Goal: Task Accomplishment & Management: Manage account settings

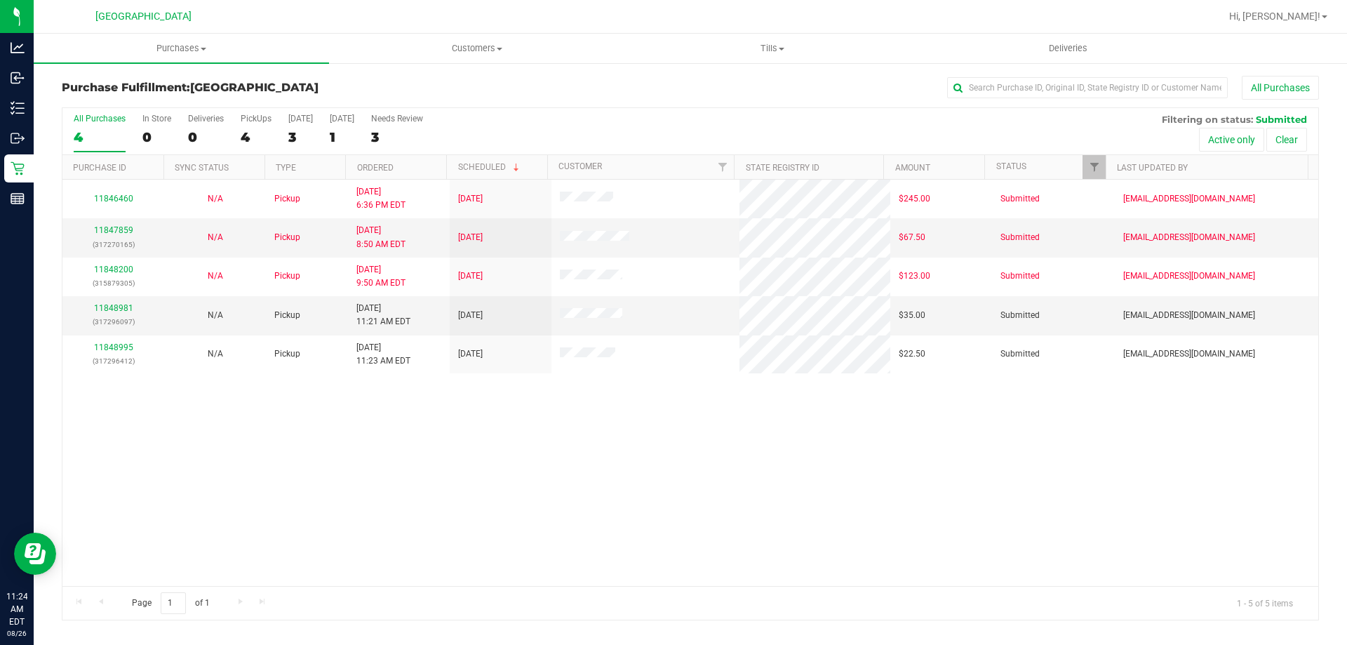
click at [158, 431] on div "11846460 N/A Pickup [DATE] 6:36 PM EDT 8/27/2025 $245.00 Submitted [EMAIL_ADDRE…" at bounding box center [690, 383] width 1256 height 406
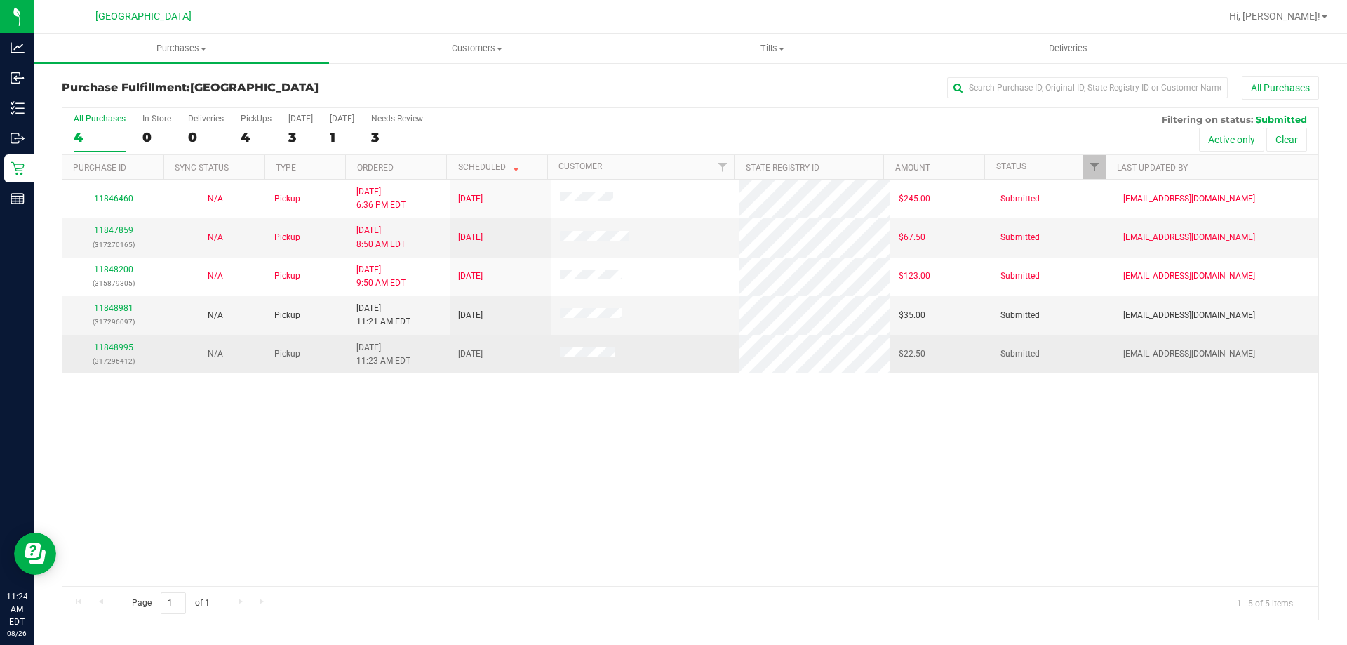
click at [116, 352] on div "11848995 (317296412)" at bounding box center [113, 354] width 85 height 27
click at [116, 352] on link "11848995" at bounding box center [113, 347] width 39 height 10
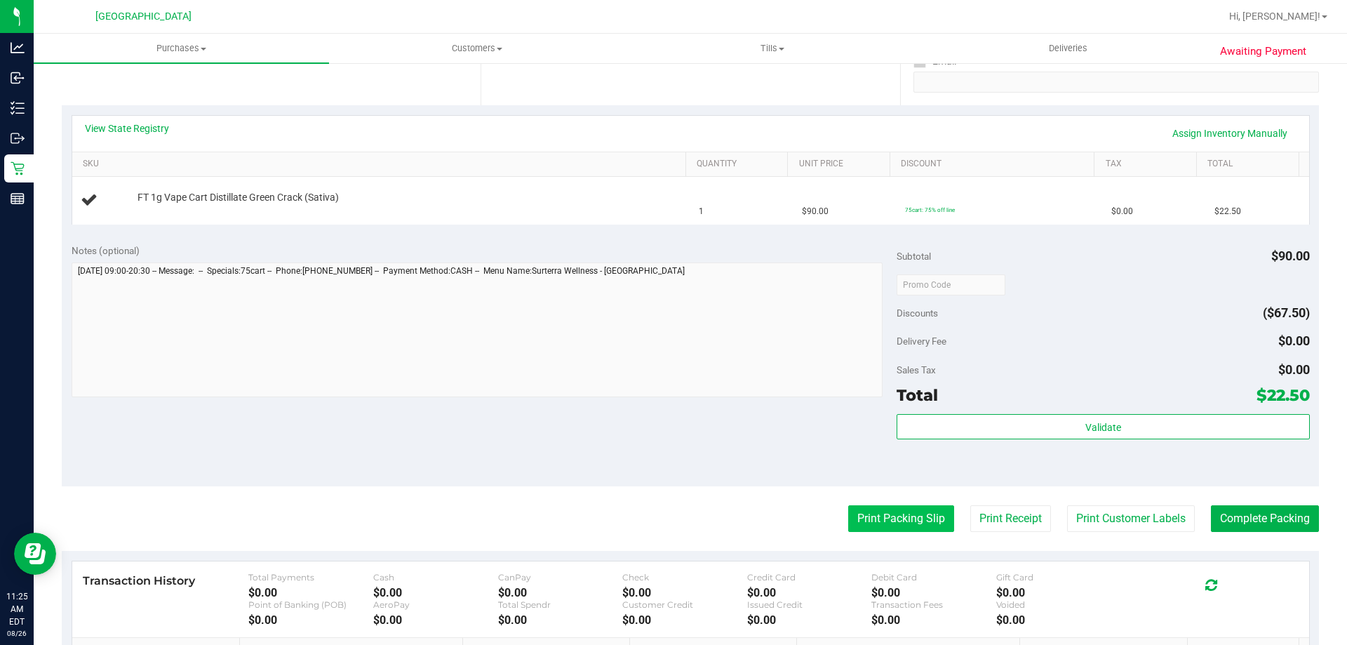
scroll to position [351, 0]
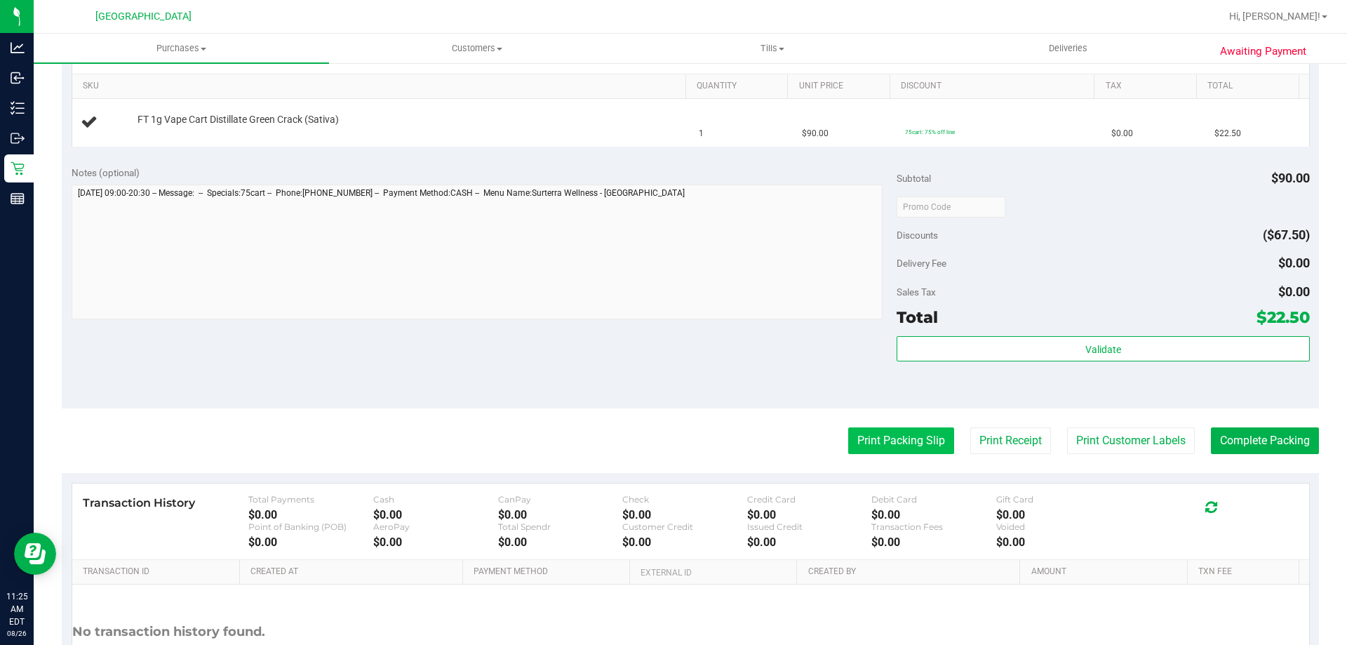
click at [928, 443] on button "Print Packing Slip" at bounding box center [901, 440] width 106 height 27
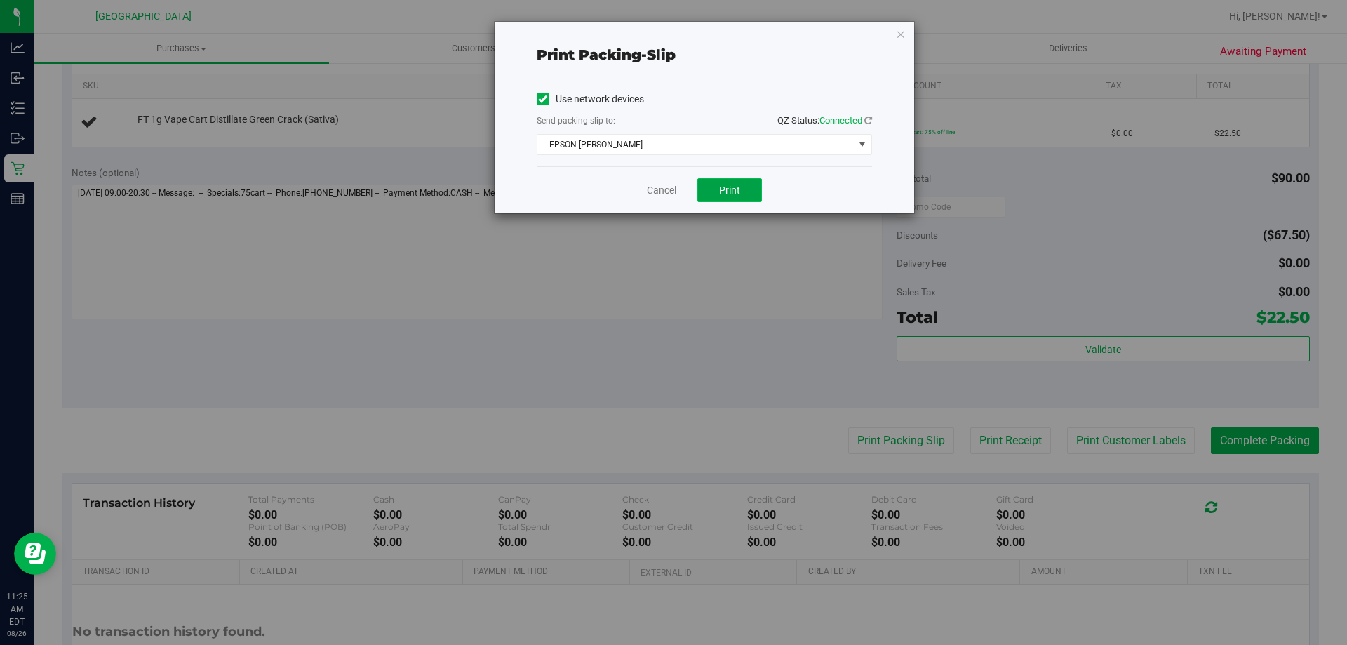
click at [731, 193] on span "Print" at bounding box center [729, 190] width 21 height 11
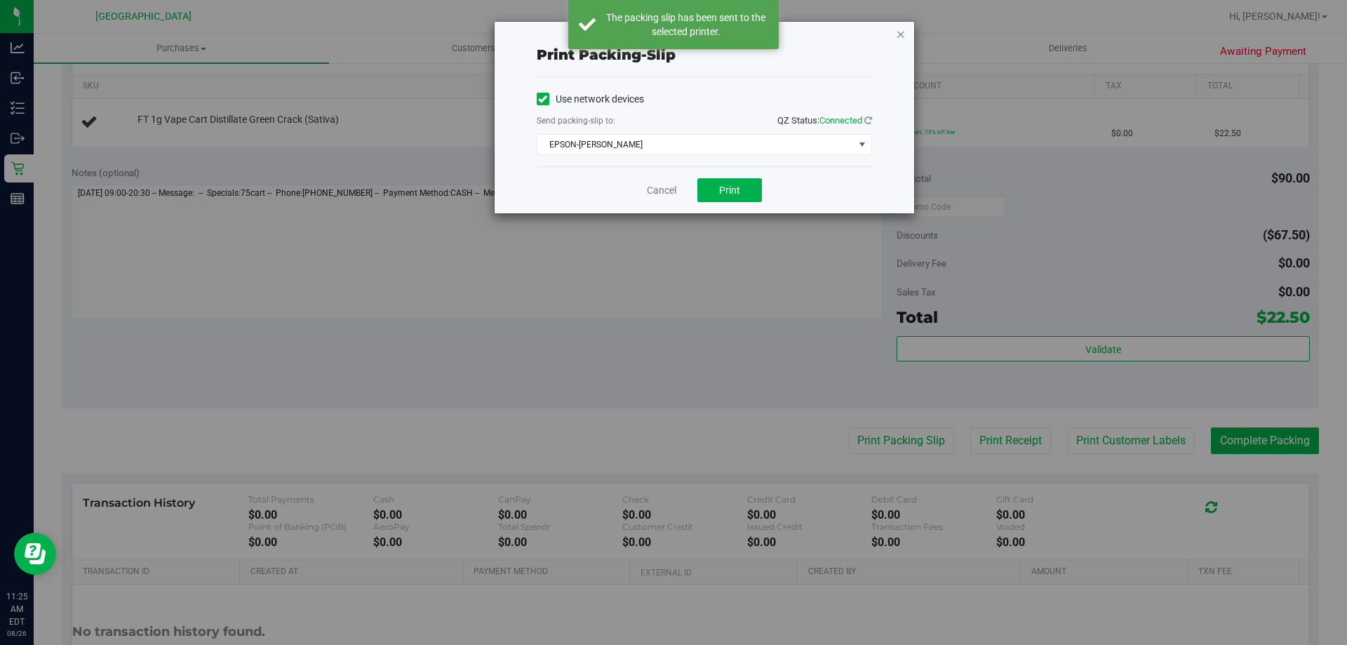
click at [900, 31] on icon "button" at bounding box center [901, 33] width 10 height 17
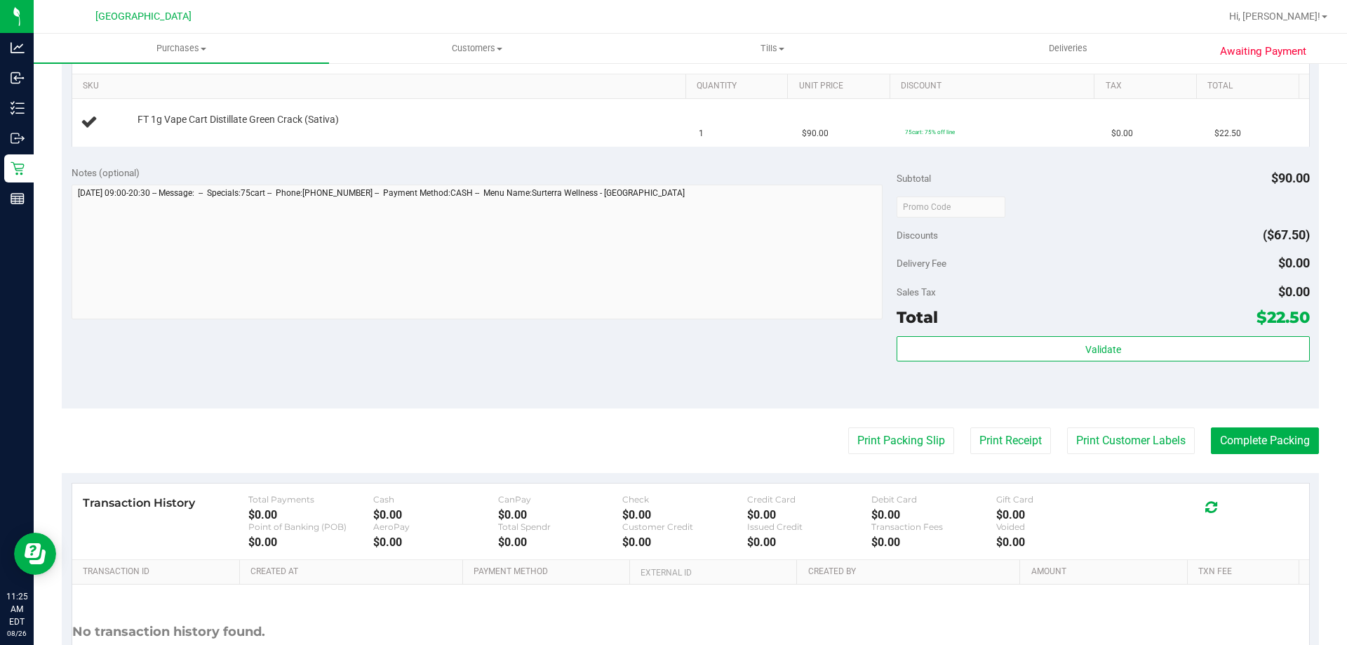
click at [624, 340] on div "Notes (optional) Subtotal $90.00 Discounts ($67.50) Delivery Fee $0.00 Sales Ta…" at bounding box center [690, 282] width 1257 height 253
click at [763, 351] on div "Notes (optional) Subtotal $90.00 Discounts ($67.50) Delivery Fee $0.00 Sales Ta…" at bounding box center [690, 282] width 1257 height 253
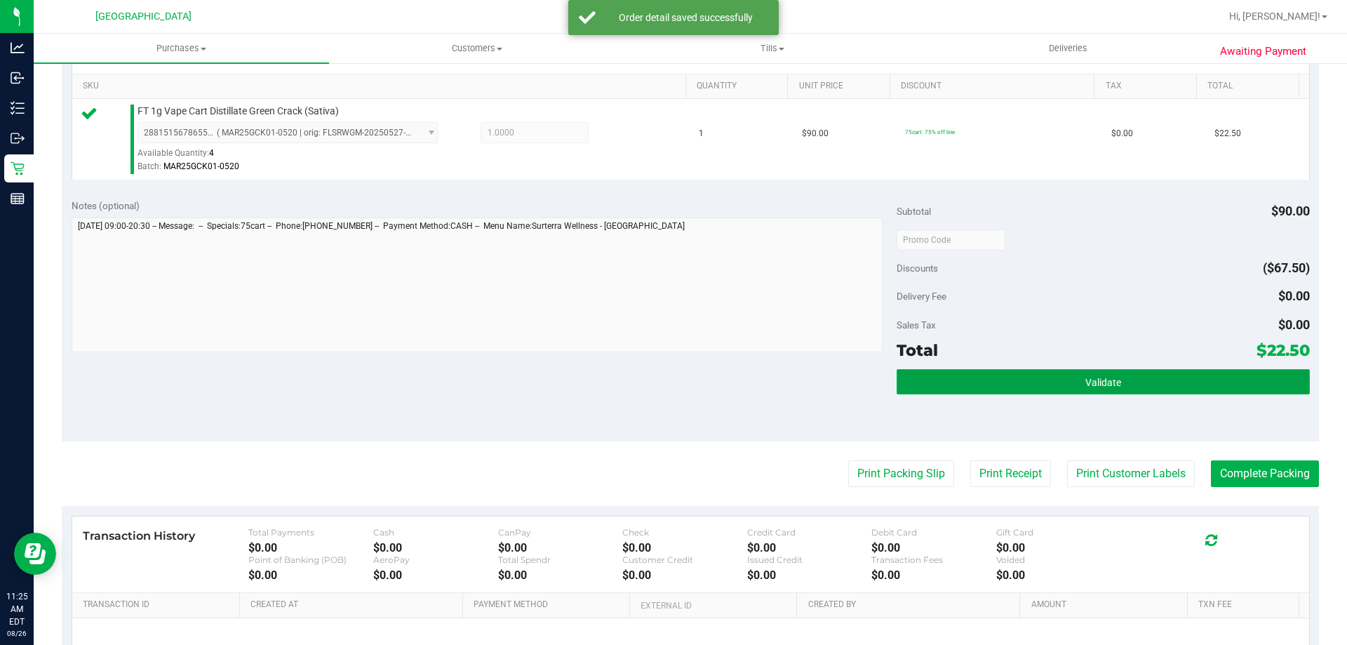
click at [1085, 385] on span "Validate" at bounding box center [1103, 382] width 36 height 11
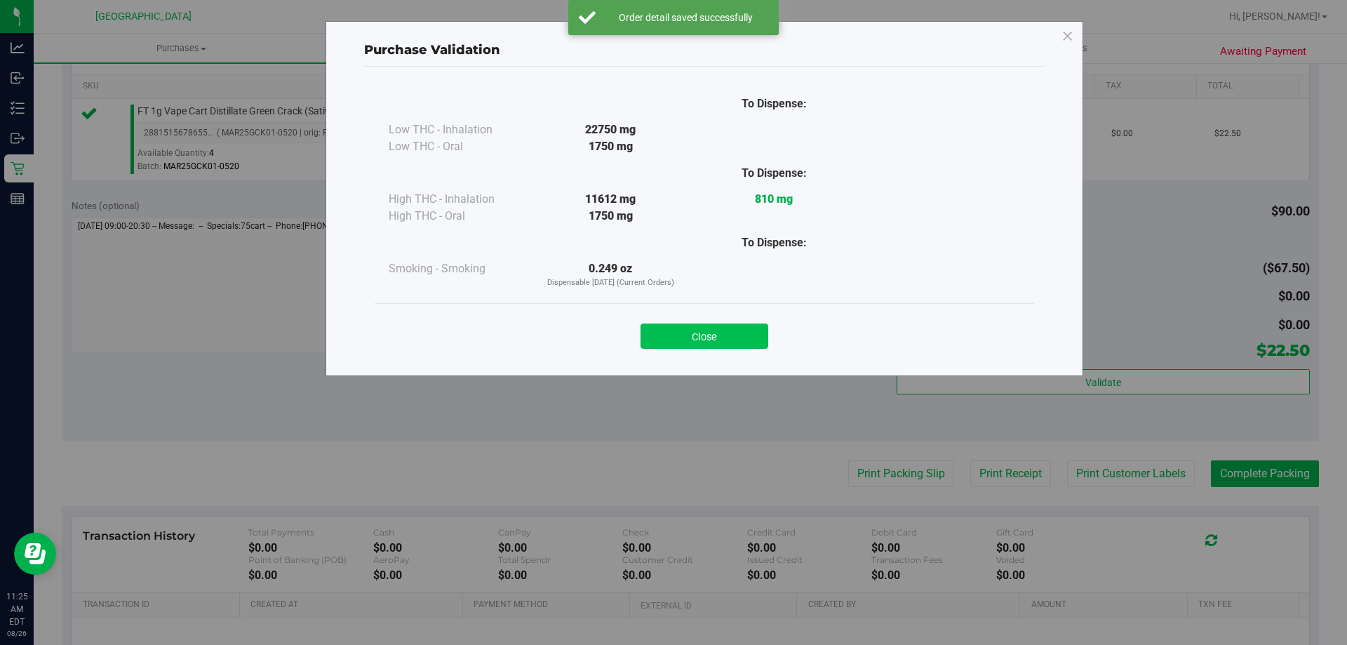
click at [726, 334] on button "Close" at bounding box center [705, 335] width 128 height 25
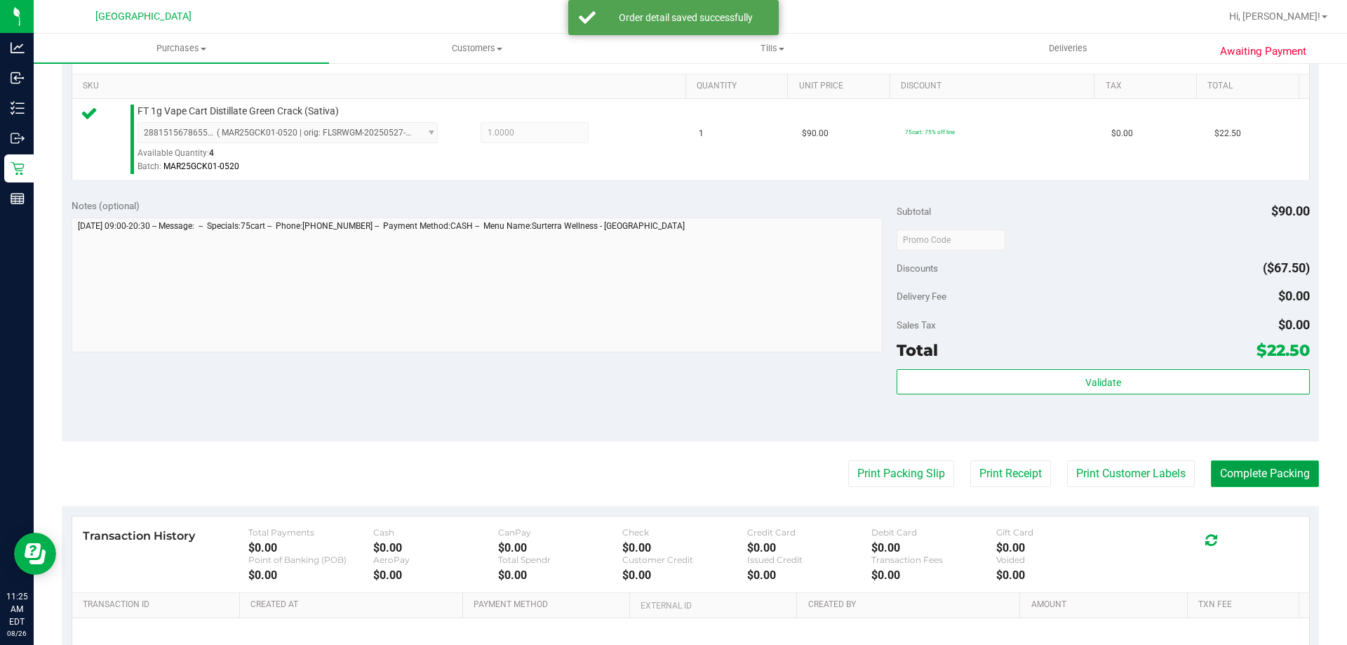
click at [1243, 474] on button "Complete Packing" at bounding box center [1265, 473] width 108 height 27
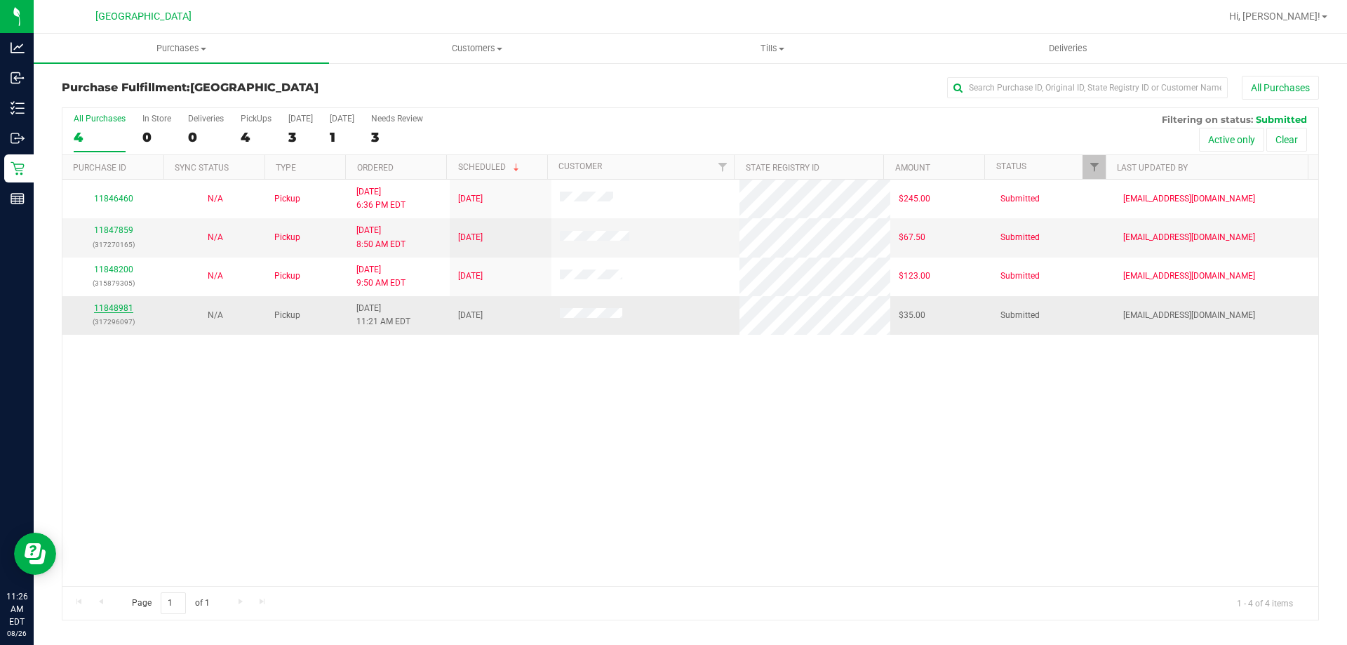
click at [114, 312] on link "11848981" at bounding box center [113, 308] width 39 height 10
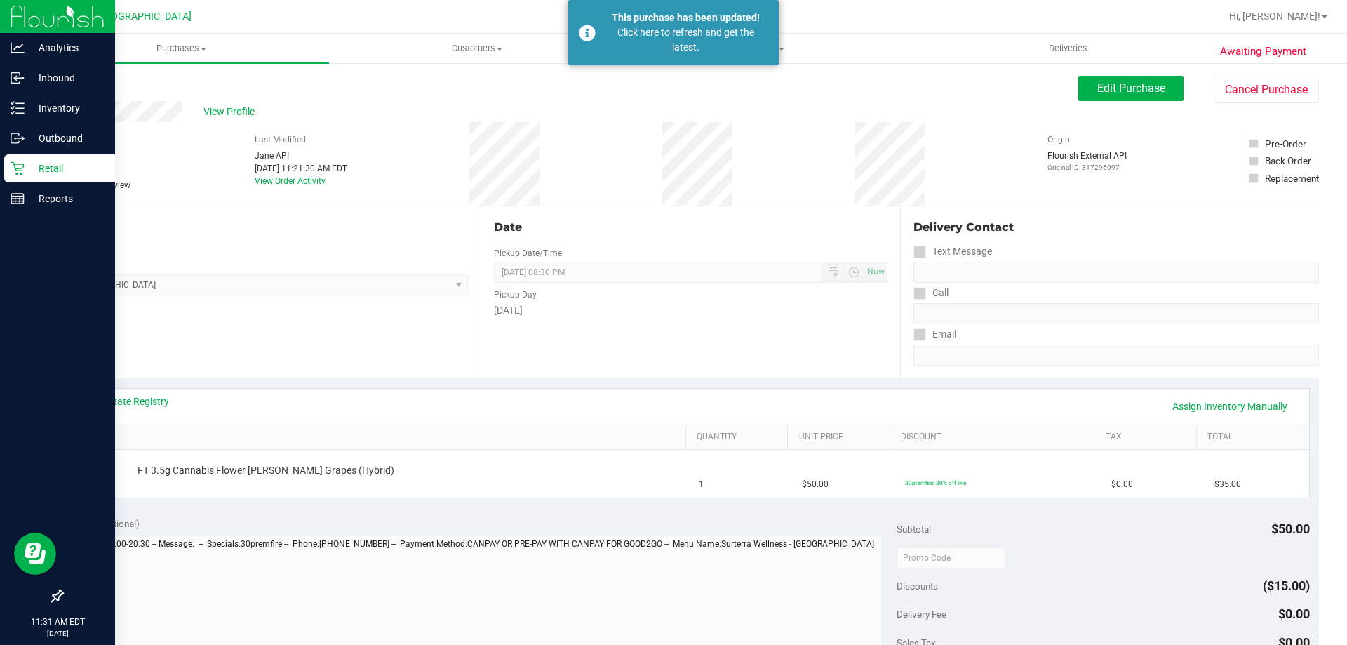
click at [34, 175] on p "Retail" at bounding box center [67, 168] width 84 height 17
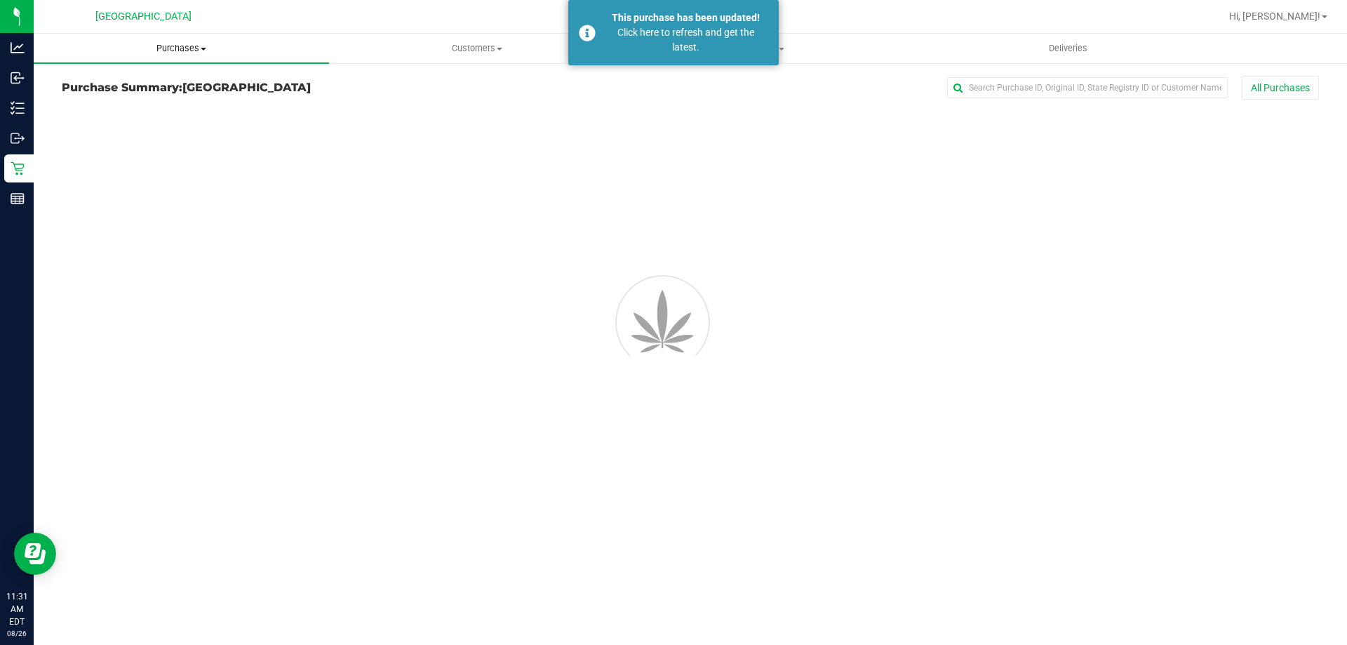
click at [187, 46] on span "Purchases" at bounding box center [181, 48] width 295 height 13
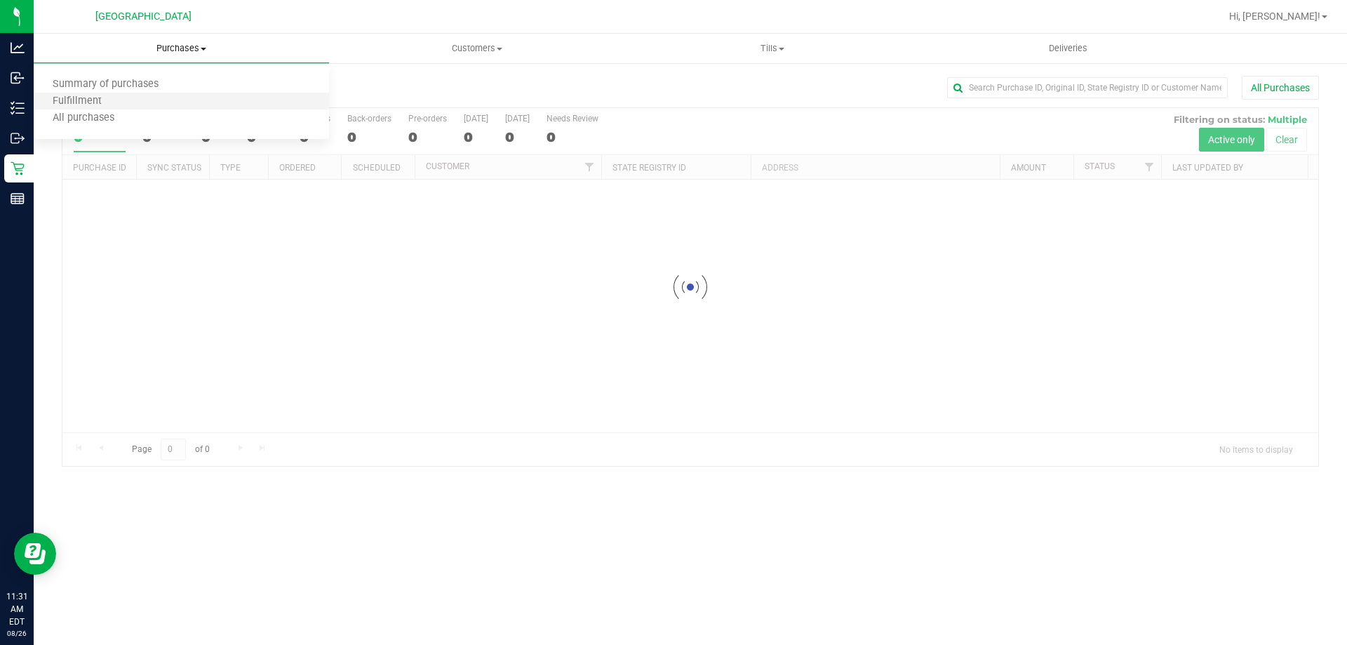
click at [134, 95] on li "Fulfillment" at bounding box center [181, 101] width 295 height 17
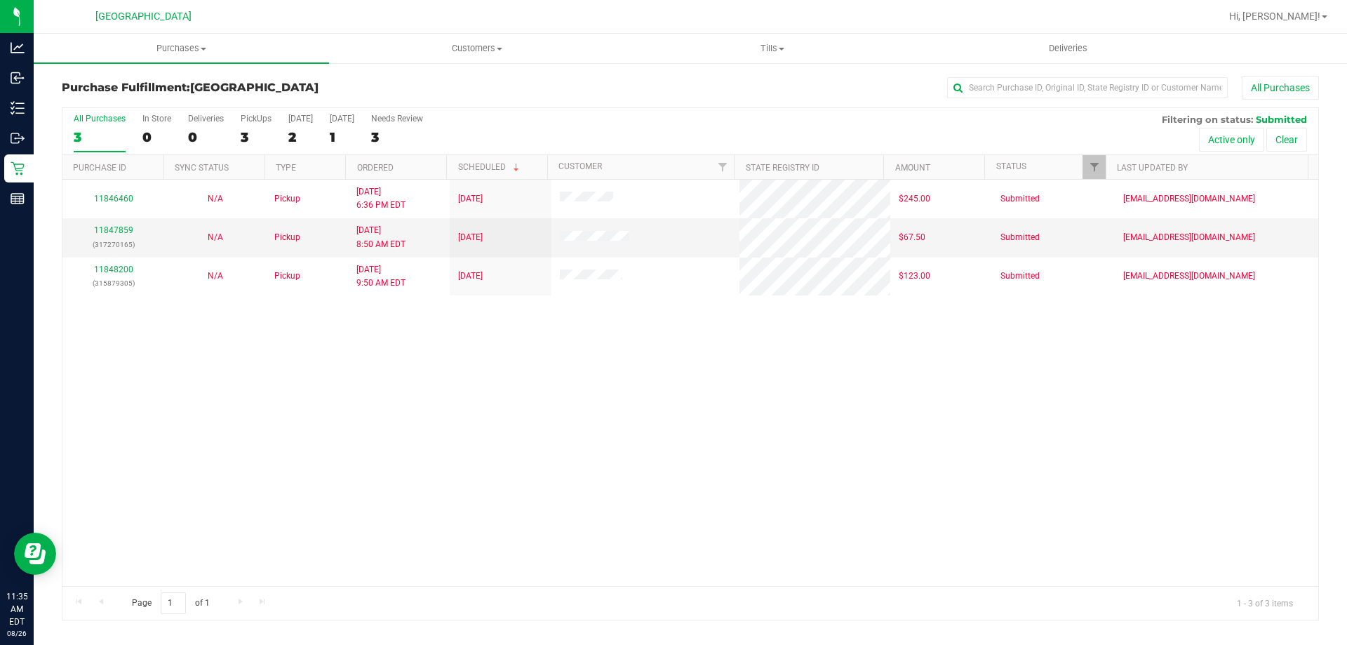
click at [519, 469] on div "11846460 N/A Pickup 8/25/2025 6:36 PM EDT 8/27/2025 $245.00 Submitted typarrish…" at bounding box center [690, 383] width 1256 height 406
click at [530, 523] on div "11846460 N/A Pickup 8/25/2025 6:36 PM EDT 8/27/2025 $245.00 Submitted typarrish…" at bounding box center [690, 383] width 1256 height 406
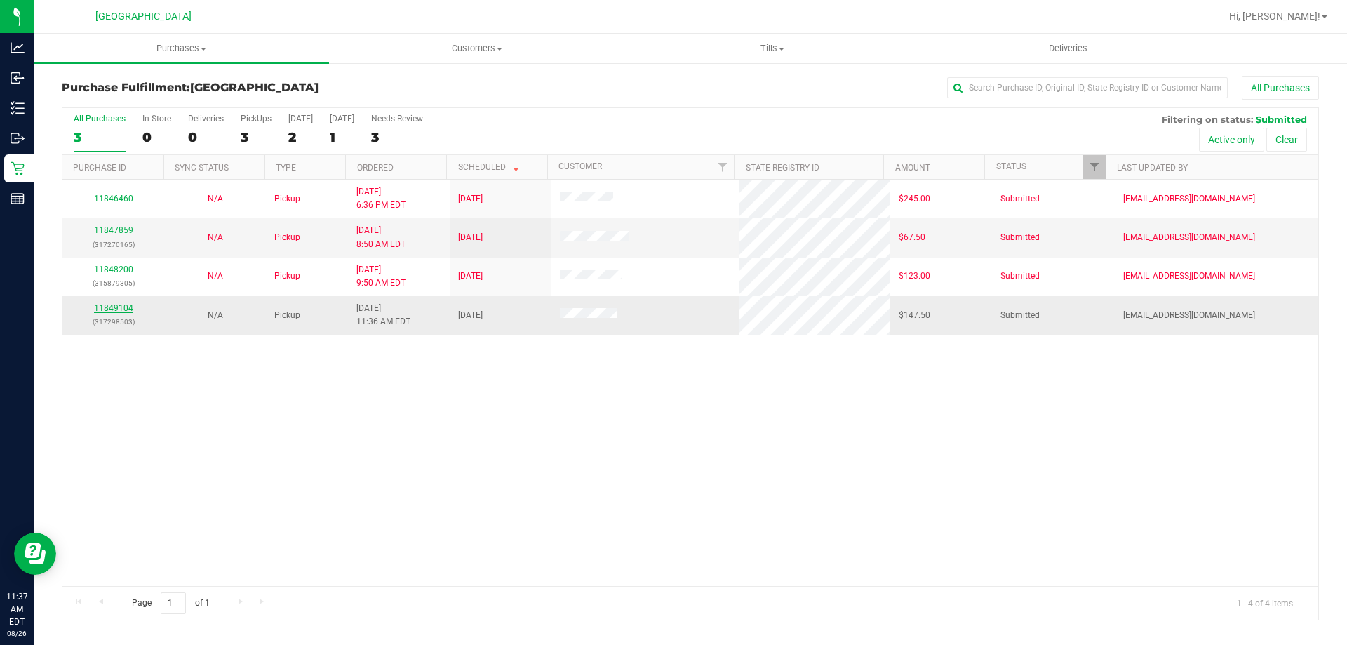
click at [106, 309] on link "11849104" at bounding box center [113, 308] width 39 height 10
click at [116, 307] on link "11849104" at bounding box center [113, 308] width 39 height 10
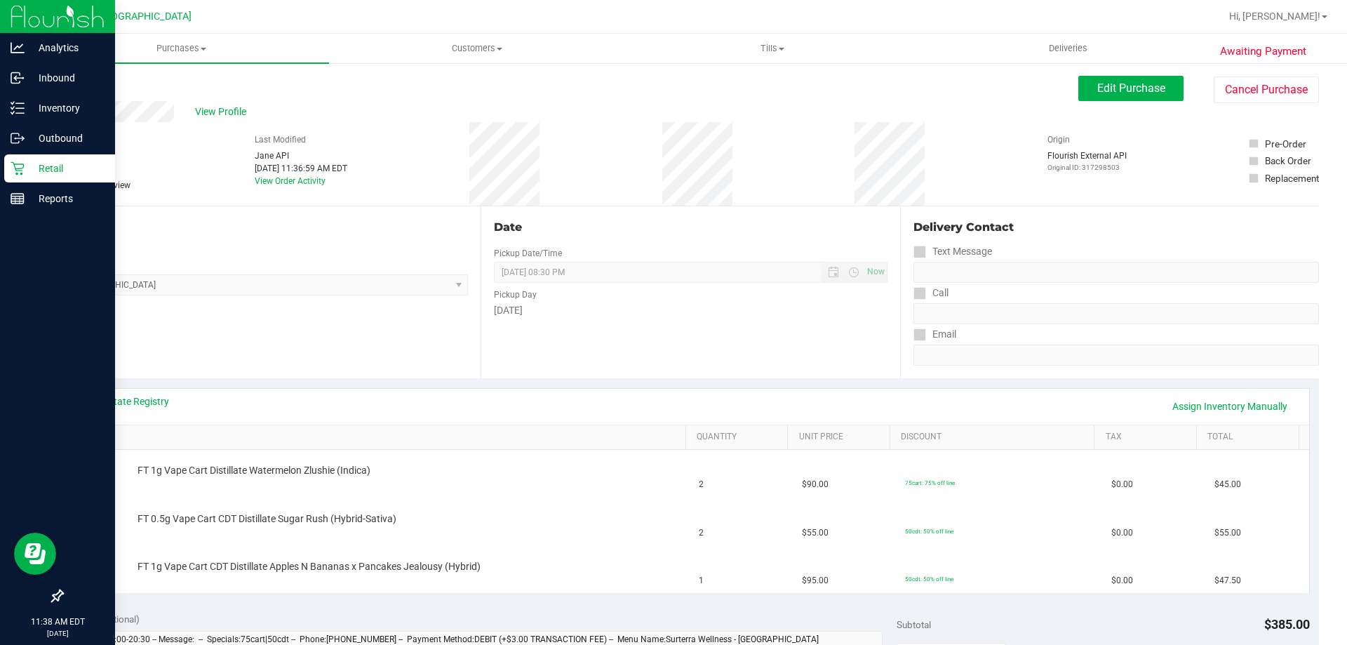
click at [24, 165] on icon at bounding box center [17, 168] width 13 height 13
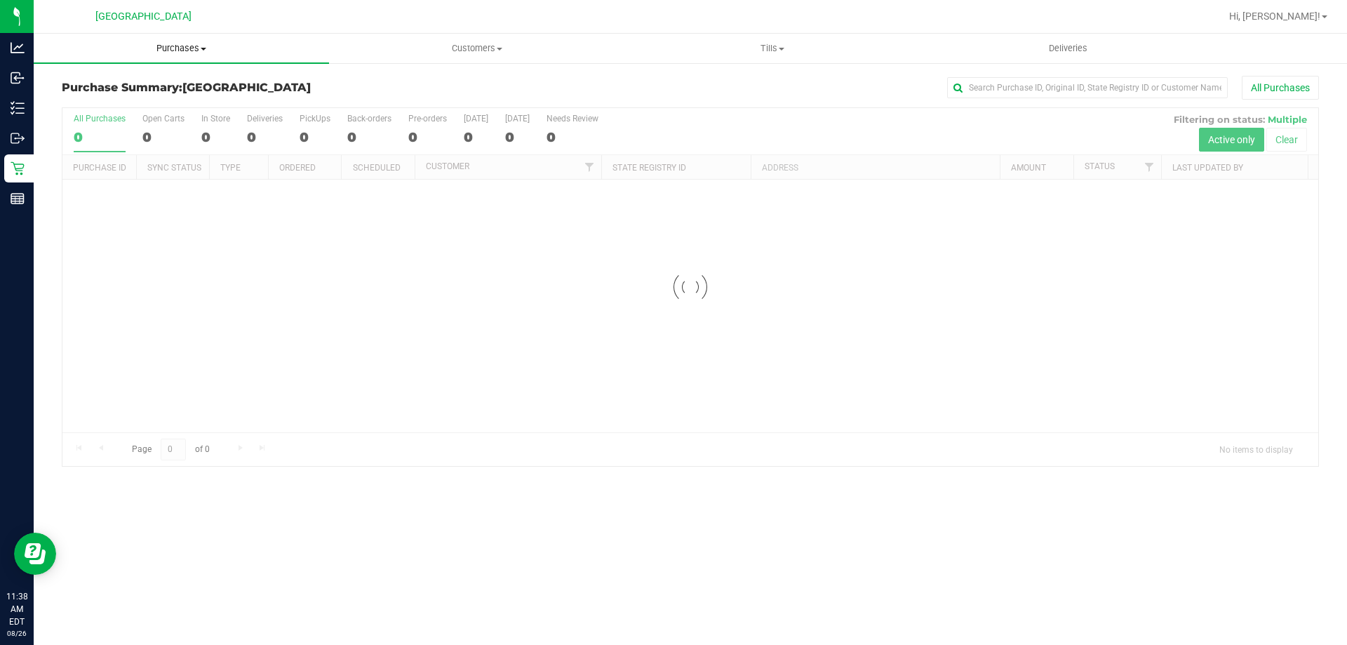
click at [192, 44] on span "Purchases" at bounding box center [181, 48] width 295 height 13
click at [109, 105] on span "Fulfillment" at bounding box center [77, 101] width 87 height 12
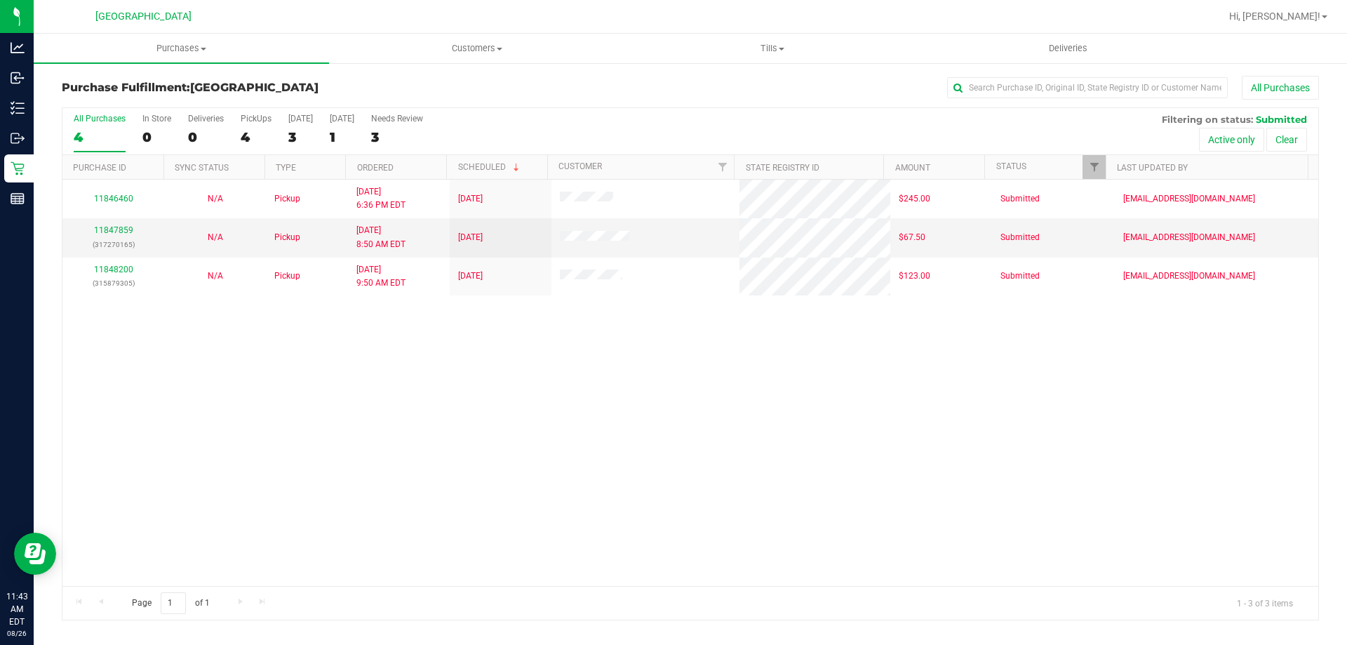
click at [175, 410] on div "11846460 N/A Pickup 8/25/2025 6:36 PM EDT 8/27/2025 $245.00 Submitted typarrish…" at bounding box center [690, 383] width 1256 height 406
click at [216, 340] on div "11846460 N/A Pickup 8/25/2025 6:36 PM EDT 8/27/2025 $245.00 Submitted typarrish…" at bounding box center [690, 383] width 1256 height 406
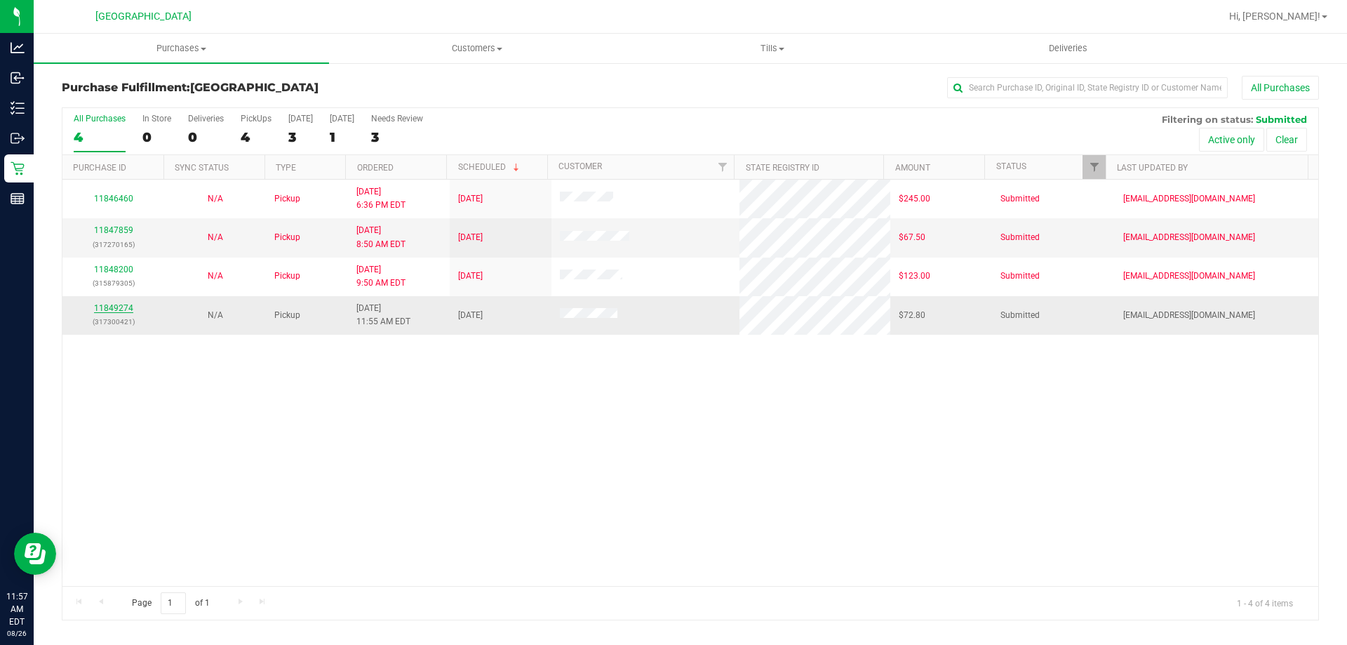
click at [122, 309] on link "11849274" at bounding box center [113, 308] width 39 height 10
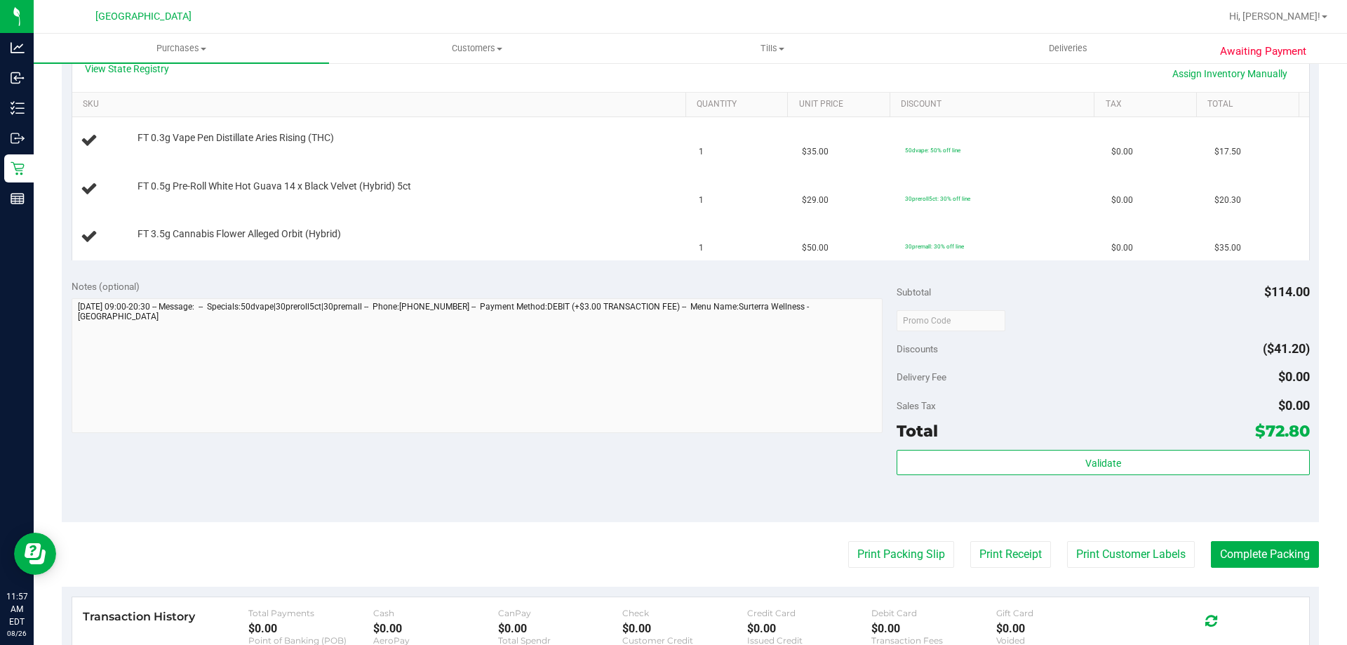
scroll to position [421, 0]
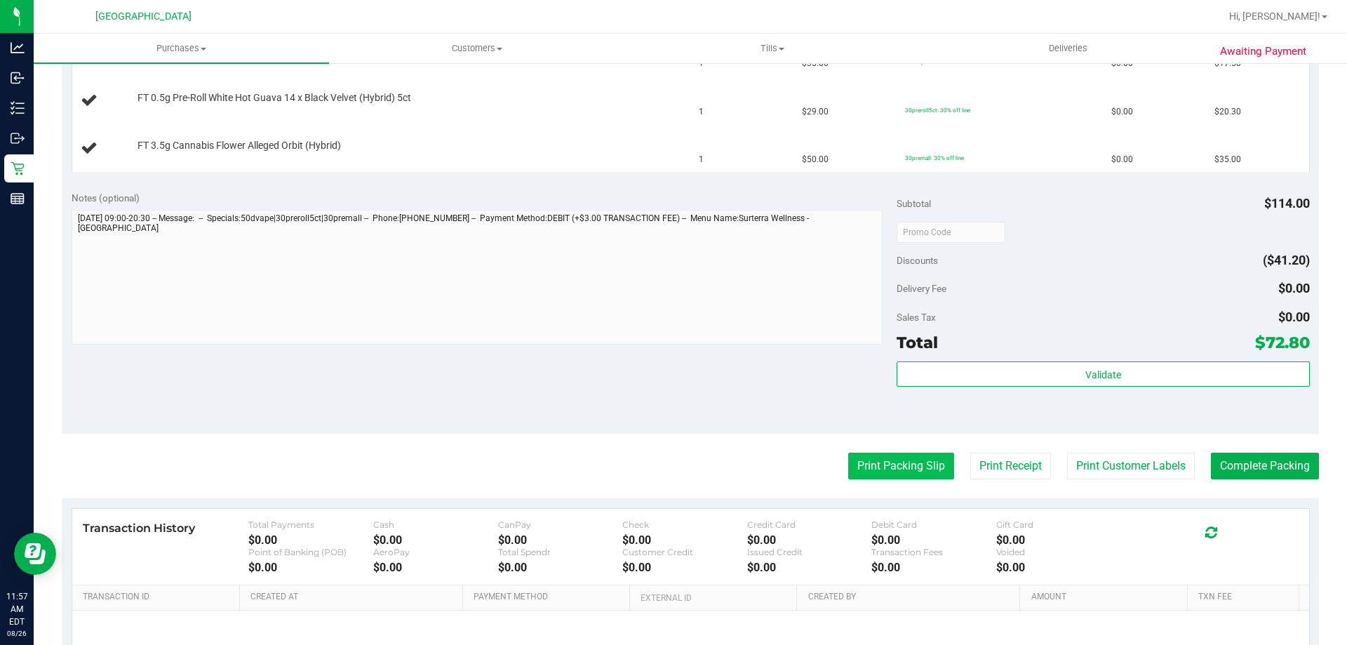
click at [916, 467] on button "Print Packing Slip" at bounding box center [901, 466] width 106 height 27
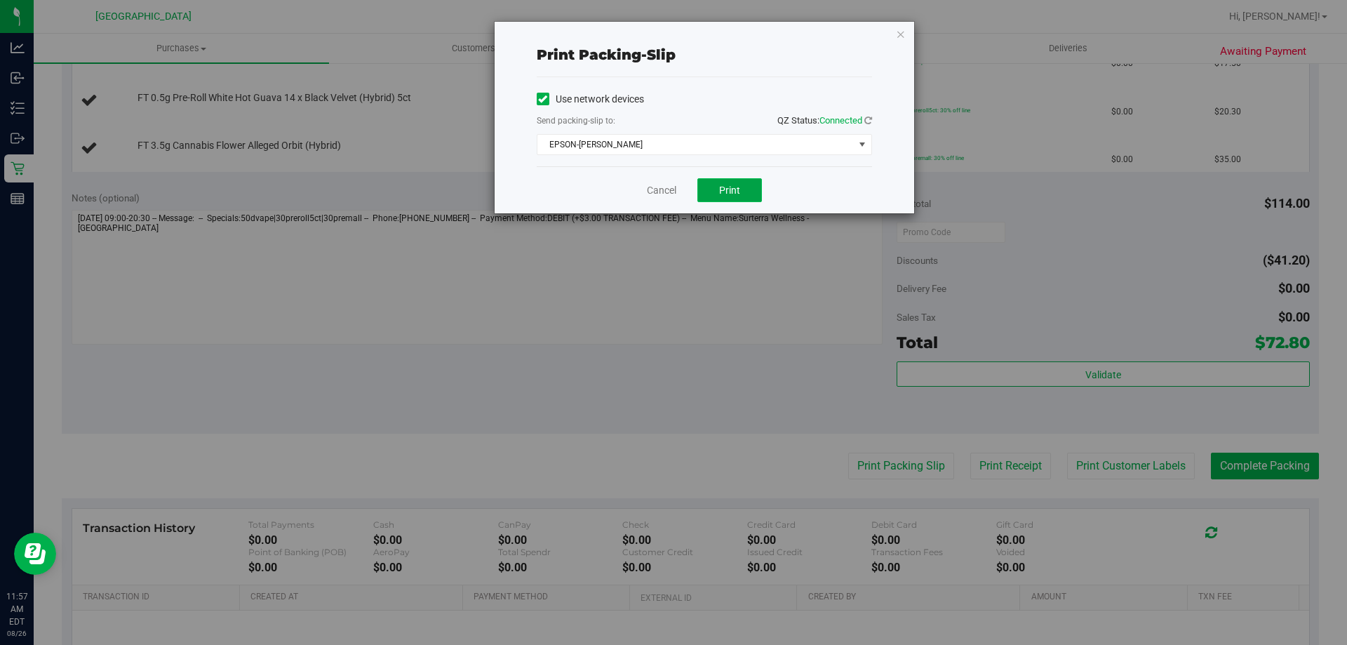
click at [733, 201] on button "Print" at bounding box center [729, 190] width 65 height 24
click at [666, 192] on link "Cancel" at bounding box center [661, 190] width 29 height 15
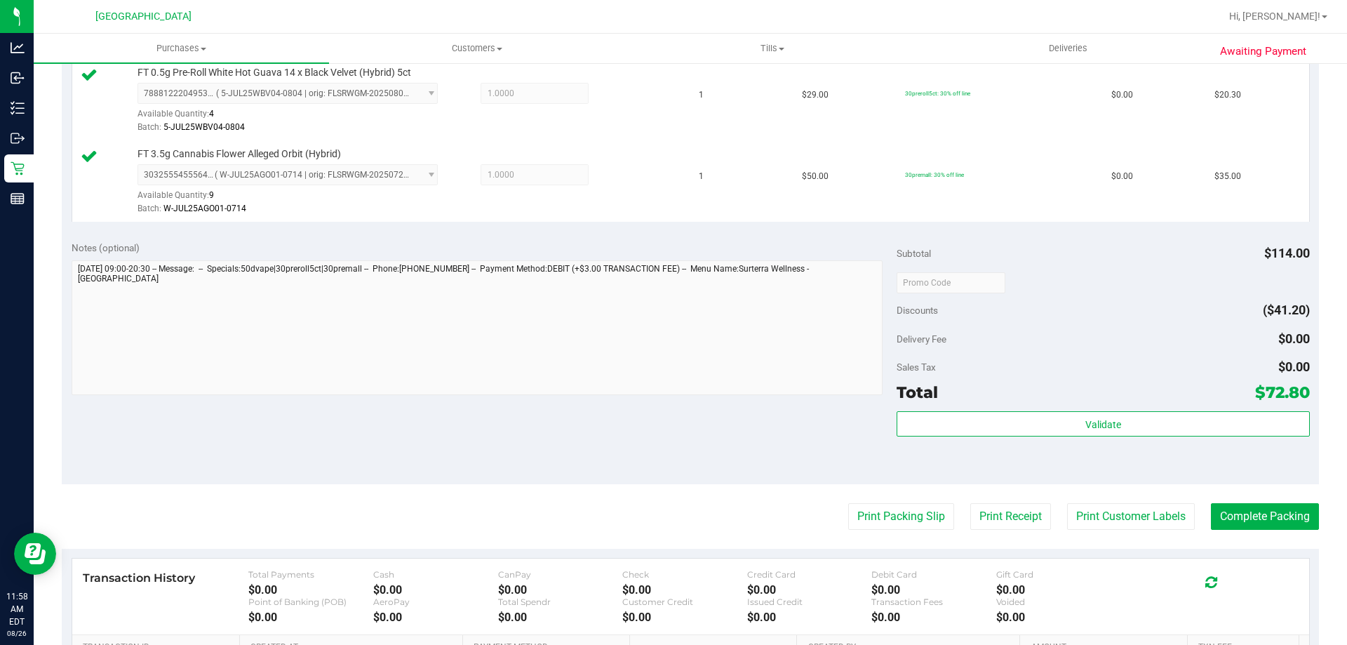
scroll to position [491, 0]
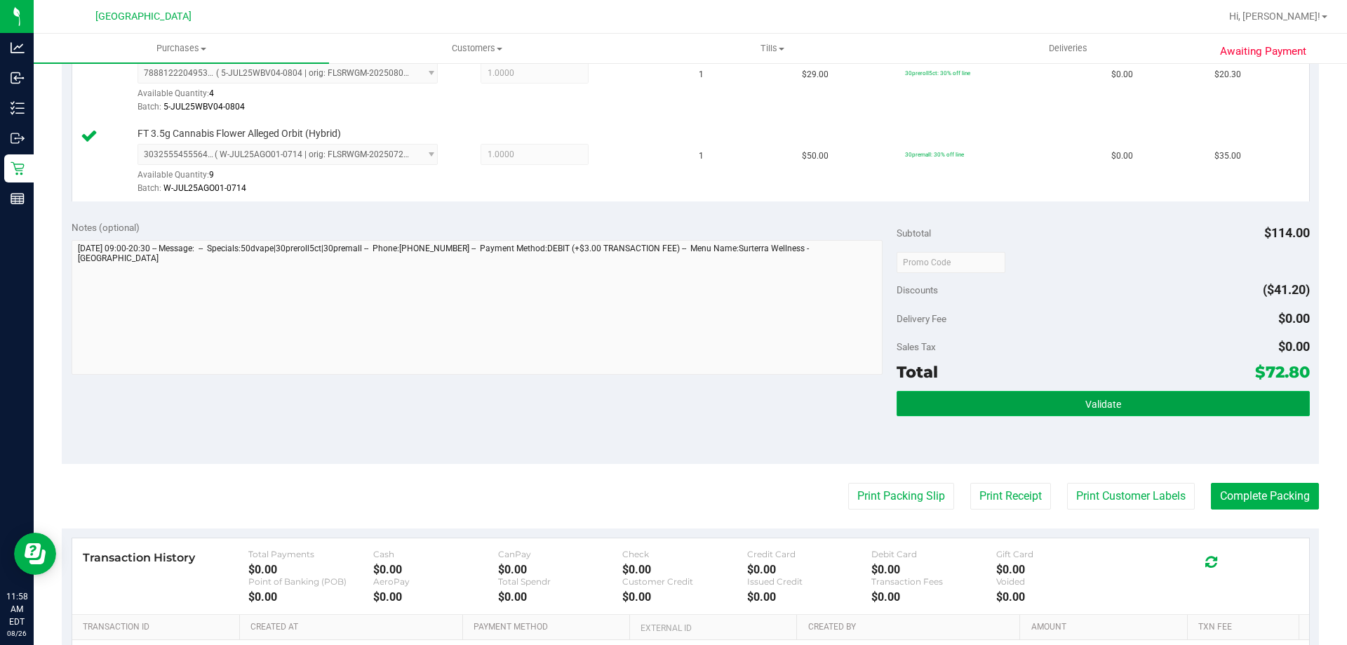
click at [1144, 394] on button "Validate" at bounding box center [1103, 403] width 413 height 25
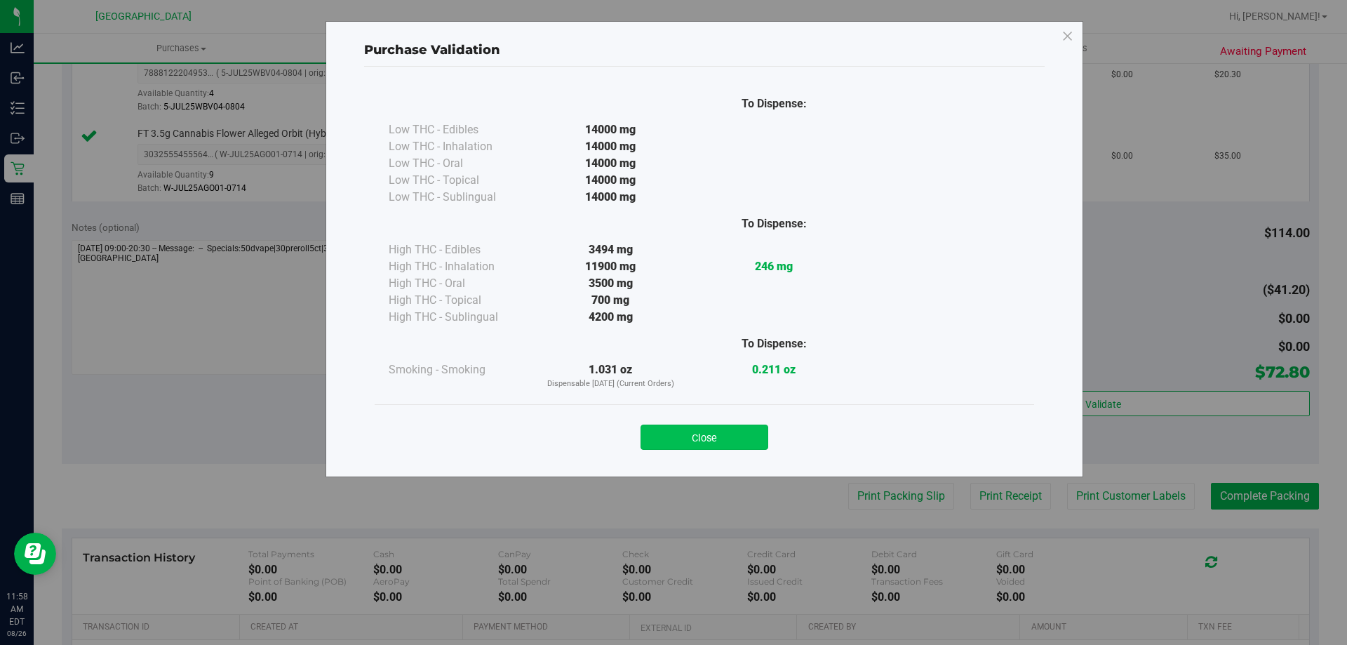
click at [712, 427] on button "Close" at bounding box center [705, 437] width 128 height 25
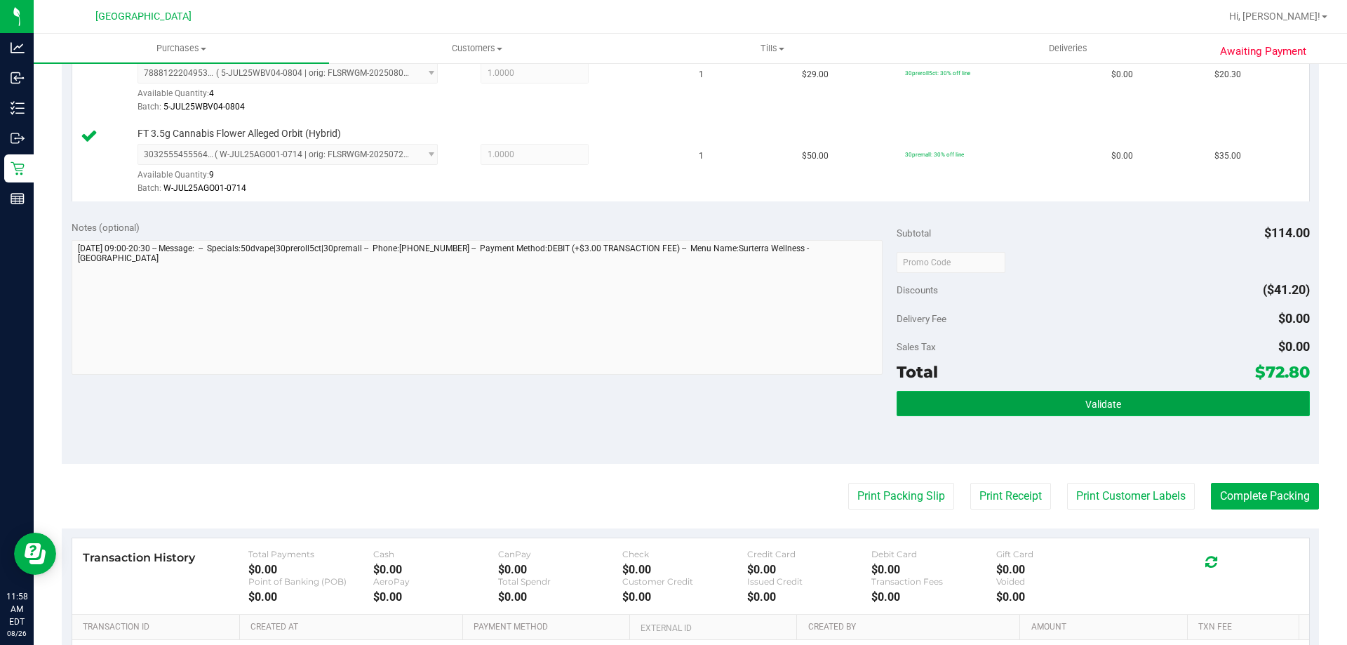
click at [1047, 409] on button "Validate" at bounding box center [1103, 403] width 413 height 25
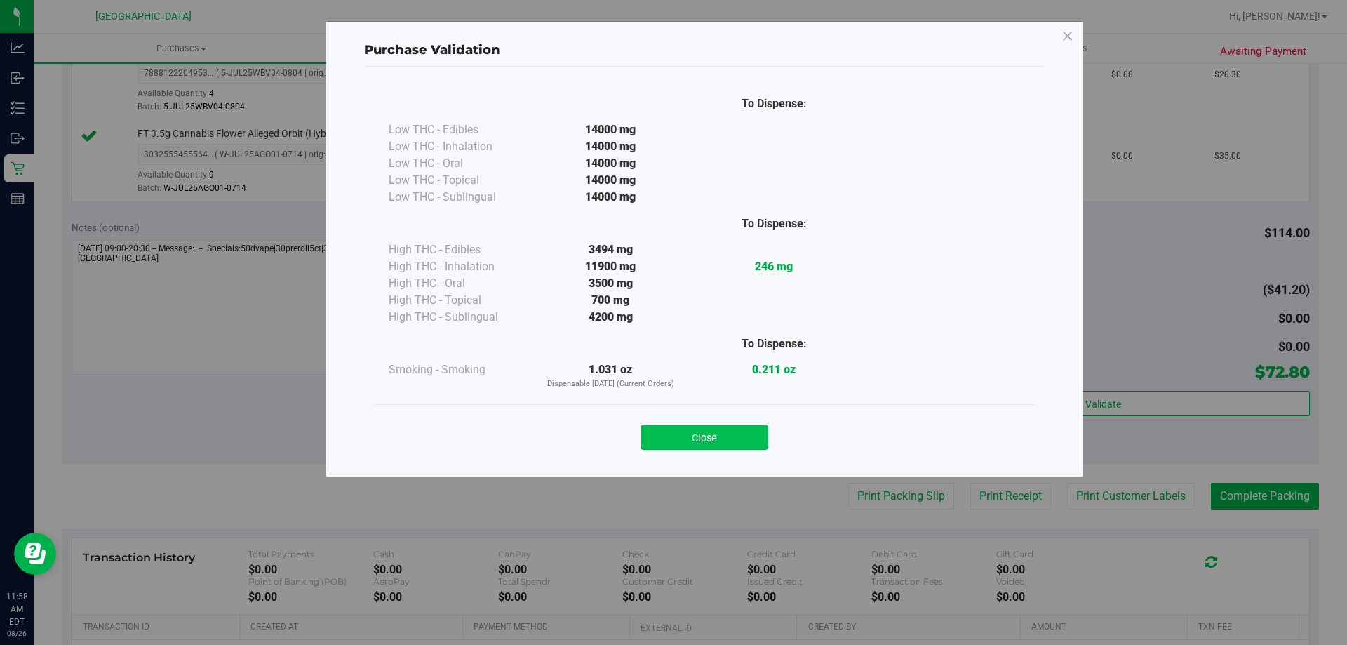
click at [724, 431] on button "Close" at bounding box center [705, 437] width 128 height 25
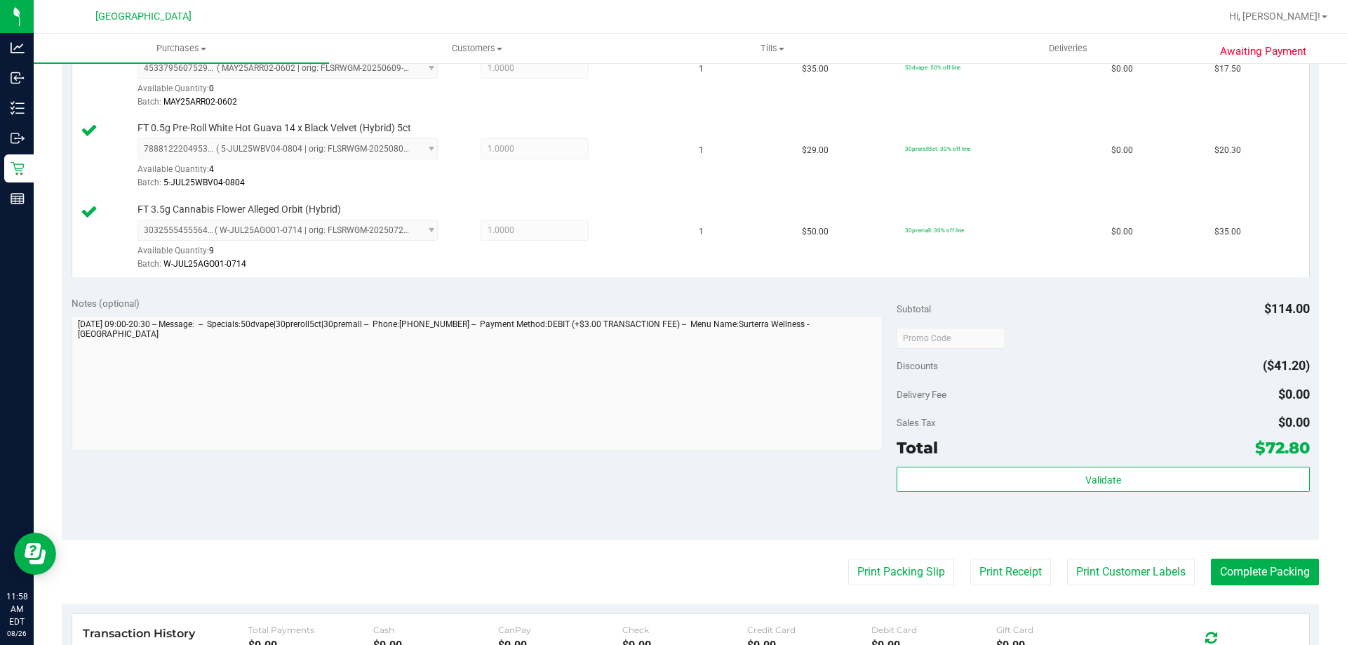
scroll to position [632, 0]
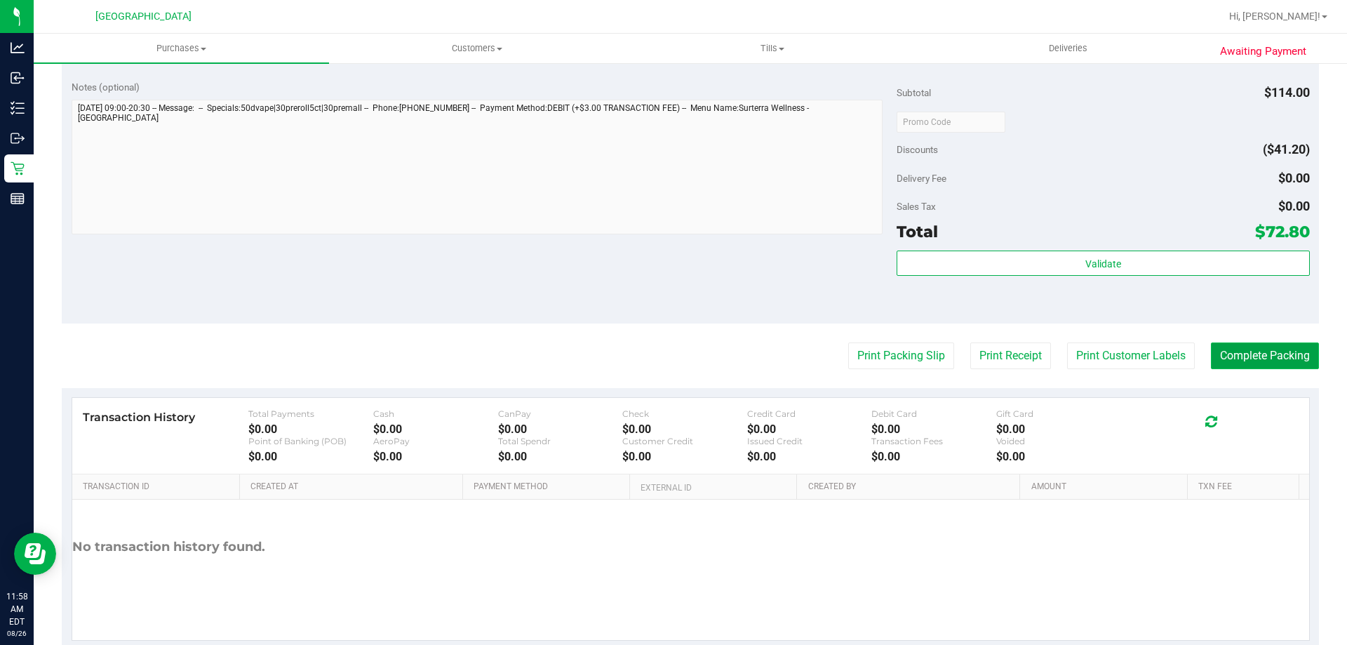
click at [1271, 351] on button "Complete Packing" at bounding box center [1265, 355] width 108 height 27
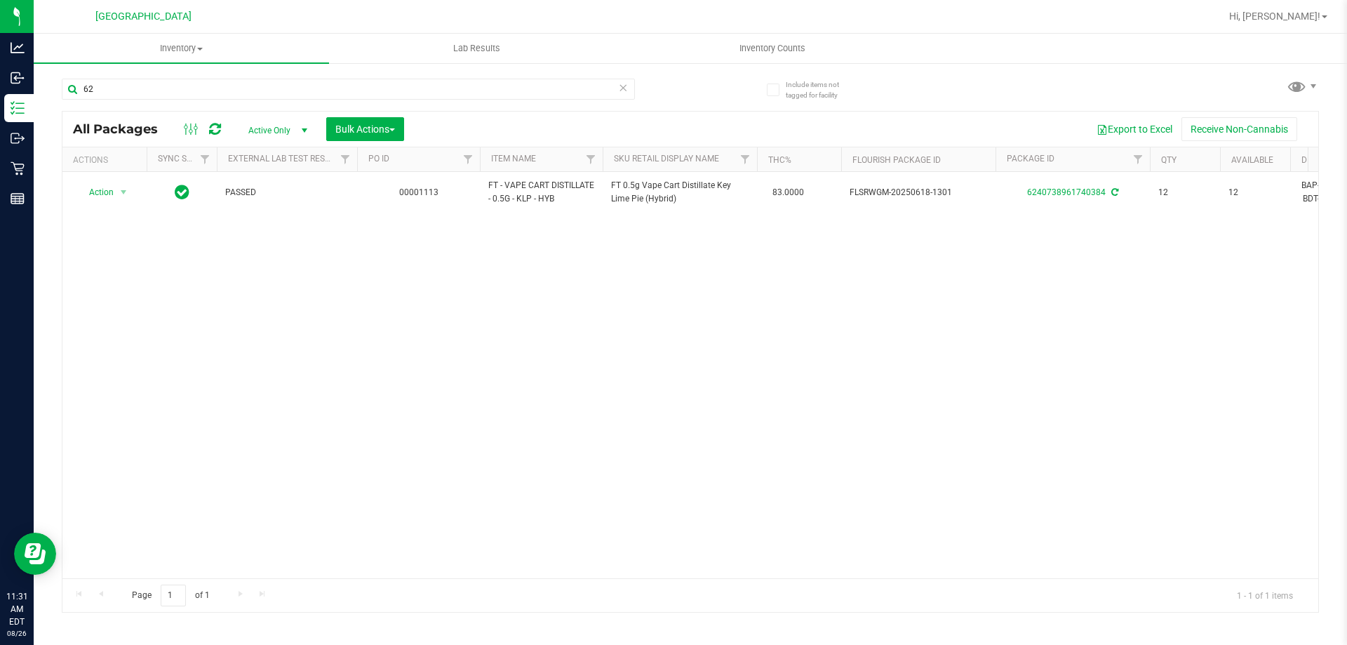
type input "6"
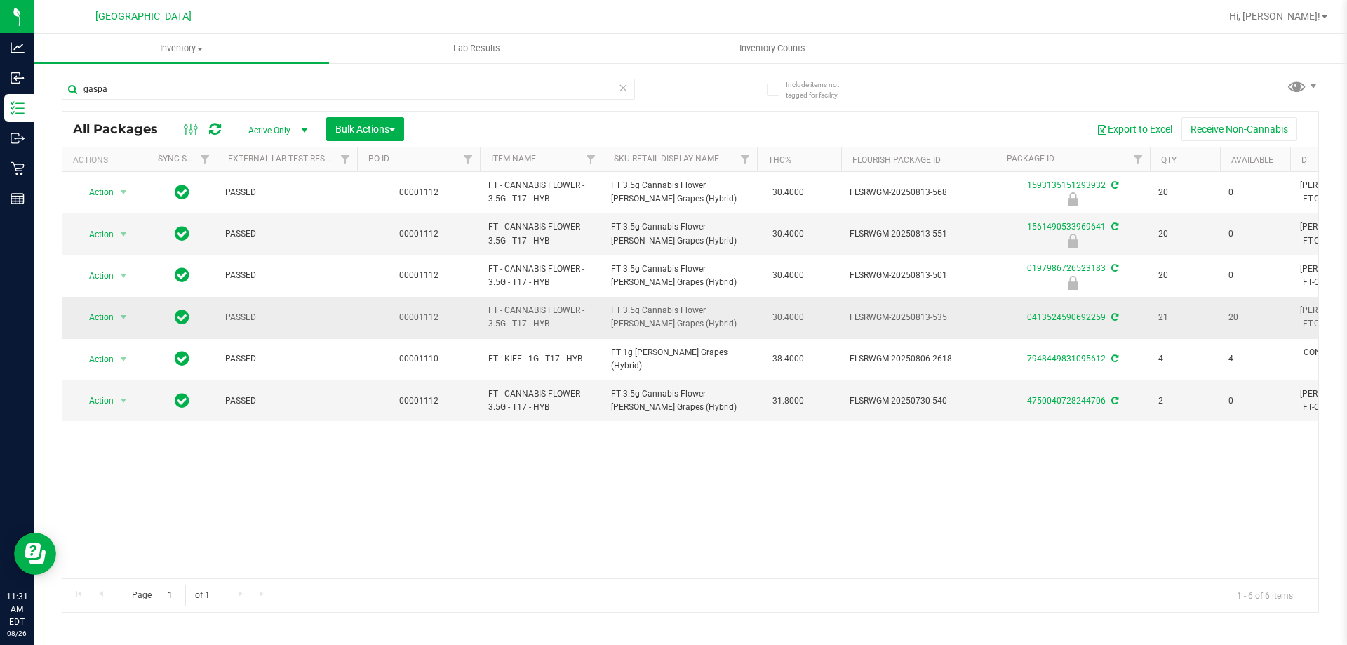
type input "gaspa"
click at [102, 320] on span "Action" at bounding box center [95, 317] width 38 height 20
click at [101, 345] on li "Adjust qty" at bounding box center [131, 340] width 109 height 21
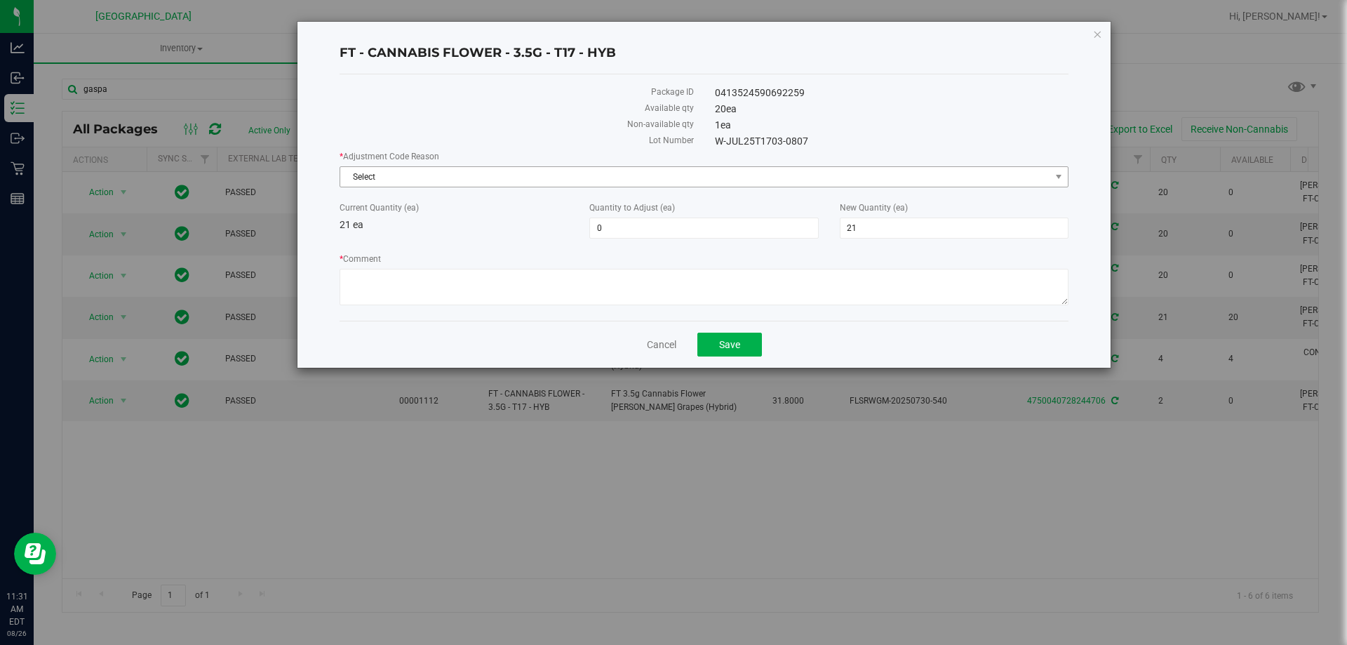
click at [394, 171] on span "Select" at bounding box center [695, 177] width 710 height 20
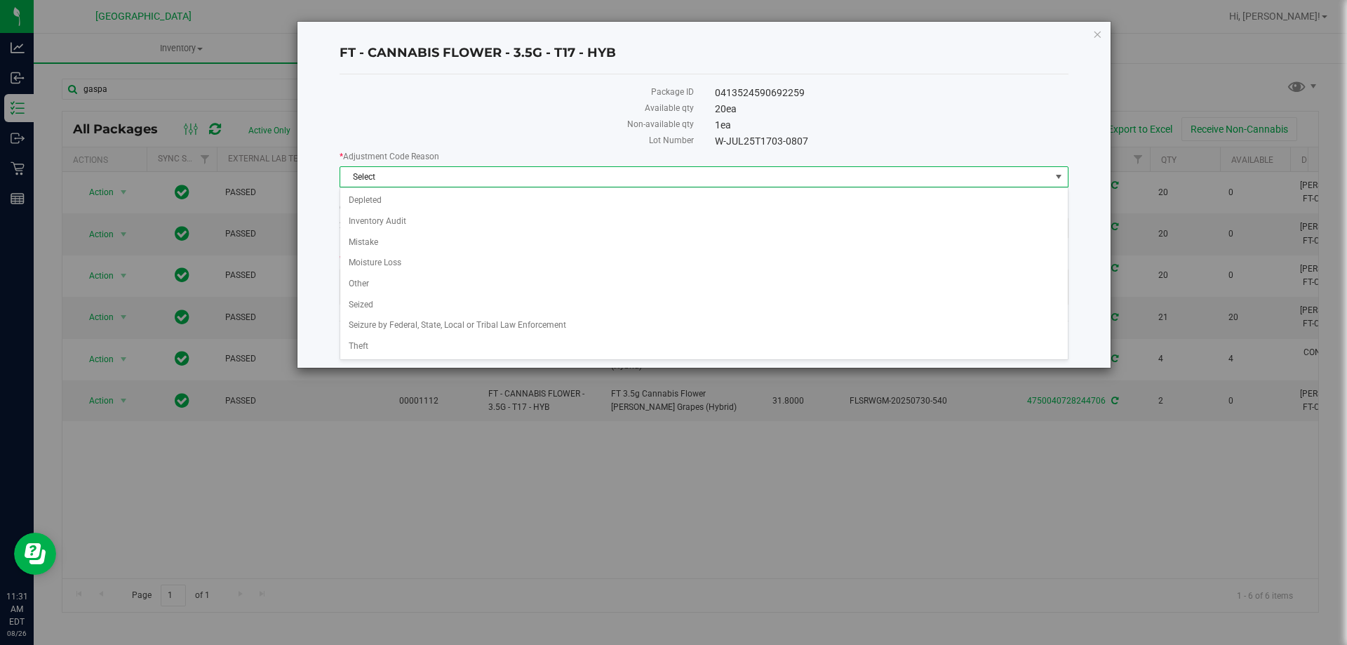
click at [420, 178] on span "Select" at bounding box center [695, 177] width 710 height 20
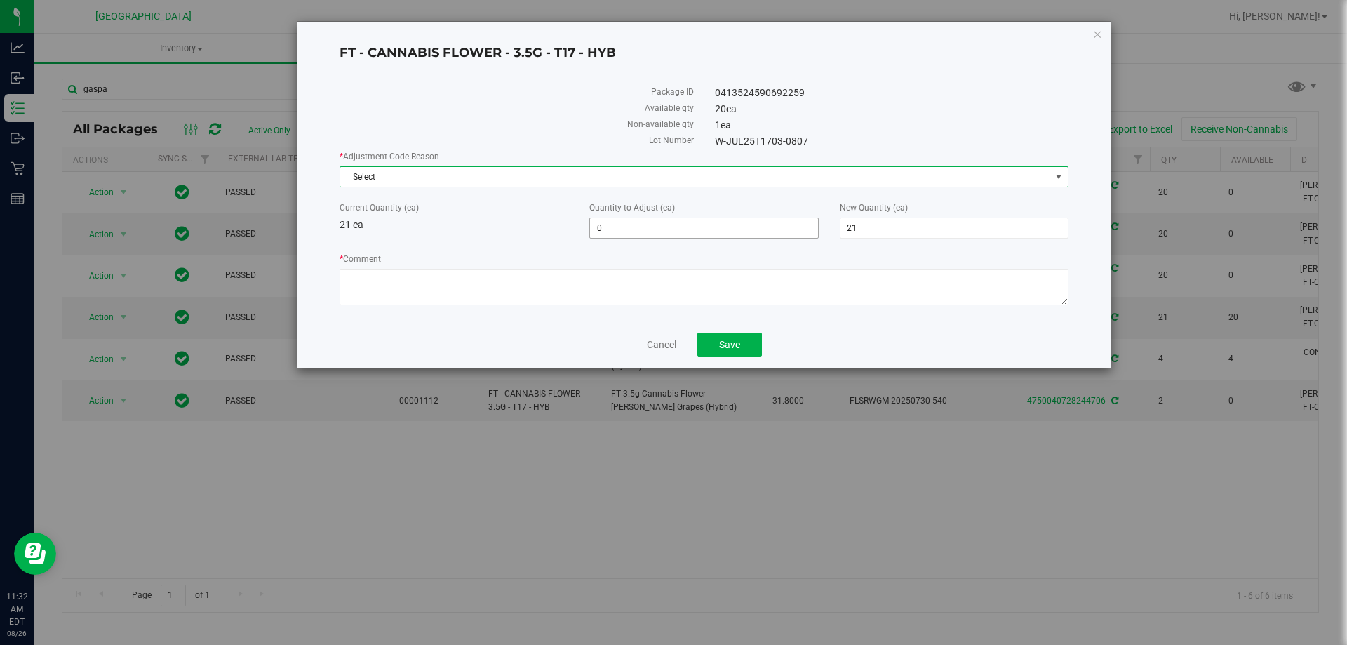
click at [628, 231] on input "0" at bounding box center [703, 228] width 227 height 20
type input "1"
type input "22"
click at [666, 347] on link "Cancel" at bounding box center [661, 345] width 29 height 14
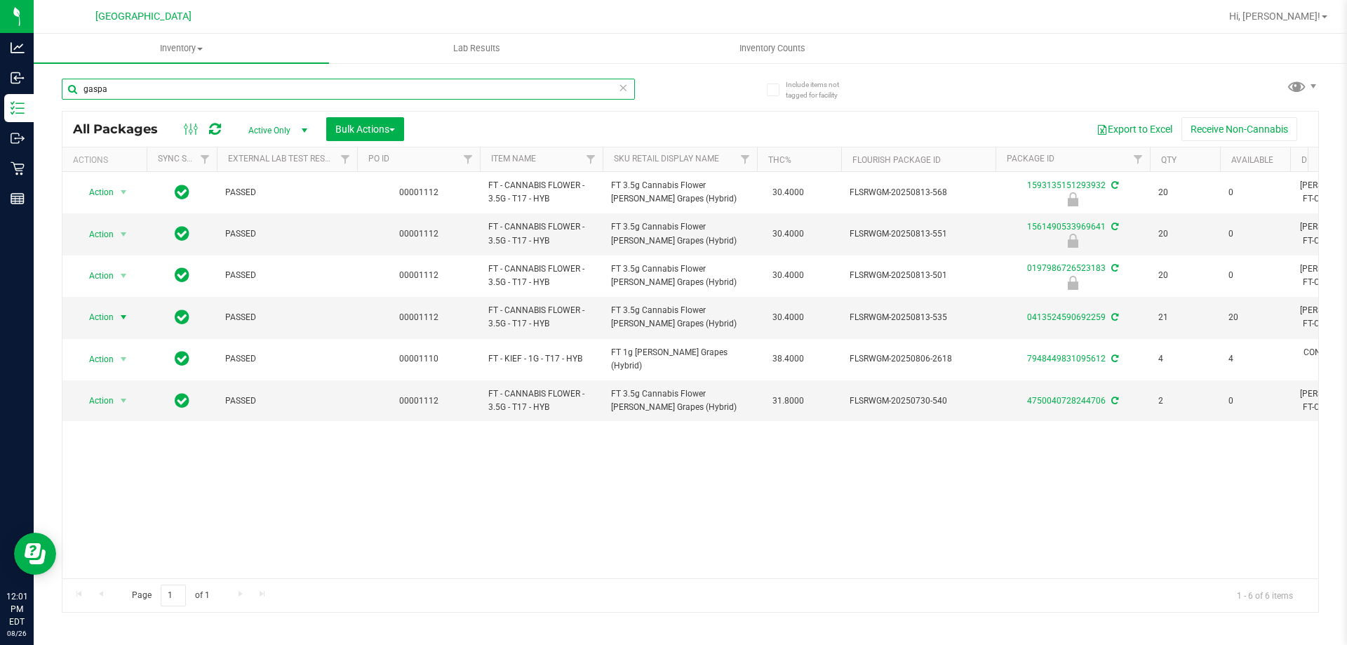
click at [237, 94] on input "gaspa" at bounding box center [348, 89] width 573 height 21
type input "g"
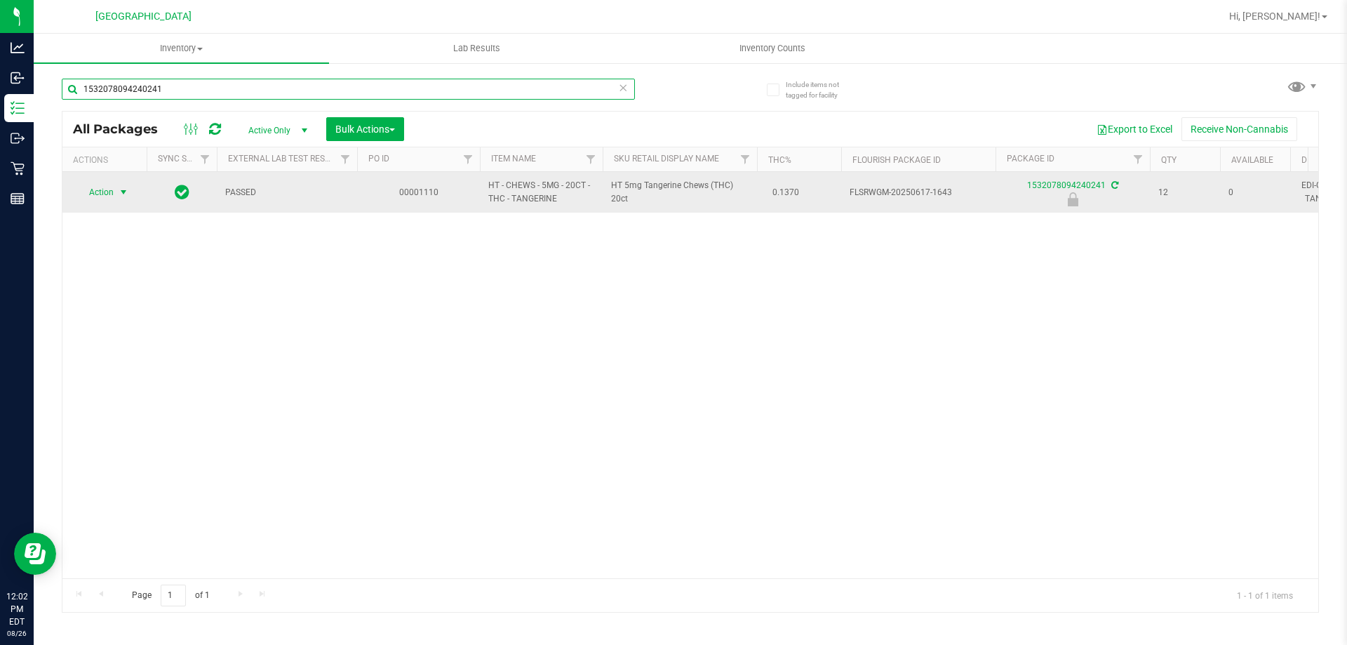
type input "1532078094240241"
click at [120, 194] on span "select" at bounding box center [123, 192] width 11 height 11
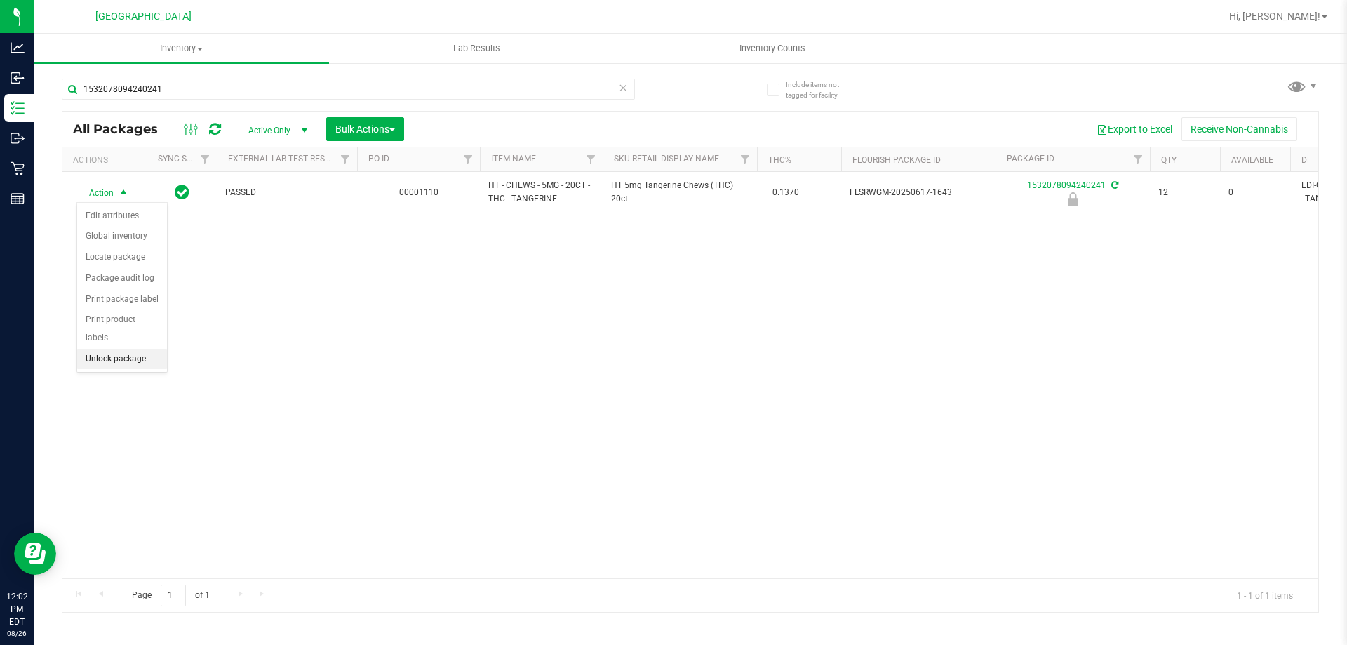
click at [116, 349] on li "Unlock package" at bounding box center [122, 359] width 90 height 21
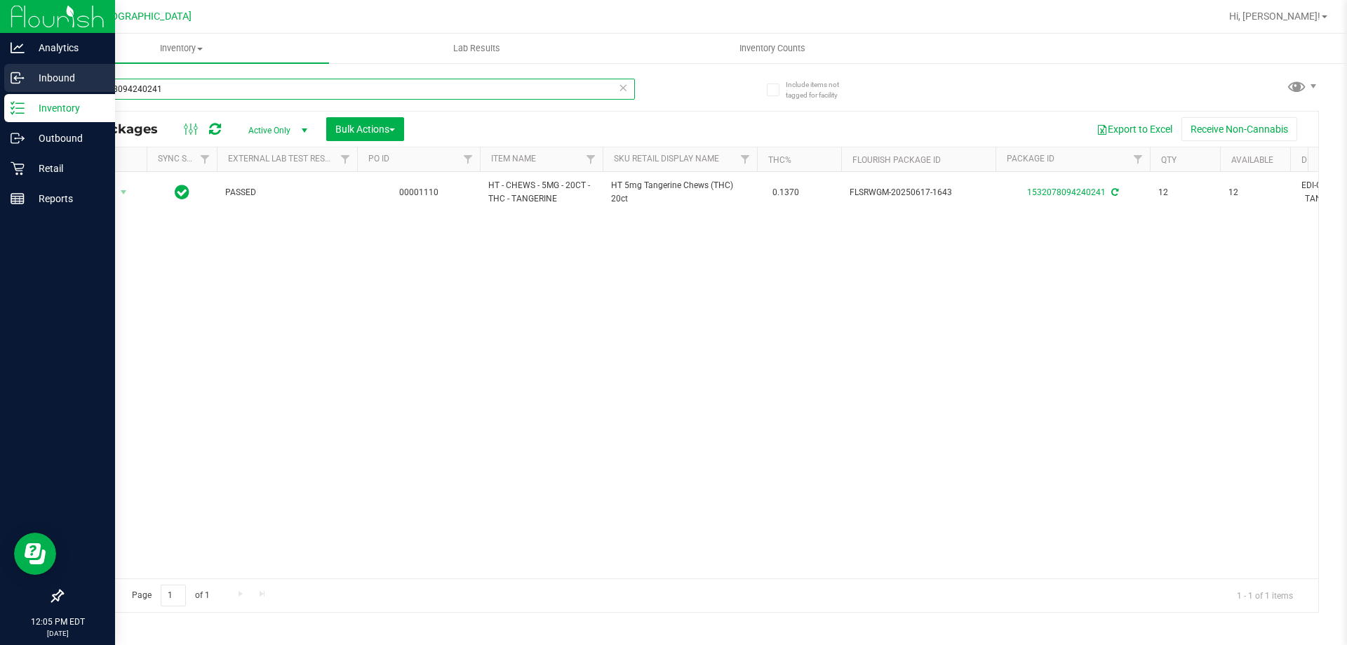
drag, startPoint x: 146, startPoint y: 95, endPoint x: 0, endPoint y: 86, distance: 146.2
click at [0, 86] on div "Analytics Inbound Inventory Outbound Retail Reports 12:05 PM EDT 08/26/2025 08/…" at bounding box center [673, 322] width 1347 height 645
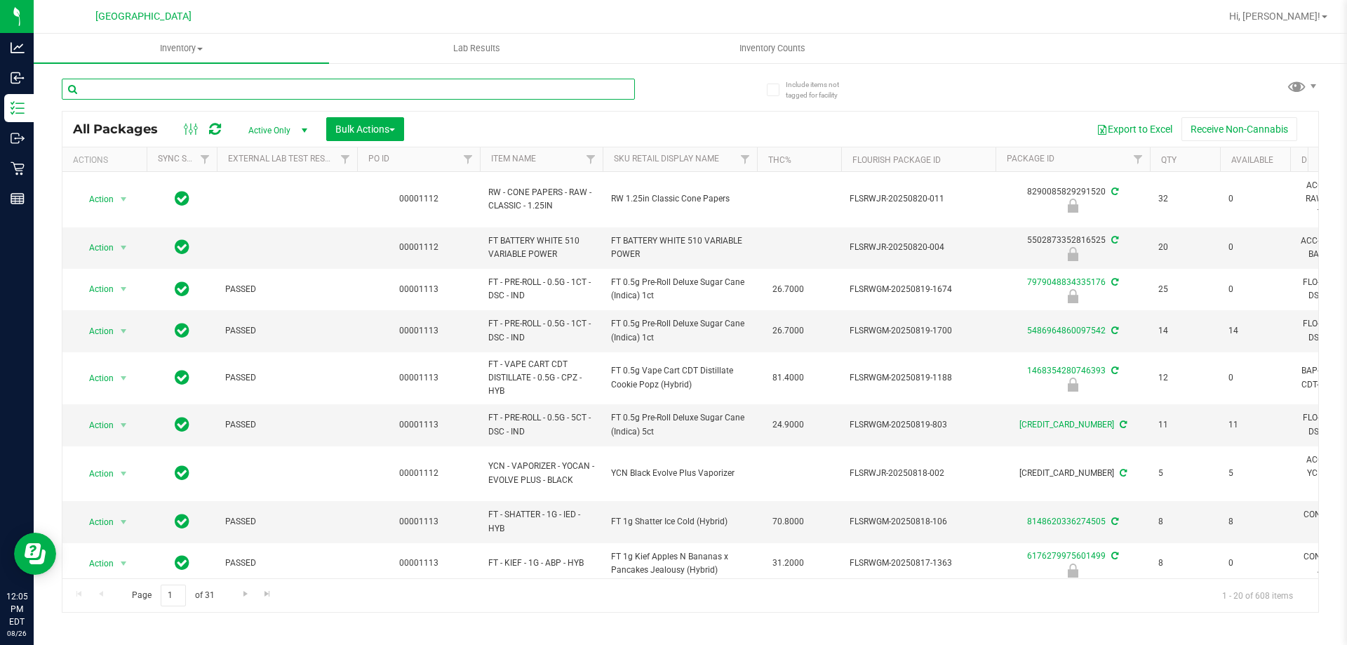
click at [253, 97] on input "text" at bounding box center [348, 89] width 573 height 21
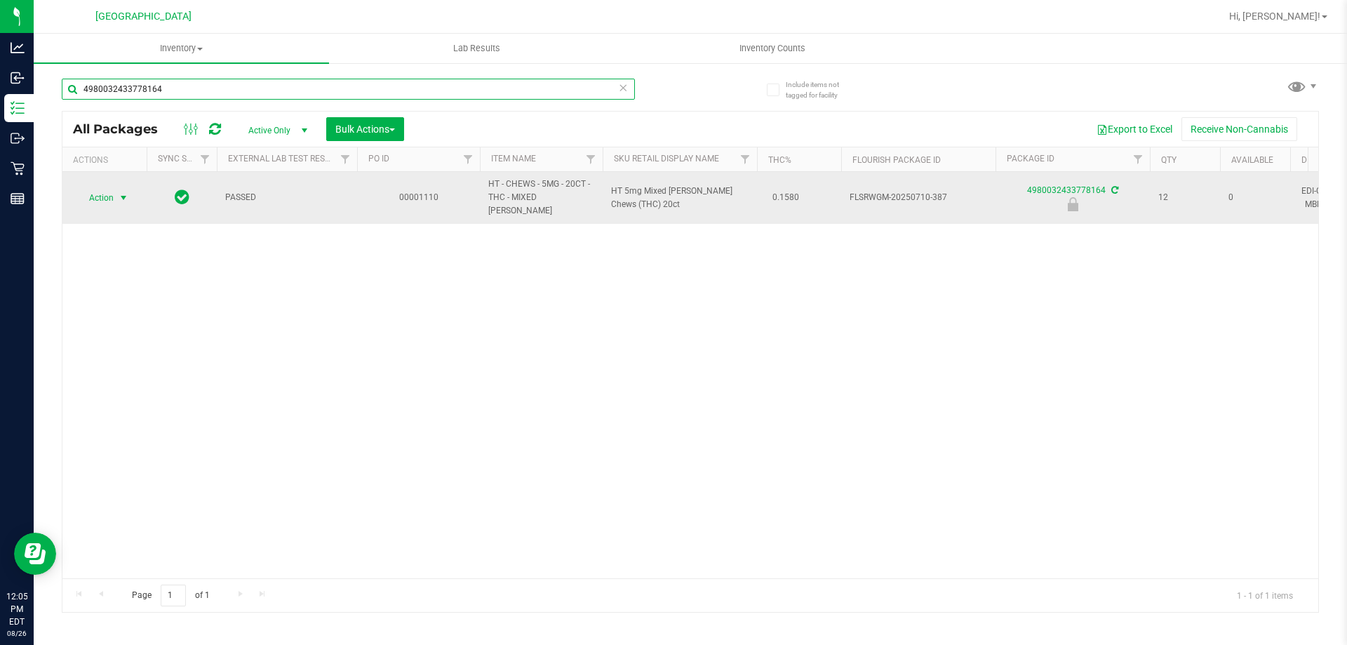
type input "4980032433778164"
click at [105, 193] on span "Action" at bounding box center [95, 198] width 38 height 20
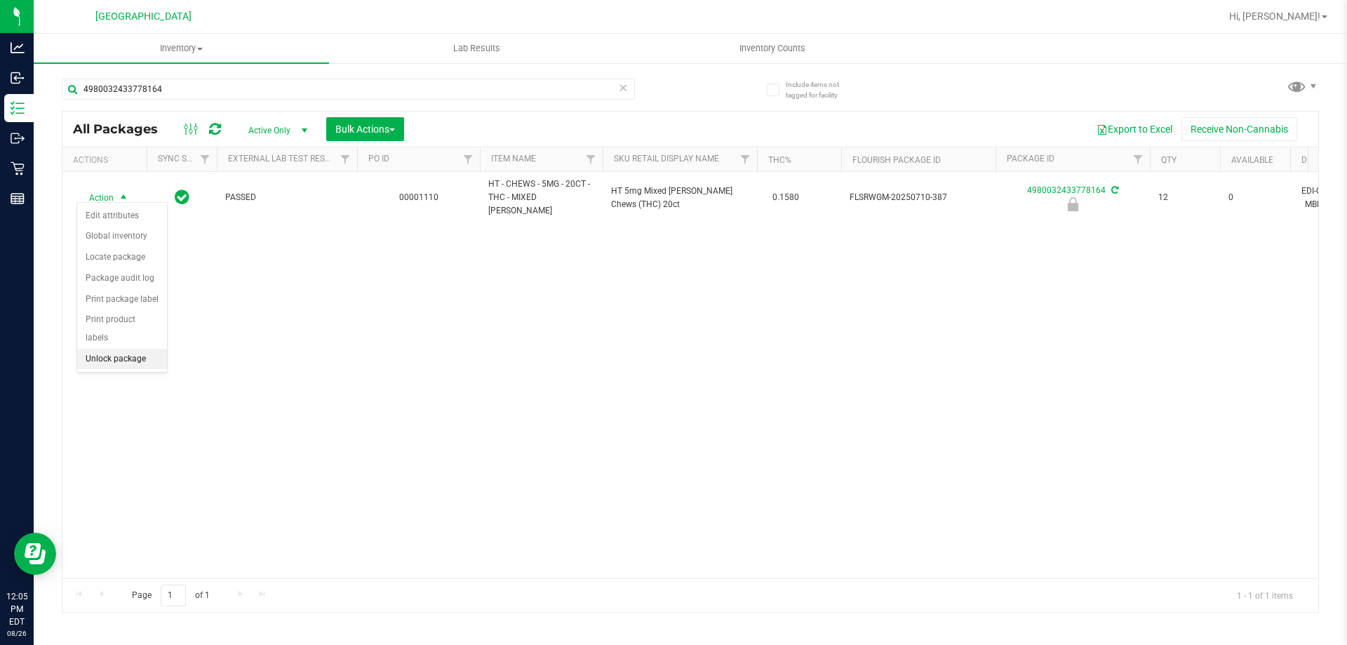
click at [140, 349] on li "Unlock package" at bounding box center [122, 359] width 90 height 21
click at [173, 357] on div "Action Action Adjust qty Create package Edit attributes Global inventory Locate…" at bounding box center [690, 375] width 1256 height 406
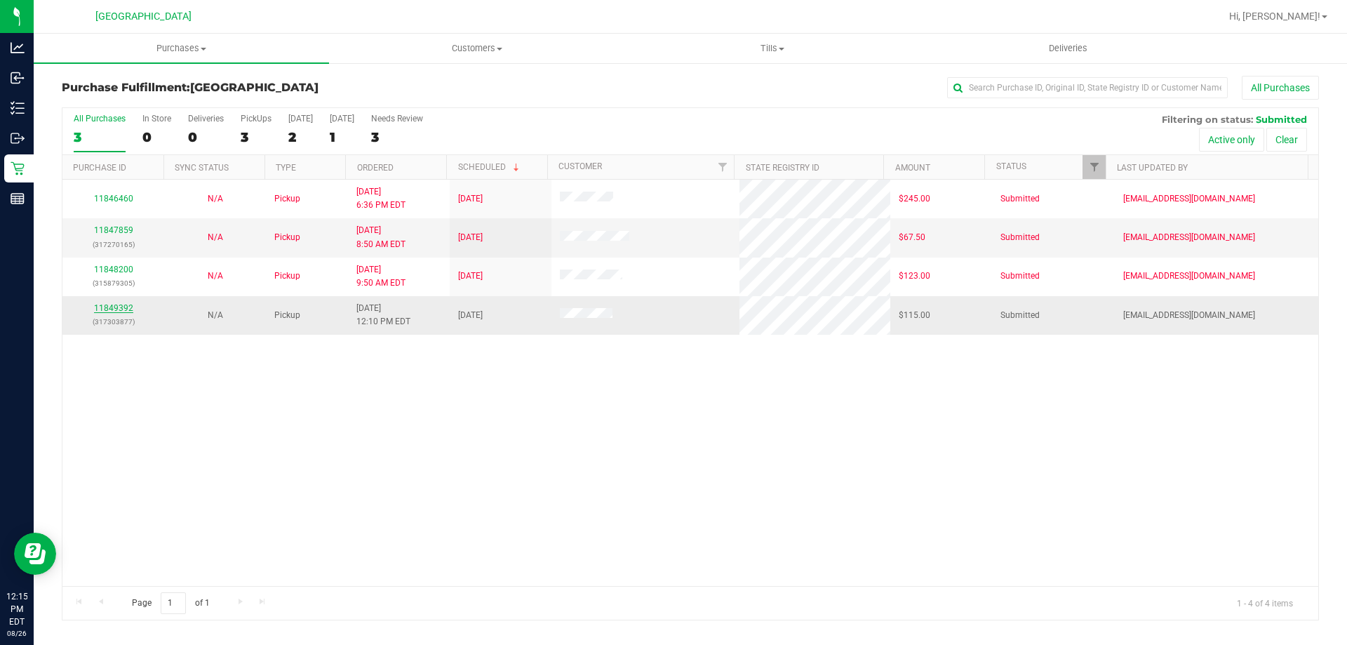
click at [107, 305] on link "11849392" at bounding box center [113, 308] width 39 height 10
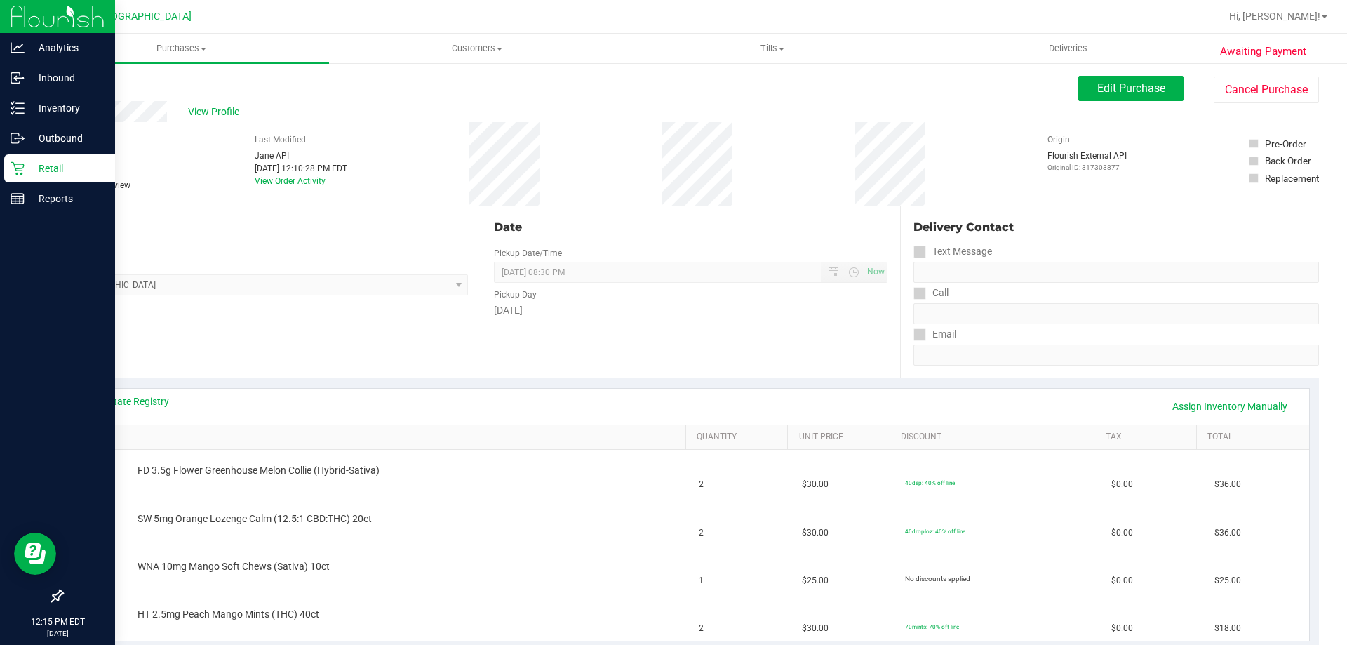
click at [29, 164] on p "Retail" at bounding box center [67, 168] width 84 height 17
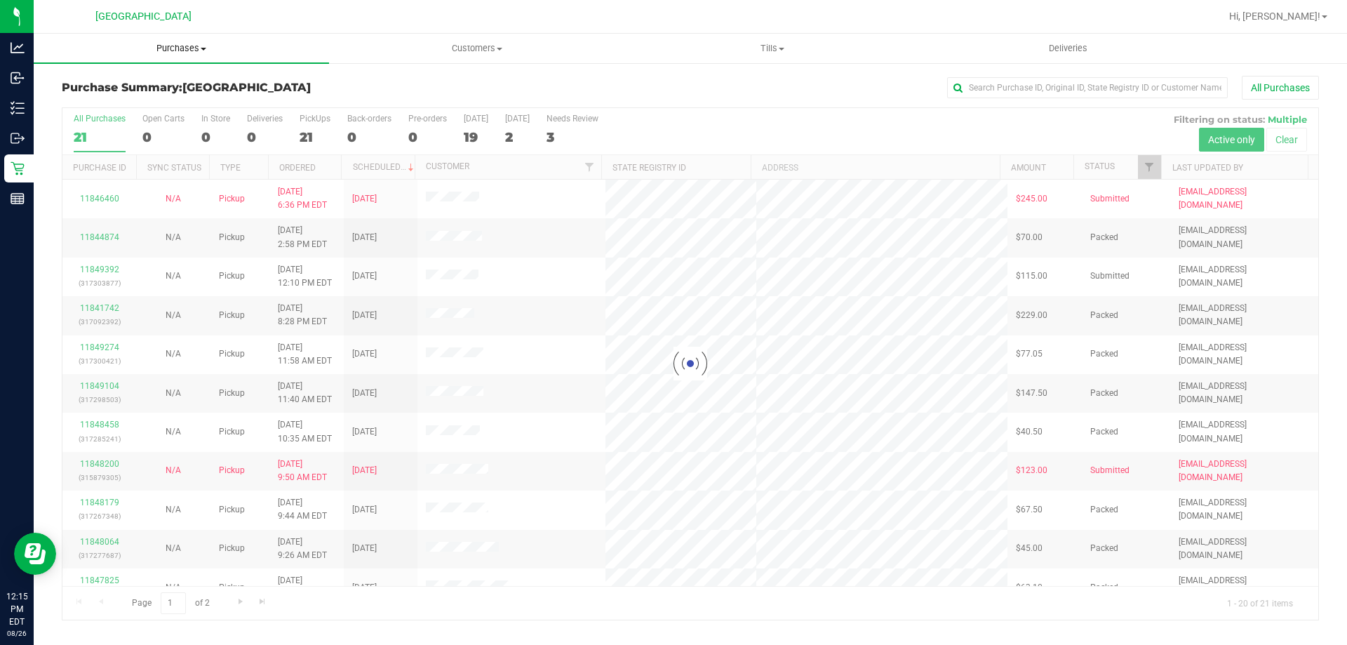
click at [187, 51] on span "Purchases" at bounding box center [181, 48] width 295 height 13
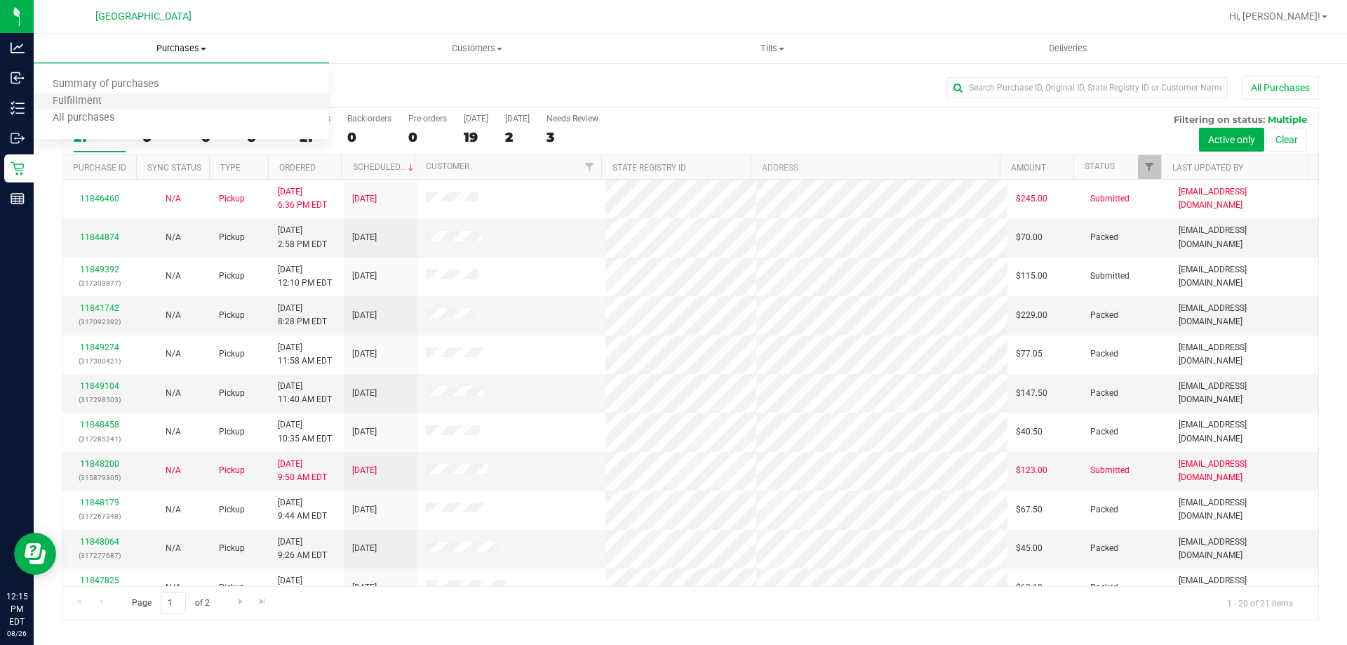
click at [128, 99] on li "Fulfillment" at bounding box center [181, 101] width 295 height 17
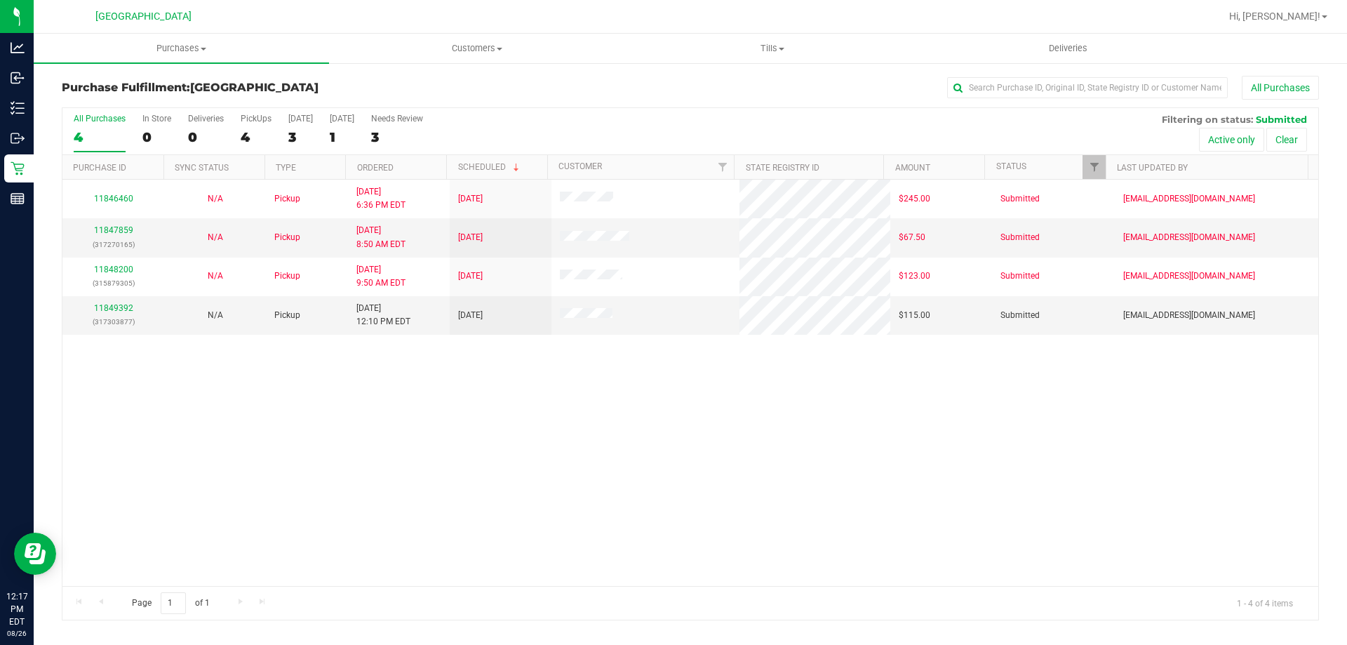
click at [512, 465] on div "11846460 N/A Pickup 8/25/2025 6:36 PM EDT 8/27/2025 $245.00 Submitted typarrish…" at bounding box center [690, 383] width 1256 height 406
click at [74, 438] on div "11846460 N/A Pickup 8/25/2025 6:36 PM EDT 8/27/2025 $245.00 Submitted typarrish…" at bounding box center [690, 383] width 1256 height 406
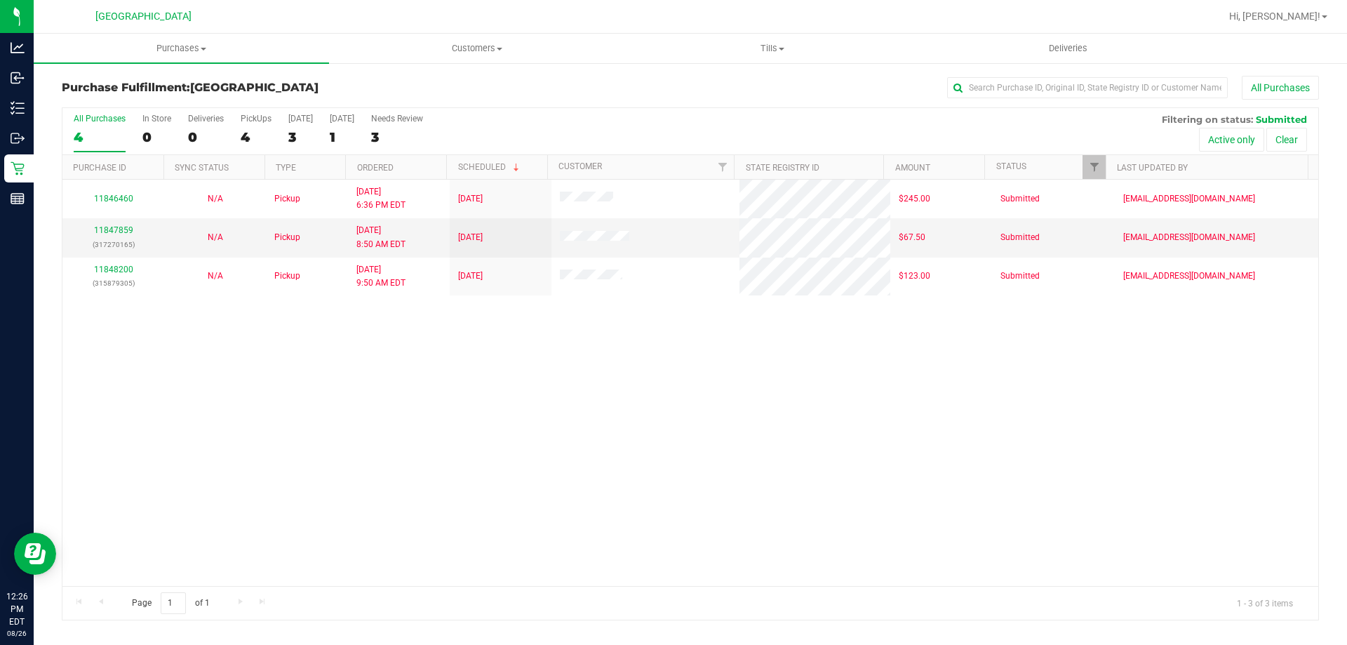
drag, startPoint x: 246, startPoint y: 395, endPoint x: 220, endPoint y: 24, distance: 372.1
click at [246, 395] on div "11846460 N/A Pickup 8/25/2025 6:36 PM EDT 8/27/2025 $245.00 Submitted typarrish…" at bounding box center [690, 383] width 1256 height 406
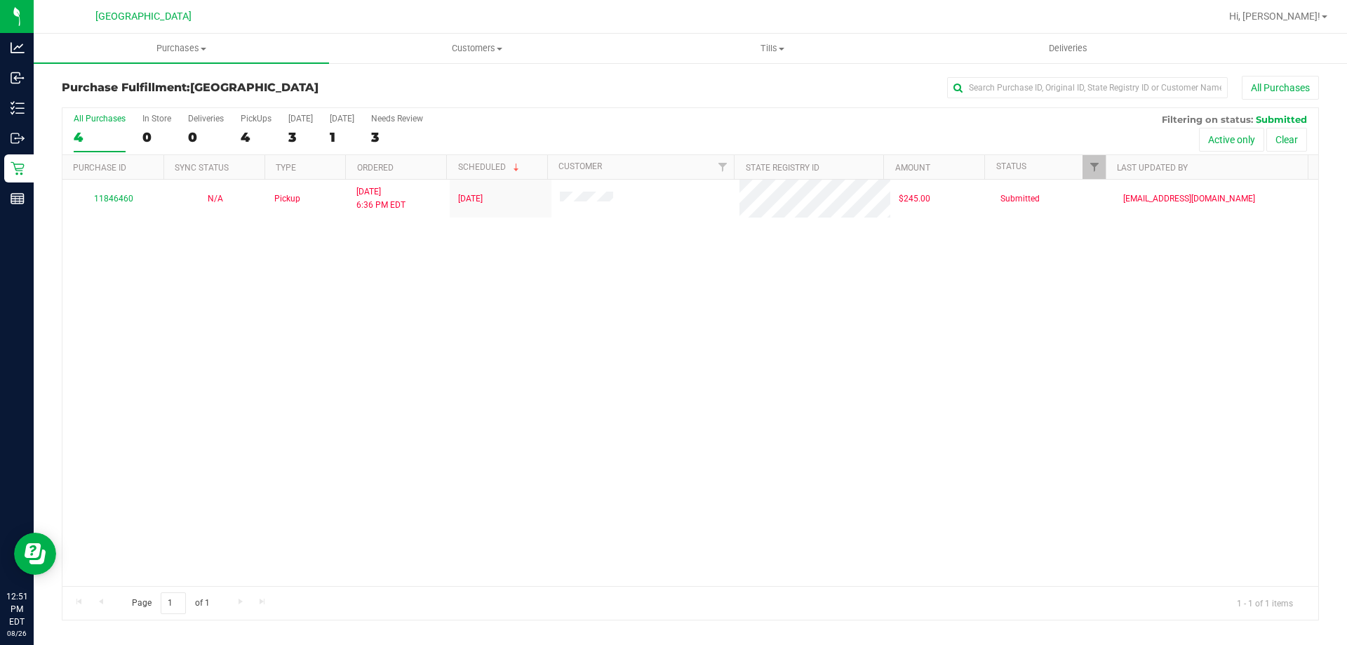
click at [341, 356] on div "11846460 N/A Pickup 8/25/2025 6:36 PM EDT 8/27/2025 $245.00 Submitted typarrish…" at bounding box center [690, 383] width 1256 height 406
click at [446, 441] on div "11846460 N/A Pickup 8/25/2025 6:36 PM EDT 8/27/2025 $245.00 Submitted typarrish…" at bounding box center [690, 383] width 1256 height 406
click at [163, 332] on div "11846460 N/A Pickup 8/25/2025 6:36 PM EDT 8/27/2025 $245.00 Submitted typarrish…" at bounding box center [690, 383] width 1256 height 406
drag, startPoint x: 214, startPoint y: 338, endPoint x: 194, endPoint y: 12, distance: 326.2
click at [214, 338] on div "11846460 N/A Pickup 8/25/2025 6:36 PM EDT 8/27/2025 $245.00 Submitted typarrish…" at bounding box center [690, 383] width 1256 height 406
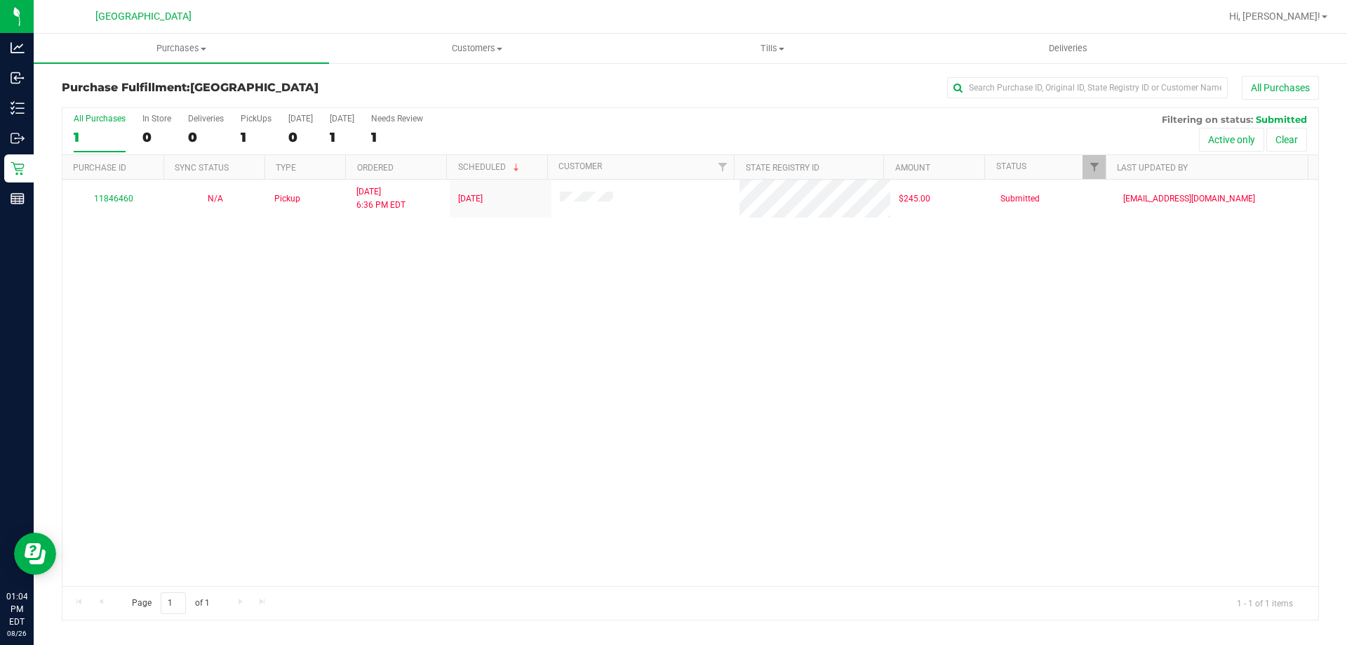
drag, startPoint x: 226, startPoint y: 286, endPoint x: 86, endPoint y: 67, distance: 260.3
click at [225, 286] on div "11846460 N/A Pickup 8/25/2025 6:36 PM EDT 8/27/2025 $245.00 Submitted typarrish…" at bounding box center [690, 383] width 1256 height 406
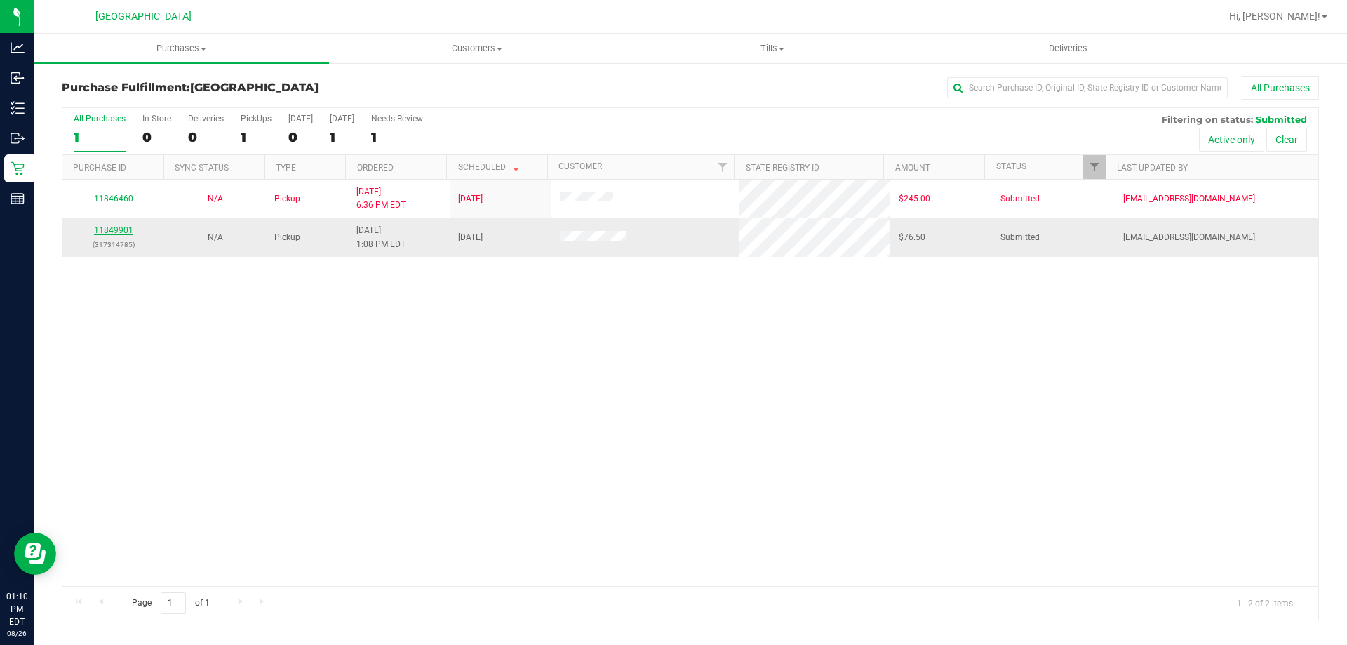
click at [109, 228] on link "11849901" at bounding box center [113, 230] width 39 height 10
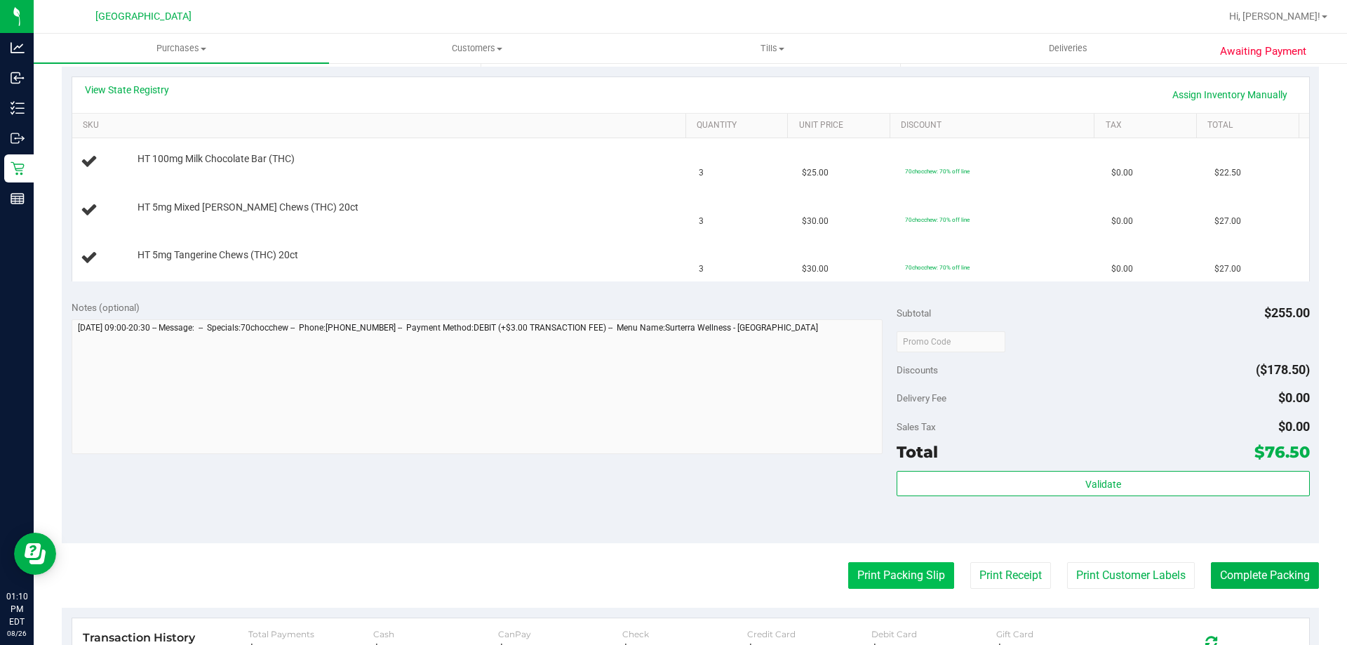
scroll to position [421, 0]
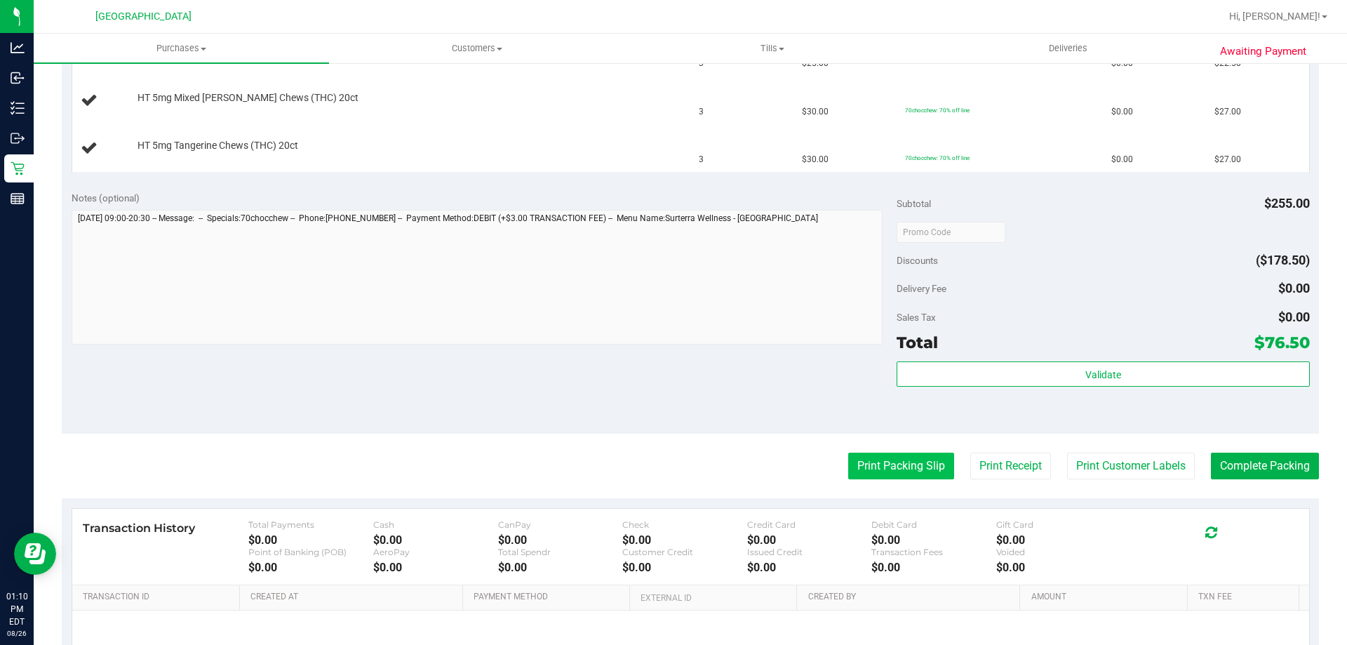
click at [909, 474] on button "Print Packing Slip" at bounding box center [901, 466] width 106 height 27
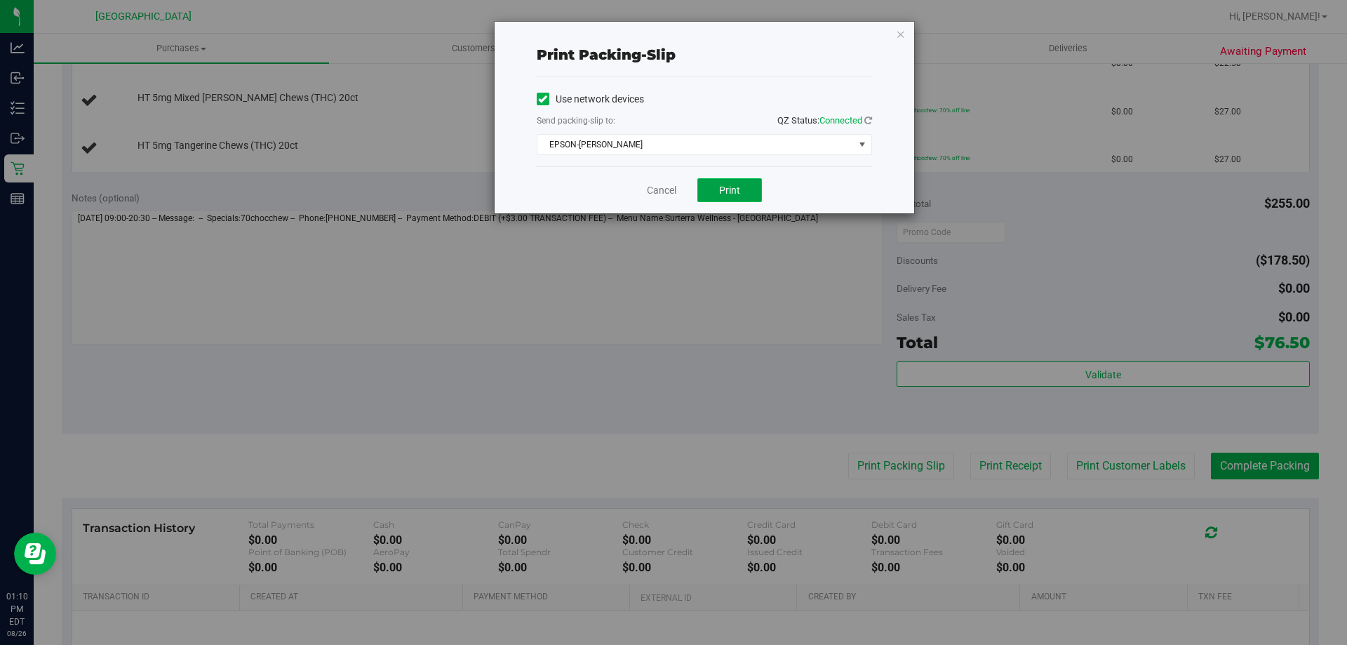
click at [739, 198] on button "Print" at bounding box center [729, 190] width 65 height 24
click at [663, 194] on link "Cancel" at bounding box center [661, 190] width 29 height 15
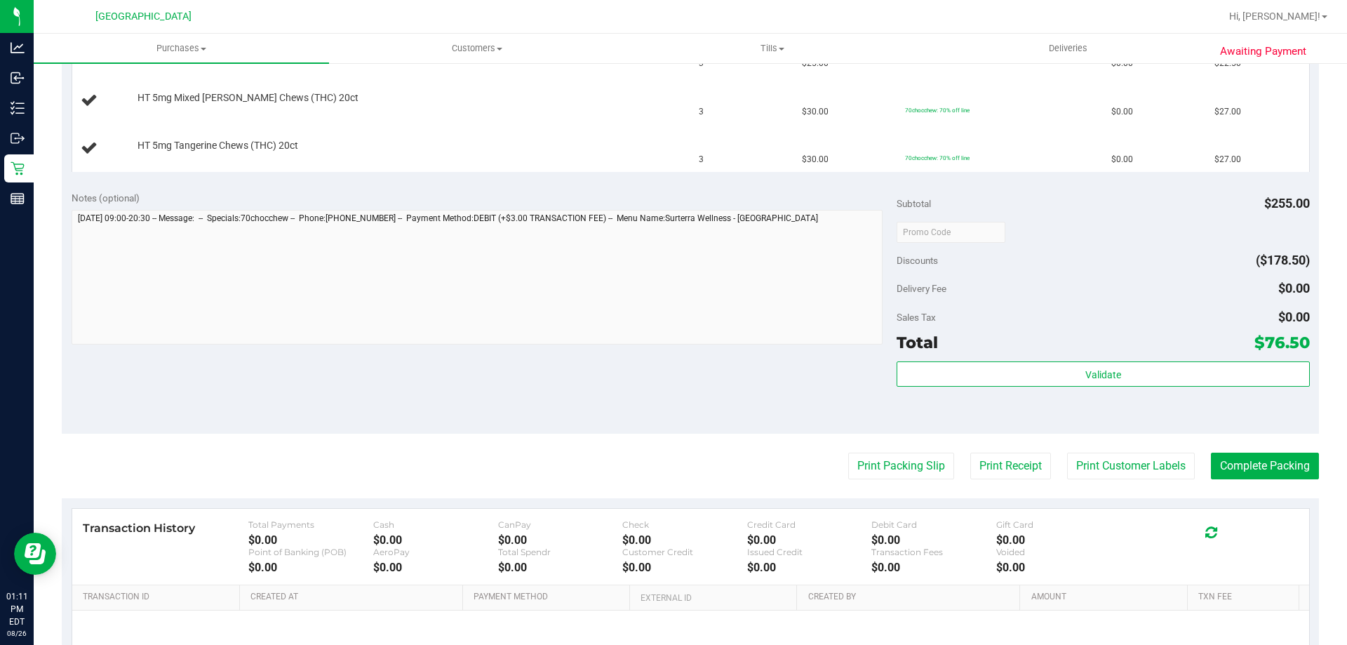
click at [674, 359] on div "Notes (optional) Subtotal $255.00 Discounts ($178.50) Delivery Fee $0.00 Sales …" at bounding box center [690, 307] width 1257 height 253
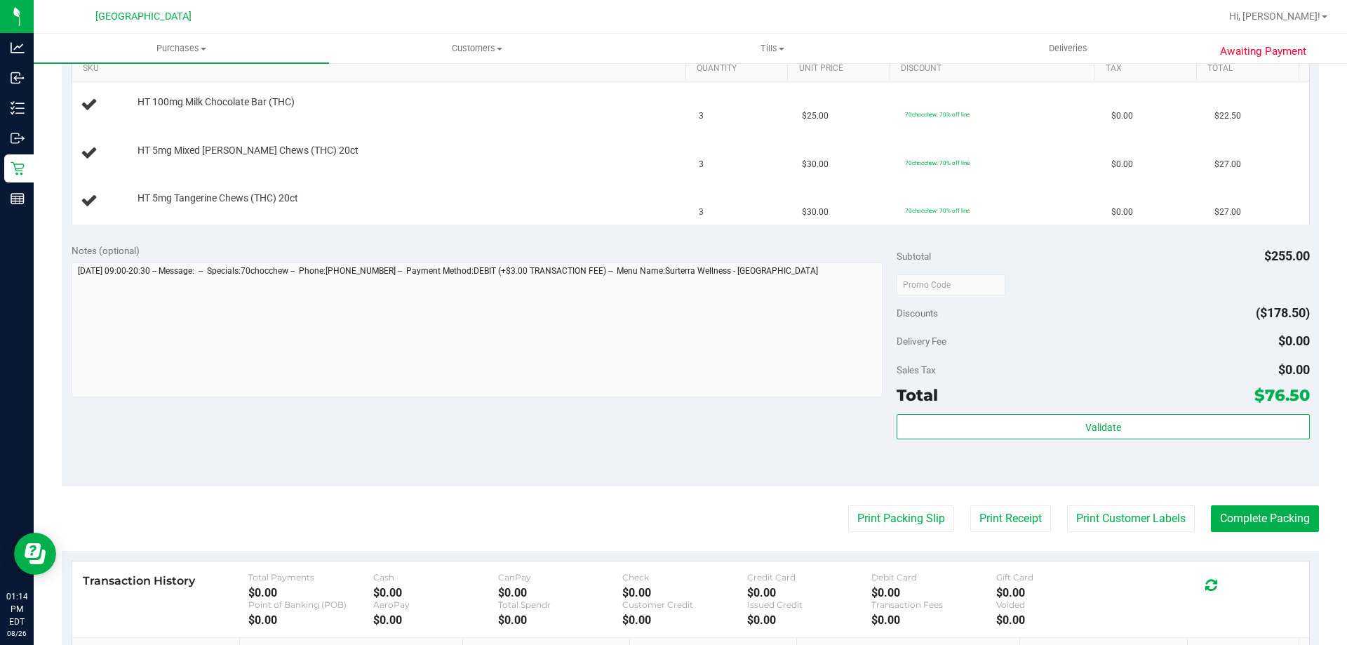
scroll to position [281, 0]
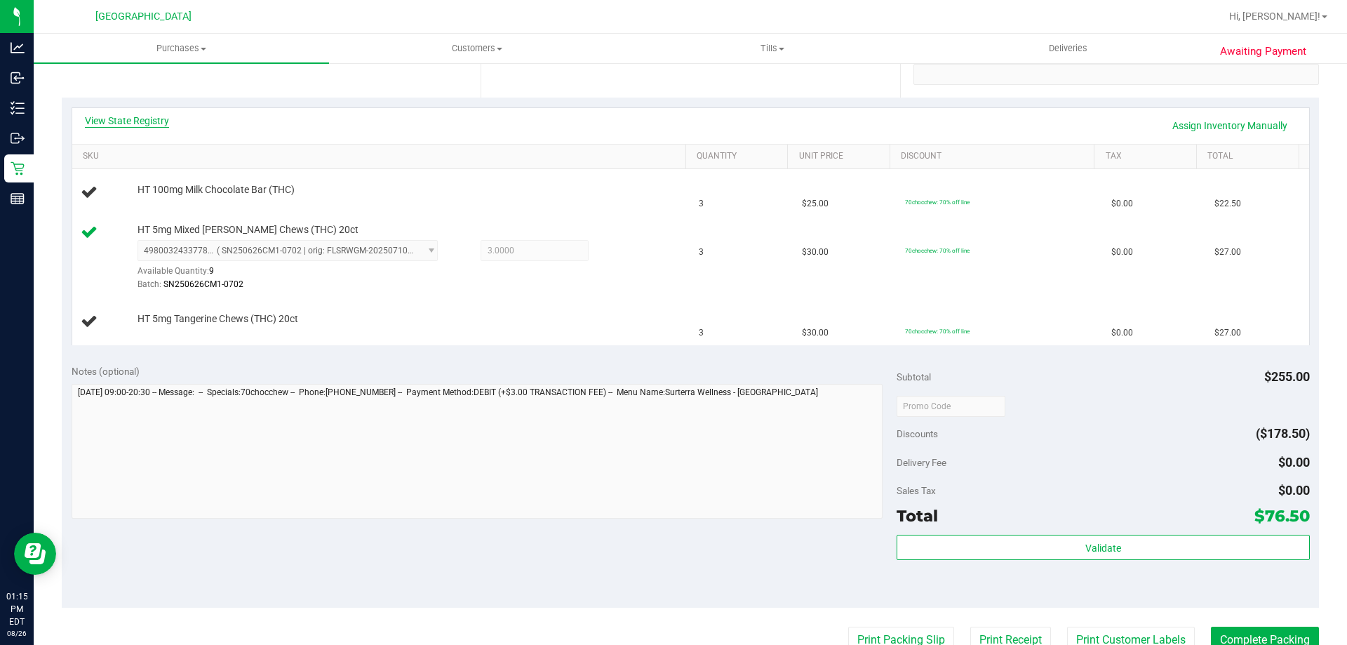
click at [133, 122] on link "View State Registry" at bounding box center [127, 121] width 84 height 14
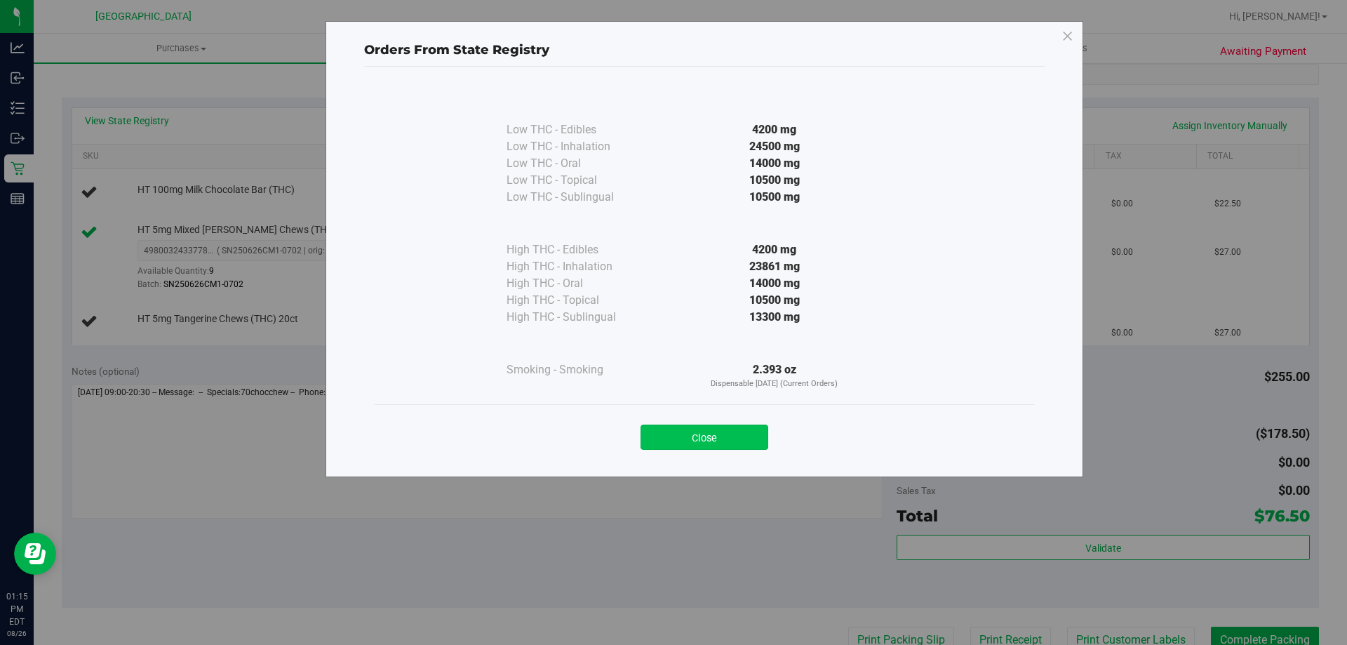
click at [700, 442] on button "Close" at bounding box center [705, 437] width 128 height 25
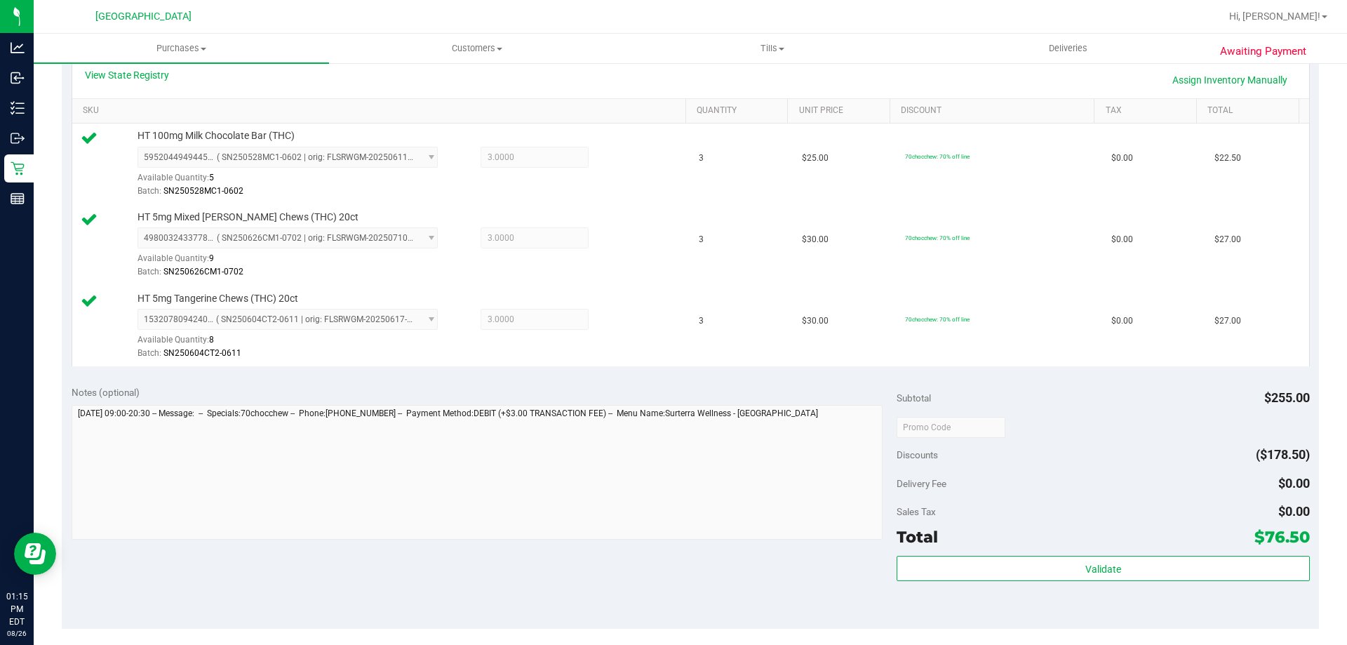
scroll to position [351, 0]
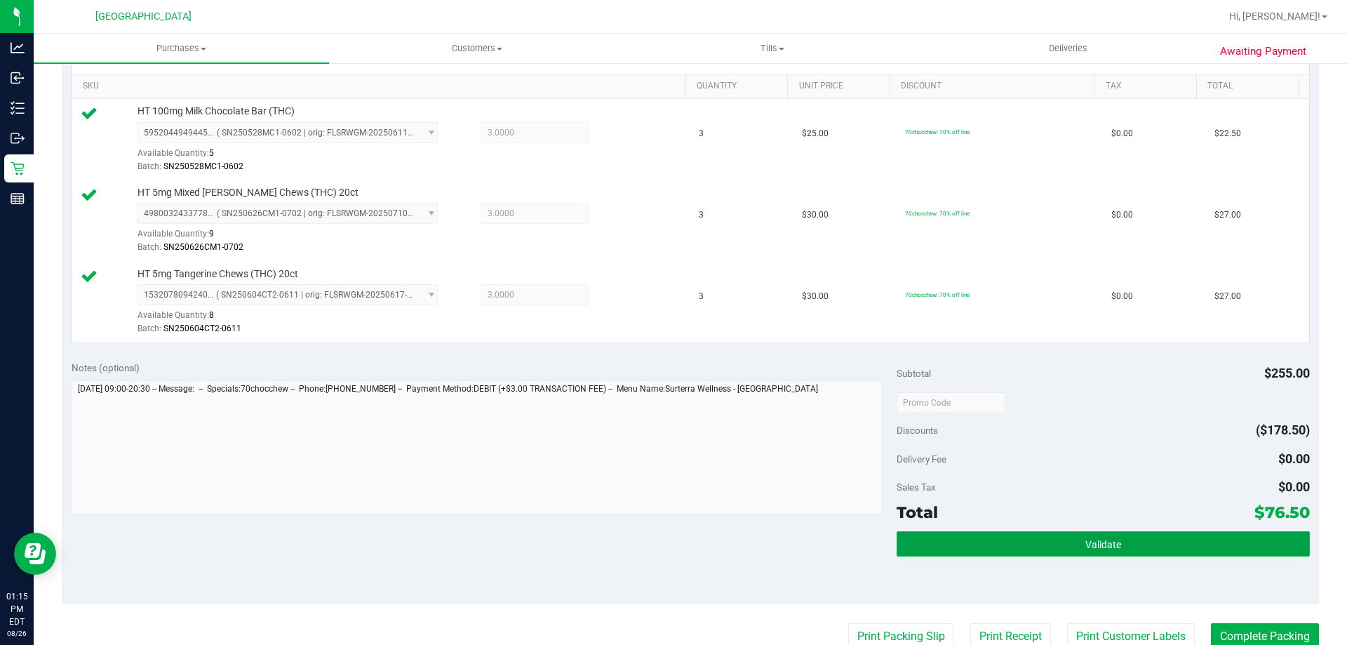
click at [1066, 537] on button "Validate" at bounding box center [1103, 543] width 413 height 25
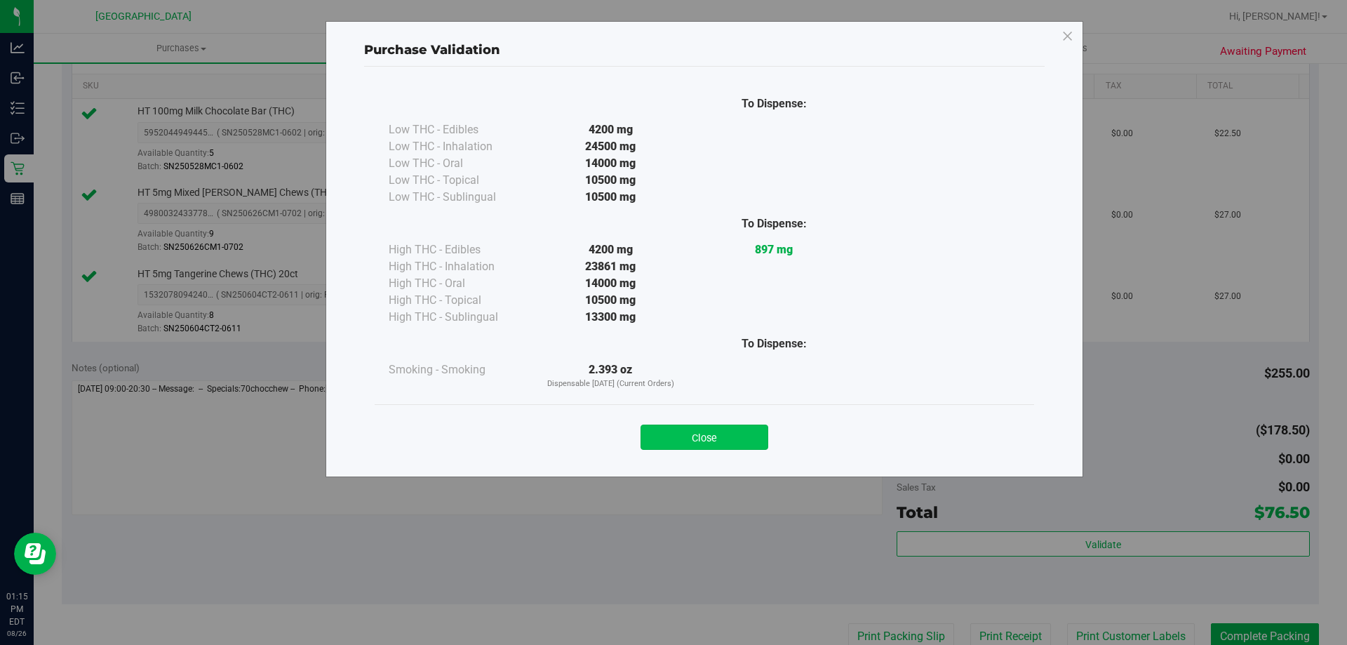
click at [728, 439] on button "Close" at bounding box center [705, 437] width 128 height 25
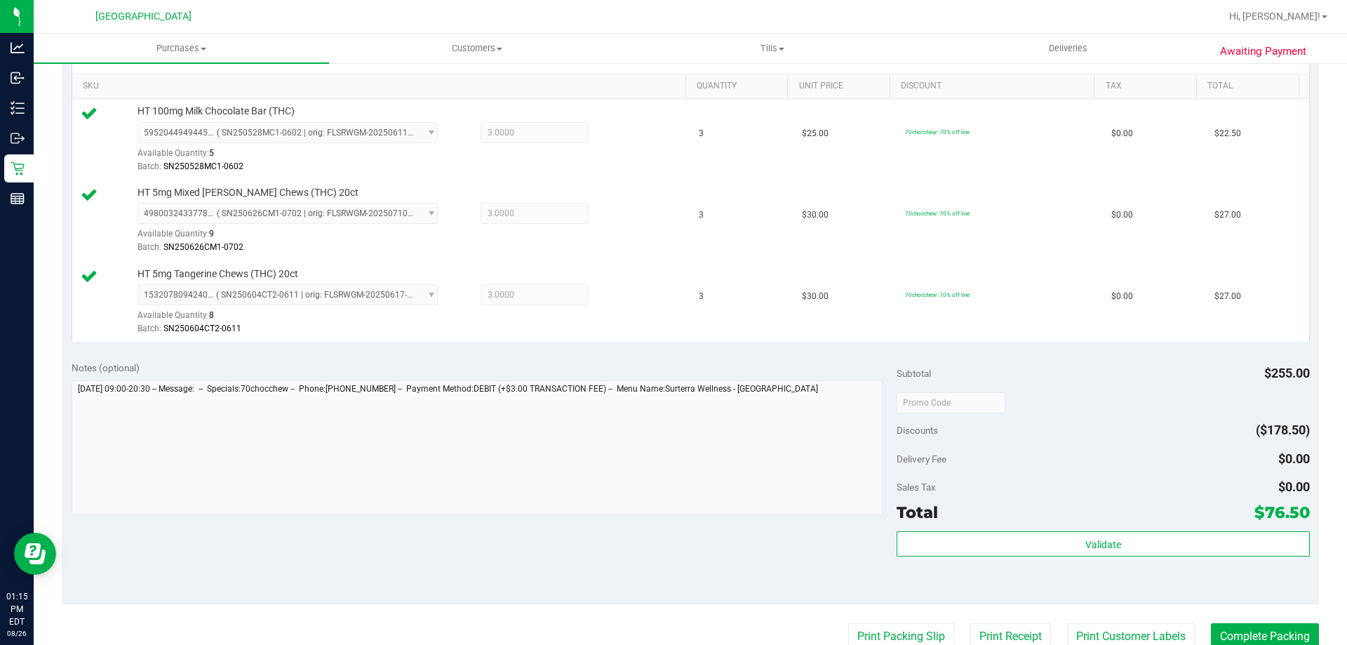
scroll to position [632, 0]
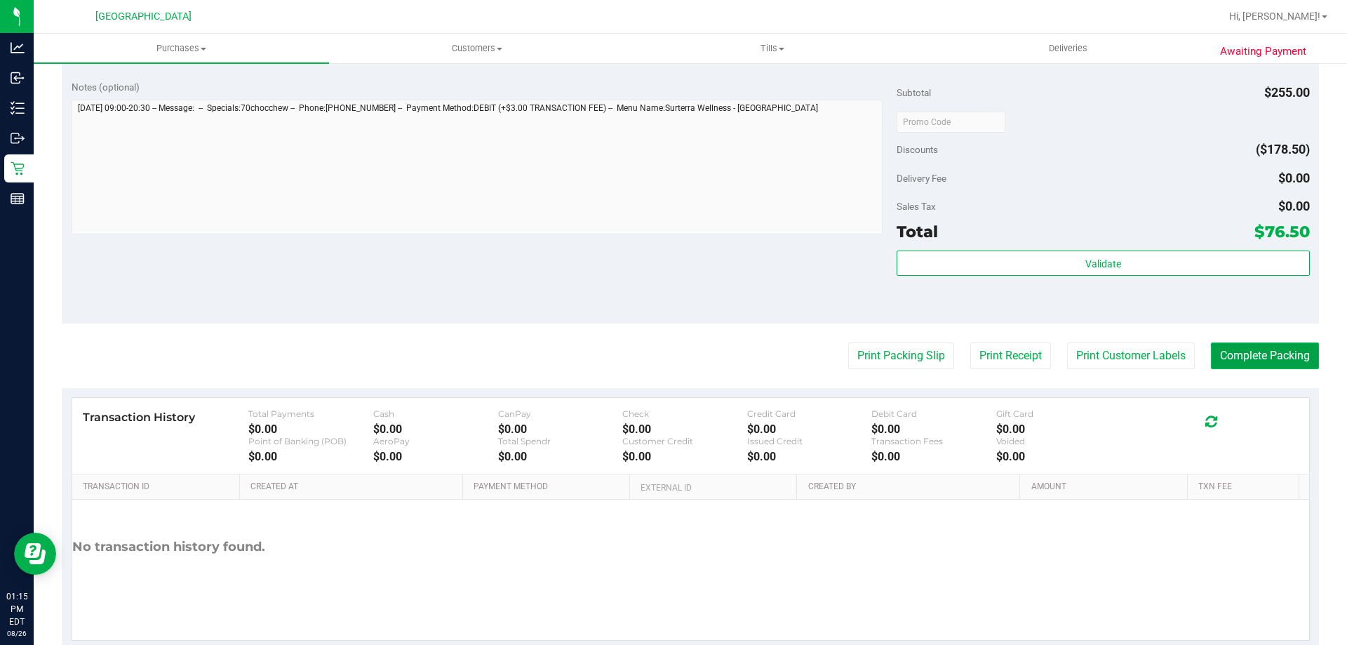
click at [1244, 355] on button "Complete Packing" at bounding box center [1265, 355] width 108 height 27
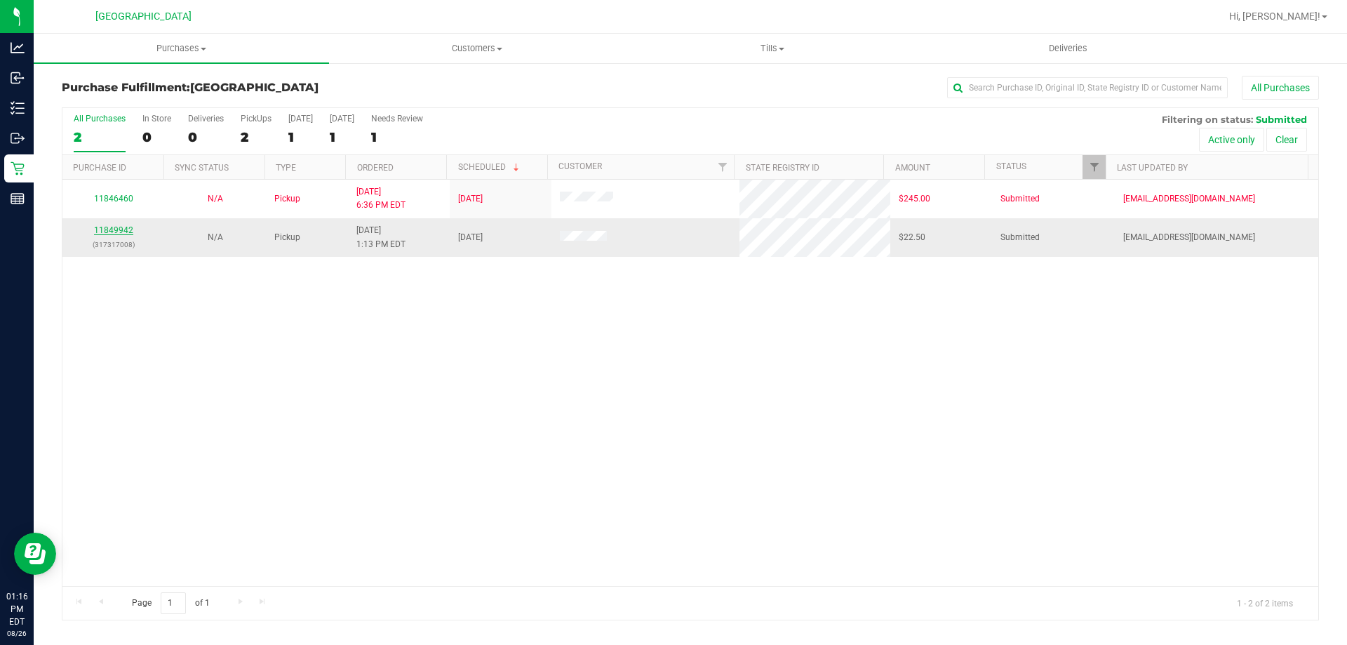
click at [116, 230] on link "11849942" at bounding box center [113, 230] width 39 height 10
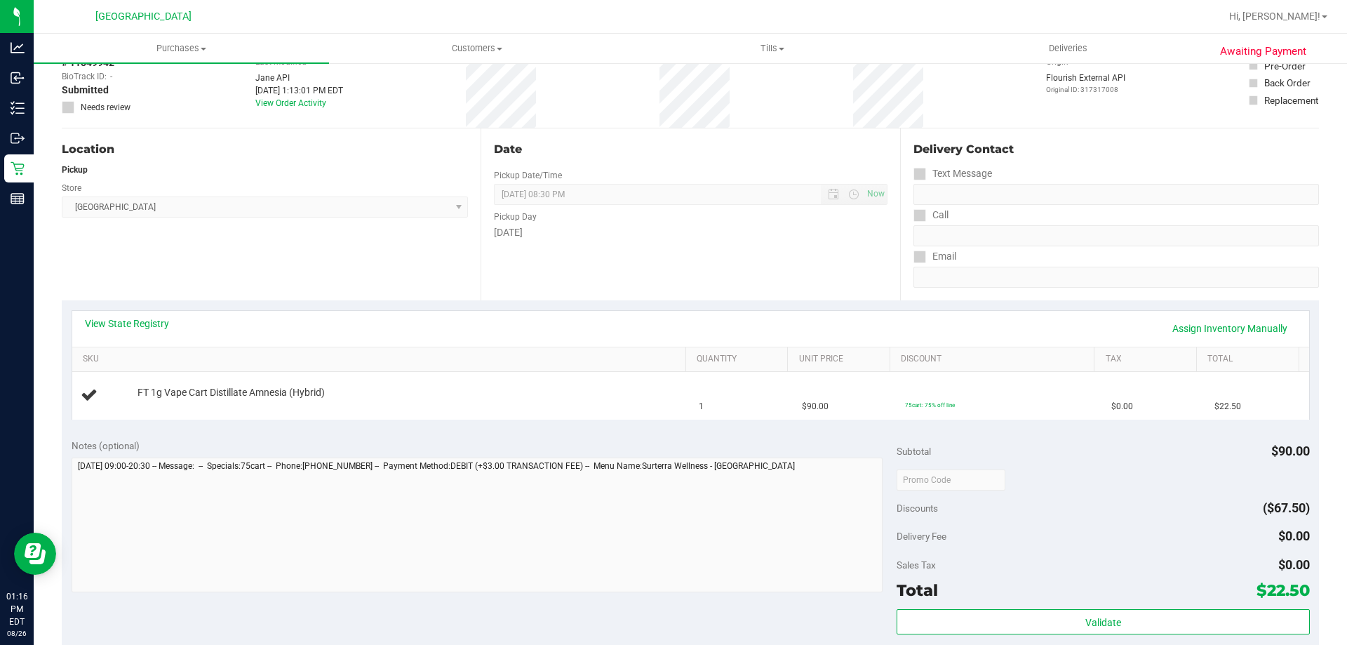
scroll to position [281, 0]
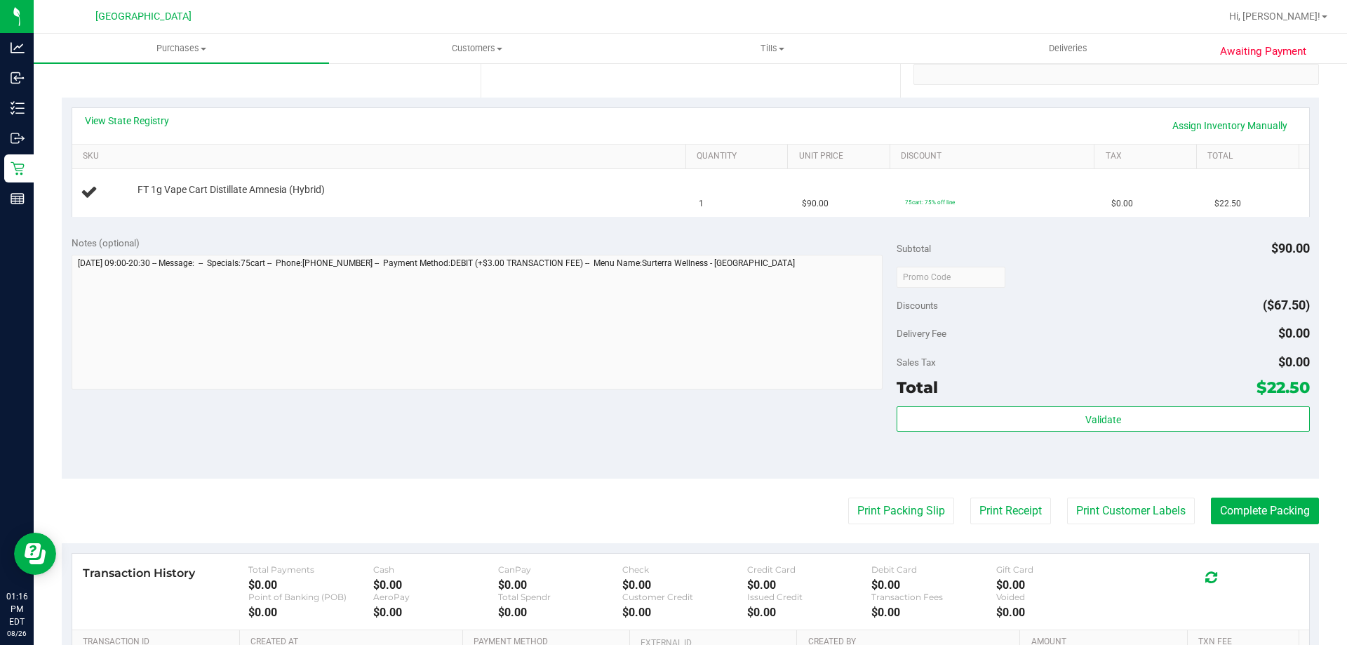
click at [874, 528] on purchase-details "Back Edit Purchase Cancel Purchase View Profile # 11849942 BioTrack ID: - Submi…" at bounding box center [690, 300] width 1257 height 1010
click at [875, 511] on button "Print Packing Slip" at bounding box center [901, 510] width 106 height 27
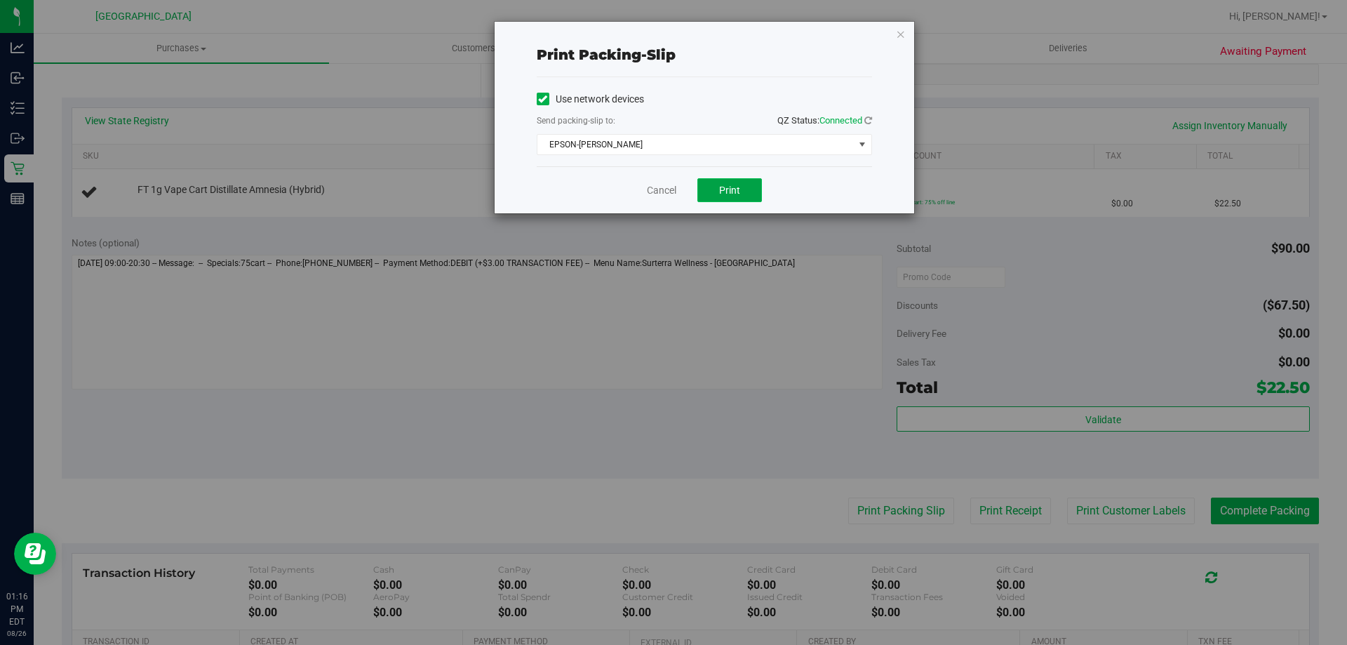
click at [740, 187] on span "Print" at bounding box center [729, 190] width 21 height 11
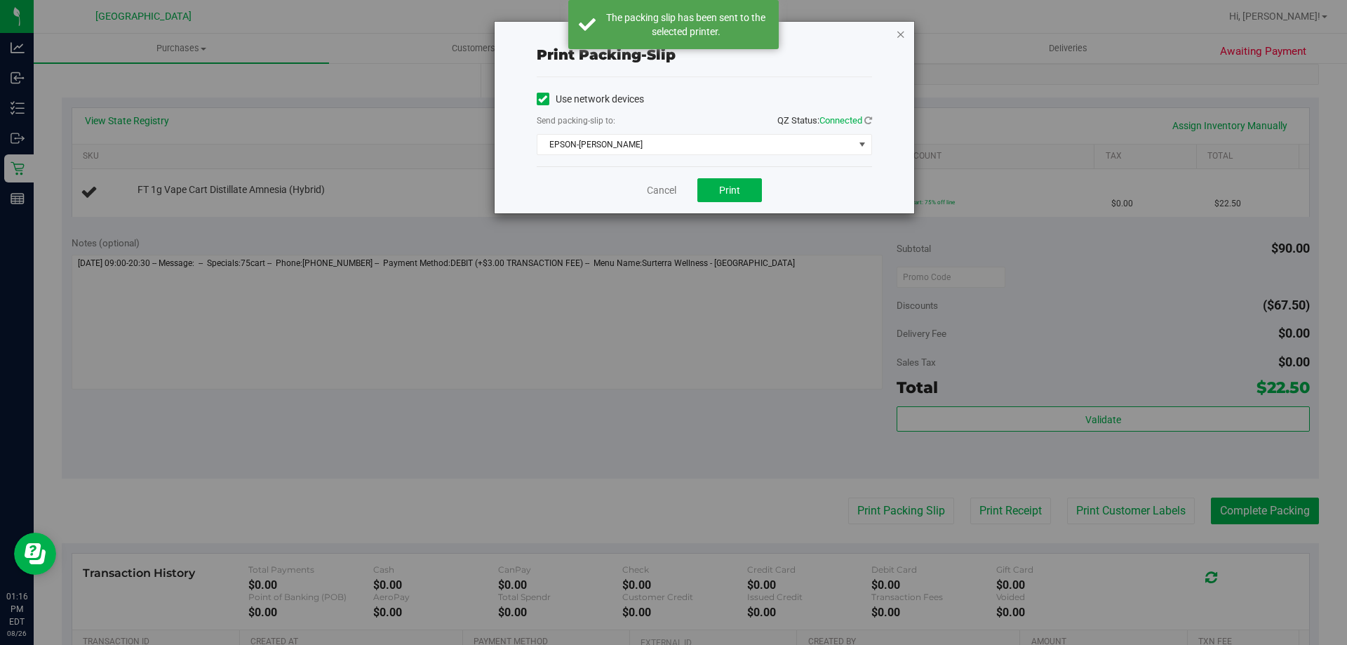
click at [900, 32] on icon "button" at bounding box center [901, 33] width 10 height 17
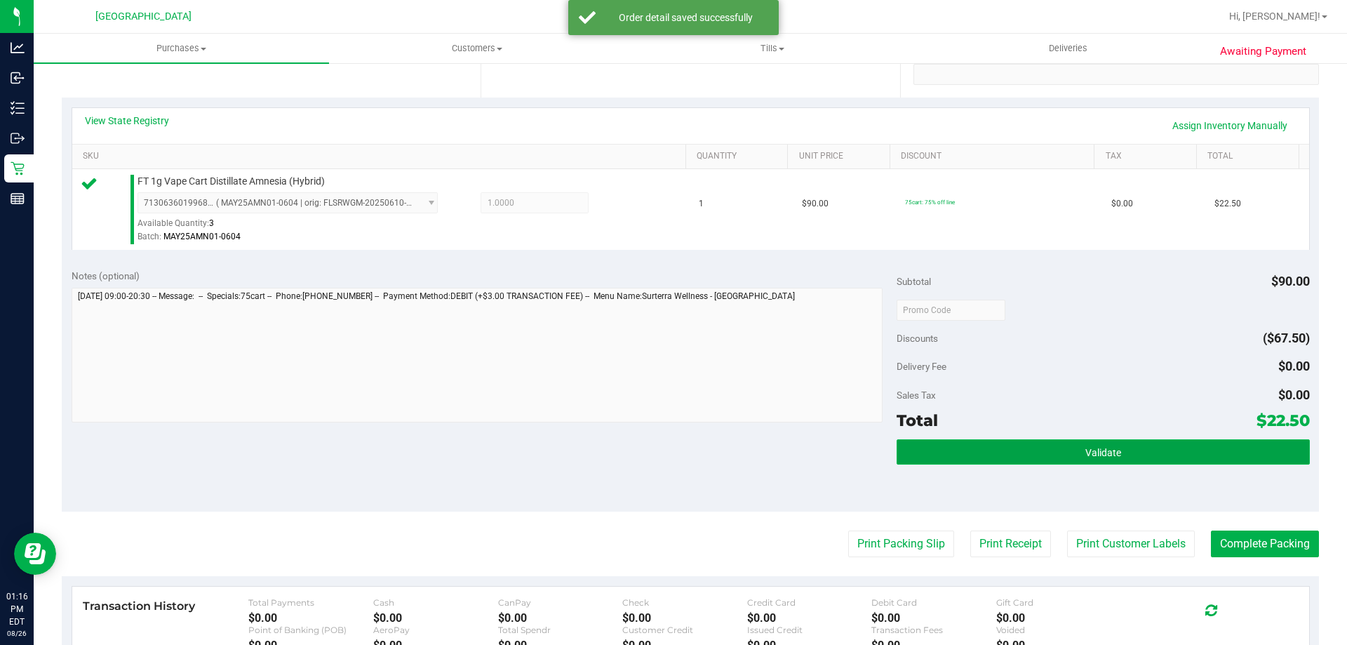
click at [1107, 455] on span "Validate" at bounding box center [1103, 452] width 36 height 11
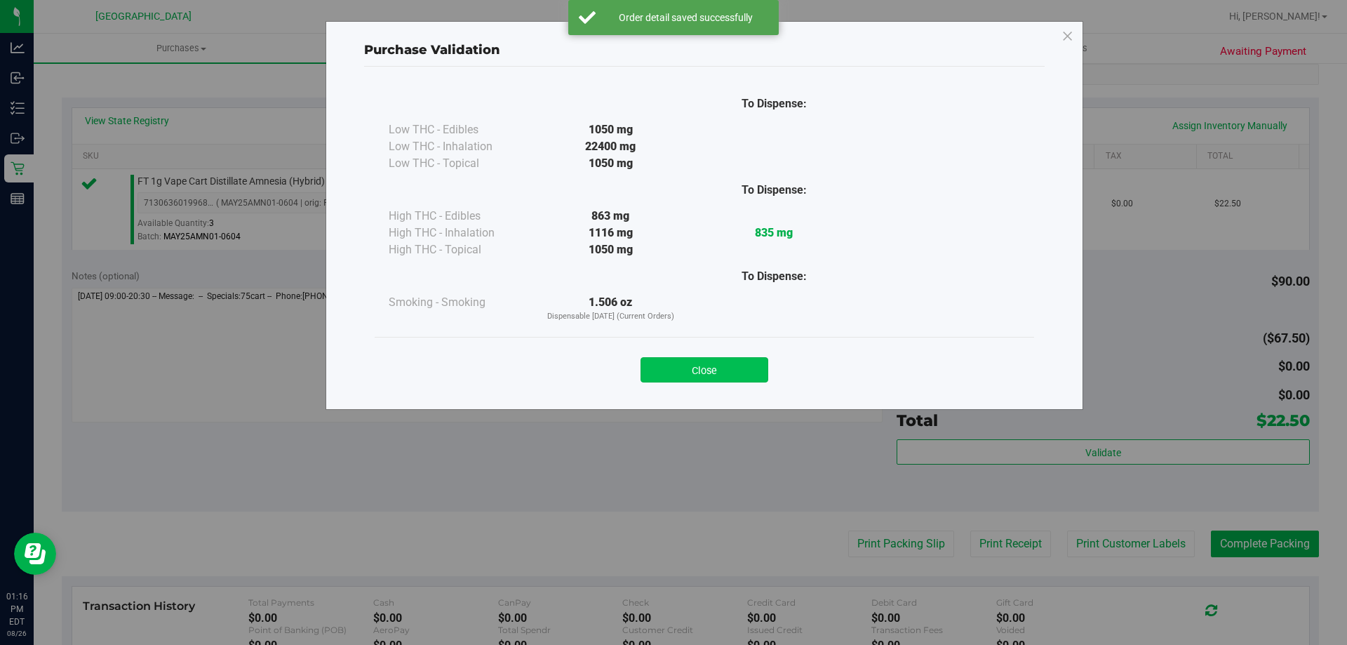
click at [714, 372] on button "Close" at bounding box center [705, 369] width 128 height 25
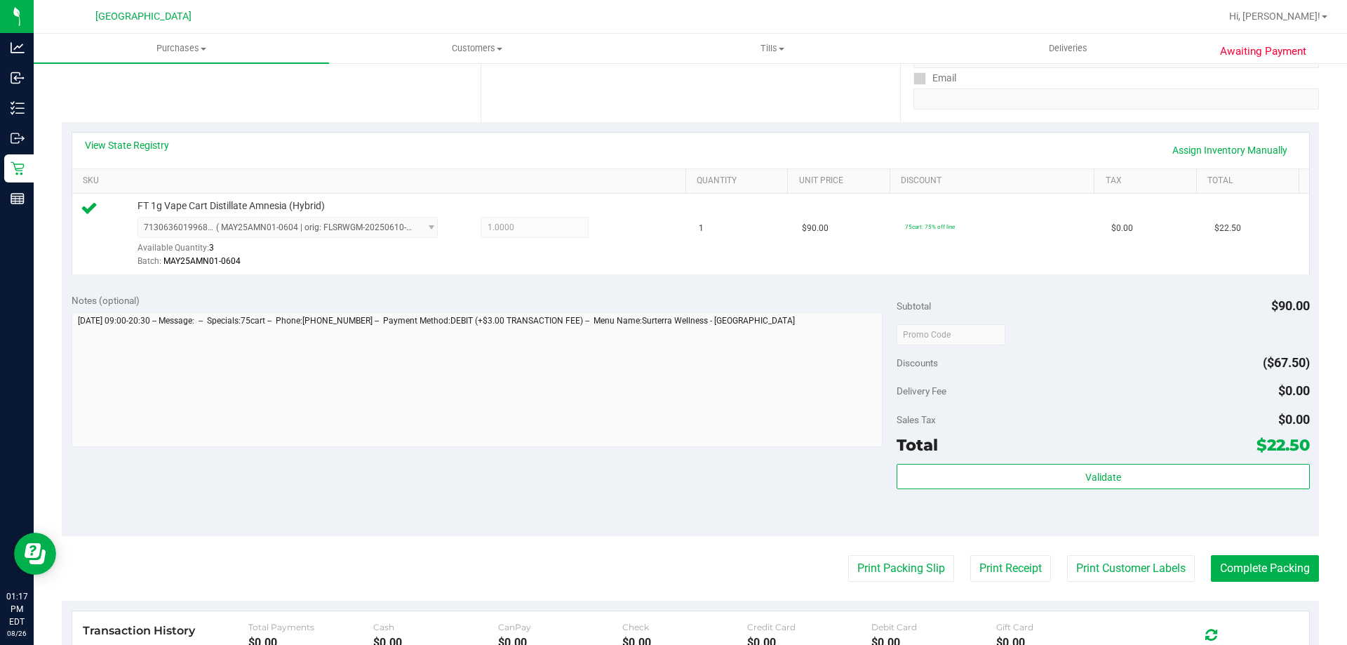
scroll to position [351, 0]
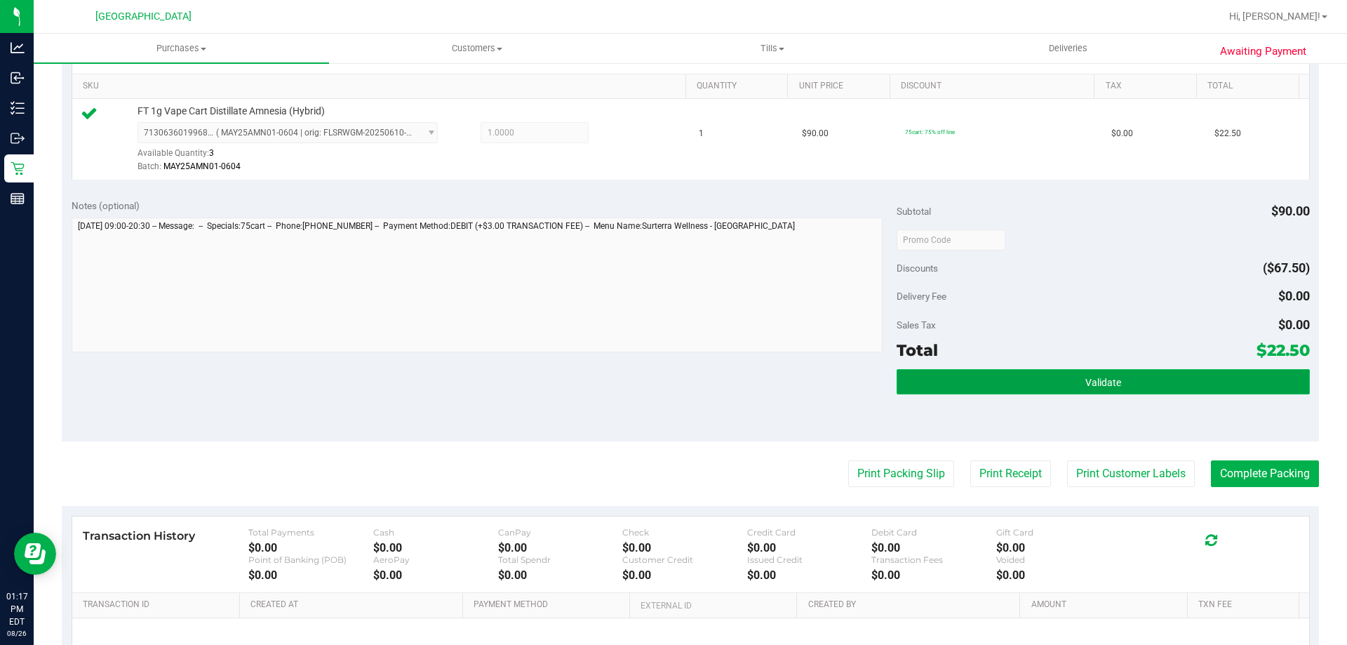
click at [1121, 382] on button "Validate" at bounding box center [1103, 381] width 413 height 25
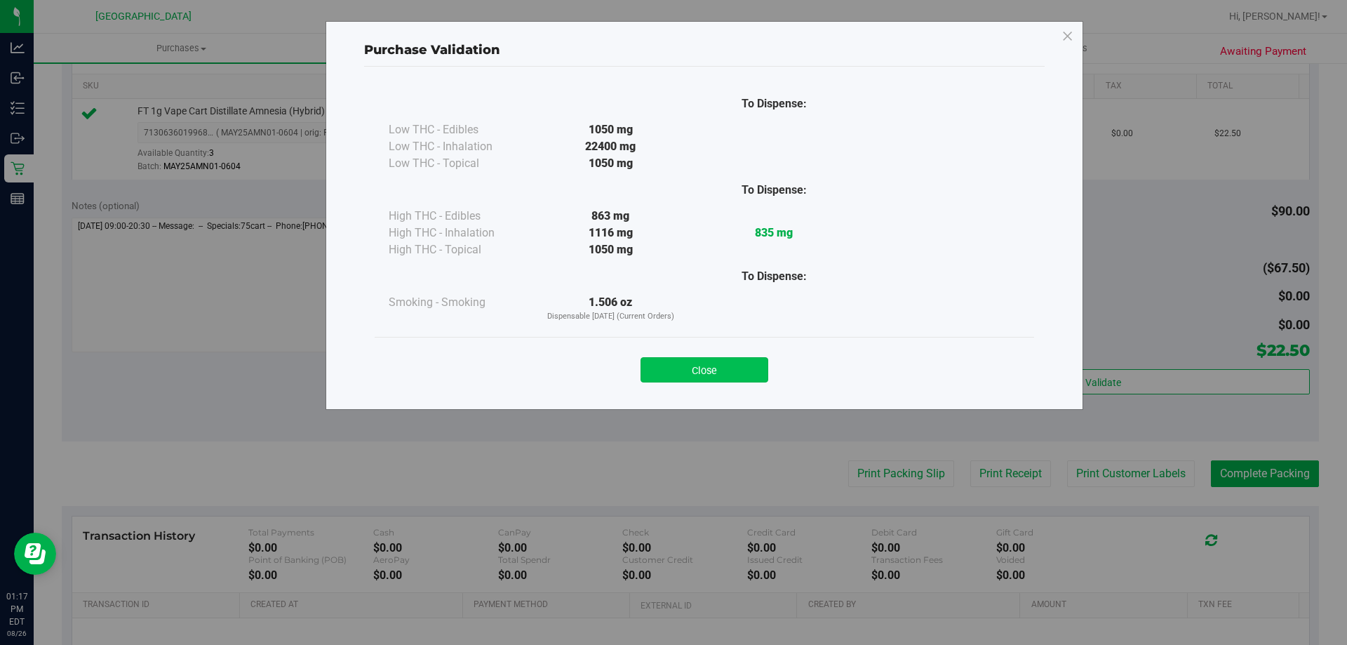
click at [735, 373] on button "Close" at bounding box center [705, 369] width 128 height 25
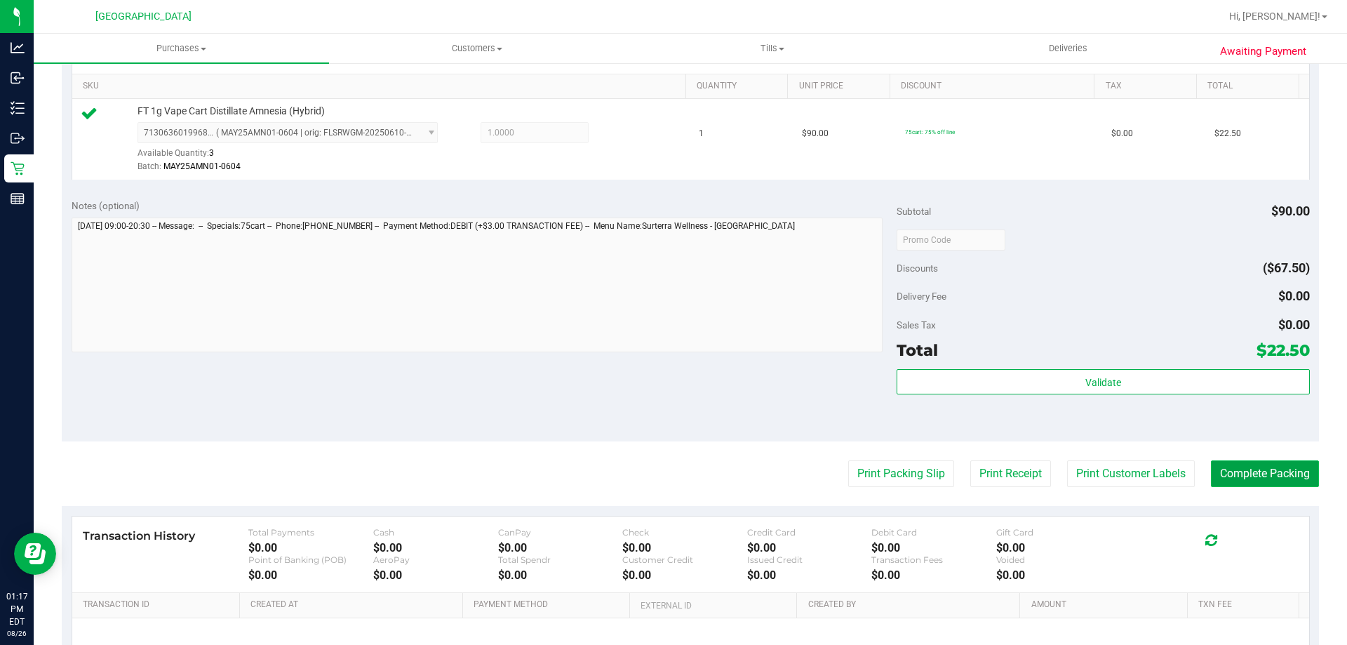
click at [1247, 472] on button "Complete Packing" at bounding box center [1265, 473] width 108 height 27
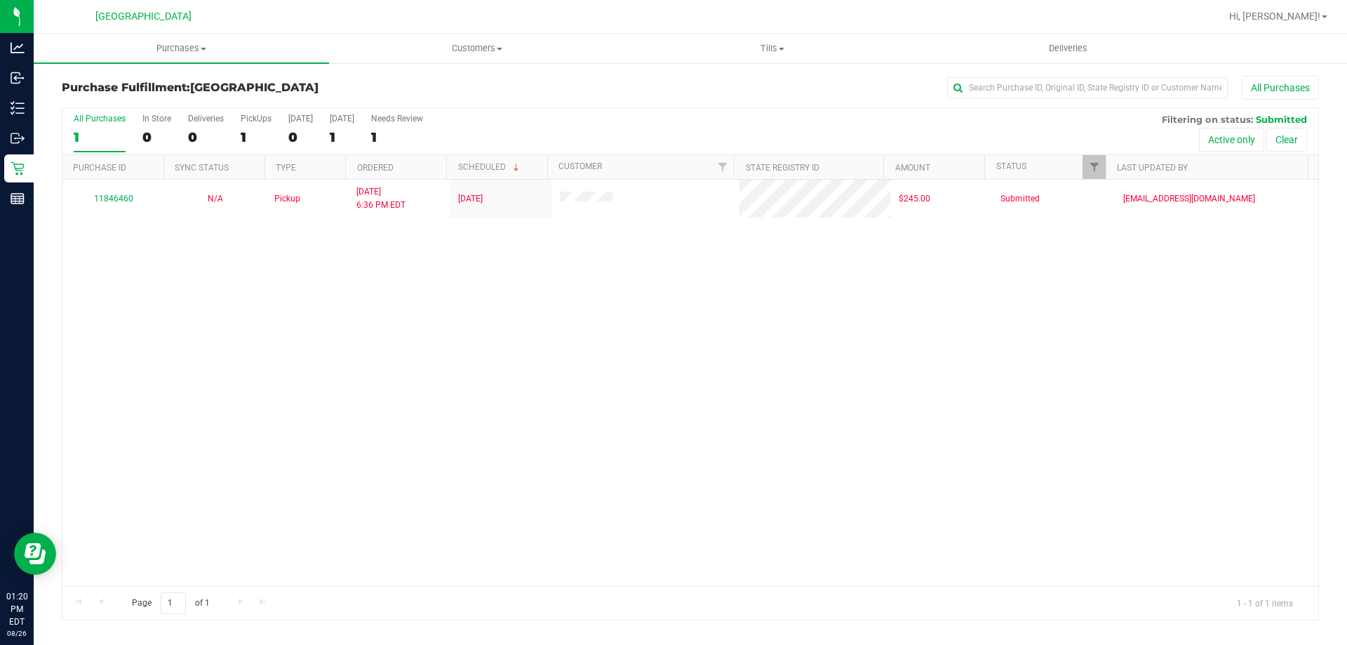
click at [519, 425] on div "11846460 N/A Pickup 8/25/2025 6:36 PM EDT 8/27/2025 $245.00 Submitted typarrish…" at bounding box center [690, 383] width 1256 height 406
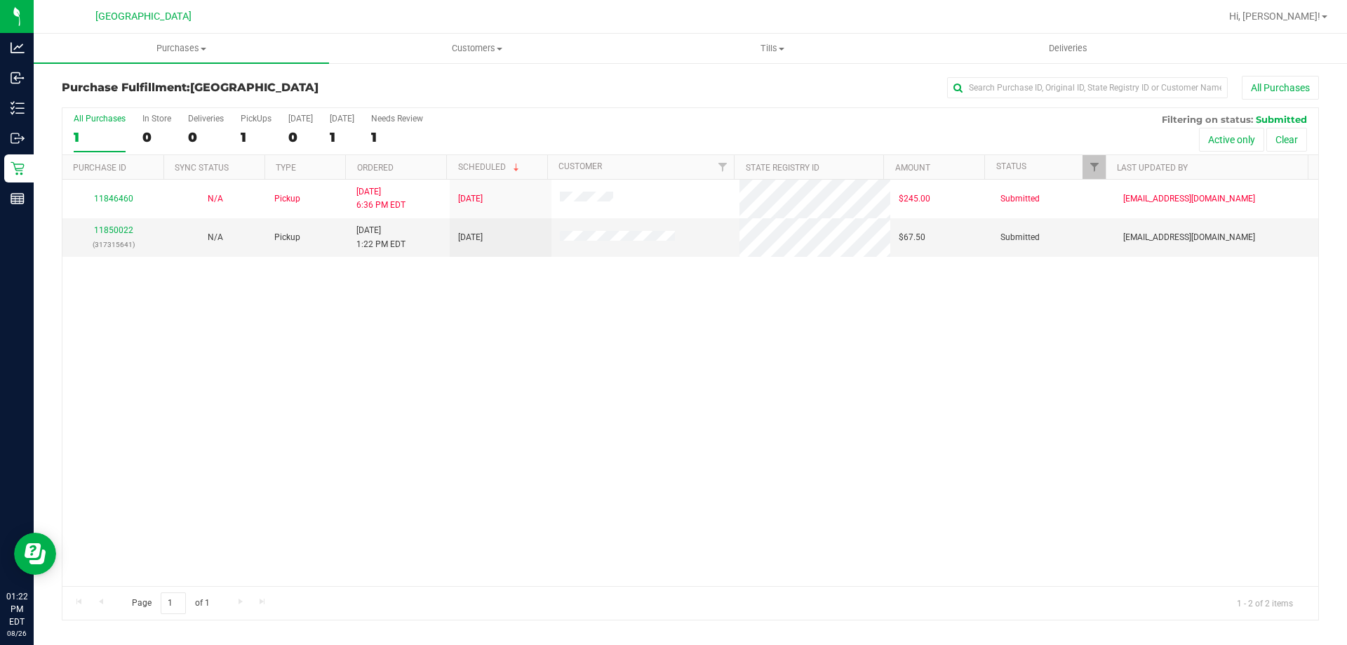
click at [145, 378] on div "11846460 N/A Pickup 8/25/2025 6:36 PM EDT 8/27/2025 $245.00 Submitted typarrish…" at bounding box center [690, 383] width 1256 height 406
click at [126, 227] on link "11850022" at bounding box center [113, 230] width 39 height 10
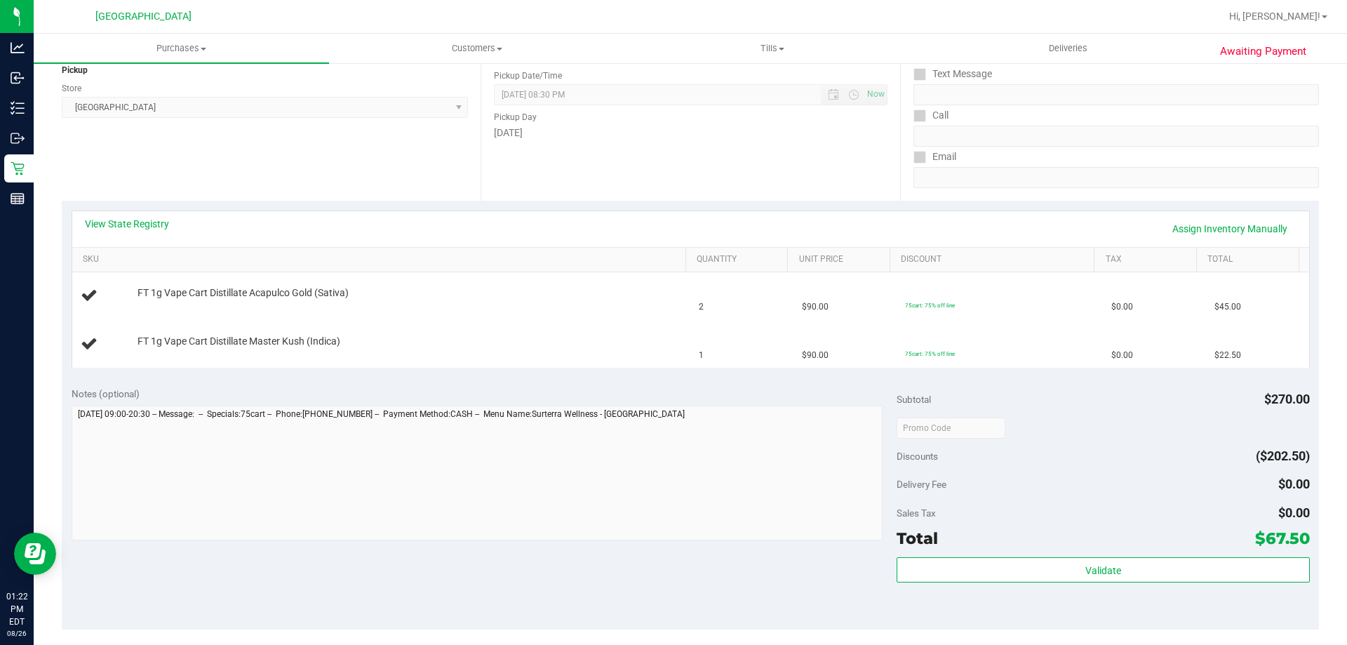
scroll to position [211, 0]
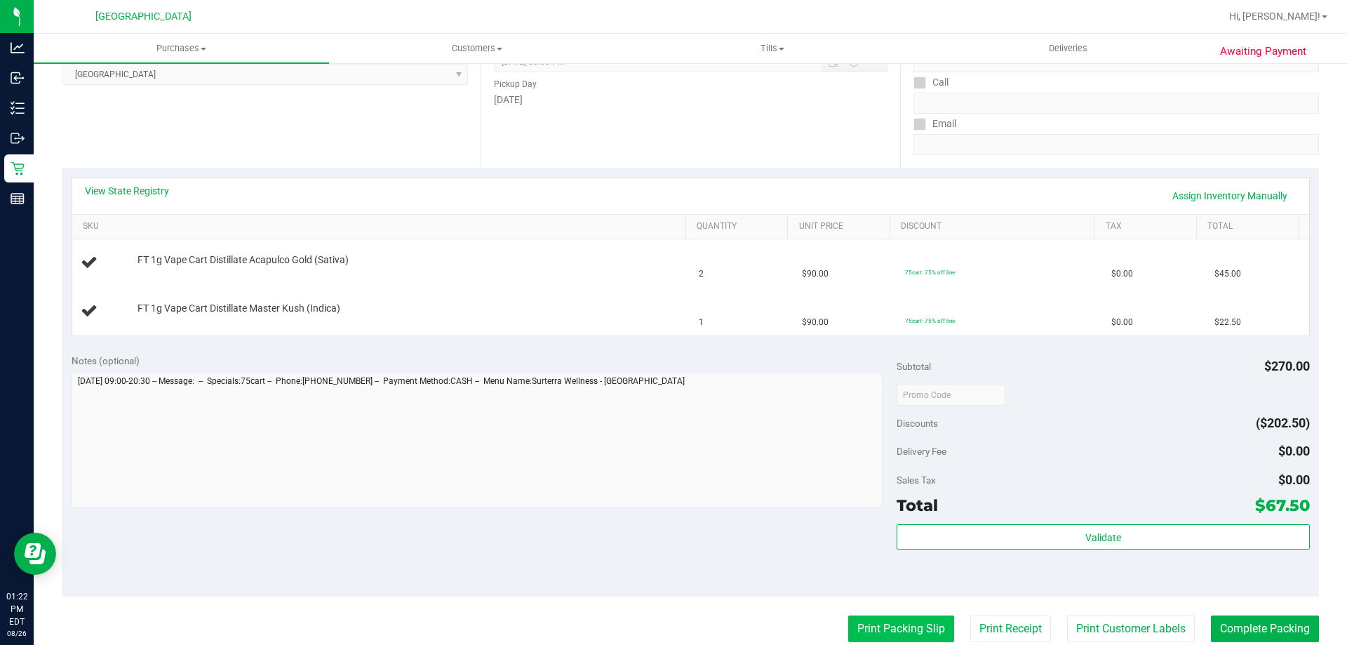
click at [868, 629] on button "Print Packing Slip" at bounding box center [901, 628] width 106 height 27
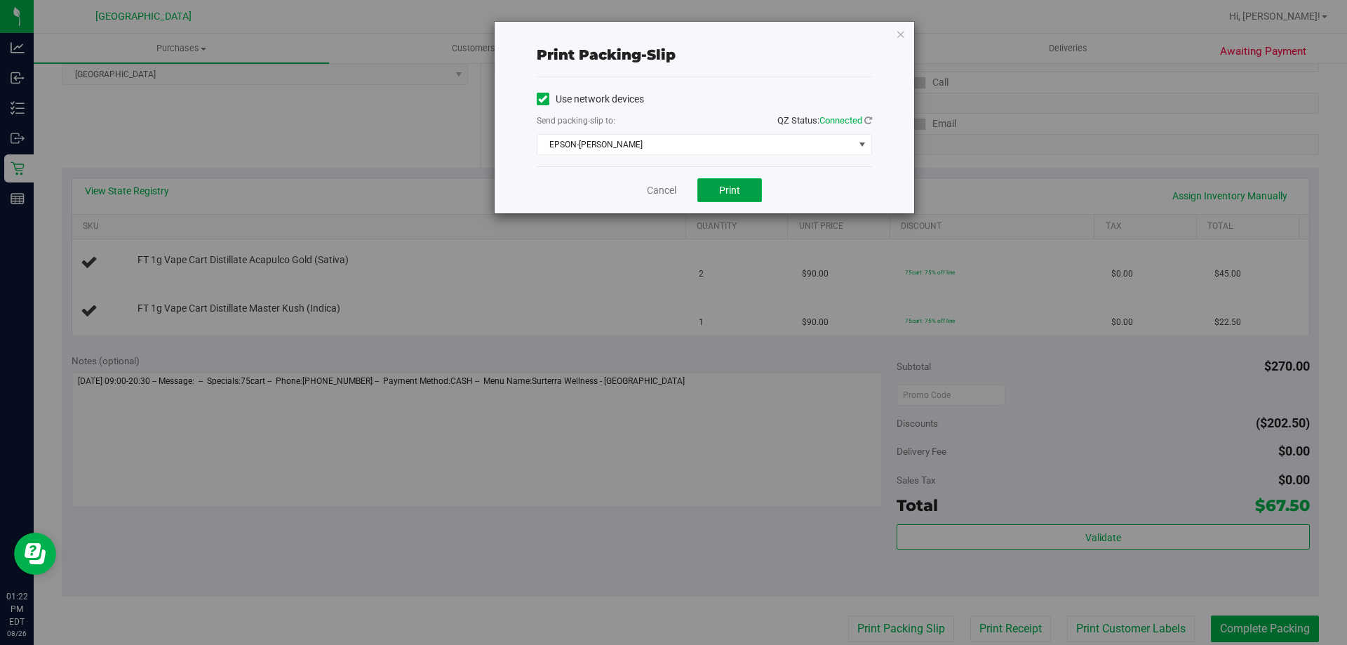
click at [746, 185] on button "Print" at bounding box center [729, 190] width 65 height 24
click at [653, 193] on link "Cancel" at bounding box center [661, 190] width 29 height 15
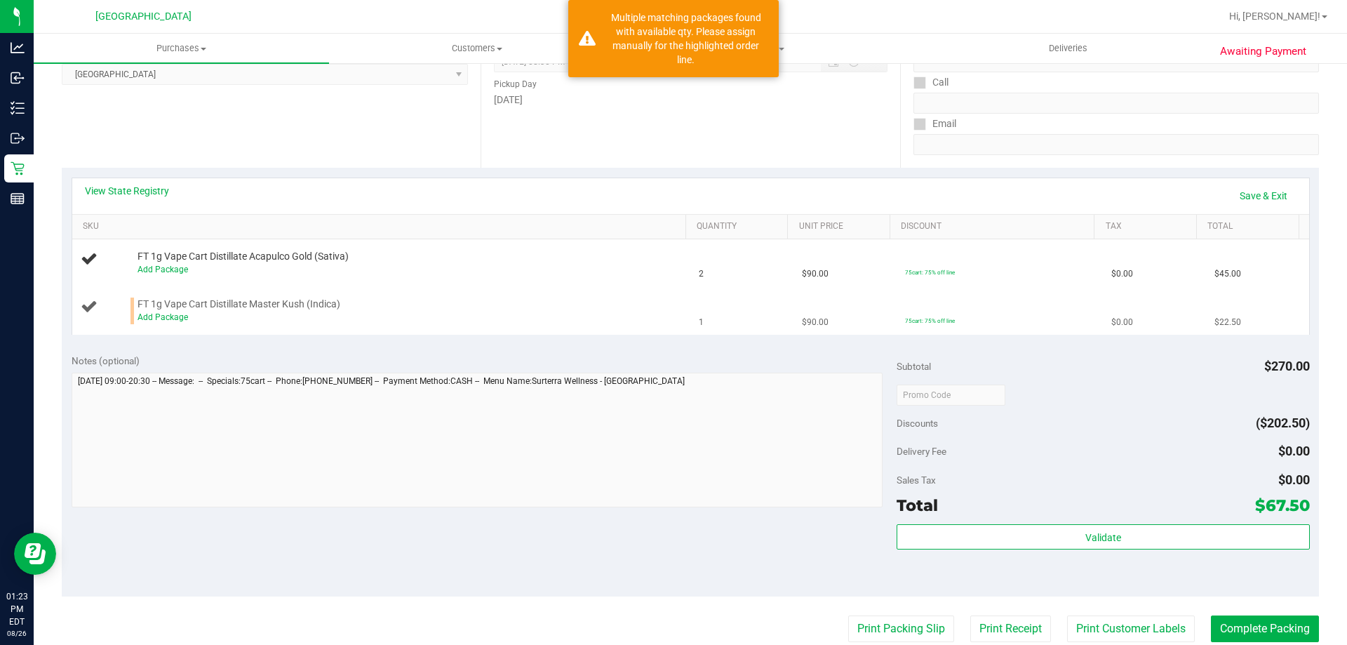
click at [168, 308] on span "FT 1g Vape Cart Distillate Master Kush (Indica)" at bounding box center [239, 304] width 203 height 13
click at [168, 319] on link "Add Package" at bounding box center [163, 317] width 51 height 10
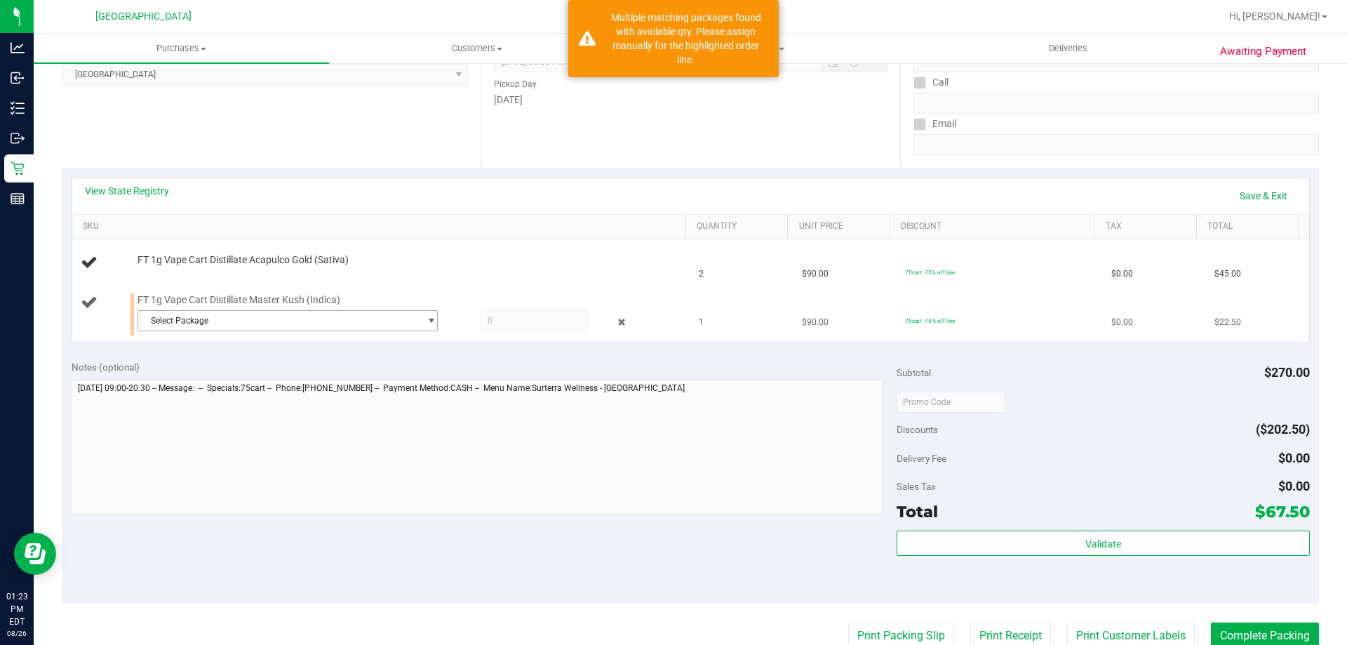
click at [356, 316] on span "Select Package" at bounding box center [278, 321] width 281 height 20
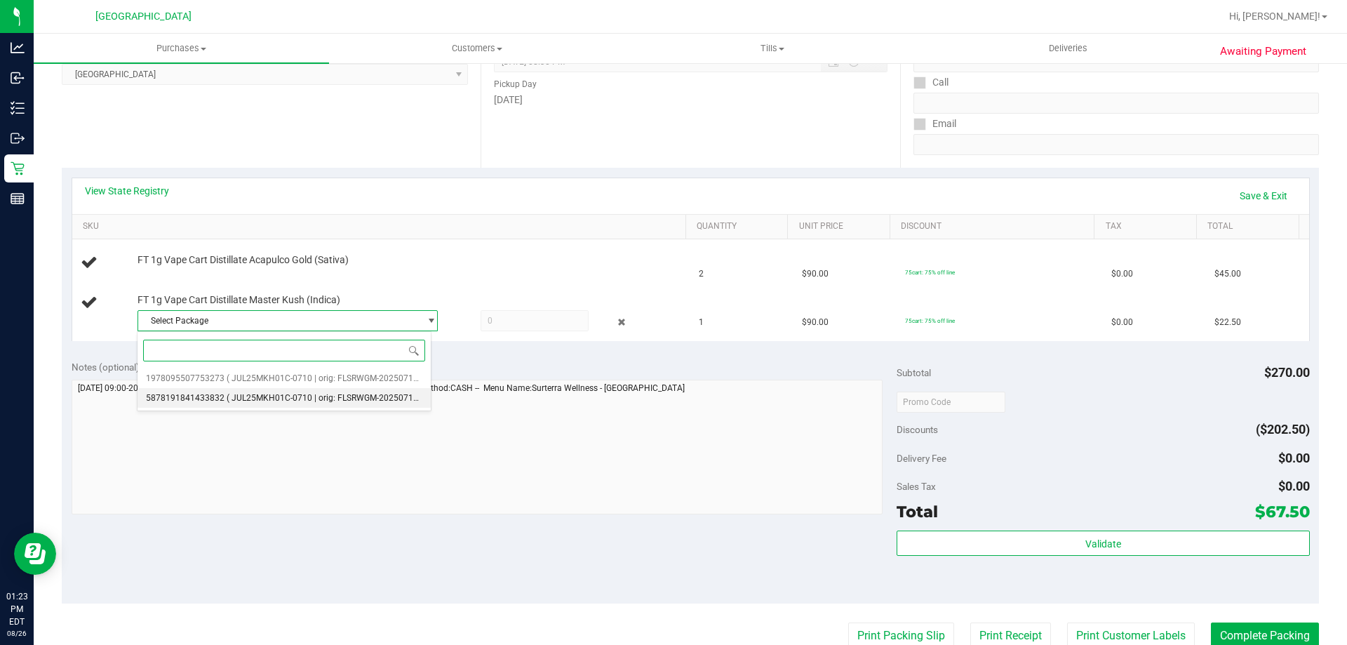
click at [368, 396] on span "( JUL25MKH01C-0710 | orig: FLSRWGM-20250716-2529 )" at bounding box center [336, 398] width 218 height 10
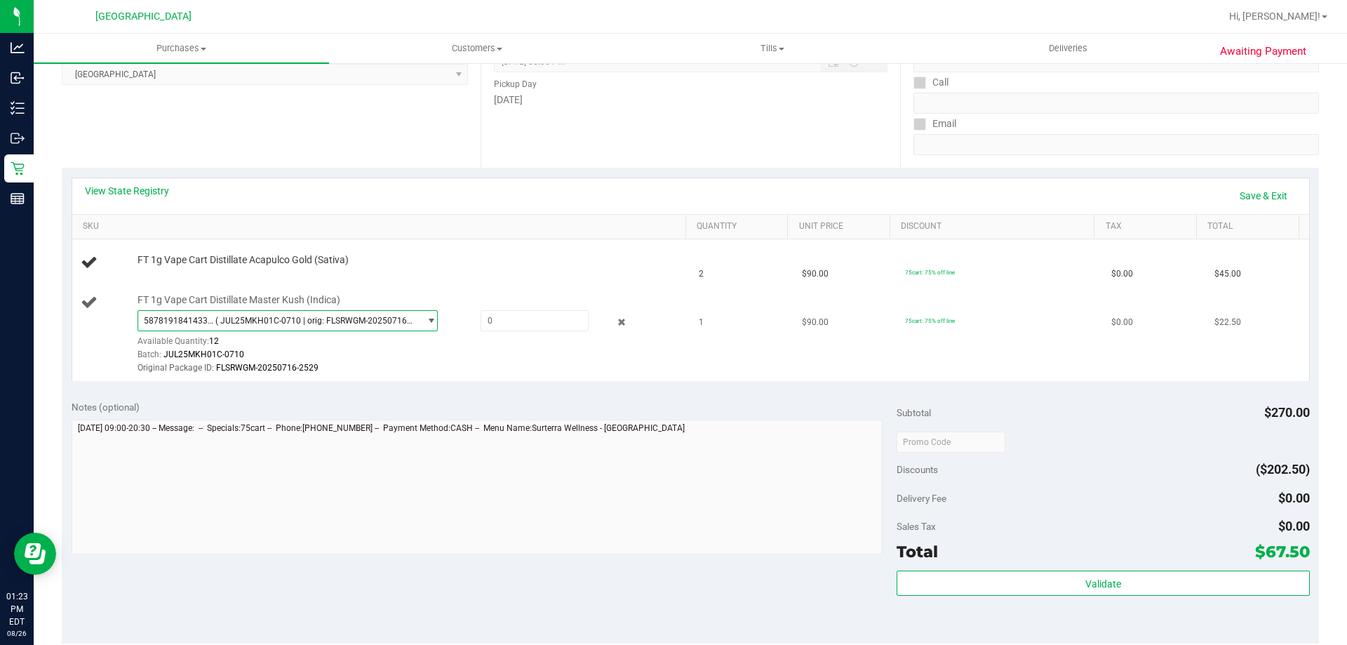
click at [376, 325] on span "( JUL25MKH01C-0710 | orig: FLSRWGM-20250716-2529 )" at bounding box center [314, 321] width 199 height 10
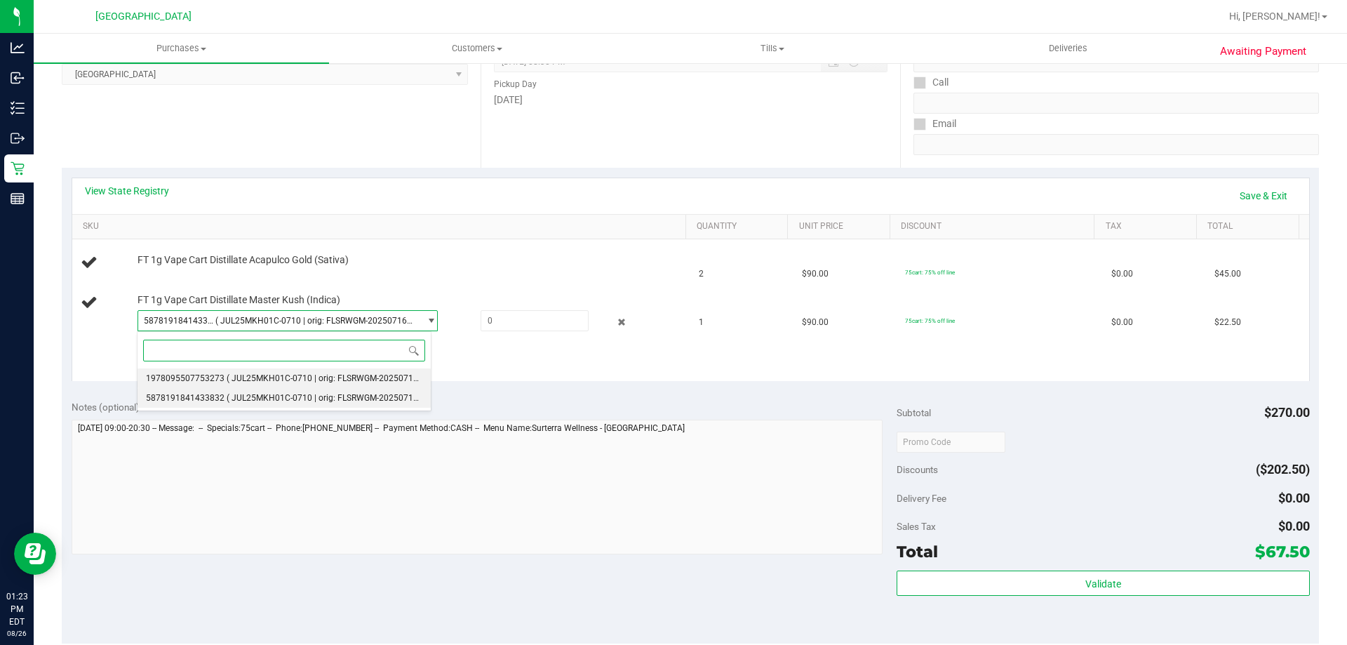
click at [373, 376] on span "( JUL25MKH01C-0710 | orig: FLSRWGM-20250716-2570 )" at bounding box center [336, 378] width 218 height 10
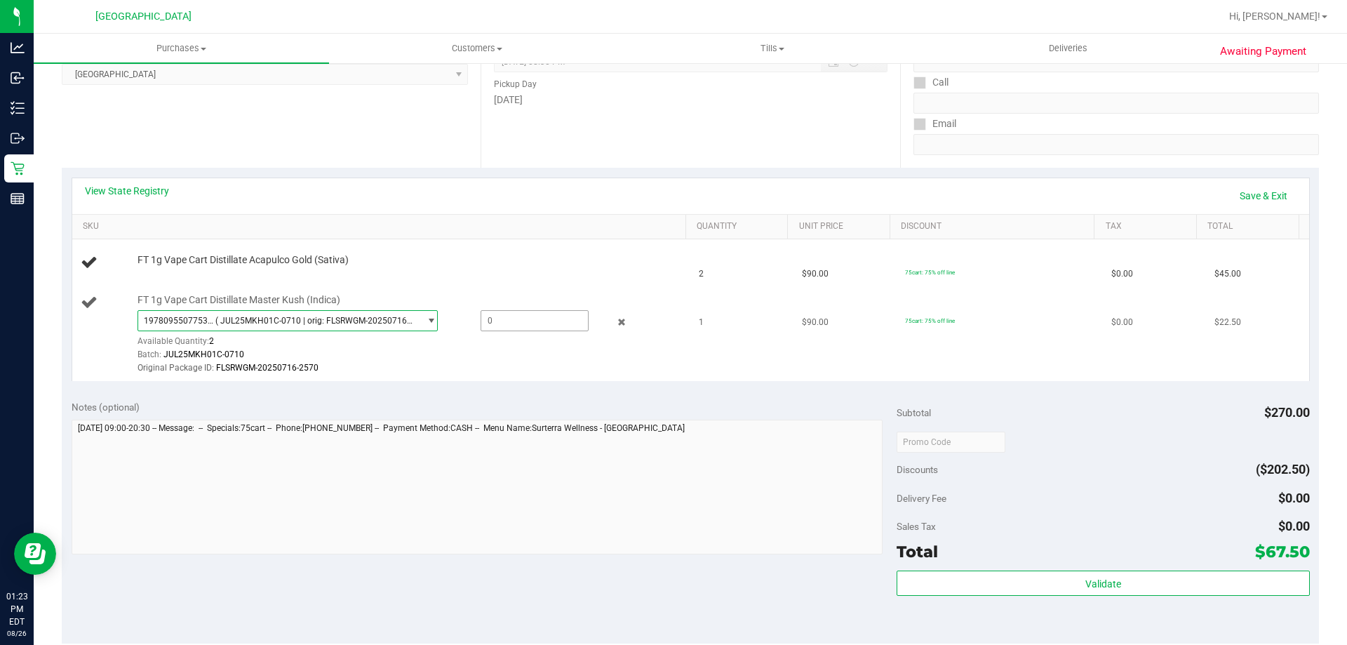
click at [521, 321] on span at bounding box center [535, 320] width 108 height 21
type input "1"
type input "1.0000"
click at [694, 413] on div "Notes (optional)" at bounding box center [485, 407] width 826 height 14
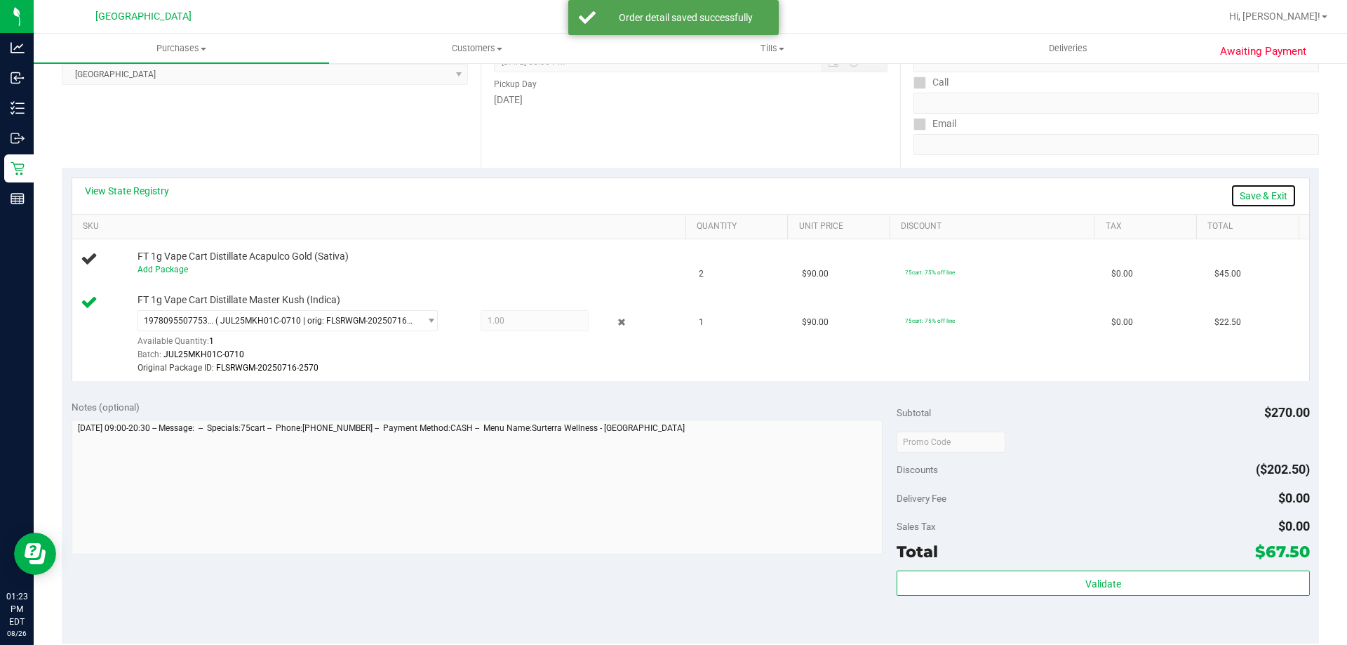
click at [1245, 195] on link "Save & Exit" at bounding box center [1264, 196] width 66 height 24
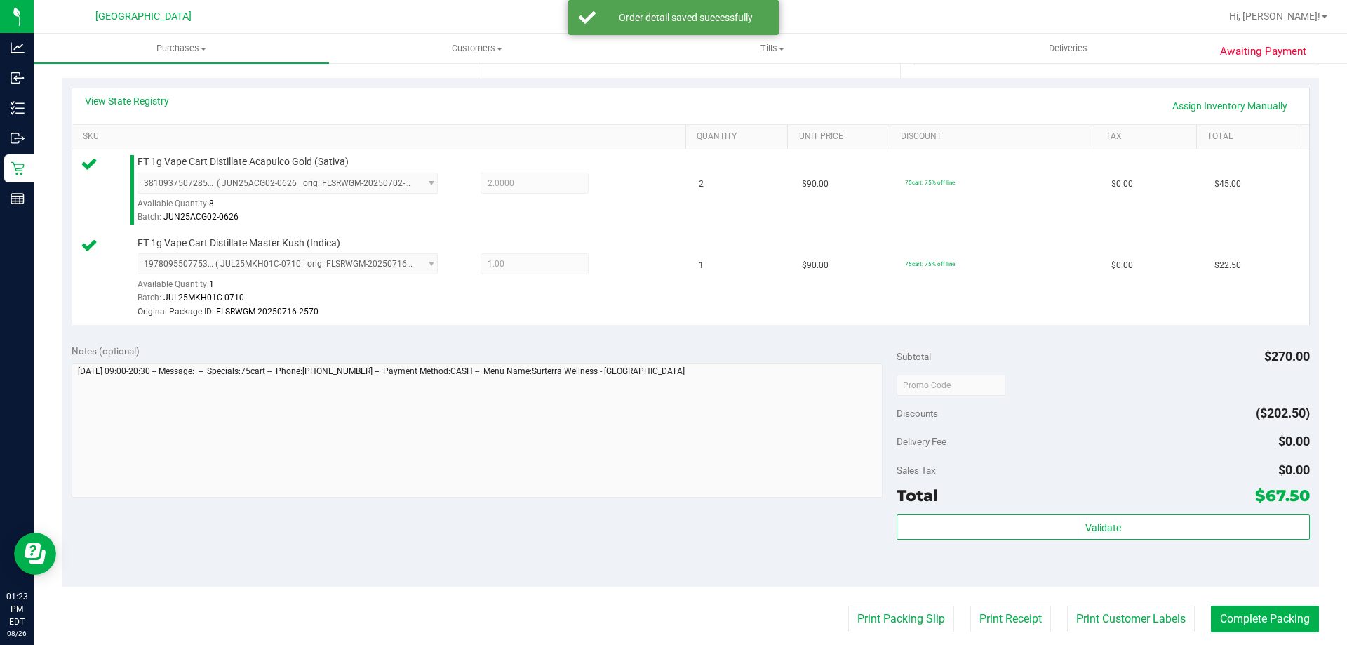
scroll to position [491, 0]
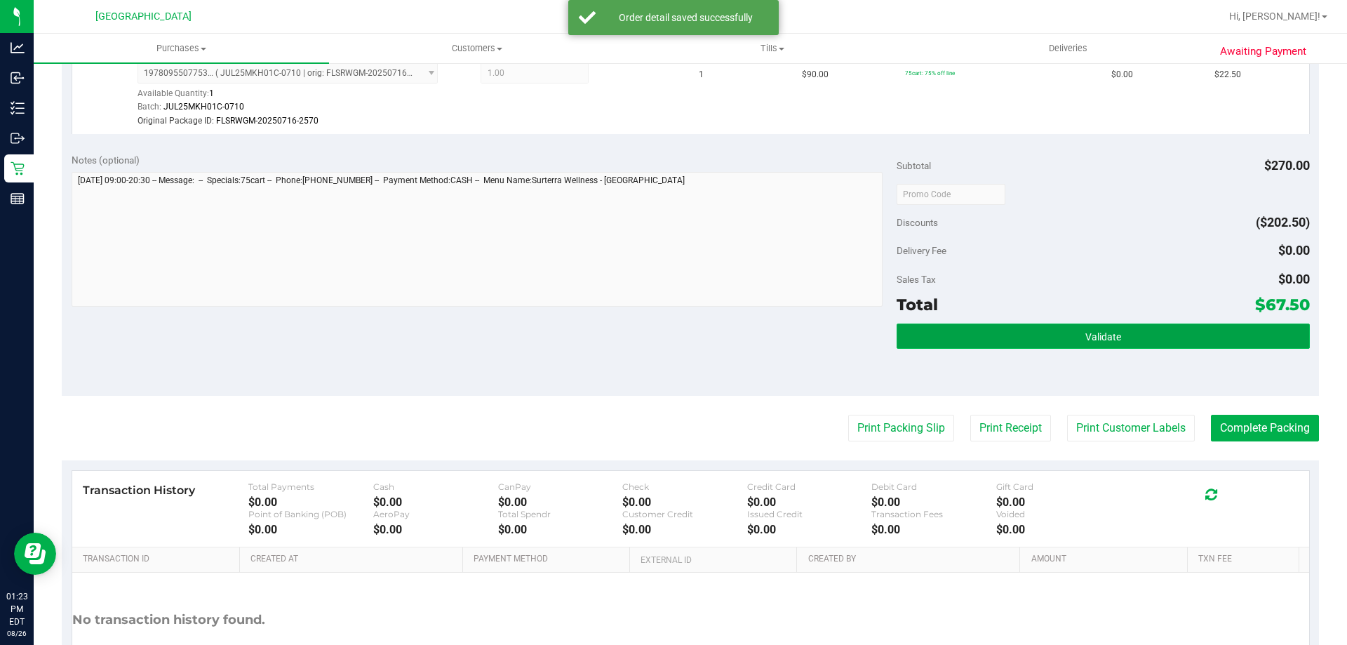
click at [1106, 347] on button "Validate" at bounding box center [1103, 335] width 413 height 25
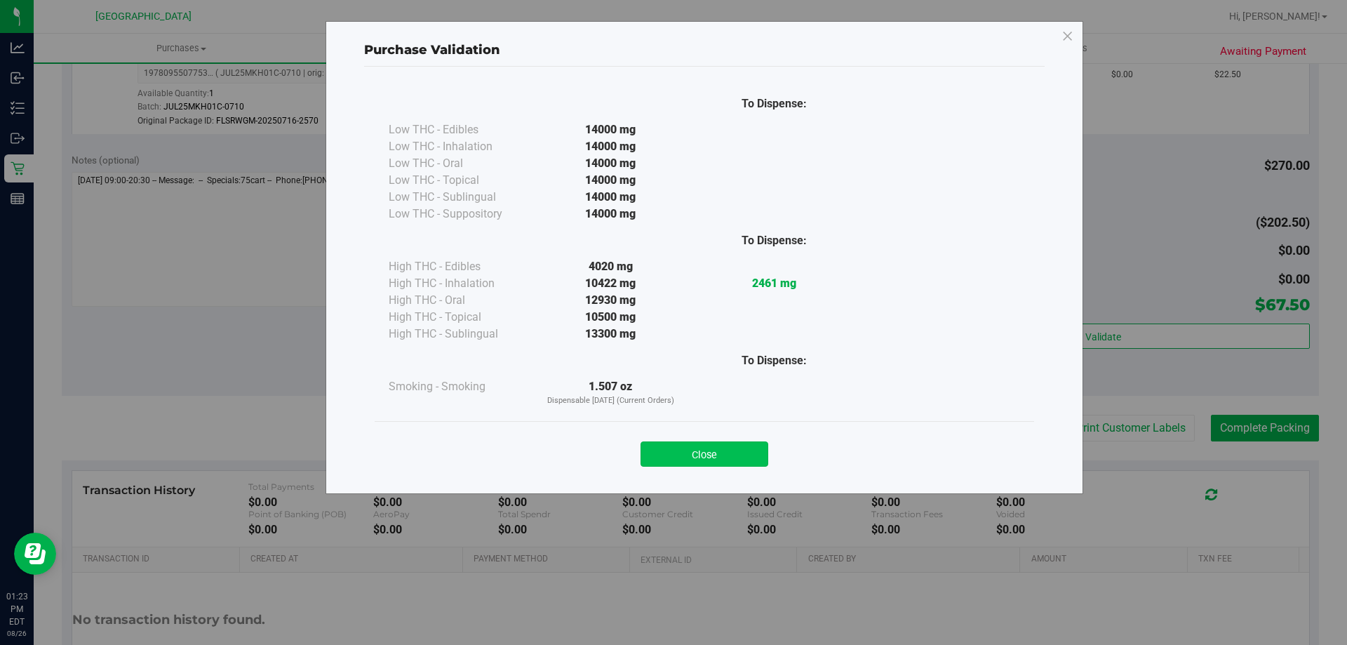
click at [707, 460] on button "Close" at bounding box center [705, 453] width 128 height 25
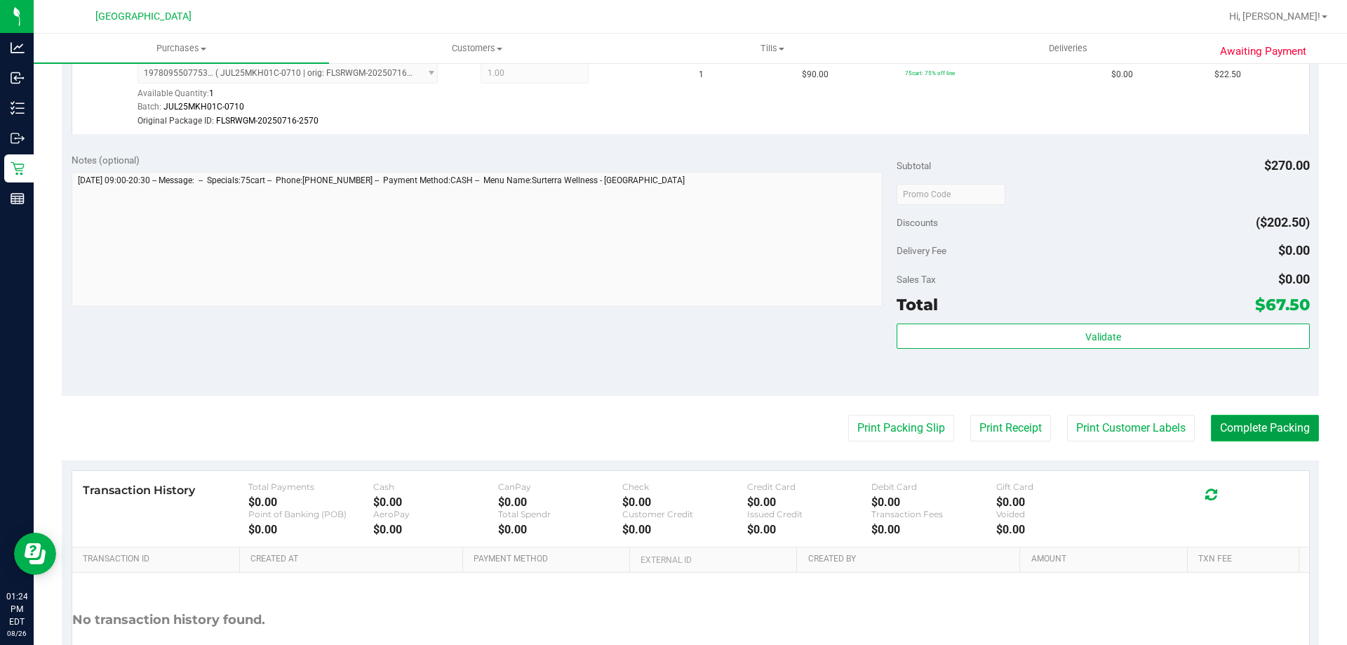
click at [1269, 434] on button "Complete Packing" at bounding box center [1265, 428] width 108 height 27
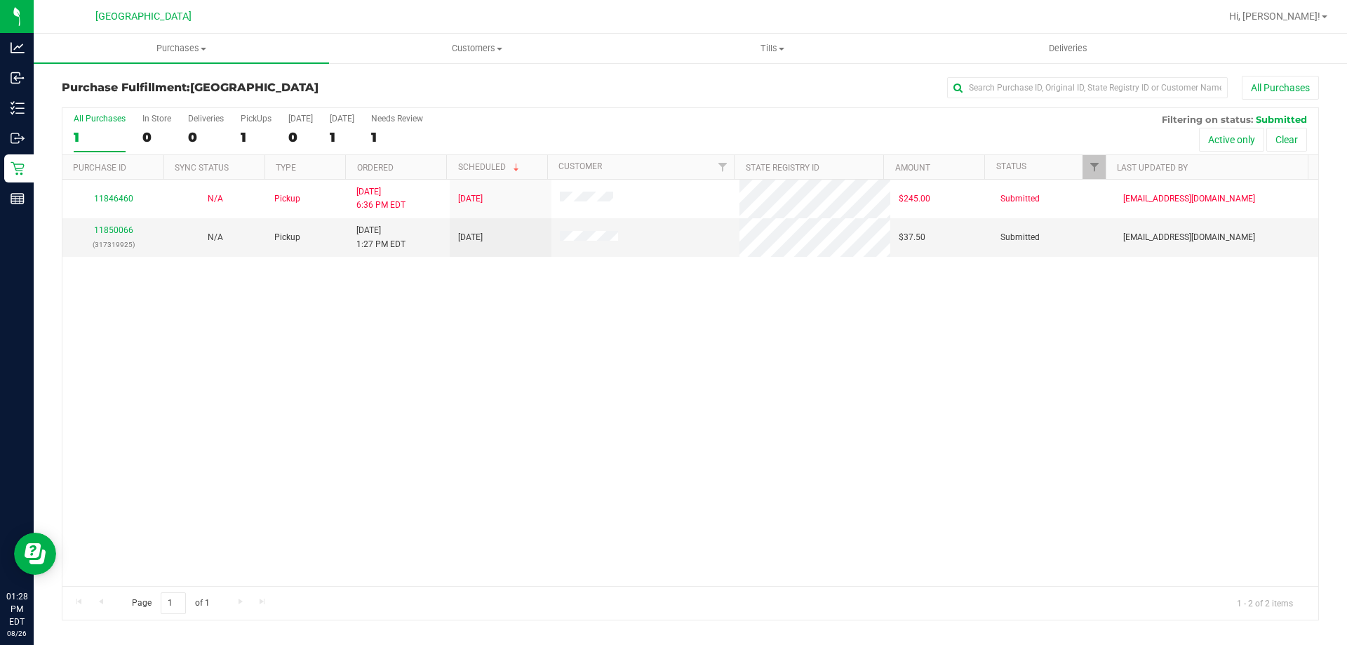
drag, startPoint x: 130, startPoint y: 406, endPoint x: 160, endPoint y: 361, distance: 54.1
click at [130, 406] on div "11846460 N/A Pickup 8/25/2025 6:36 PM EDT 8/27/2025 $245.00 Submitted typarrish…" at bounding box center [690, 383] width 1256 height 406
click at [112, 238] on p "(317319925)" at bounding box center [113, 244] width 85 height 13
click at [114, 229] on link "11850066" at bounding box center [113, 230] width 39 height 10
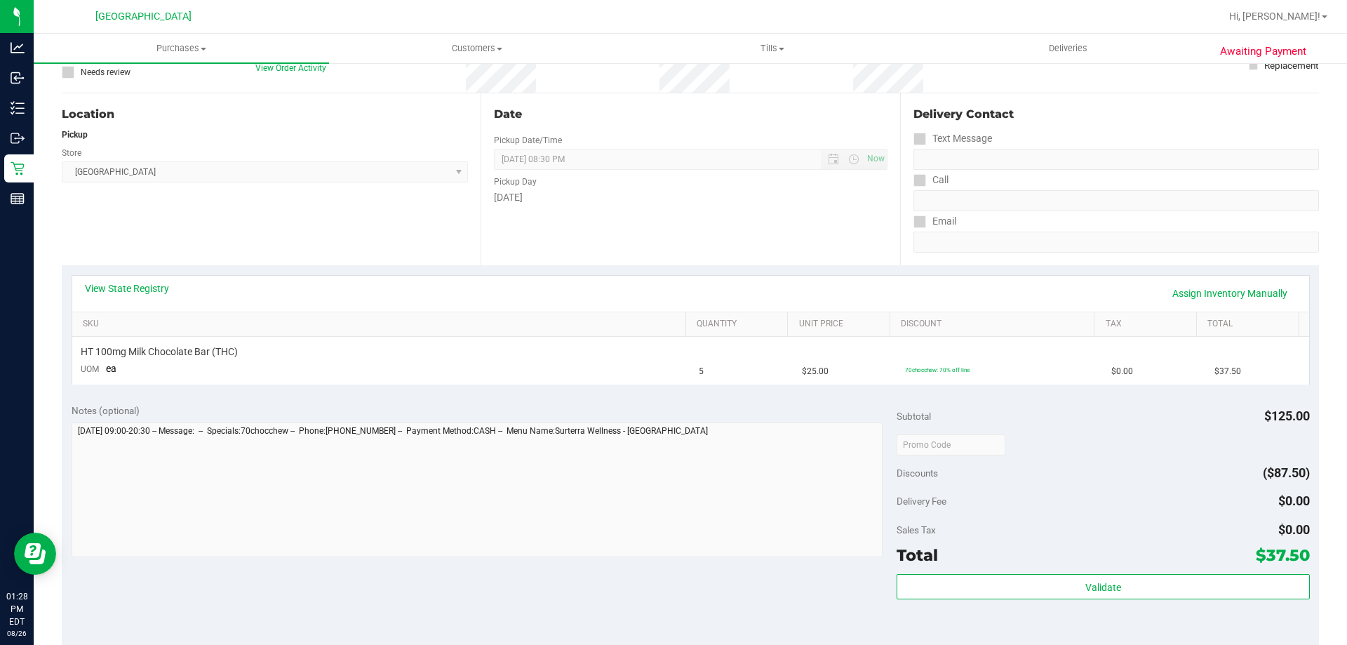
scroll to position [140, 0]
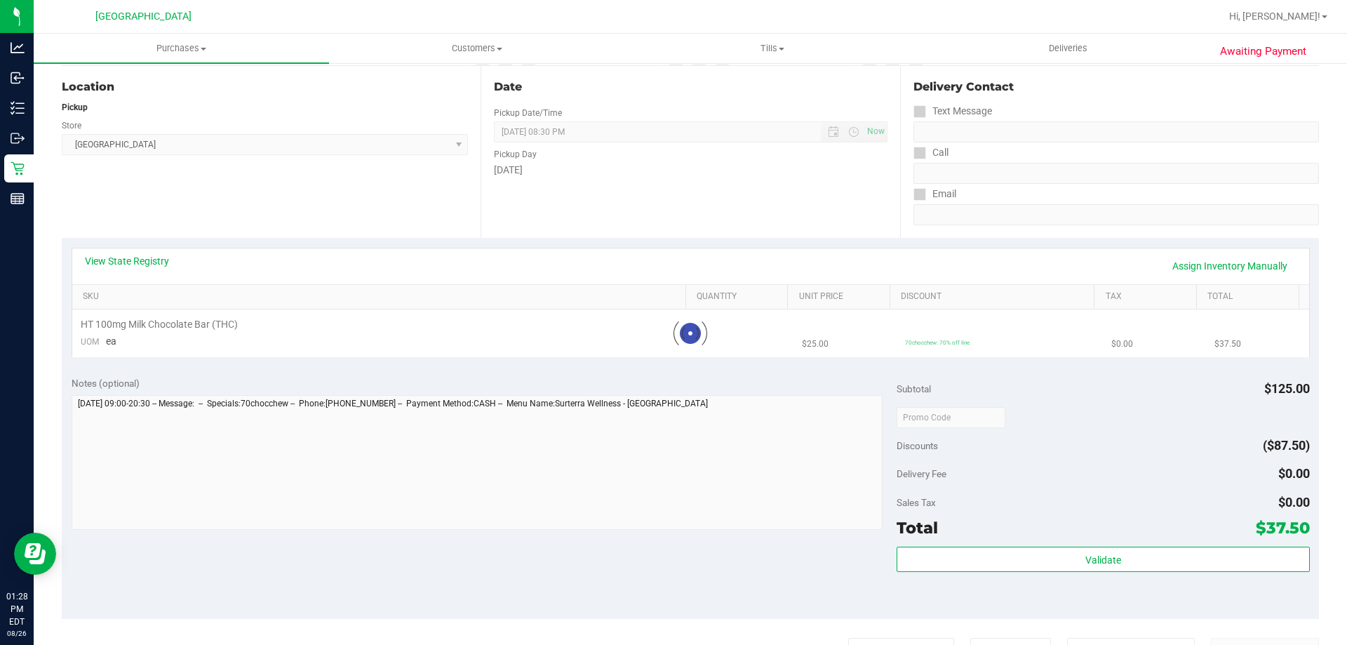
click at [1045, 434] on div "Discounts ($87.50)" at bounding box center [1103, 445] width 413 height 25
click at [1046, 418] on div at bounding box center [1103, 416] width 413 height 25
click at [1053, 328] on td "70chocchew: 70% off line" at bounding box center [1000, 332] width 206 height 47
click at [1052, 291] on link "Discount" at bounding box center [995, 296] width 188 height 11
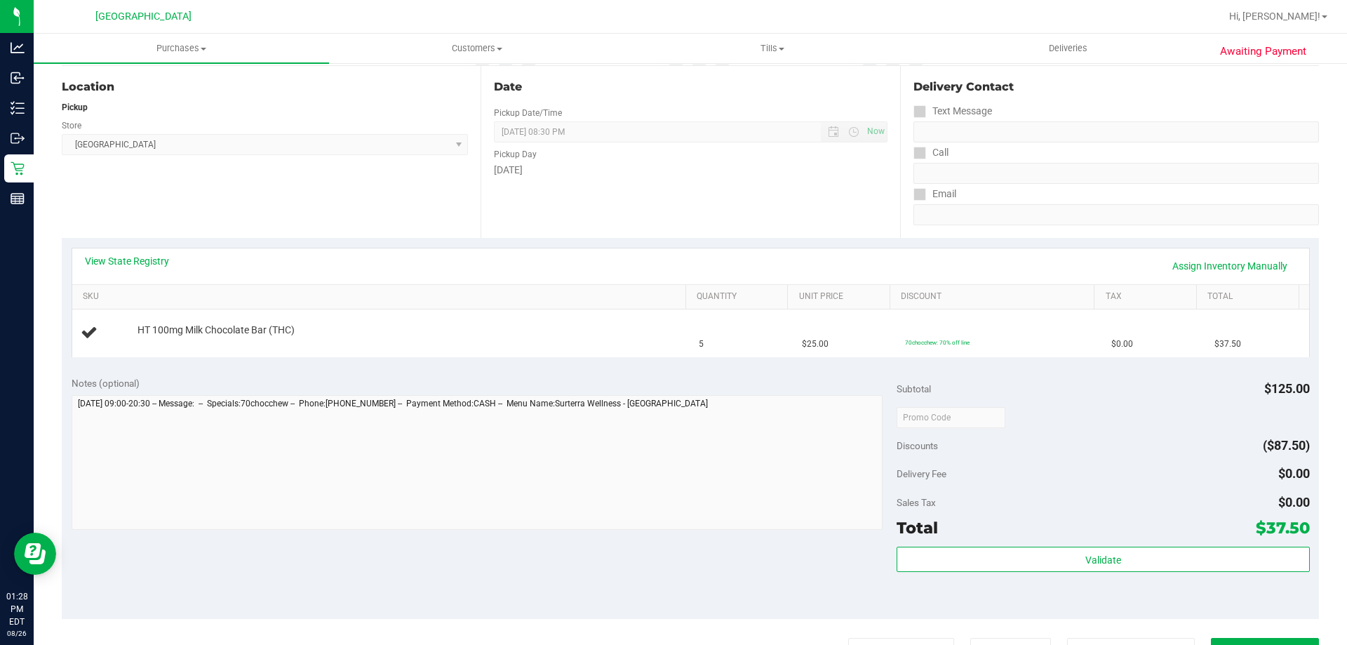
click at [1052, 278] on div "View State Registry Assign Inventory Manually" at bounding box center [690, 266] width 1237 height 36
click at [1000, 302] on th "Discount" at bounding box center [992, 297] width 204 height 25
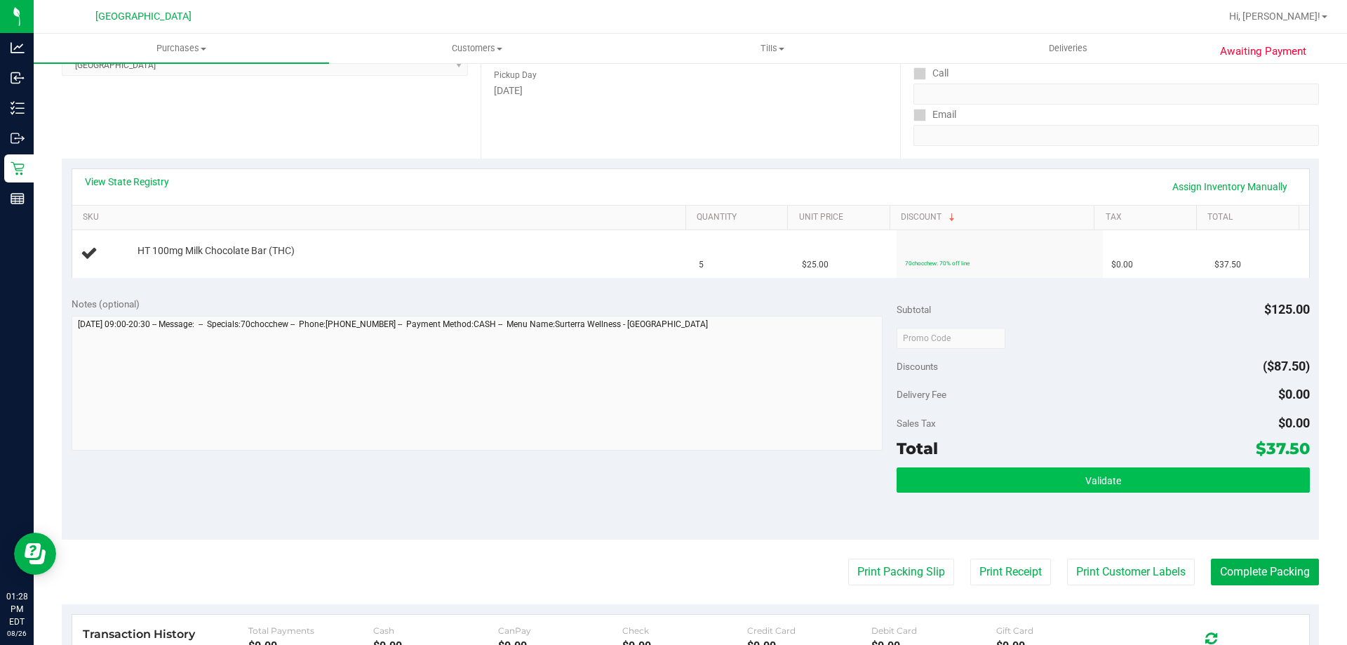
scroll to position [351, 0]
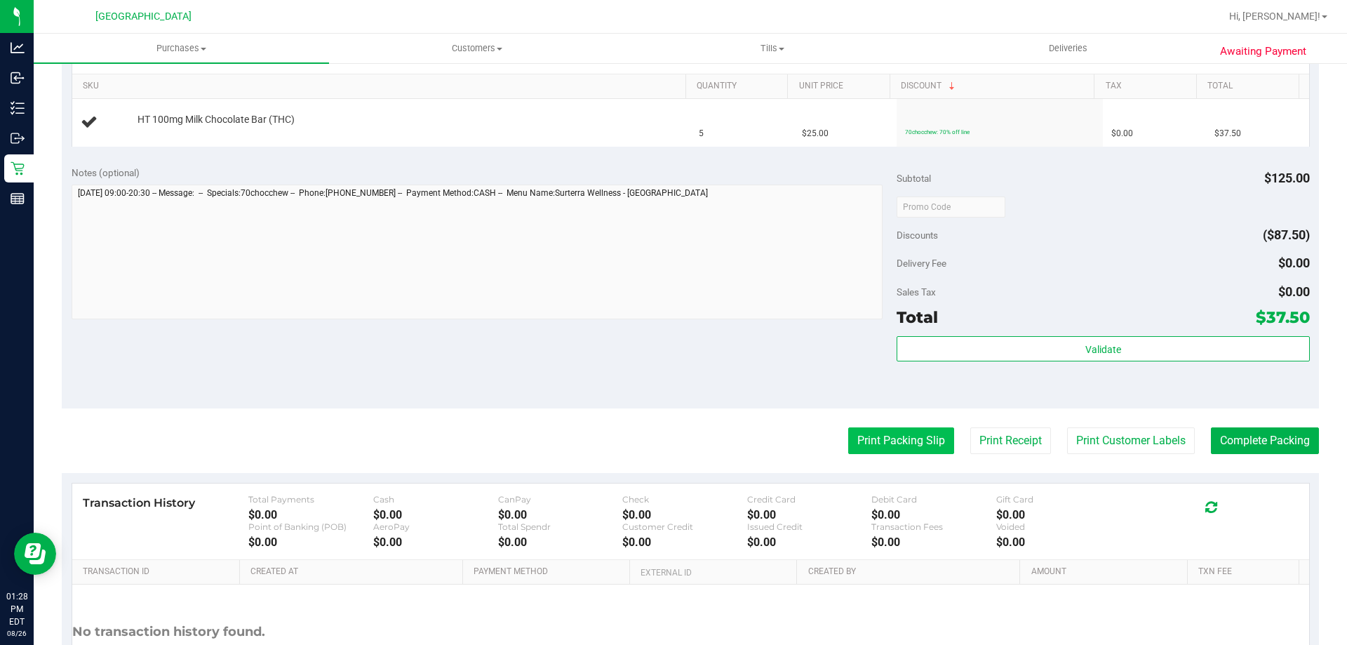
click at [910, 448] on button "Print Packing Slip" at bounding box center [901, 440] width 106 height 27
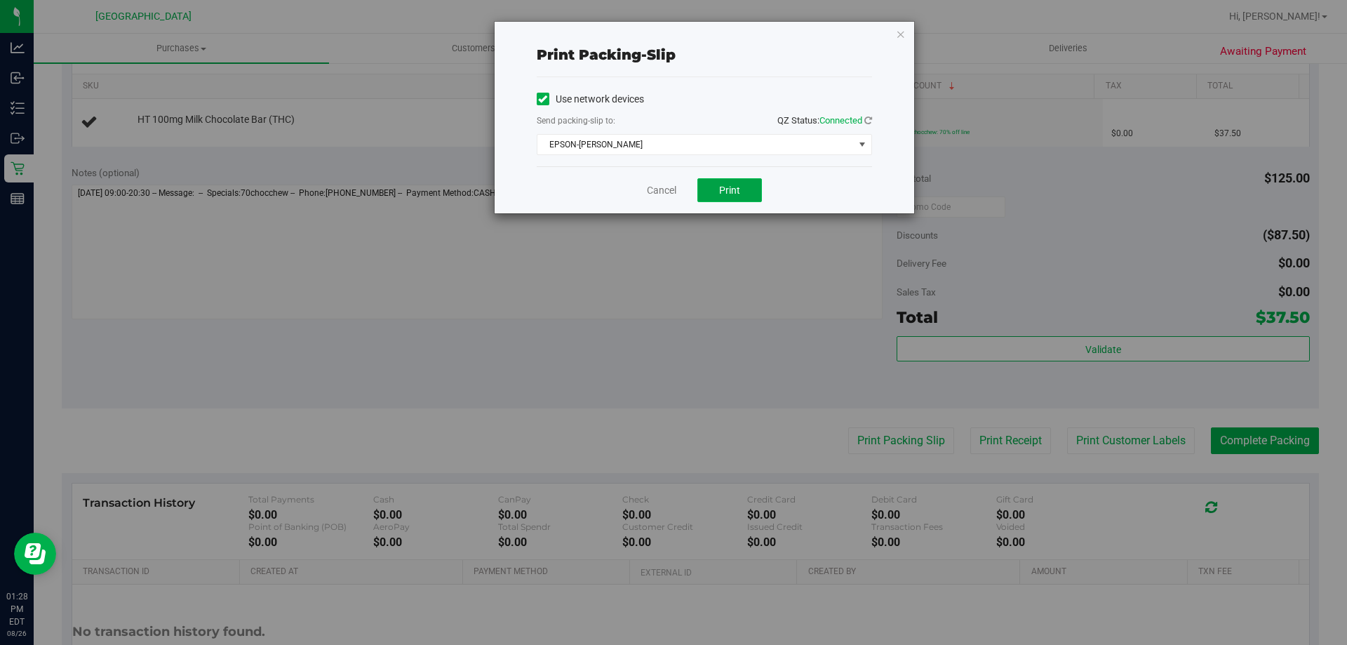
click at [721, 186] on span "Print" at bounding box center [729, 190] width 21 height 11
click at [642, 193] on div "Cancel Print" at bounding box center [704, 189] width 335 height 47
click at [662, 202] on div "Cancel Print" at bounding box center [704, 189] width 335 height 47
click at [662, 191] on link "Cancel" at bounding box center [661, 190] width 29 height 15
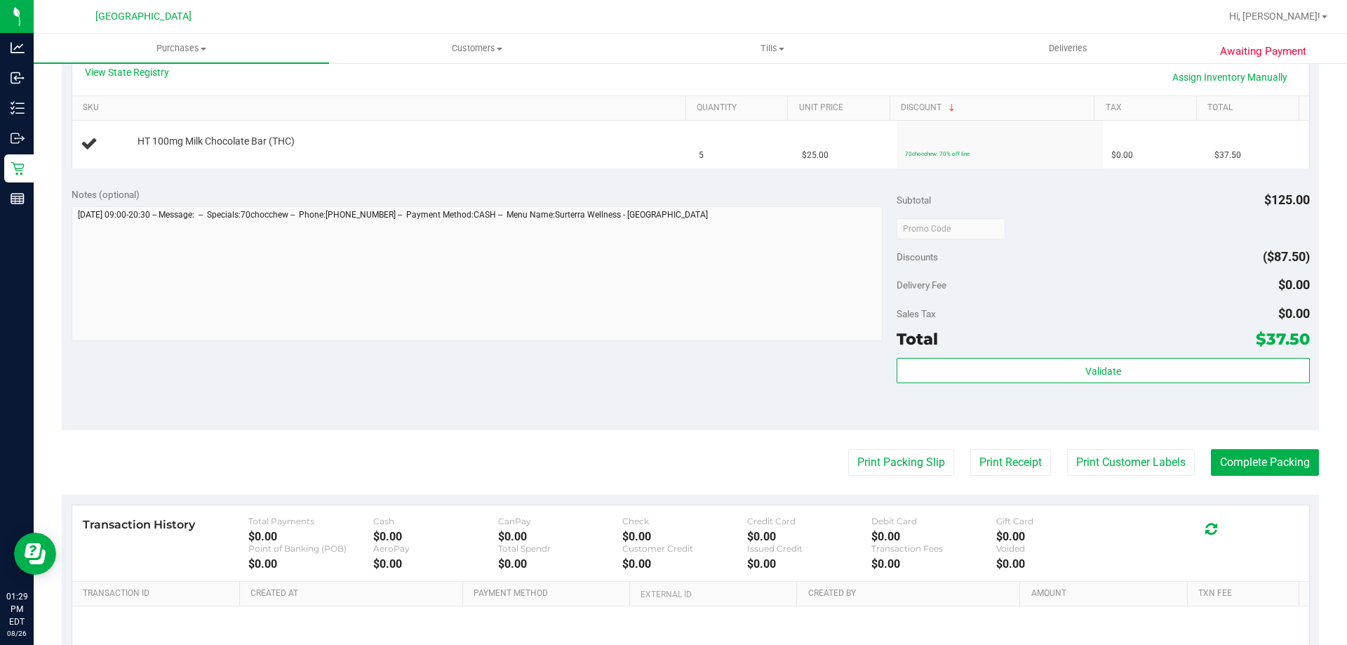
scroll to position [259, 0]
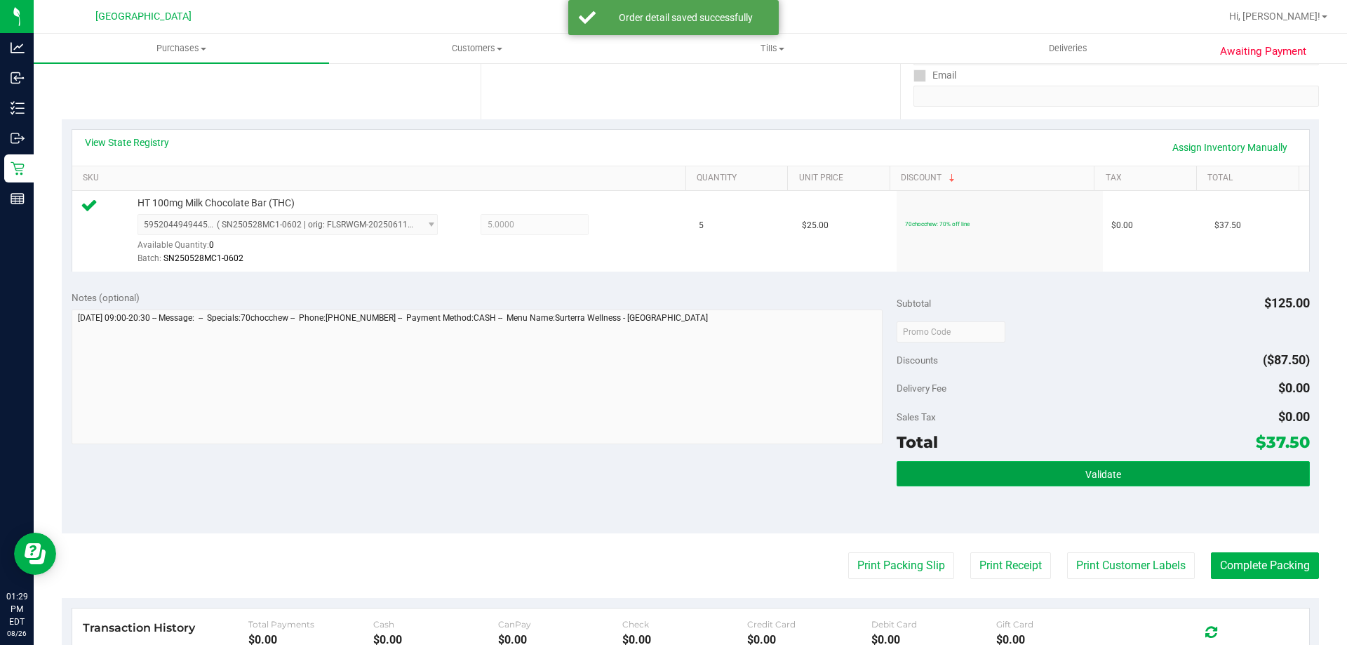
click at [1111, 472] on span "Validate" at bounding box center [1103, 474] width 36 height 11
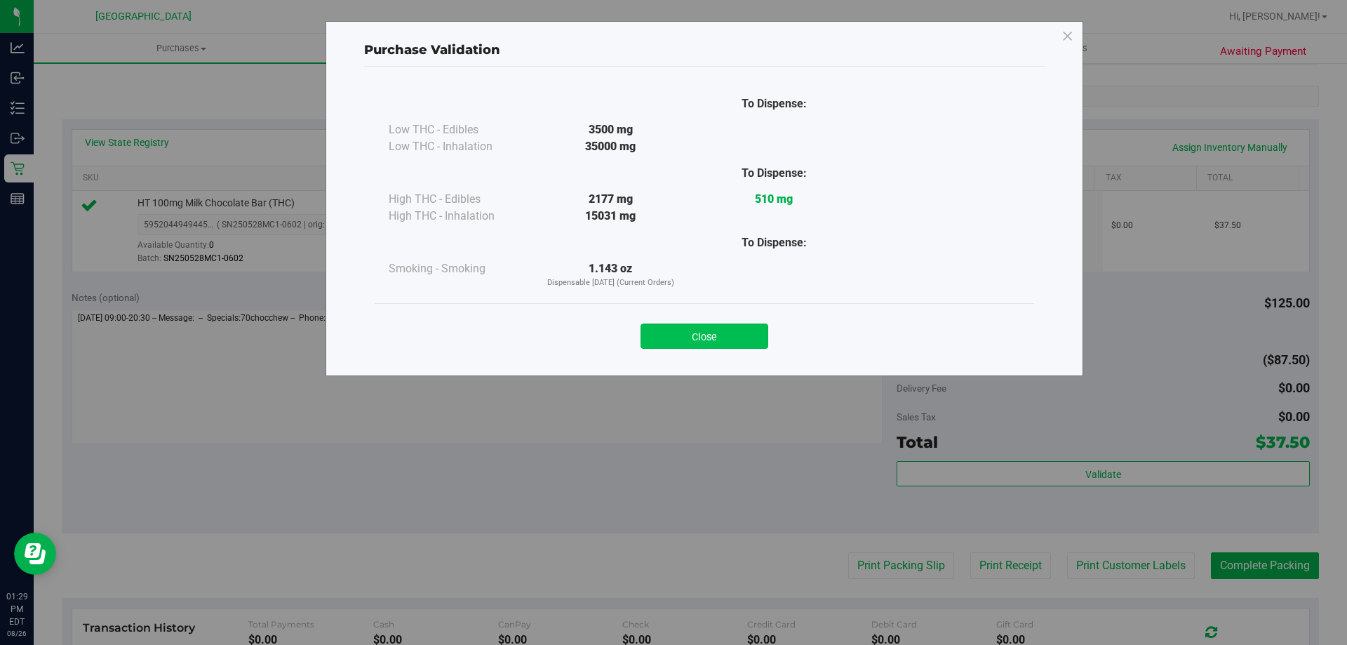
click at [748, 338] on button "Close" at bounding box center [705, 335] width 128 height 25
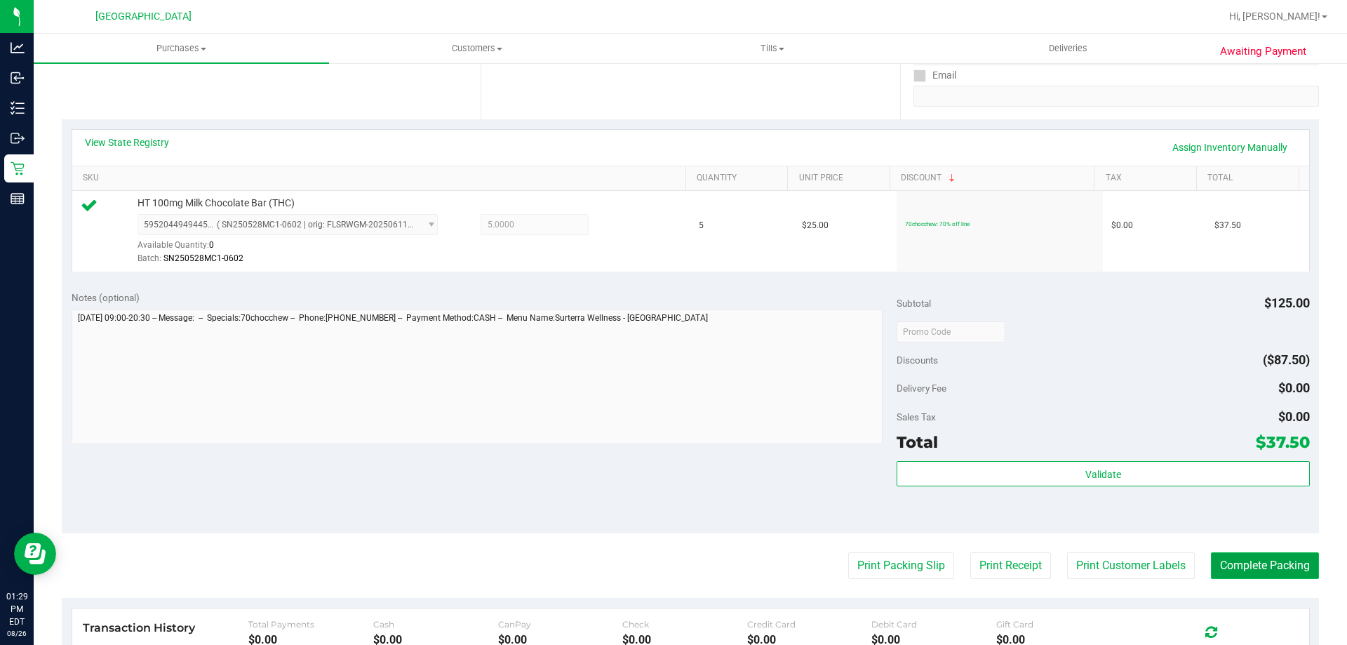
click at [1255, 567] on button "Complete Packing" at bounding box center [1265, 565] width 108 height 27
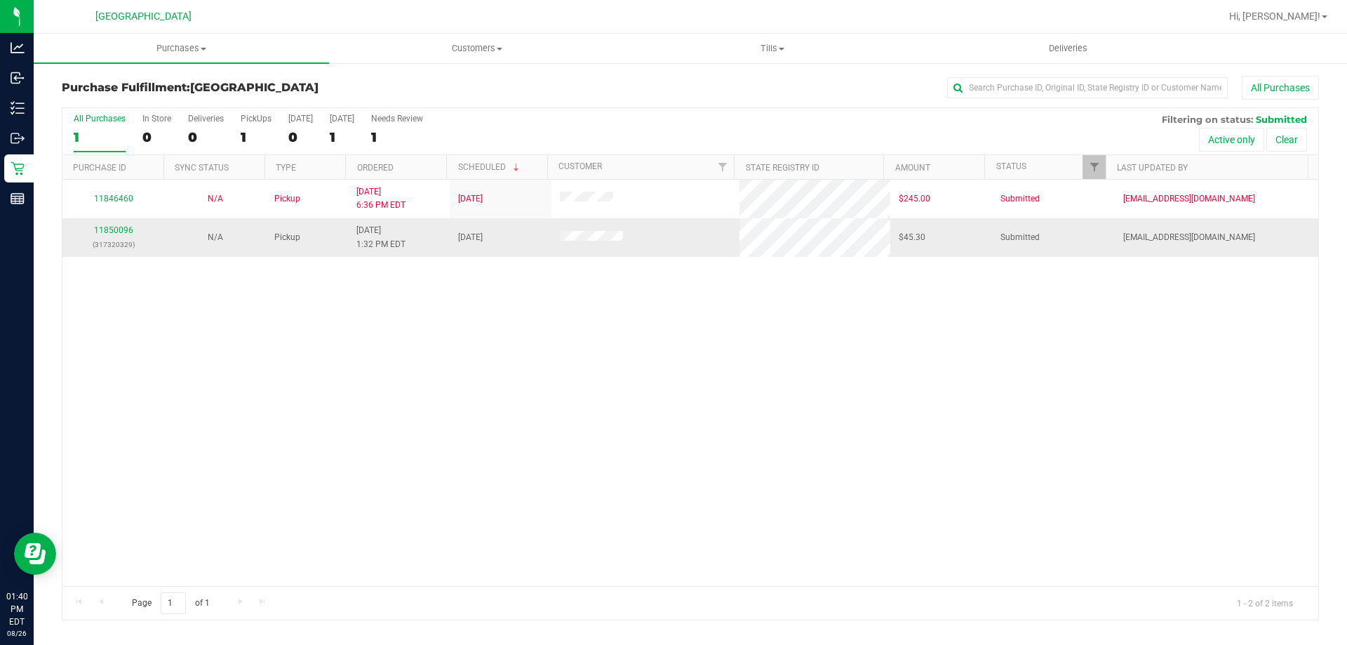
click at [121, 220] on td "11850096 (317320329)" at bounding box center [113, 237] width 102 height 38
click at [120, 228] on link "11850096" at bounding box center [113, 230] width 39 height 10
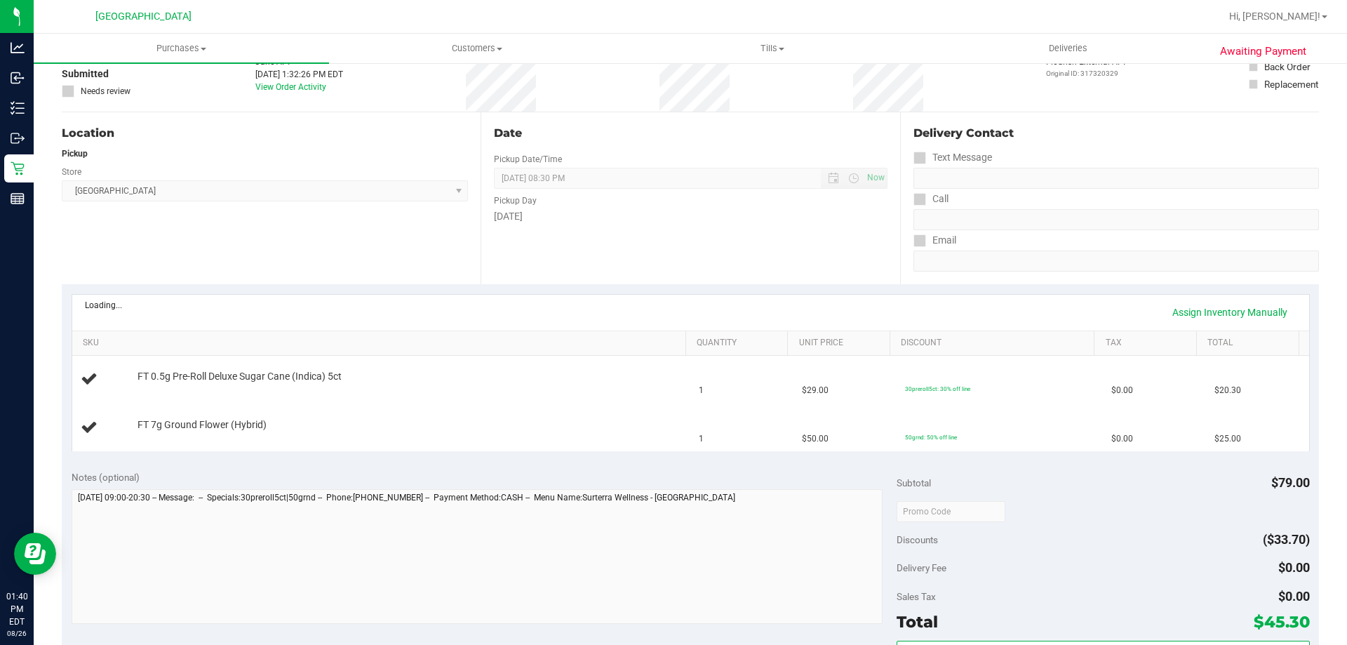
scroll to position [491, 0]
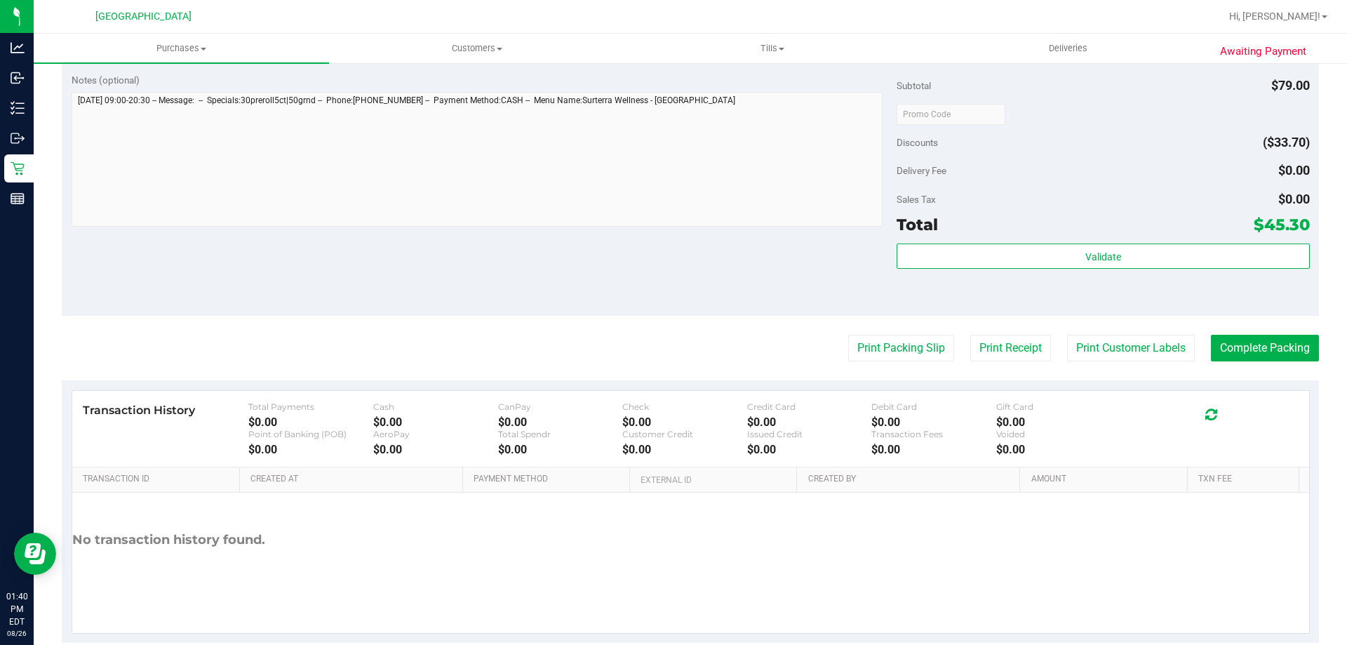
click at [890, 334] on purchase-details "Back Edit Purchase Cancel Purchase View Profile # 11850096 BioTrack ID: - Submi…" at bounding box center [690, 114] width 1257 height 1058
click at [871, 354] on button "Print Packing Slip" at bounding box center [901, 348] width 106 height 27
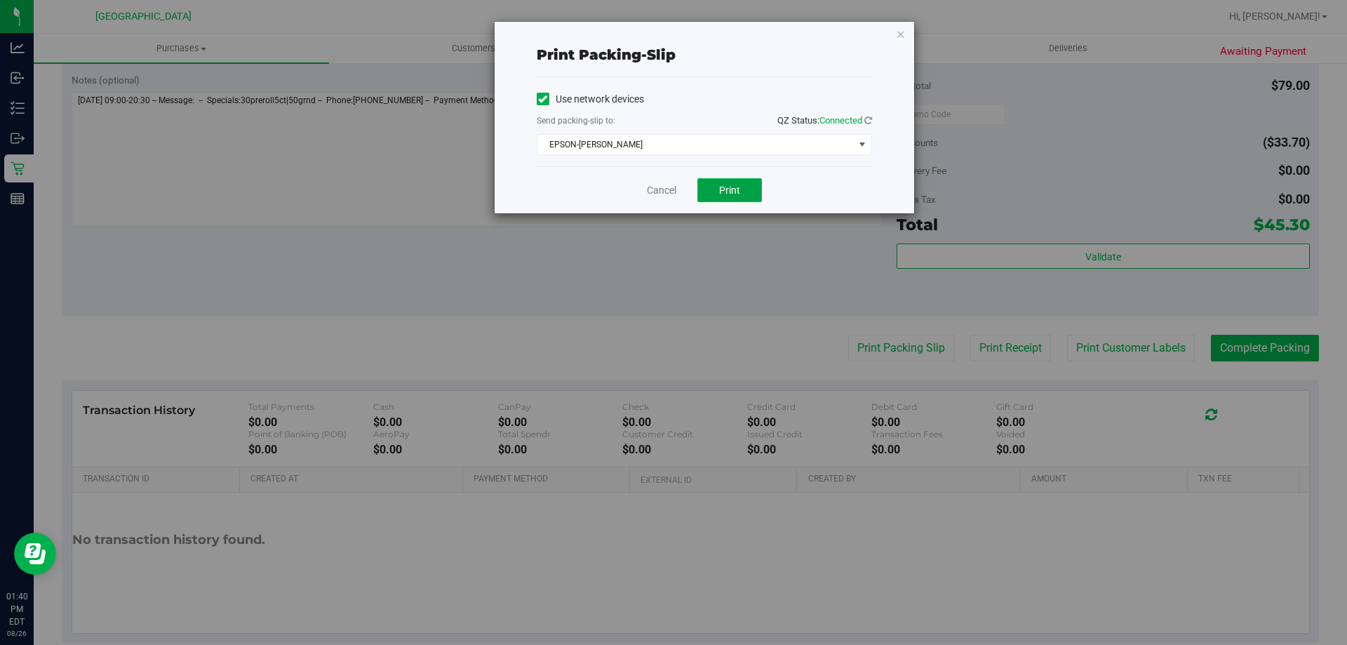
click at [720, 189] on span "Print" at bounding box center [729, 190] width 21 height 11
click at [655, 211] on div "Cancel Print" at bounding box center [704, 189] width 335 height 47
click at [648, 187] on link "Cancel" at bounding box center [661, 190] width 29 height 15
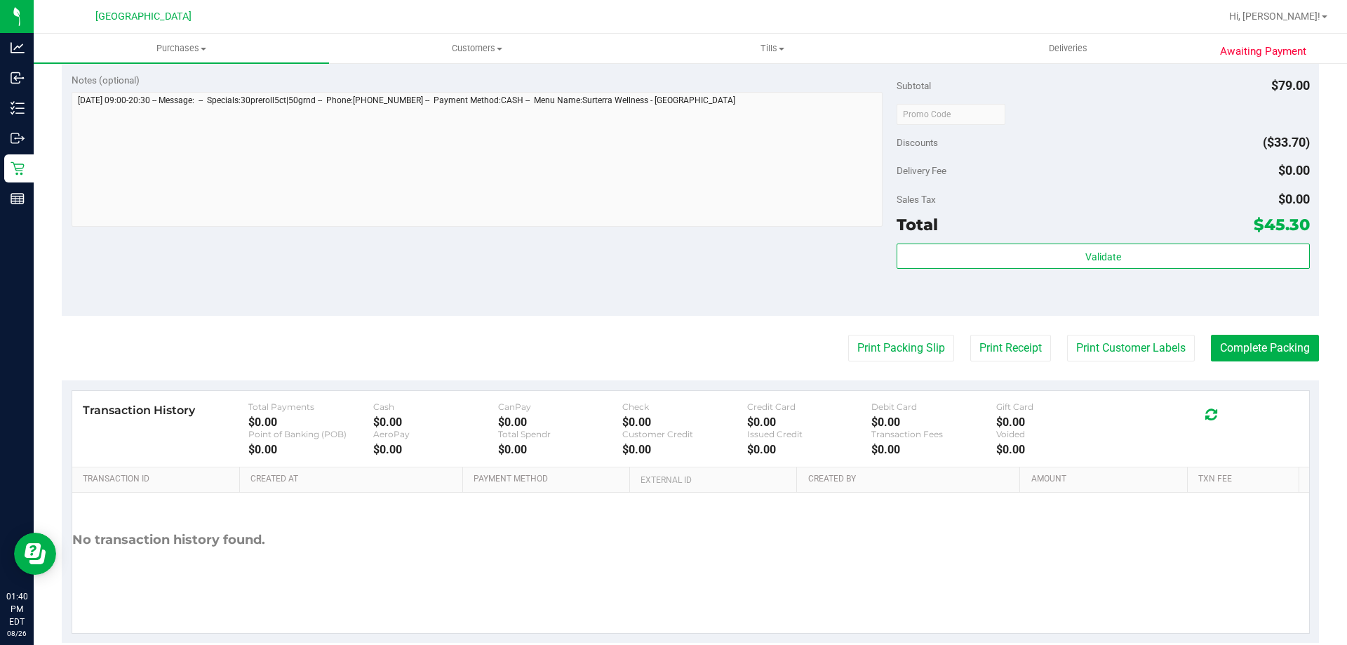
click at [508, 269] on div "Notes (optional) Subtotal $79.00 Discounts ($33.70) Delivery Fee $0.00 Sales Ta…" at bounding box center [690, 189] width 1257 height 253
click at [509, 281] on div "Notes (optional) Subtotal $79.00 Discounts ($33.70) Delivery Fee $0.00 Sales Ta…" at bounding box center [690, 189] width 1257 height 253
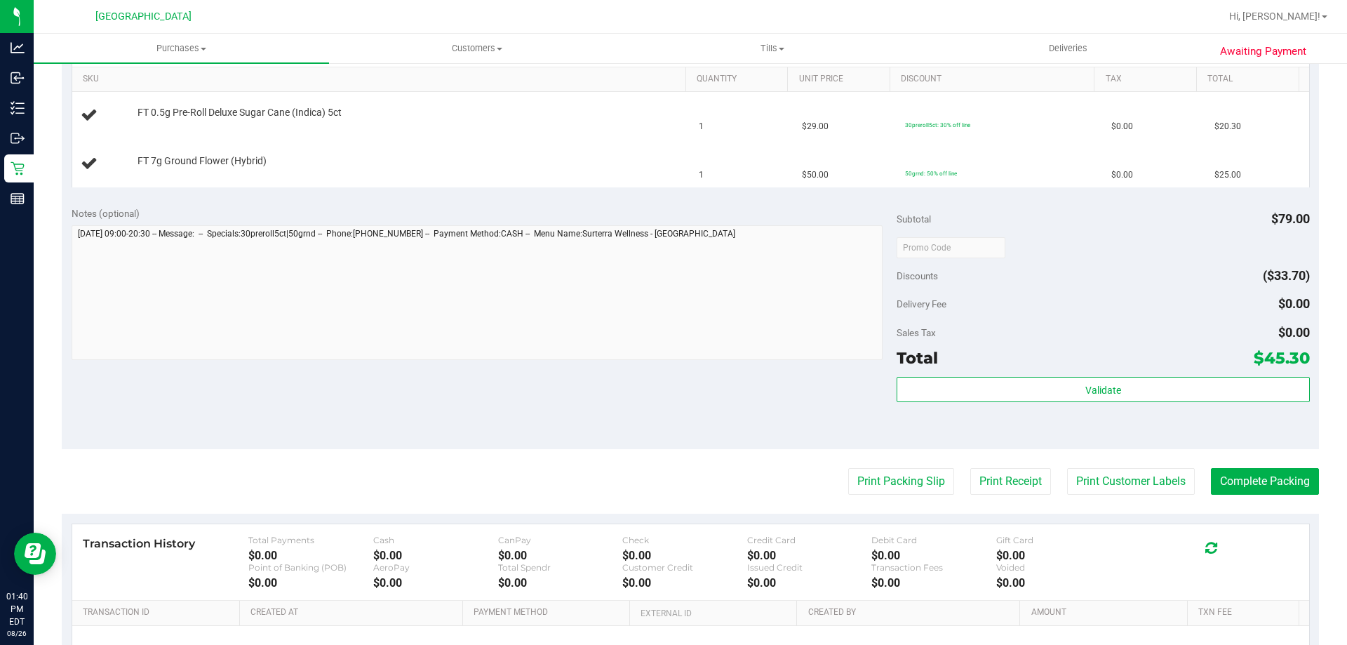
scroll to position [357, 0]
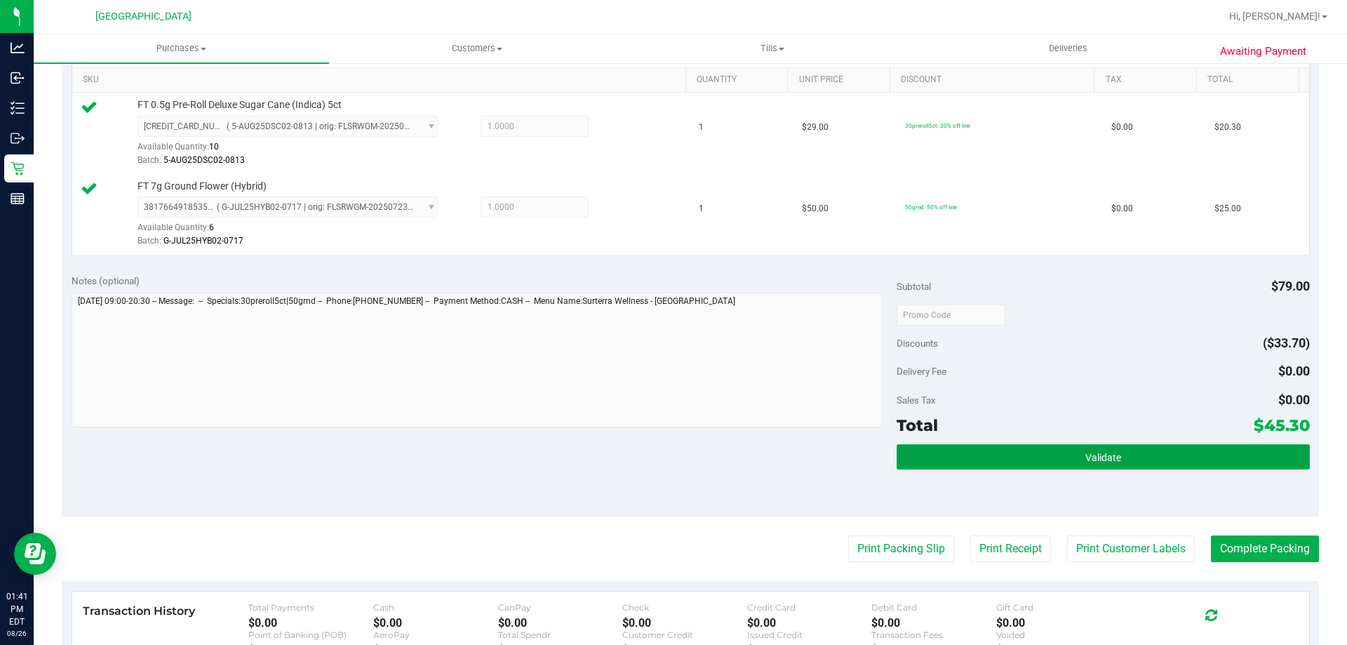
click at [1096, 464] on button "Validate" at bounding box center [1103, 456] width 413 height 25
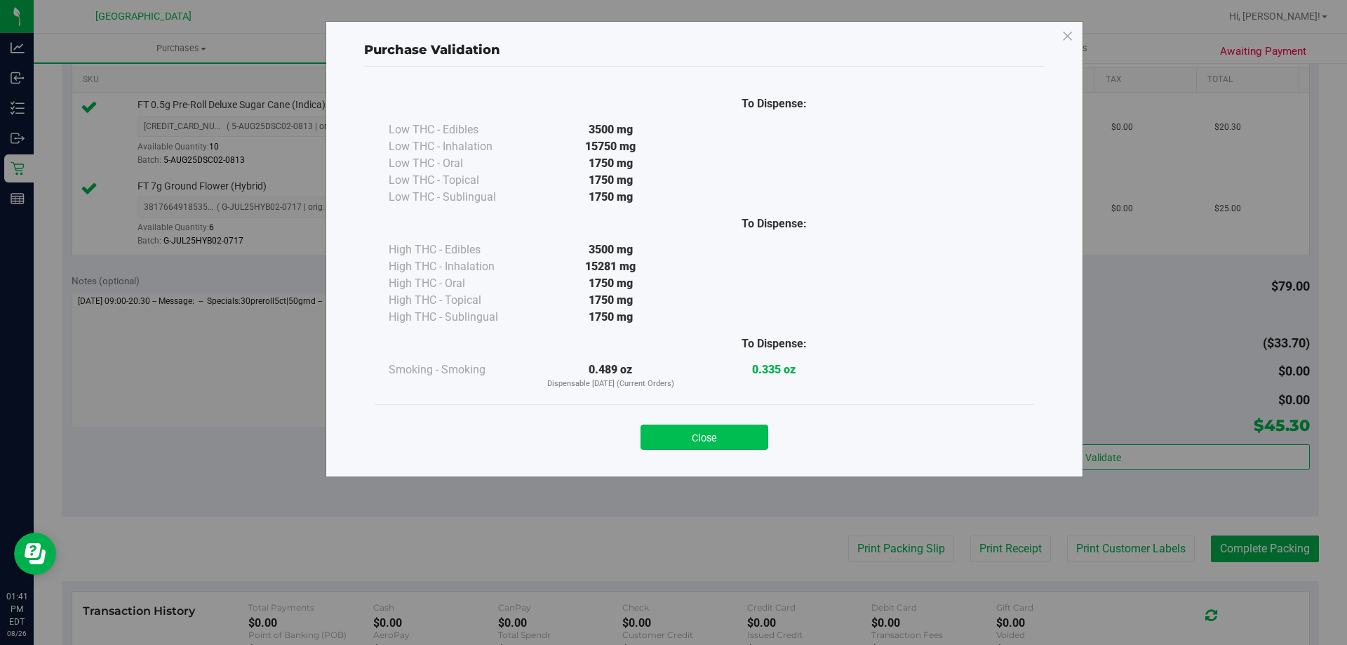
click at [707, 439] on button "Close" at bounding box center [705, 437] width 128 height 25
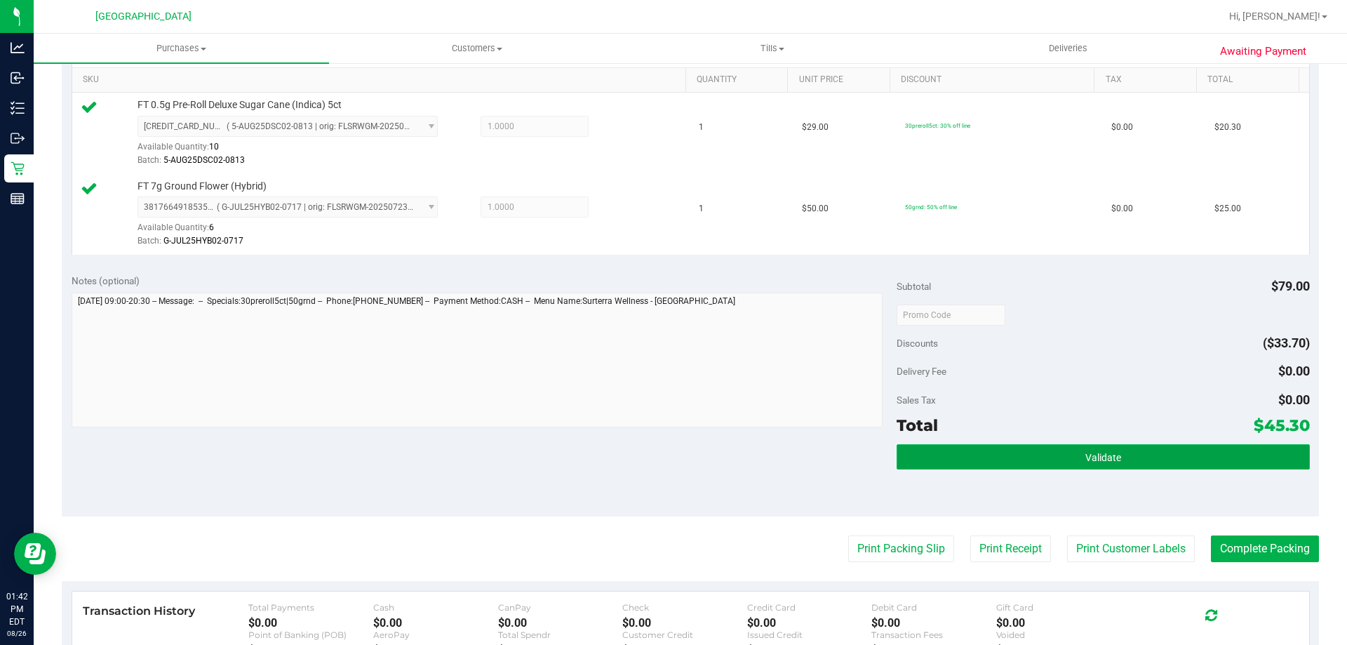
click at [1119, 465] on button "Validate" at bounding box center [1103, 456] width 413 height 25
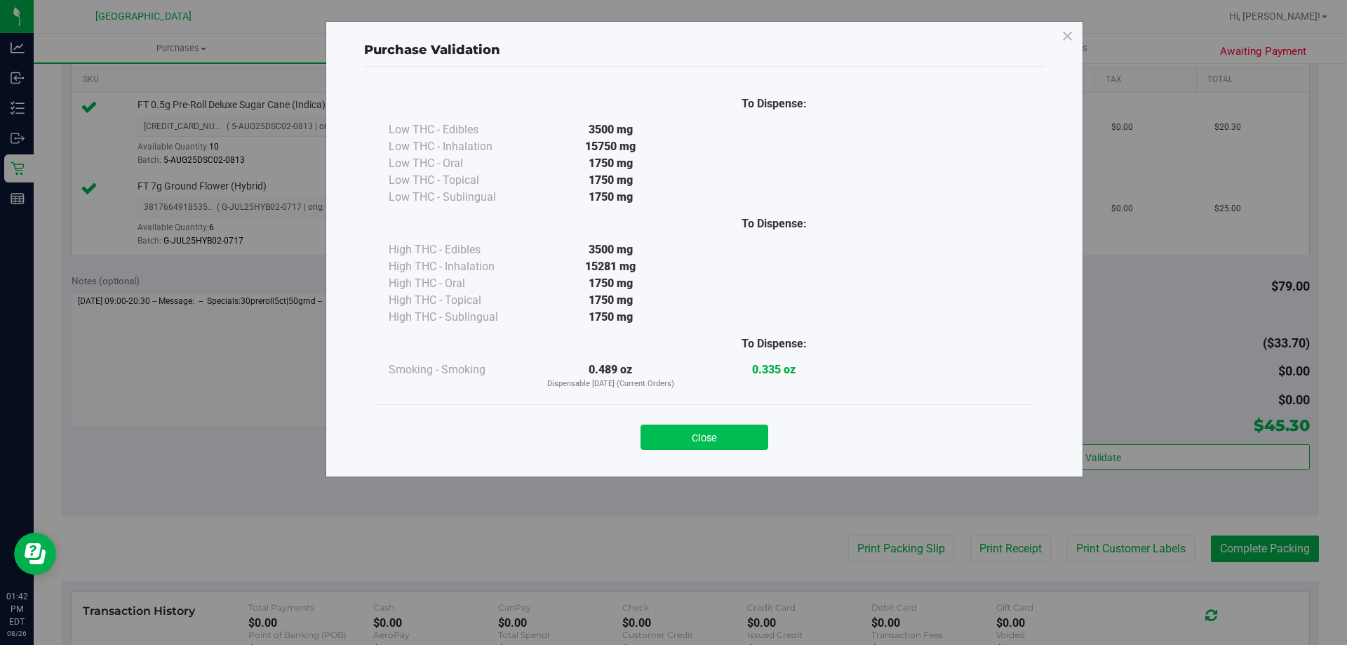
click at [698, 441] on button "Close" at bounding box center [705, 437] width 128 height 25
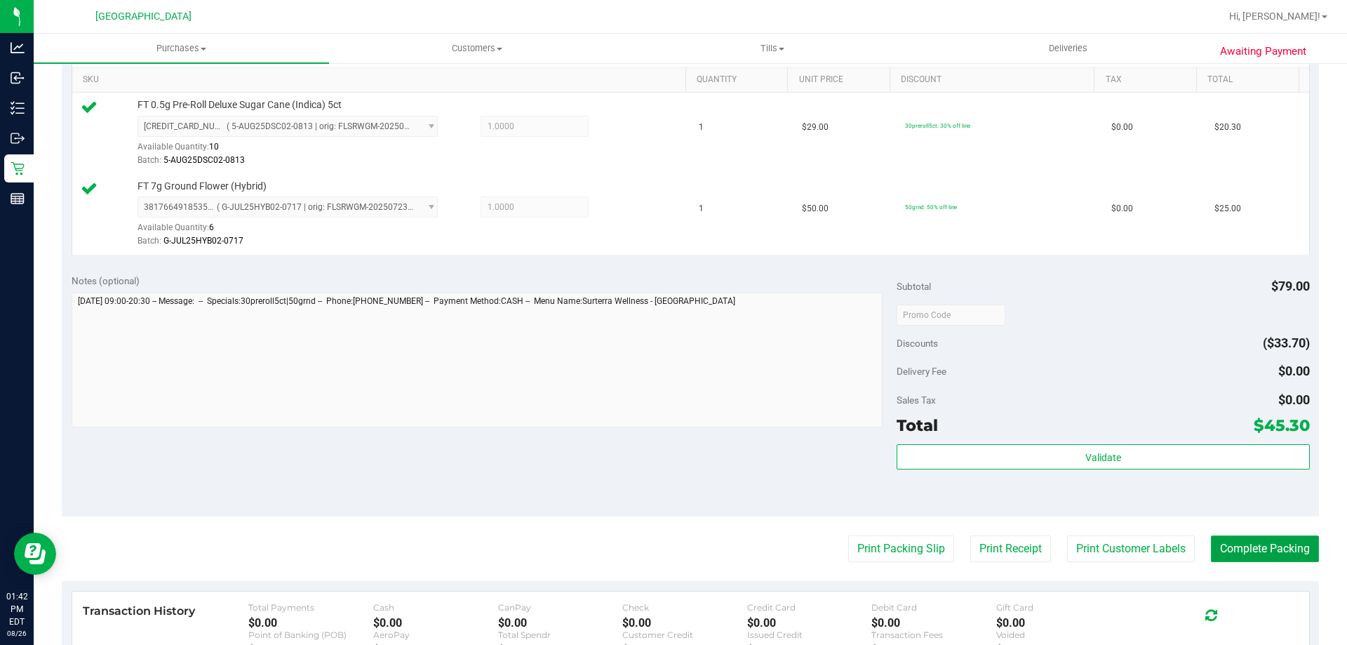
click at [1245, 550] on button "Complete Packing" at bounding box center [1265, 548] width 108 height 27
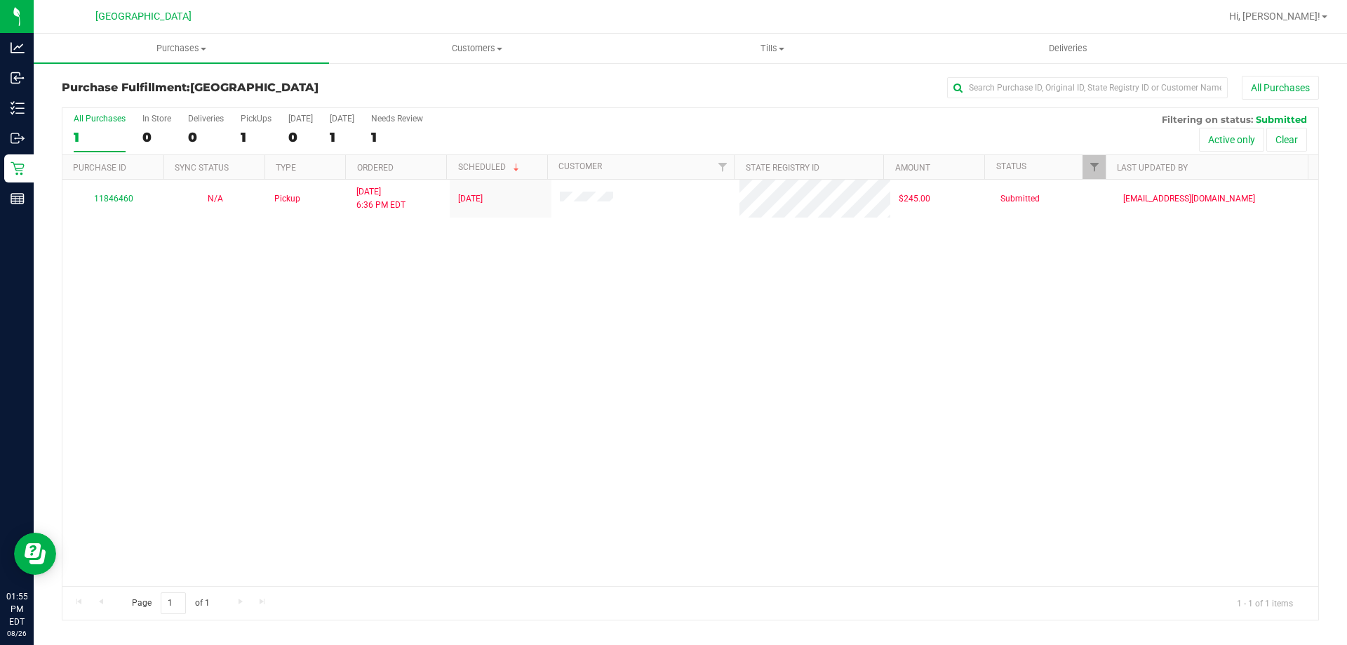
click at [239, 330] on div "11846460 N/A Pickup 8/25/2025 6:36 PM EDT 8/27/2025 $245.00 Submitted typarrish…" at bounding box center [690, 383] width 1256 height 406
click at [420, 331] on div "11846460 N/A Pickup 8/25/2025 6:36 PM EDT 8/27/2025 $245.00 Submitted typarrish…" at bounding box center [690, 383] width 1256 height 406
click at [201, 328] on div "11846460 N/A Pickup 8/25/2025 6:36 PM EDT 8/27/2025 $245.00 Submitted typarrish…" at bounding box center [690, 383] width 1256 height 406
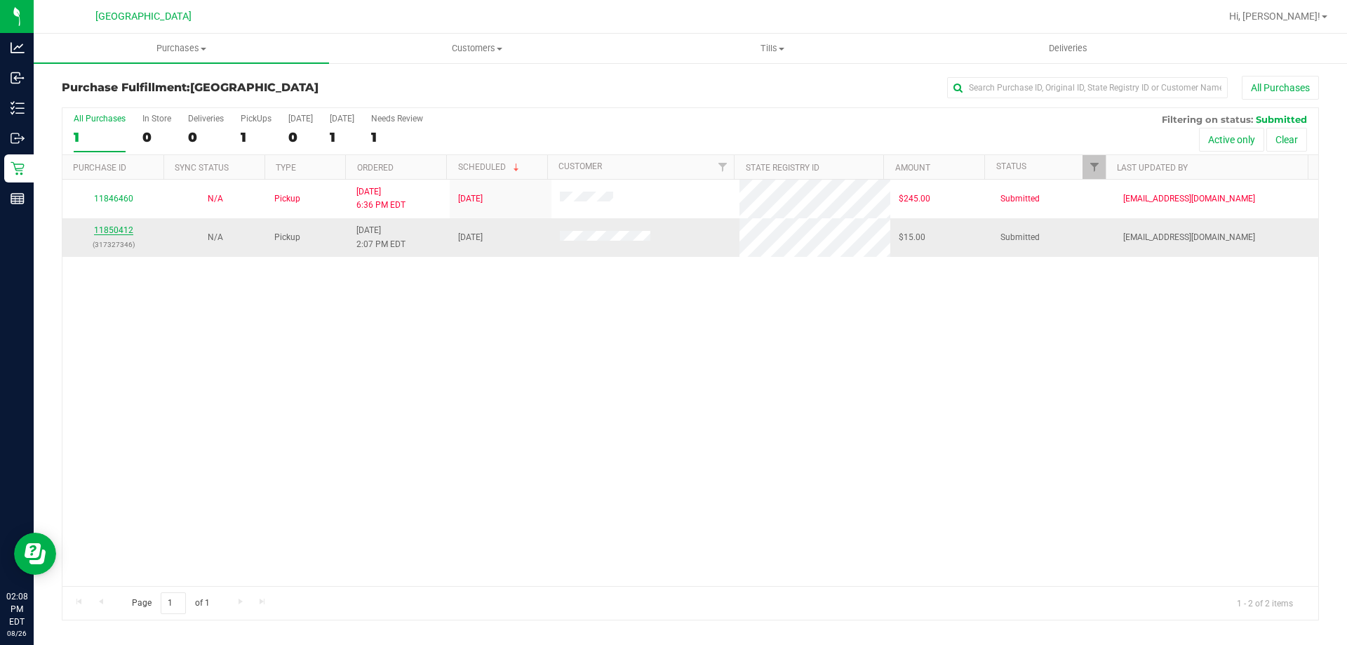
click at [114, 231] on link "11850412" at bounding box center [113, 230] width 39 height 10
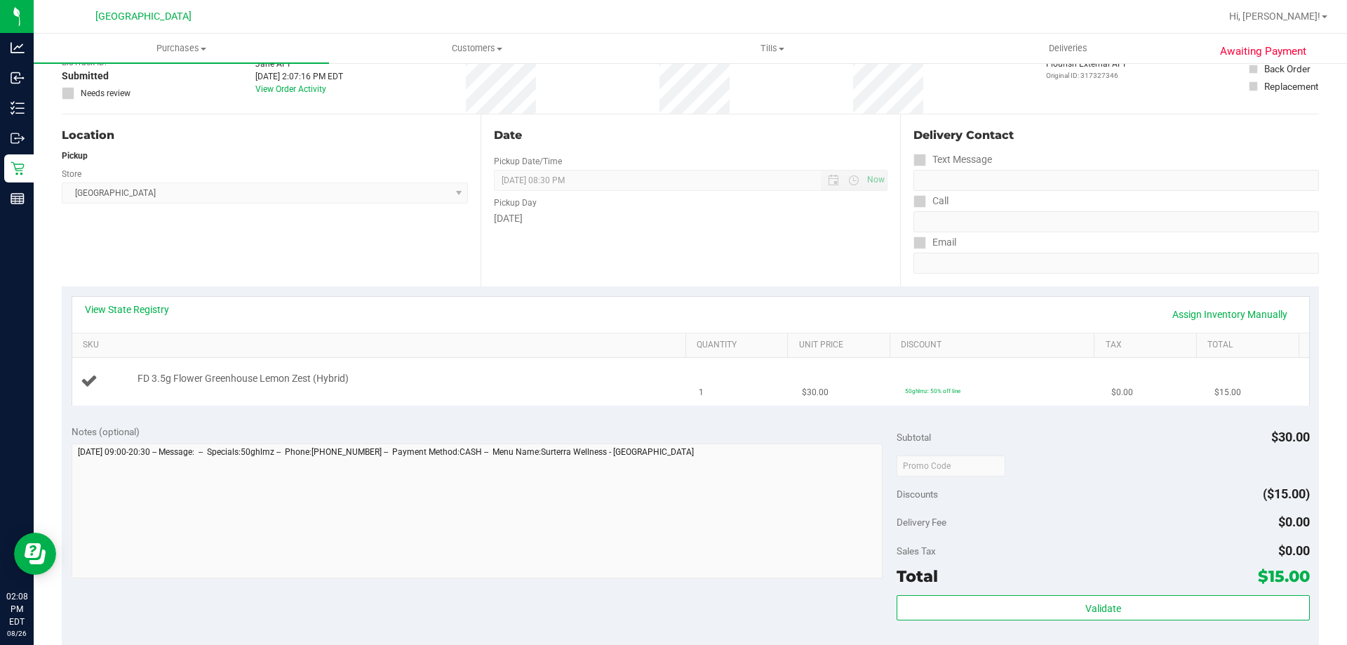
scroll to position [351, 0]
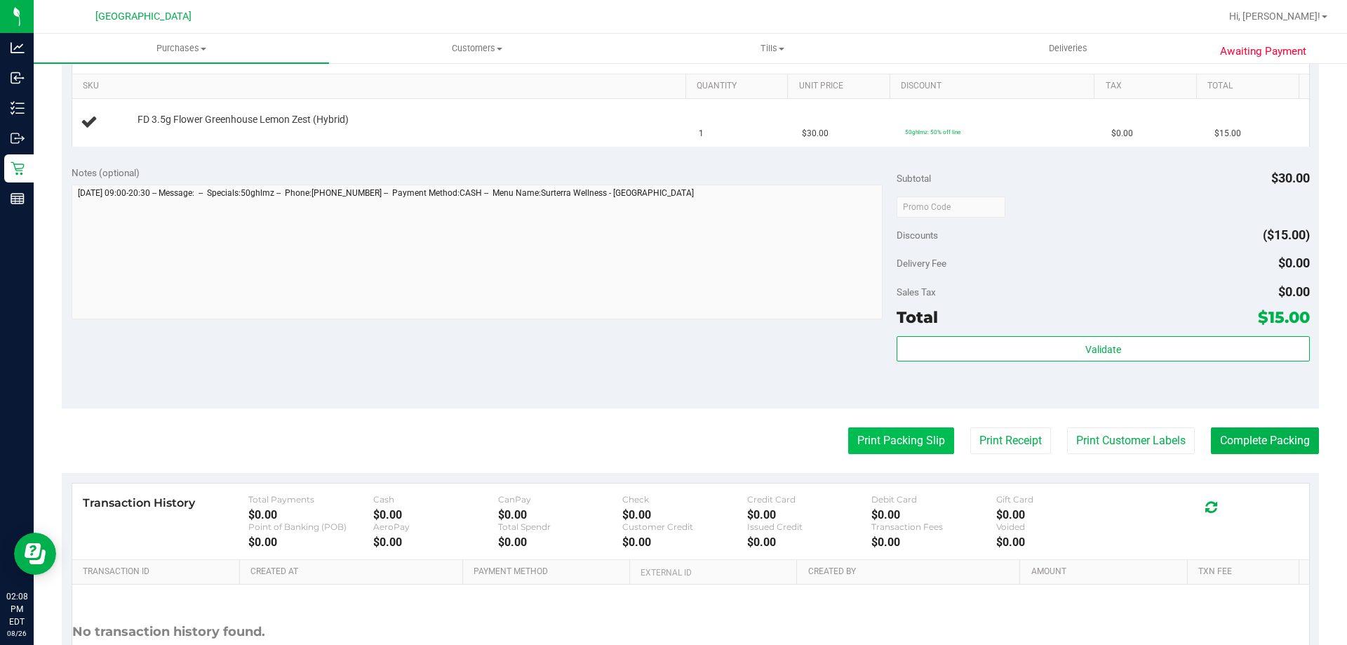
click at [878, 436] on button "Print Packing Slip" at bounding box center [901, 440] width 106 height 27
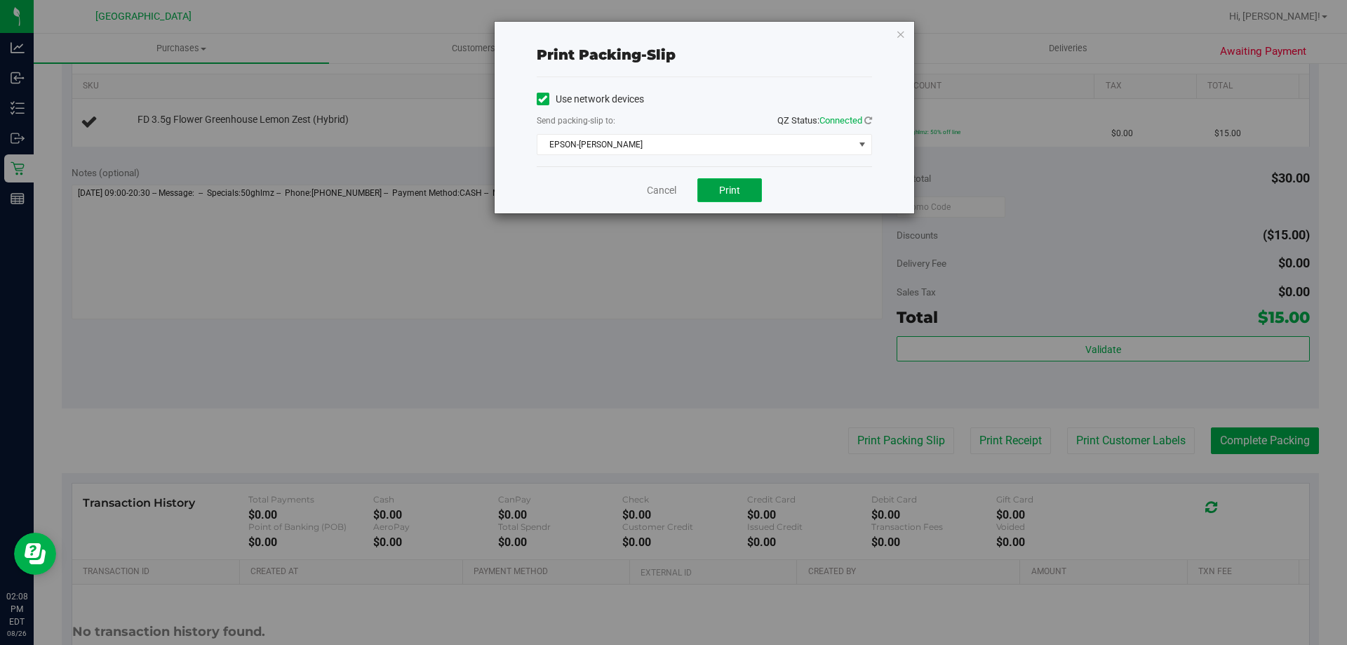
click at [751, 198] on button "Print" at bounding box center [729, 190] width 65 height 24
click at [899, 34] on icon "button" at bounding box center [901, 33] width 10 height 17
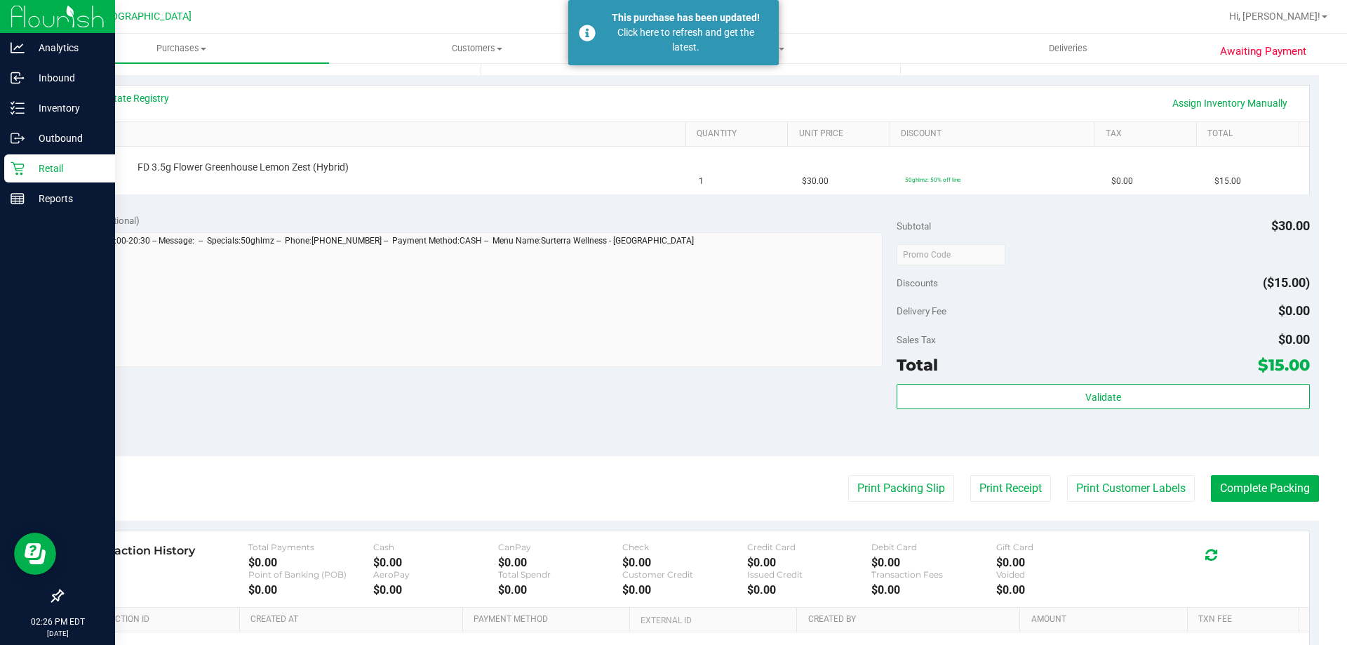
scroll to position [281, 0]
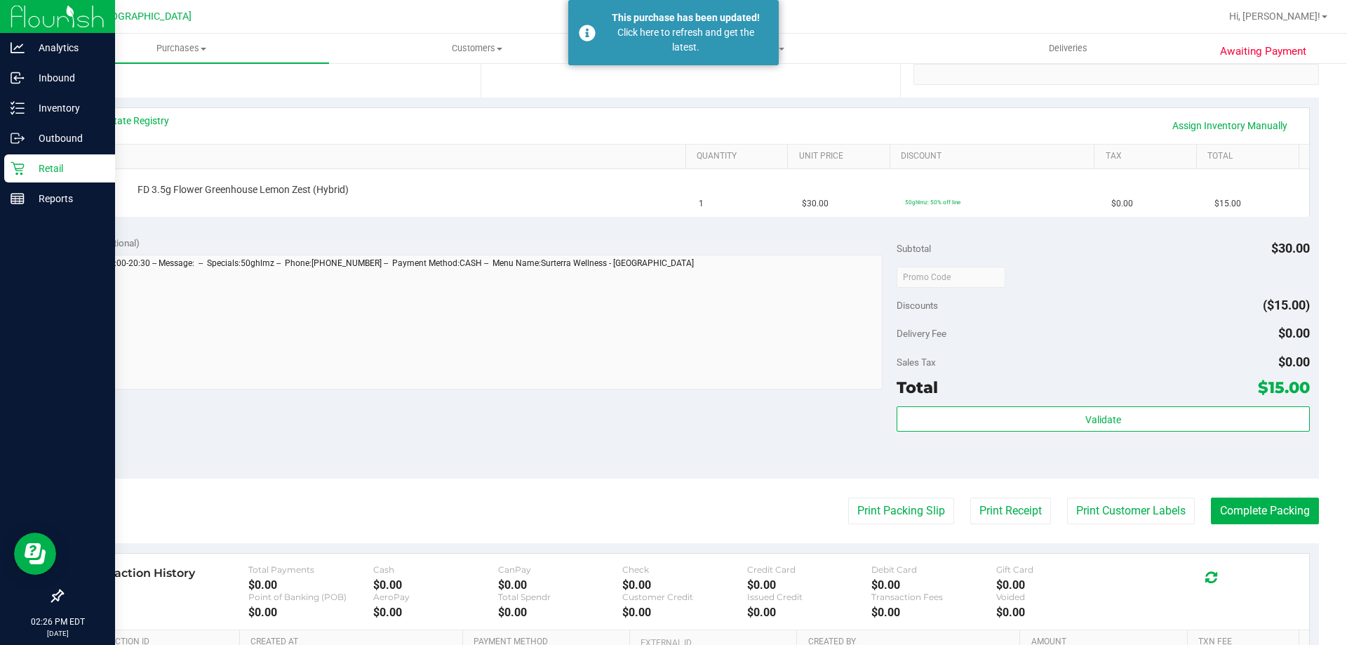
click at [12, 160] on div "Retail" at bounding box center [59, 168] width 111 height 28
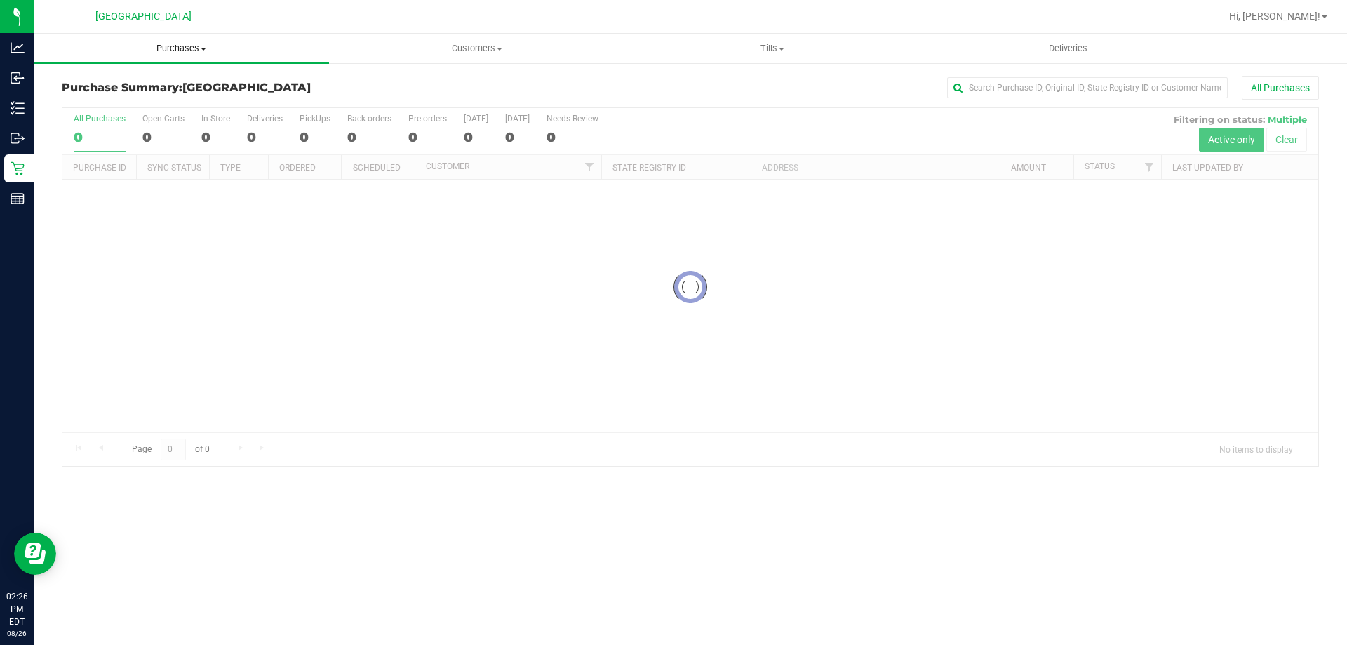
click at [171, 52] on span "Purchases" at bounding box center [181, 48] width 295 height 13
click at [126, 108] on li "Fulfillment" at bounding box center [181, 101] width 295 height 17
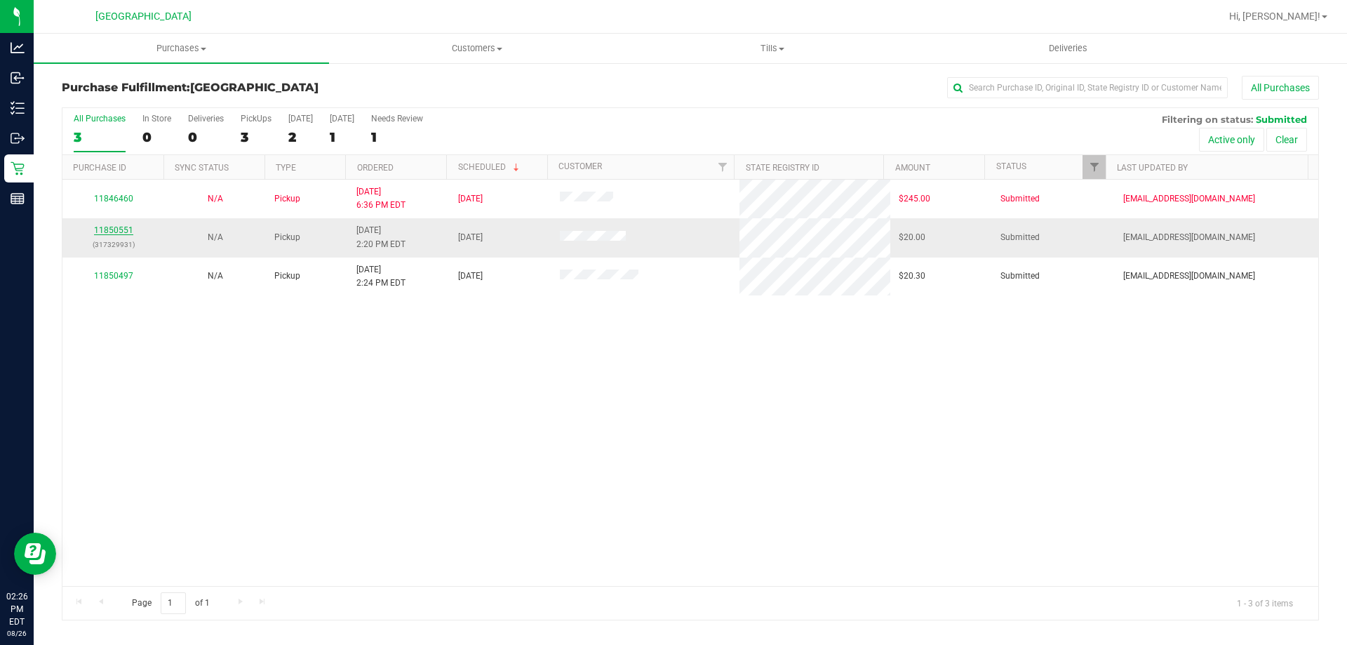
click at [119, 227] on link "11850551" at bounding box center [113, 230] width 39 height 10
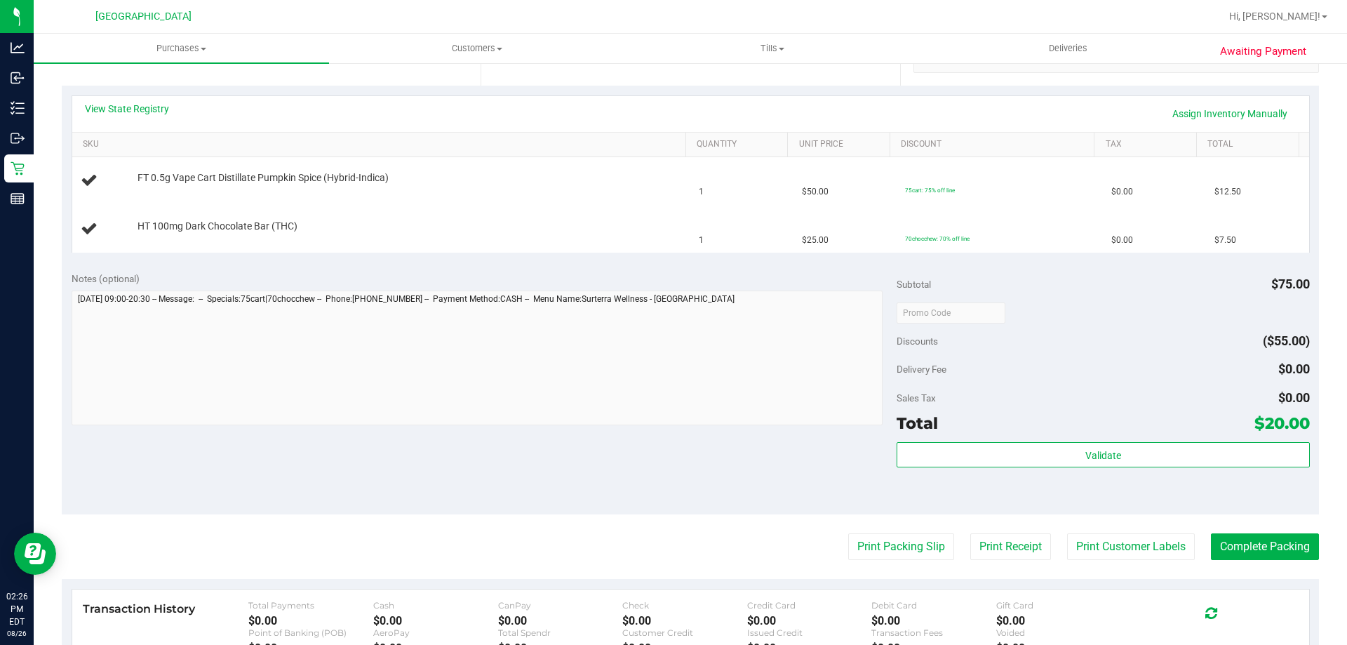
scroll to position [421, 0]
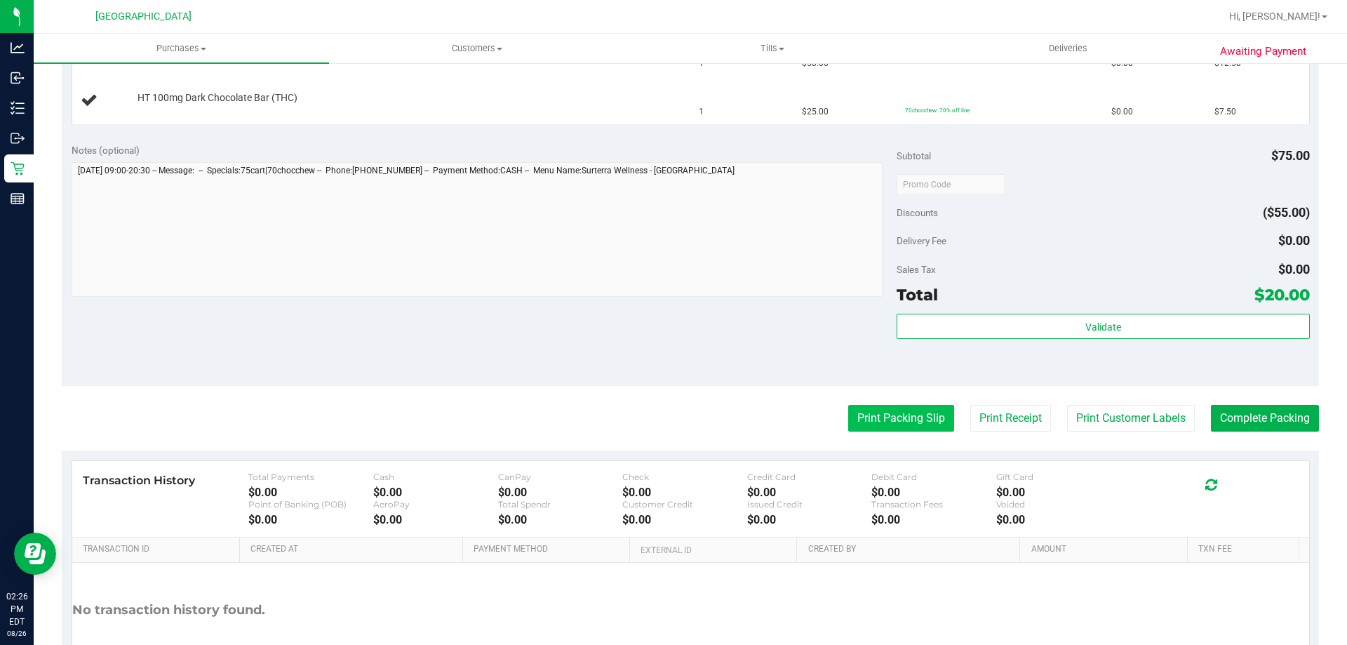
click at [893, 422] on button "Print Packing Slip" at bounding box center [901, 418] width 106 height 27
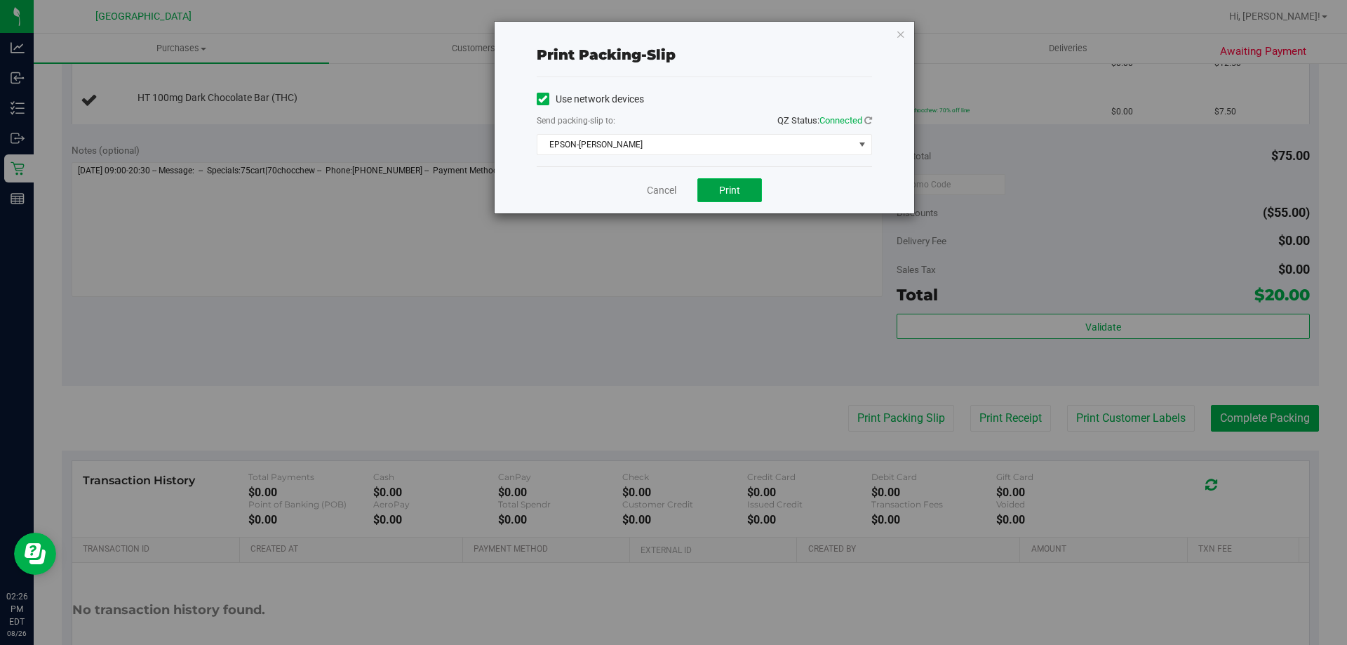
click at [752, 196] on button "Print" at bounding box center [729, 190] width 65 height 24
click at [667, 192] on link "Cancel" at bounding box center [661, 190] width 29 height 15
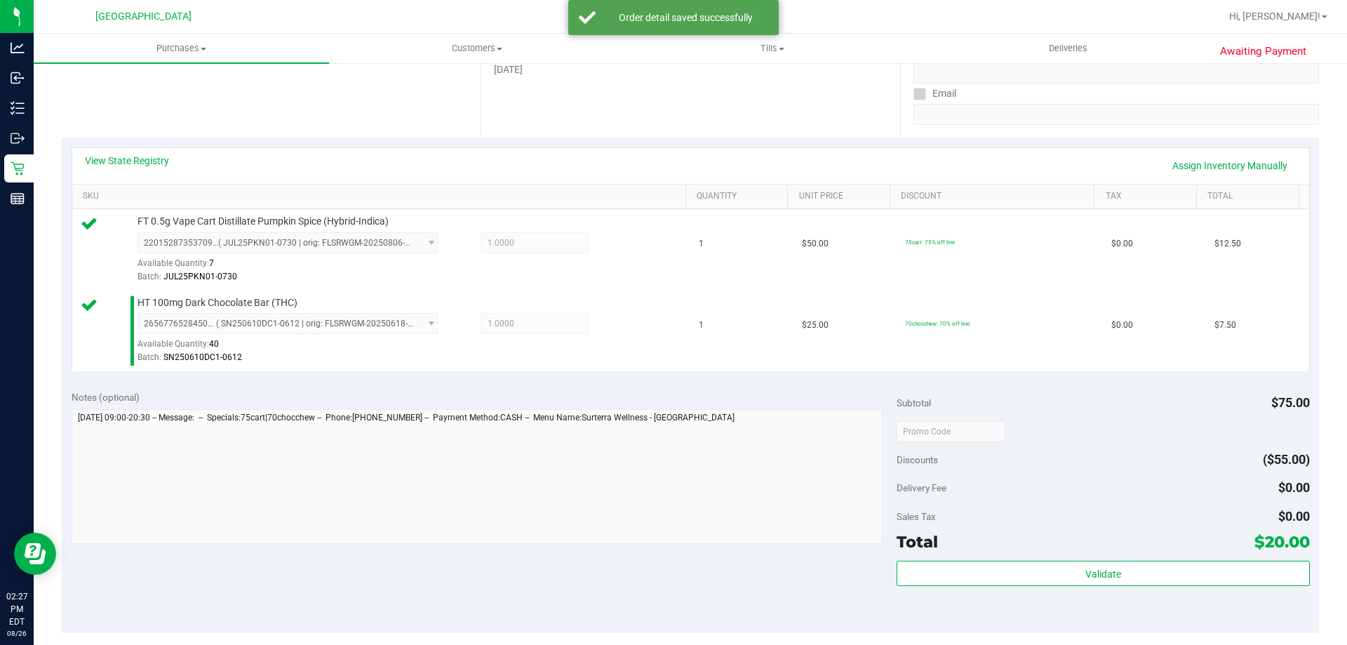
scroll to position [491, 0]
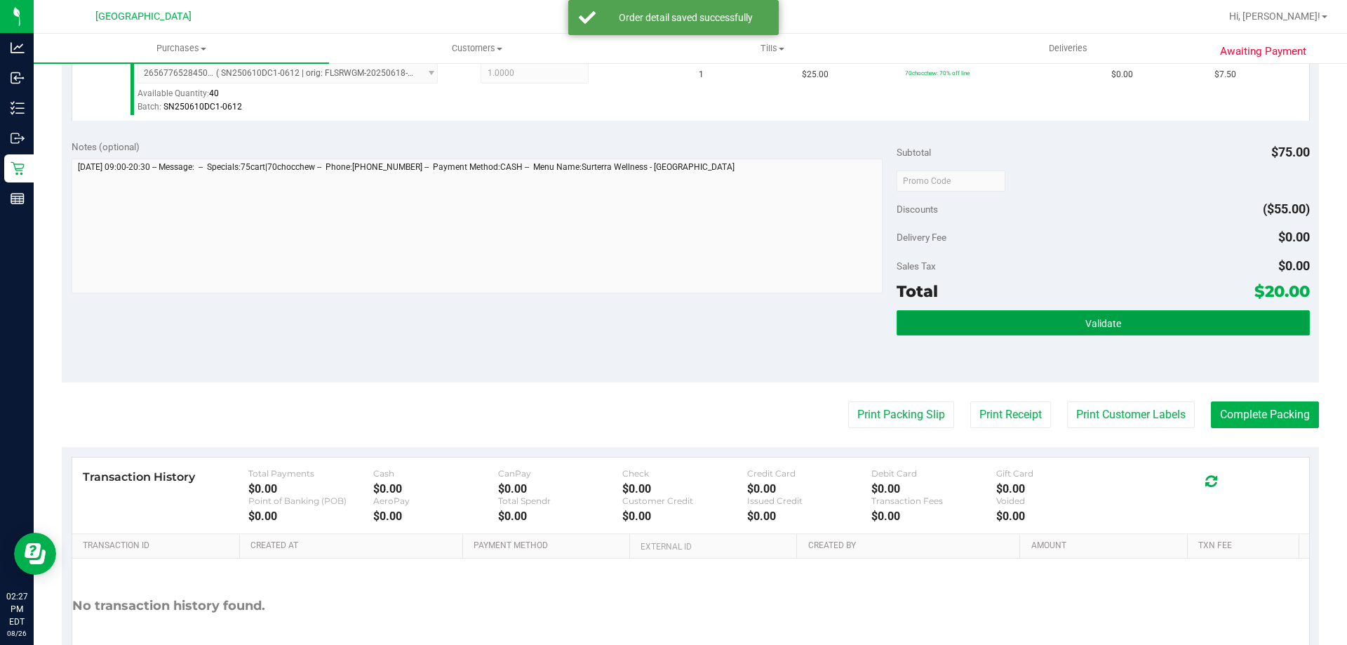
click at [1098, 332] on button "Validate" at bounding box center [1103, 322] width 413 height 25
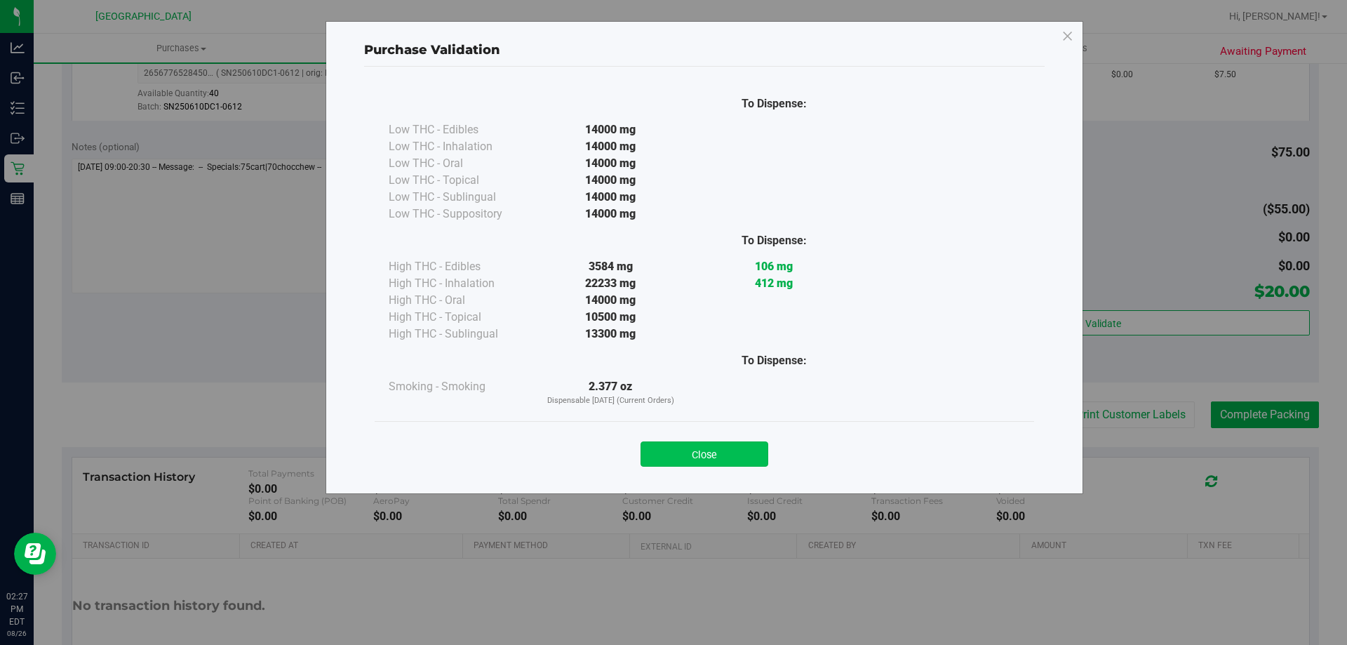
click at [721, 460] on button "Close" at bounding box center [705, 453] width 128 height 25
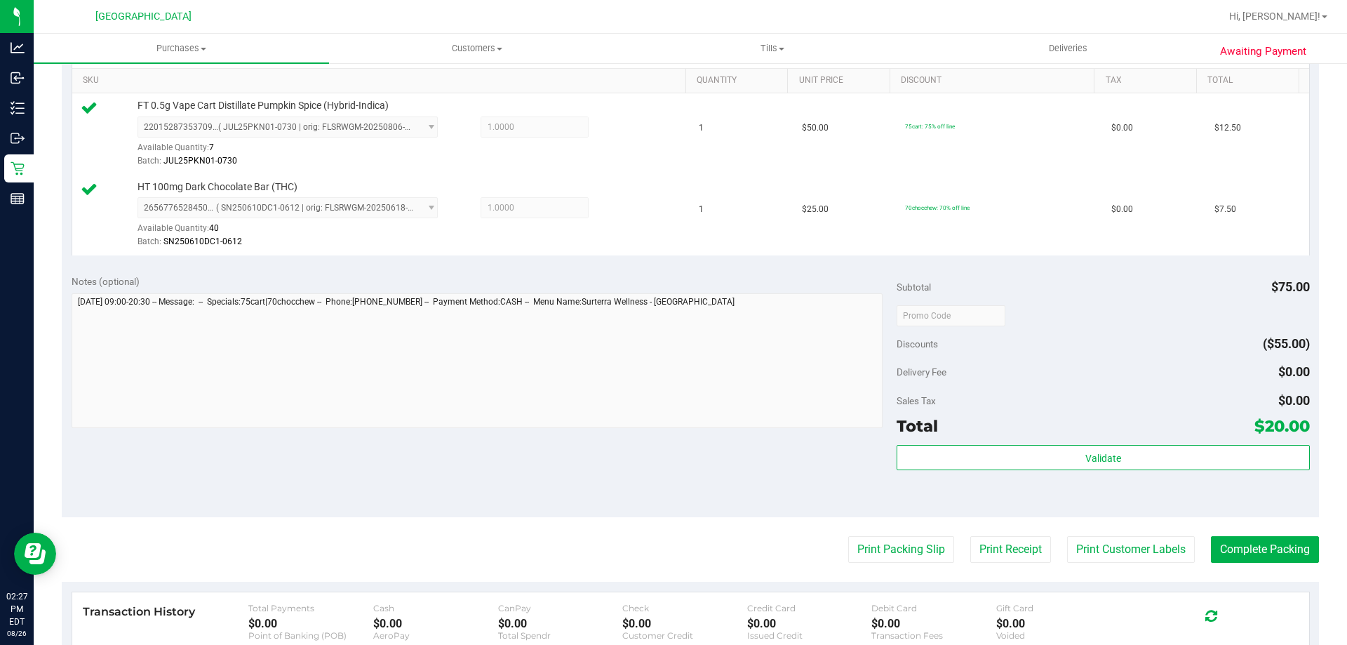
scroll to position [351, 0]
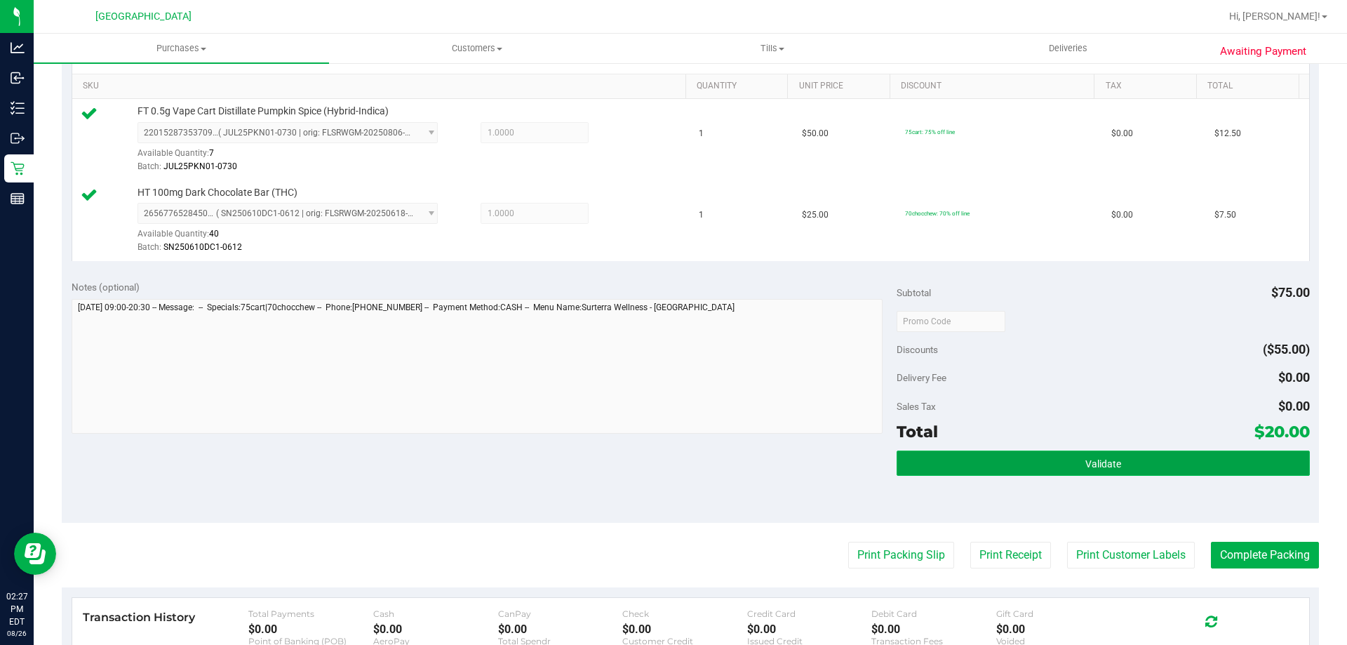
click at [1154, 457] on button "Validate" at bounding box center [1103, 462] width 413 height 25
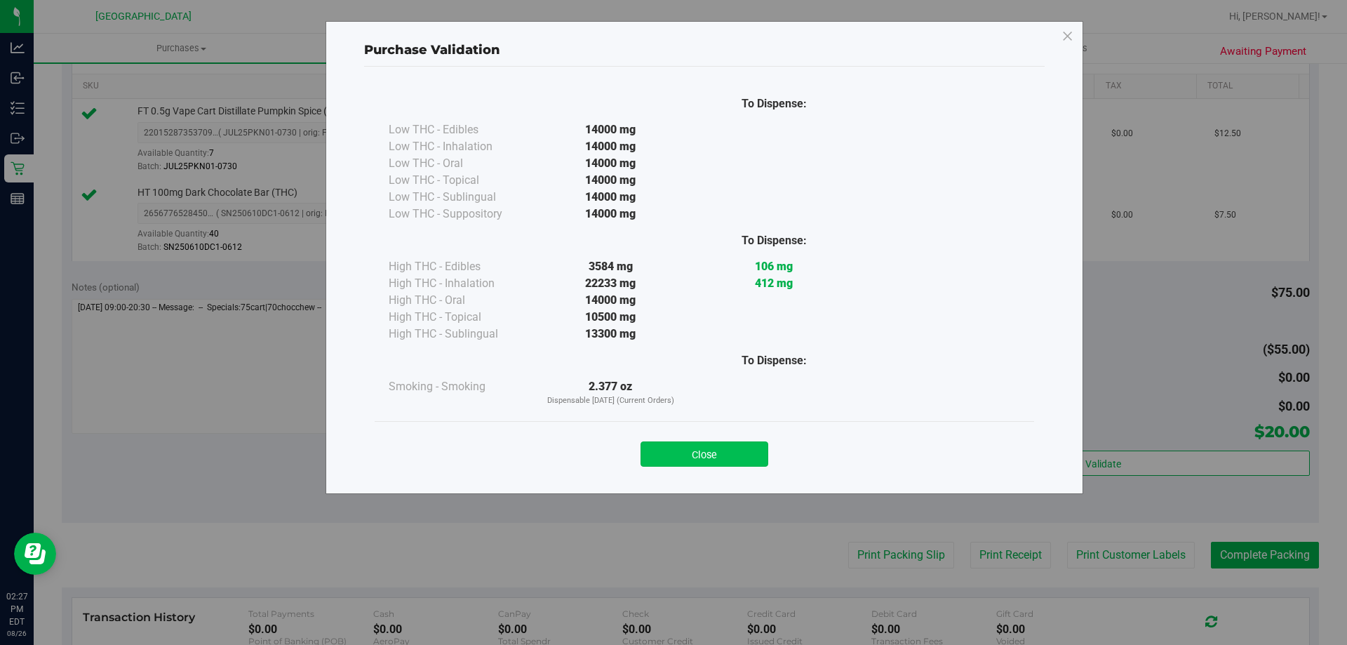
click at [712, 449] on button "Close" at bounding box center [705, 453] width 128 height 25
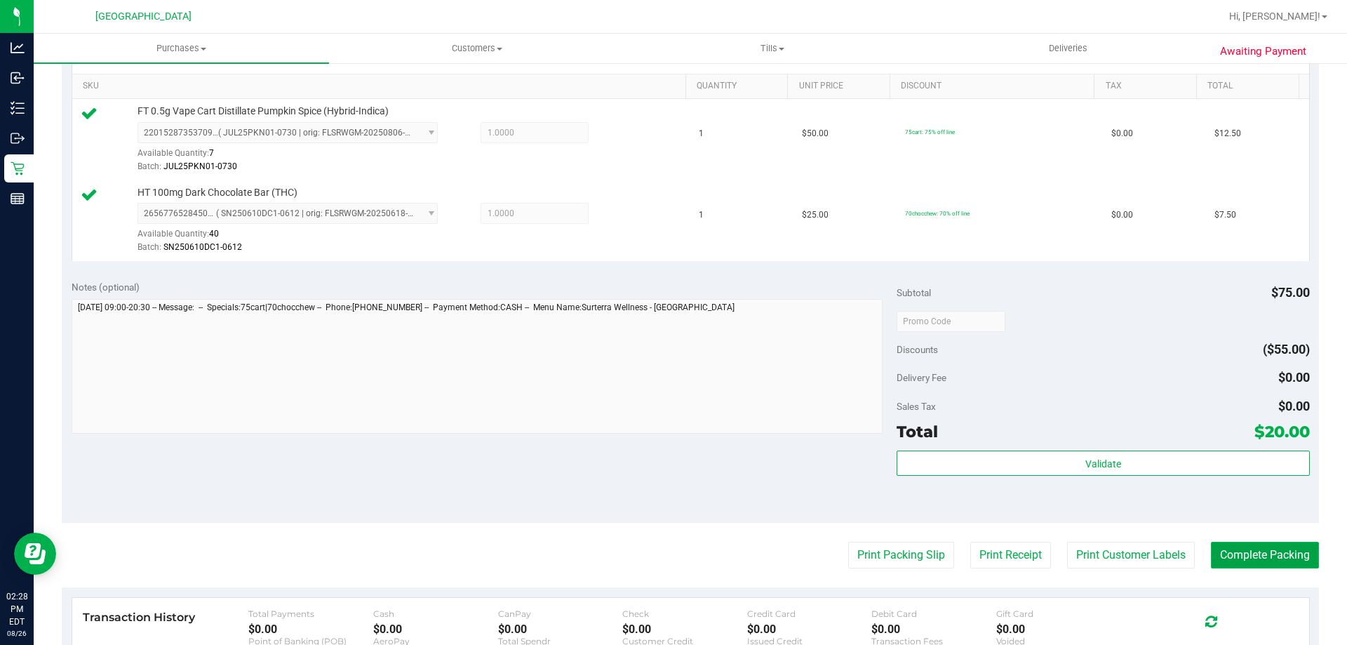
click at [1253, 552] on button "Complete Packing" at bounding box center [1265, 555] width 108 height 27
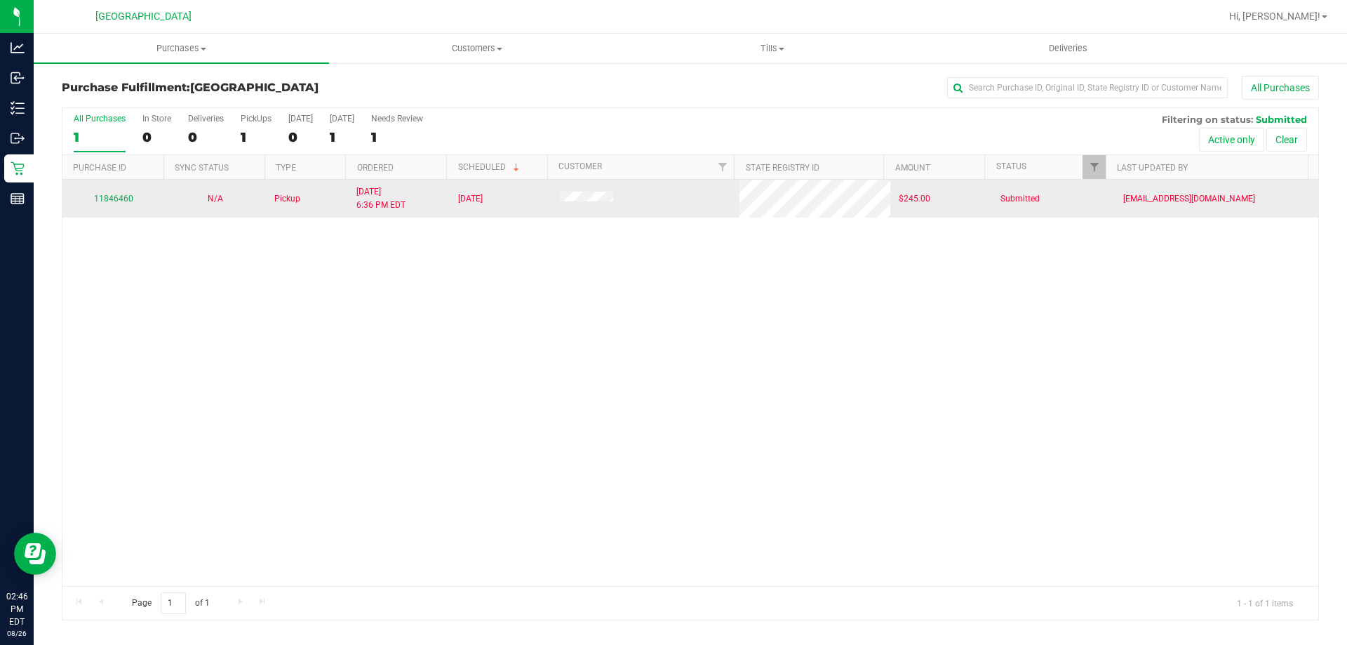
click at [103, 193] on div "11846460" at bounding box center [113, 198] width 85 height 13
click at [114, 199] on link "11846460" at bounding box center [113, 199] width 39 height 10
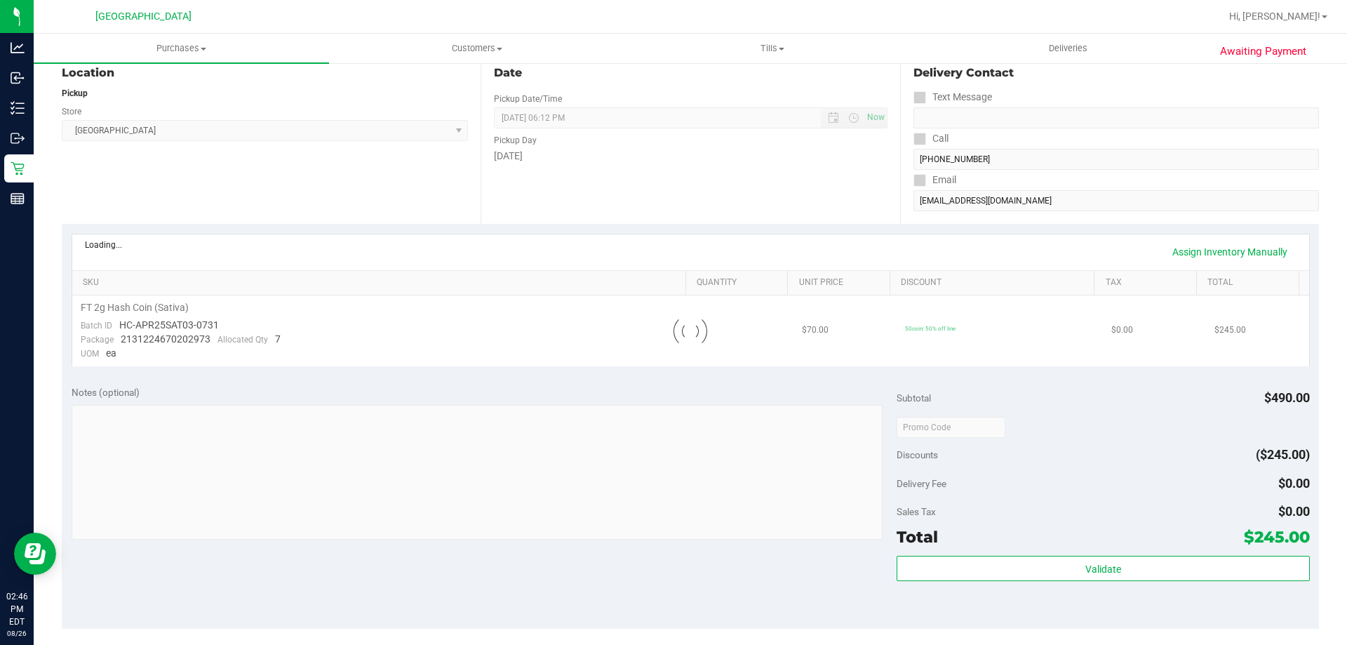
scroll to position [211, 0]
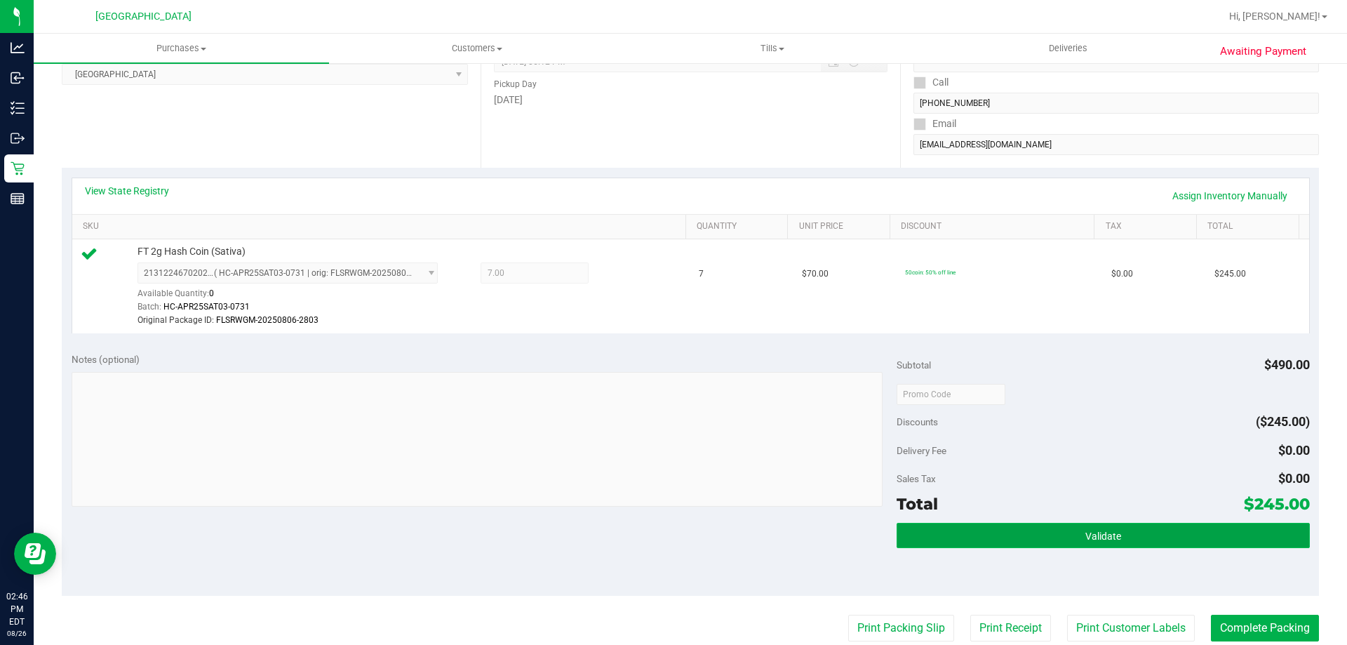
click at [1130, 532] on button "Validate" at bounding box center [1103, 535] width 413 height 25
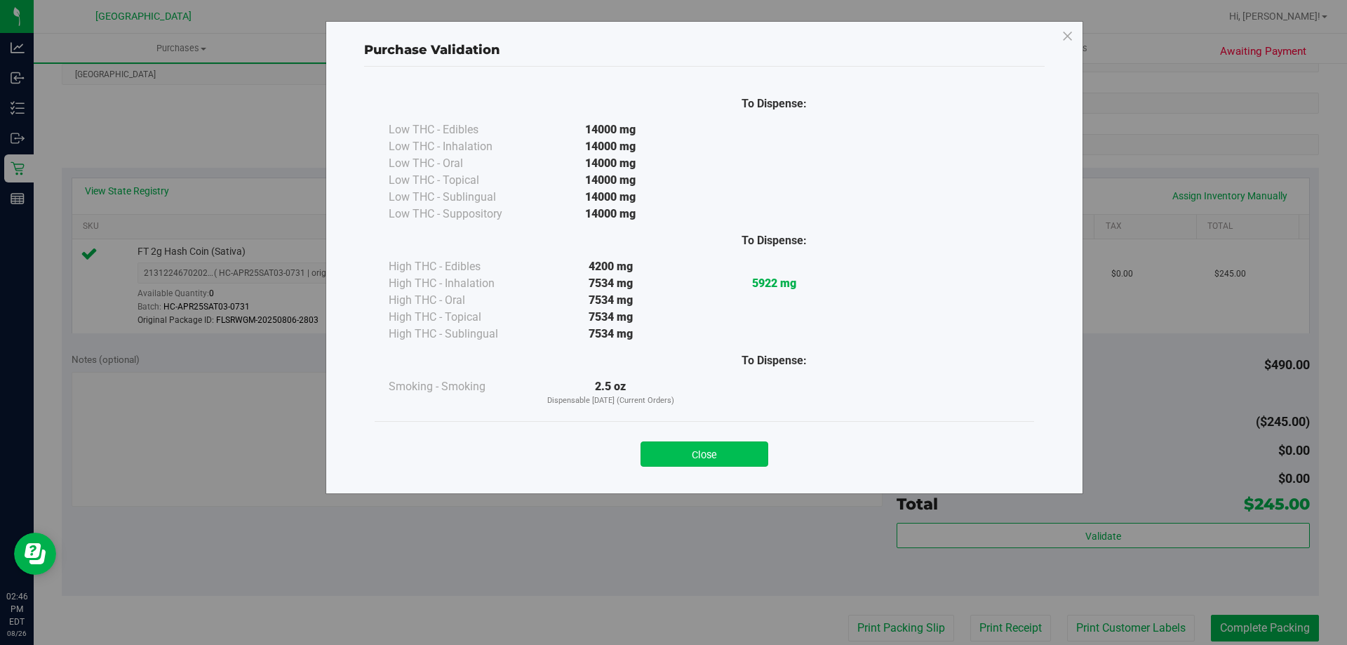
click at [701, 448] on button "Close" at bounding box center [705, 453] width 128 height 25
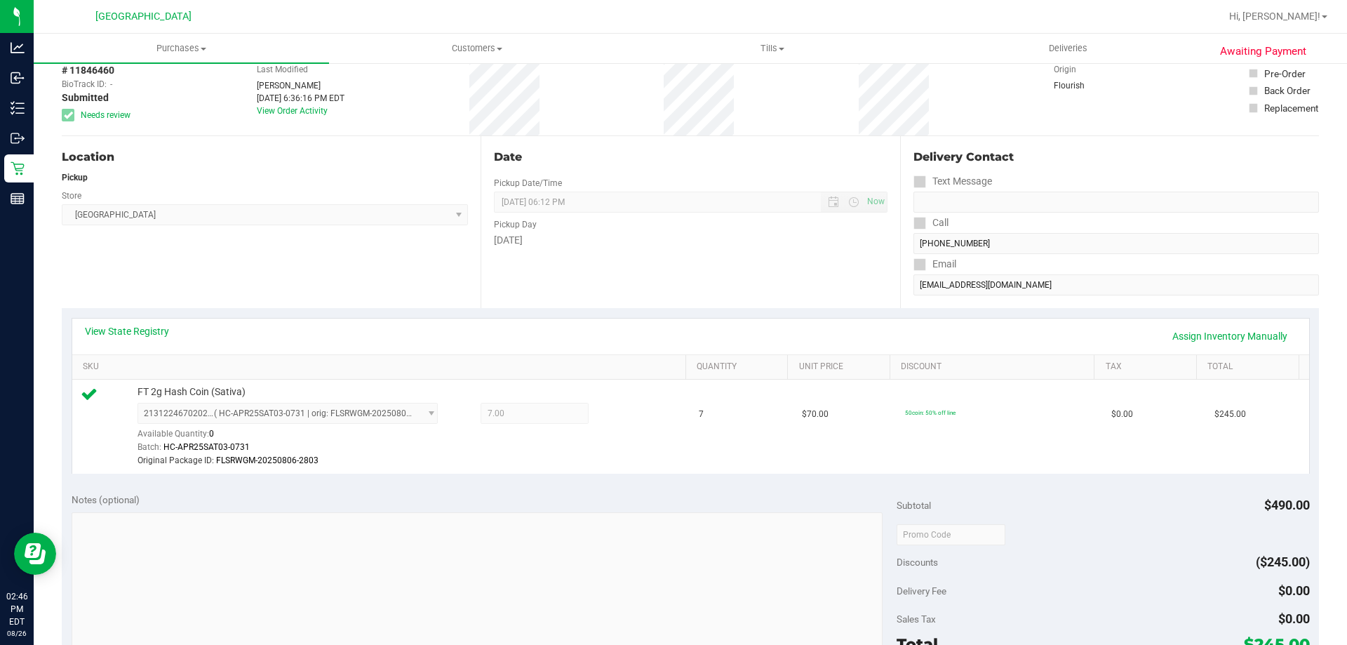
scroll to position [0, 0]
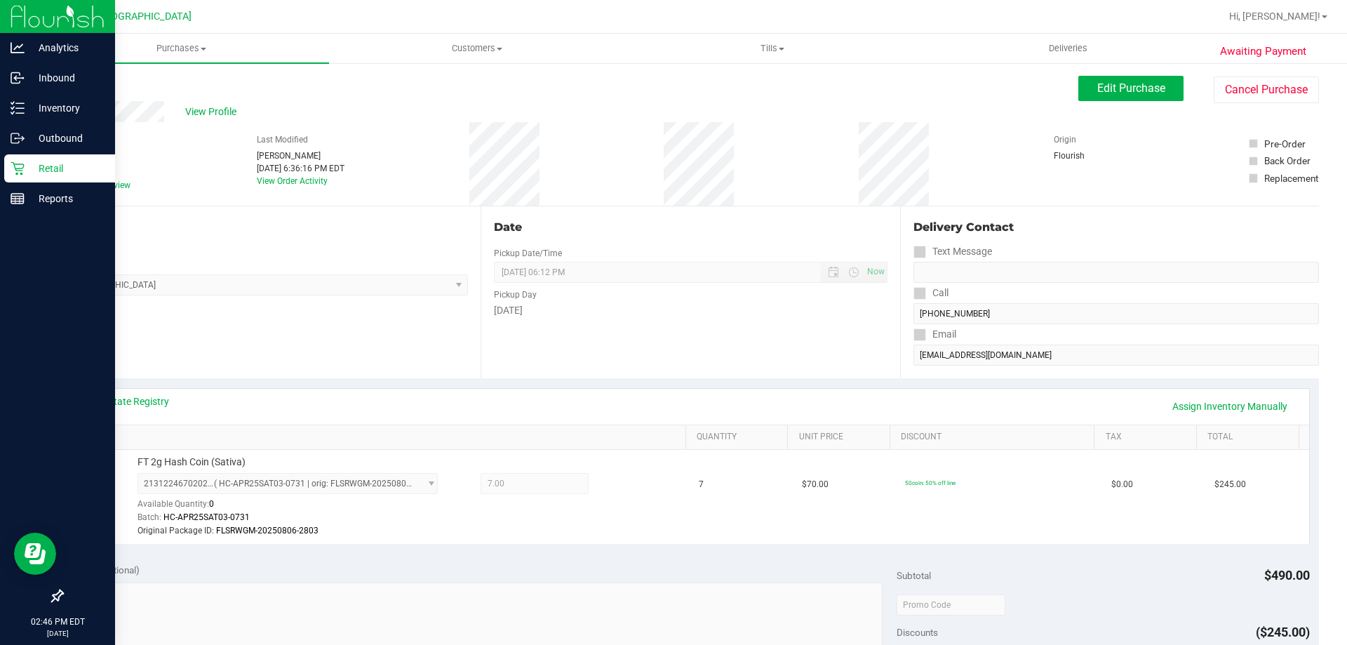
click at [55, 166] on p "Retail" at bounding box center [67, 168] width 84 height 17
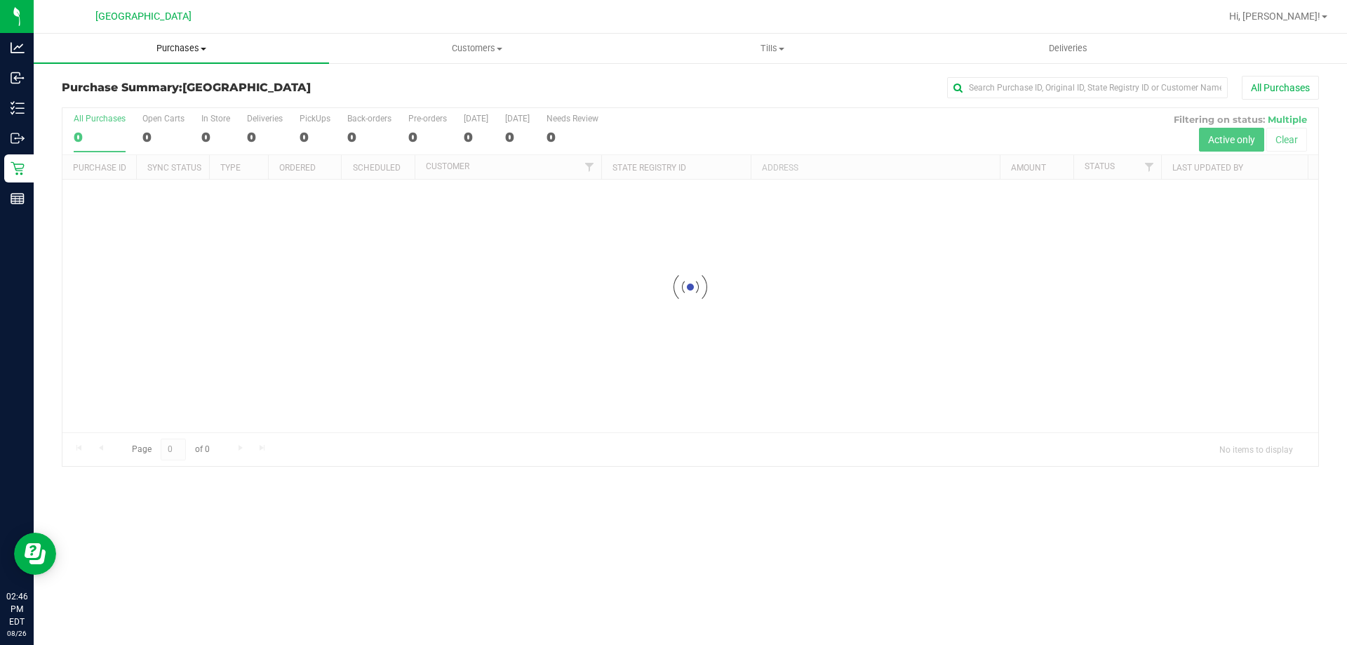
click at [186, 48] on span "Purchases" at bounding box center [181, 48] width 295 height 13
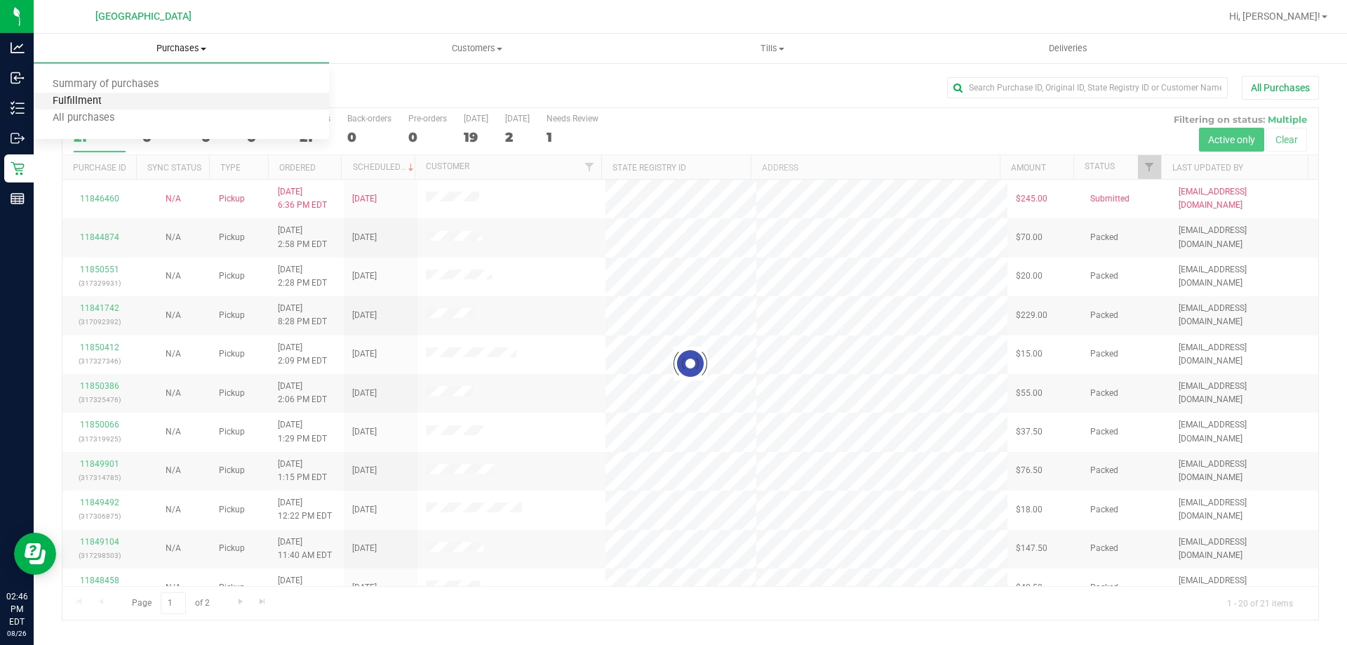
click at [73, 100] on span "Fulfillment" at bounding box center [77, 101] width 87 height 12
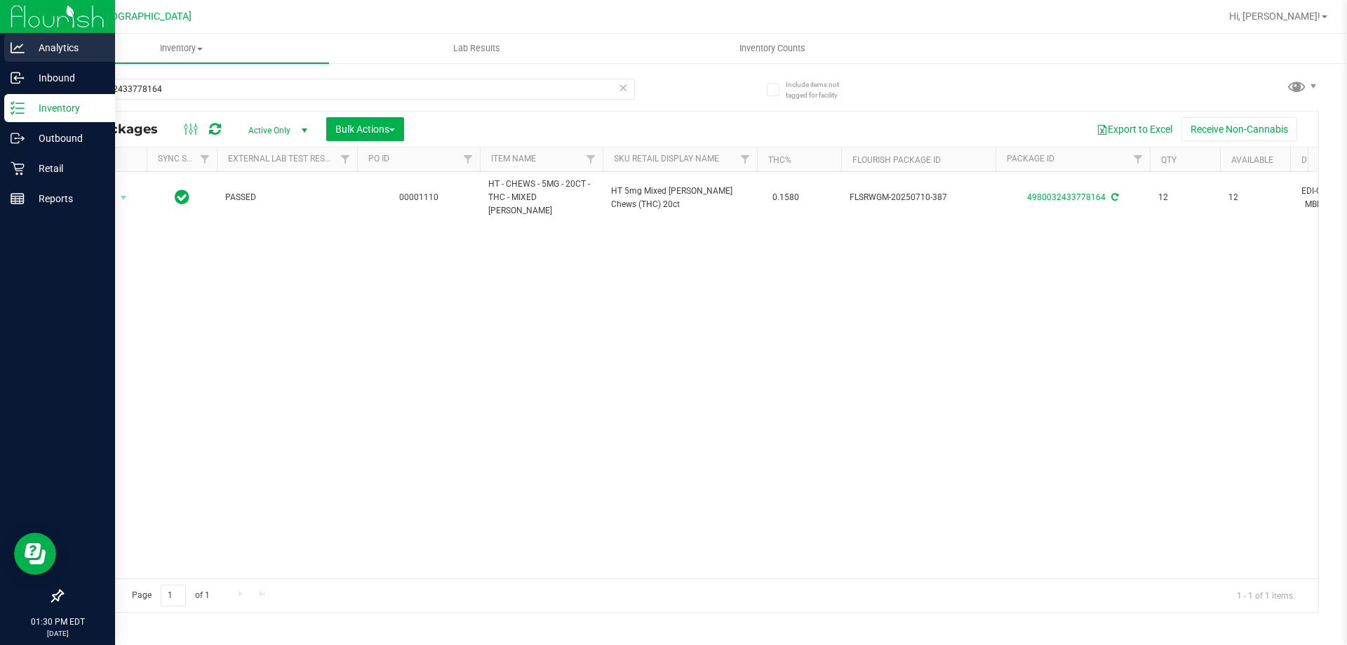
drag, startPoint x: 203, startPoint y: 83, endPoint x: 8, endPoint y: 51, distance: 197.7
click at [8, 51] on div "Analytics Inbound Inventory Outbound Retail Reports 01:30 PM EDT 08/26/2025 08/…" at bounding box center [673, 322] width 1347 height 645
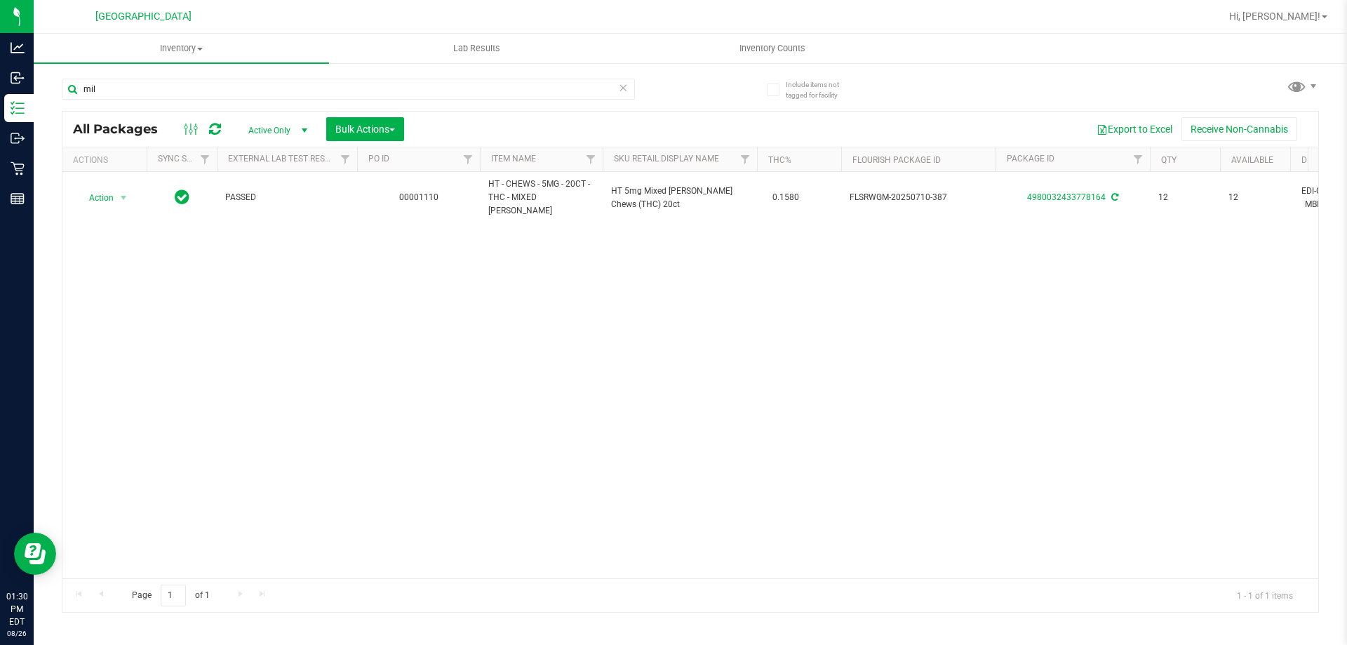
type input "milk"
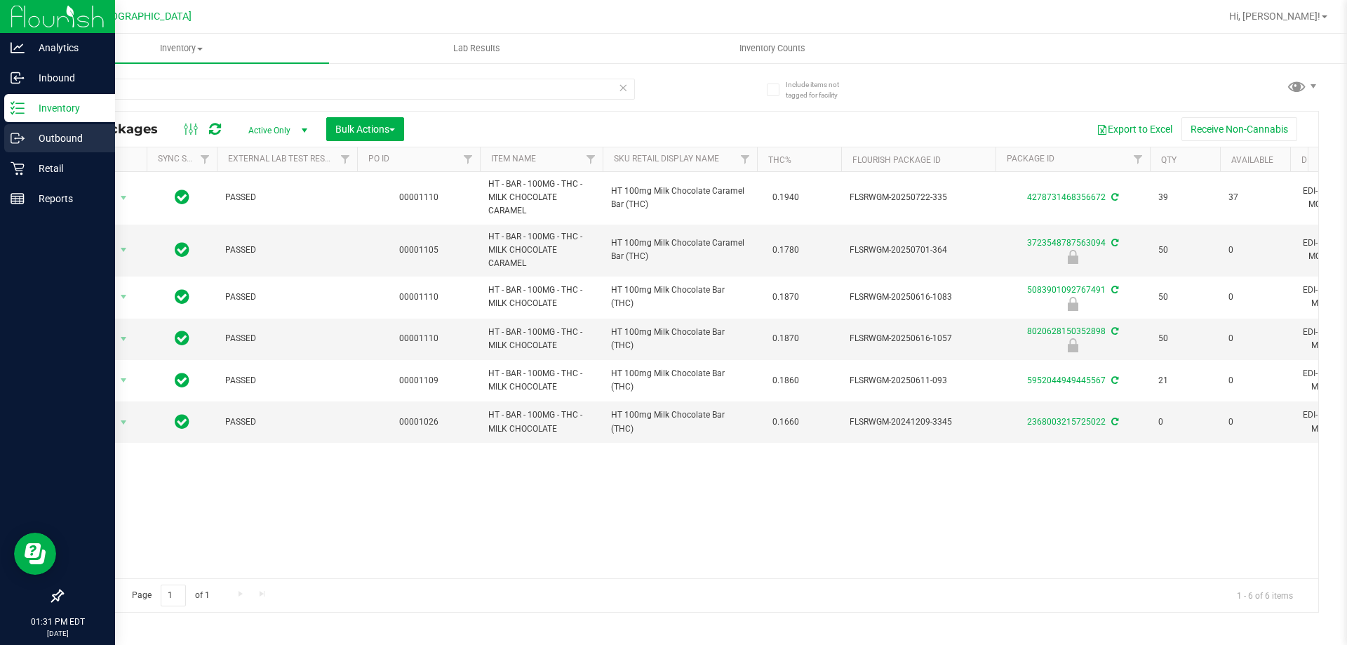
drag, startPoint x: 160, startPoint y: 95, endPoint x: 0, endPoint y: 147, distance: 168.2
click at [0, 147] on div "Analytics Inbound Inventory Outbound Retail Reports 01:31 PM EDT 08/26/2025 08/…" at bounding box center [673, 322] width 1347 height 645
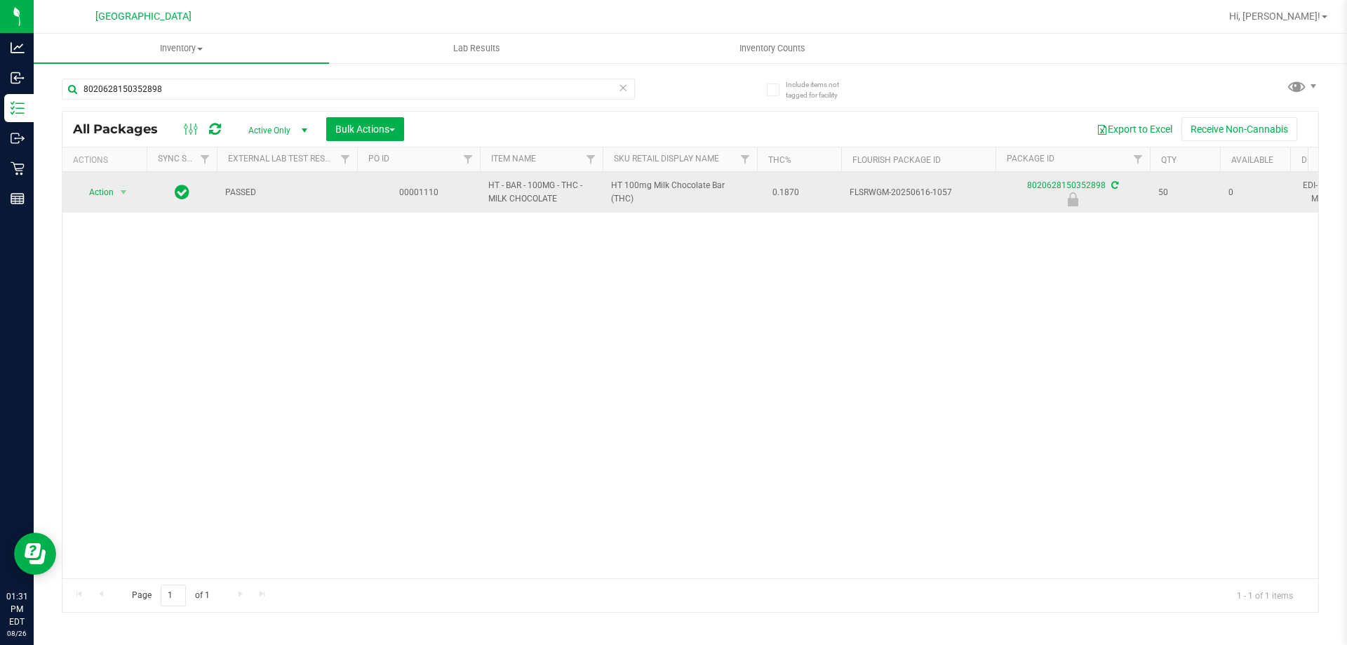
type input "8020628150352898"
click at [115, 201] on span "select" at bounding box center [124, 192] width 18 height 20
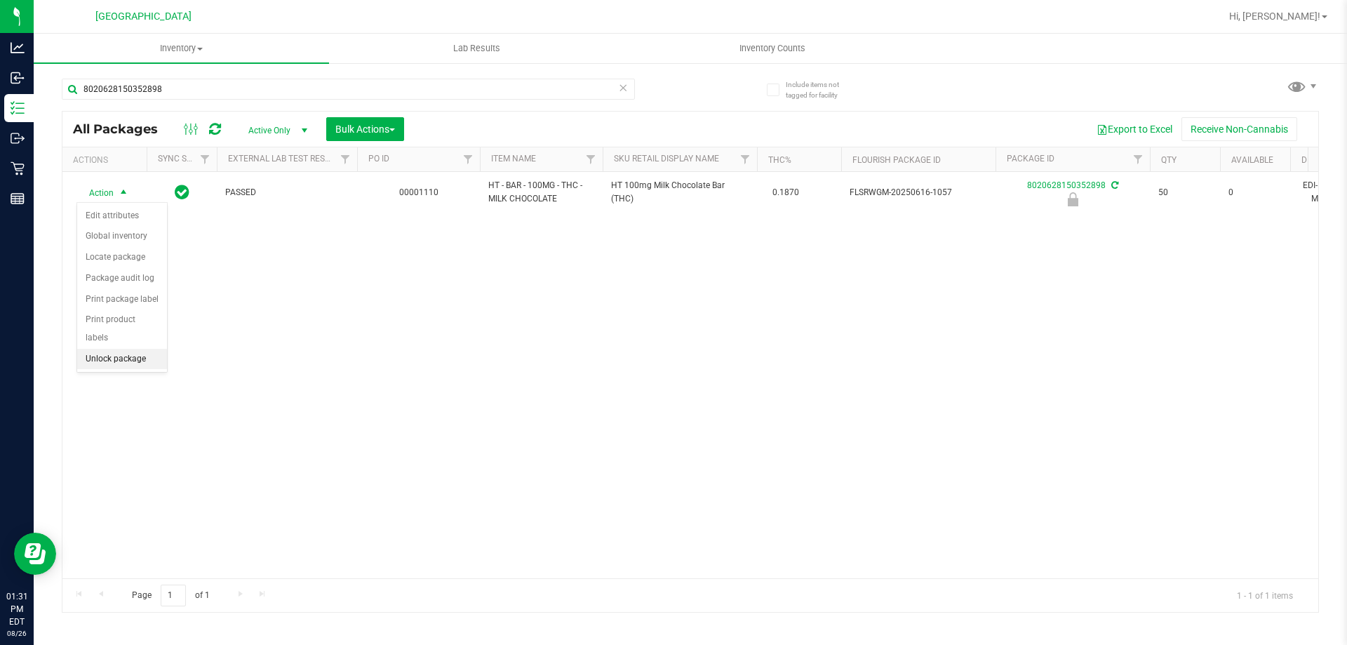
click at [135, 349] on li "Unlock package" at bounding box center [122, 359] width 90 height 21
click at [211, 347] on div "Action Action Adjust qty Create package Edit attributes Global inventory Locate…" at bounding box center [690, 375] width 1256 height 406
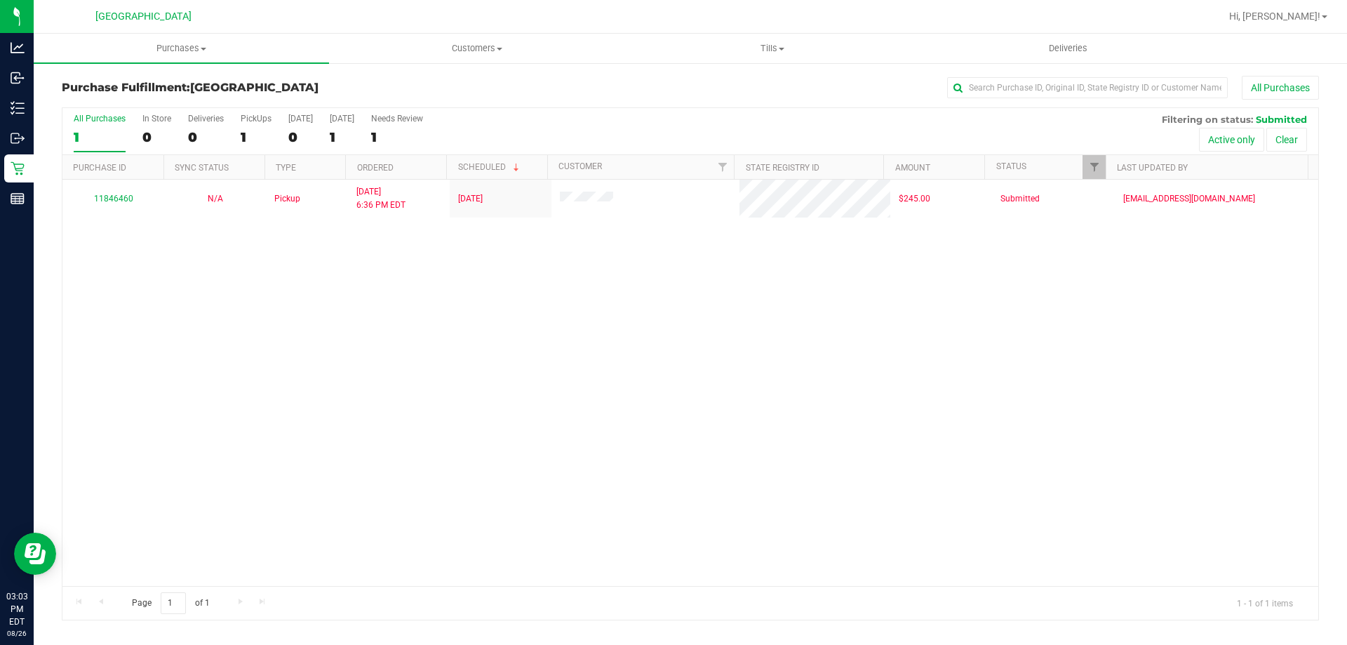
click at [447, 373] on div "11846460 N/A Pickup [DATE] 6:36 PM EDT 8/27/2025 $245.00 Submitted [EMAIL_ADDRE…" at bounding box center [690, 383] width 1256 height 406
drag, startPoint x: 560, startPoint y: 340, endPoint x: 547, endPoint y: 327, distance: 18.9
click at [560, 340] on div "11846460 N/A Pickup [DATE] 6:36 PM EDT 8/27/2025 $245.00 Submitted [EMAIL_ADDRE…" at bounding box center [690, 383] width 1256 height 406
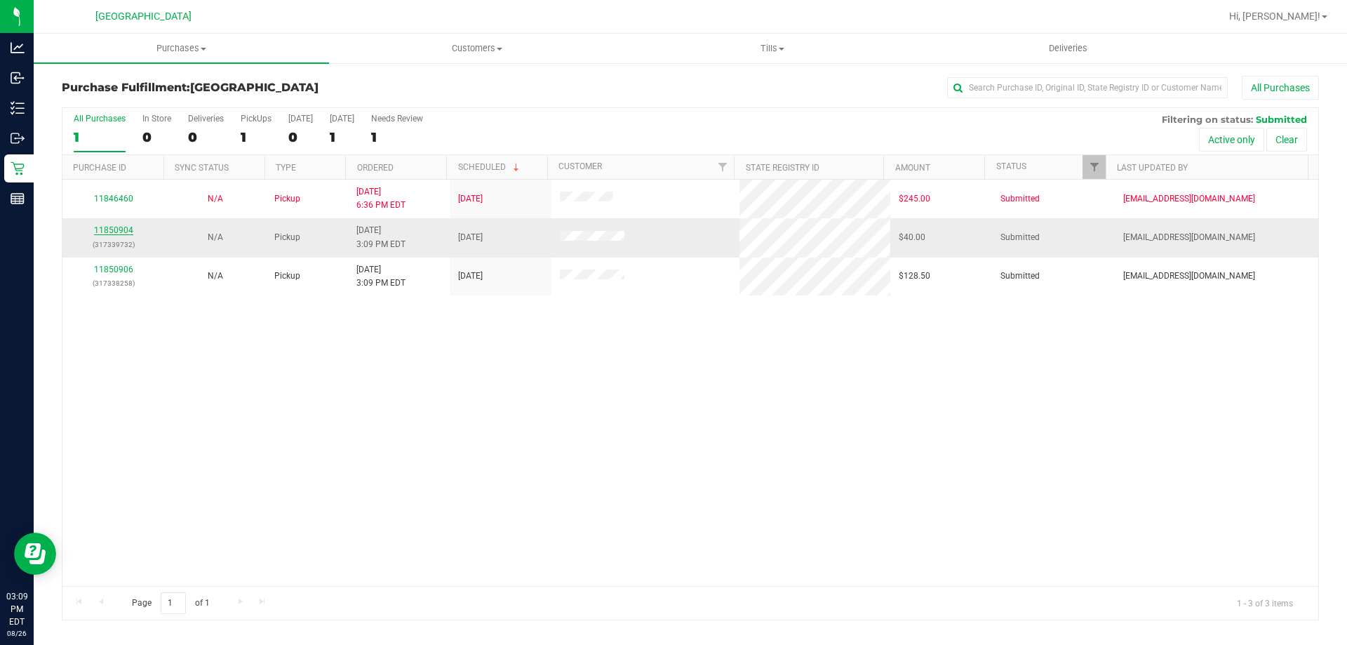
click at [108, 234] on link "11850904" at bounding box center [113, 230] width 39 height 10
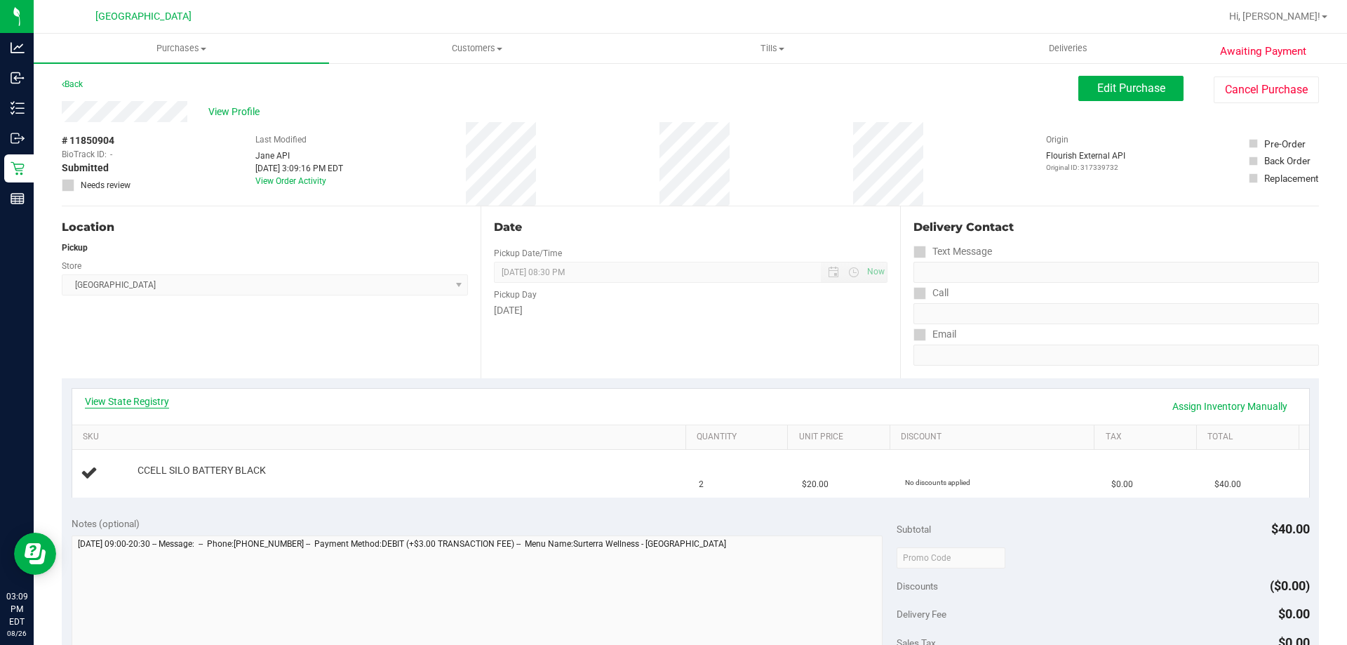
click at [127, 396] on link "View State Registry" at bounding box center [127, 401] width 84 height 14
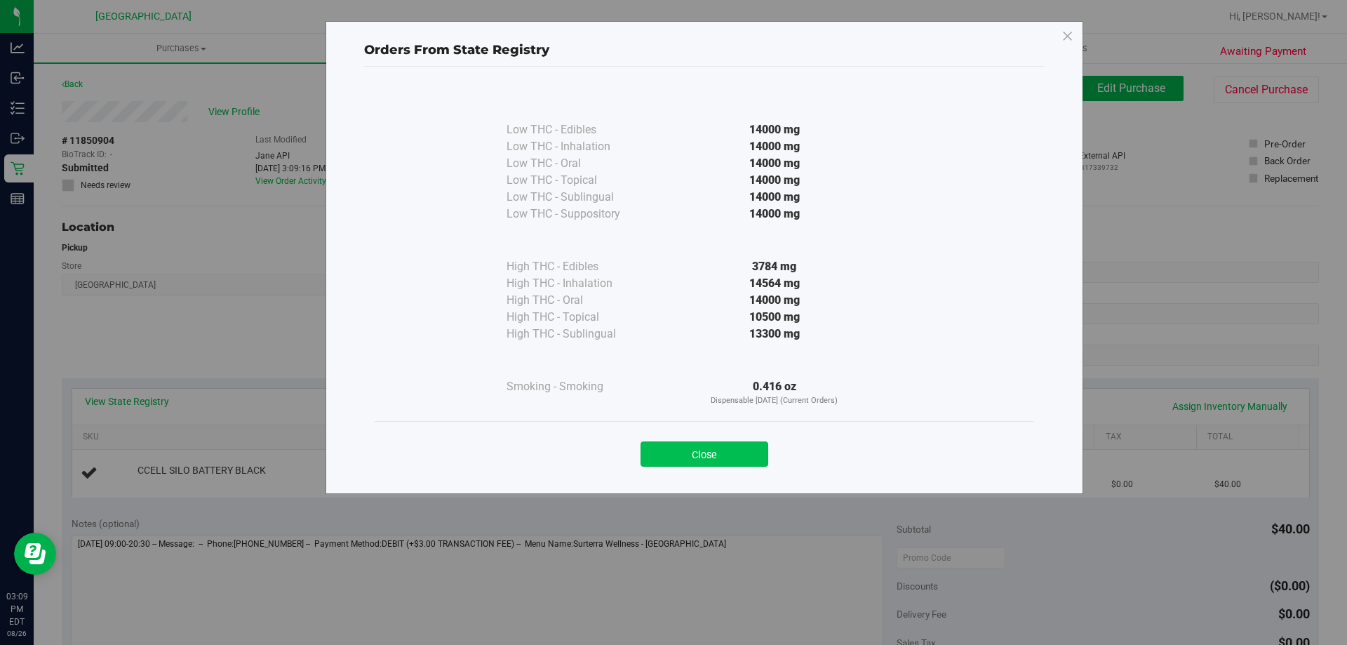
click at [654, 447] on button "Close" at bounding box center [705, 453] width 128 height 25
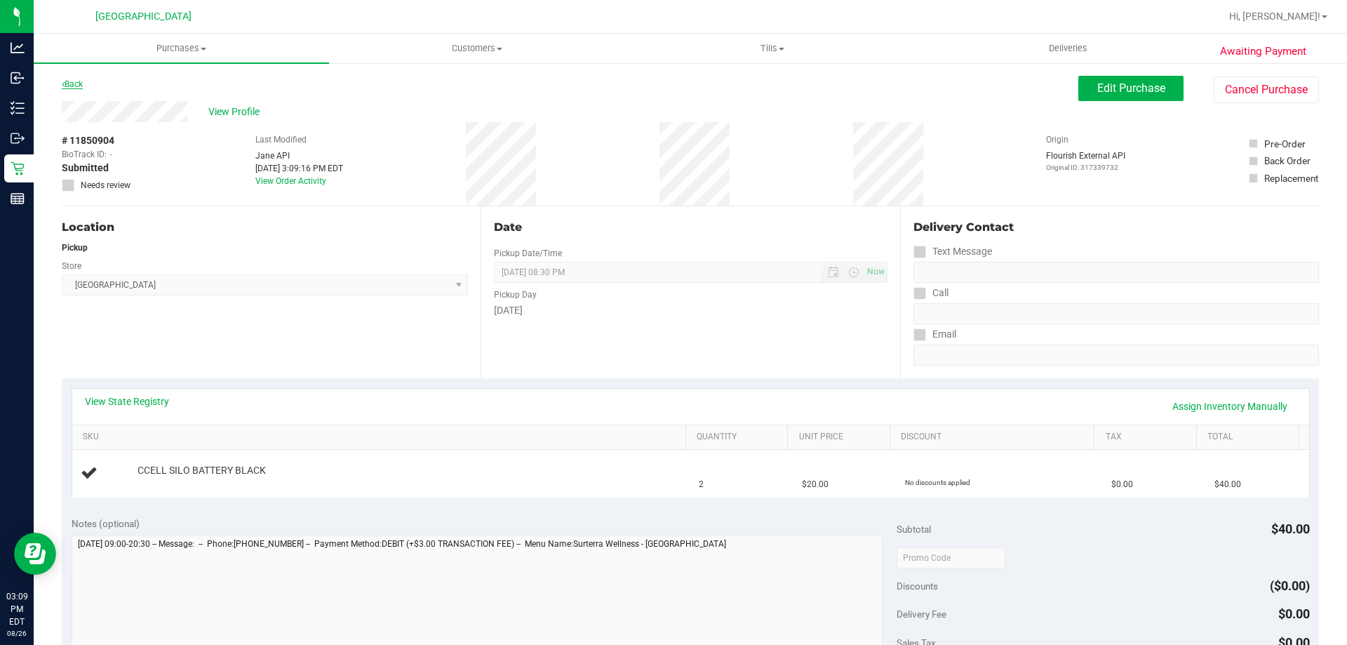
click at [76, 84] on link "Back" at bounding box center [72, 84] width 21 height 10
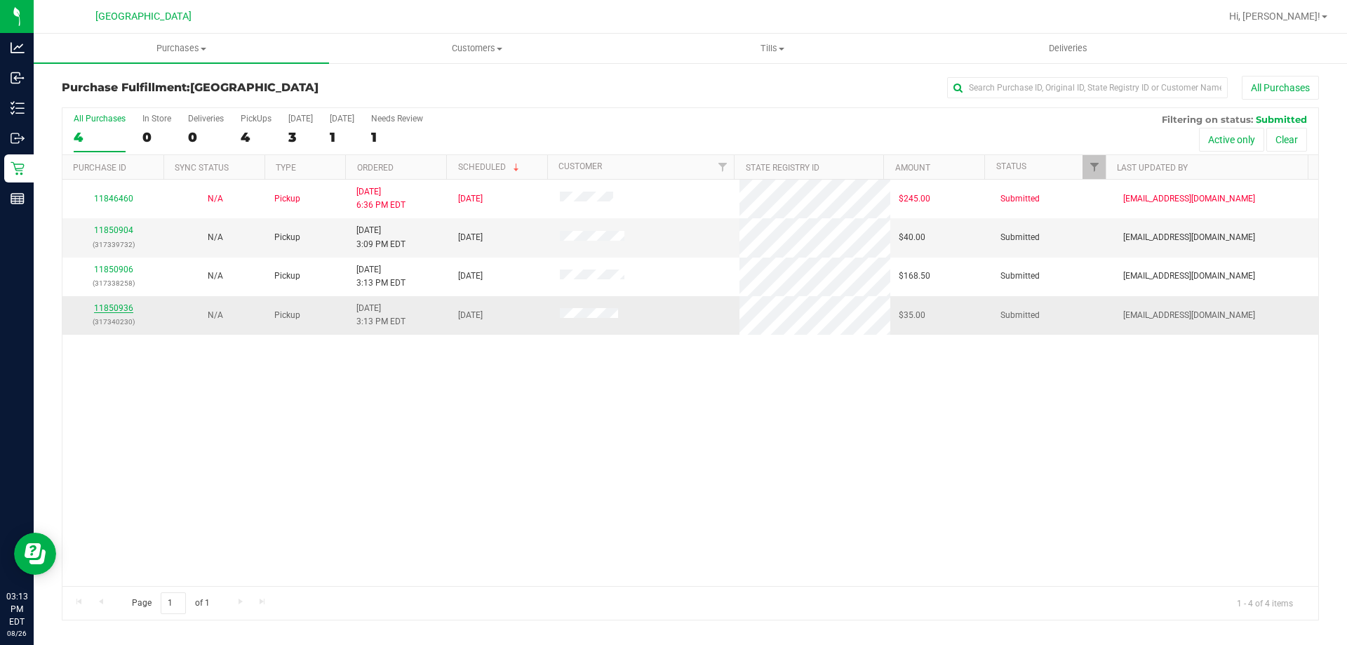
click at [122, 309] on link "11850936" at bounding box center [113, 308] width 39 height 10
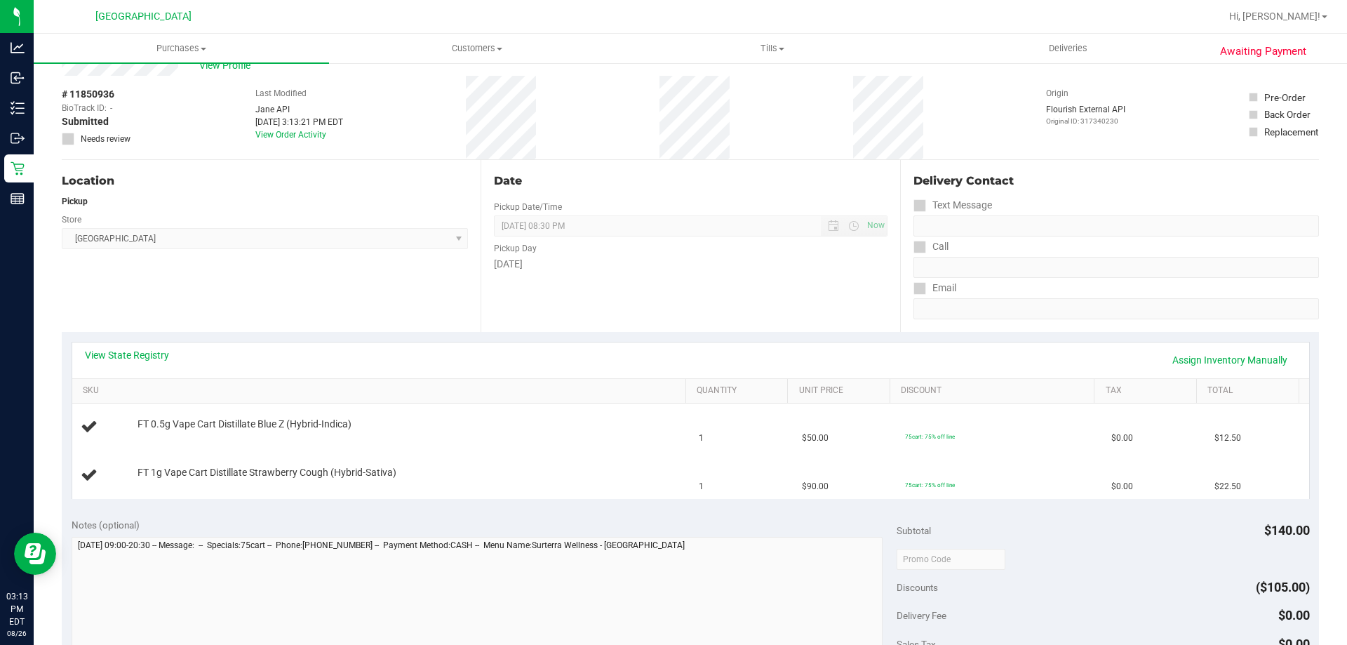
scroll to position [70, 0]
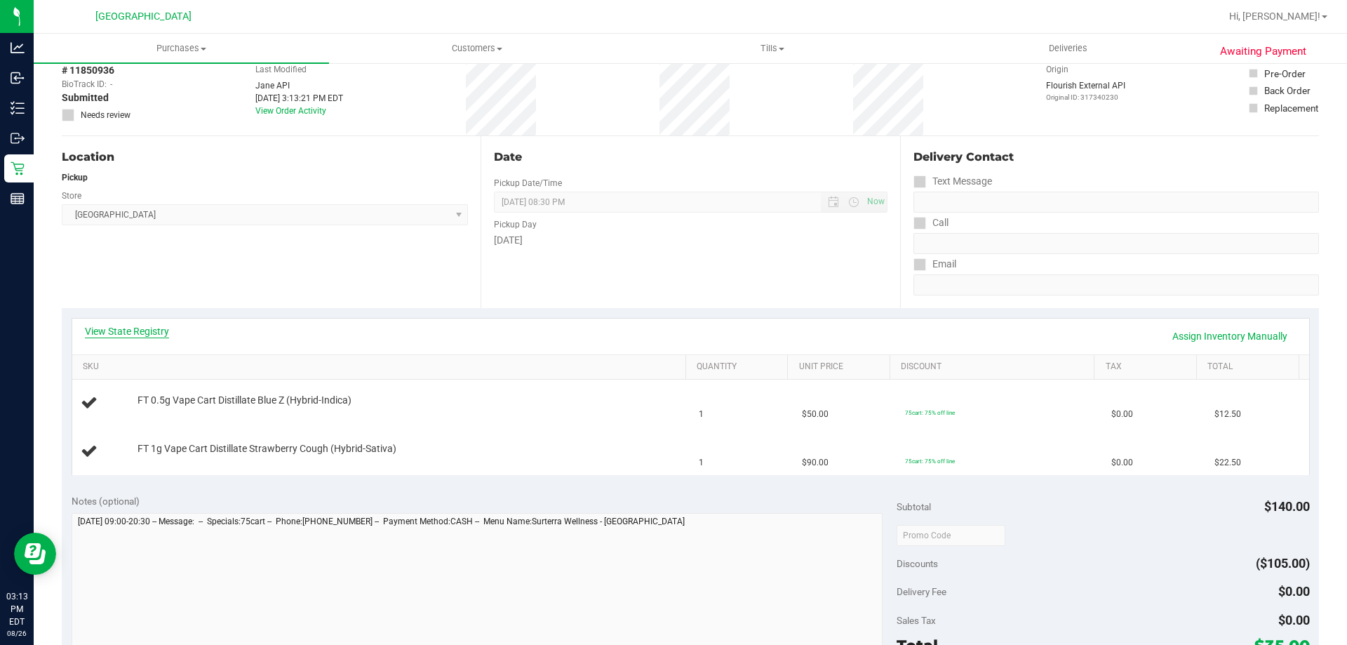
click at [137, 328] on link "View State Registry" at bounding box center [127, 331] width 84 height 14
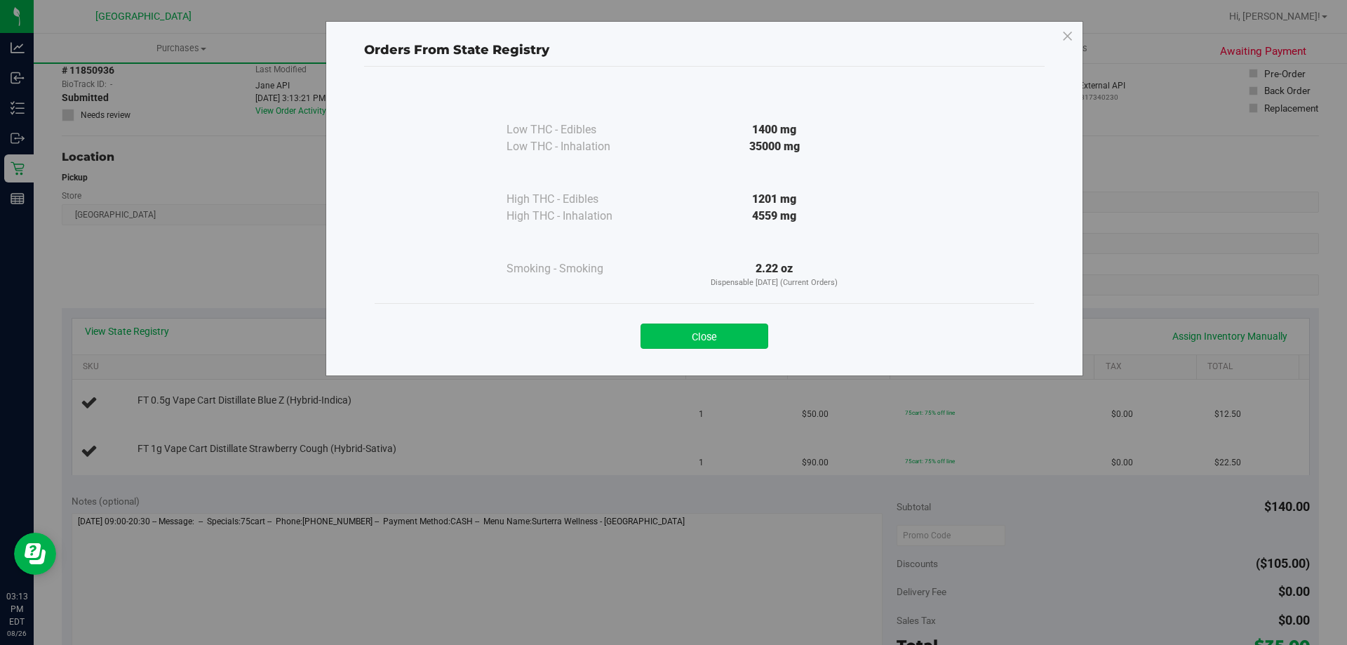
click at [681, 337] on button "Close" at bounding box center [705, 335] width 128 height 25
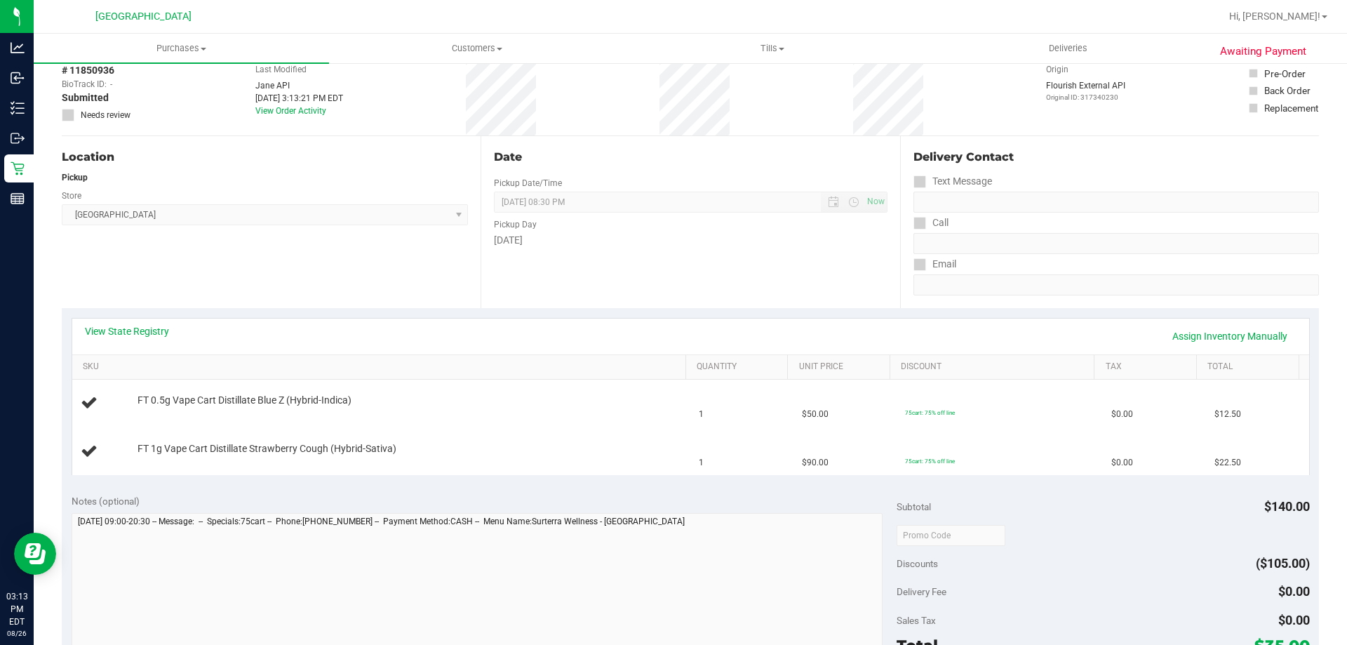
click at [134, 323] on div "View State Registry Assign Inventory Manually" at bounding box center [690, 337] width 1237 height 36
click at [139, 330] on link "View State Registry" at bounding box center [127, 331] width 84 height 14
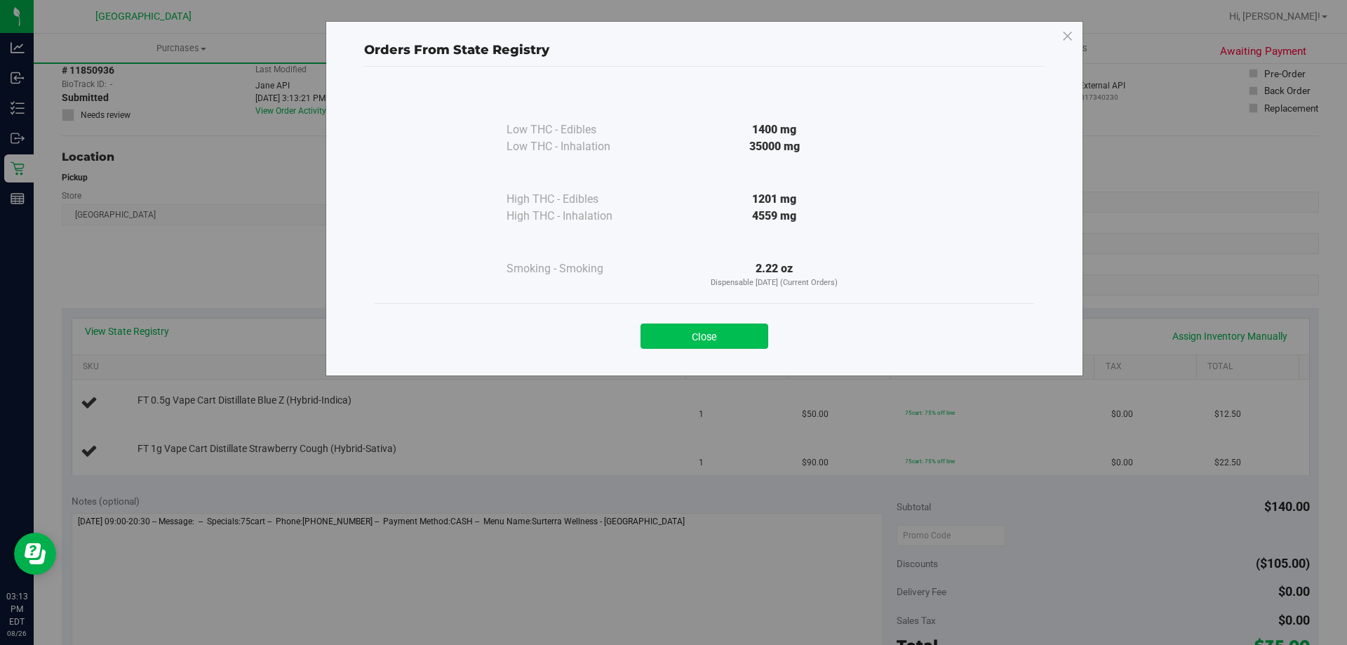
click at [690, 337] on button "Close" at bounding box center [705, 335] width 128 height 25
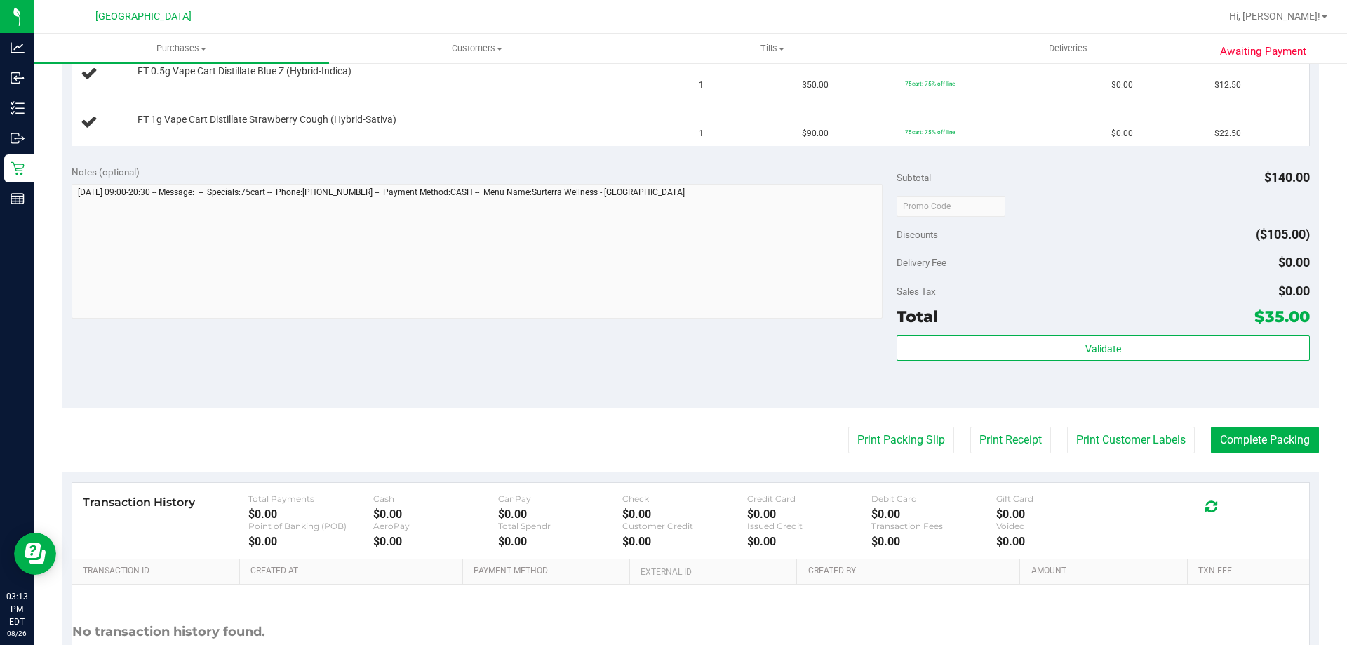
scroll to position [421, 0]
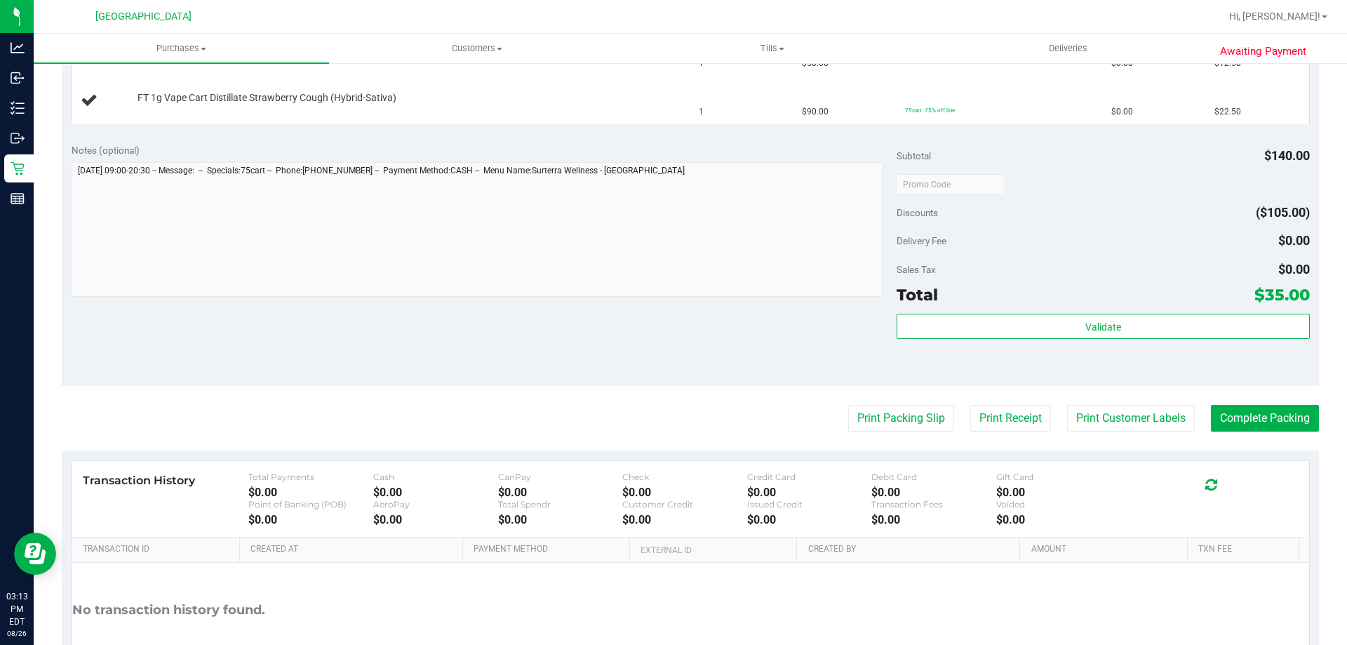
click at [876, 437] on purchase-details "Back Edit Purchase Cancel Purchase View Profile # 11850936 BioTrack ID: - Submi…" at bounding box center [690, 184] width 1257 height 1058
click at [868, 421] on button "Print Packing Slip" at bounding box center [901, 418] width 106 height 27
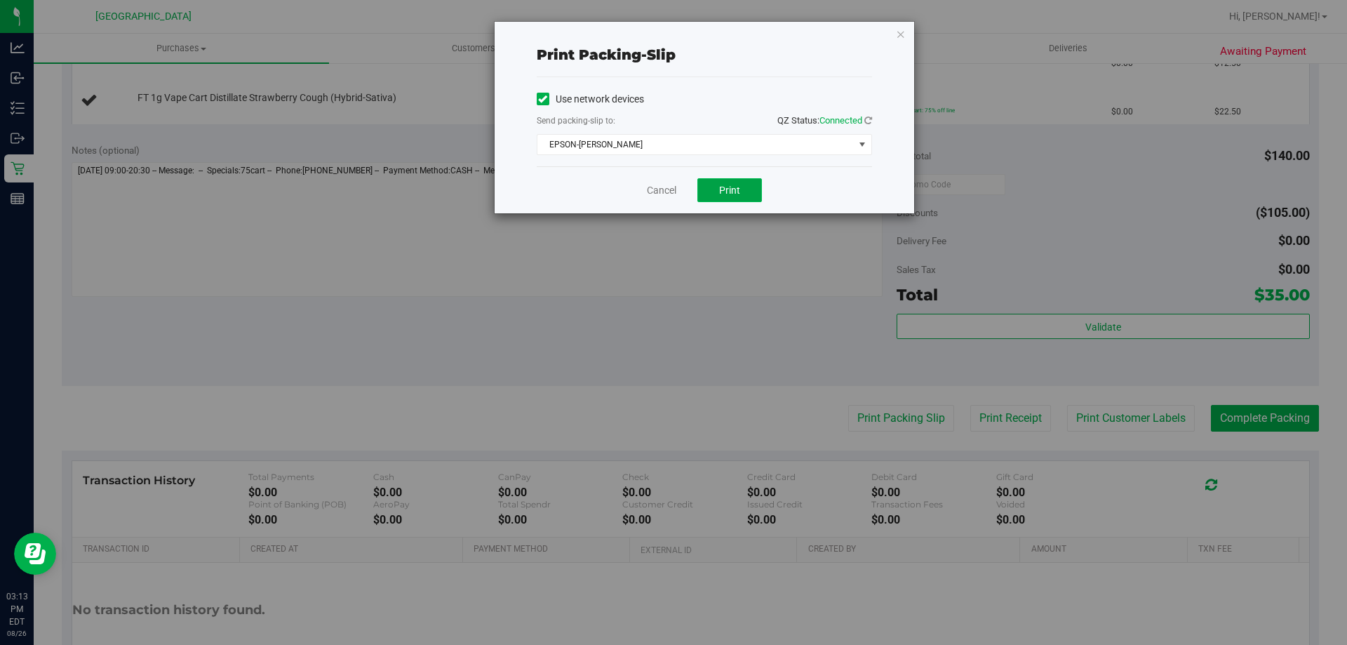
click at [748, 194] on button "Print" at bounding box center [729, 190] width 65 height 24
click at [900, 37] on icon "button" at bounding box center [901, 33] width 10 height 17
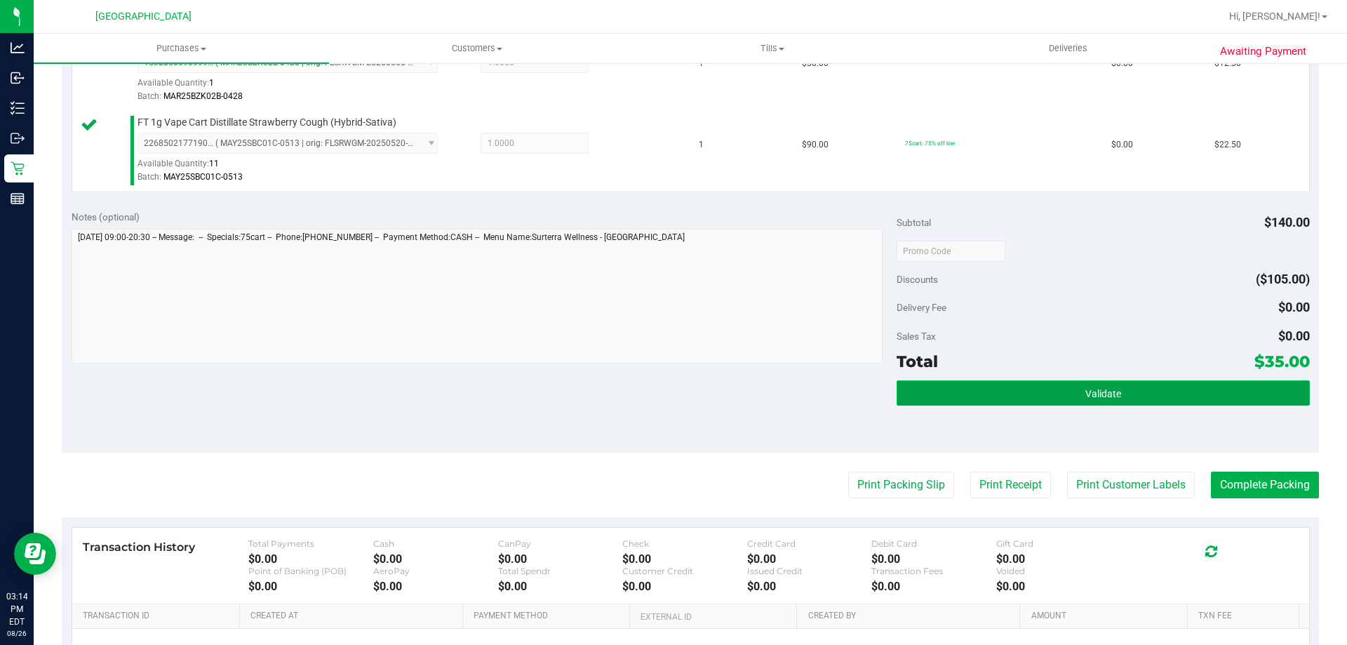
click at [1165, 403] on button "Validate" at bounding box center [1103, 392] width 413 height 25
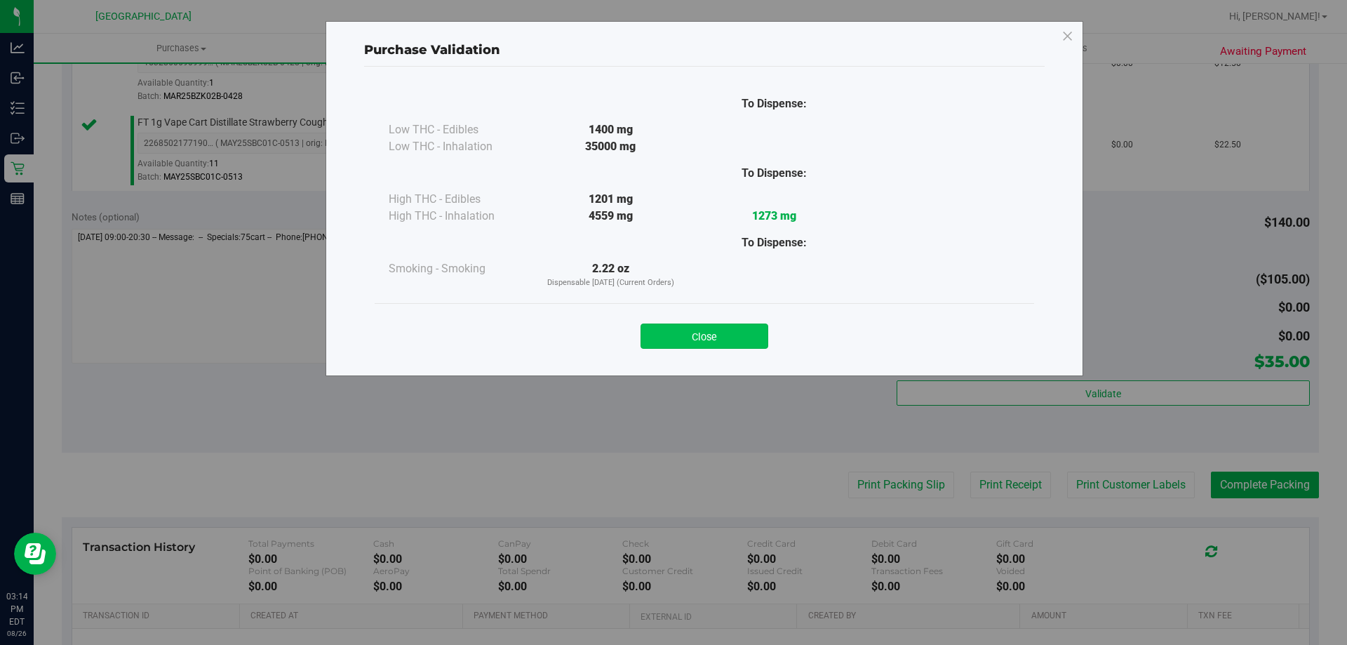
click at [693, 345] on button "Close" at bounding box center [705, 335] width 128 height 25
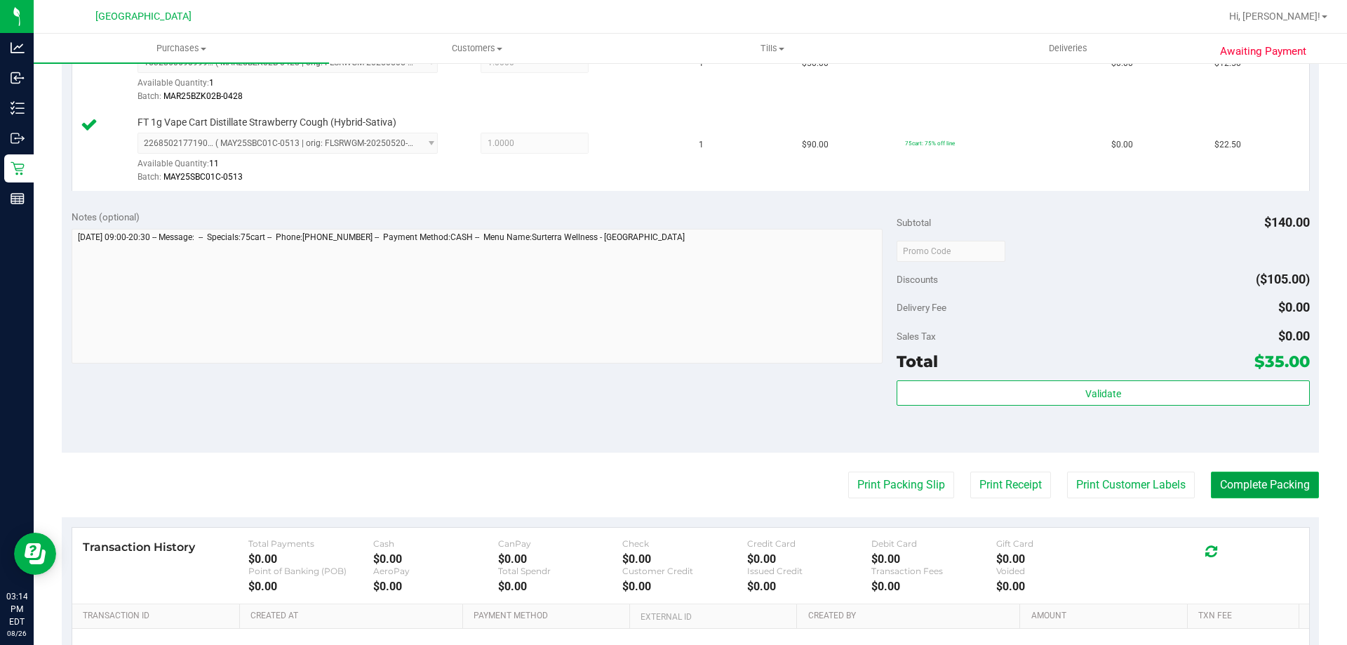
click at [1251, 486] on button "Complete Packing" at bounding box center [1265, 485] width 108 height 27
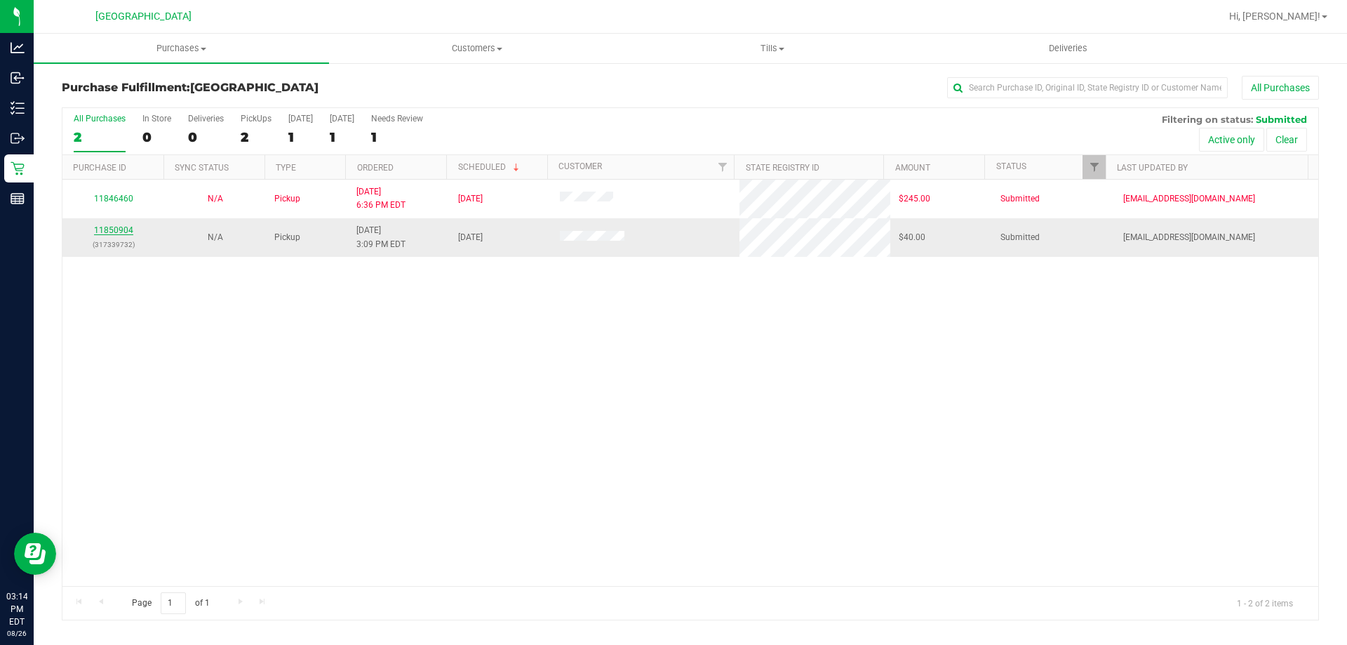
click at [107, 228] on link "11850904" at bounding box center [113, 230] width 39 height 10
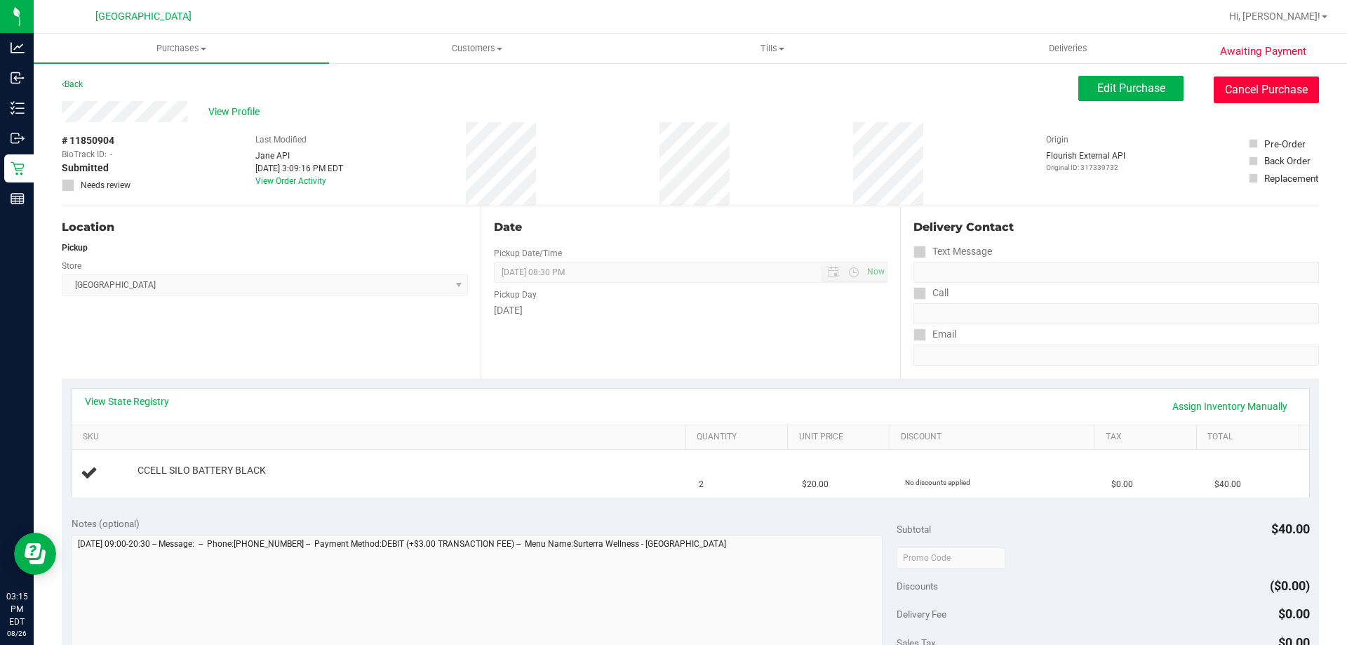
click at [1271, 90] on button "Cancel Purchase" at bounding box center [1266, 89] width 105 height 27
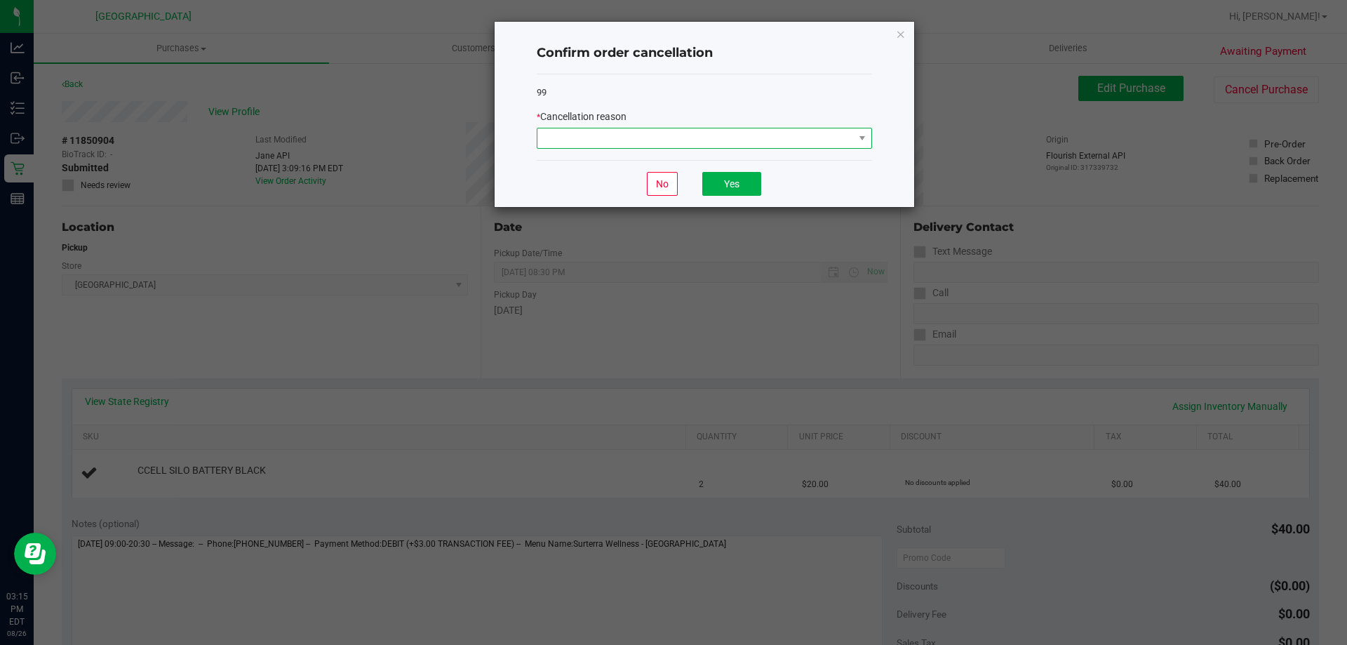
click at [678, 129] on span at bounding box center [695, 138] width 316 height 20
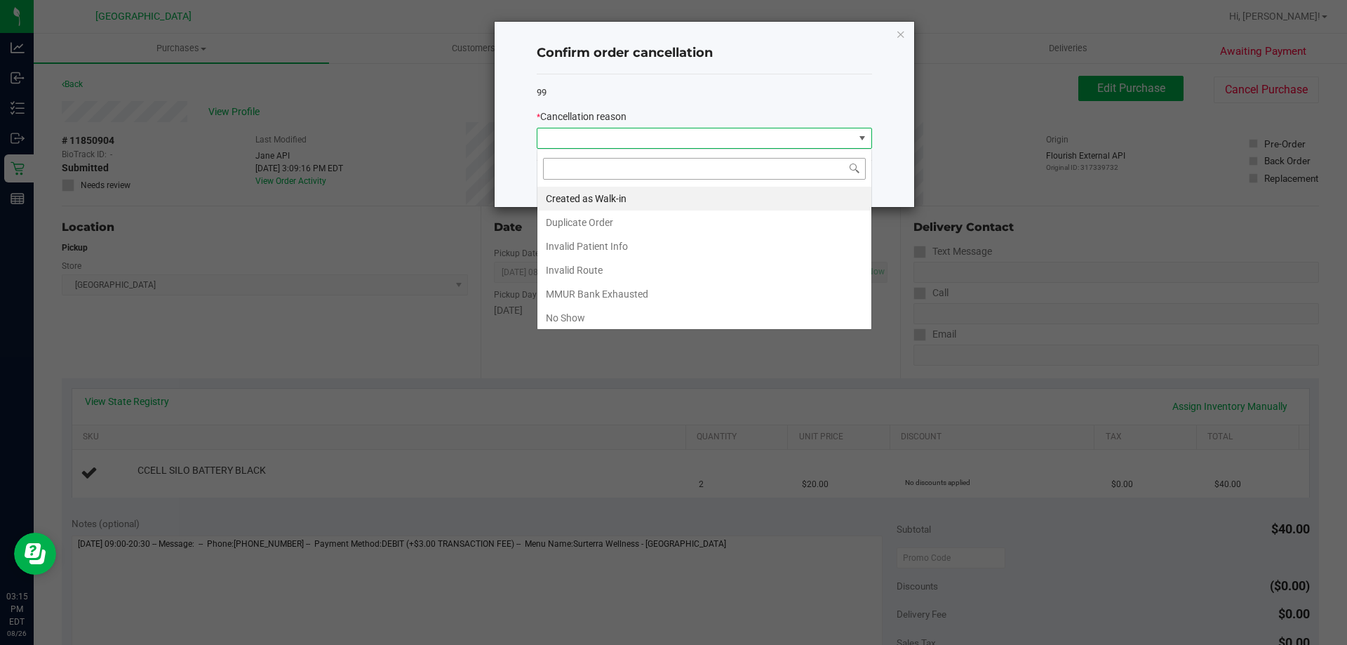
scroll to position [21, 335]
click at [637, 212] on li "Duplicate Order" at bounding box center [704, 223] width 334 height 24
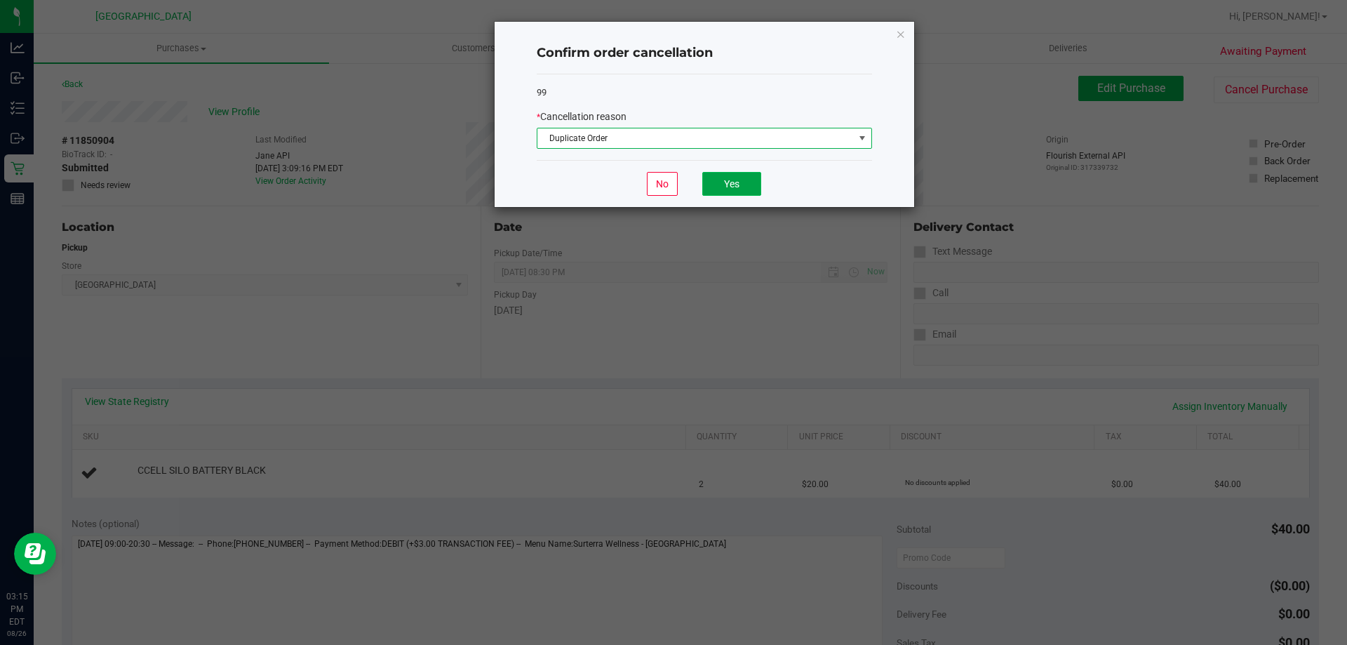
click at [730, 191] on button "Yes" at bounding box center [731, 184] width 59 height 24
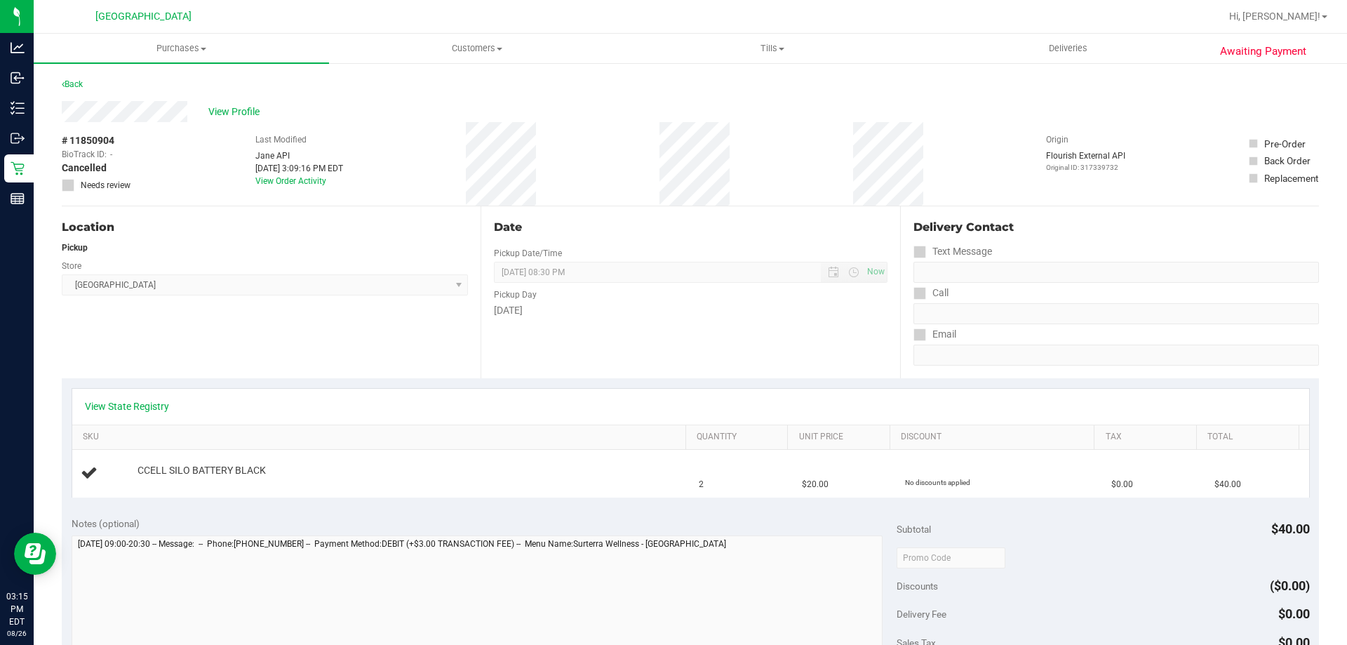
click at [180, 31] on nav "Palm Bay WC Hi, Tammy!" at bounding box center [691, 17] width 1314 height 34
click at [177, 41] on uib-tab-heading "Purchases Summary of purchases Fulfillment All purchases" at bounding box center [181, 48] width 295 height 29
click at [137, 98] on li "Fulfillment" at bounding box center [181, 101] width 295 height 17
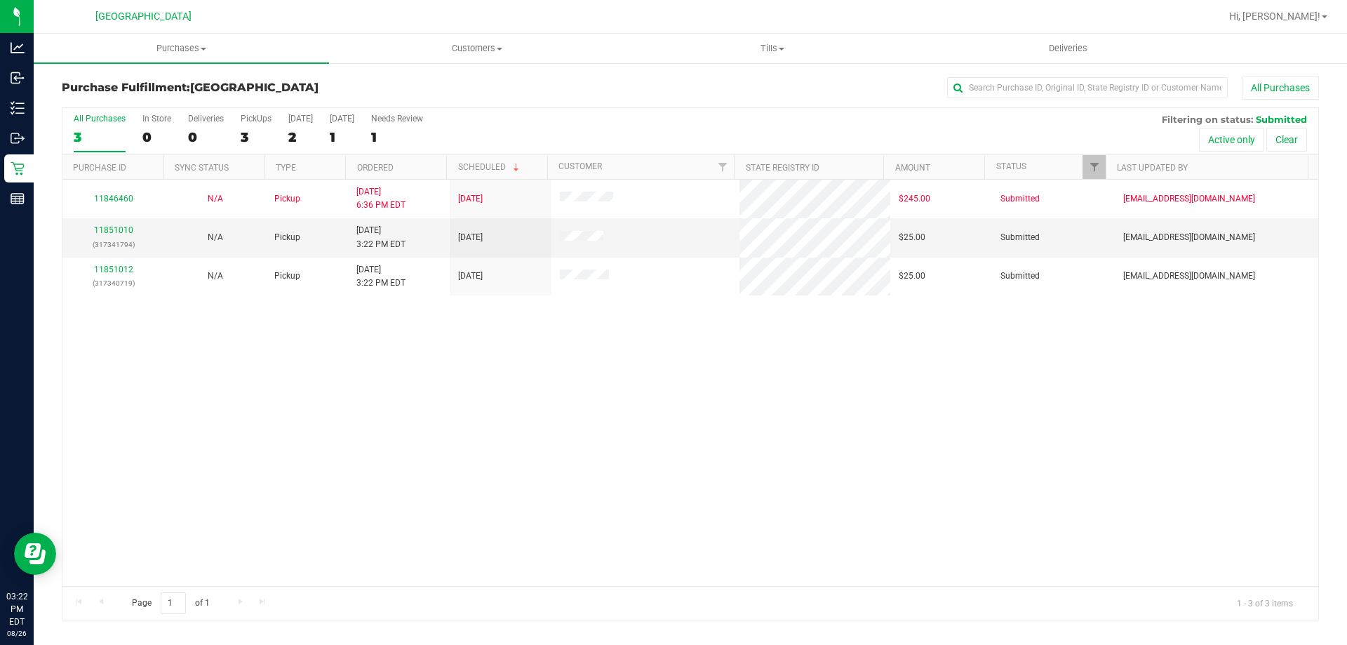
click at [445, 405] on div "11846460 N/A Pickup [DATE] 6:36 PM EDT 8/27/2025 $245.00 Submitted [EMAIL_ADDRE…" at bounding box center [690, 383] width 1256 height 406
click at [124, 227] on link "11851010" at bounding box center [113, 230] width 39 height 10
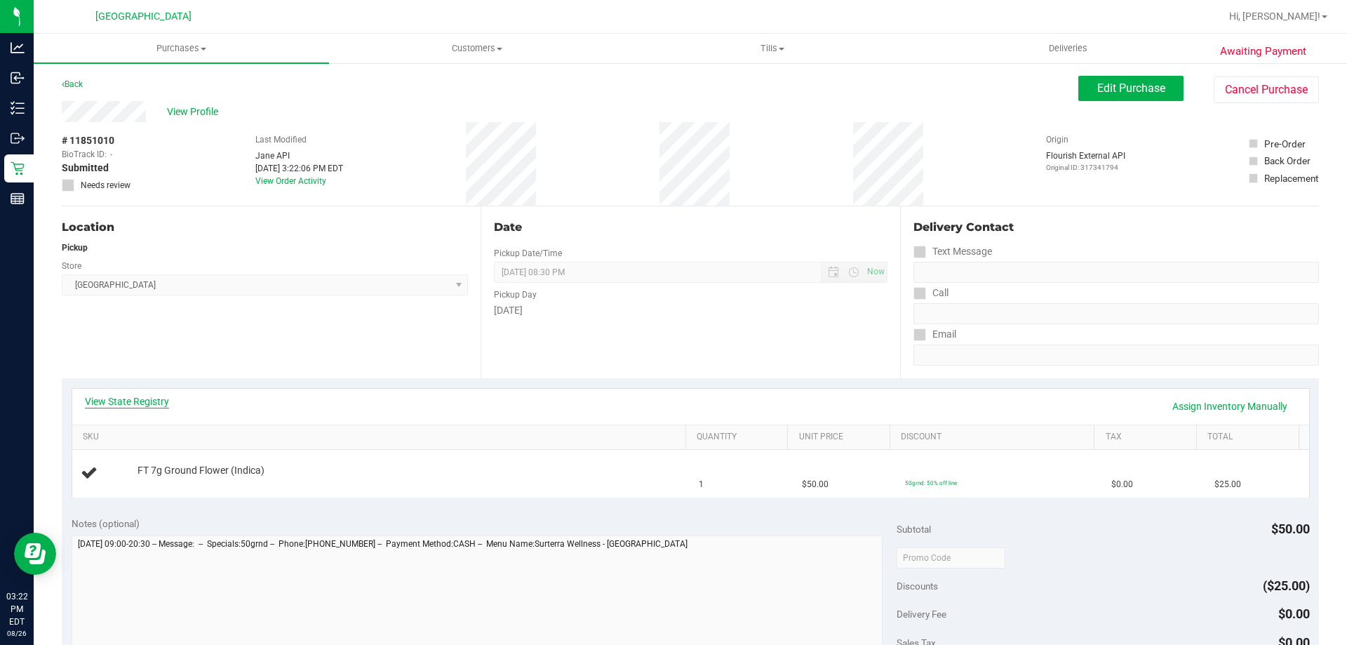
click at [154, 401] on link "View State Registry" at bounding box center [127, 401] width 84 height 14
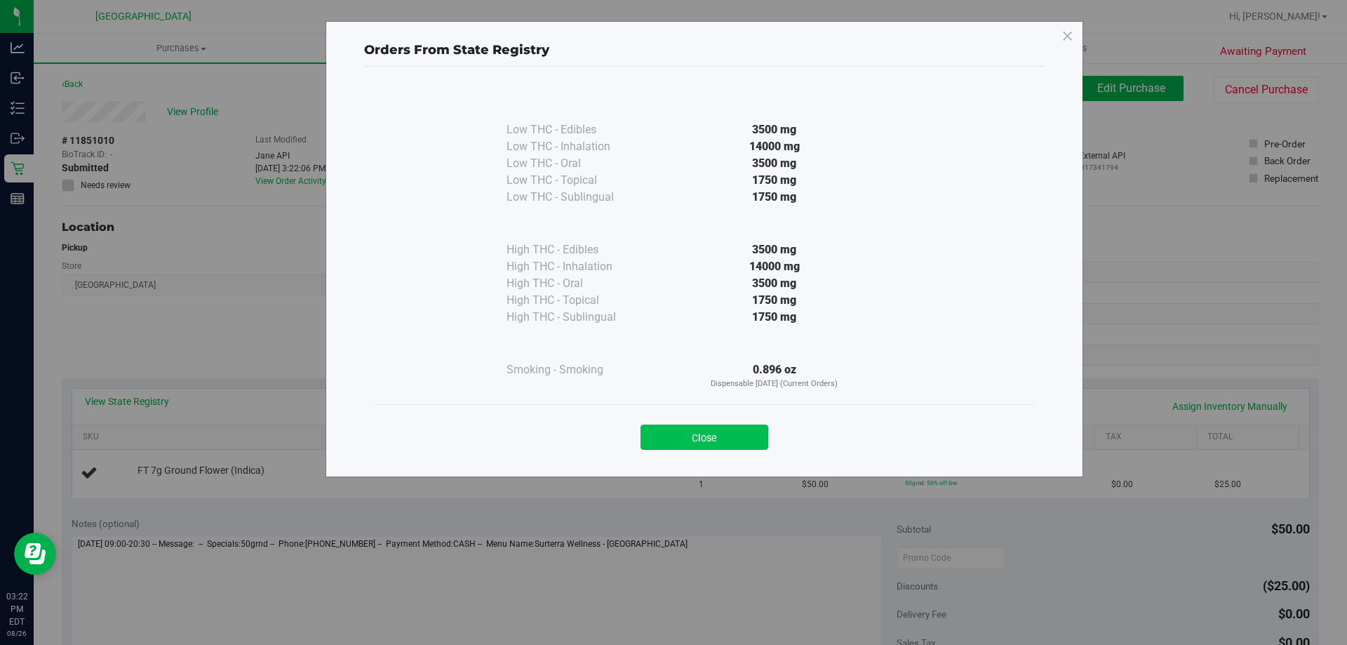
click at [734, 426] on button "Close" at bounding box center [705, 437] width 128 height 25
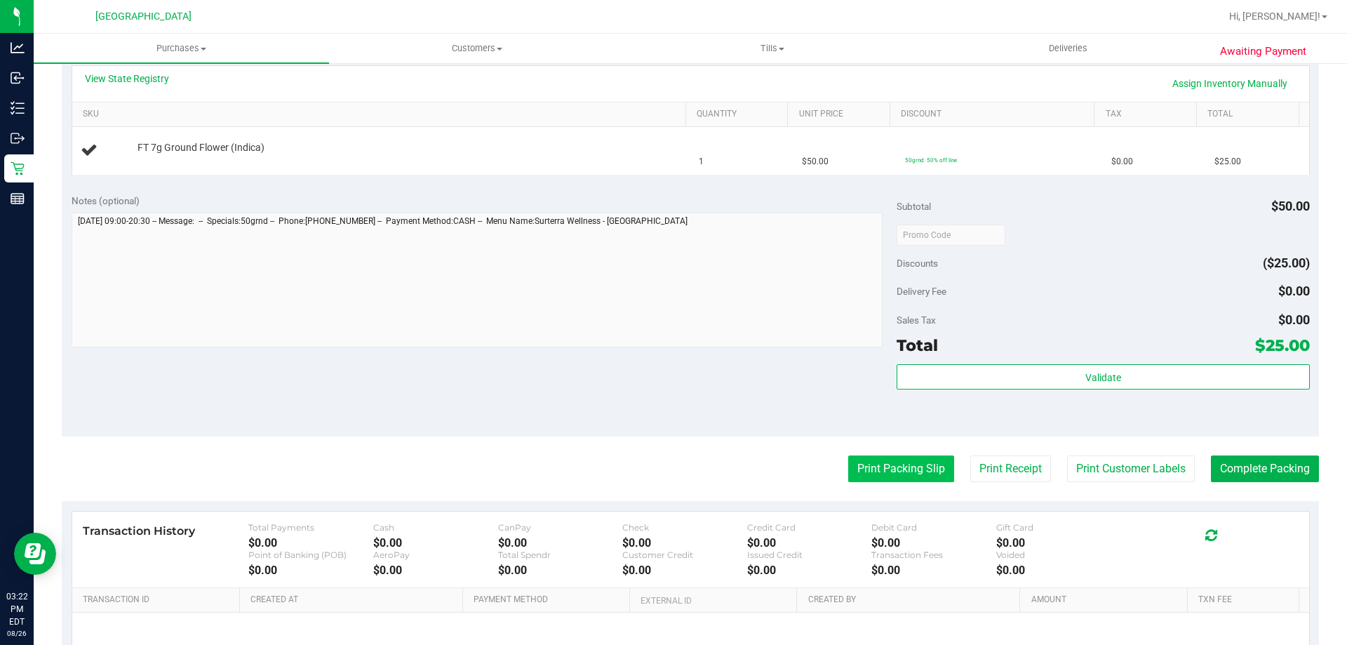
scroll to position [351, 0]
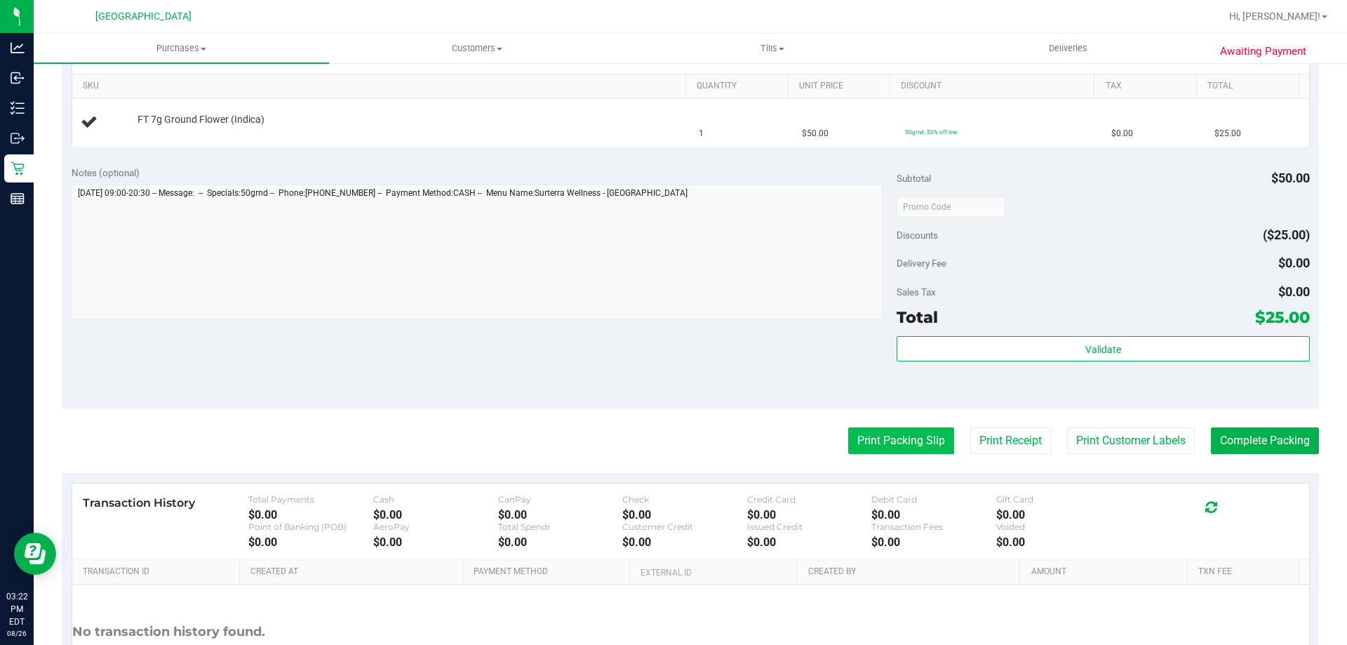
click at [873, 446] on button "Print Packing Slip" at bounding box center [901, 440] width 106 height 27
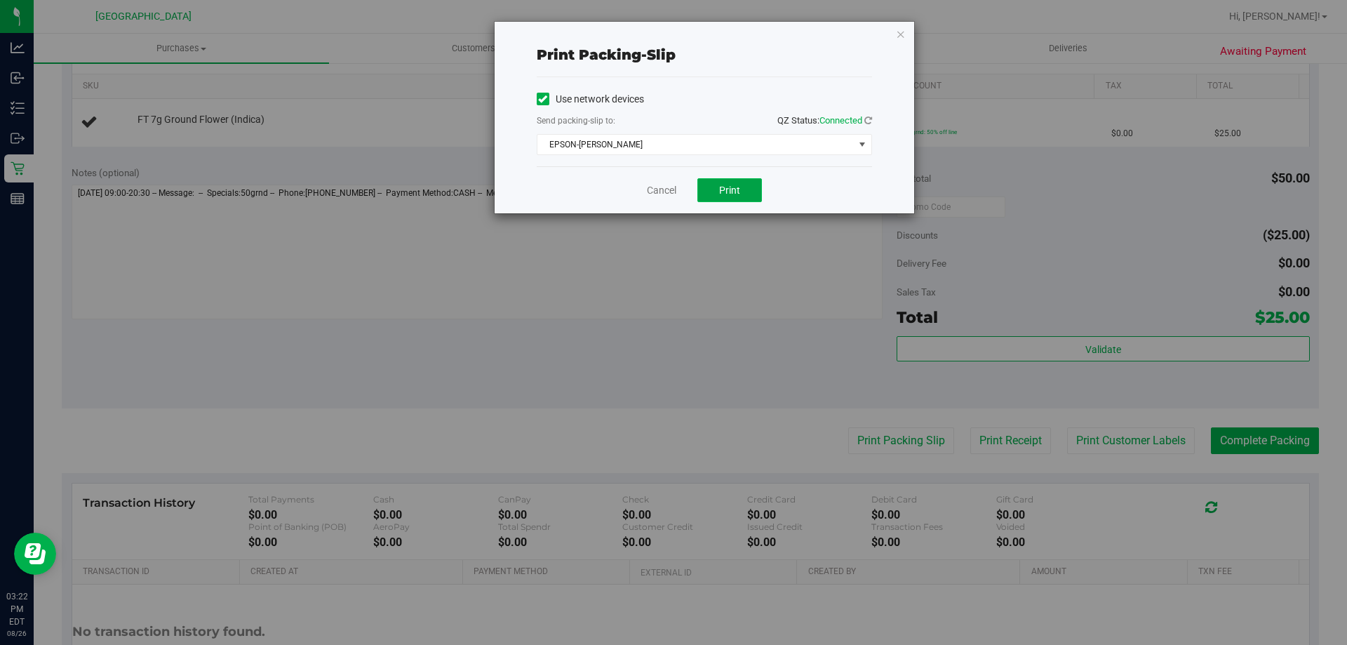
click at [746, 188] on button "Print" at bounding box center [729, 190] width 65 height 24
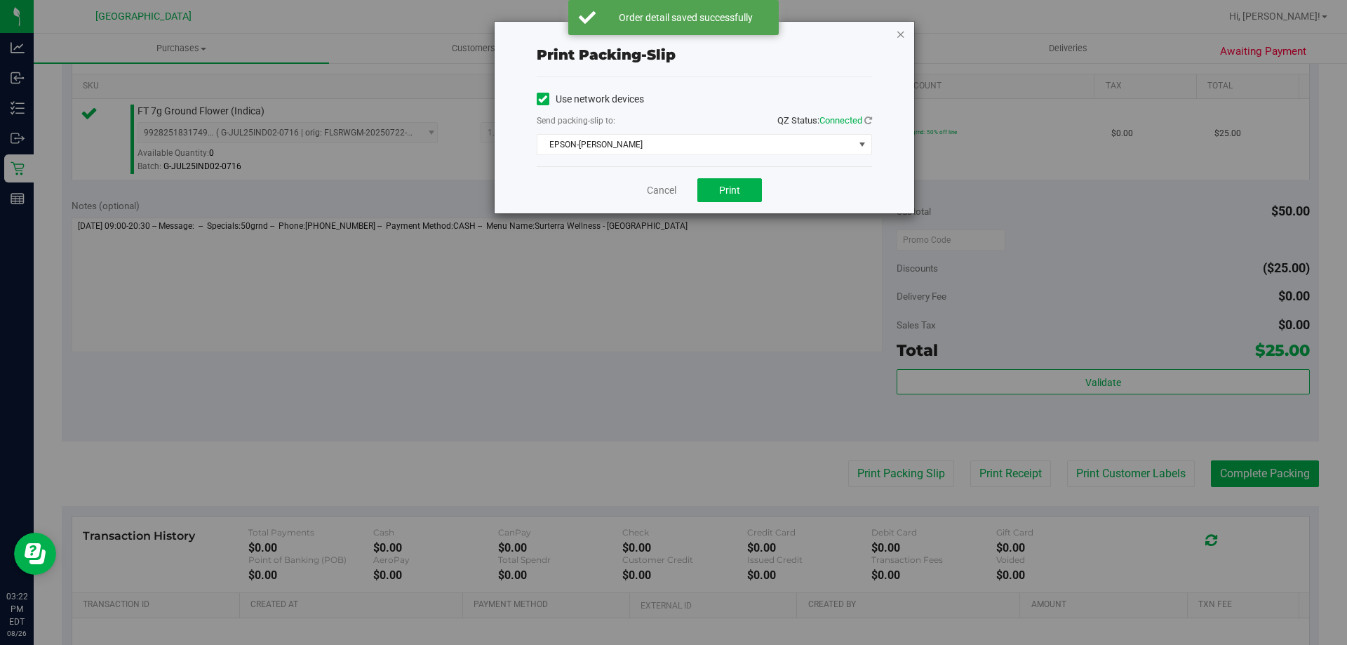
click at [900, 40] on icon "button" at bounding box center [901, 33] width 10 height 17
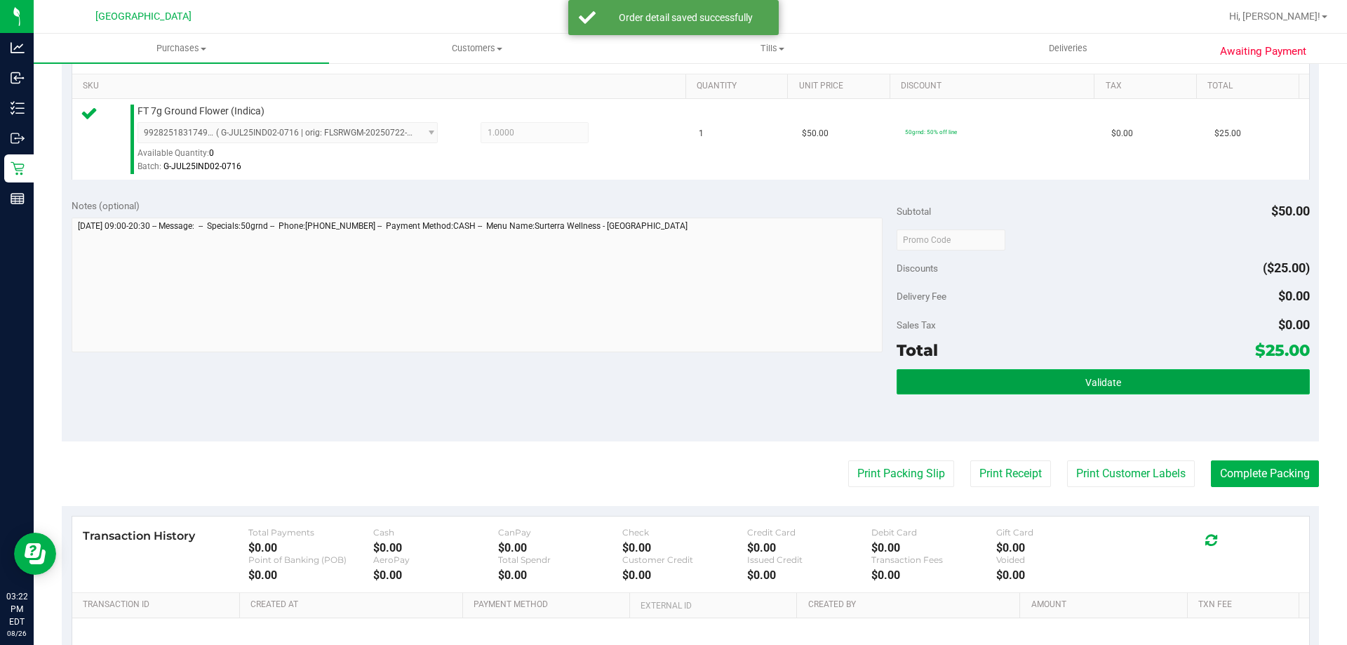
click at [1130, 379] on button "Validate" at bounding box center [1103, 381] width 413 height 25
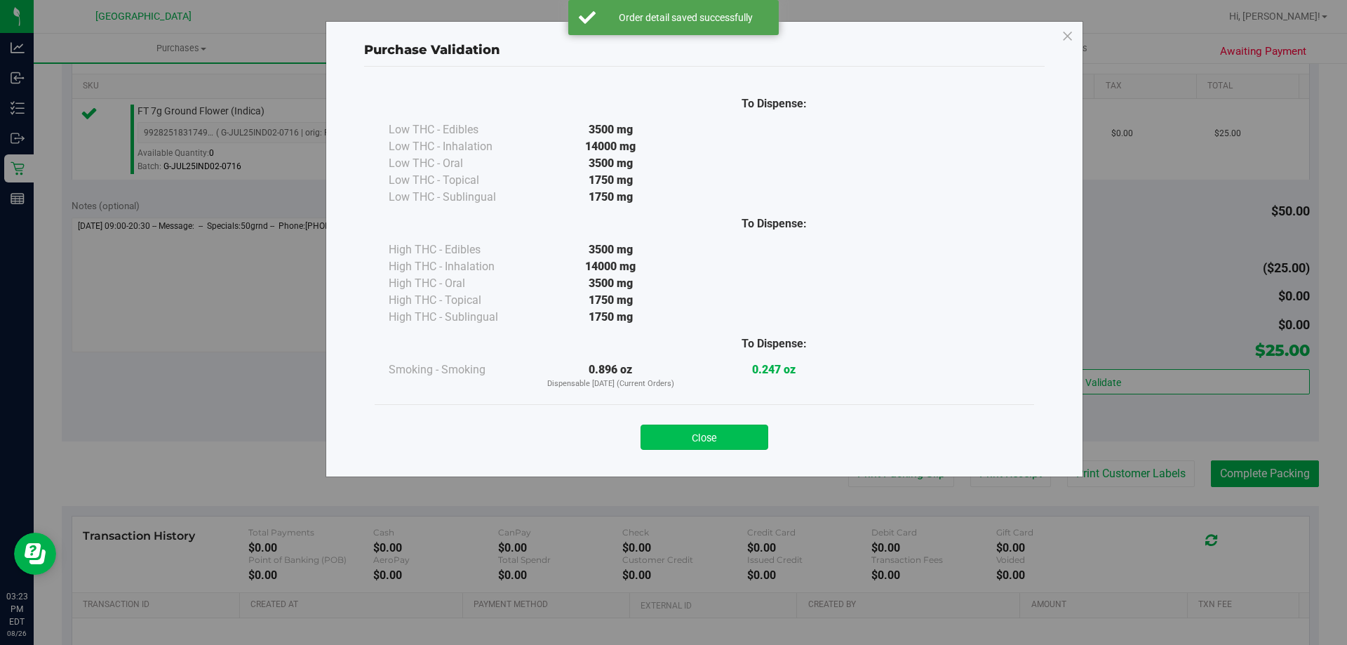
click at [734, 439] on button "Close" at bounding box center [705, 437] width 128 height 25
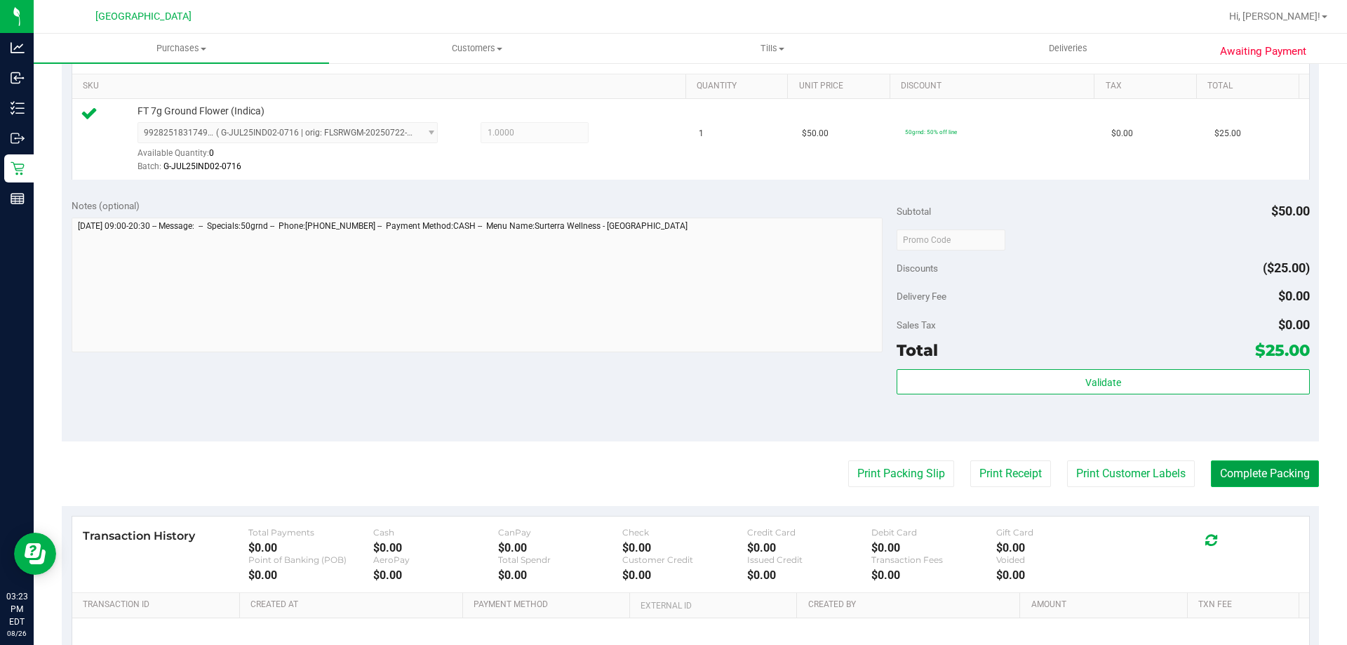
click at [1250, 469] on button "Complete Packing" at bounding box center [1265, 473] width 108 height 27
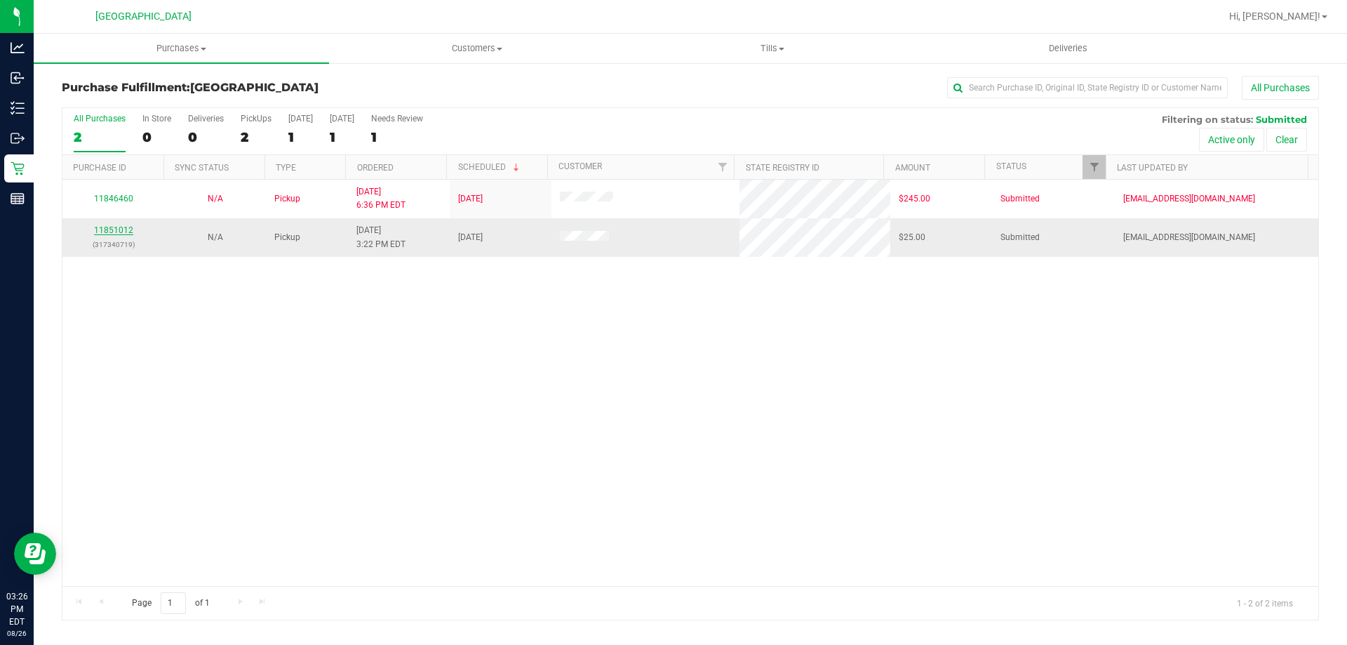
click at [111, 225] on link "11851012" at bounding box center [113, 230] width 39 height 10
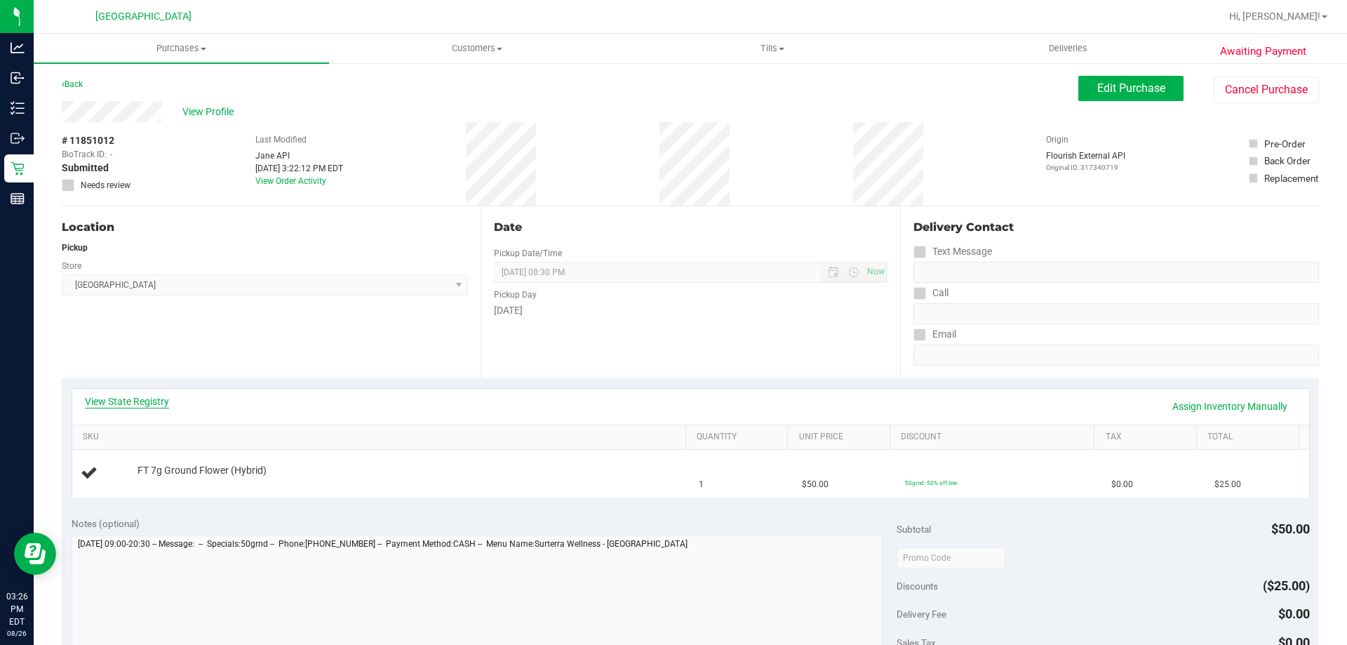
click at [129, 399] on link "View State Registry" at bounding box center [127, 401] width 84 height 14
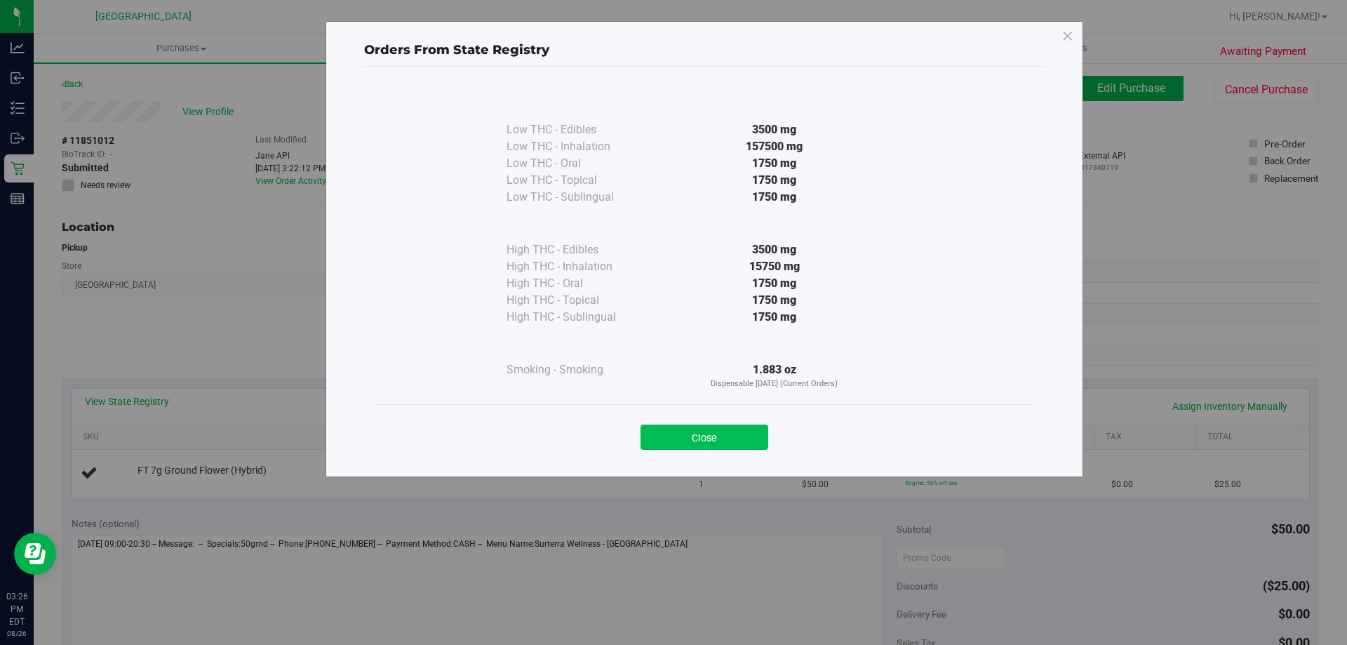
click at [668, 440] on button "Close" at bounding box center [705, 437] width 128 height 25
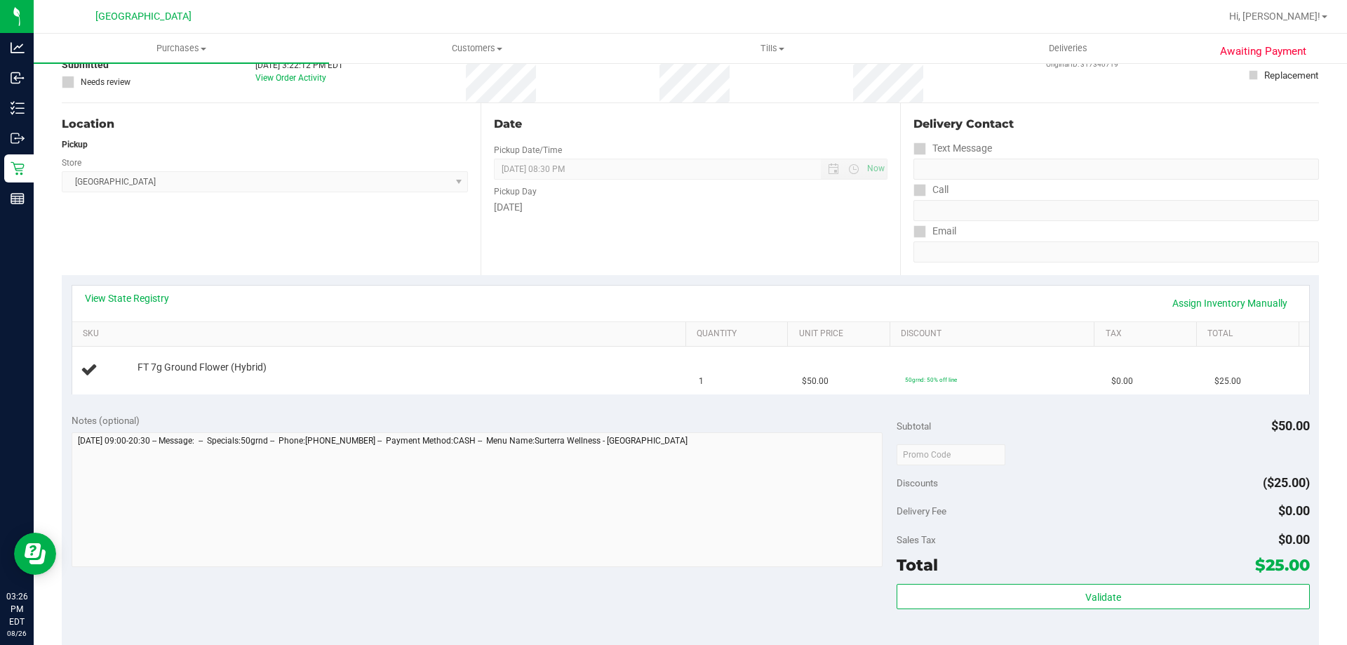
scroll to position [211, 0]
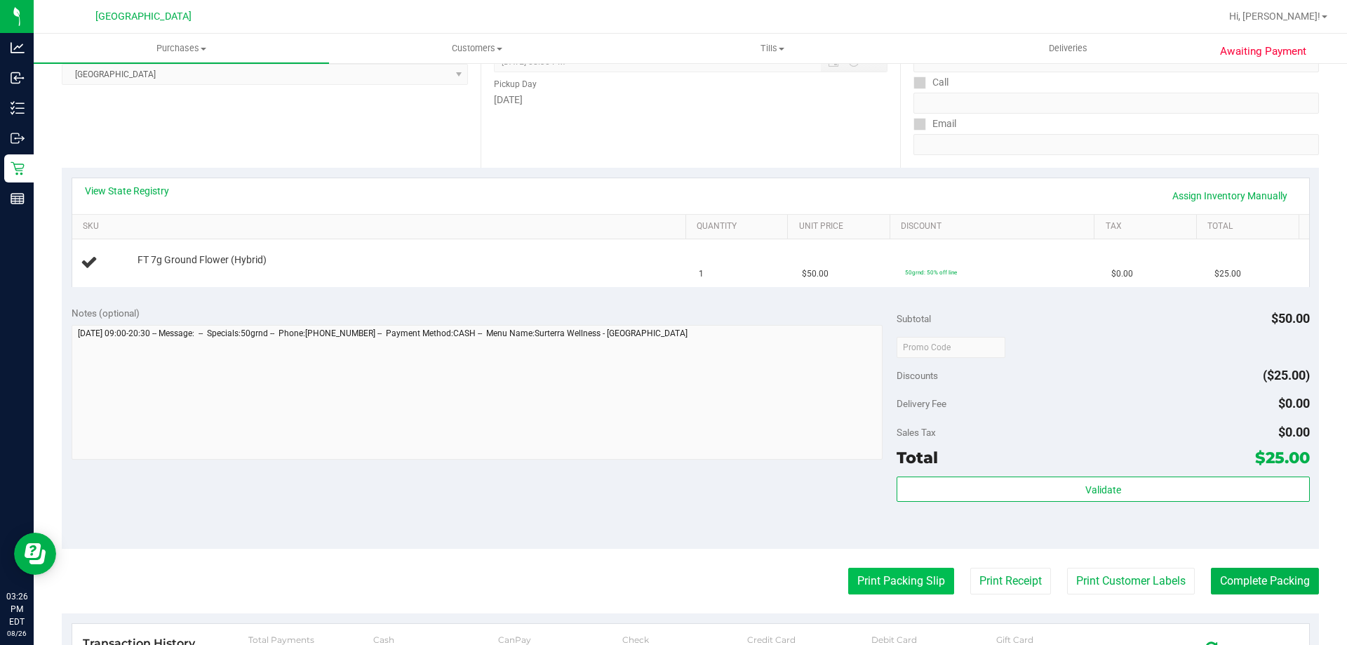
click at [911, 571] on button "Print Packing Slip" at bounding box center [901, 581] width 106 height 27
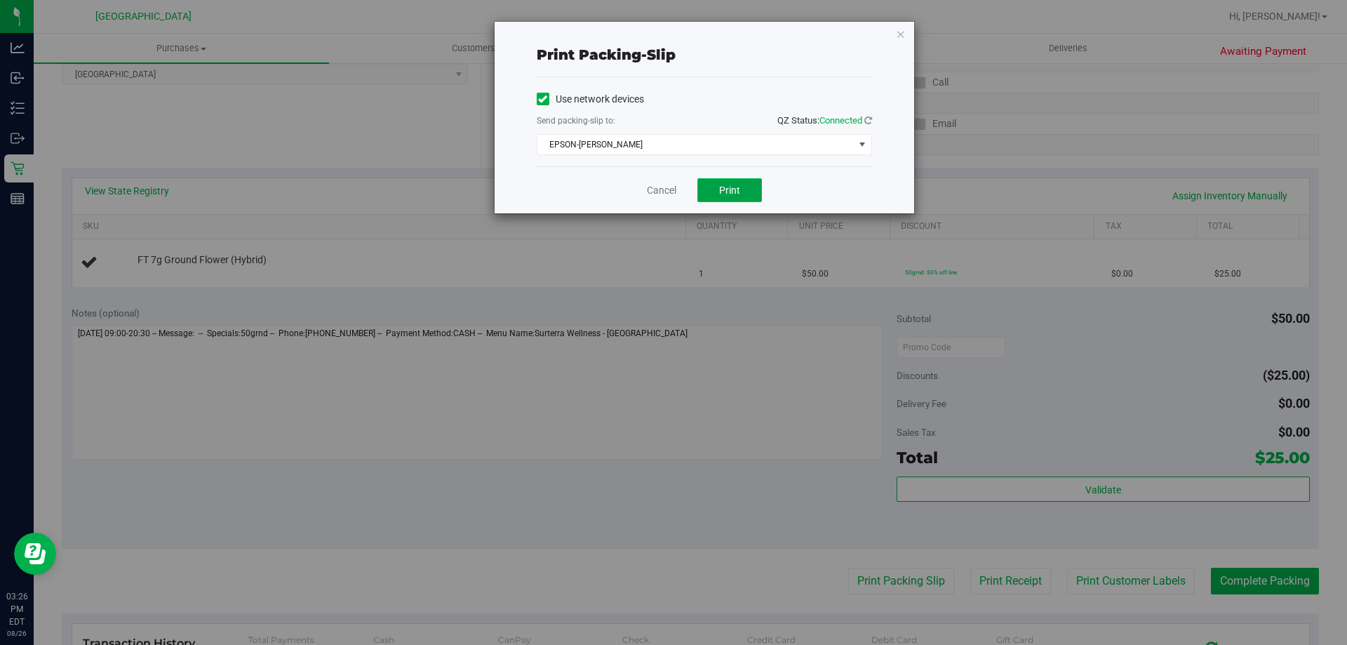
click at [729, 180] on button "Print" at bounding box center [729, 190] width 65 height 24
click at [902, 33] on icon "button" at bounding box center [901, 33] width 10 height 17
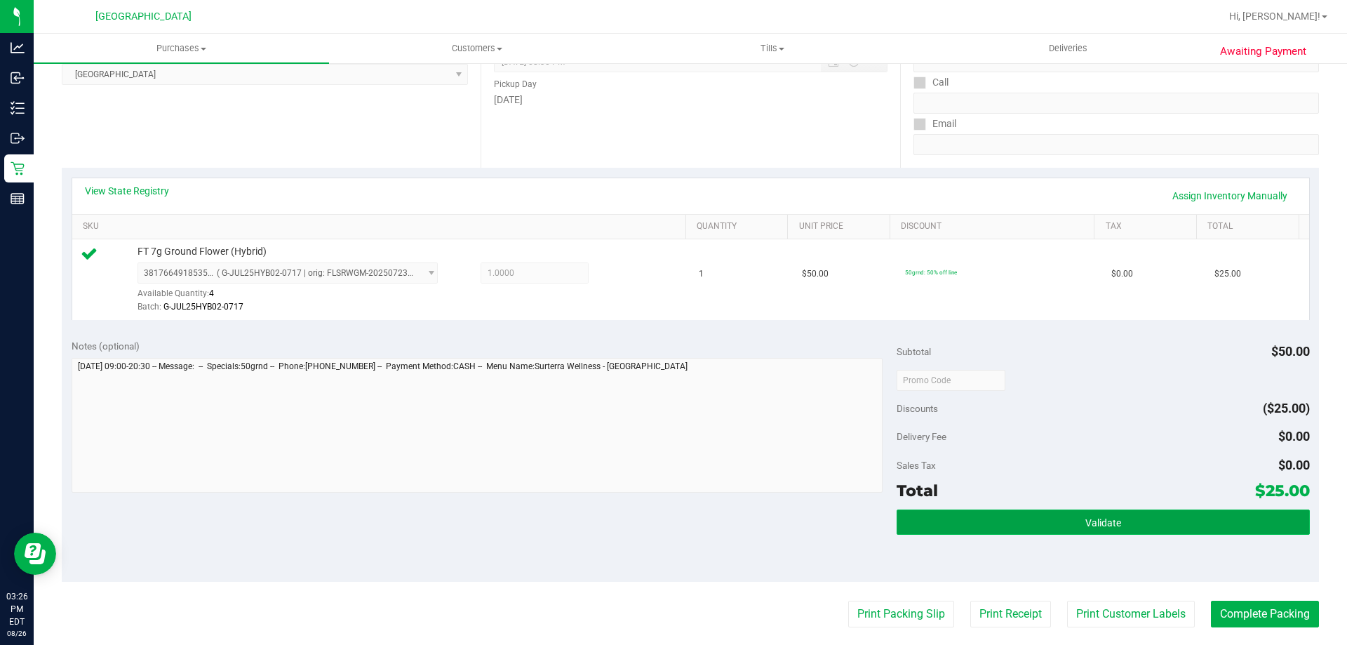
click at [1085, 517] on span "Validate" at bounding box center [1103, 522] width 36 height 11
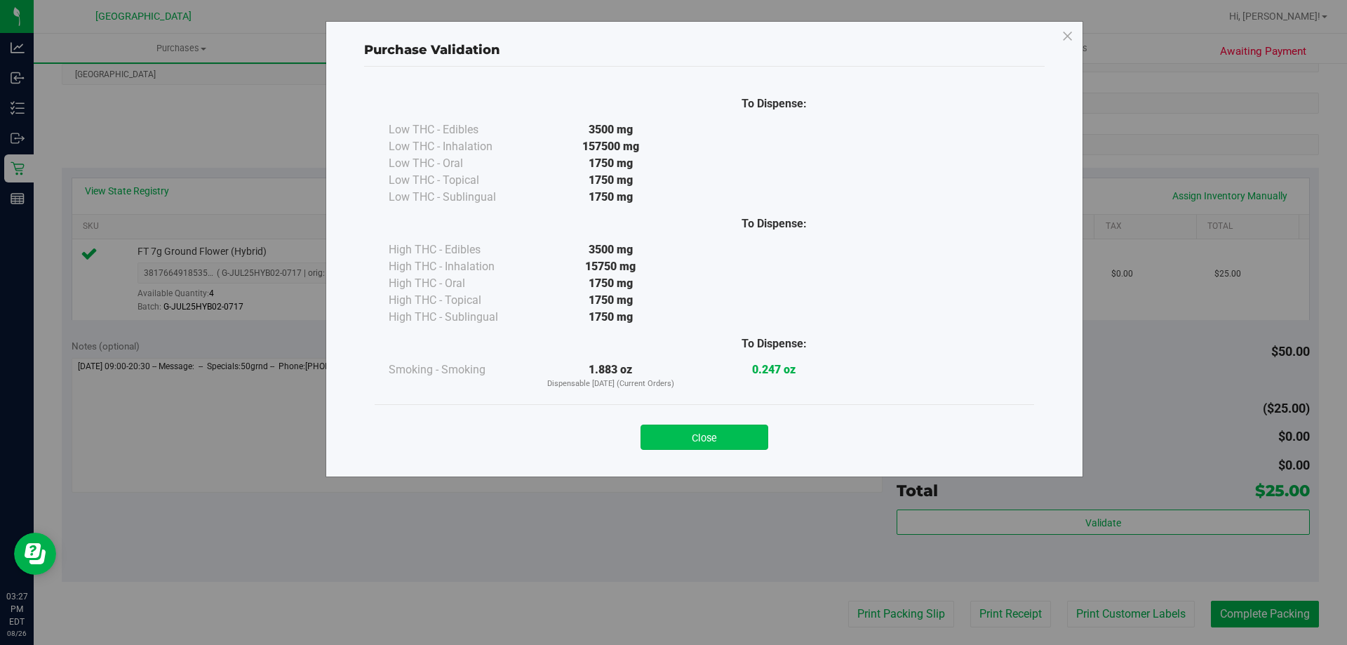
click at [757, 439] on button "Close" at bounding box center [705, 437] width 128 height 25
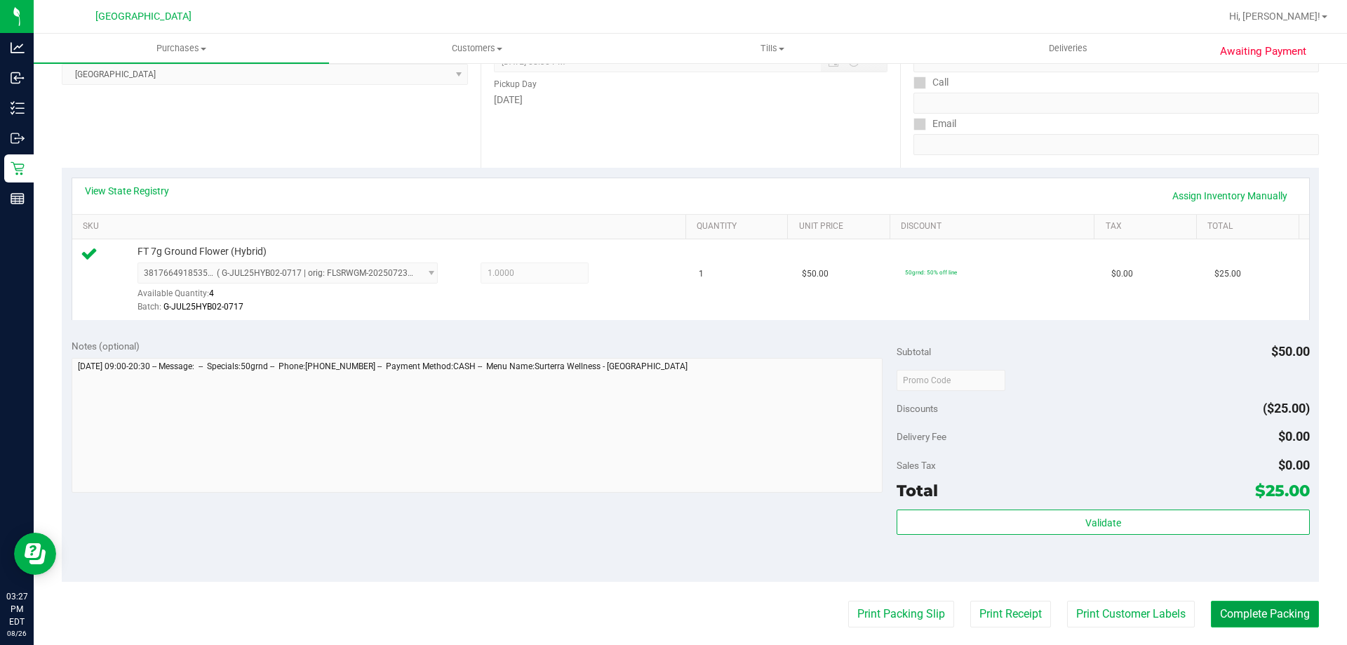
click at [1254, 610] on button "Complete Packing" at bounding box center [1265, 614] width 108 height 27
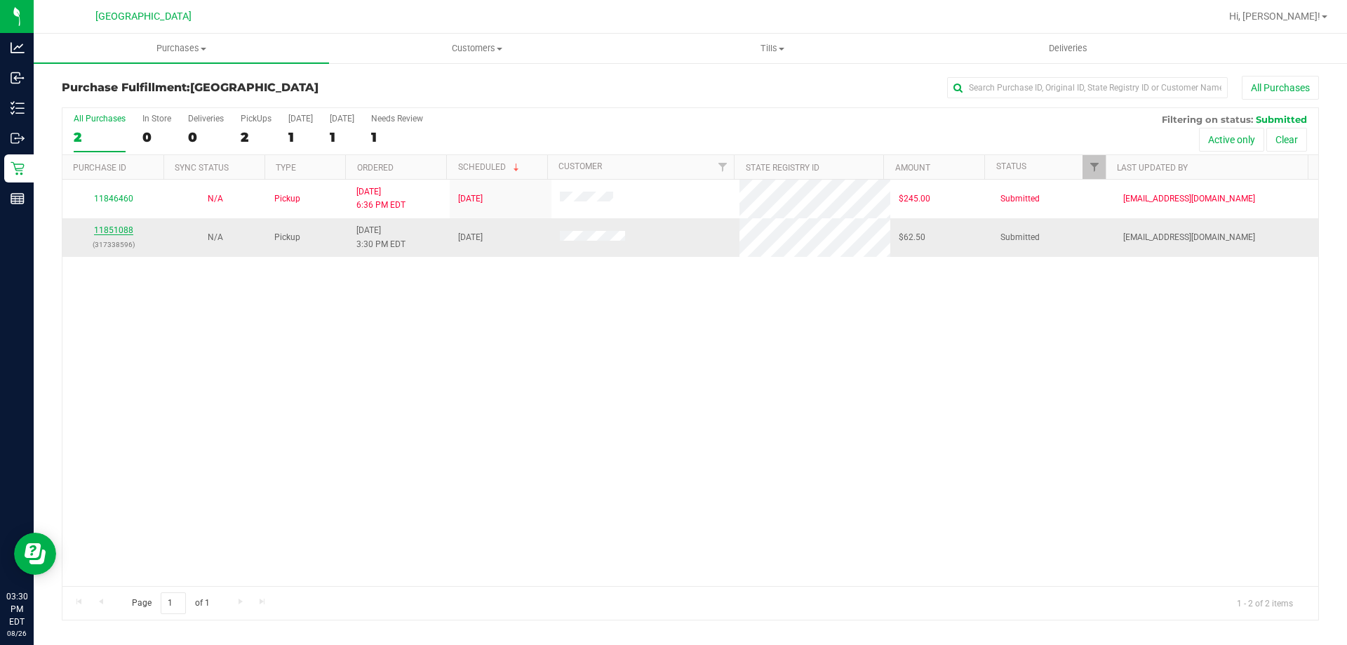
click at [119, 232] on link "11851088" at bounding box center [113, 230] width 39 height 10
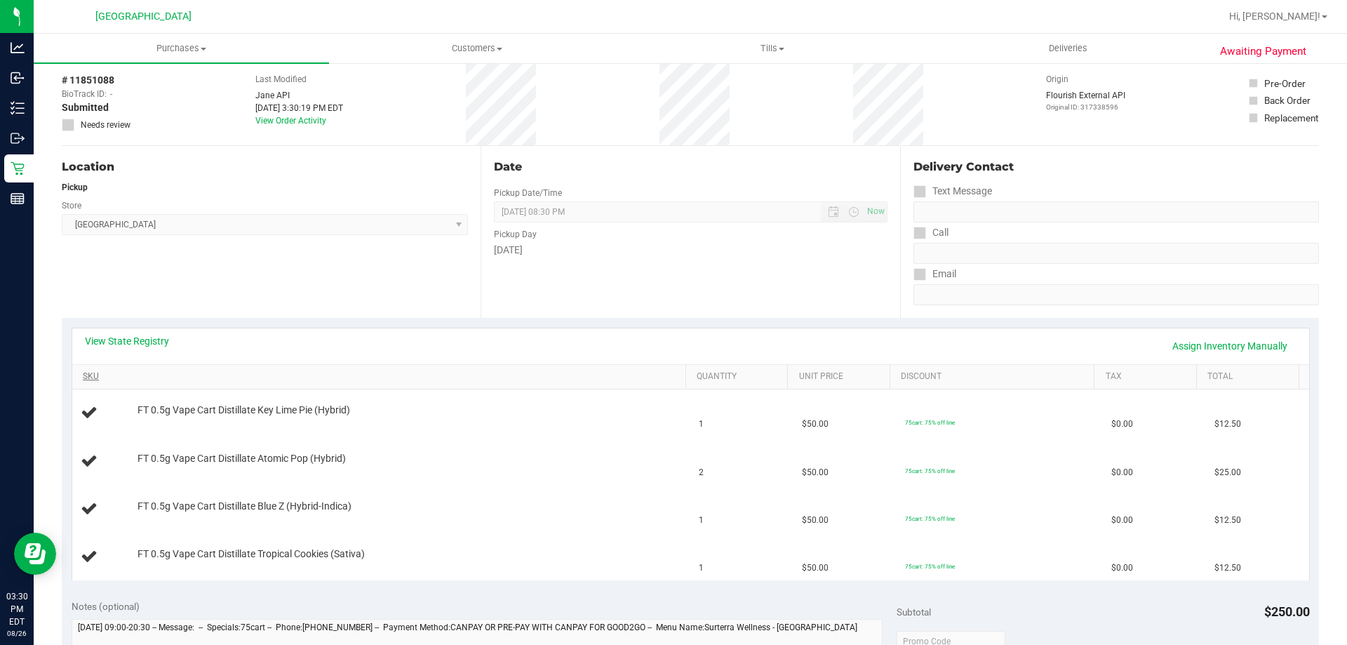
scroll to position [140, 0]
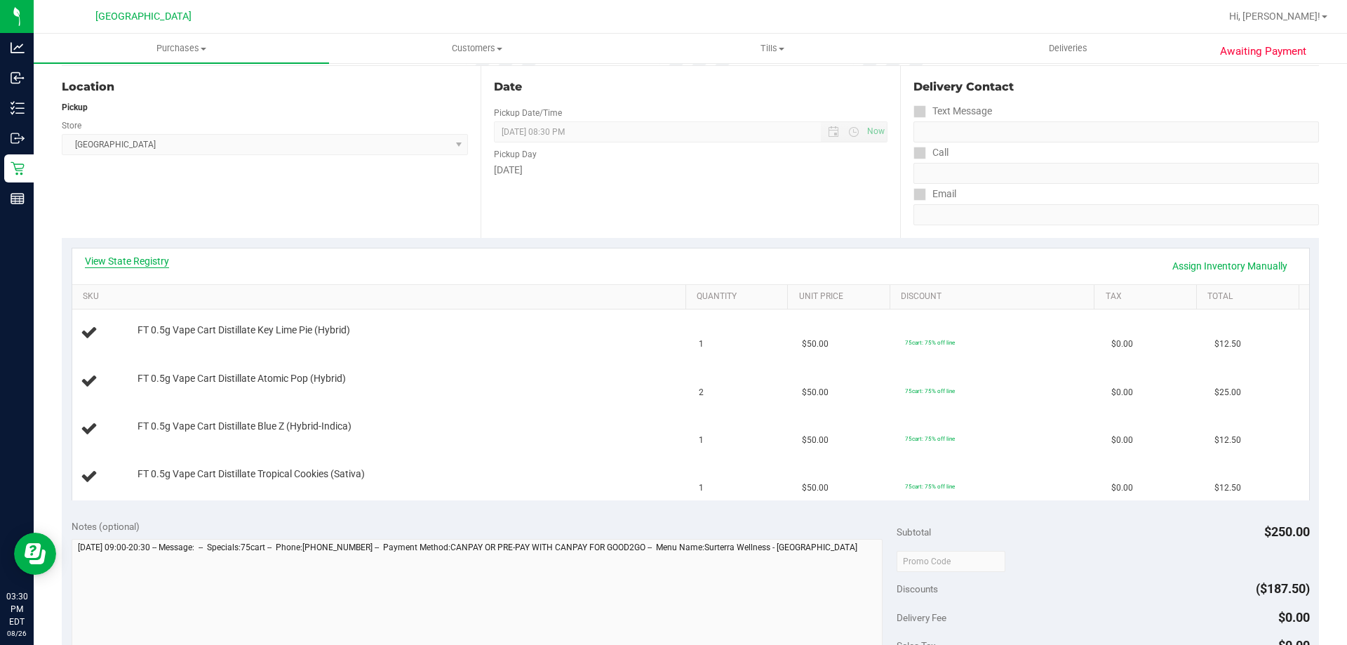
click at [156, 257] on link "View State Registry" at bounding box center [127, 261] width 84 height 14
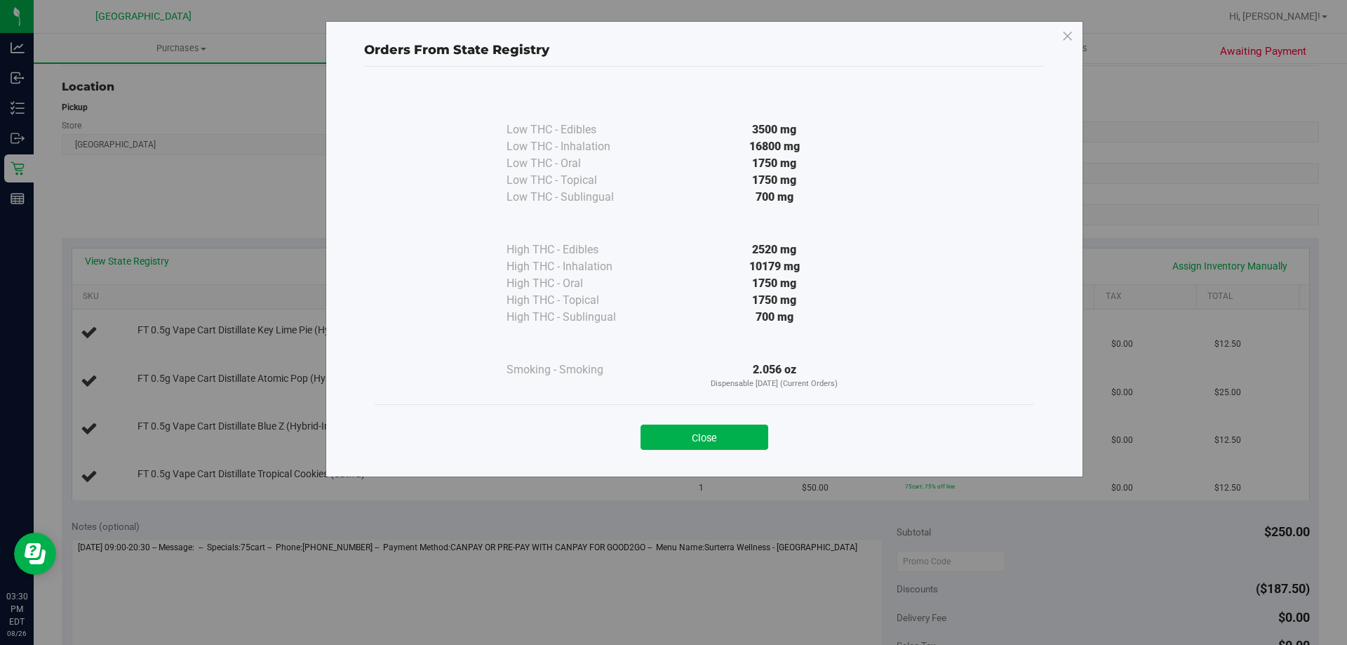
click at [705, 460] on div "Low THC - Edibles 3500 mg Low THC - Inhalation" at bounding box center [704, 265] width 681 height 397
click at [705, 446] on button "Close" at bounding box center [705, 437] width 128 height 25
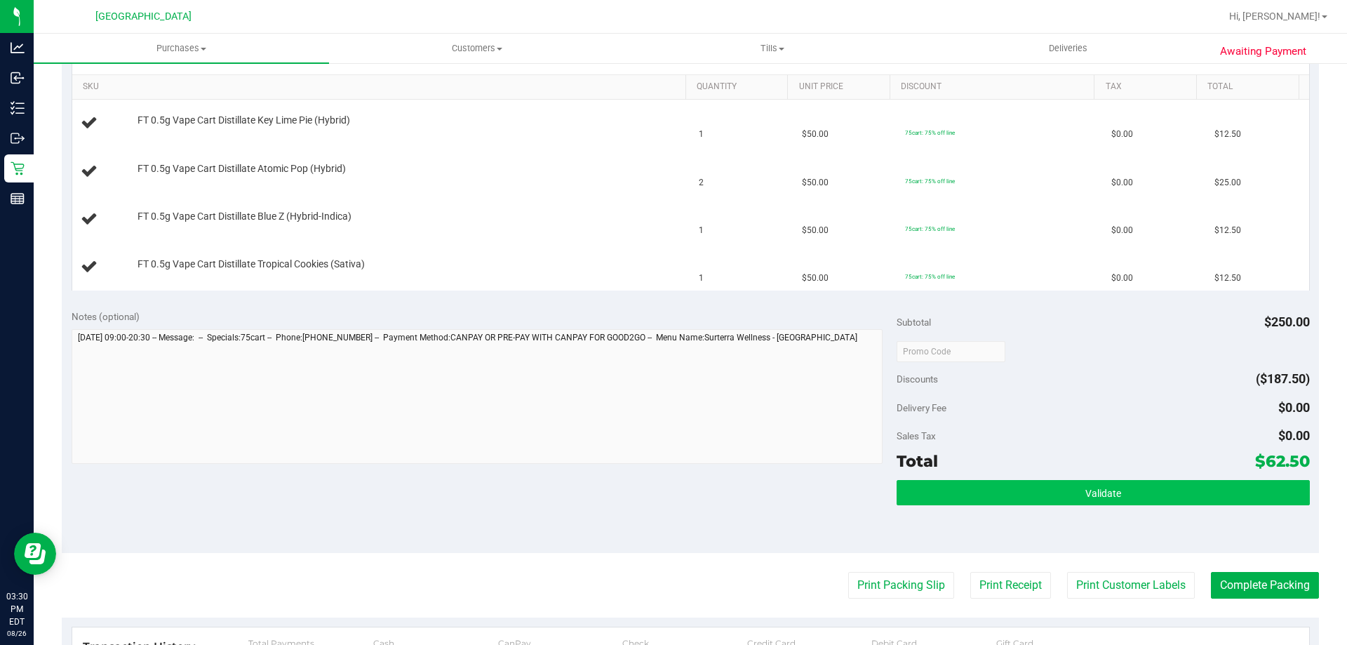
scroll to position [351, 0]
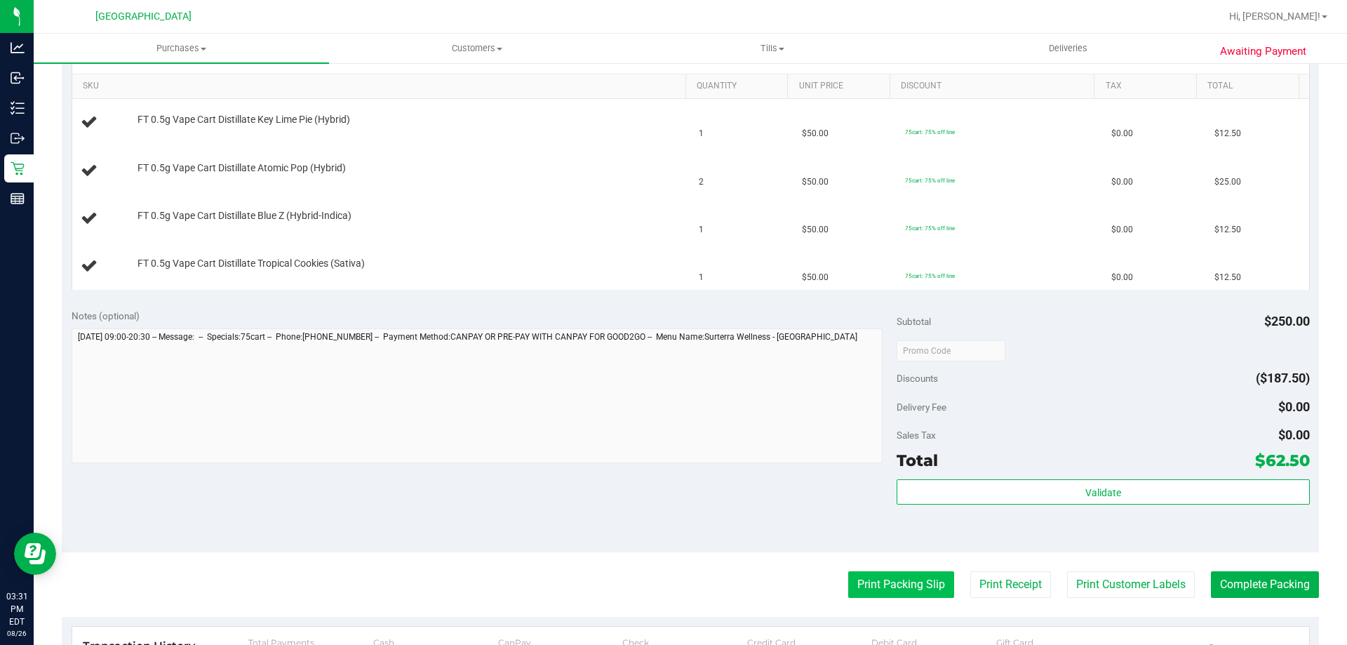
click at [913, 584] on button "Print Packing Slip" at bounding box center [901, 584] width 106 height 27
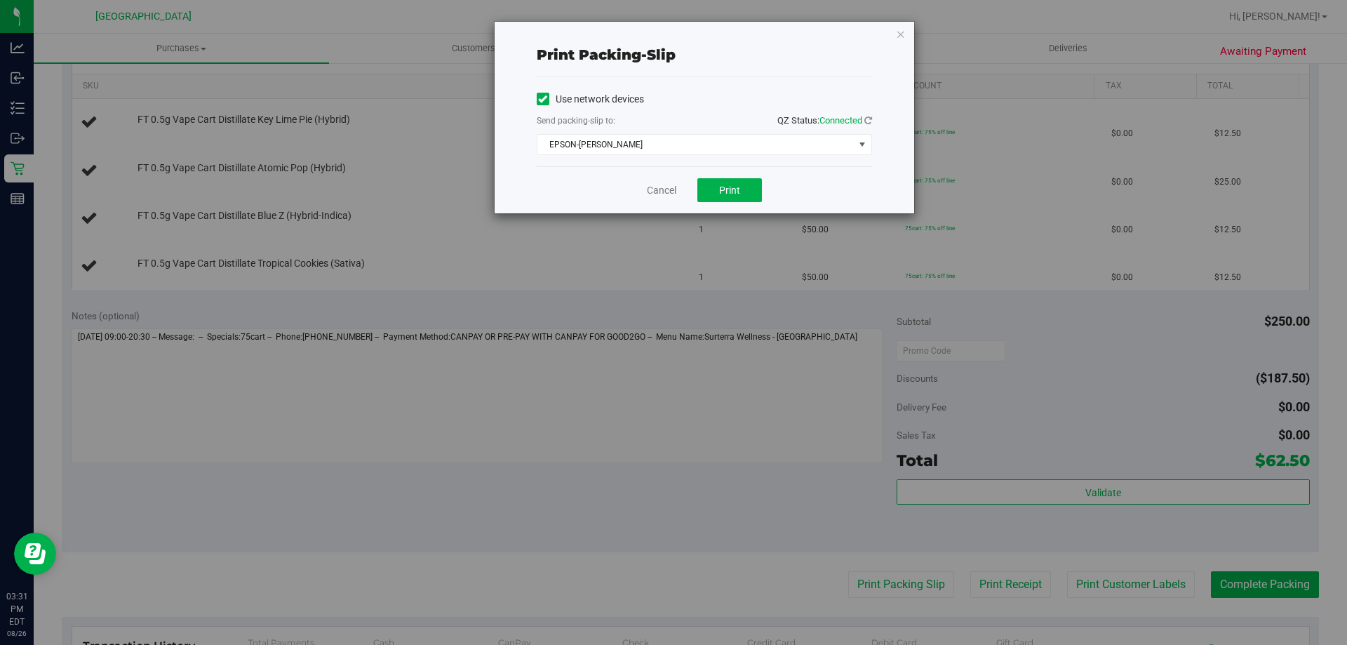
click at [734, 175] on div "Cancel Print" at bounding box center [704, 189] width 335 height 47
click at [731, 195] on span "Print" at bounding box center [729, 190] width 21 height 11
click at [904, 38] on icon "button" at bounding box center [901, 33] width 10 height 17
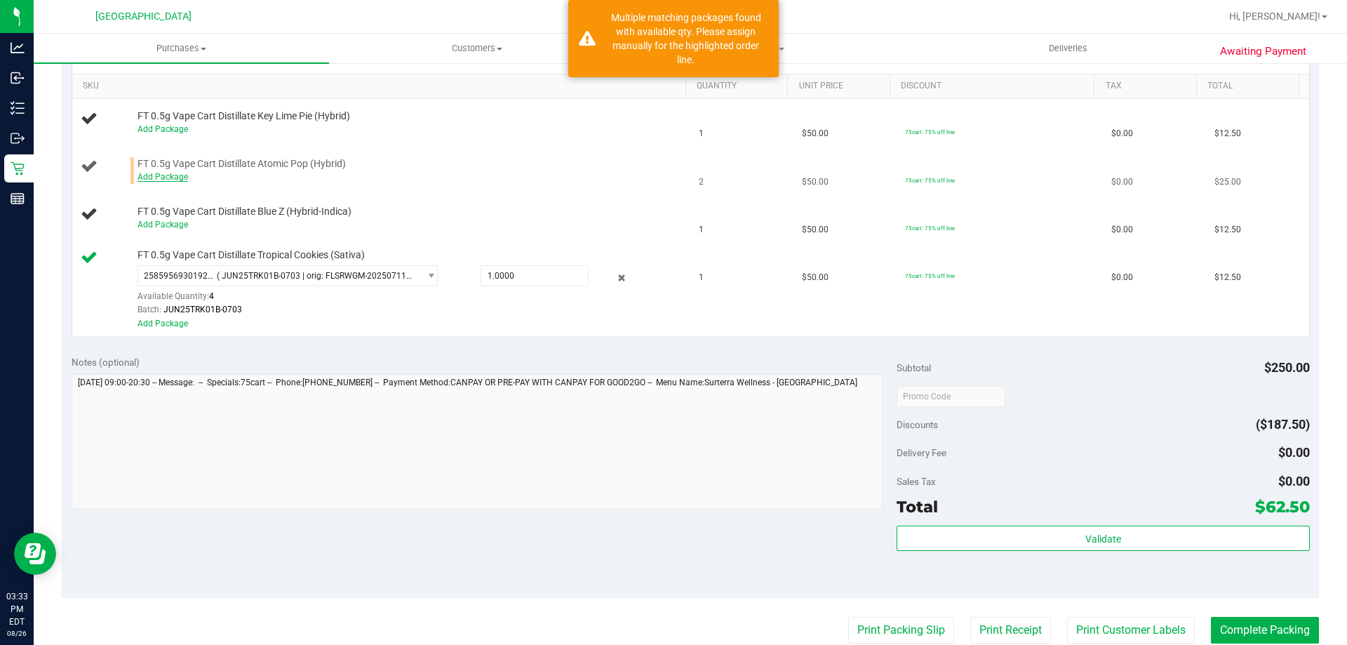
click at [173, 173] on link "Add Package" at bounding box center [163, 177] width 51 height 10
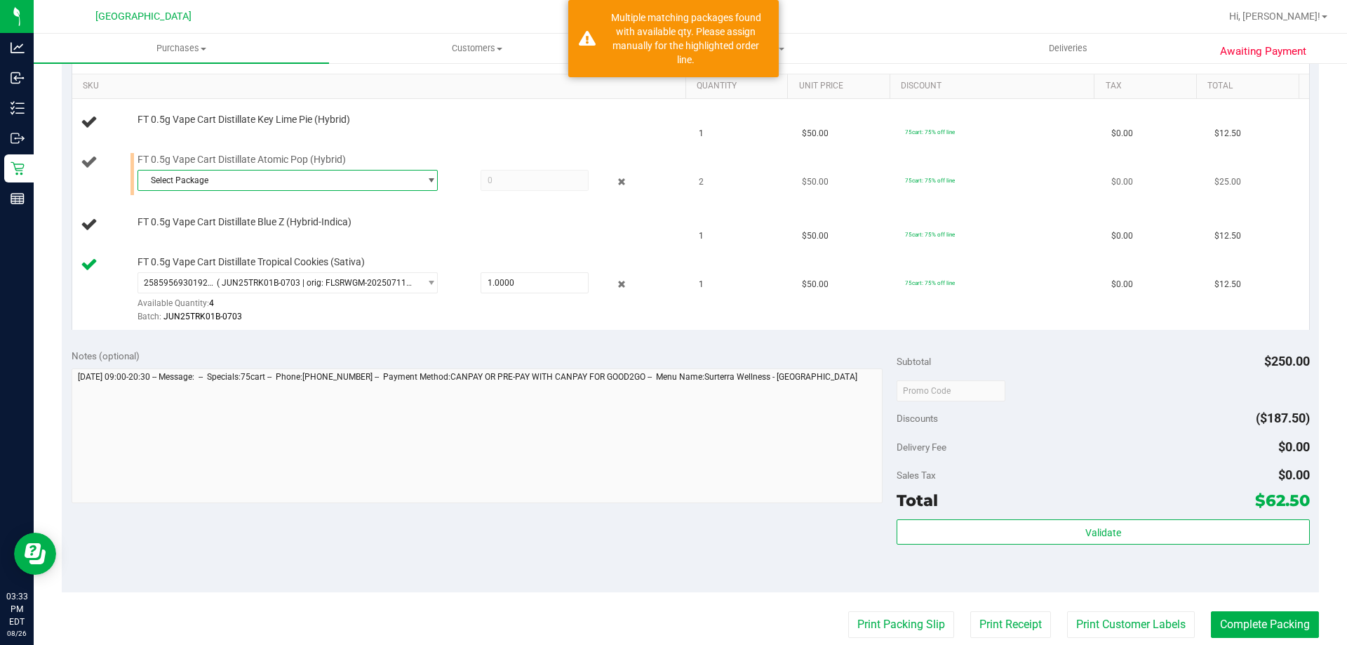
click at [392, 179] on span "Select Package" at bounding box center [278, 181] width 281 height 20
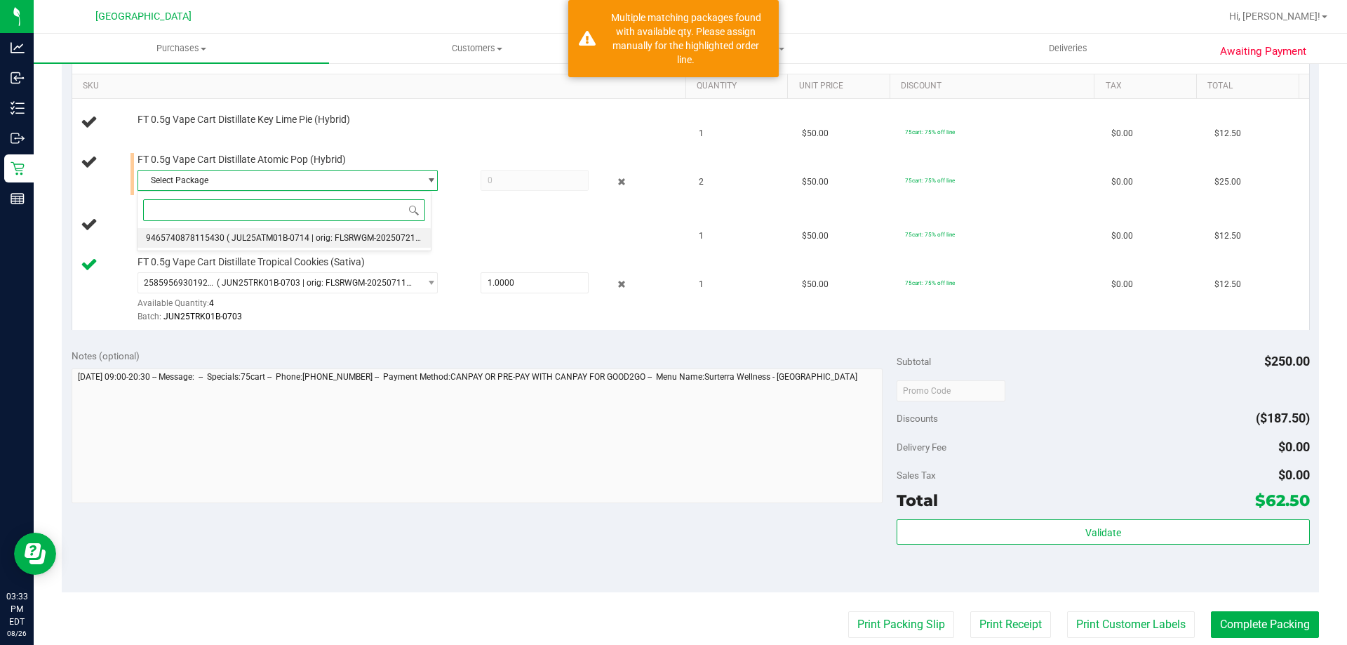
click at [343, 232] on li "9465740878115430 ( JUL25ATM01B-0714 | orig: FLSRWGM-20250721-2151 )" at bounding box center [284, 238] width 293 height 20
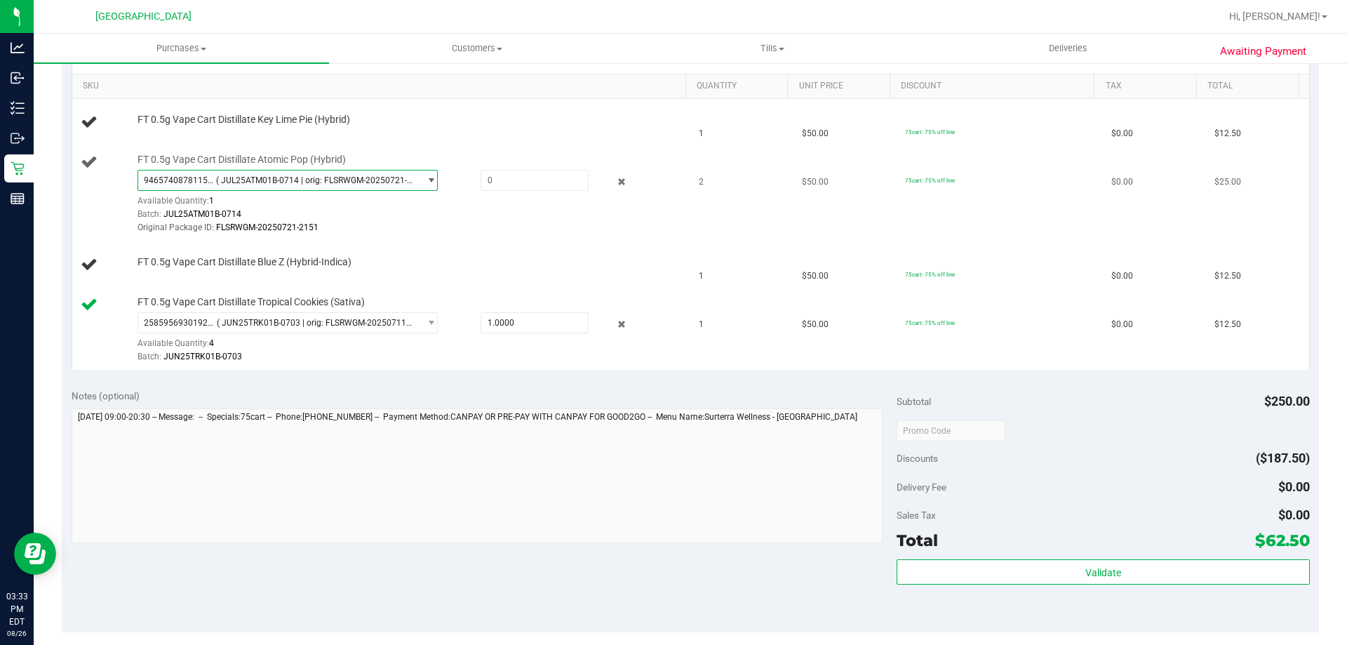
click at [503, 167] on div "FT 0.5g Vape Cart Distillate Atomic Pop (Hybrid) 9465740878115430 ( JUL25ATM01B…" at bounding box center [405, 194] width 549 height 83
click at [500, 185] on span at bounding box center [535, 180] width 108 height 21
type input "1"
type input "1.0000"
click at [573, 114] on div "FT 0.5g Vape Cart Distillate Key Lime Pie (Hybrid)" at bounding box center [405, 120] width 549 height 14
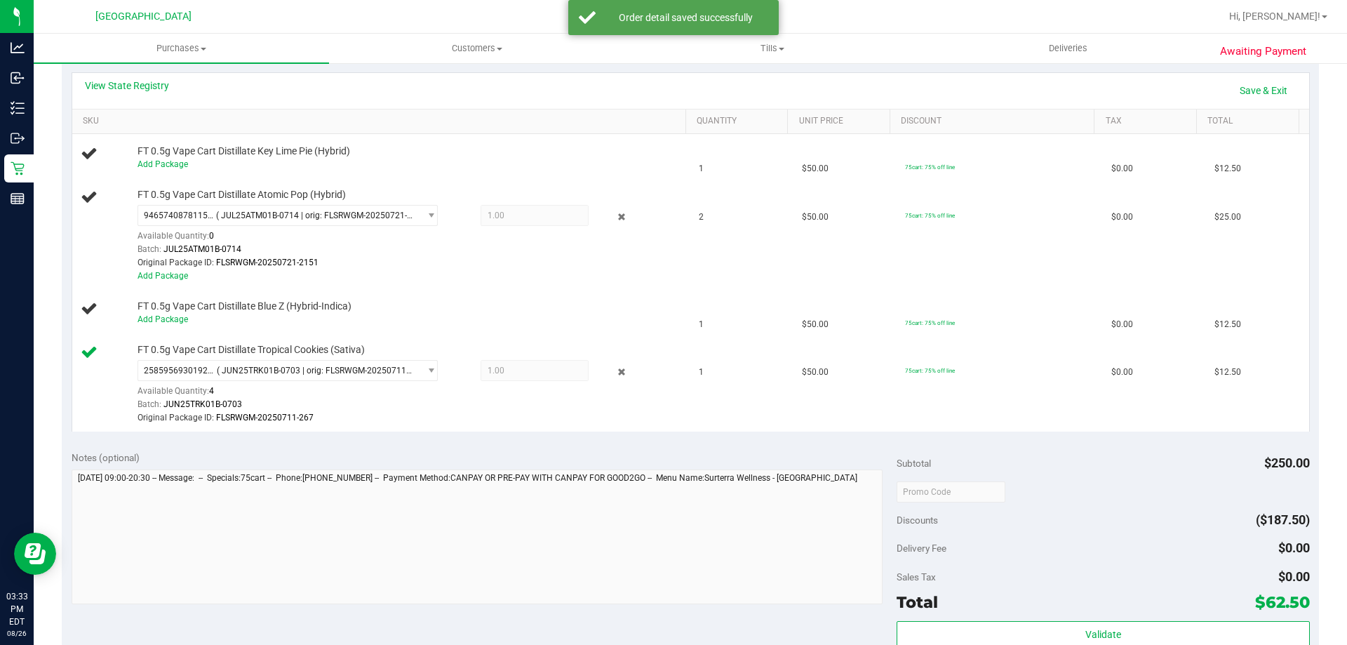
scroll to position [281, 0]
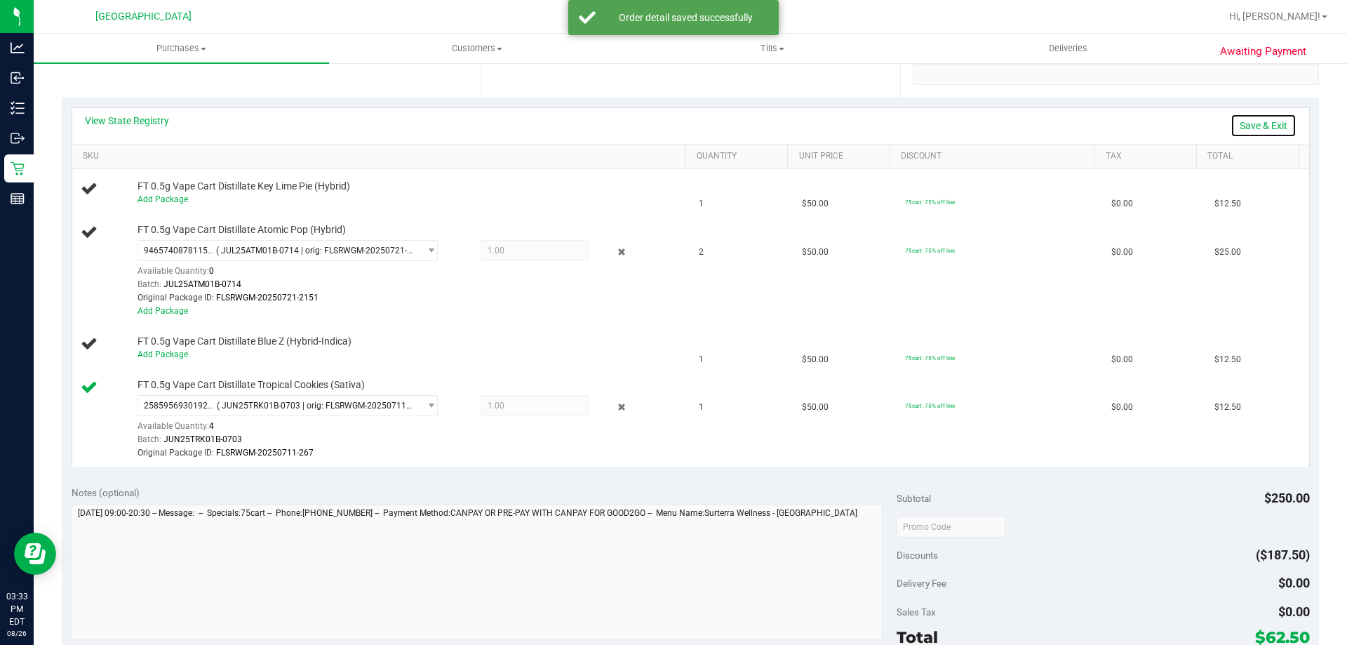
click at [1249, 120] on link "Save & Exit" at bounding box center [1264, 126] width 66 height 24
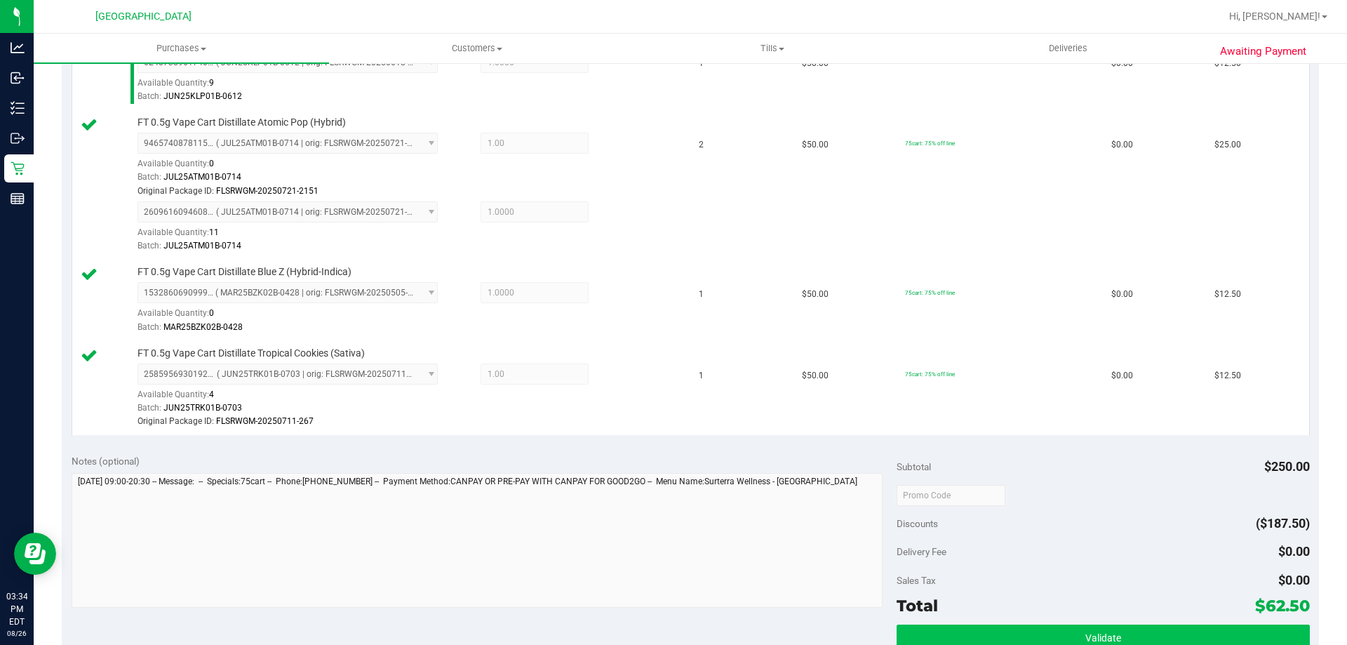
scroll to position [702, 0]
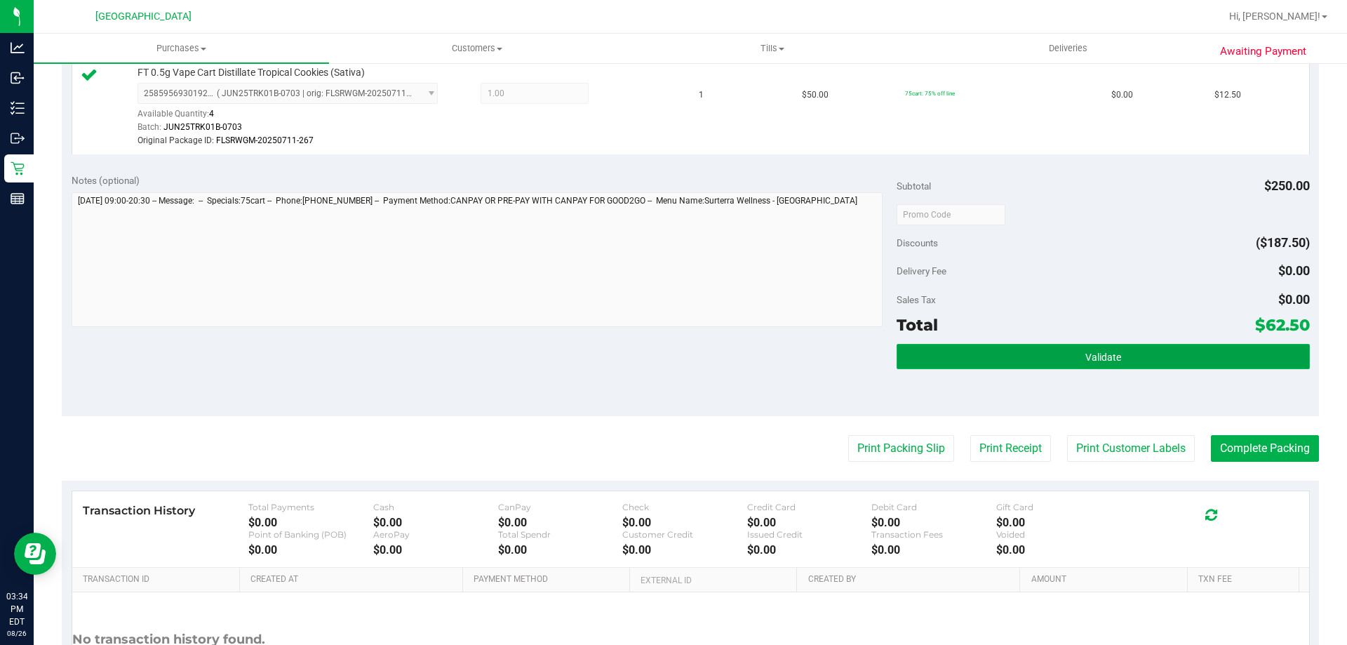
click at [1074, 368] on button "Validate" at bounding box center [1103, 356] width 413 height 25
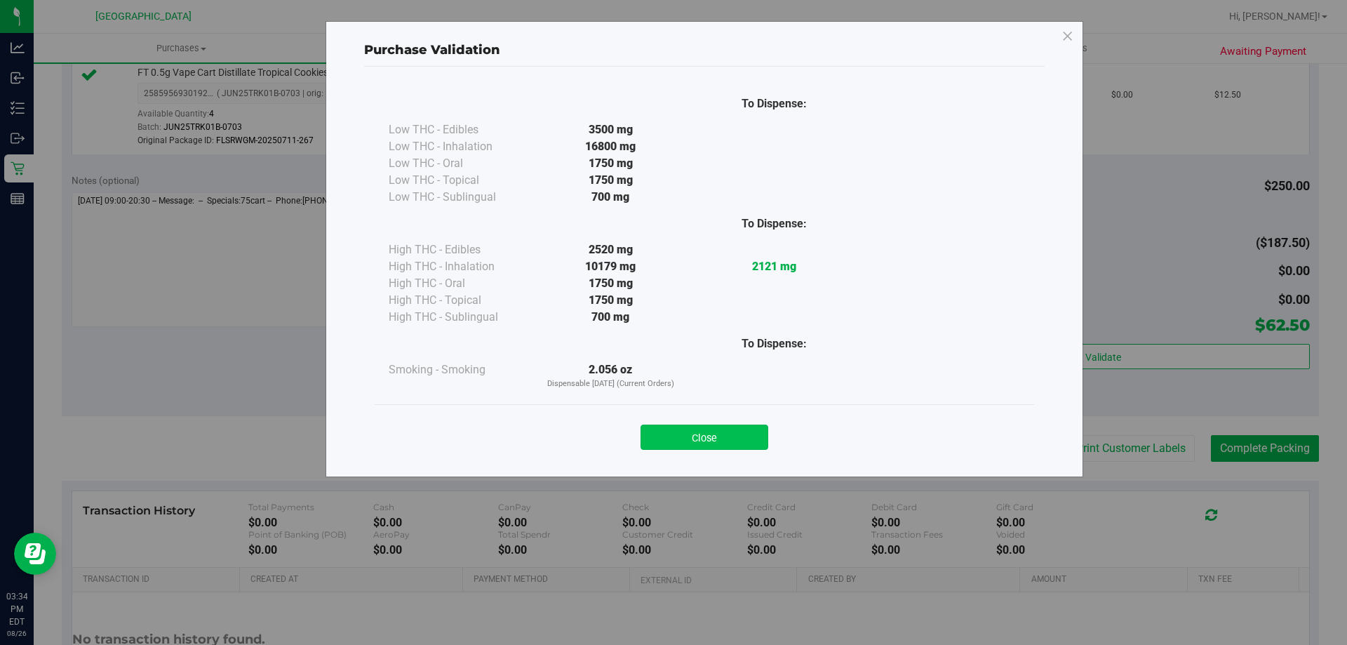
click at [731, 427] on button "Close" at bounding box center [705, 437] width 128 height 25
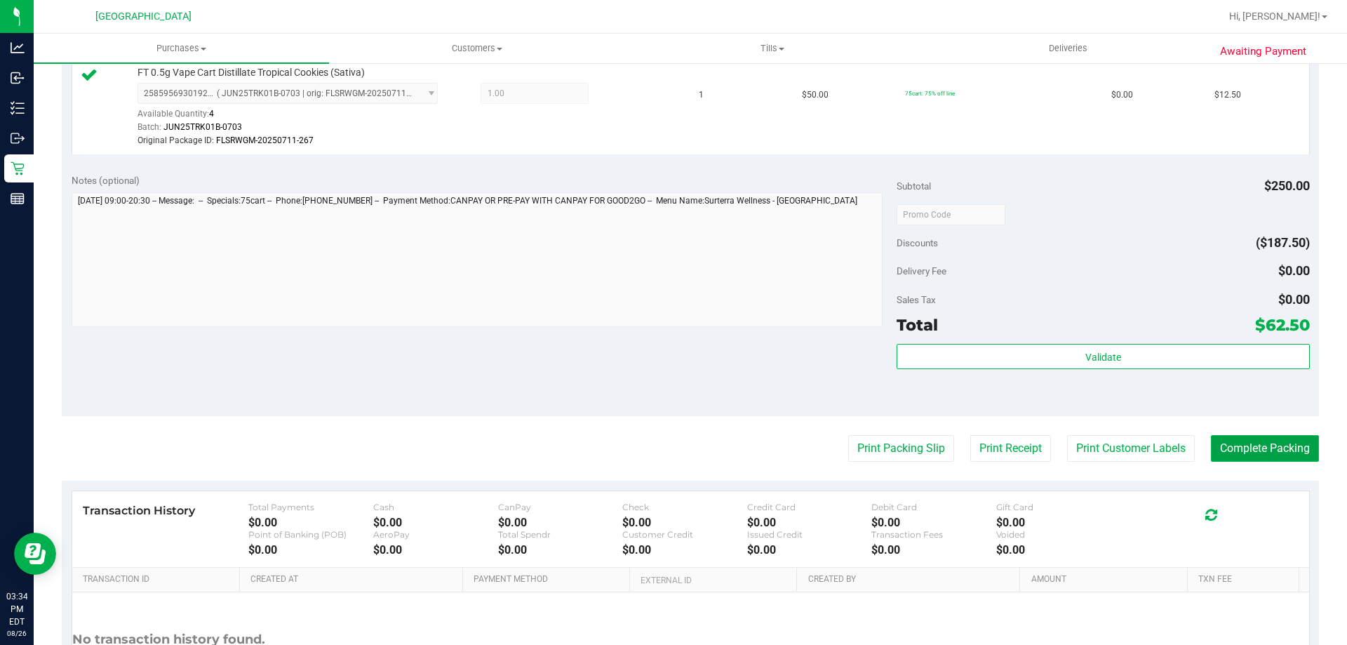
click at [1241, 444] on button "Complete Packing" at bounding box center [1265, 448] width 108 height 27
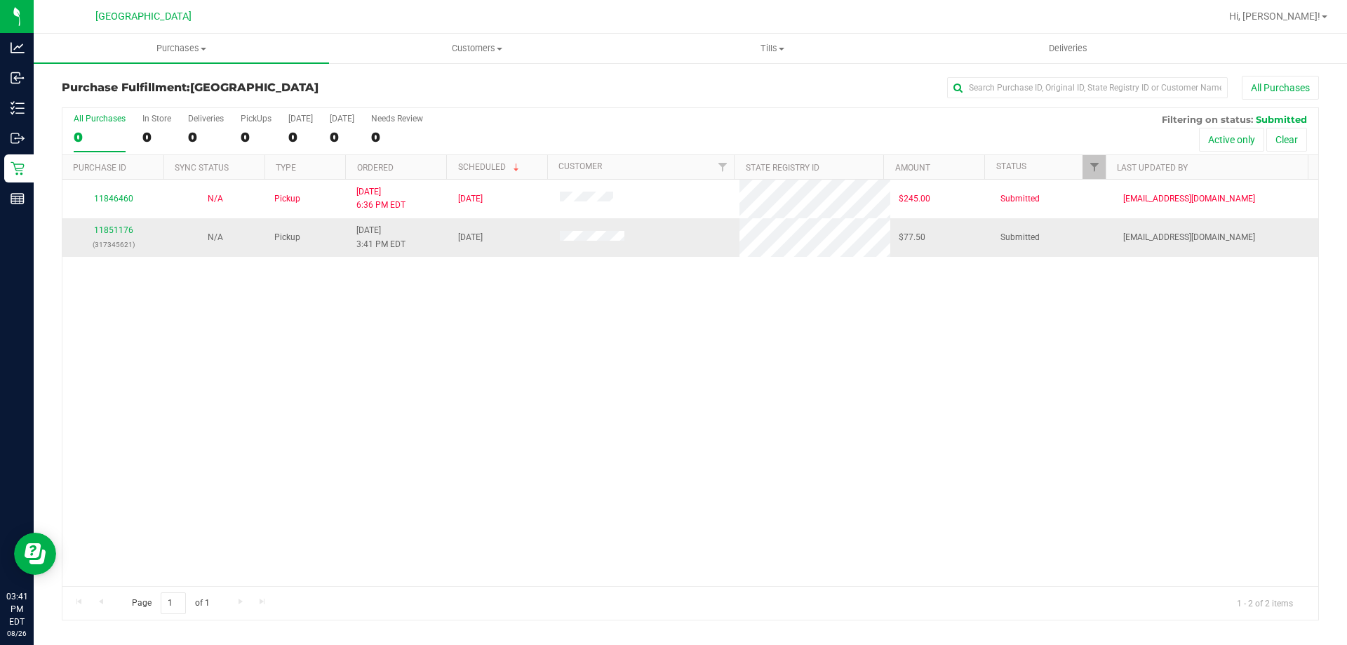
click at [119, 220] on td "11851176 (317345621)" at bounding box center [113, 237] width 102 height 38
click at [114, 229] on link "11851176" at bounding box center [113, 230] width 39 height 10
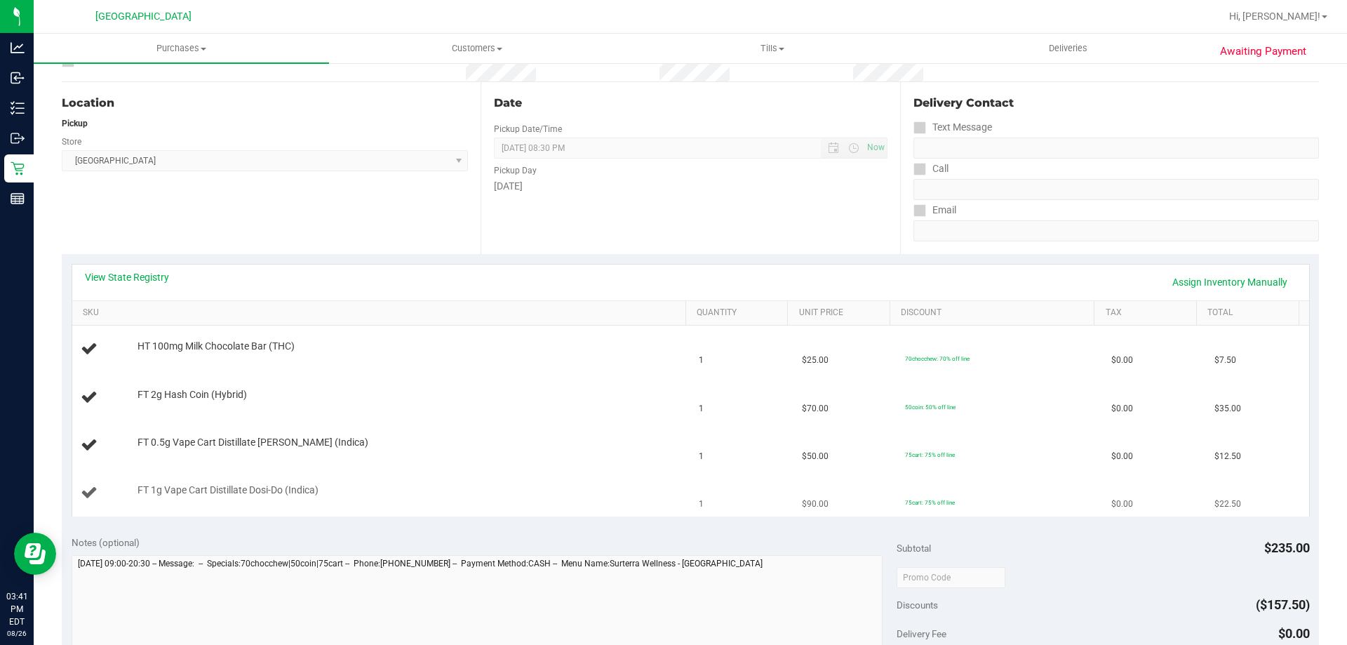
scroll to position [281, 0]
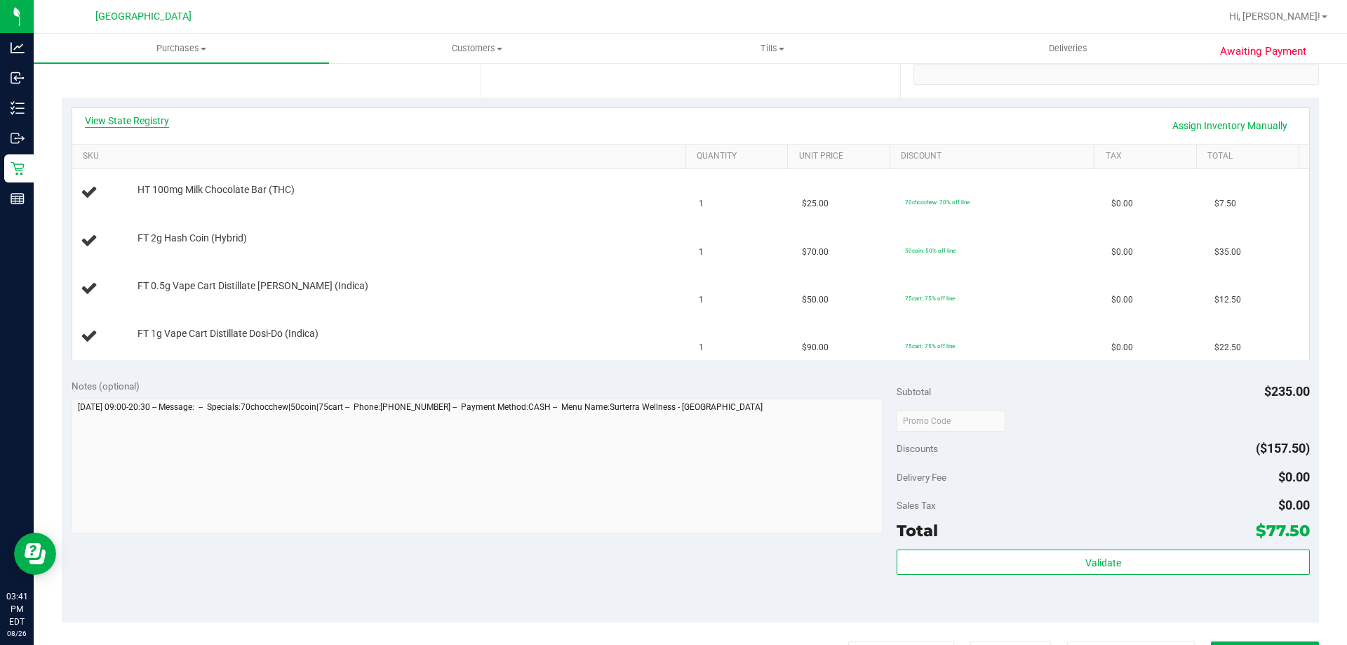
click at [156, 121] on link "View State Registry" at bounding box center [127, 121] width 84 height 14
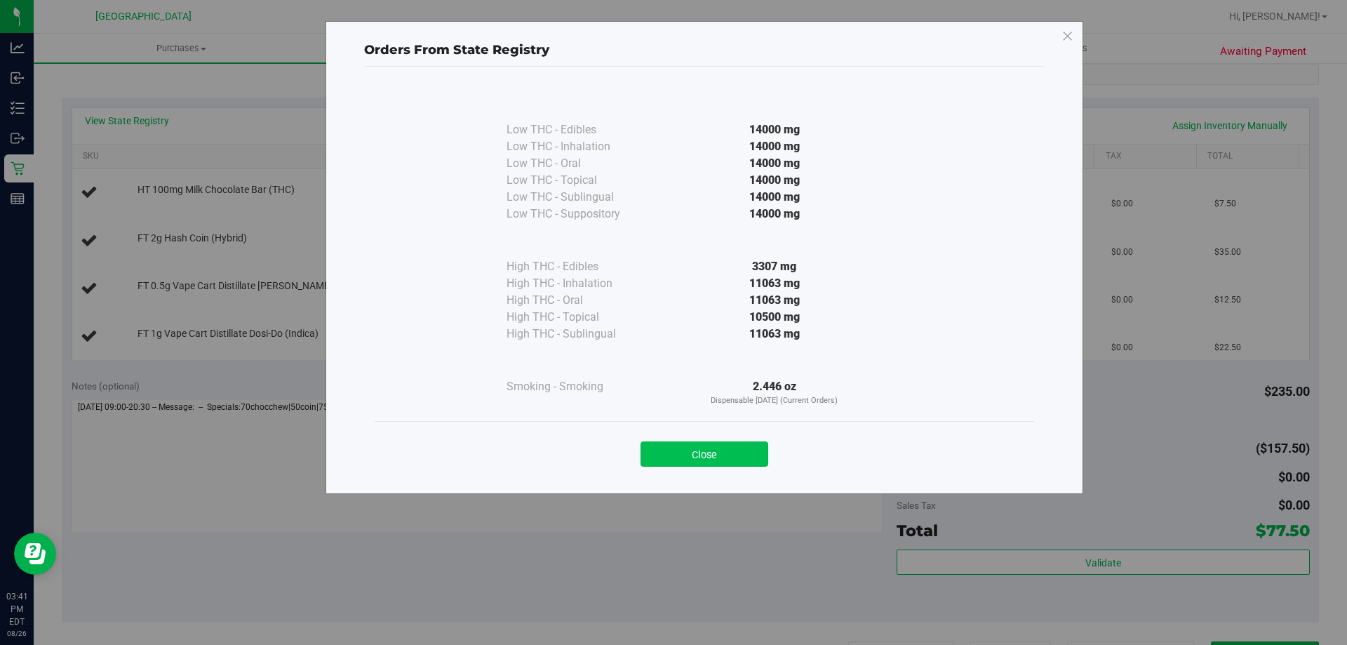
click at [749, 450] on button "Close" at bounding box center [705, 453] width 128 height 25
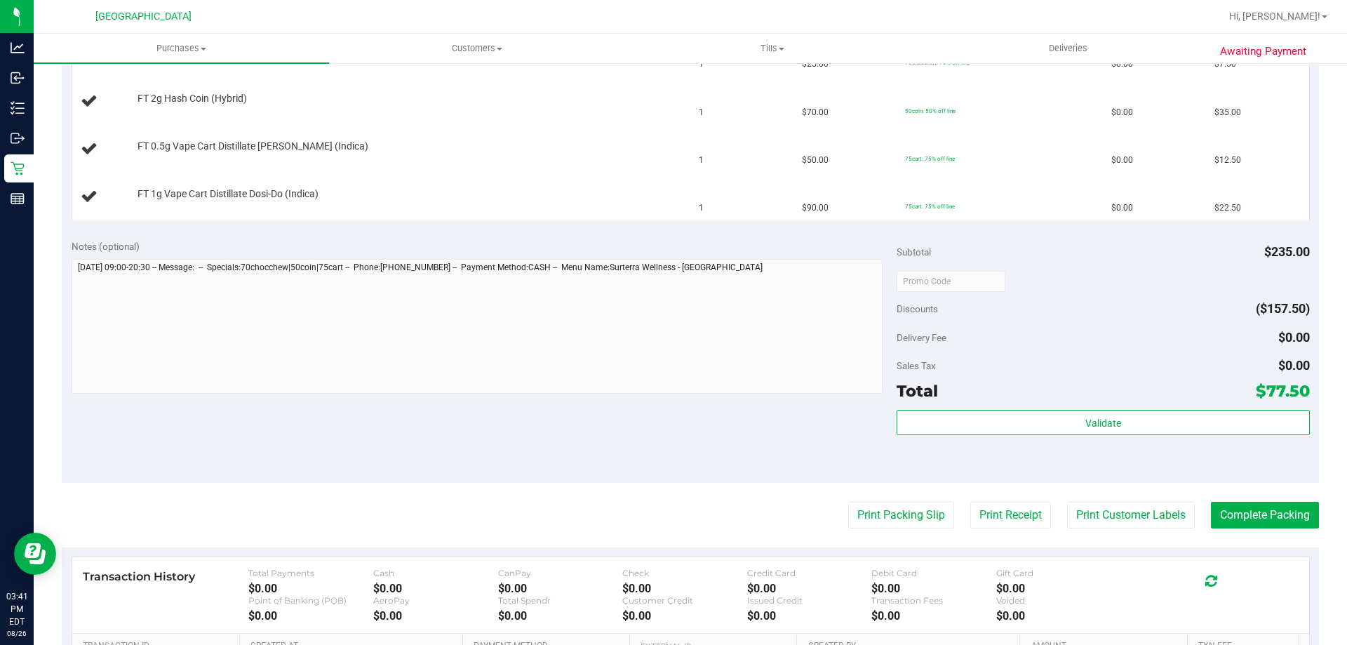
scroll to position [421, 0]
click at [921, 516] on button "Print Packing Slip" at bounding box center [901, 514] width 106 height 27
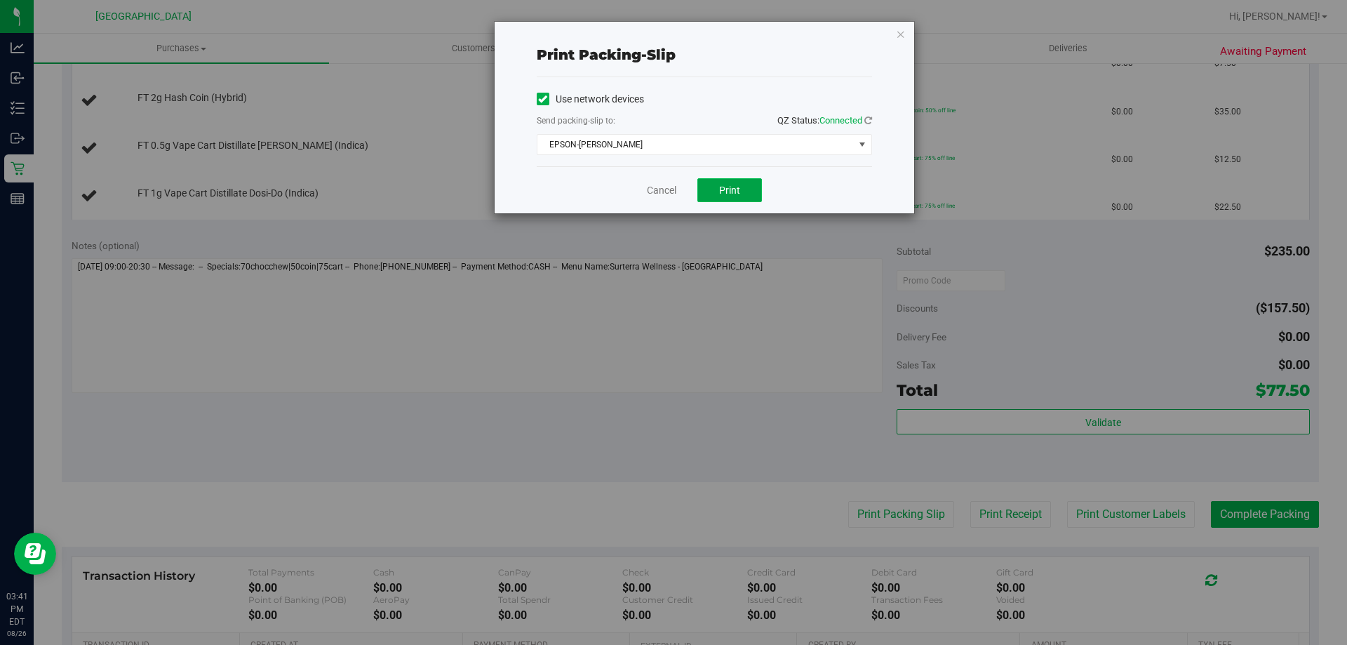
click at [739, 192] on span "Print" at bounding box center [729, 190] width 21 height 11
click at [904, 32] on icon "button" at bounding box center [901, 33] width 10 height 17
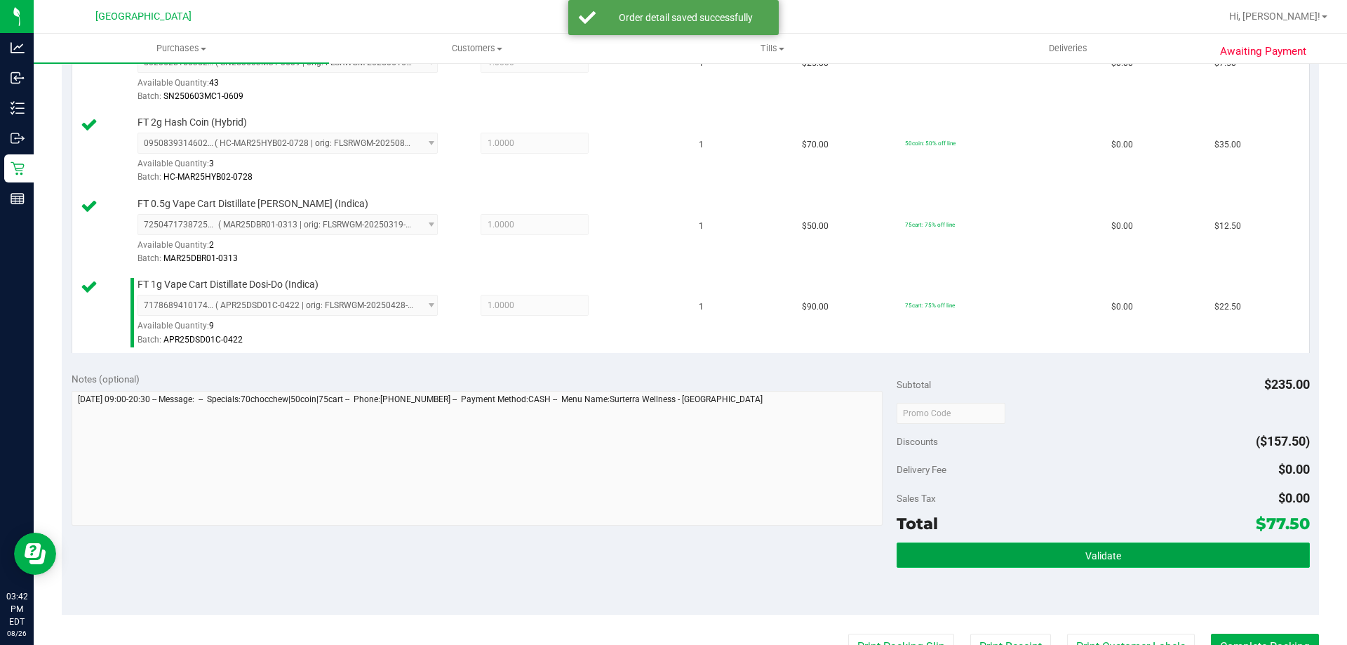
click at [1210, 557] on button "Validate" at bounding box center [1103, 554] width 413 height 25
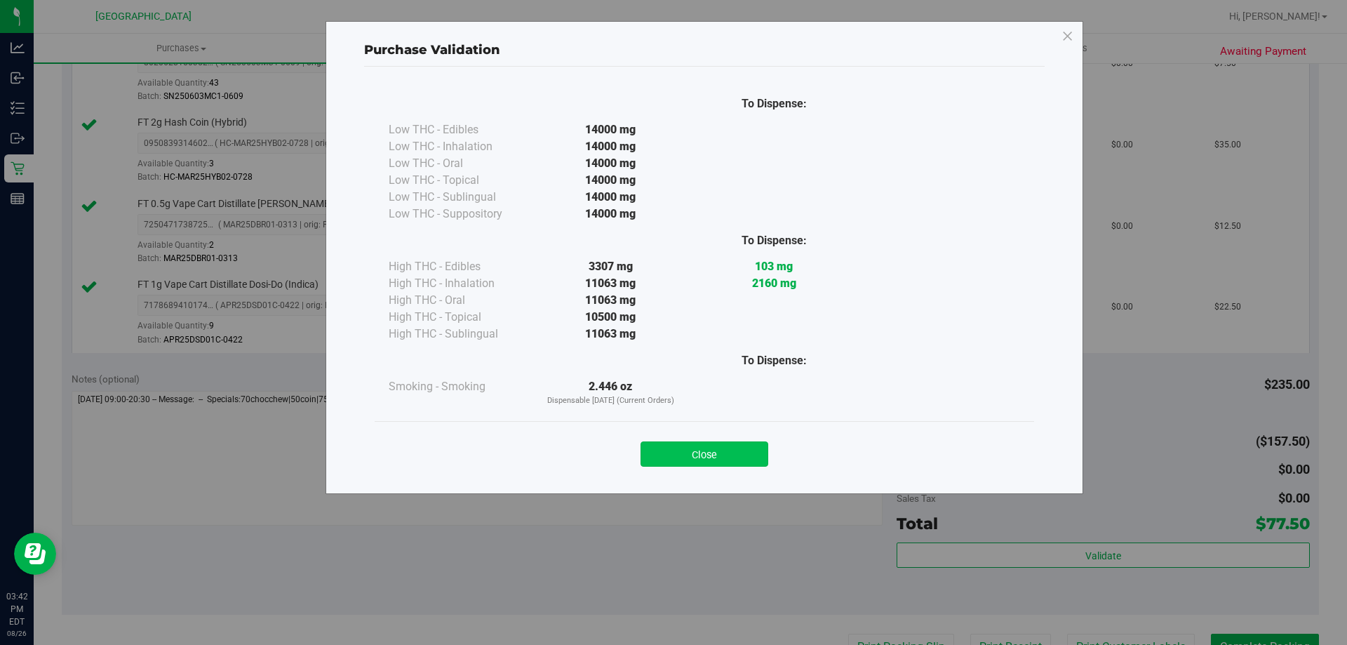
click at [711, 446] on button "Close" at bounding box center [705, 453] width 128 height 25
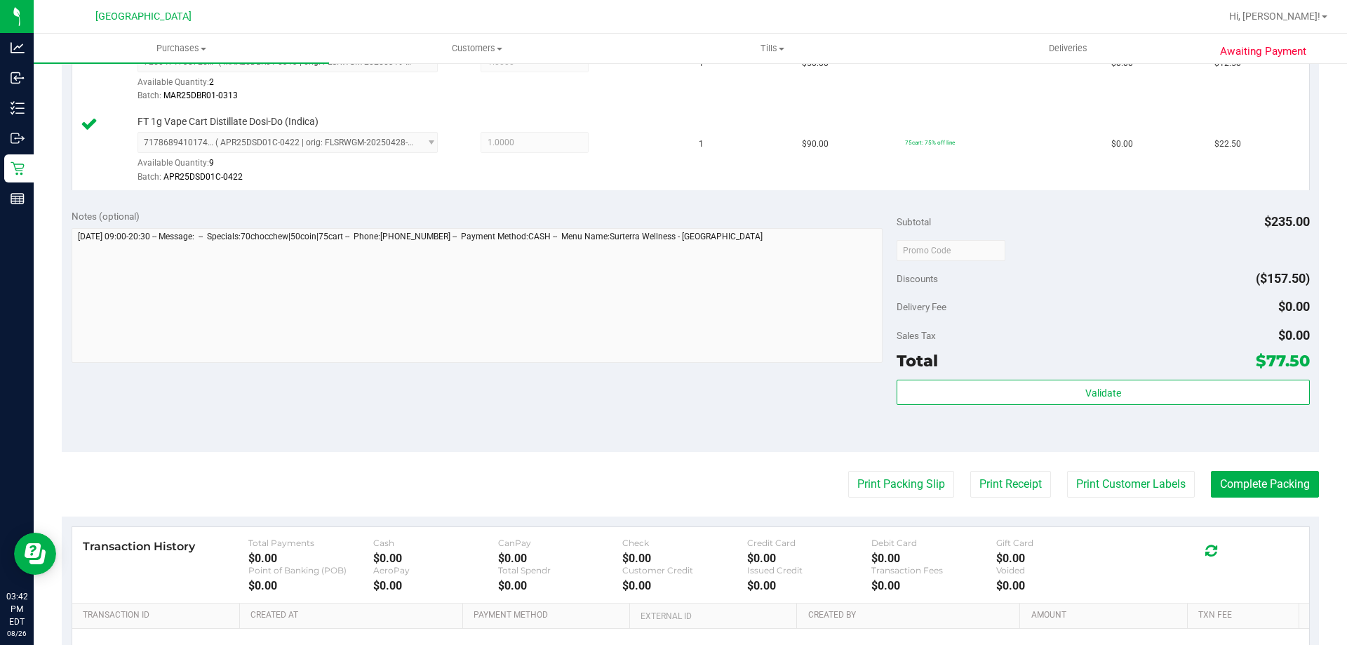
scroll to position [632, 0]
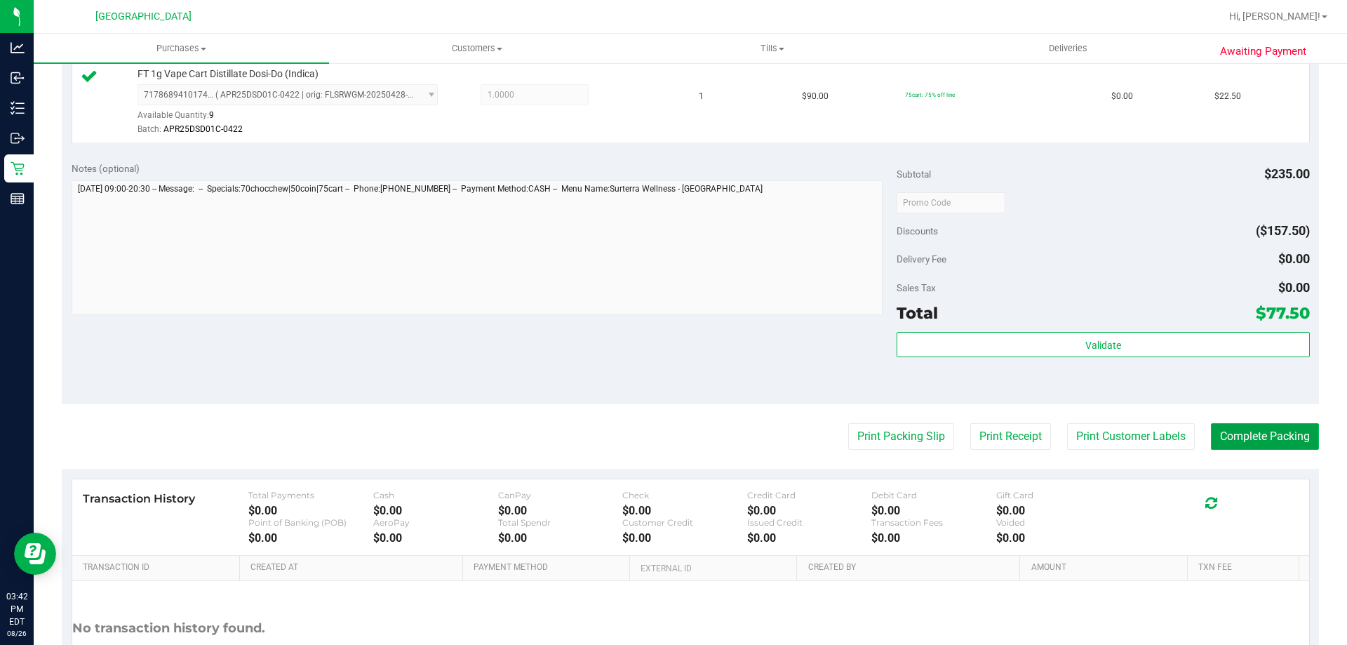
click at [1245, 431] on button "Complete Packing" at bounding box center [1265, 436] width 108 height 27
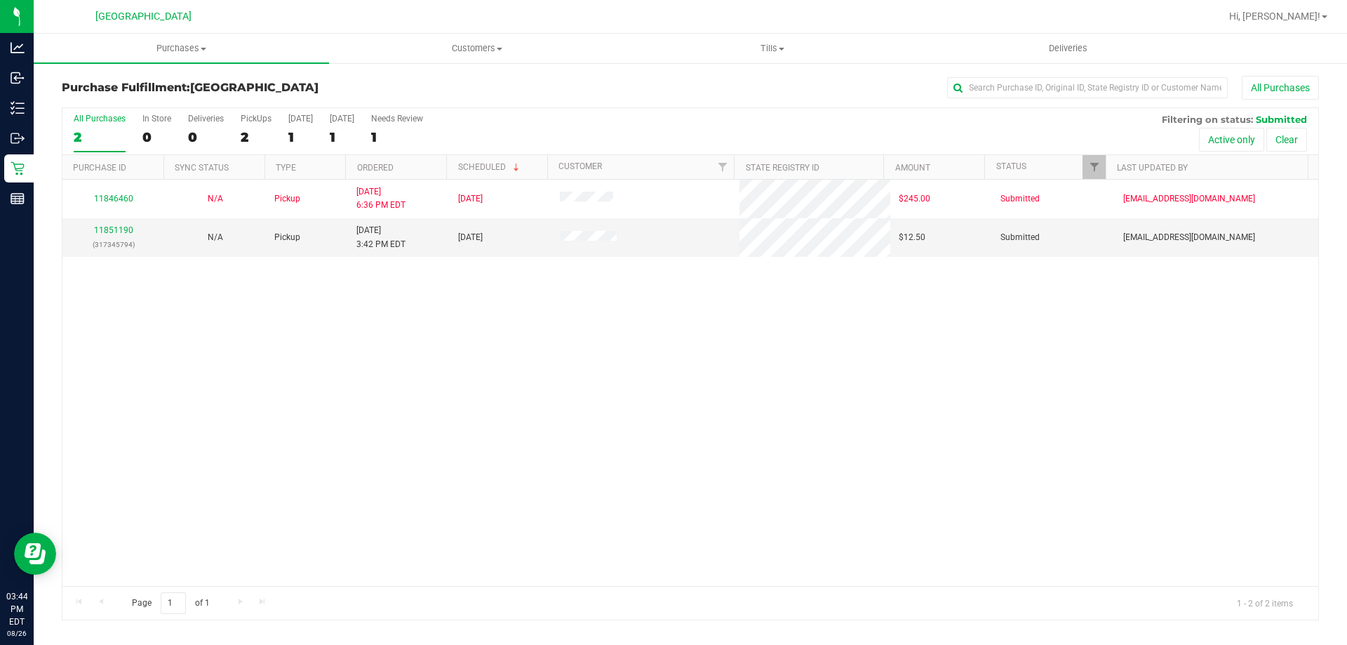
click at [375, 431] on div "11846460 N/A Pickup 8/25/2025 6:36 PM EDT 8/27/2025 $245.00 Submitted typarrish…" at bounding box center [690, 383] width 1256 height 406
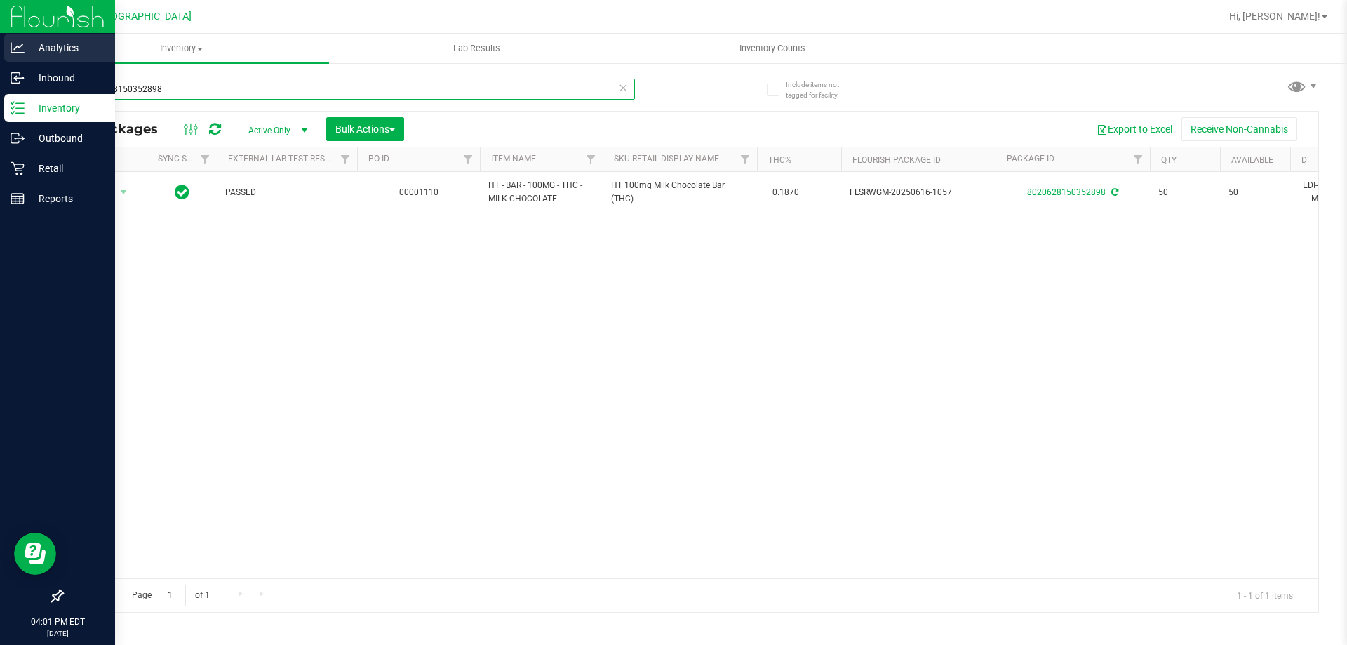
drag, startPoint x: 249, startPoint y: 95, endPoint x: 0, endPoint y: 63, distance: 251.1
click at [0, 63] on div "Analytics Inbound Inventory Outbound Retail Reports 04:01 PM EDT 08/26/2025 08/…" at bounding box center [673, 322] width 1347 height 645
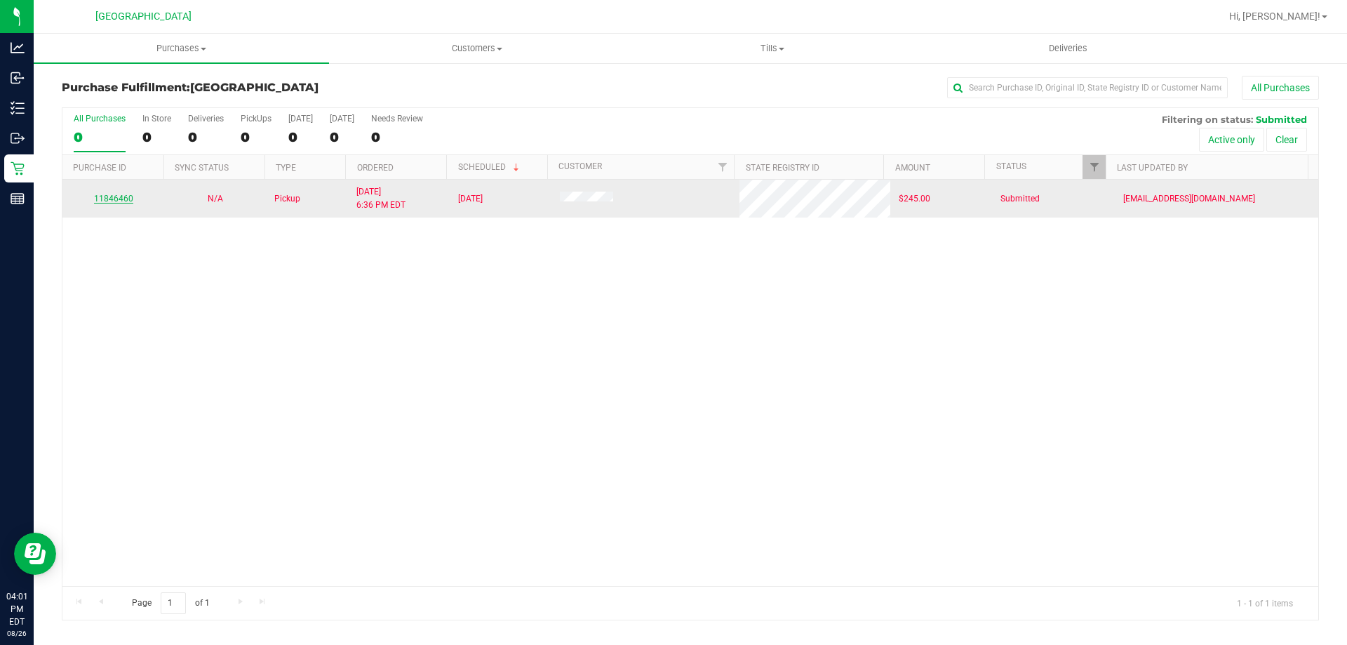
click at [119, 199] on link "11846460" at bounding box center [113, 199] width 39 height 10
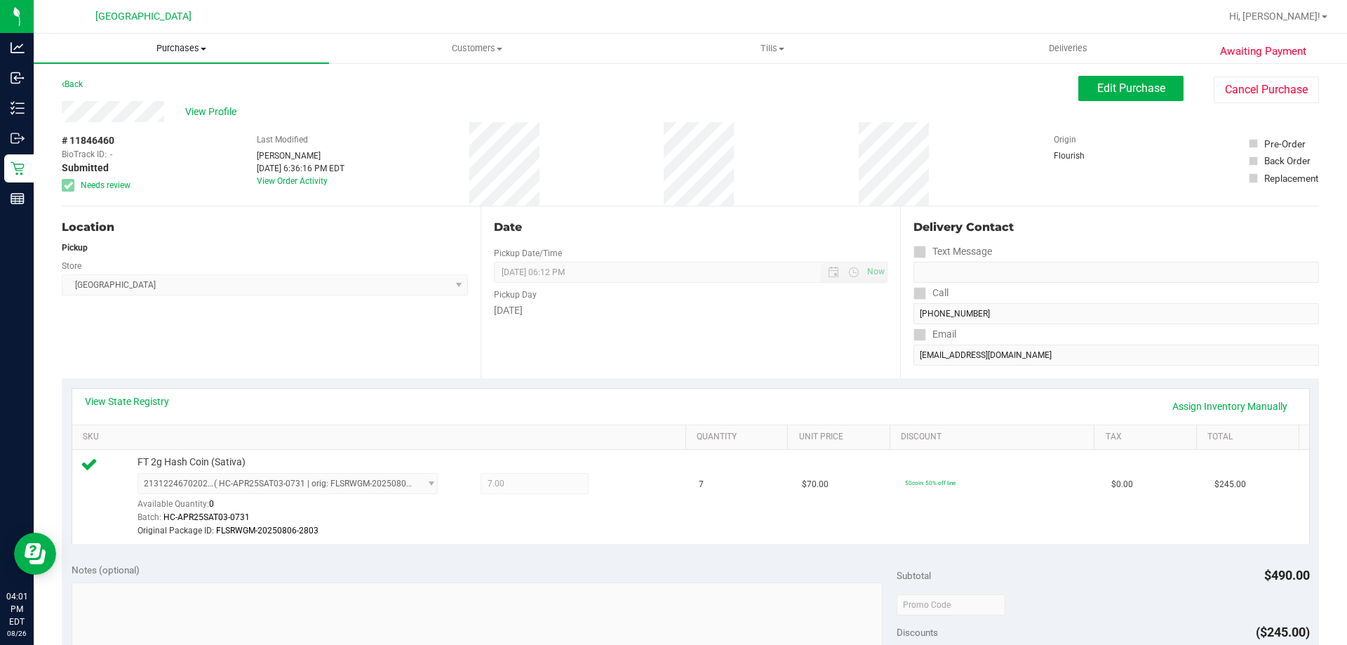
click at [164, 46] on span "Purchases" at bounding box center [181, 48] width 295 height 13
click at [123, 100] on li "Fulfillment" at bounding box center [181, 101] width 295 height 17
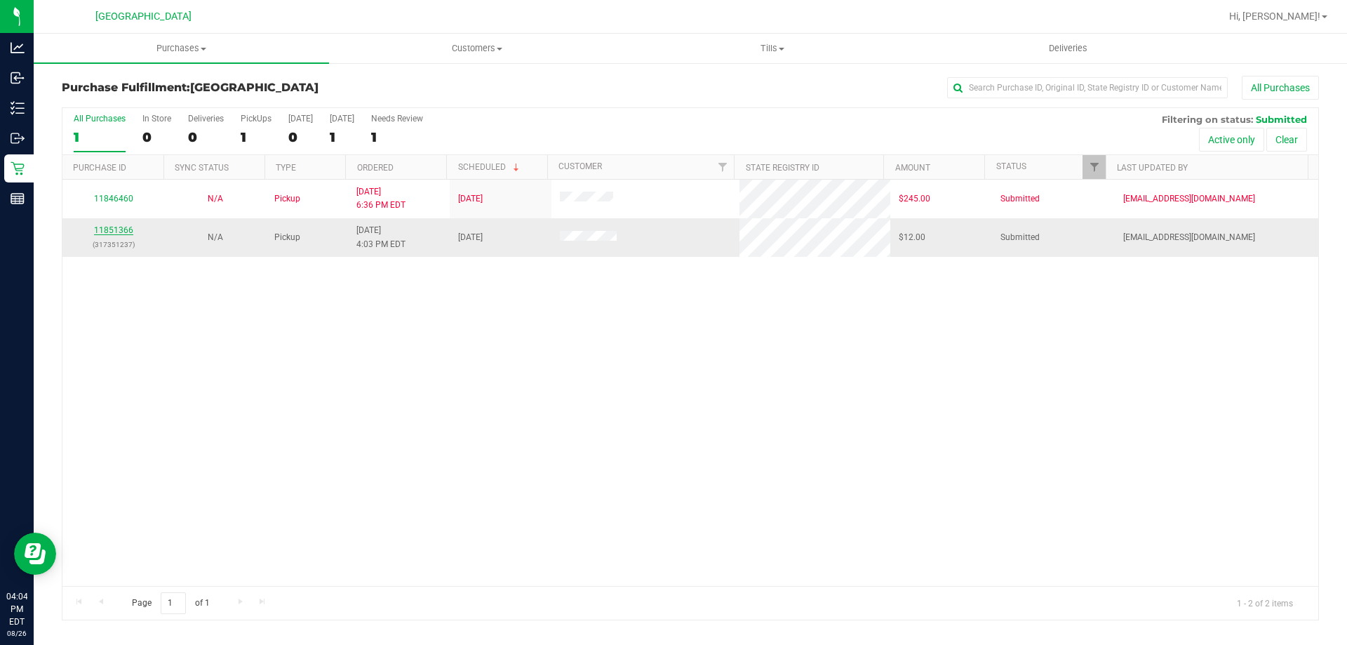
click at [114, 229] on link "11851366" at bounding box center [113, 230] width 39 height 10
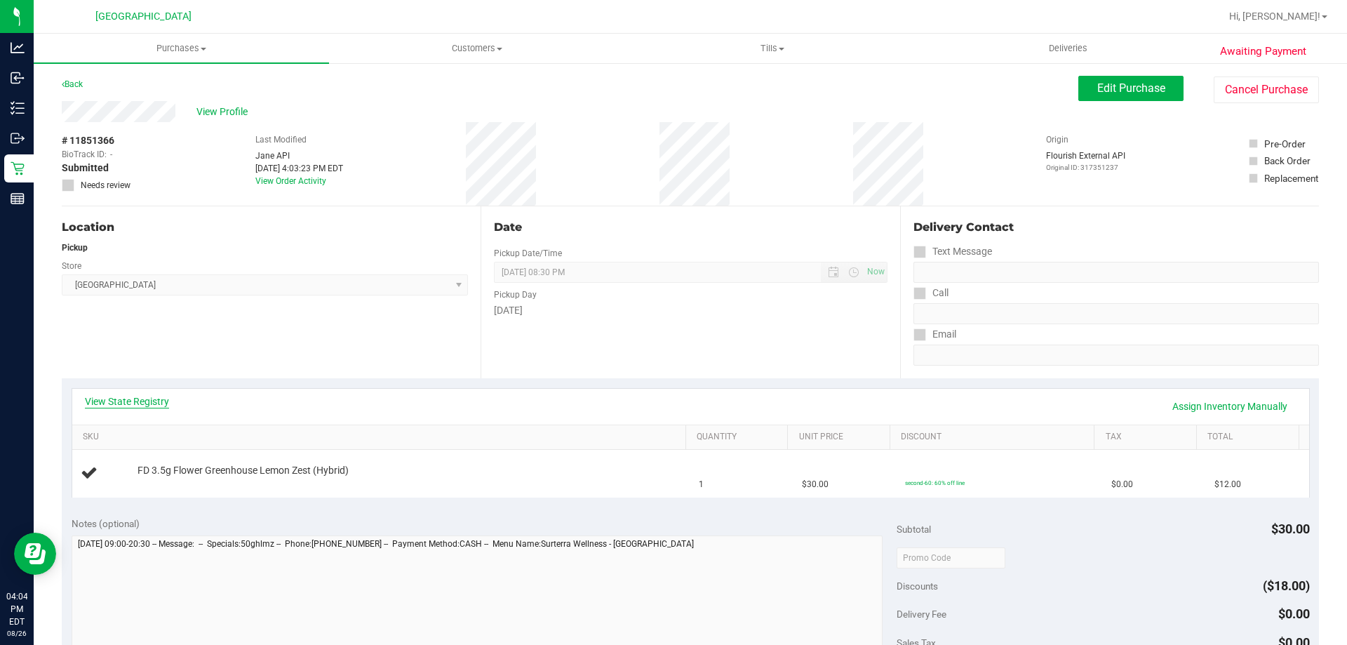
click at [146, 397] on link "View State Registry" at bounding box center [127, 401] width 84 height 14
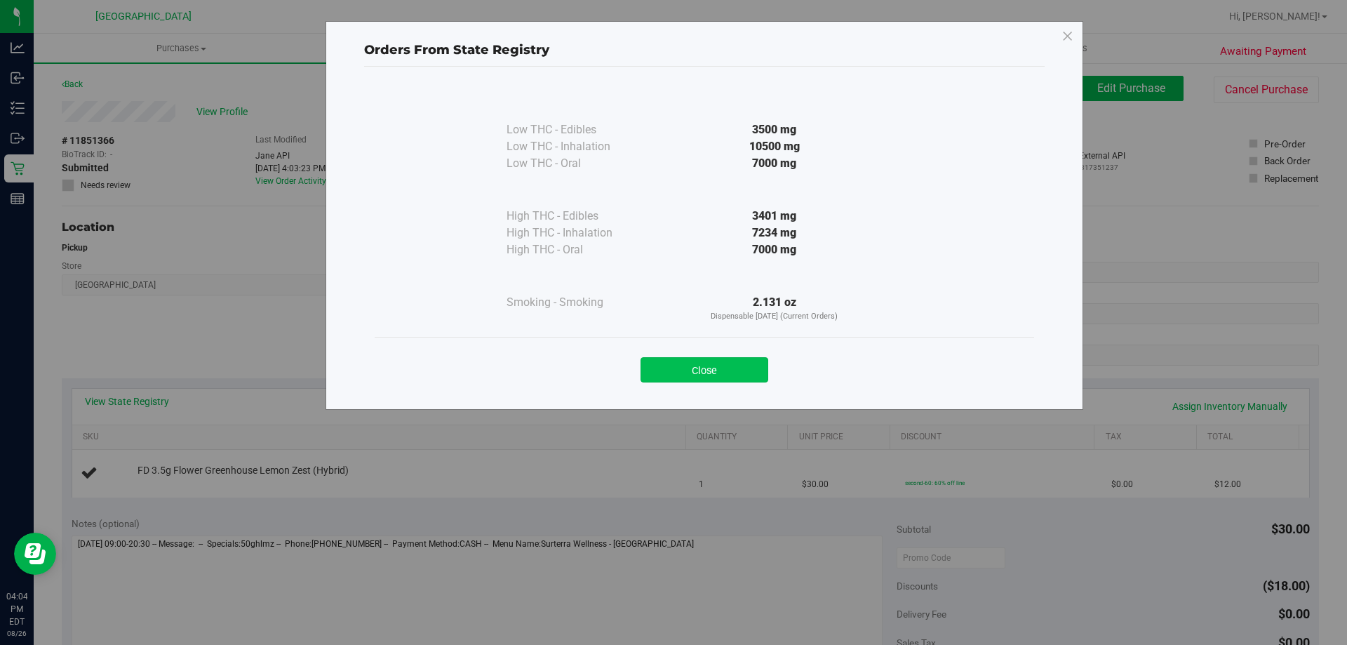
click at [712, 370] on button "Close" at bounding box center [705, 369] width 128 height 25
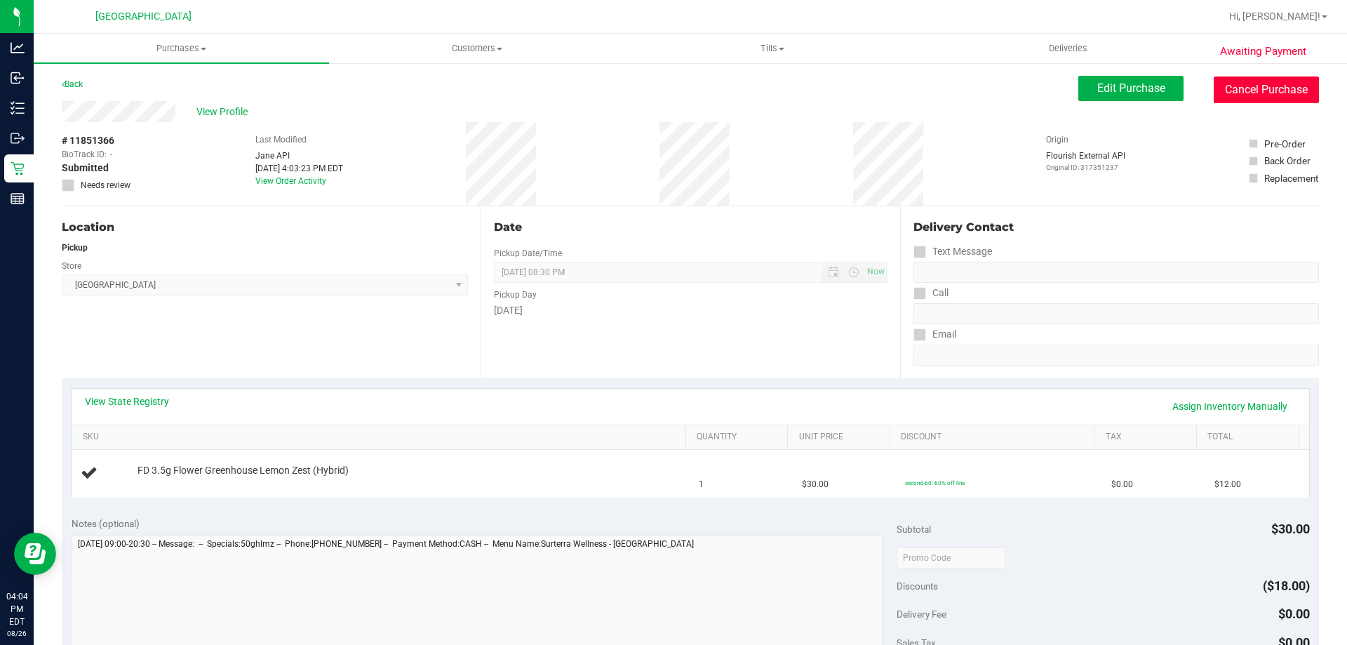
click at [1274, 88] on button "Cancel Purchase" at bounding box center [1266, 89] width 105 height 27
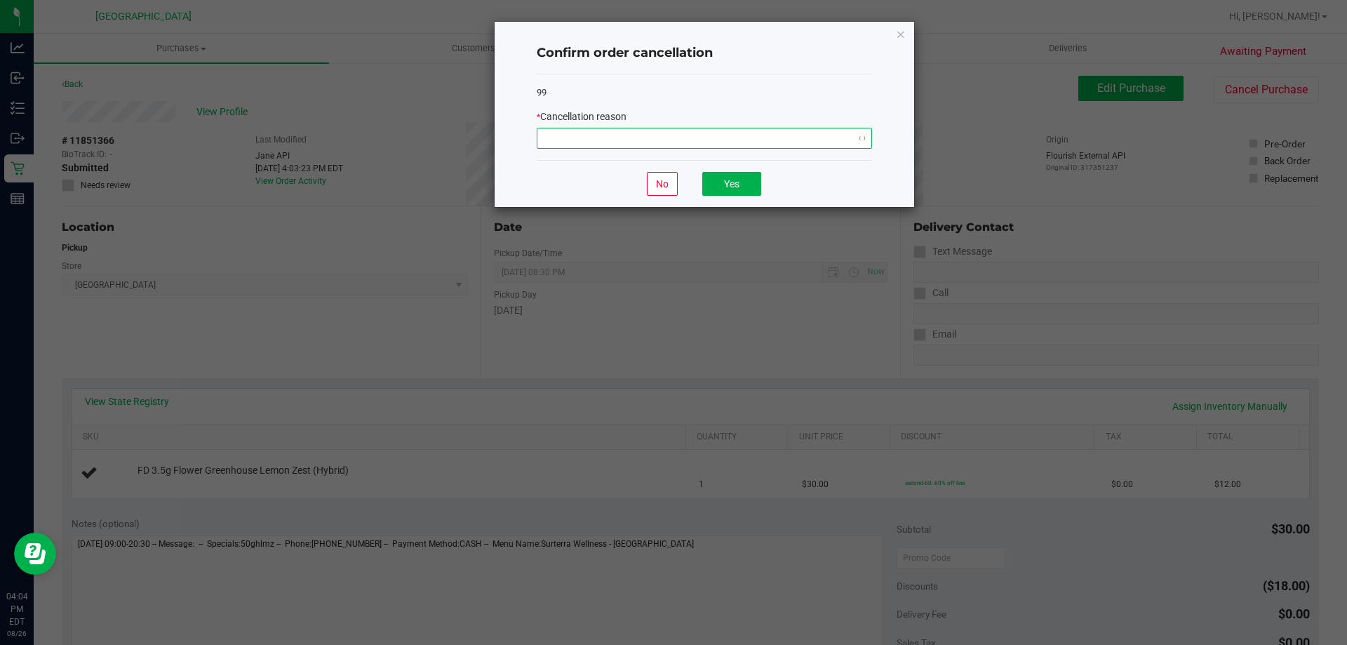
click at [777, 143] on span "NO DATA FOUND" at bounding box center [695, 138] width 316 height 20
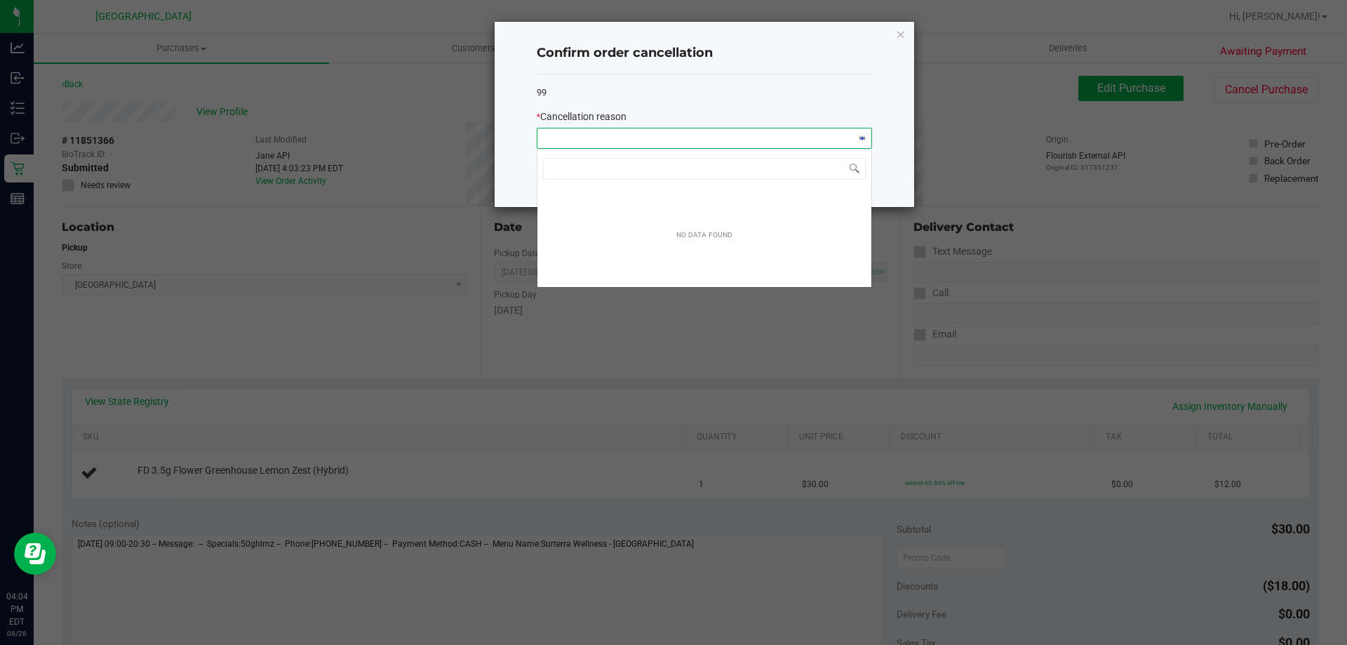
scroll to position [21, 335]
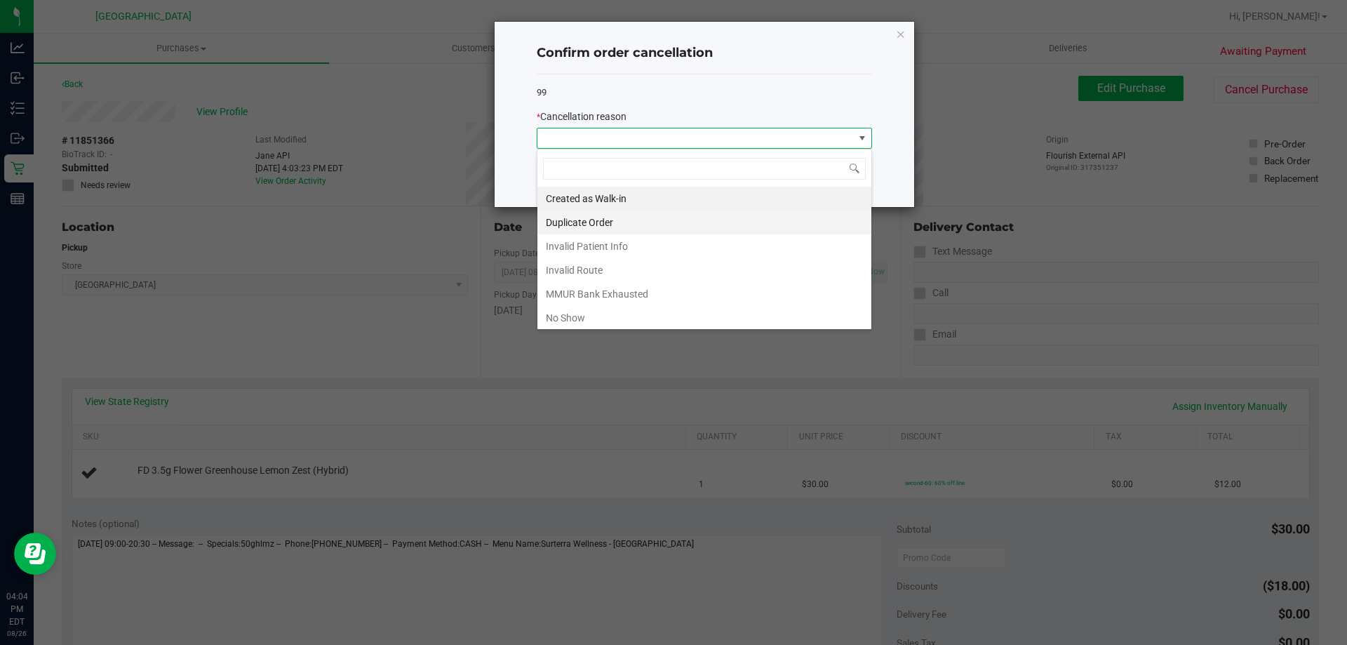
click at [650, 230] on li "Duplicate Order" at bounding box center [704, 223] width 334 height 24
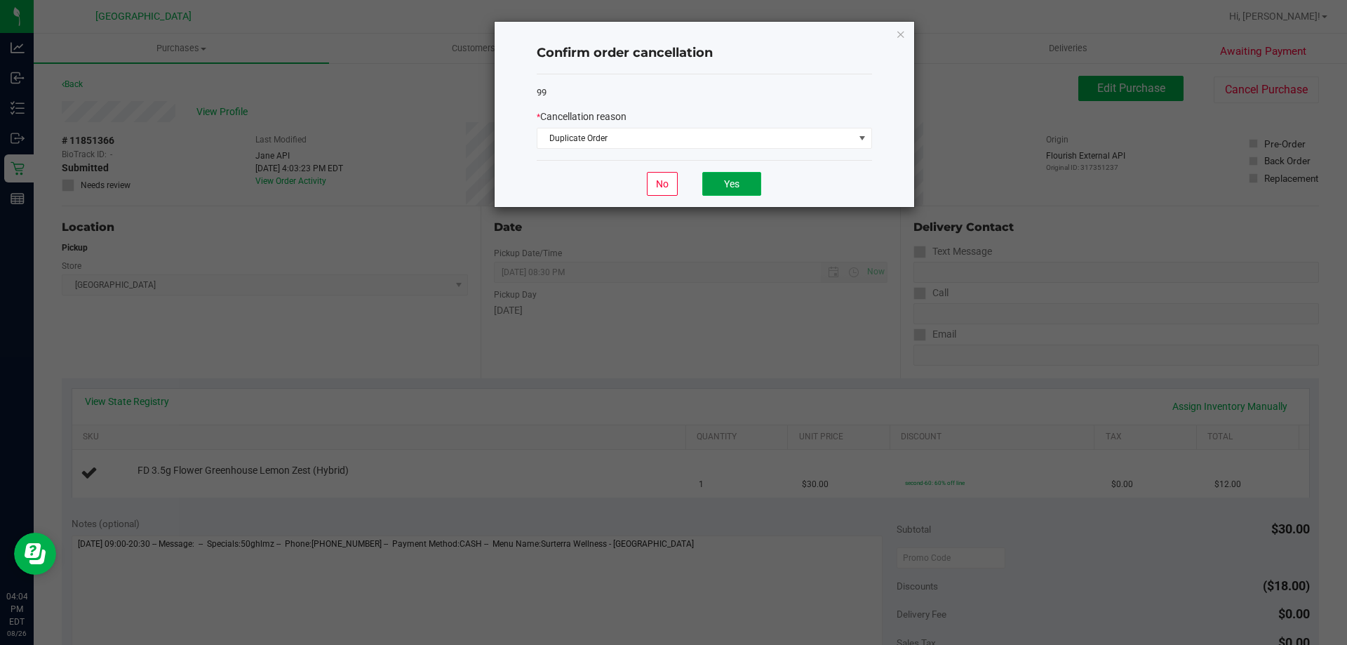
click at [743, 184] on button "Yes" at bounding box center [731, 184] width 59 height 24
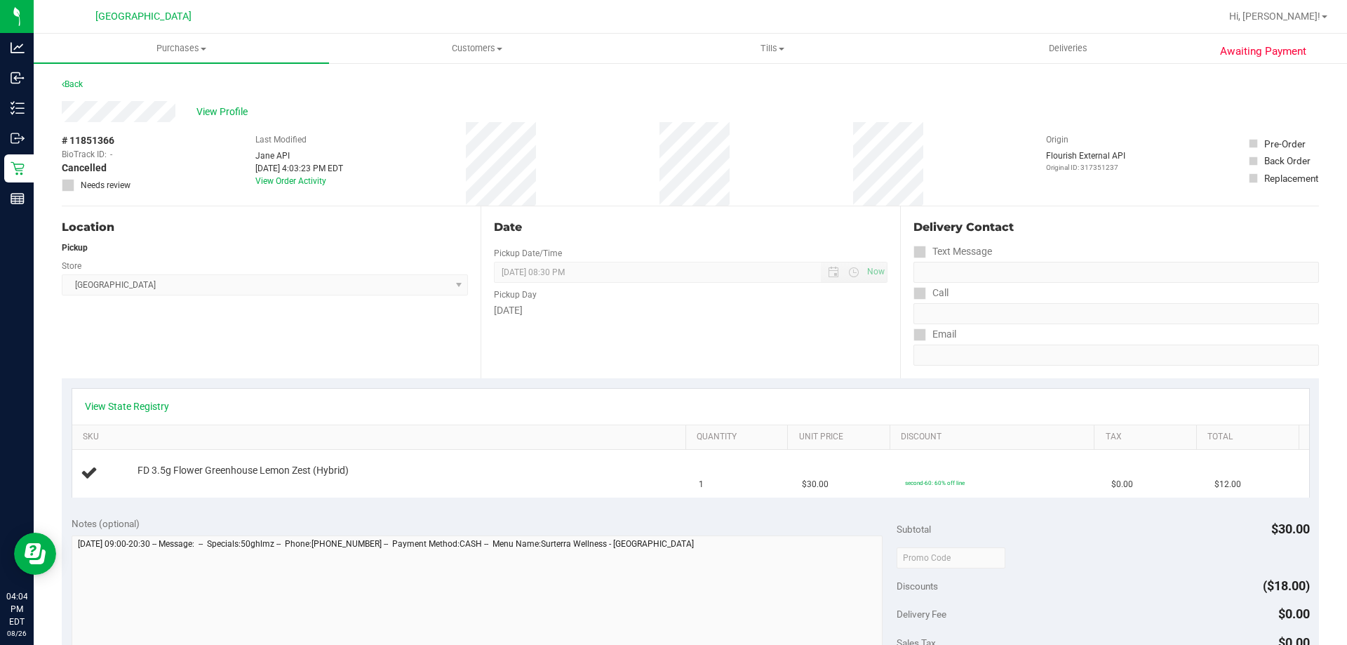
click at [215, 126] on div "# 11851366 BioTrack ID: - Cancelled Needs review Last Modified Jane API Aug 26,…" at bounding box center [690, 163] width 1257 height 83
click at [215, 117] on span "View Profile" at bounding box center [224, 112] width 56 height 15
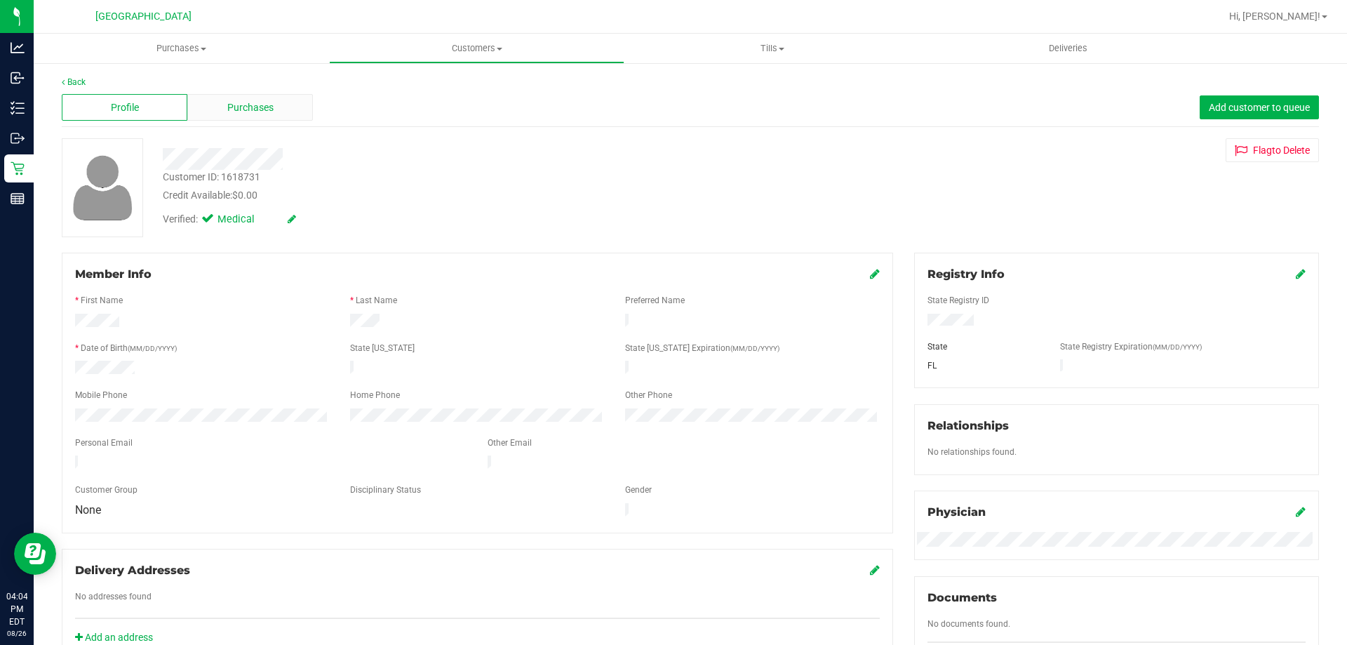
click at [257, 102] on span "Purchases" at bounding box center [250, 107] width 46 height 15
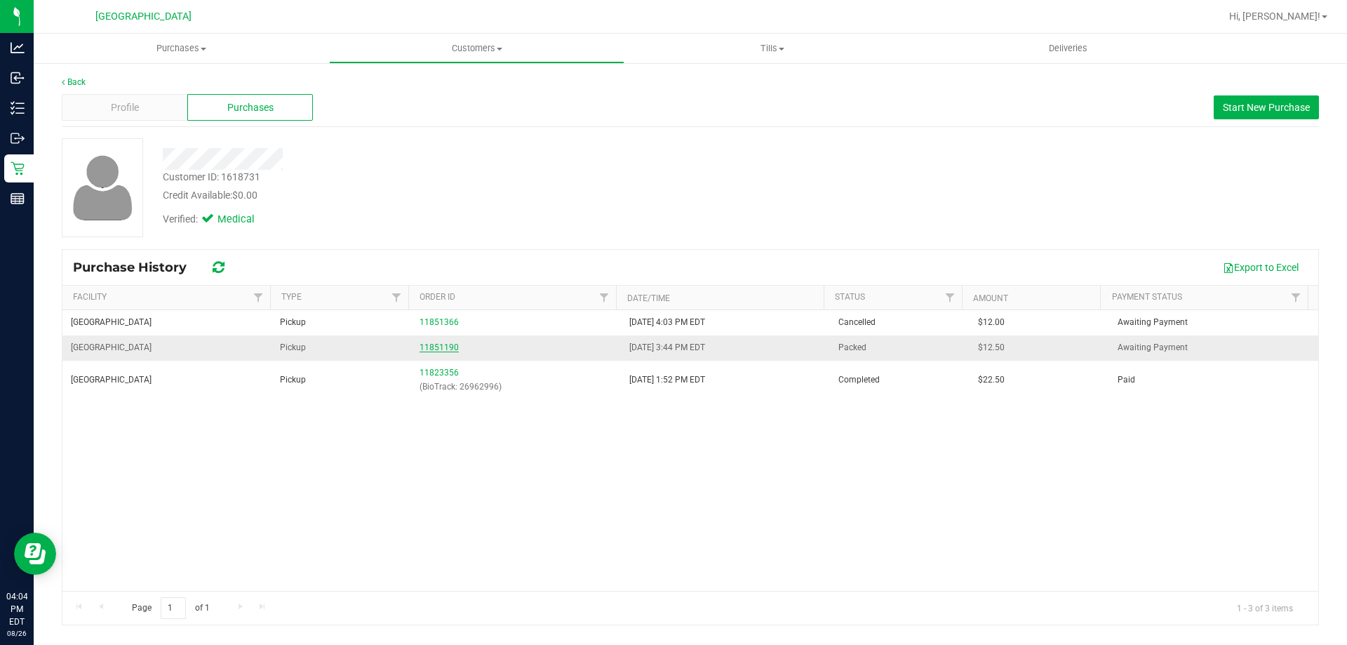
click at [442, 345] on link "11851190" at bounding box center [439, 347] width 39 height 10
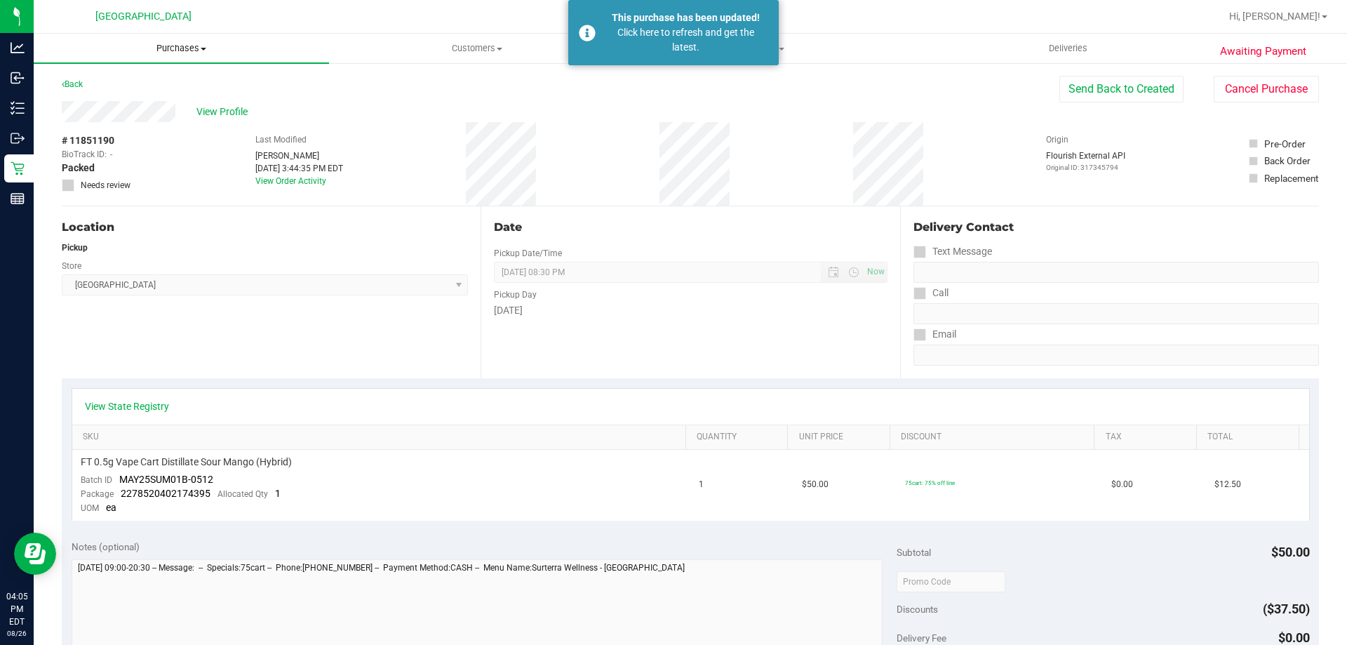
click at [194, 54] on span "Purchases" at bounding box center [181, 48] width 295 height 13
click at [157, 93] on li "Summary of purchases" at bounding box center [181, 84] width 295 height 17
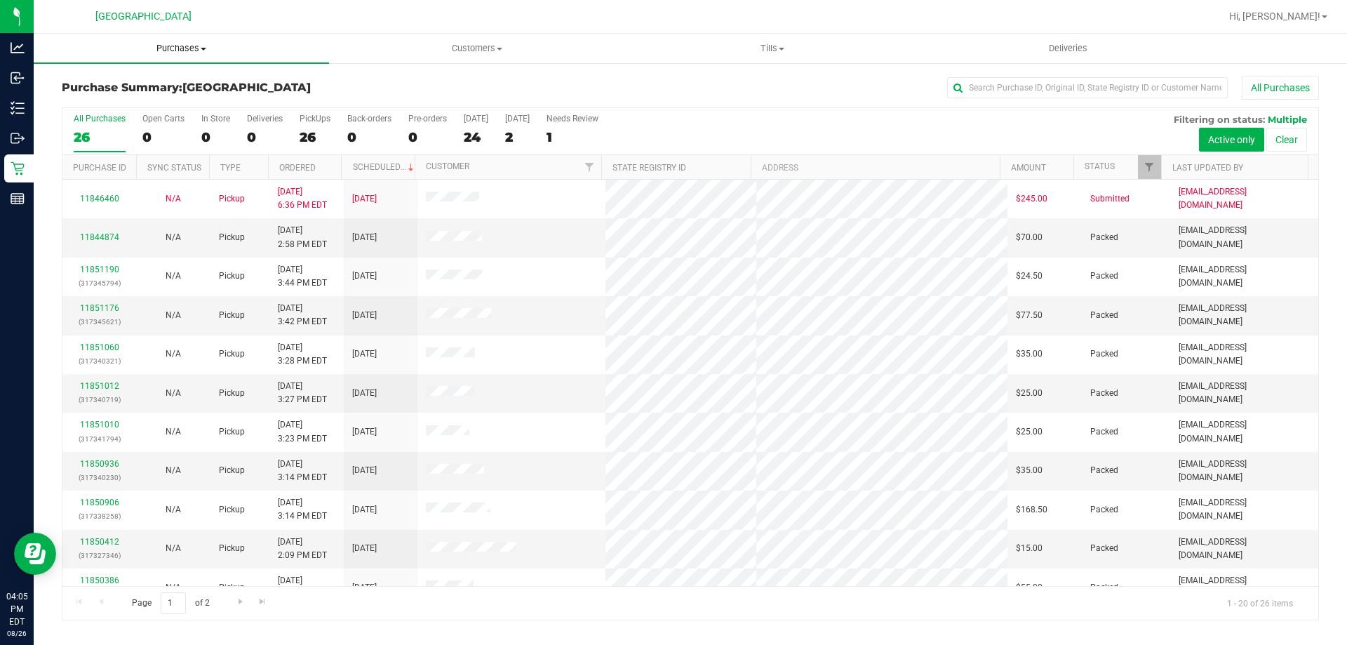
click at [179, 47] on span "Purchases" at bounding box center [181, 48] width 295 height 13
click at [156, 102] on li "Fulfillment" at bounding box center [181, 101] width 295 height 17
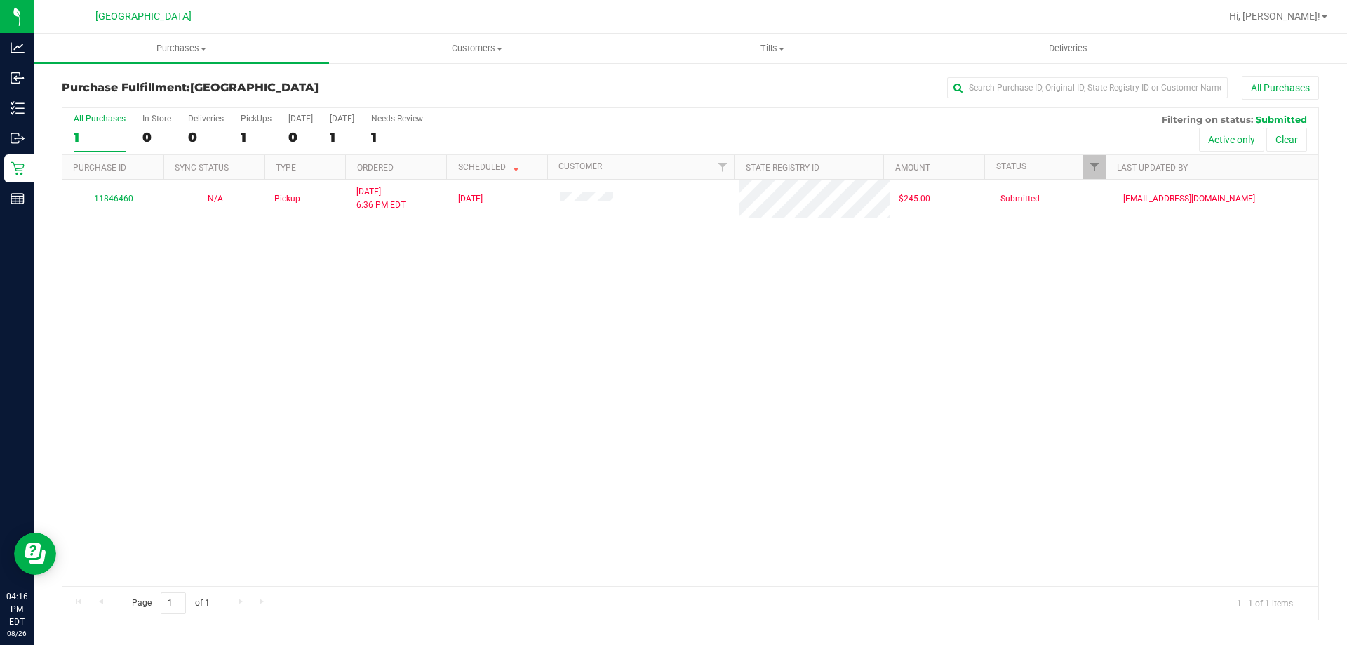
click at [208, 350] on div "11846460 N/A Pickup [DATE] 6:36 PM EDT 8/27/2025 $245.00 Submitted [EMAIL_ADDRE…" at bounding box center [690, 383] width 1256 height 406
click at [685, 457] on div "11846460 N/A Pickup 8/25/2025 6:36 PM EDT 8/27/2025 $245.00 Submitted typarrish…" at bounding box center [690, 383] width 1256 height 406
click at [624, 469] on div "11846460 N/A Pickup 8/25/2025 6:36 PM EDT 8/27/2025 $245.00 Submitted typarrish…" at bounding box center [690, 383] width 1256 height 406
click at [497, 58] on uib-tab-heading "Customers All customers Add a new customer All physicians" at bounding box center [477, 48] width 294 height 28
click at [484, 76] on li "All customers" at bounding box center [476, 84] width 295 height 17
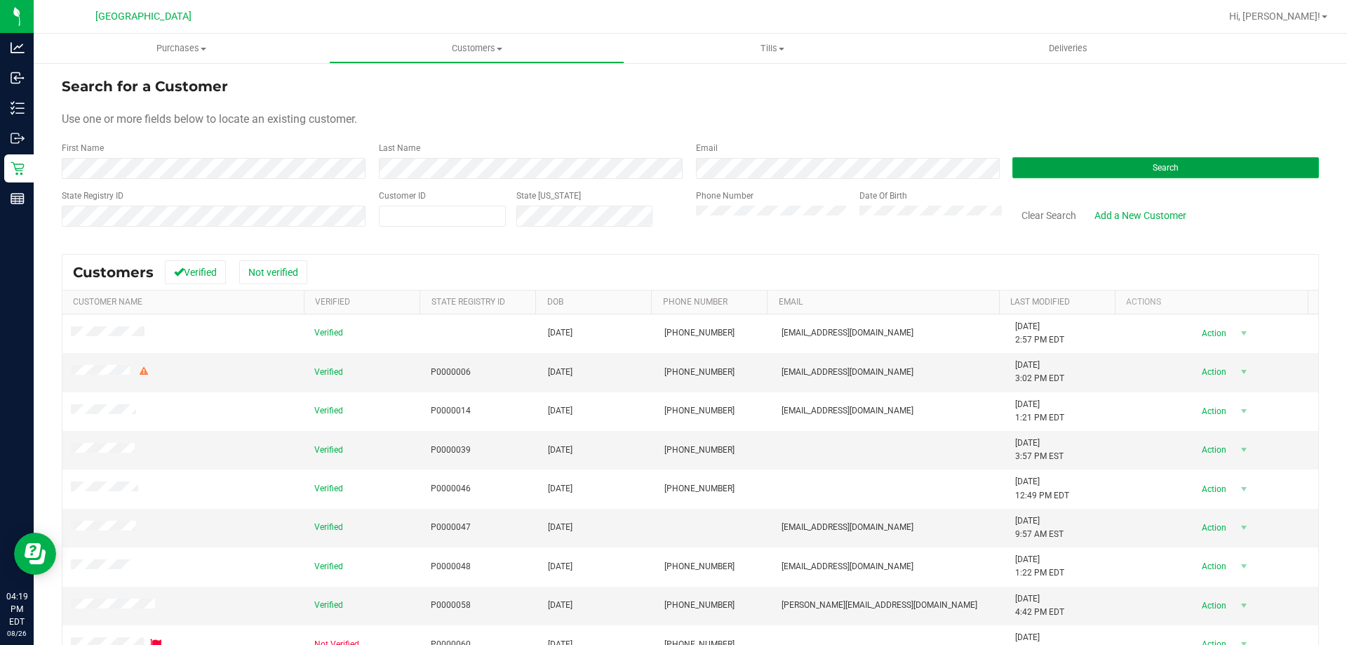
click at [1169, 172] on span "Search" at bounding box center [1166, 168] width 26 height 10
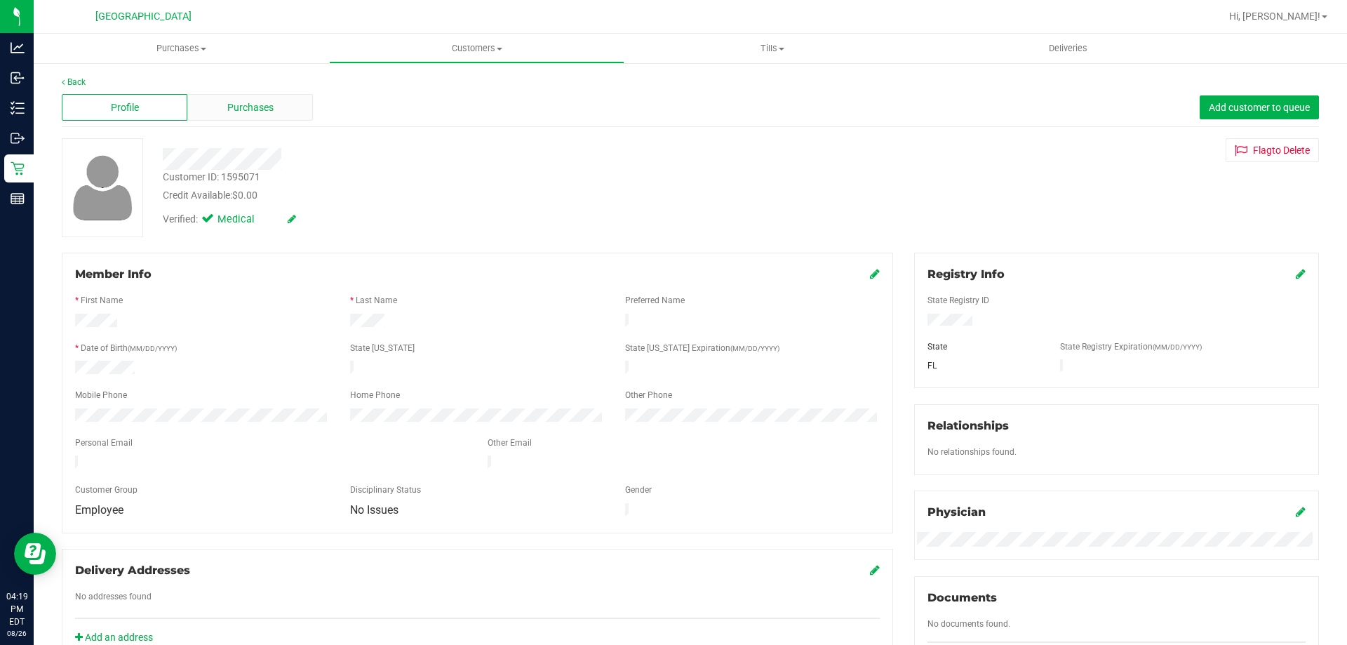
click at [241, 98] on div "Purchases" at bounding box center [250, 107] width 126 height 27
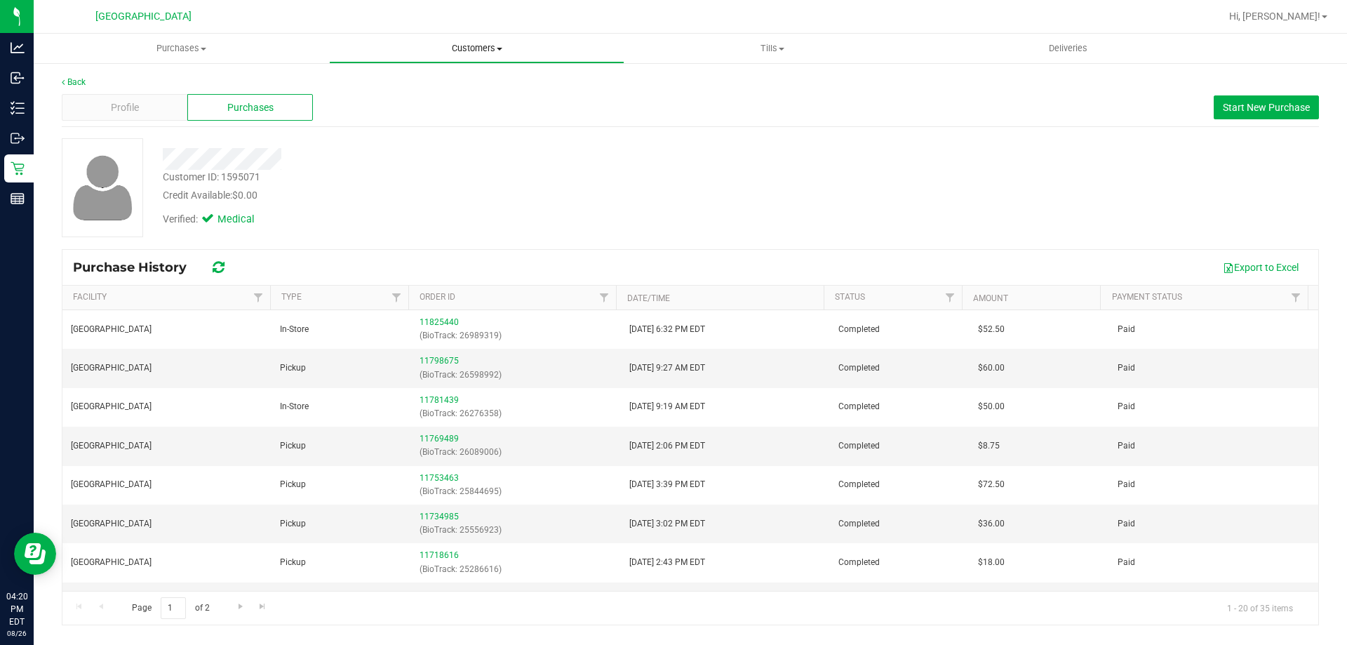
click at [487, 53] on span "Customers" at bounding box center [477, 48] width 294 height 13
click at [417, 227] on div "Verified: Medical" at bounding box center [471, 218] width 639 height 31
click at [121, 102] on span "Profile" at bounding box center [125, 107] width 28 height 15
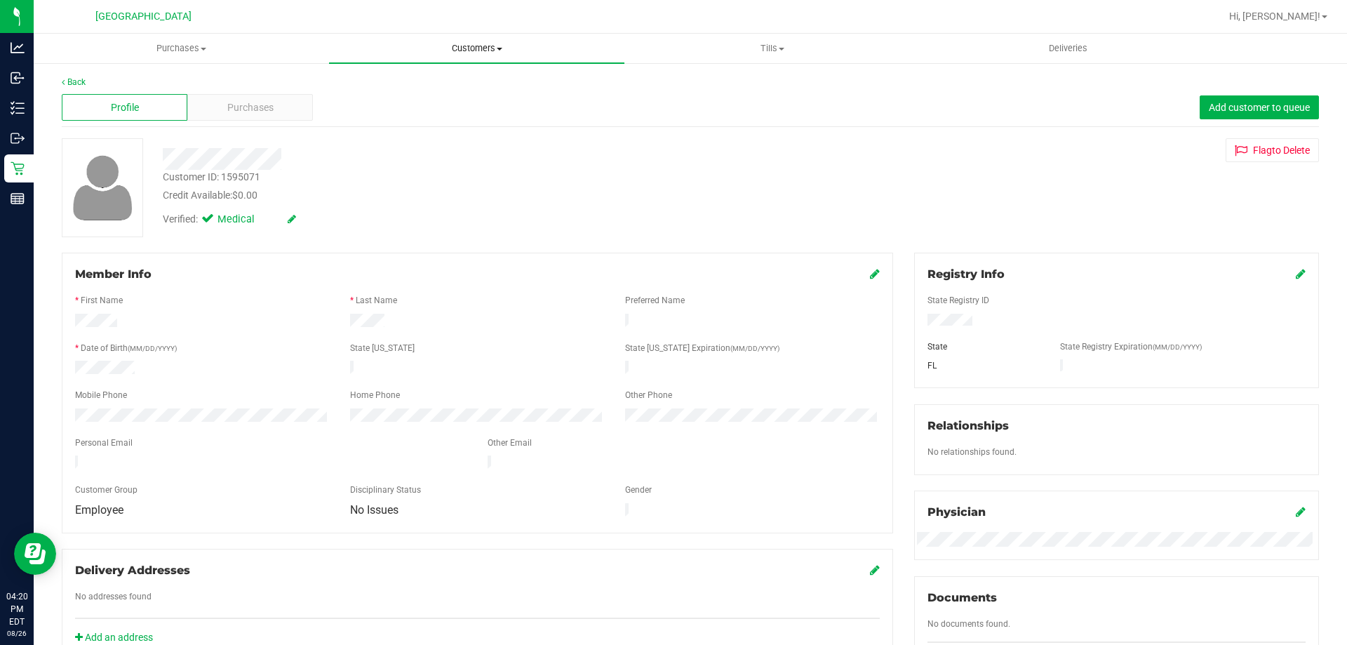
click at [489, 50] on span "Customers" at bounding box center [476, 48] width 295 height 13
click at [403, 79] on span "All customers" at bounding box center [379, 85] width 101 height 12
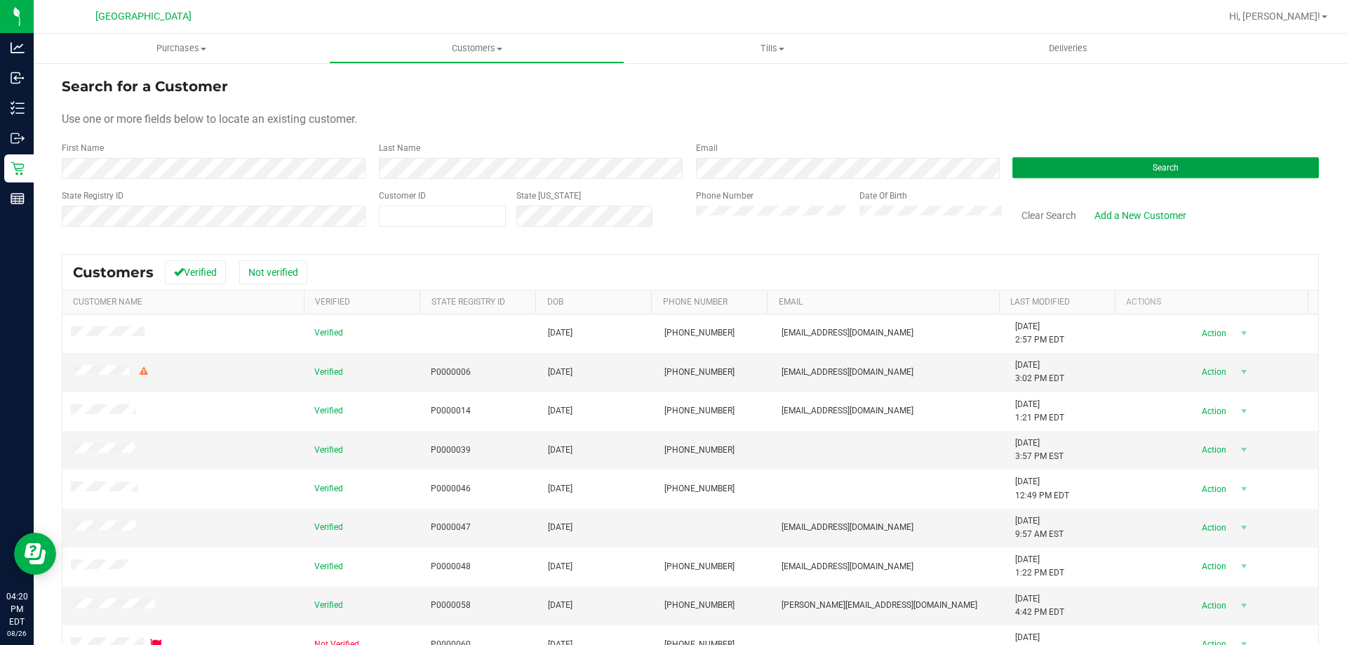
click at [1093, 173] on button "Search" at bounding box center [1166, 167] width 307 height 21
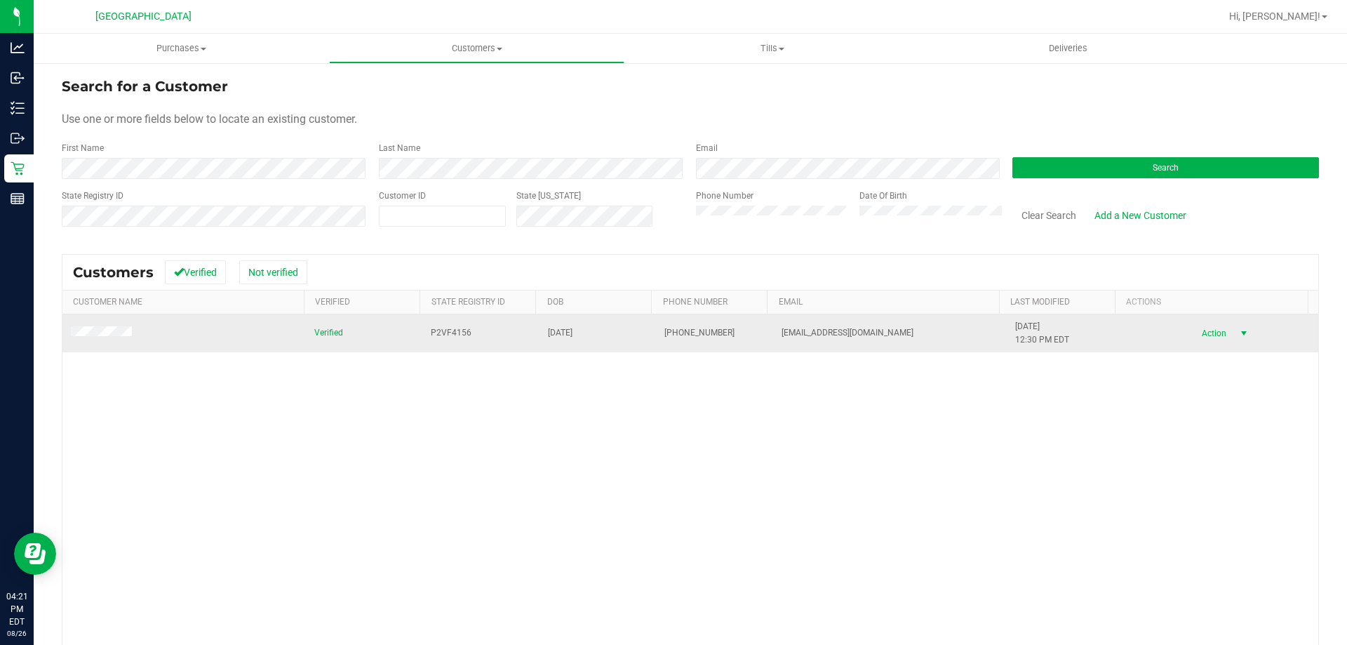
click at [1213, 332] on span "Action" at bounding box center [1212, 333] width 46 height 20
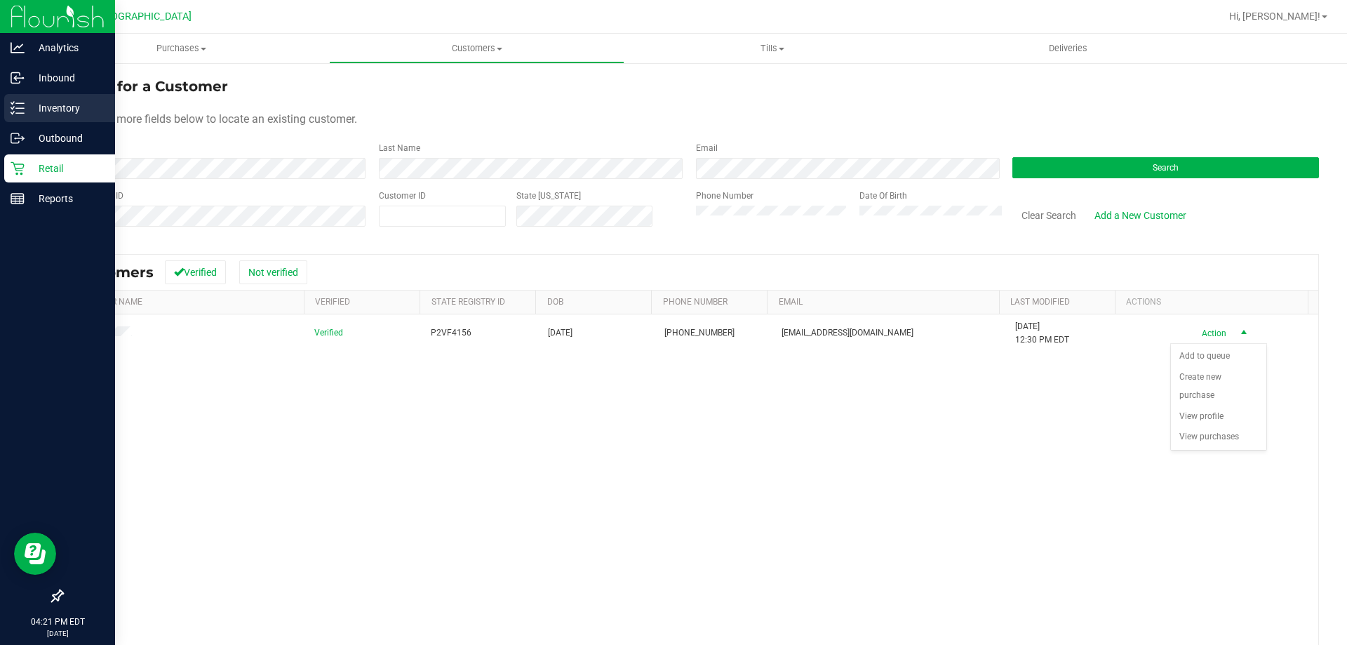
click at [32, 115] on p "Inventory" at bounding box center [67, 108] width 84 height 17
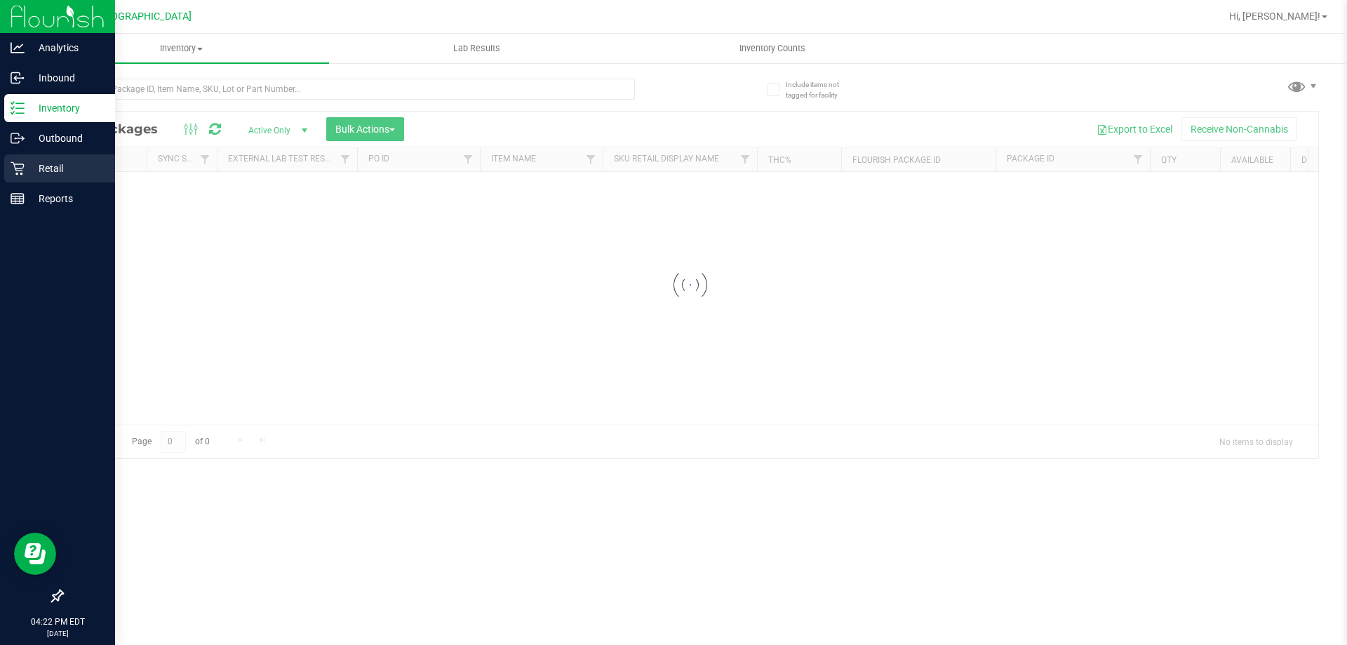
click at [26, 172] on p "Retail" at bounding box center [67, 168] width 84 height 17
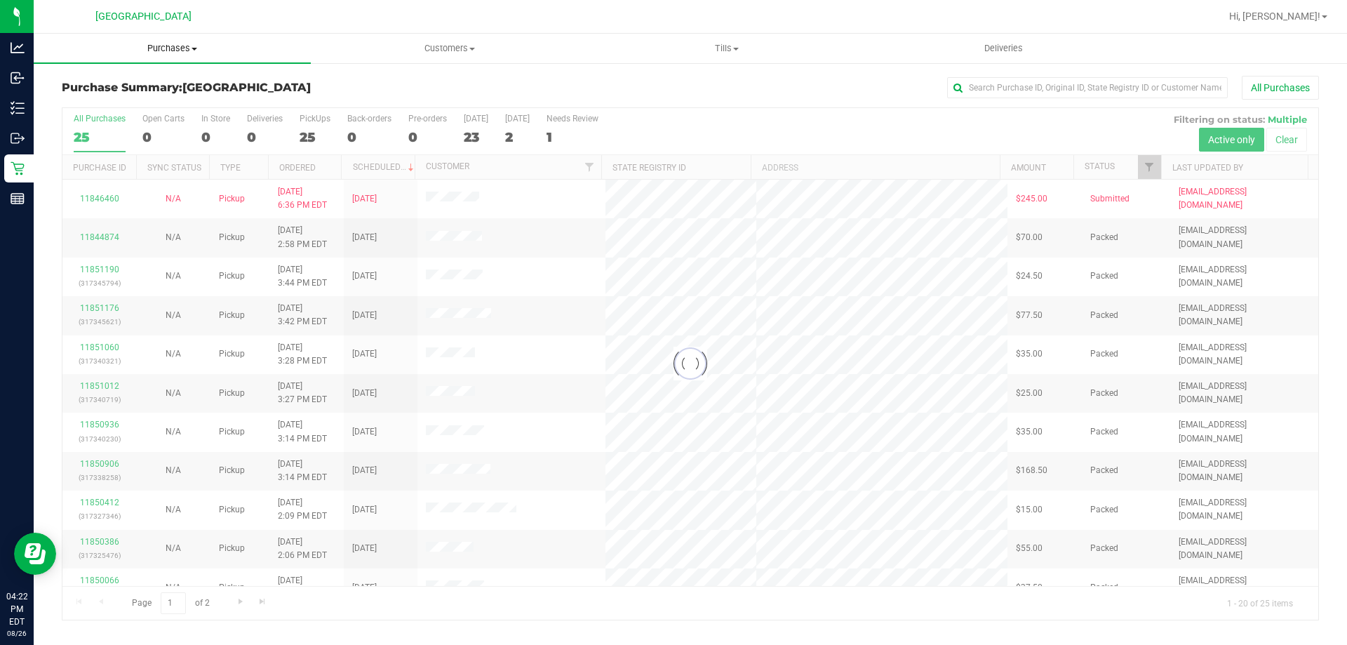
click at [192, 41] on uib-tab-heading "Purchases Summary of purchases Fulfillment All purchases" at bounding box center [172, 48] width 277 height 29
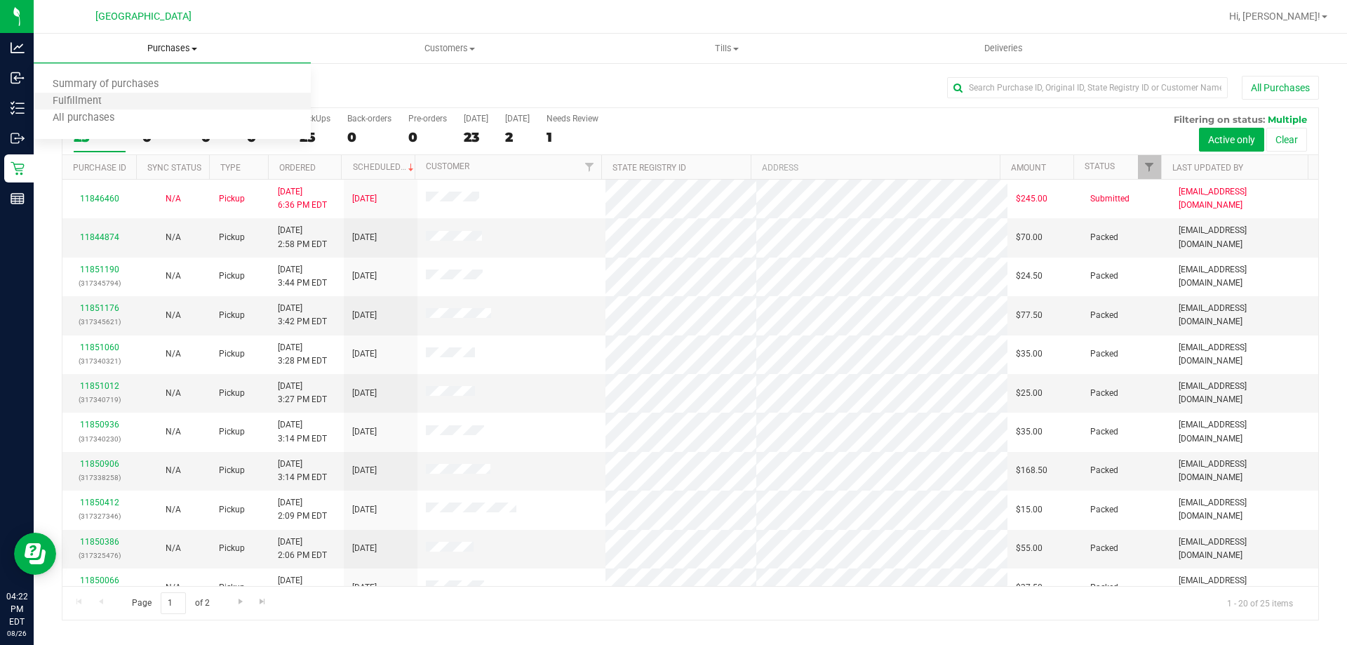
click at [166, 102] on li "Fulfillment" at bounding box center [172, 101] width 277 height 17
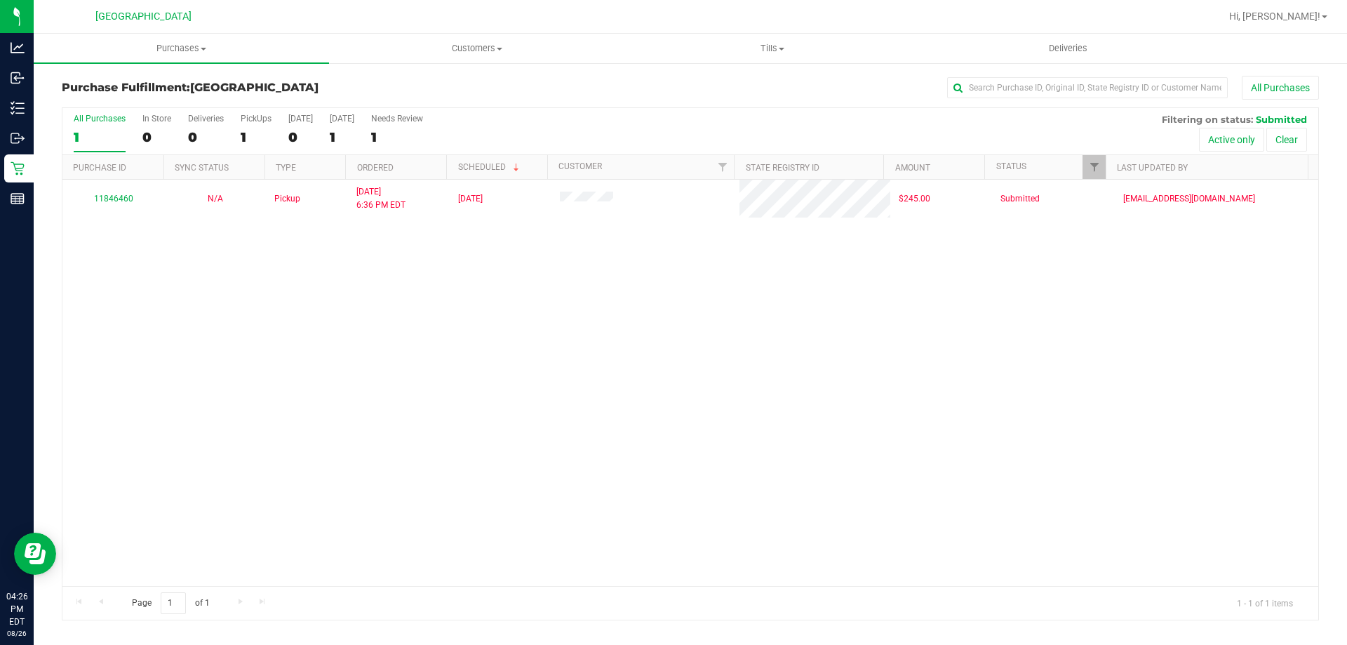
click at [497, 414] on div "11846460 N/A Pickup [DATE] 6:36 PM EDT 8/27/2025 $245.00 Submitted [EMAIL_ADDRE…" at bounding box center [690, 383] width 1256 height 406
click at [199, 488] on div "11846460 N/A Pickup 8/25/2025 6:36 PM EDT 8/27/2025 $245.00 Submitted typarrish…" at bounding box center [690, 383] width 1256 height 406
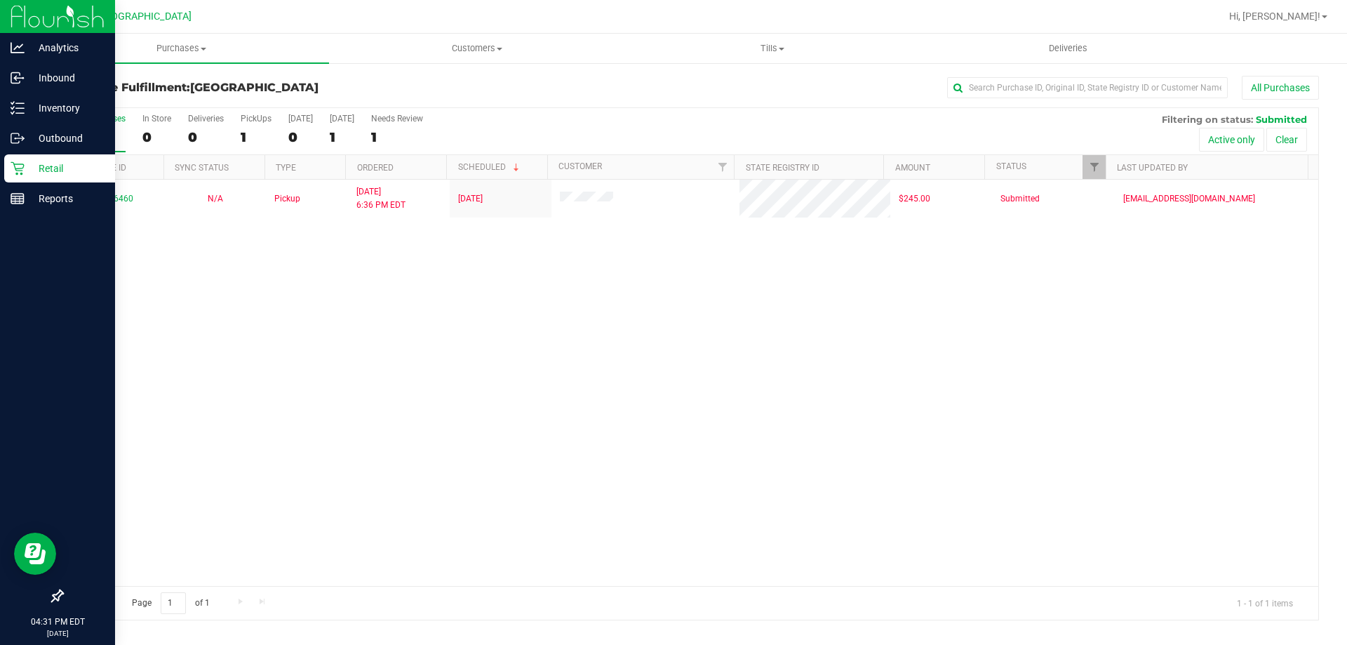
click at [46, 163] on p "Retail" at bounding box center [67, 168] width 84 height 17
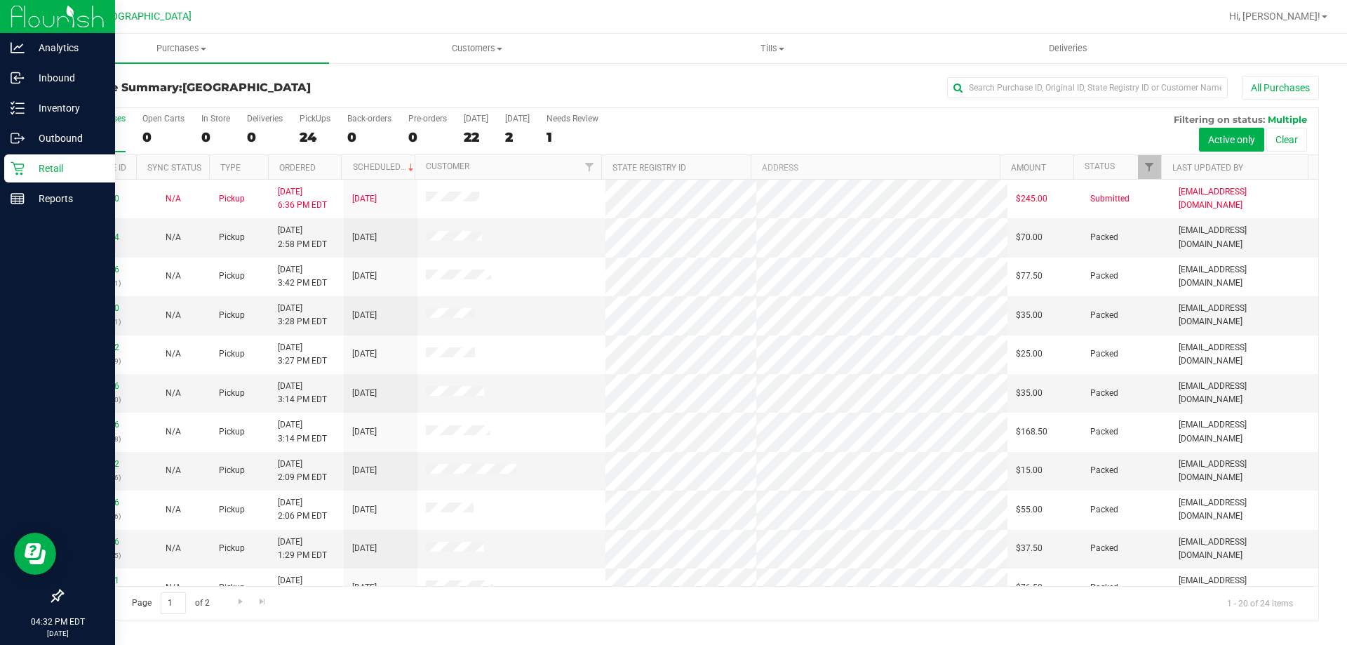
click at [72, 163] on p "Retail" at bounding box center [67, 168] width 84 height 17
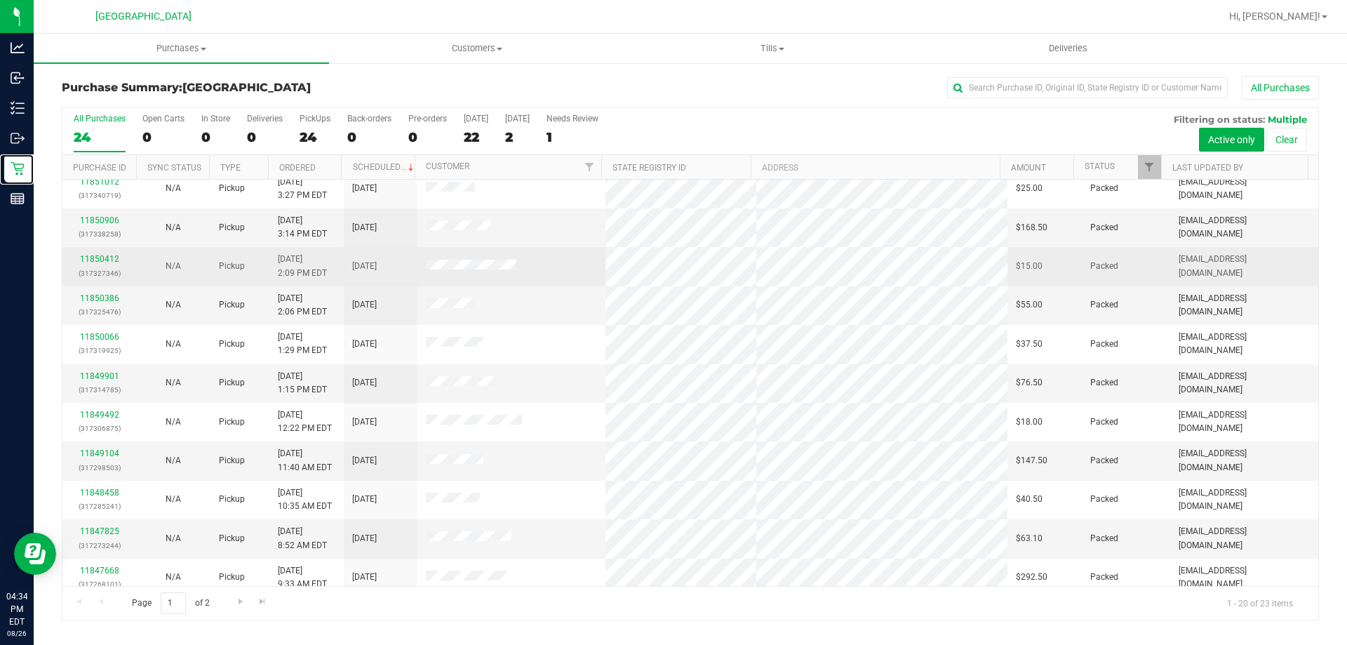
scroll to position [160, 0]
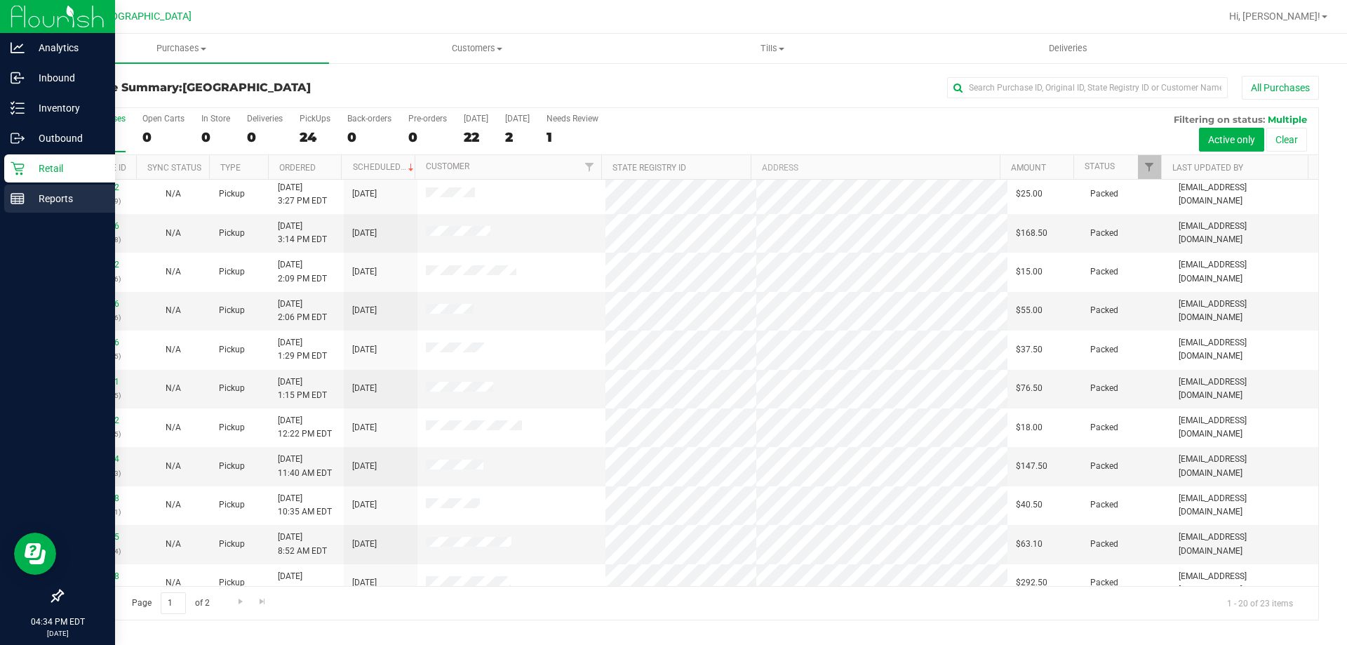
click at [29, 208] on div "Reports" at bounding box center [59, 199] width 111 height 28
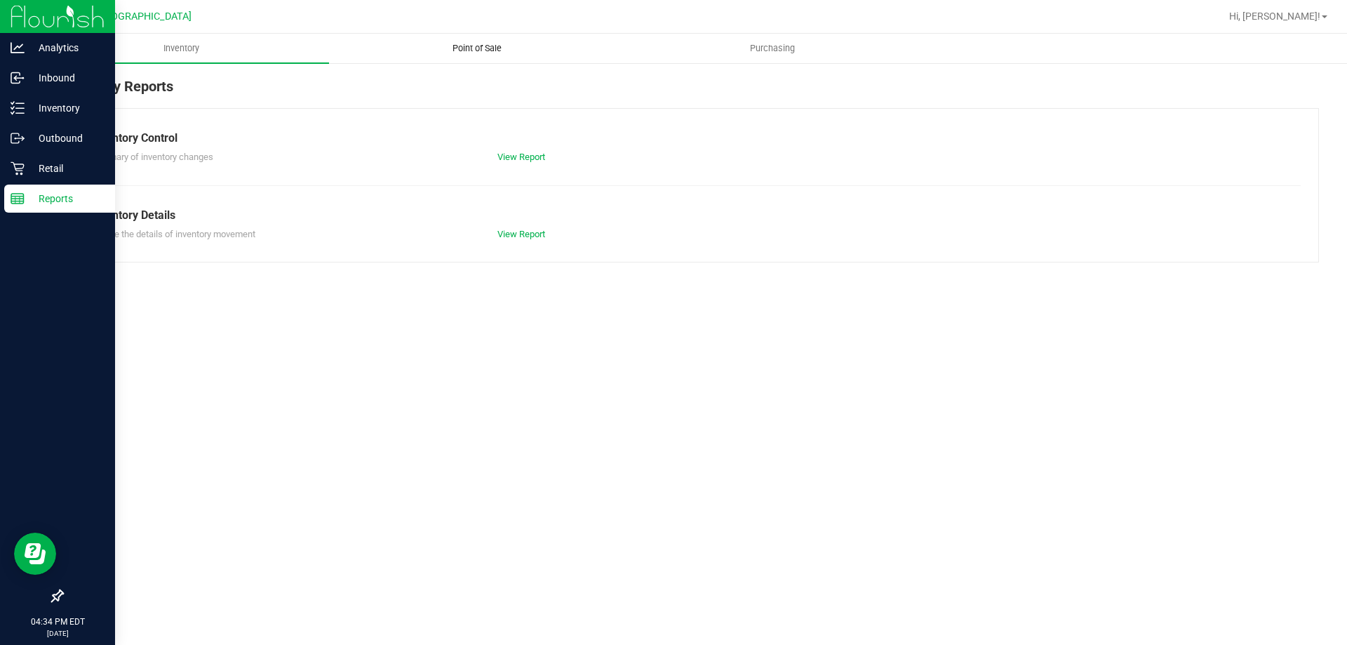
click at [476, 53] on span "Point of Sale" at bounding box center [477, 48] width 87 height 13
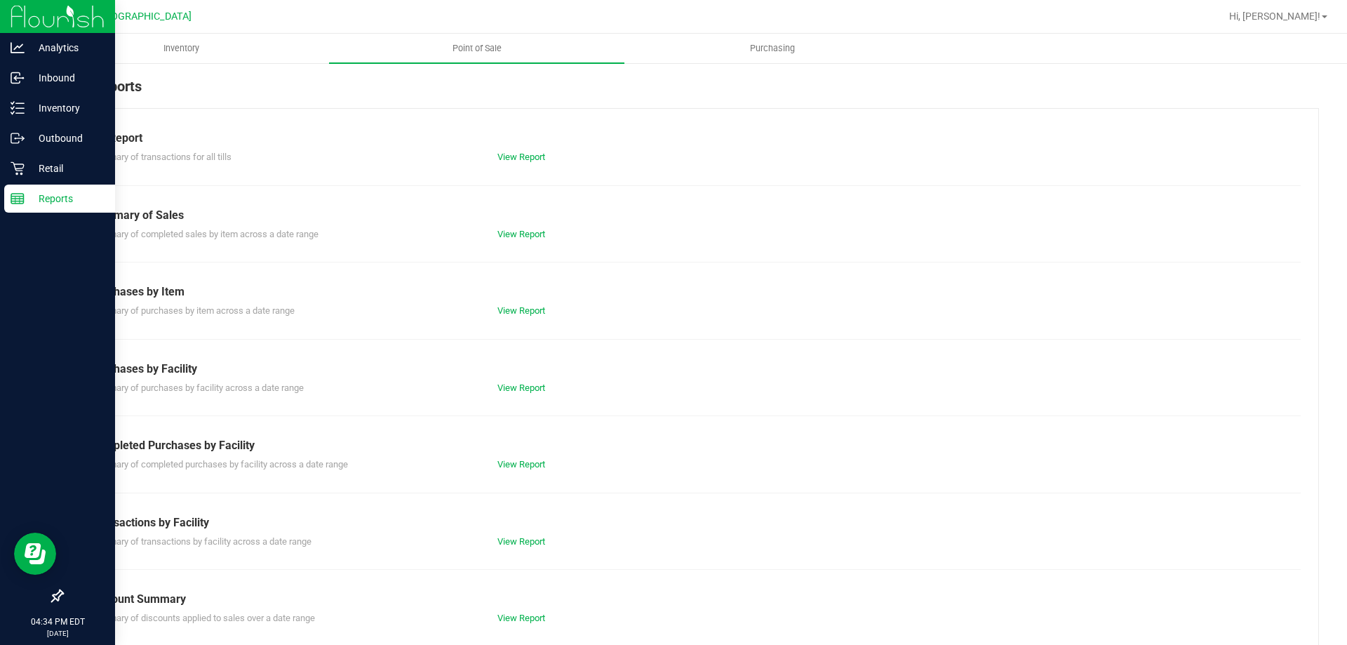
click at [509, 458] on div "View Report" at bounding box center [588, 464] width 203 height 14
click at [511, 461] on link "View Report" at bounding box center [521, 464] width 48 height 11
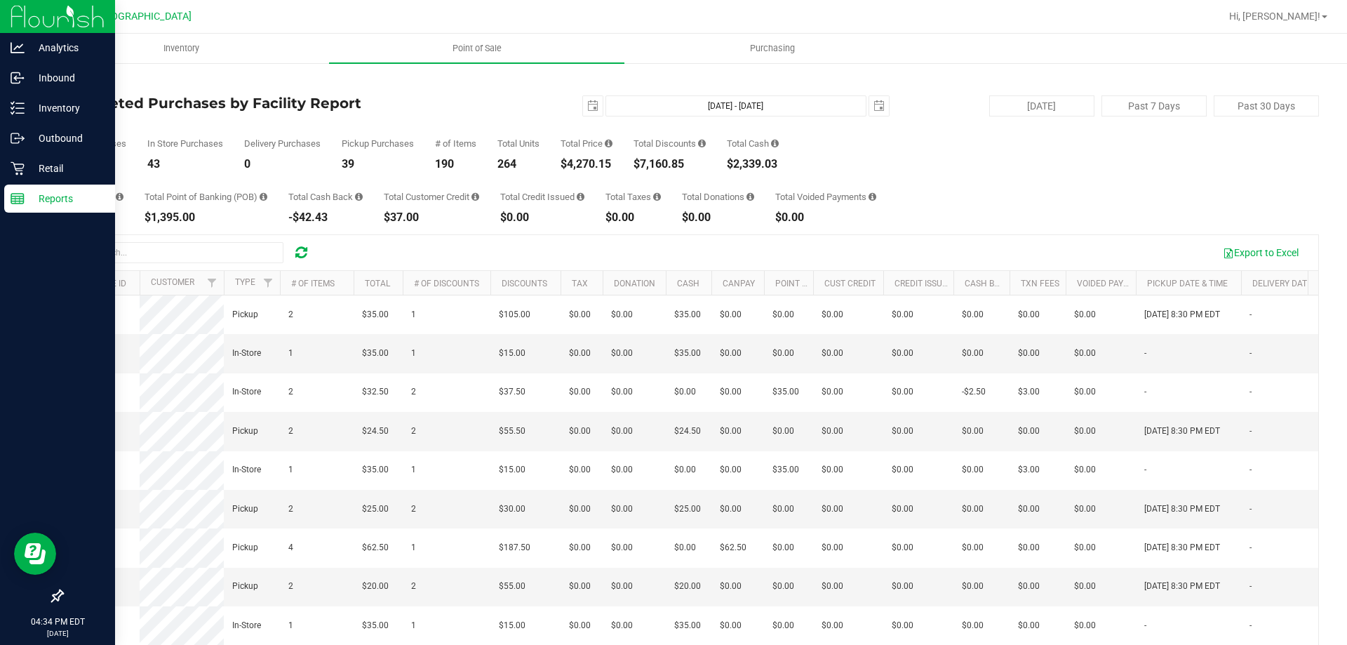
drag, startPoint x: 620, startPoint y: 161, endPoint x: 542, endPoint y: 166, distance: 78.7
click at [542, 166] on div "Total Purchases 82 In Store Purchases 43 Delivery Purchases 0 Pickup Purchases …" at bounding box center [690, 142] width 1257 height 53
click at [546, 163] on div "Total Purchases 82 In Store Purchases 43 Delivery Purchases 0 Pickup Purchases …" at bounding box center [690, 142] width 1257 height 53
click at [556, 161] on div "Total Purchases 82 In Store Purchases 43 Delivery Purchases 0 Pickup Purchases …" at bounding box center [690, 142] width 1257 height 53
click at [67, 100] on p "Inventory" at bounding box center [67, 108] width 84 height 17
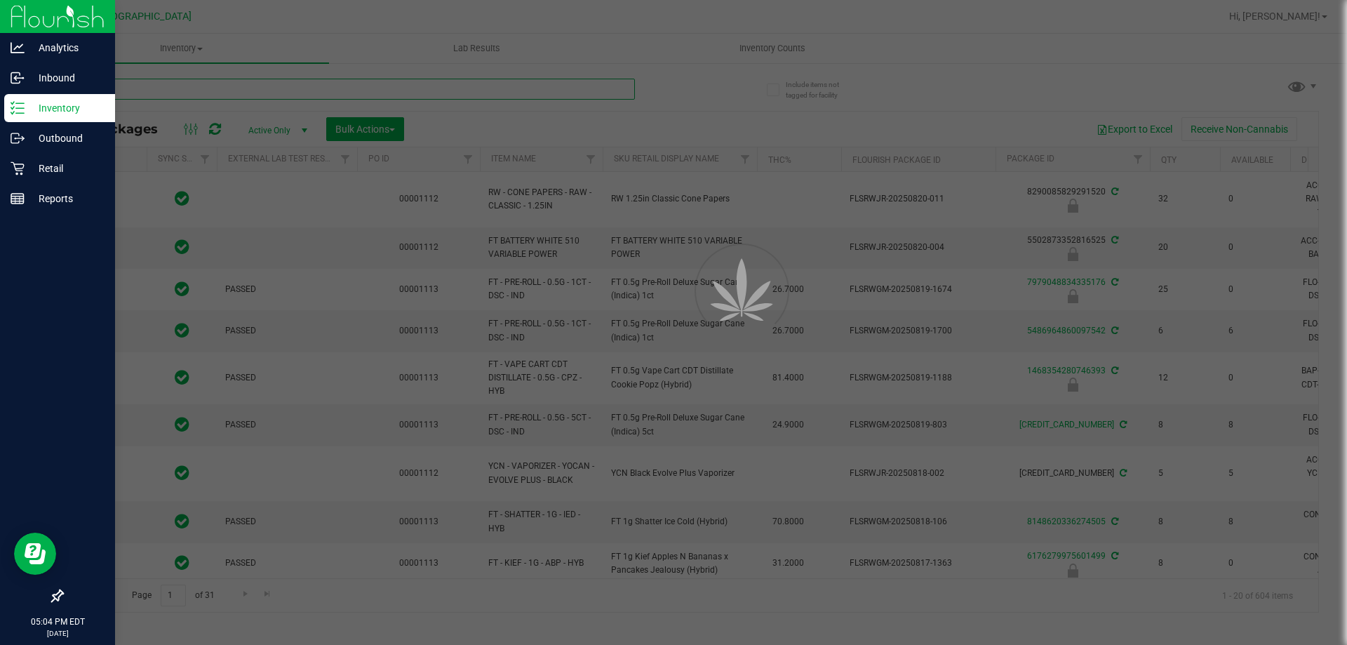
click at [225, 87] on input "text" at bounding box center [348, 89] width 573 height 21
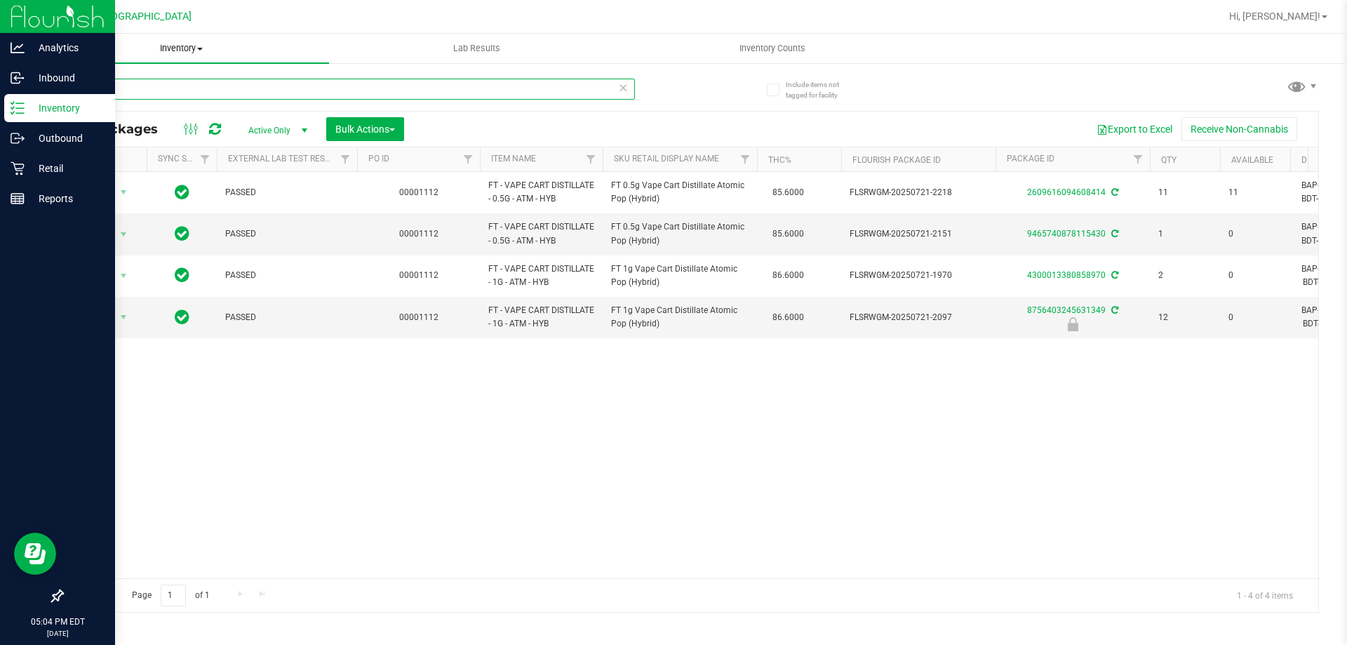
type input "atm"
click at [408, 403] on div "Action Action Adjust qty Create package Edit attributes Global inventory Locate…" at bounding box center [690, 375] width 1256 height 406
click at [20, 168] on icon at bounding box center [18, 168] width 14 height 14
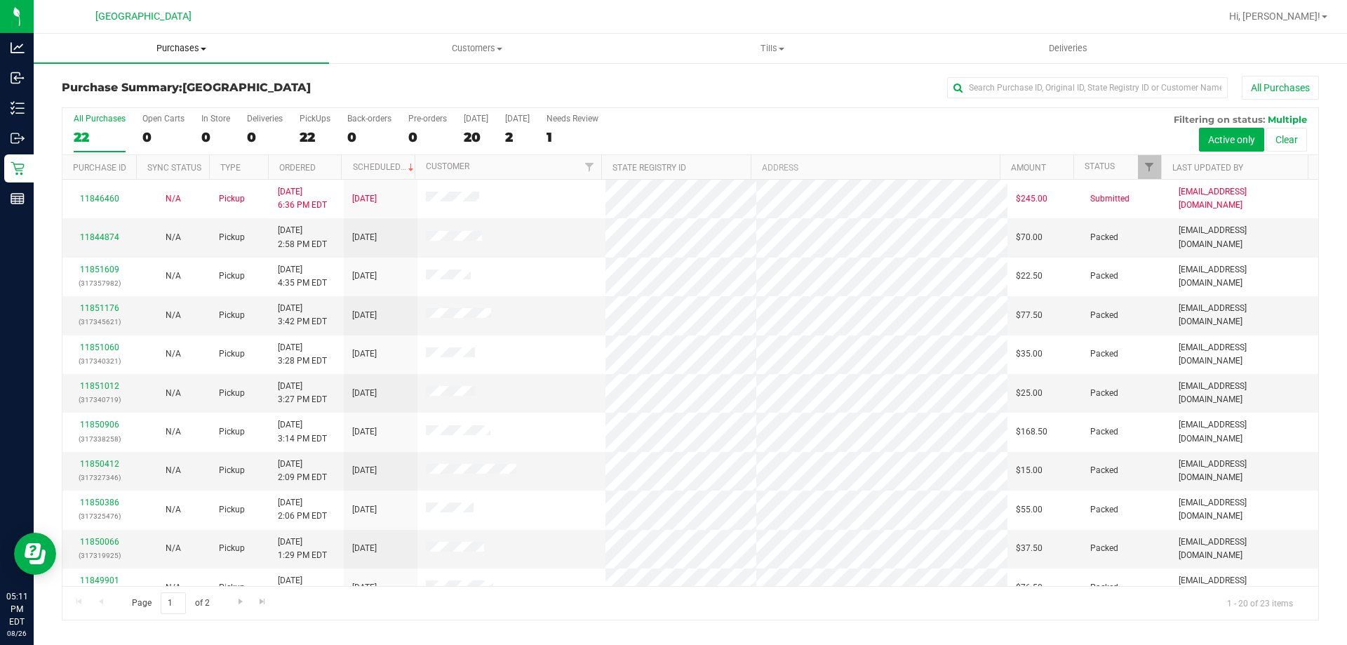
click at [185, 52] on span "Purchases" at bounding box center [181, 48] width 295 height 13
click at [136, 93] on li "Fulfillment" at bounding box center [181, 101] width 295 height 17
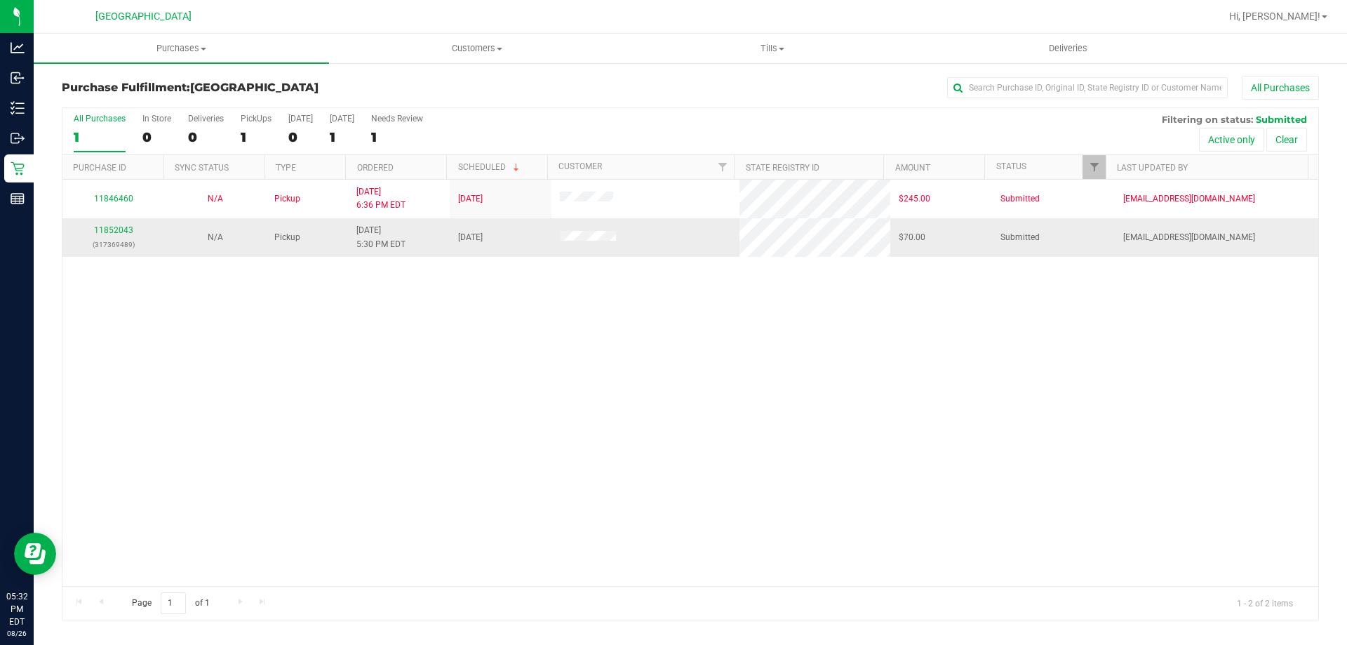
drag, startPoint x: 382, startPoint y: 470, endPoint x: 63, endPoint y: 244, distance: 391.1
click at [379, 463] on div "11846460 N/A Pickup [DATE] 6:36 PM EDT 8/27/2025 $245.00 Submitted [EMAIL_ADDRE…" at bounding box center [690, 383] width 1256 height 406
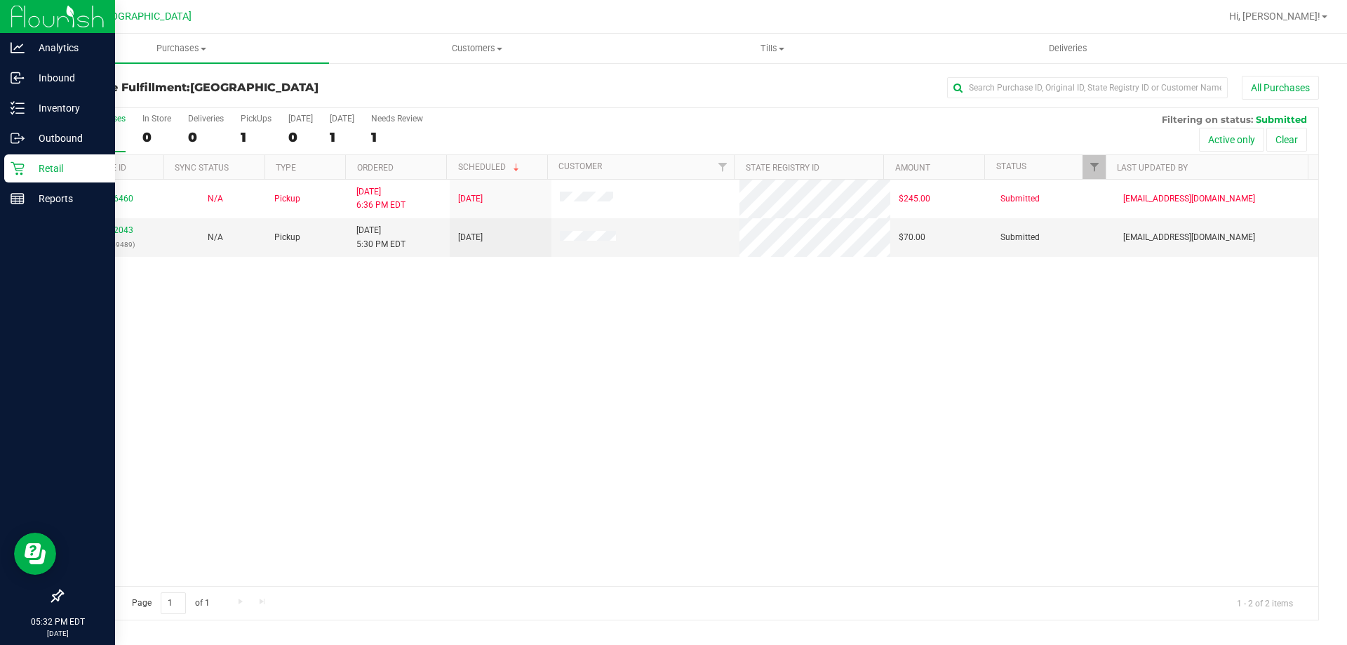
click at [72, 166] on p "Retail" at bounding box center [67, 168] width 84 height 17
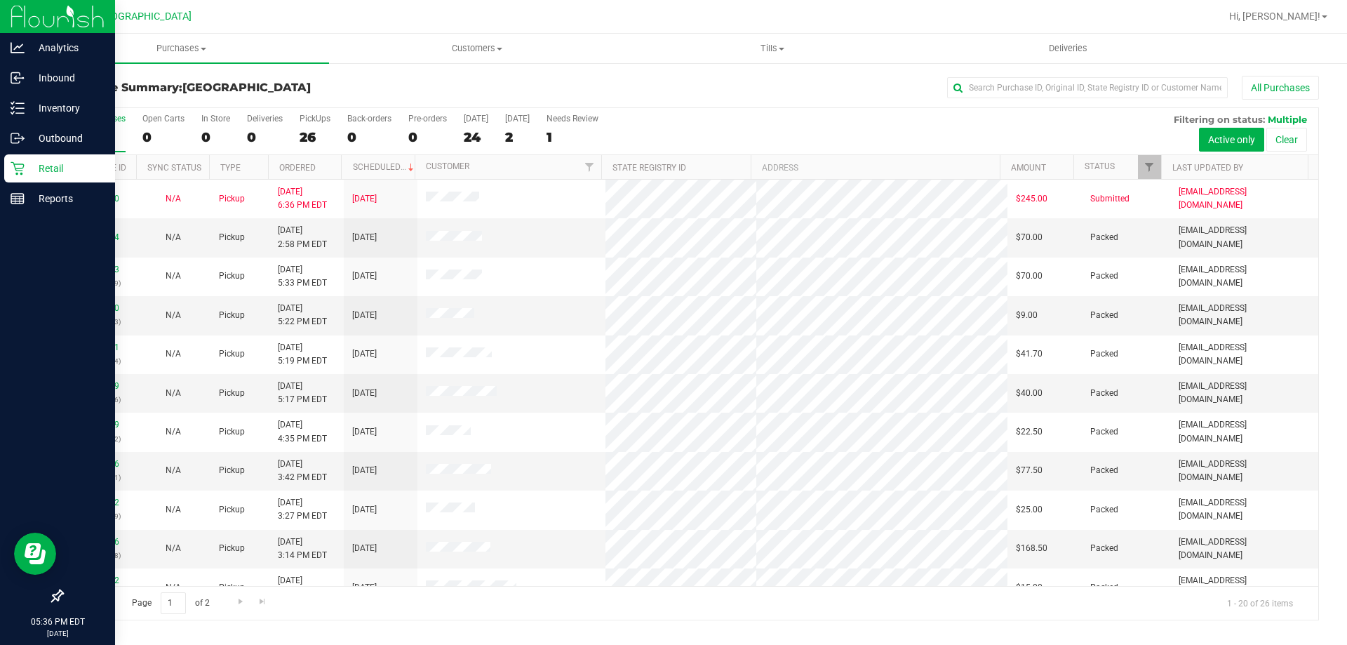
click at [28, 166] on p "Retail" at bounding box center [67, 168] width 84 height 17
click at [59, 166] on p "Retail" at bounding box center [67, 168] width 84 height 17
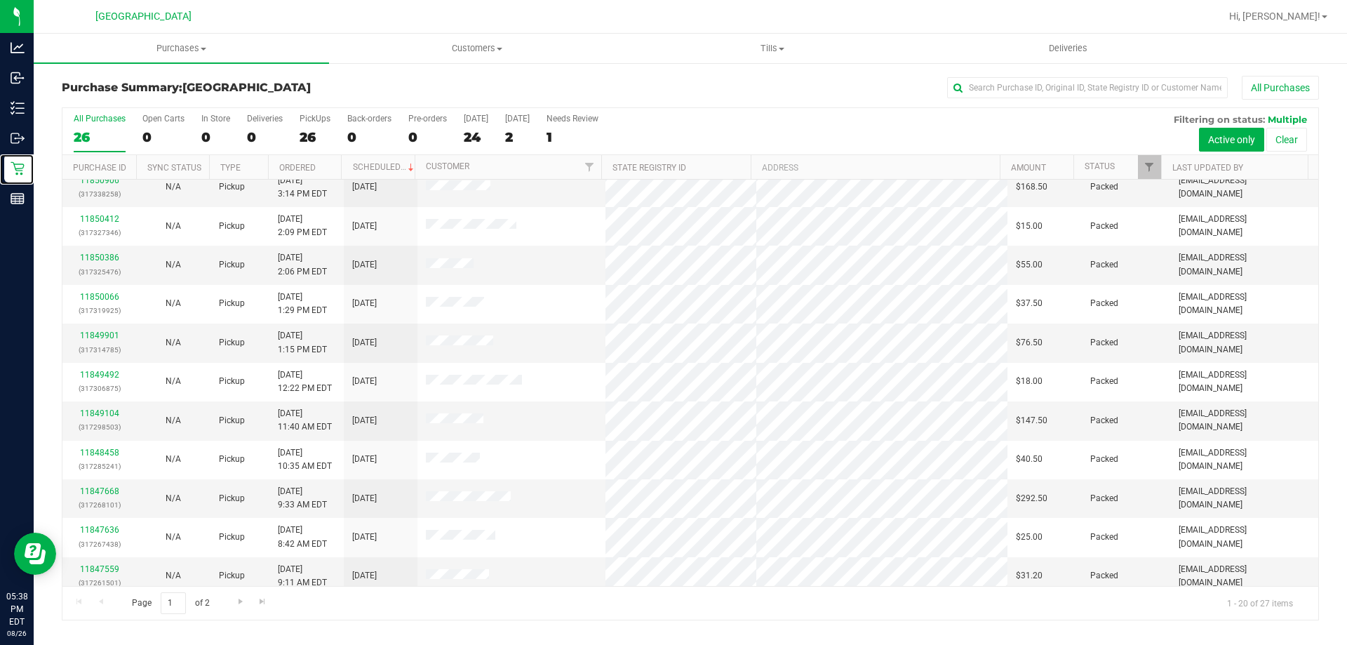
scroll to position [370, 0]
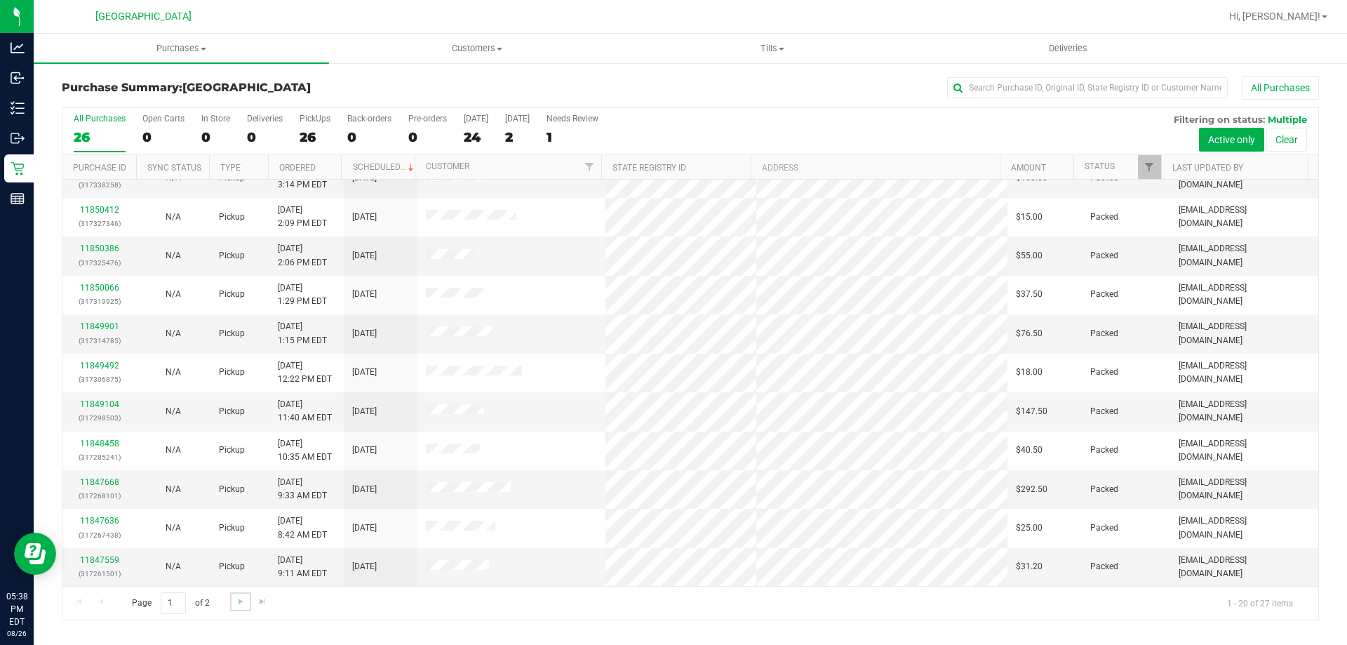
click at [233, 598] on link "Go to the next page" at bounding box center [240, 601] width 20 height 19
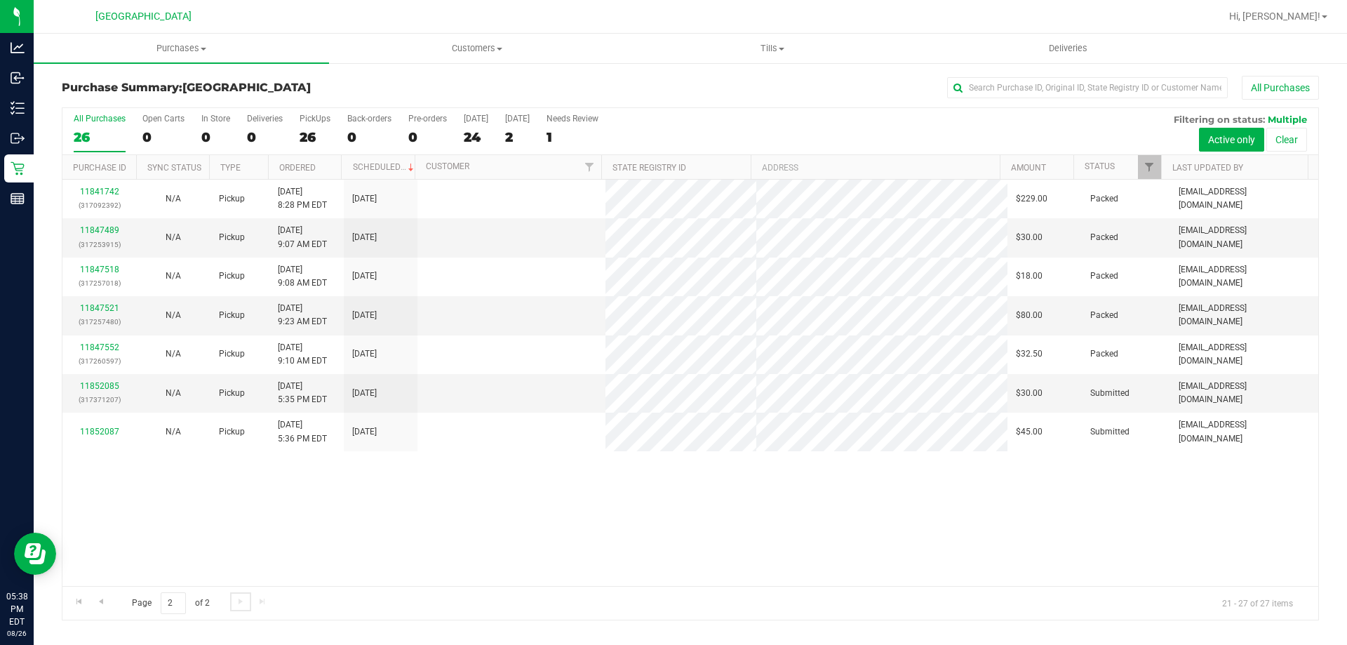
scroll to position [0, 0]
click at [112, 393] on p "(317371207)" at bounding box center [99, 399] width 57 height 13
click at [110, 389] on link "11852085" at bounding box center [99, 386] width 39 height 10
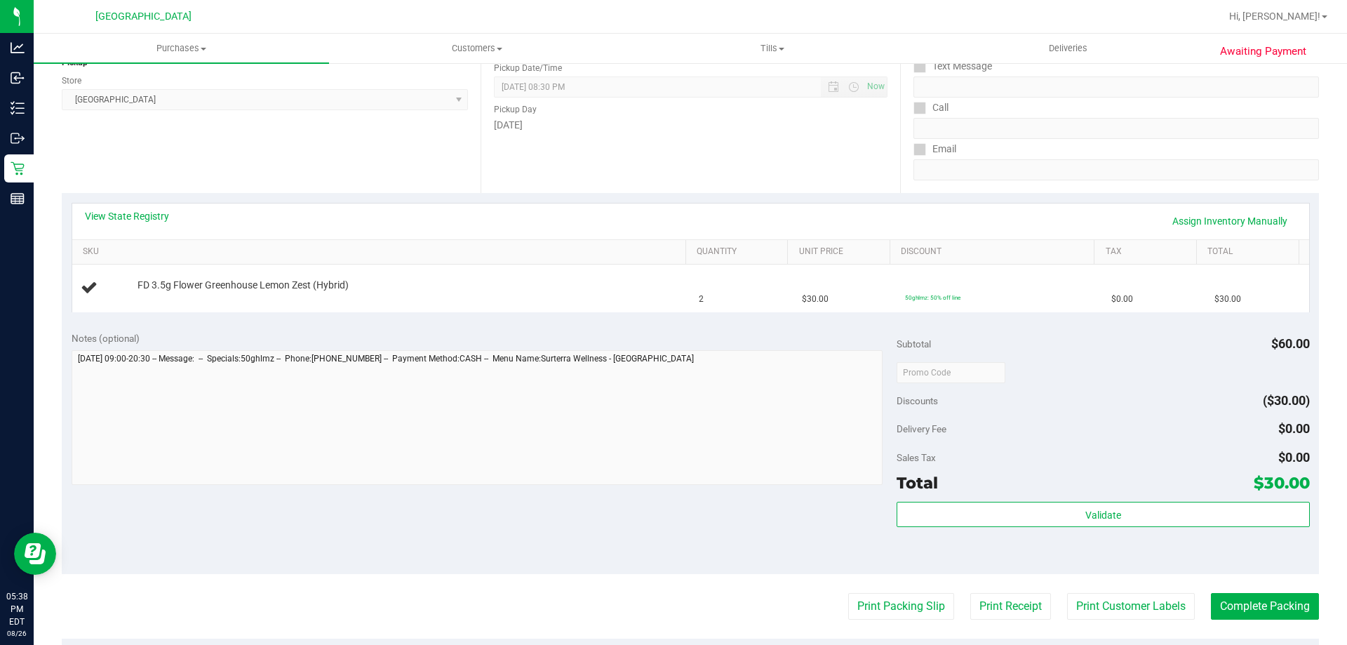
scroll to position [211, 0]
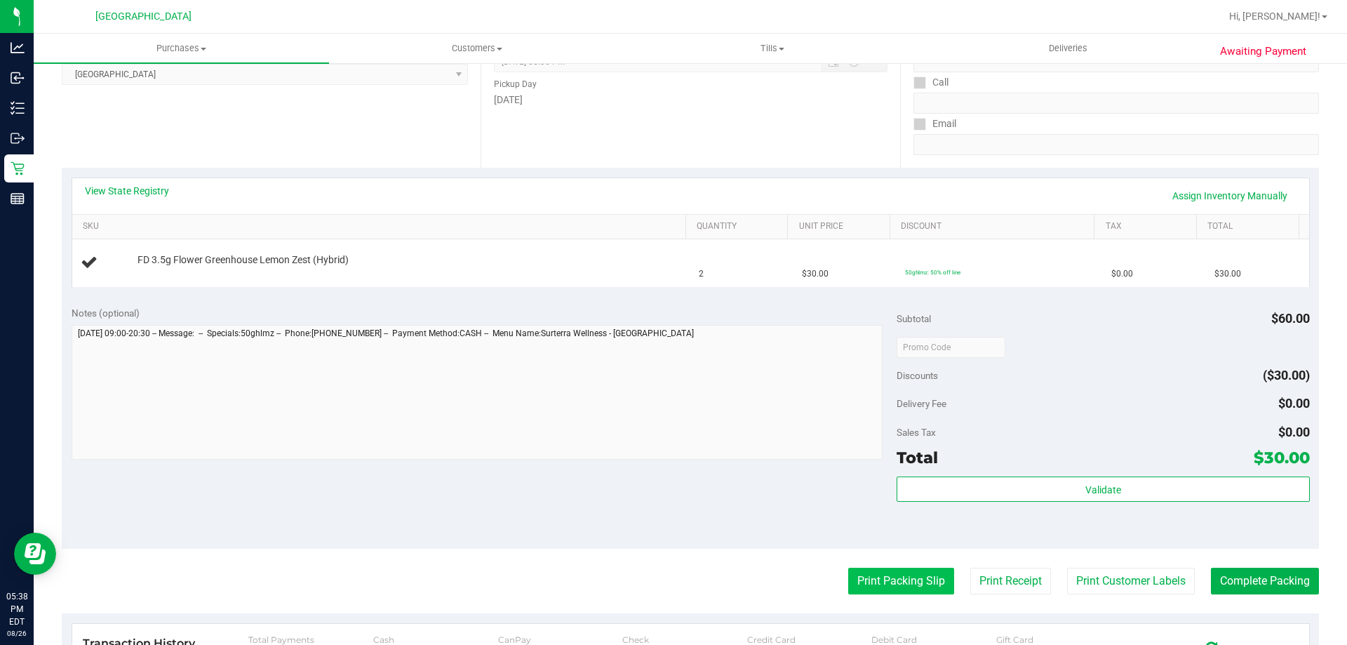
click at [918, 577] on button "Print Packing Slip" at bounding box center [901, 581] width 106 height 27
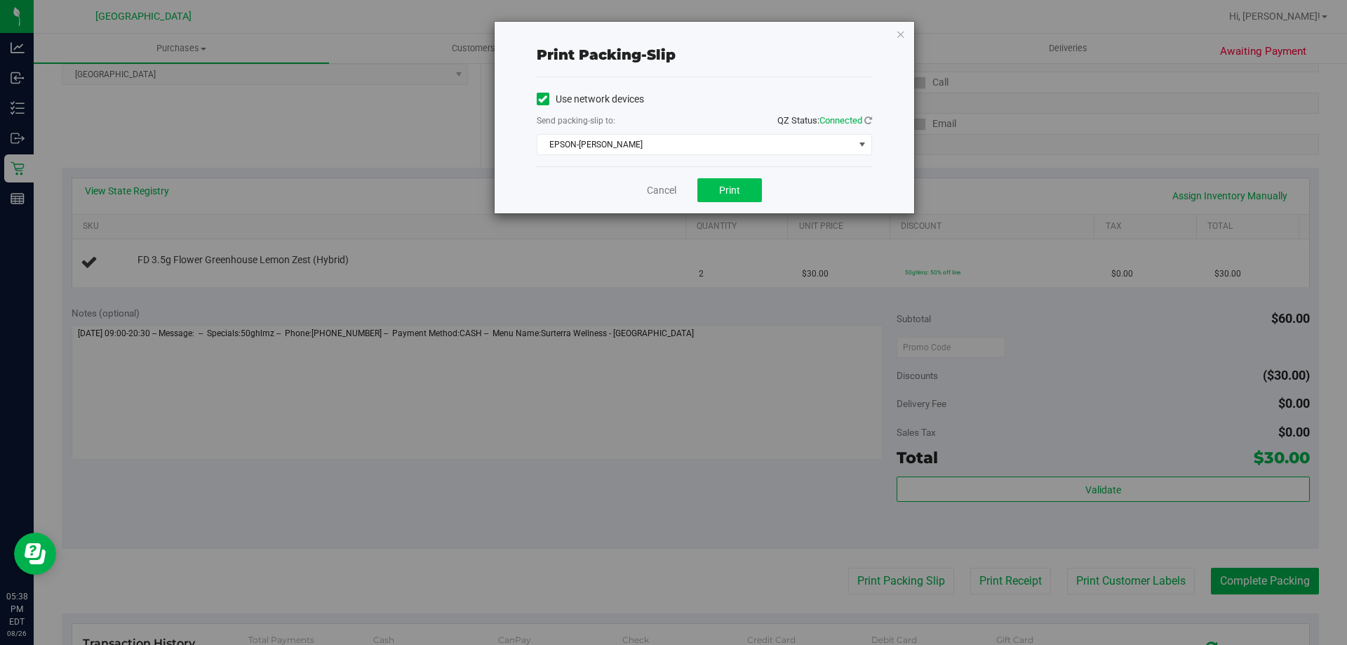
drag, startPoint x: 715, startPoint y: 175, endPoint x: 718, endPoint y: 183, distance: 8.9
click at [717, 181] on div "Cancel Print" at bounding box center [704, 189] width 335 height 47
click at [718, 184] on button "Print" at bounding box center [729, 190] width 65 height 24
click at [665, 189] on link "Cancel" at bounding box center [661, 190] width 29 height 15
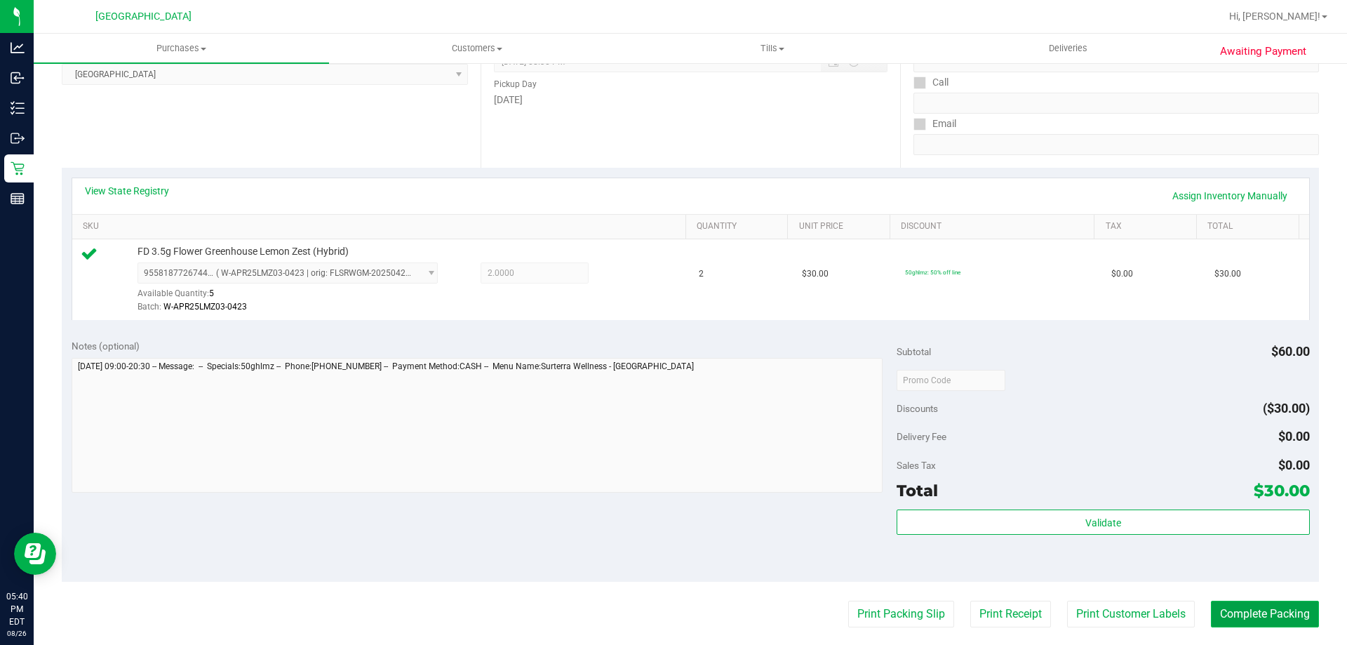
click at [1285, 622] on button "Complete Packing" at bounding box center [1265, 614] width 108 height 27
click at [1285, 622] on button "Complete Packing" at bounding box center [1259, 614] width 119 height 27
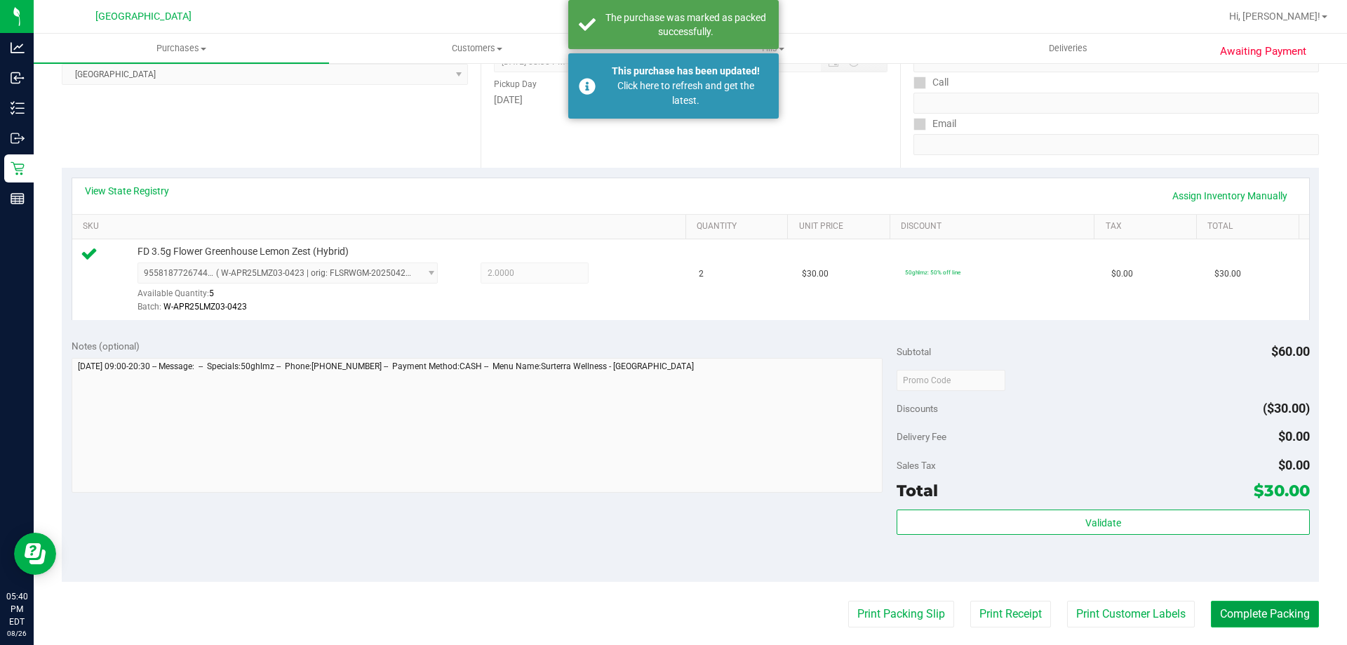
click at [1257, 620] on button "Complete Packing" at bounding box center [1265, 614] width 108 height 27
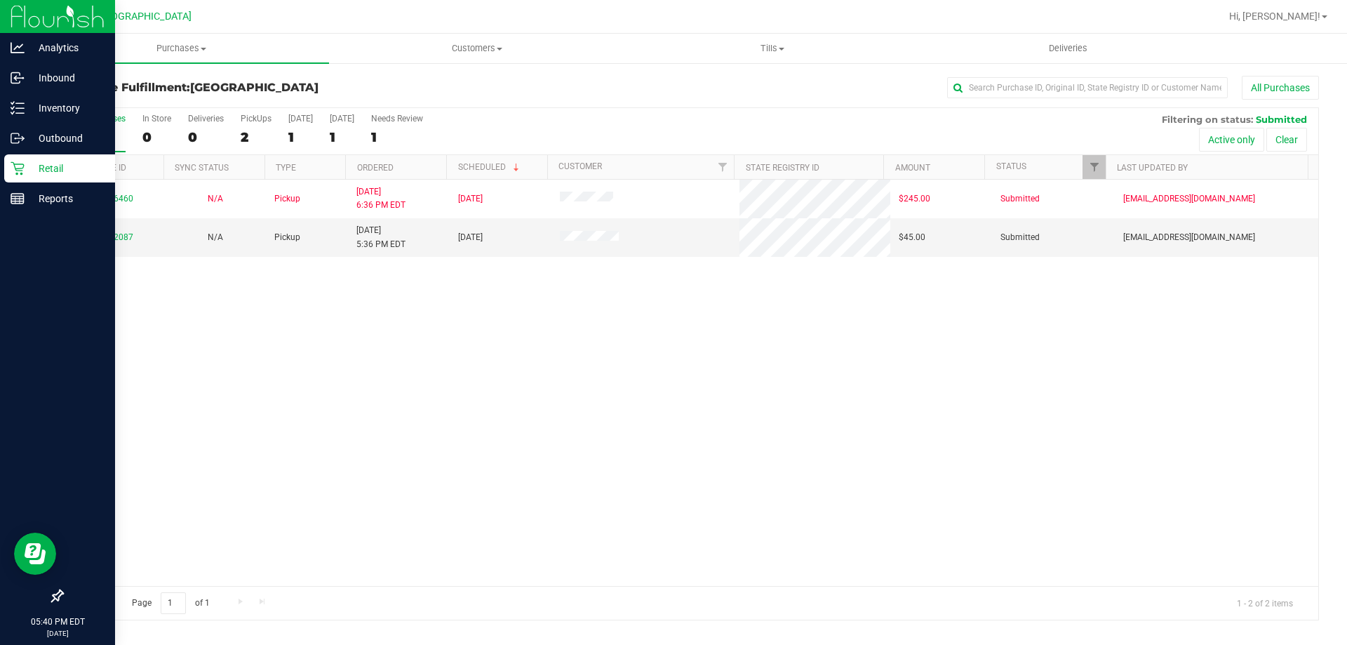
click at [62, 166] on p "Retail" at bounding box center [67, 168] width 84 height 17
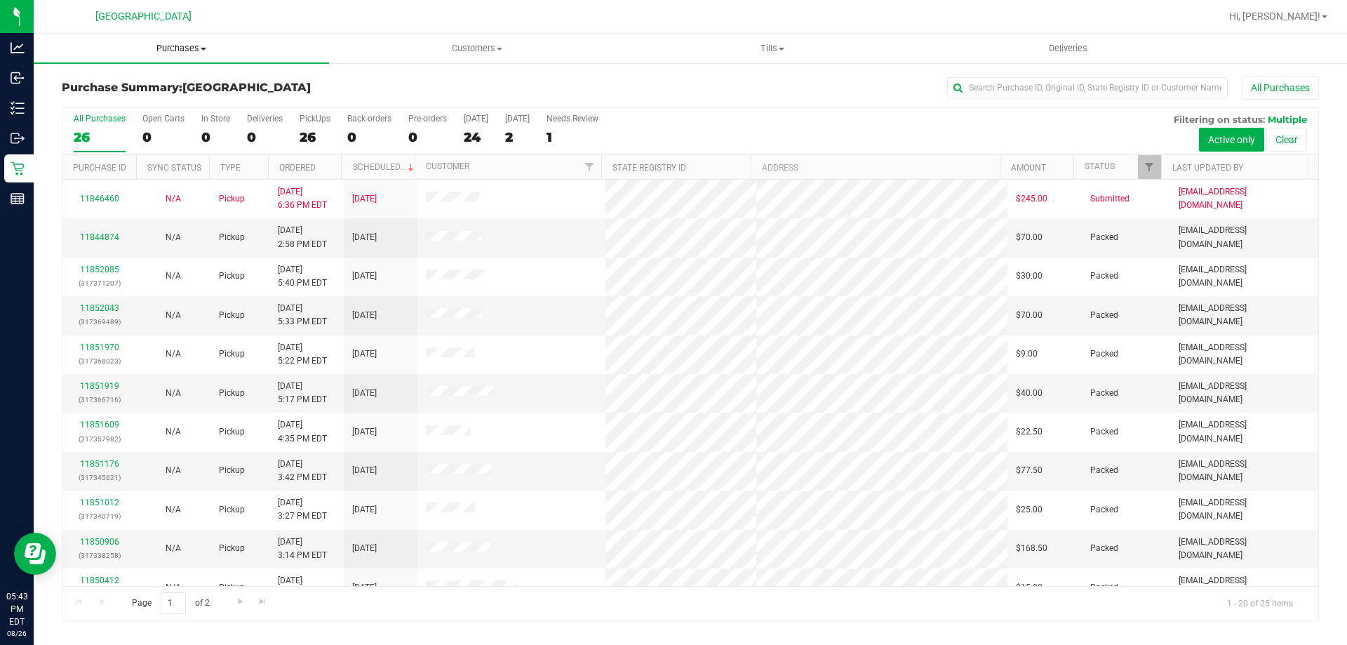
click at [200, 52] on span "Purchases" at bounding box center [181, 48] width 295 height 13
click at [102, 99] on span "Fulfillment" at bounding box center [77, 101] width 87 height 12
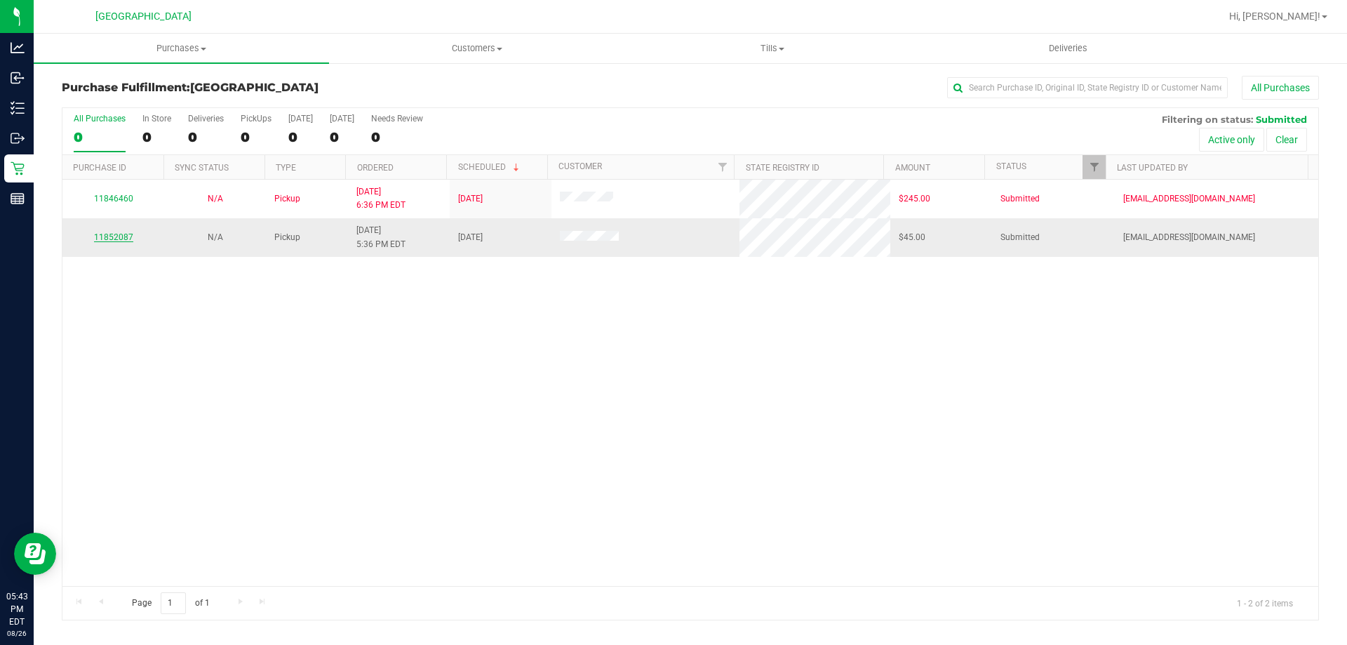
click at [121, 234] on link "11852087" at bounding box center [113, 237] width 39 height 10
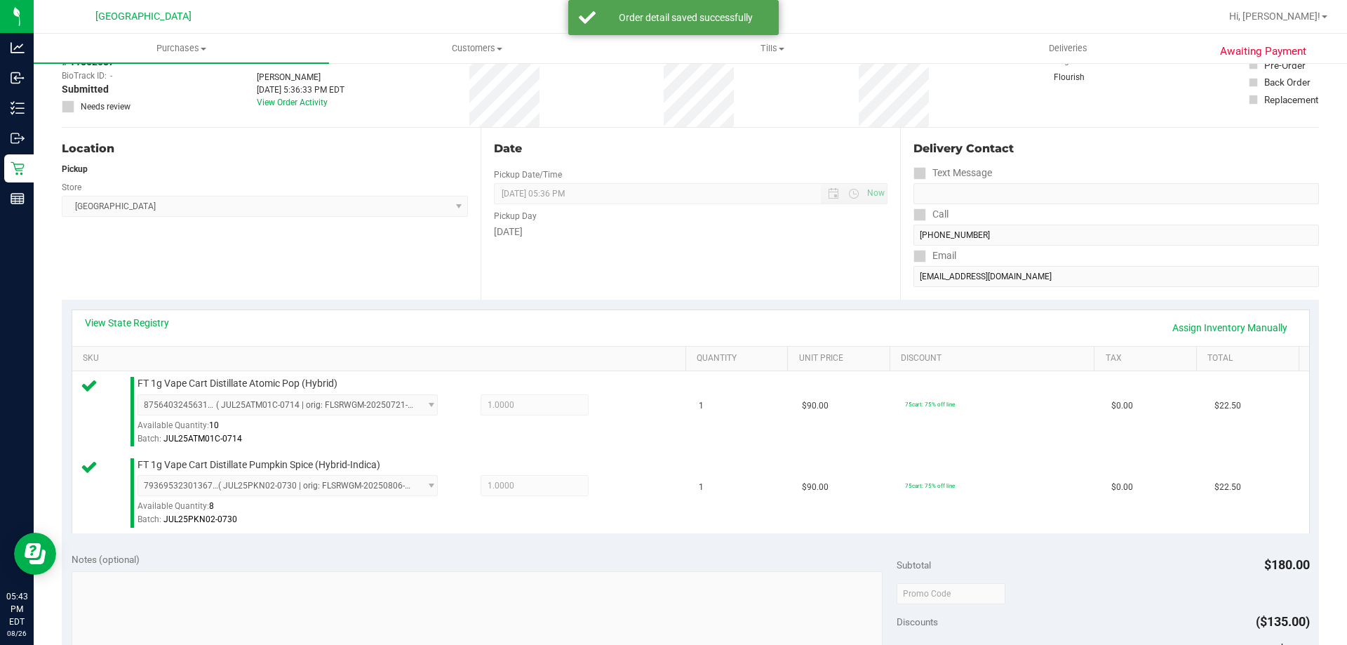
scroll to position [281, 0]
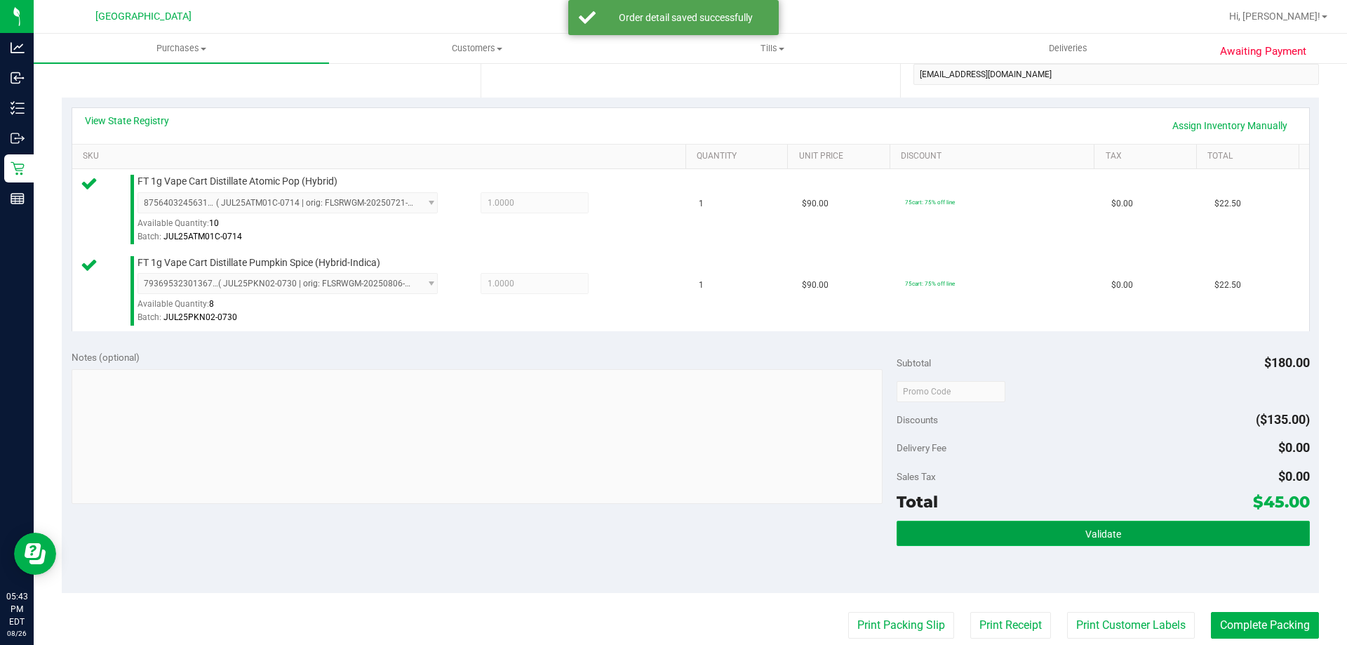
click at [1085, 539] on span "Validate" at bounding box center [1103, 533] width 36 height 11
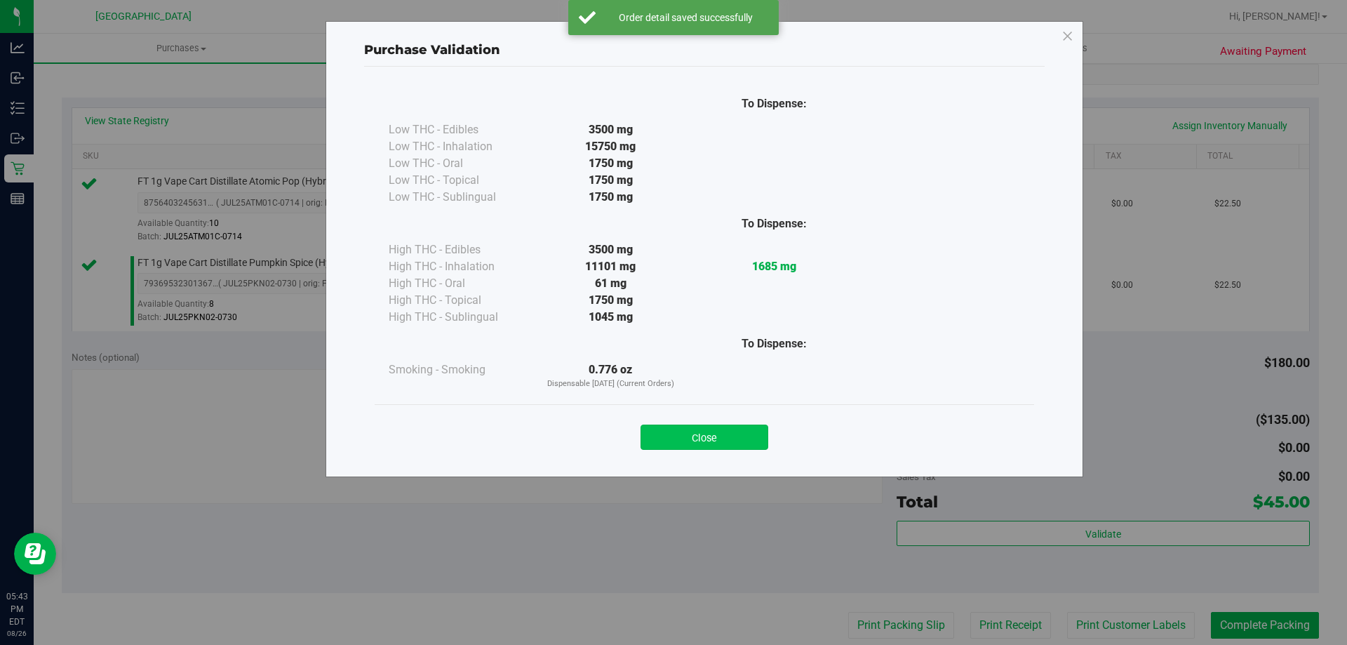
click at [751, 439] on button "Close" at bounding box center [705, 437] width 128 height 25
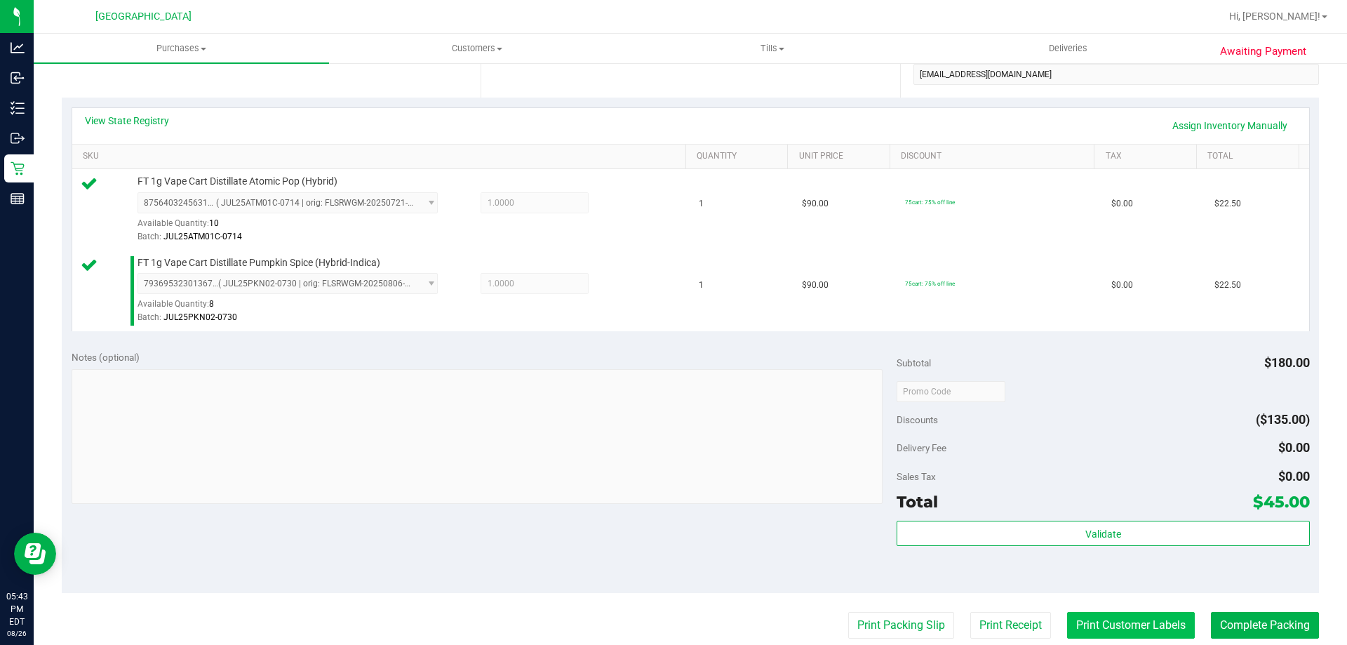
click at [1137, 622] on button "Print Customer Labels" at bounding box center [1131, 625] width 128 height 27
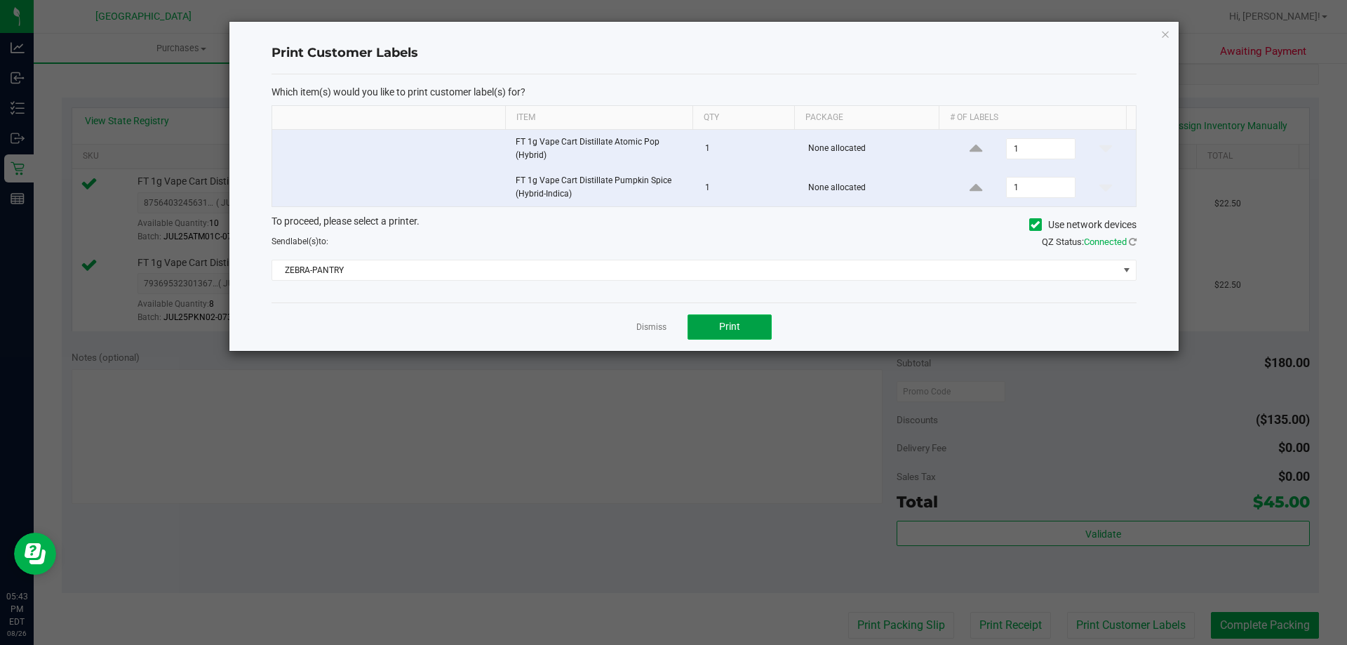
click at [713, 320] on button "Print" at bounding box center [730, 326] width 84 height 25
click at [742, 324] on button "Print" at bounding box center [730, 326] width 84 height 25
click at [648, 324] on link "Dismiss" at bounding box center [651, 327] width 30 height 12
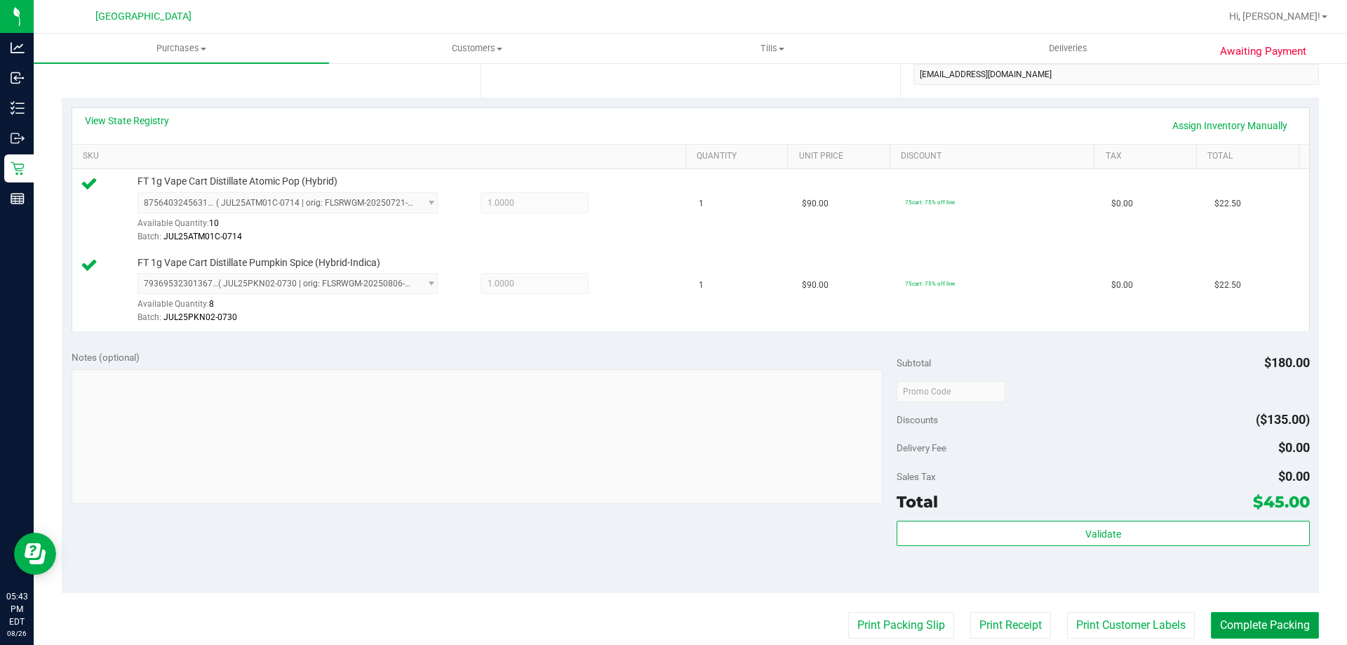
click at [1288, 620] on button "Complete Packing" at bounding box center [1265, 625] width 108 height 27
click at [1288, 620] on button "Complete Packing" at bounding box center [1259, 625] width 119 height 27
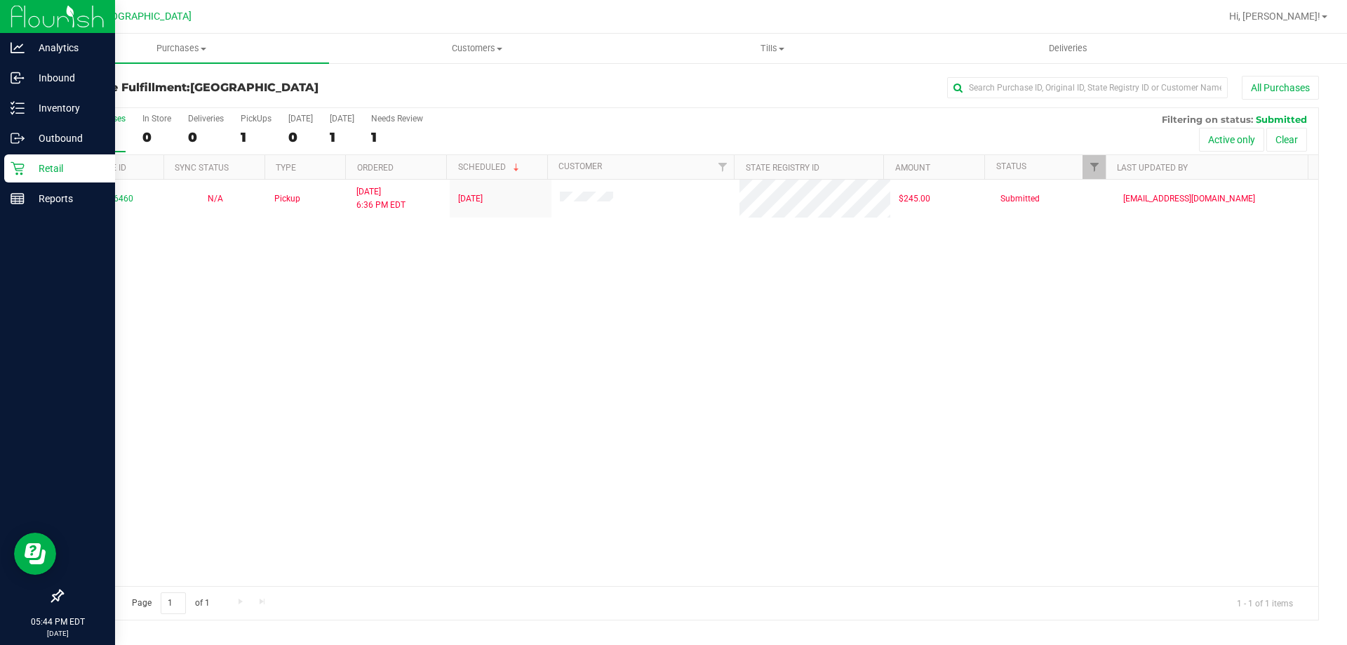
click at [60, 173] on p "Retail" at bounding box center [67, 168] width 84 height 17
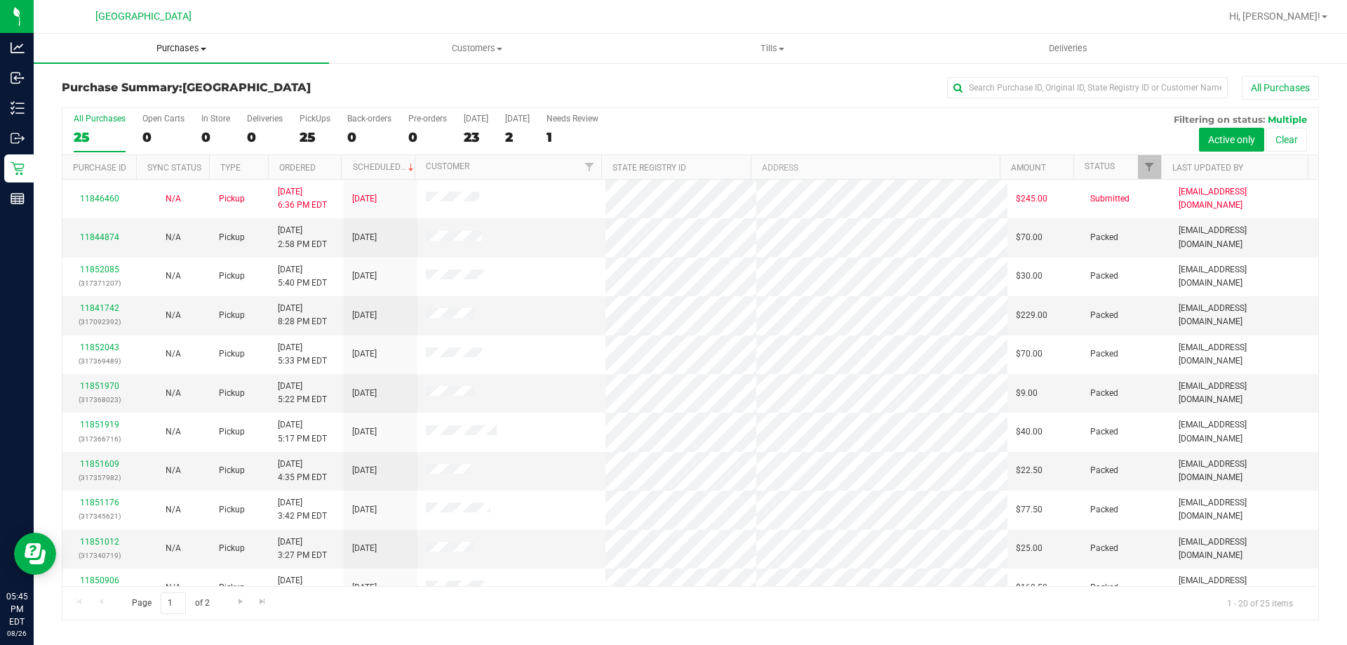
click at [178, 45] on span "Purchases" at bounding box center [181, 48] width 295 height 13
click at [79, 98] on span "Fulfillment" at bounding box center [77, 101] width 87 height 12
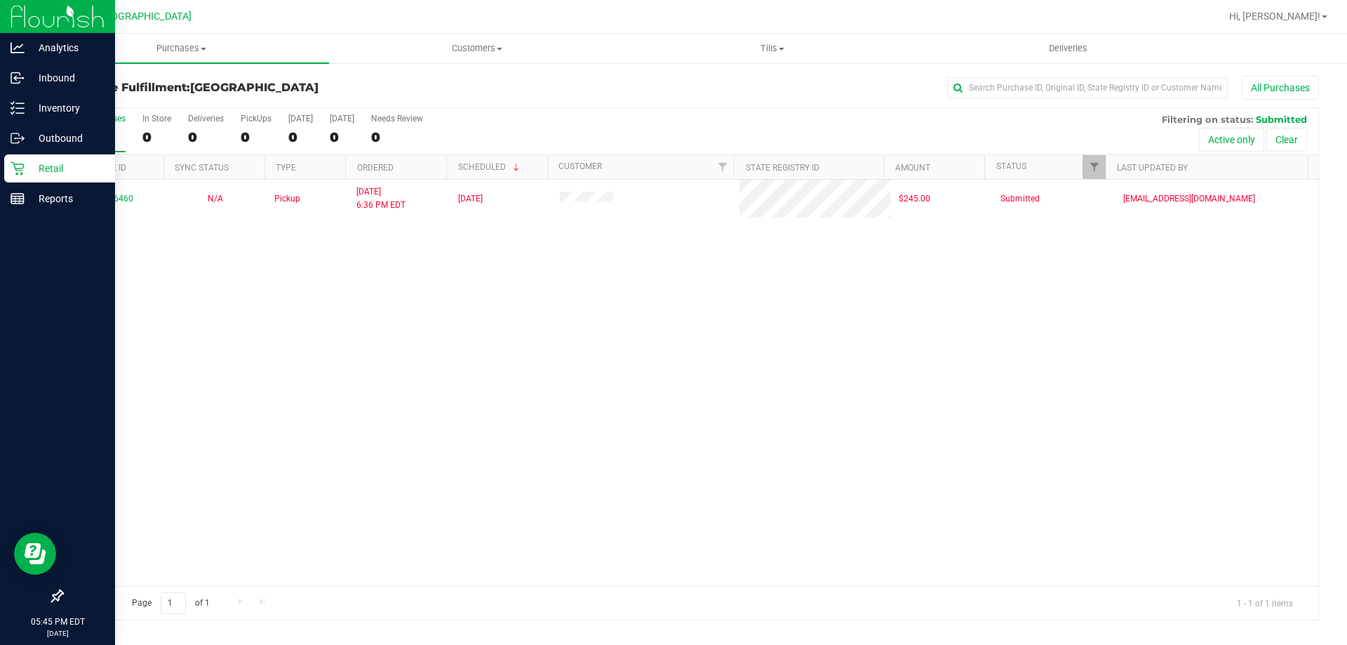
click at [53, 164] on p "Retail" at bounding box center [67, 168] width 84 height 17
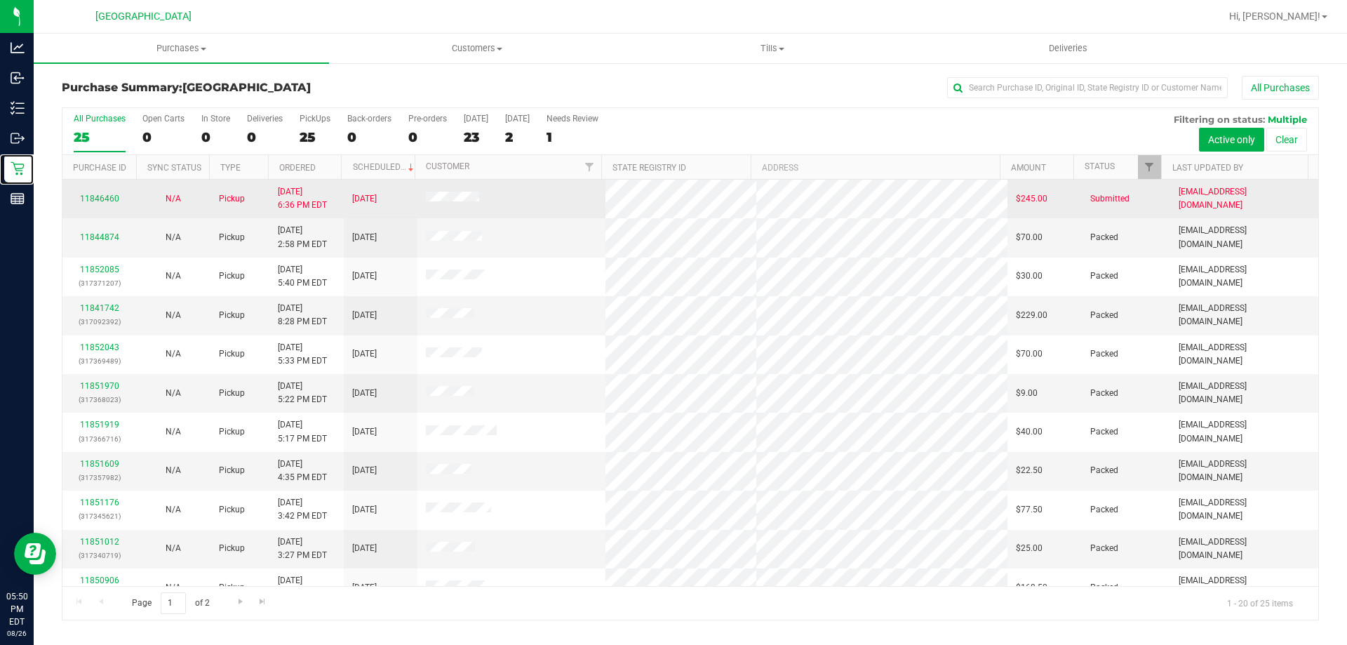
scroll to position [370, 0]
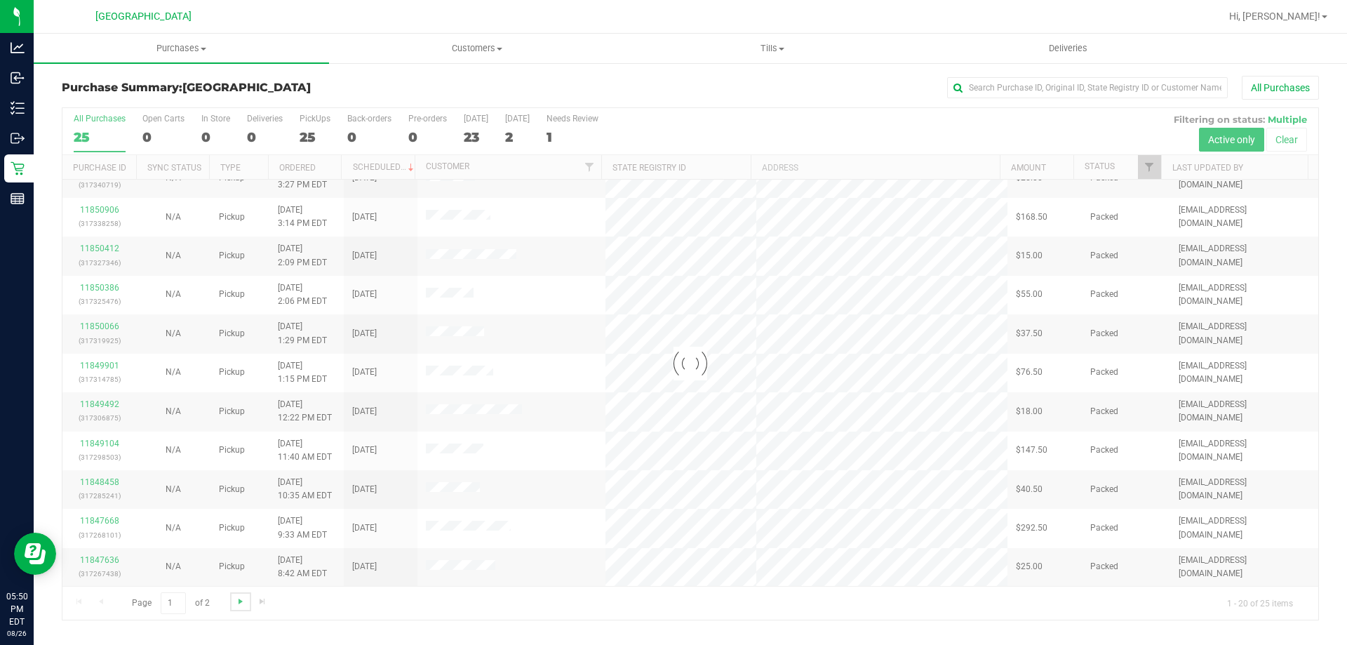
click at [239, 604] on div "Loading... All Purchases 25 Open Carts 0 In Store 0 Deliveries 0 PickUps 25 Bac…" at bounding box center [690, 363] width 1257 height 513
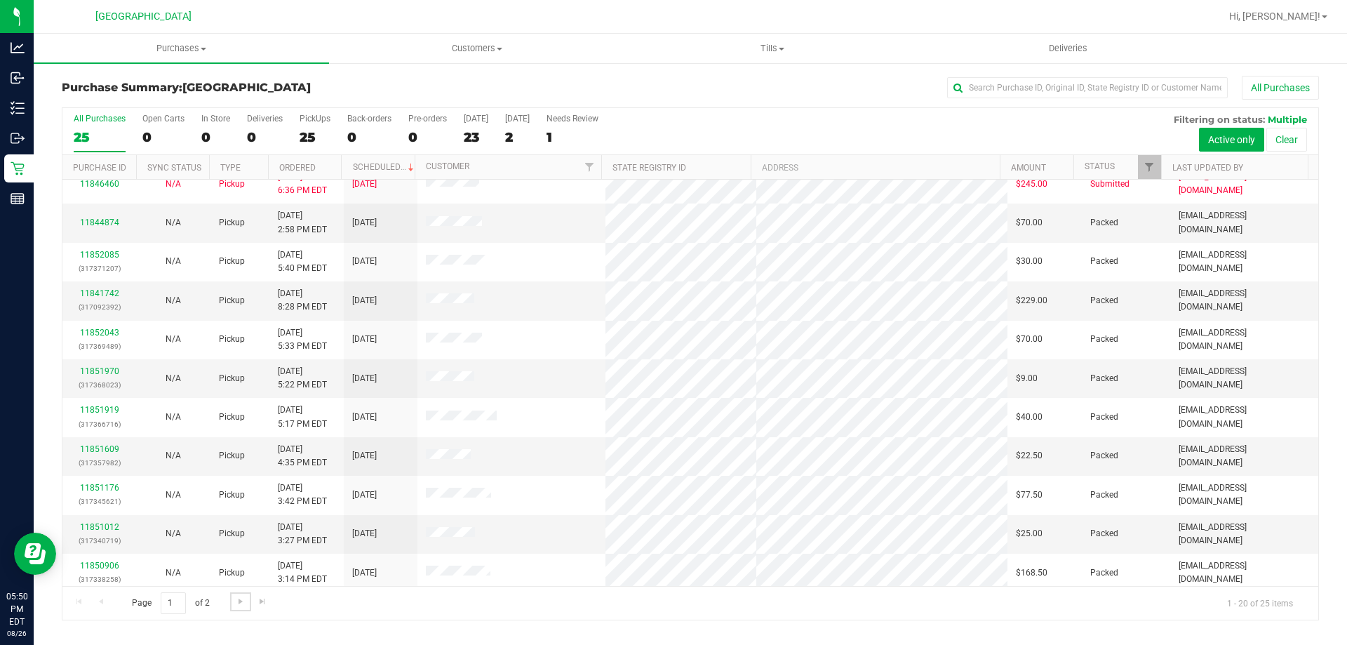
scroll to position [0, 0]
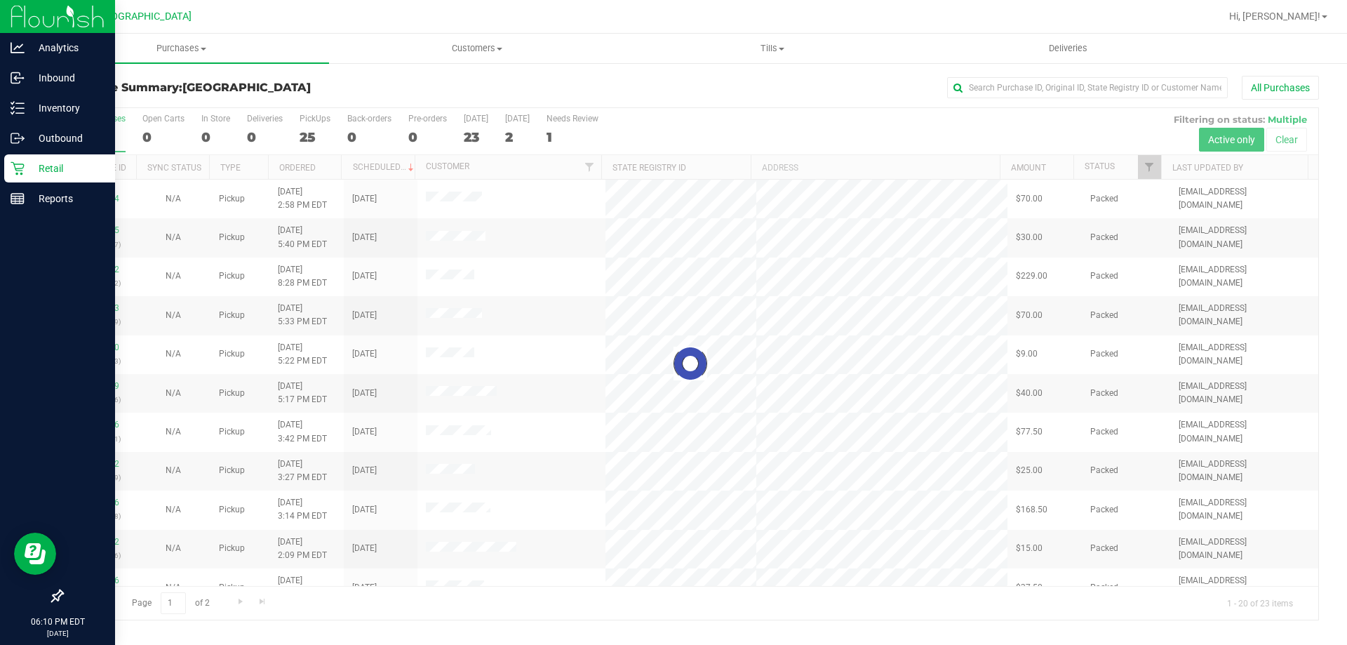
click at [41, 159] on div "Retail" at bounding box center [59, 168] width 111 height 28
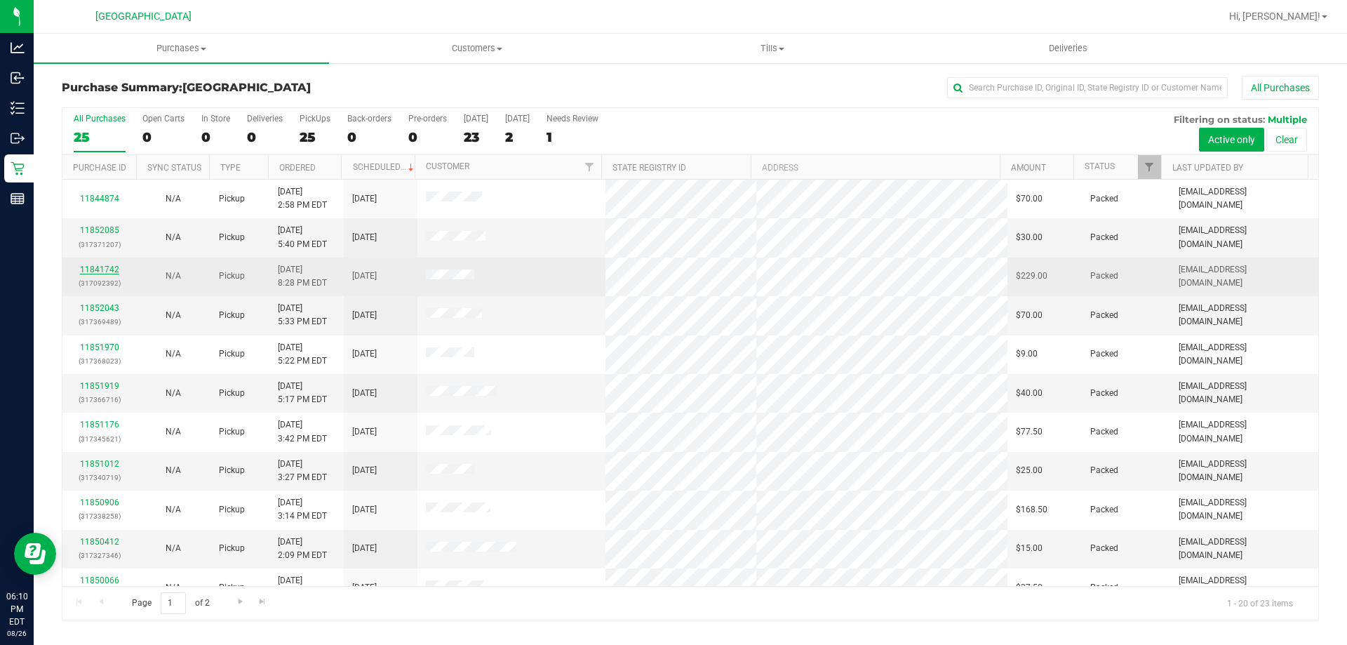
click at [115, 267] on link "11841742" at bounding box center [99, 270] width 39 height 10
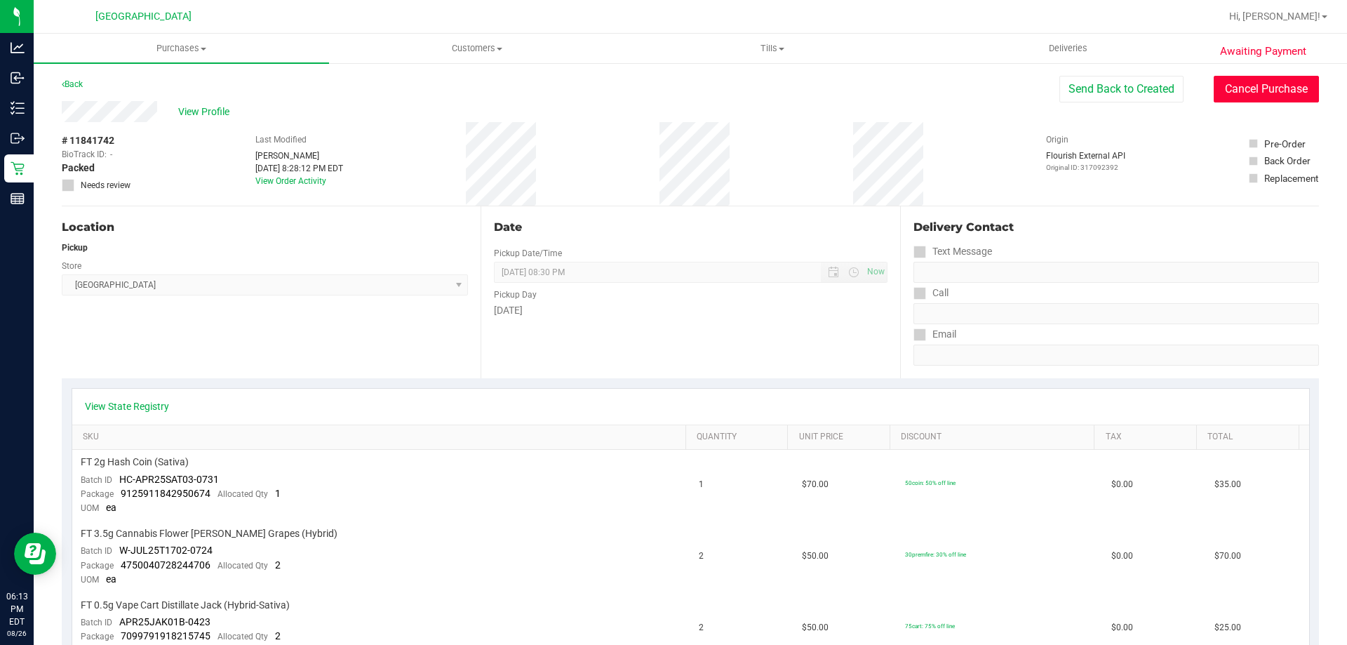
click at [1272, 86] on button "Cancel Purchase" at bounding box center [1266, 89] width 105 height 27
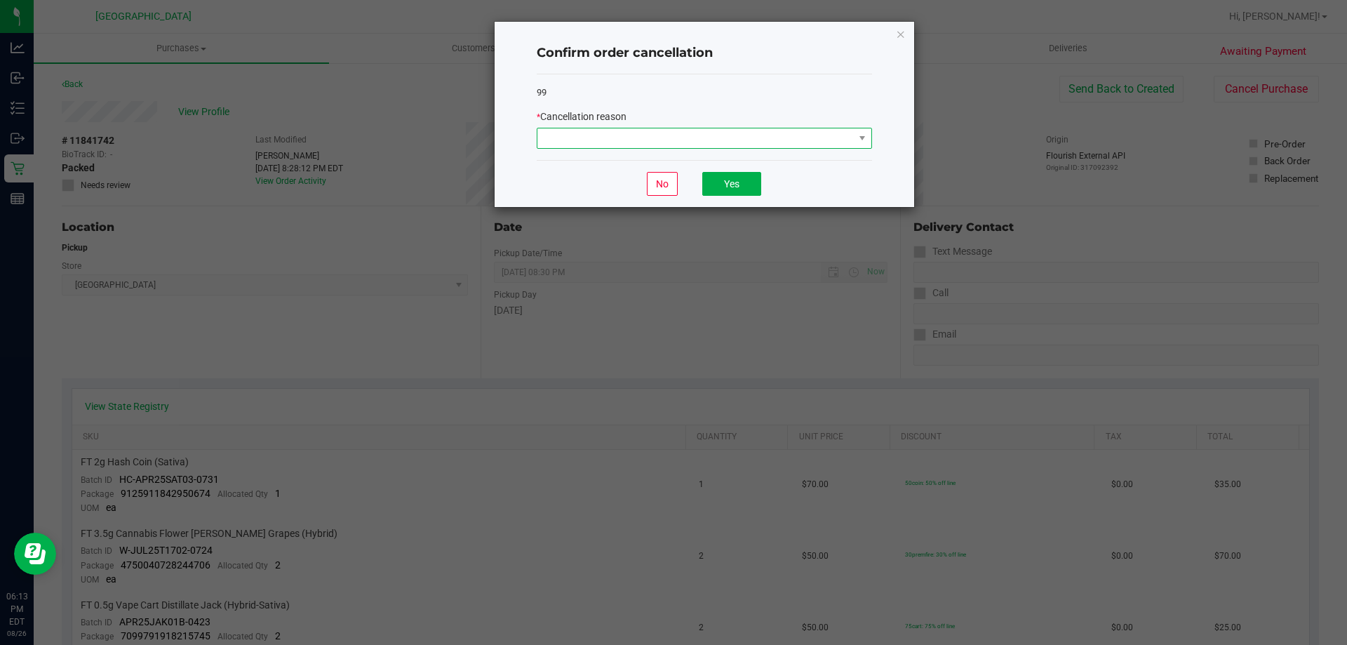
click at [737, 137] on span at bounding box center [695, 138] width 316 height 20
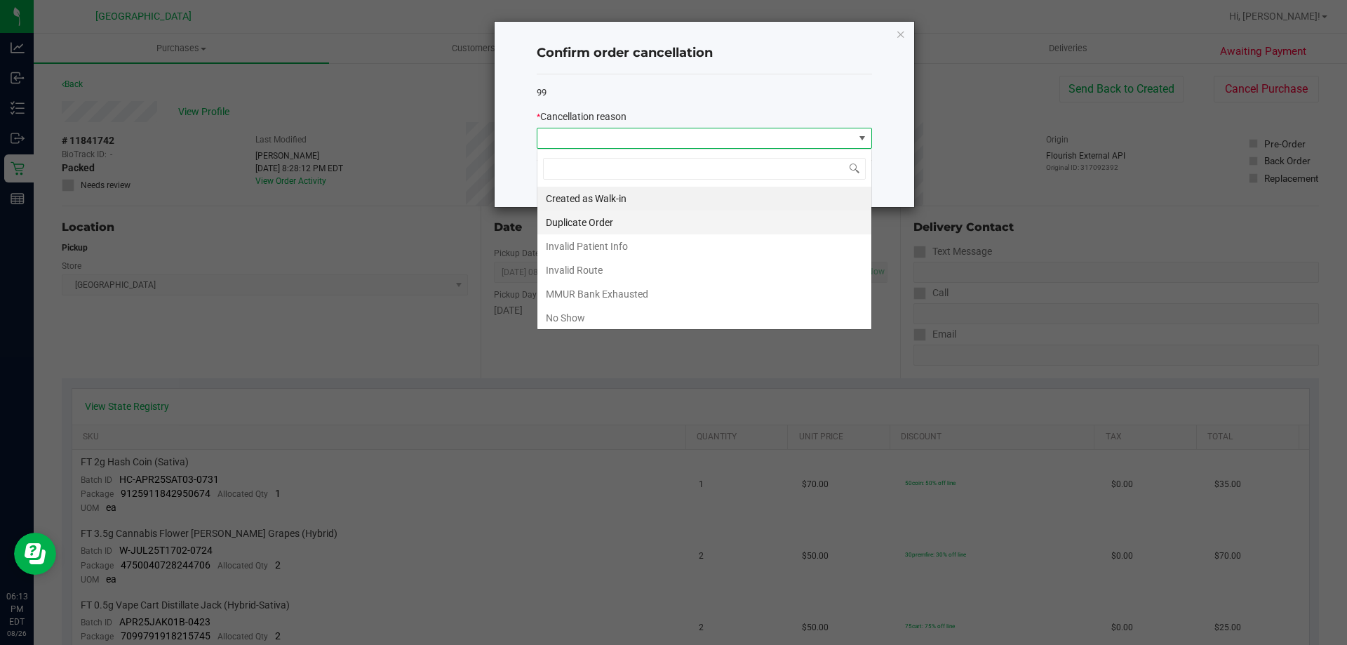
scroll to position [21, 335]
click at [589, 244] on li "Invalid Patient Info" at bounding box center [704, 246] width 334 height 24
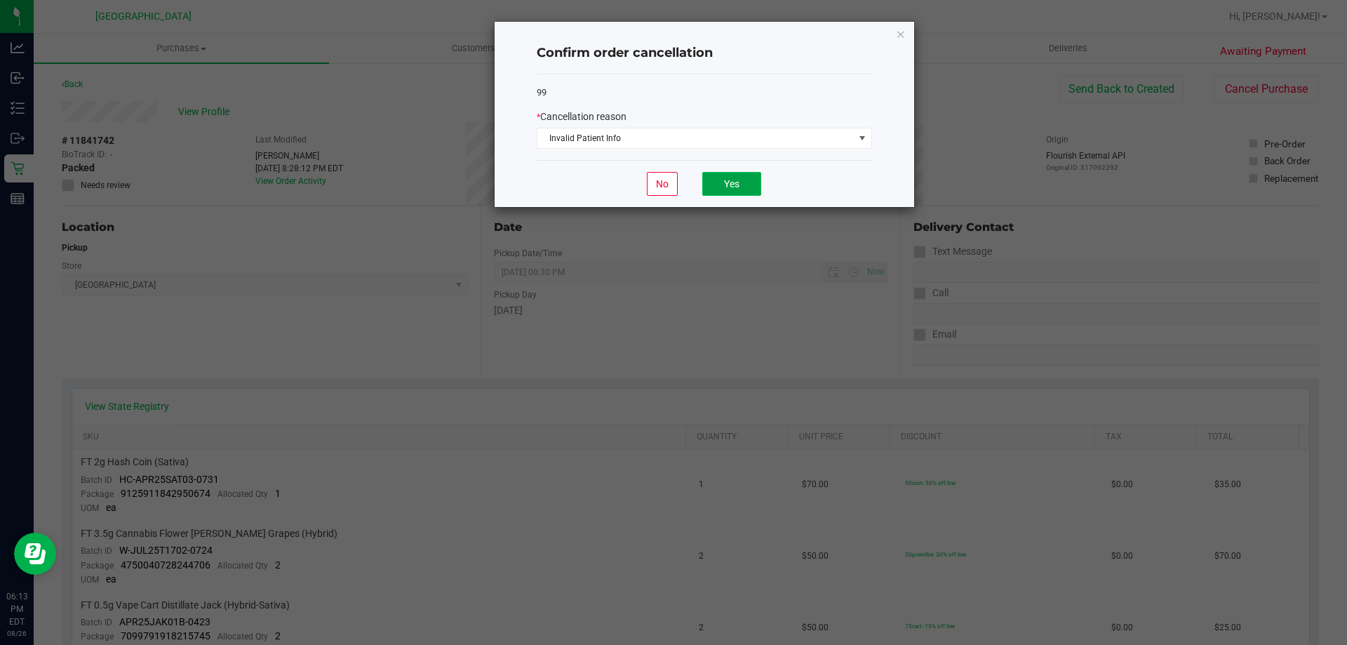
click at [719, 183] on button "Yes" at bounding box center [731, 184] width 59 height 24
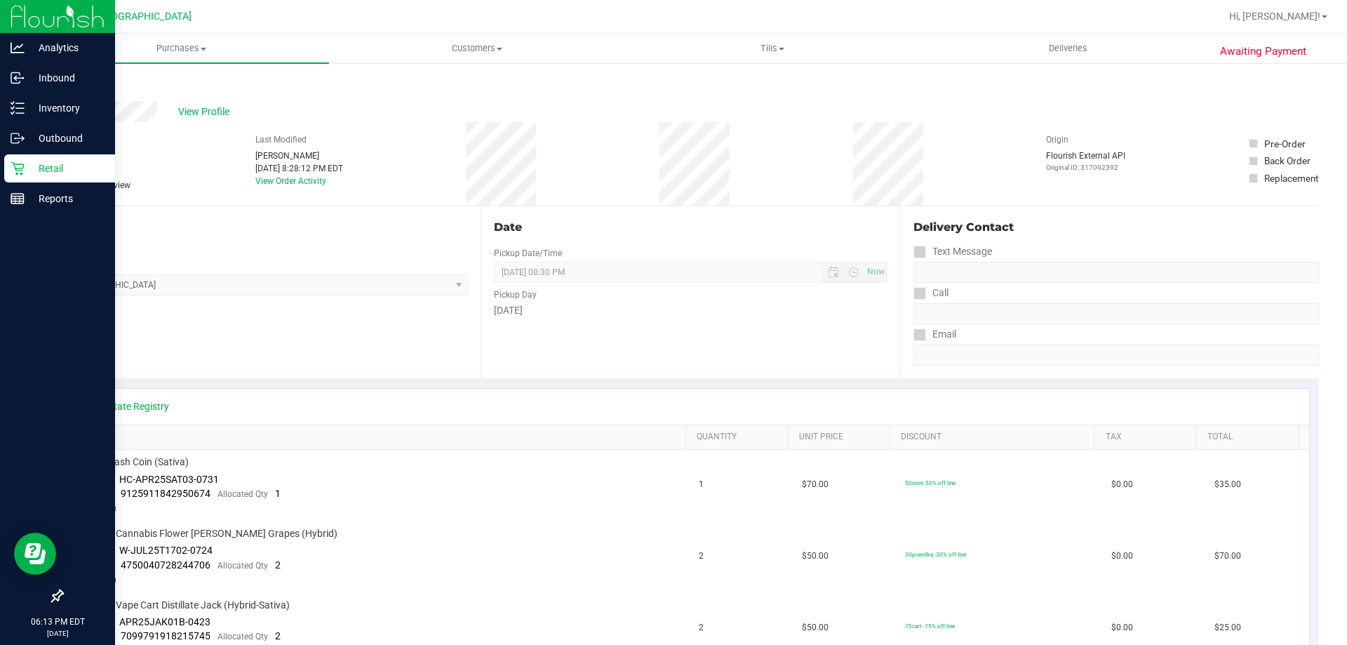
click at [39, 155] on div "Retail" at bounding box center [59, 168] width 111 height 28
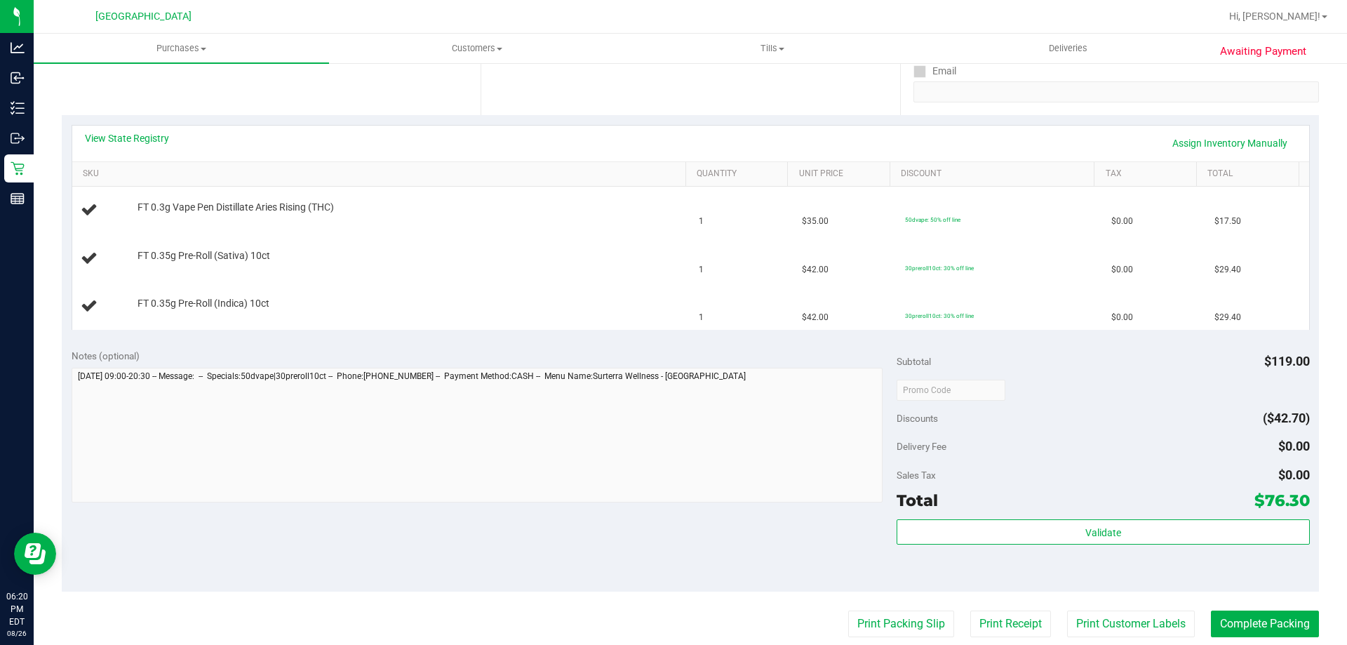
scroll to position [351, 0]
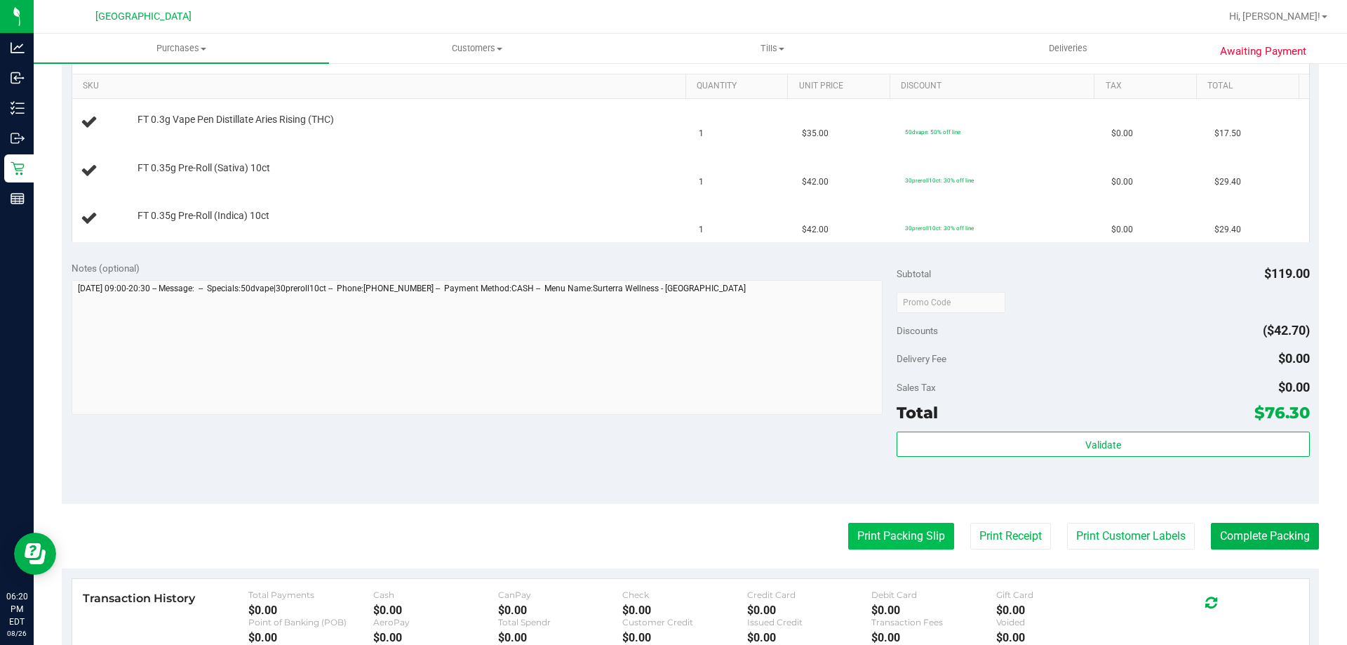
click at [881, 529] on button "Print Packing Slip" at bounding box center [901, 536] width 106 height 27
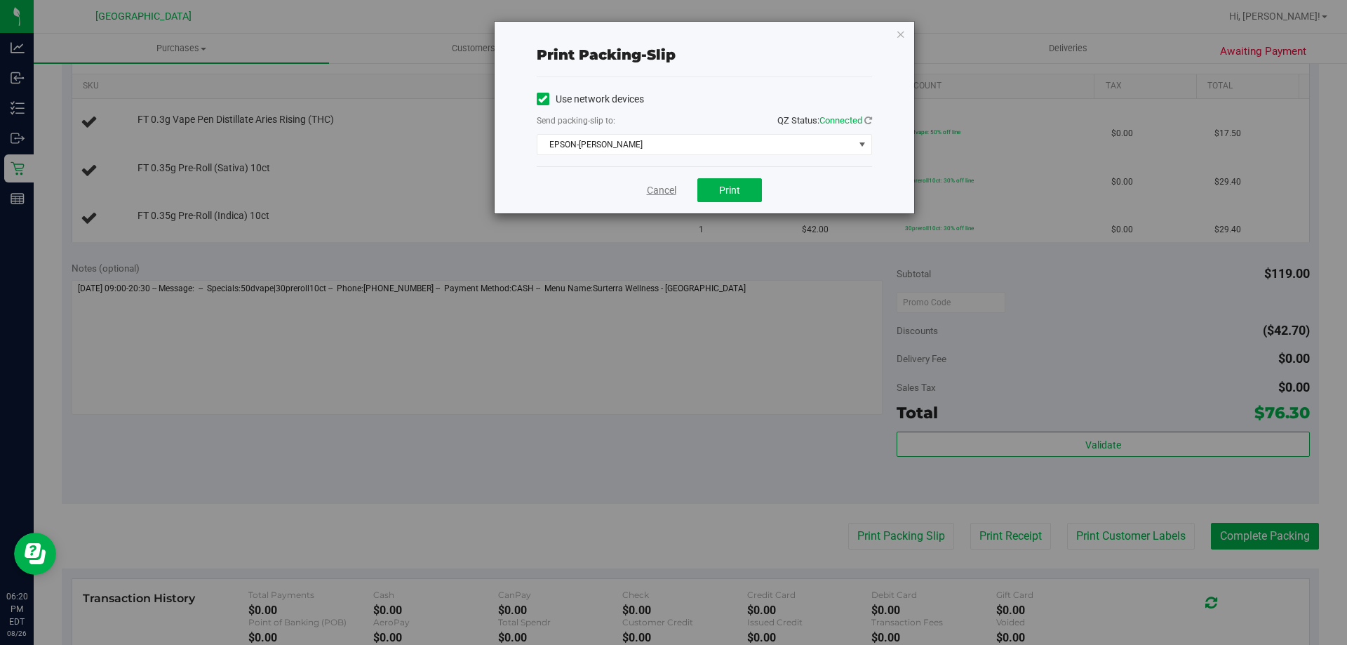
click at [671, 187] on link "Cancel" at bounding box center [661, 190] width 29 height 15
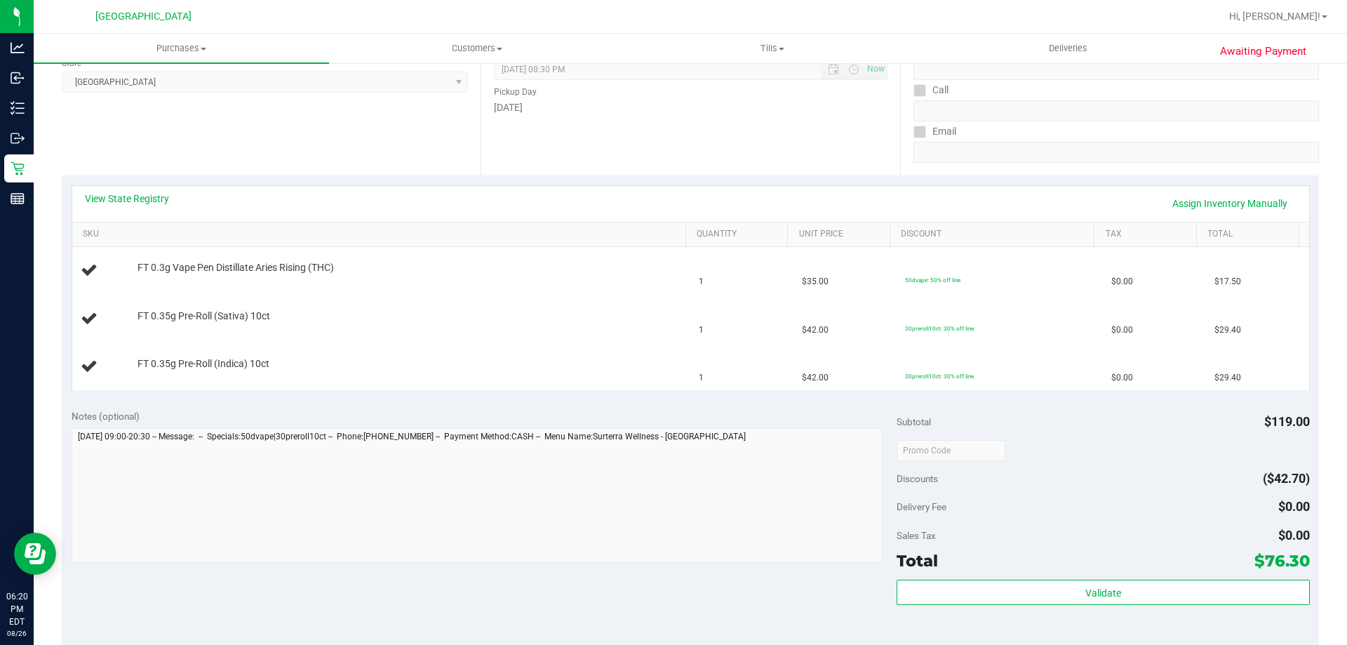
scroll to position [0, 0]
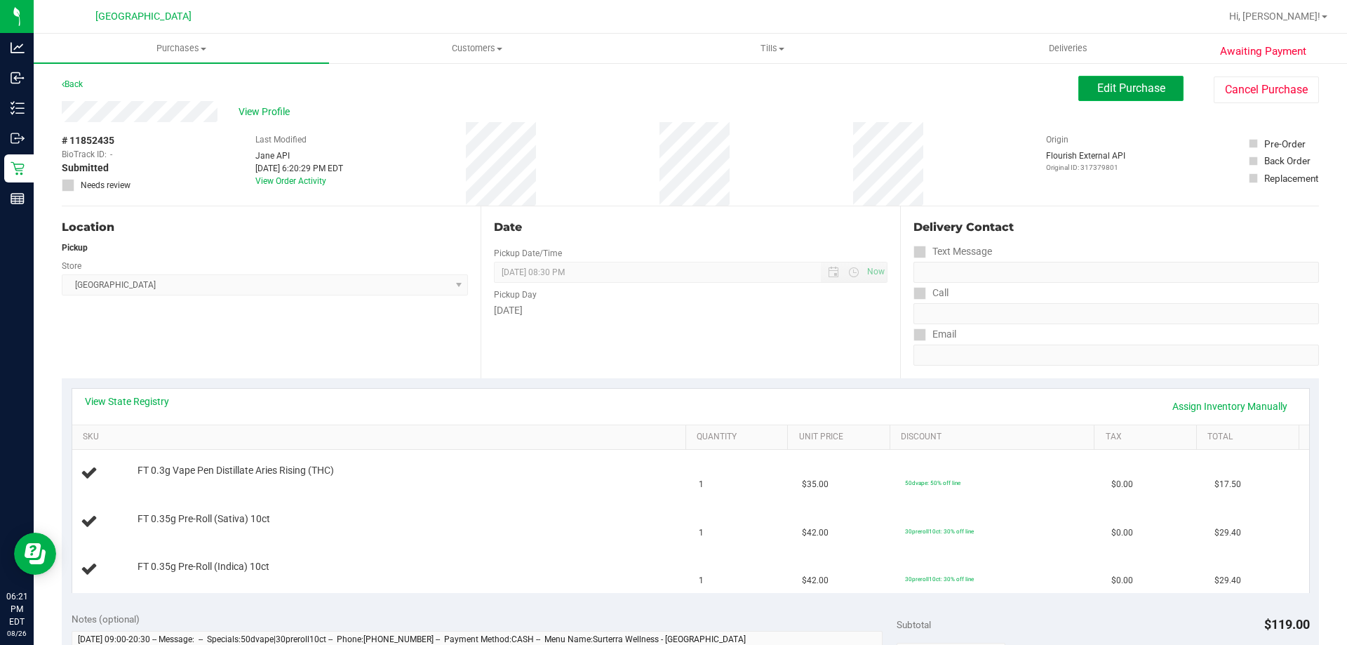
click at [1100, 92] on span "Edit Purchase" at bounding box center [1131, 87] width 68 height 13
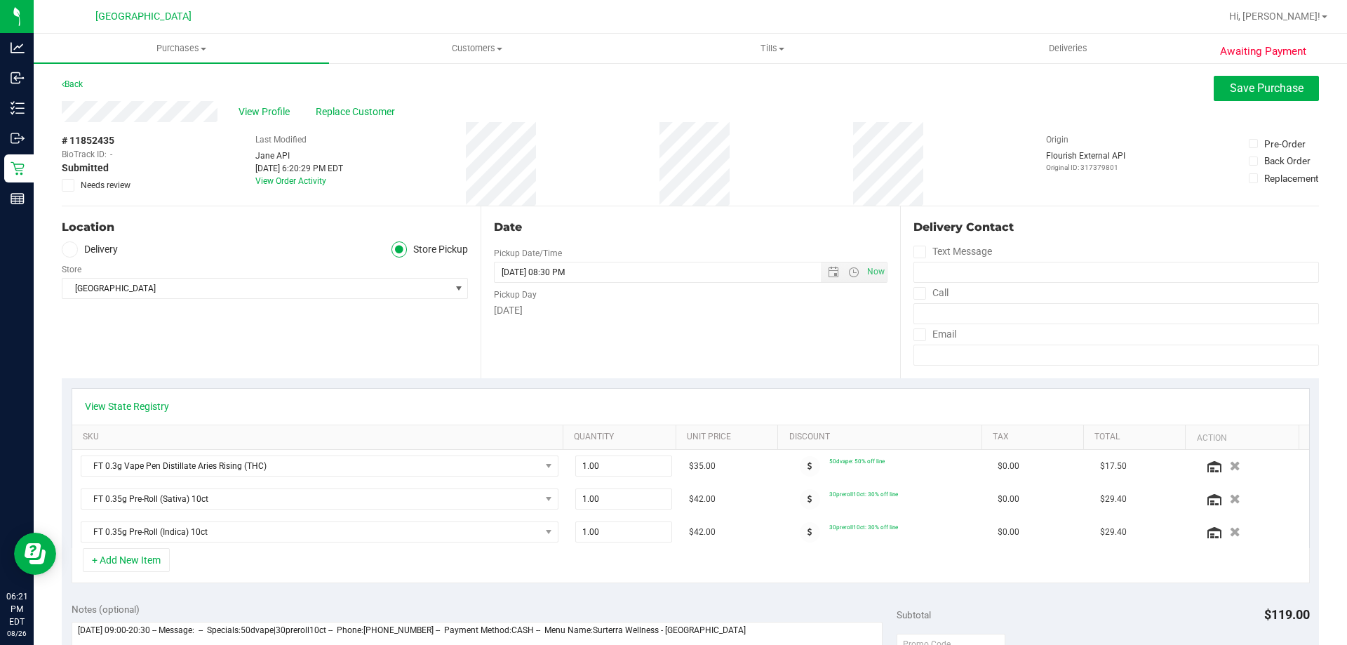
click at [76, 185] on label "Needs review" at bounding box center [97, 185] width 70 height 13
click at [0, 0] on input "Needs review" at bounding box center [0, 0] width 0 height 0
click at [1263, 91] on span "Save Purchase" at bounding box center [1267, 87] width 74 height 13
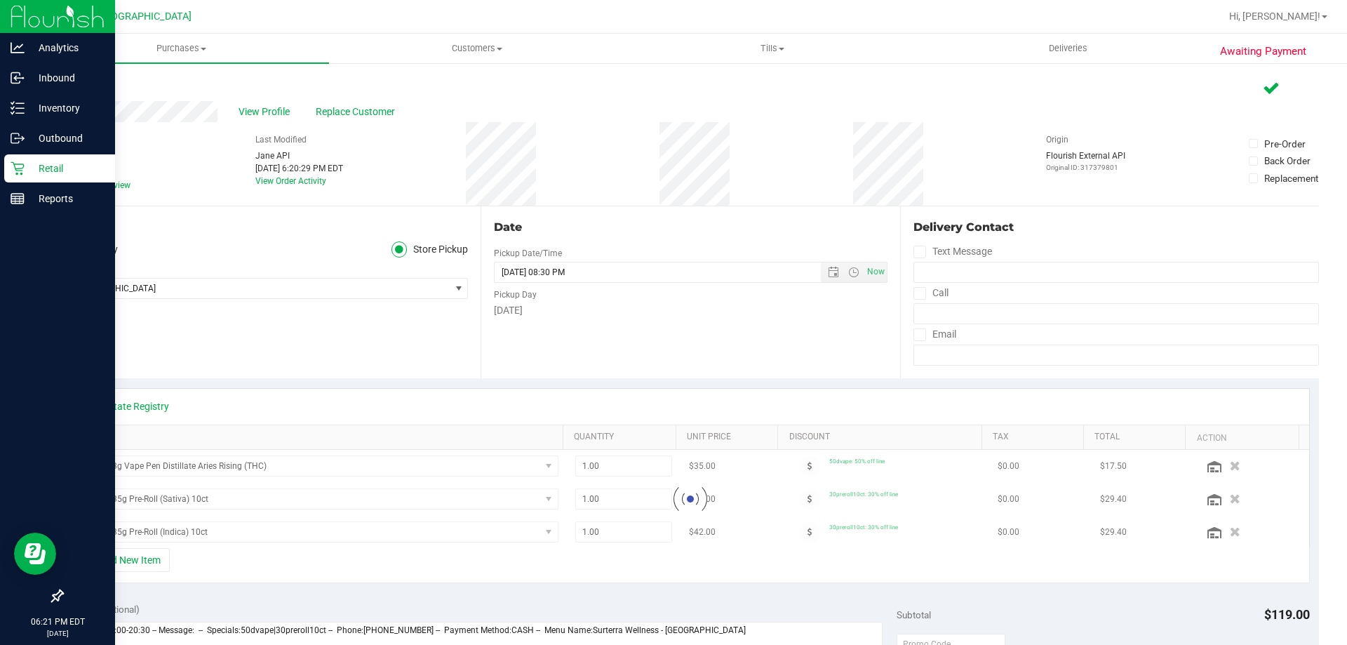
click at [50, 163] on p "Retail" at bounding box center [67, 168] width 84 height 17
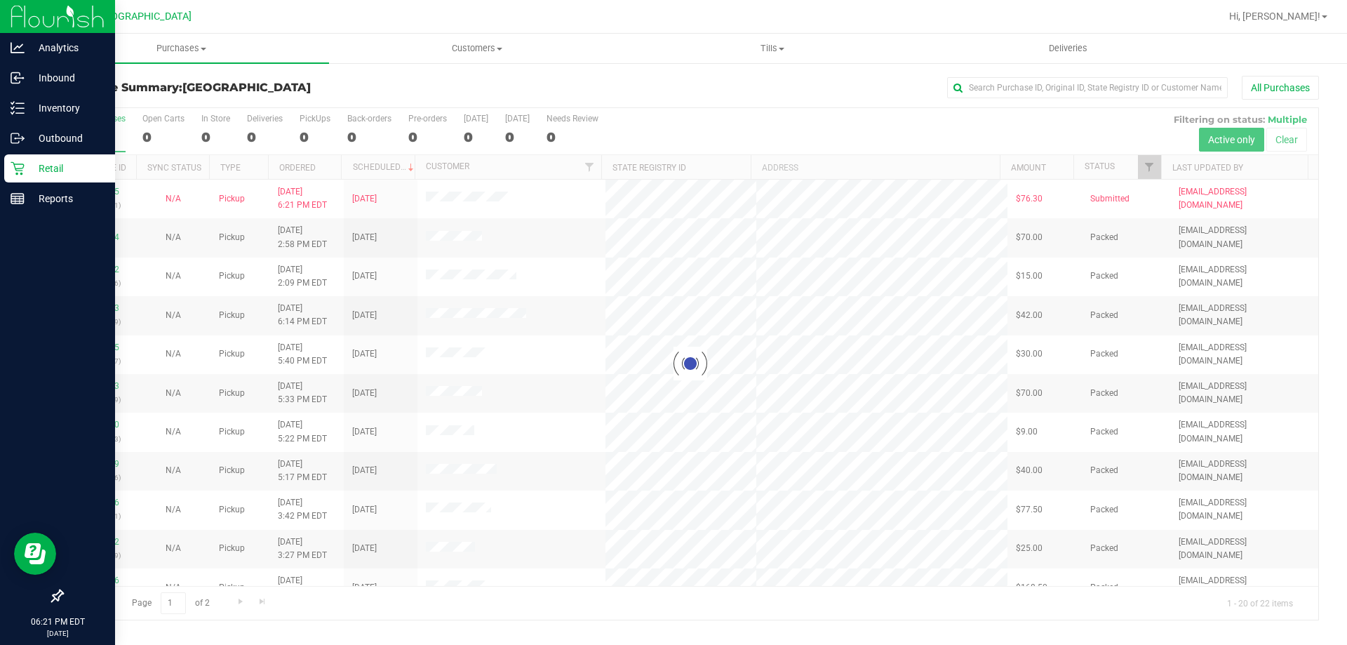
click at [53, 168] on p "Retail" at bounding box center [67, 168] width 84 height 17
click at [46, 163] on p "Retail" at bounding box center [67, 168] width 84 height 17
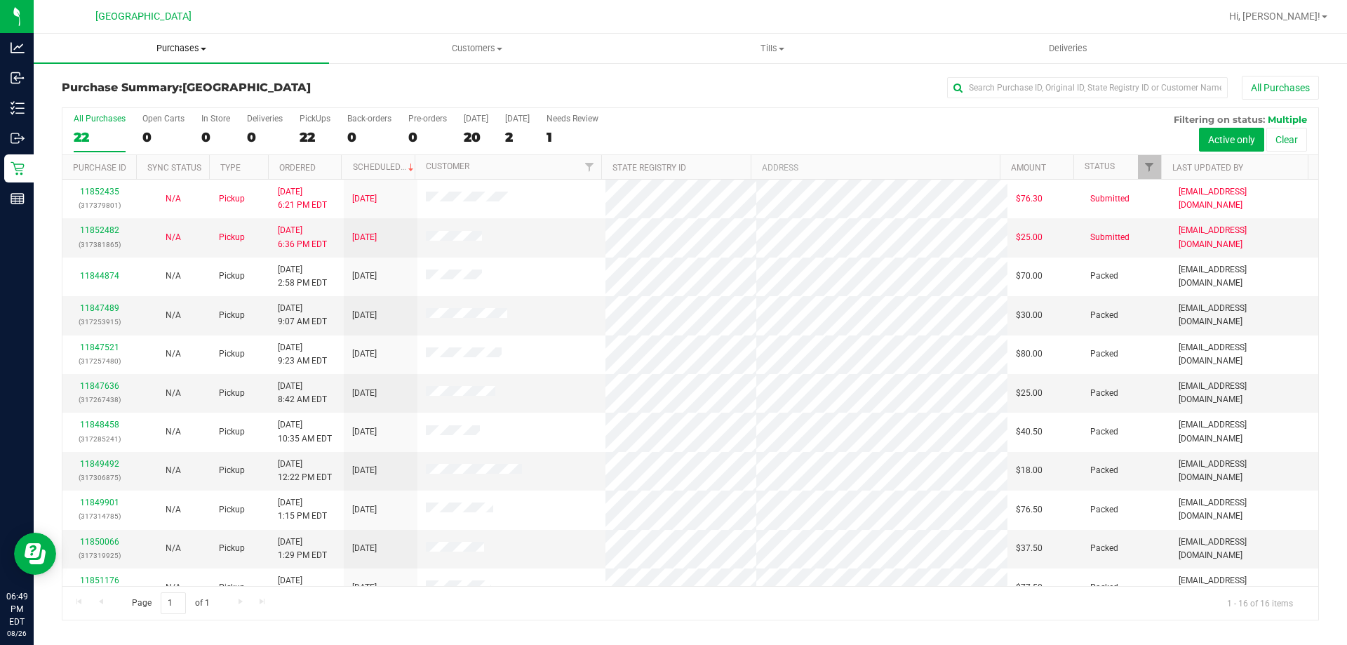
click at [193, 44] on span "Purchases" at bounding box center [181, 48] width 295 height 13
click at [105, 100] on span "Fulfillment" at bounding box center [77, 101] width 87 height 12
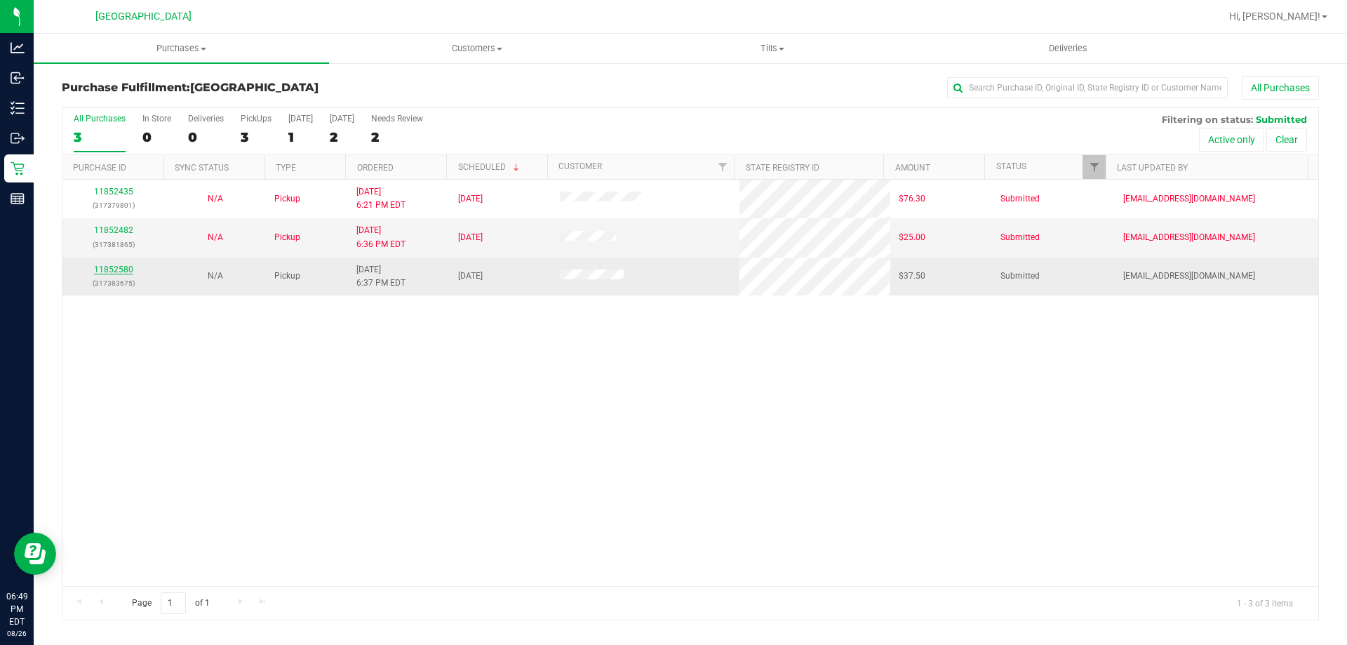
click at [102, 268] on link "11852580" at bounding box center [113, 270] width 39 height 10
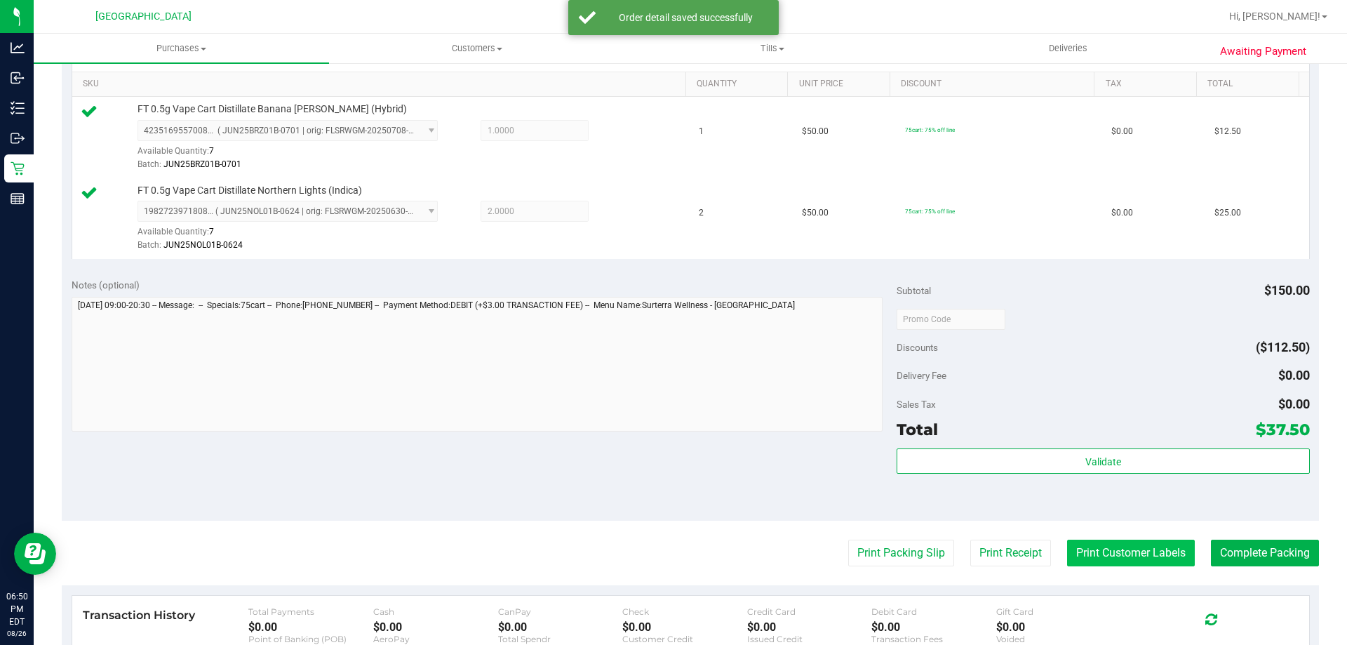
scroll to position [421, 0]
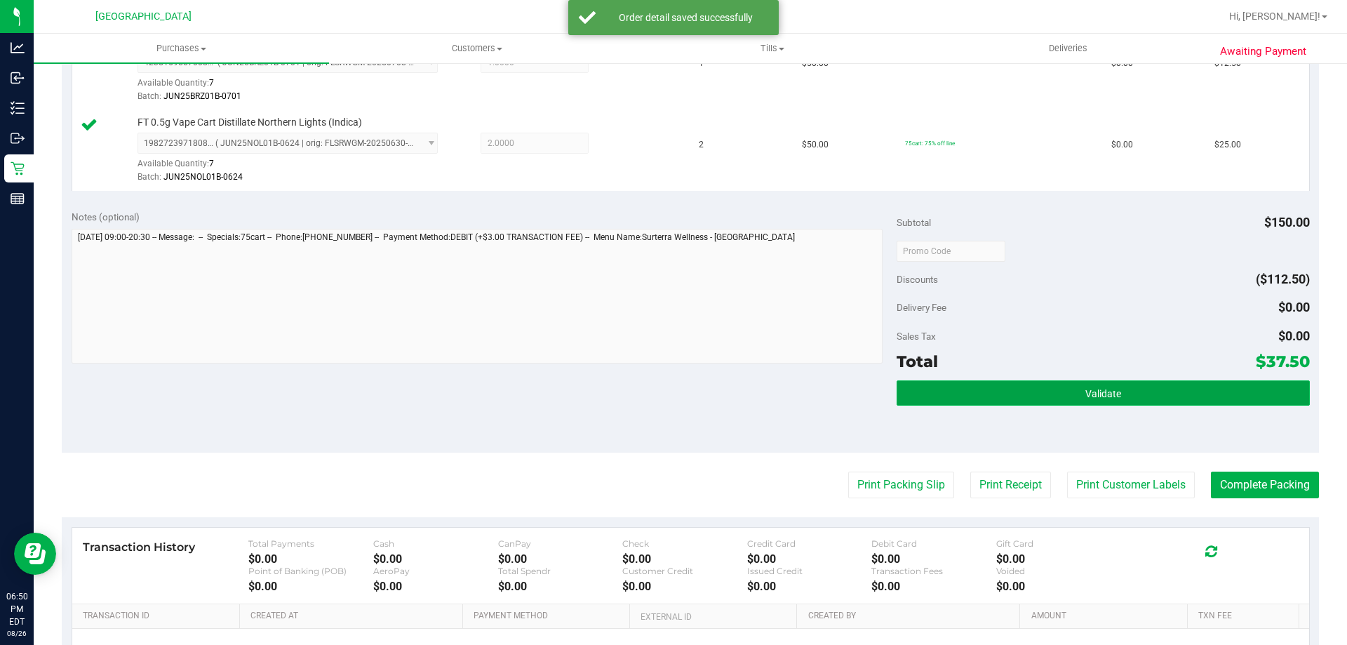
click at [1098, 401] on button "Validate" at bounding box center [1103, 392] width 413 height 25
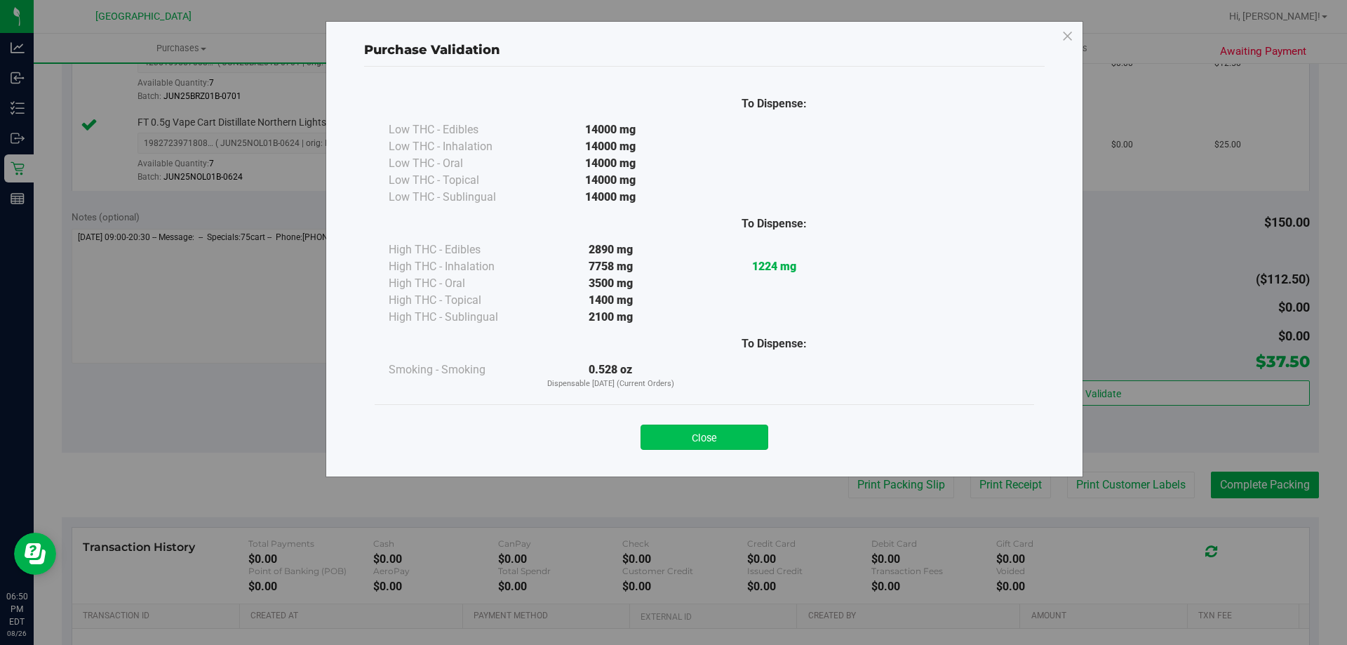
click at [712, 439] on button "Close" at bounding box center [705, 437] width 128 height 25
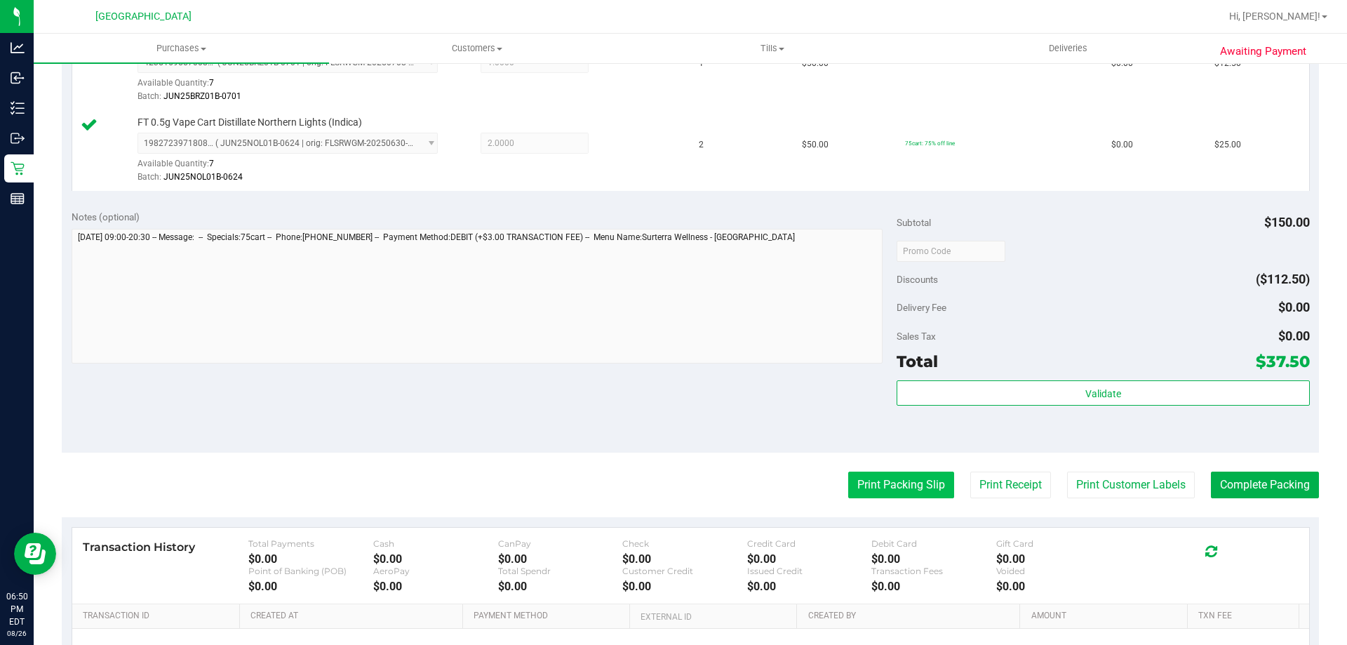
click at [884, 478] on button "Print Packing Slip" at bounding box center [901, 485] width 106 height 27
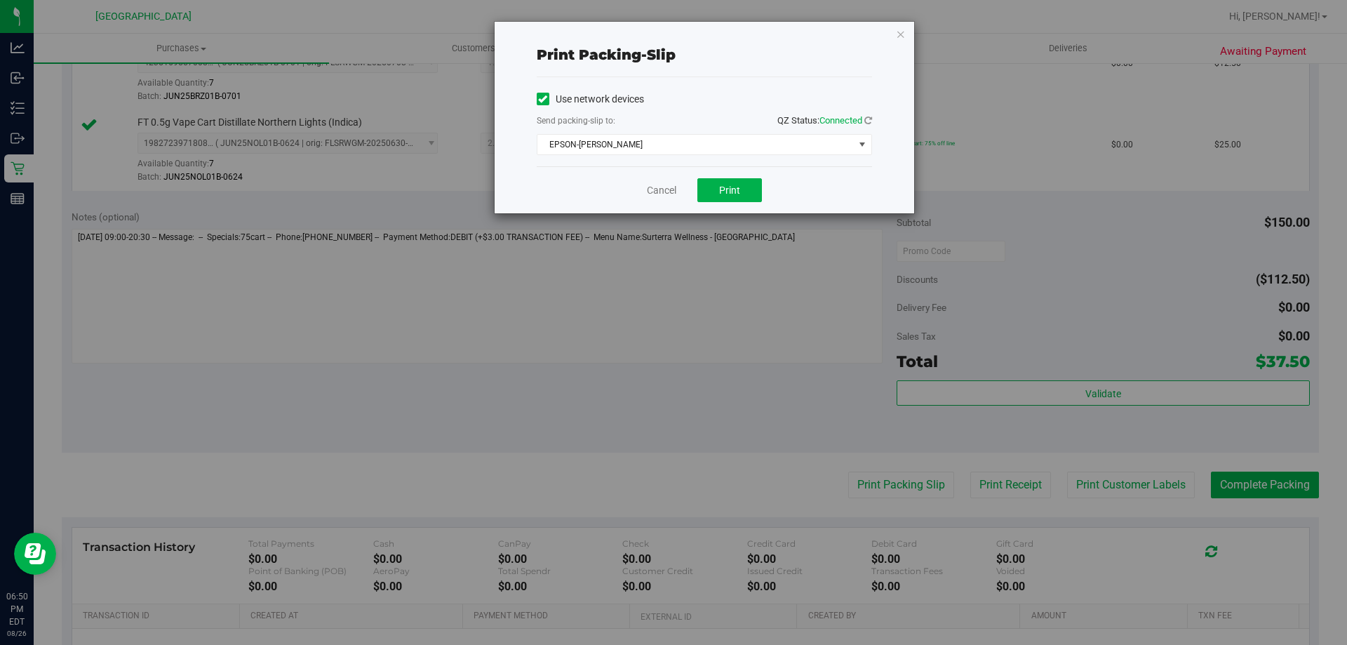
click at [727, 203] on div "Cancel Print" at bounding box center [704, 189] width 335 height 47
click at [725, 185] on span "Print" at bounding box center [729, 190] width 21 height 11
click at [665, 192] on link "Cancel" at bounding box center [661, 190] width 29 height 15
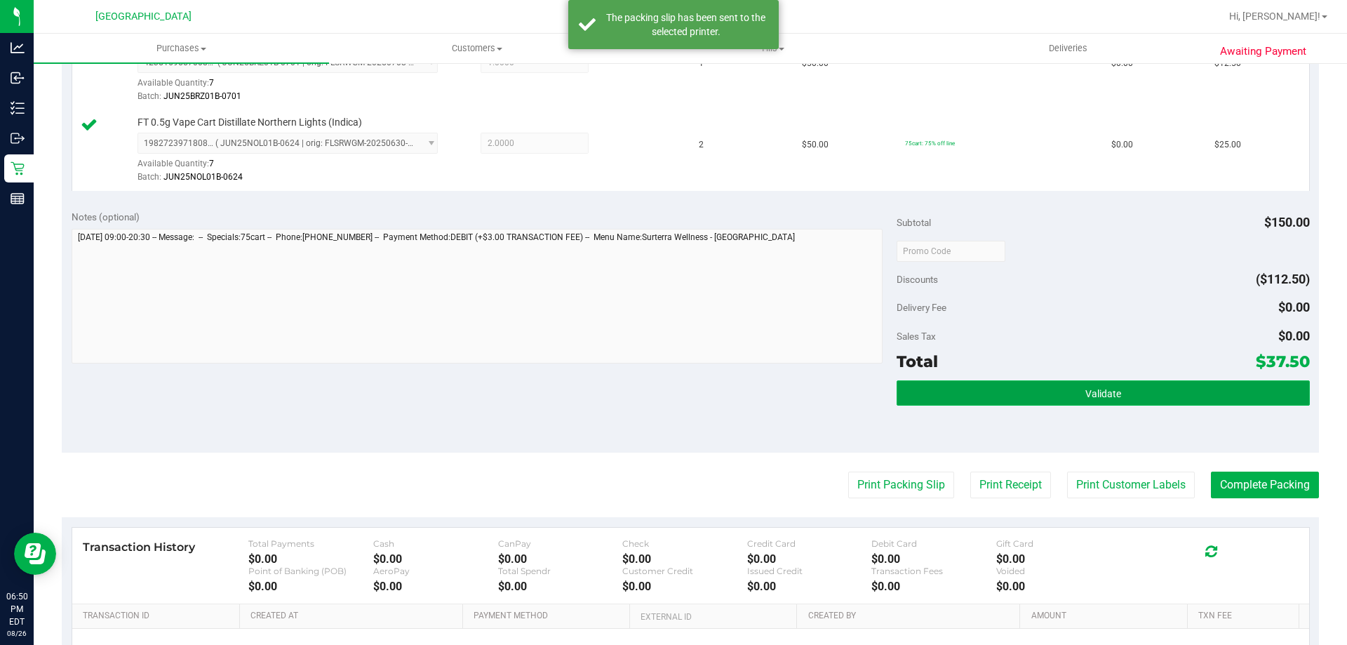
click at [1160, 397] on button "Validate" at bounding box center [1103, 392] width 413 height 25
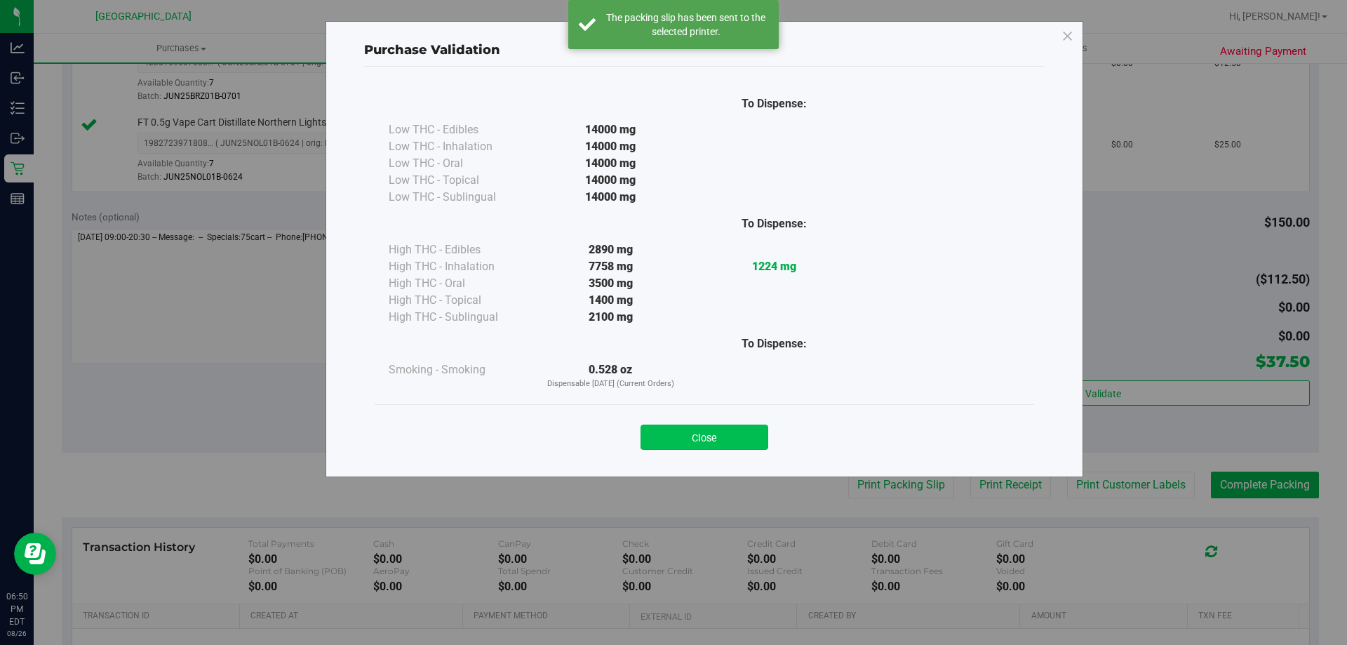
click at [719, 431] on button "Close" at bounding box center [705, 437] width 128 height 25
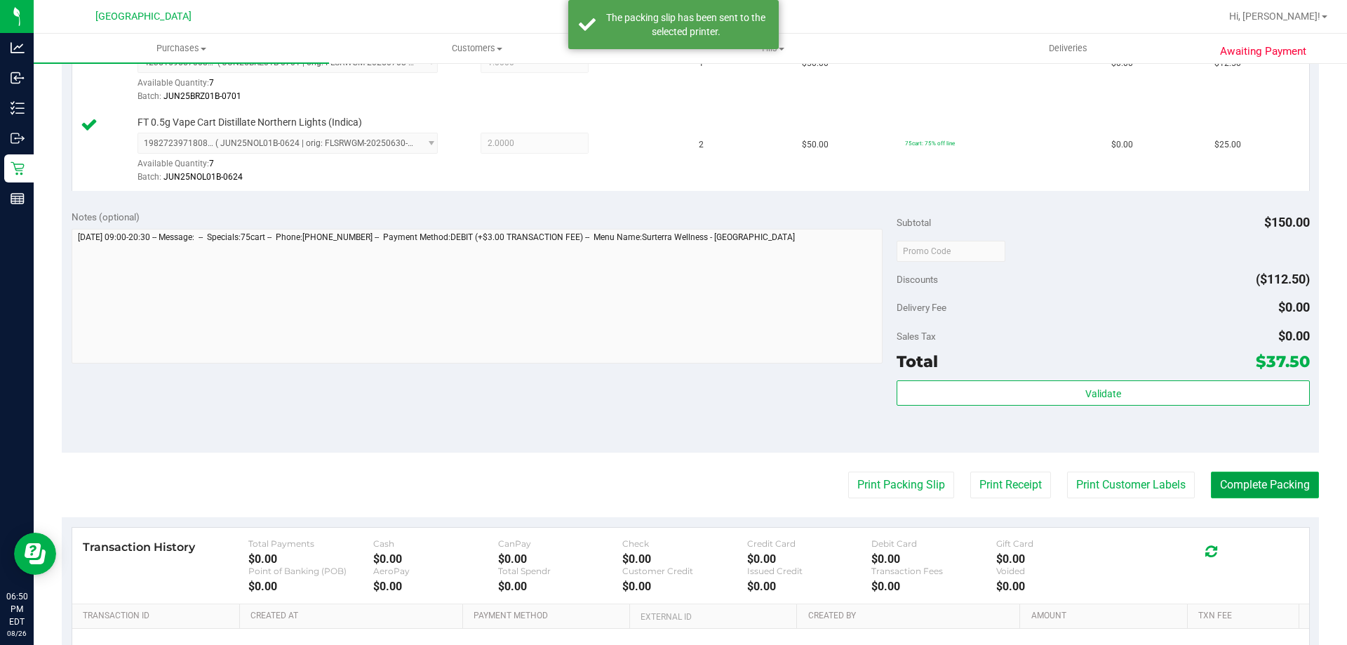
click at [1286, 484] on button "Complete Packing" at bounding box center [1265, 485] width 108 height 27
click at [1286, 484] on button "Complete Packing" at bounding box center [1259, 485] width 119 height 27
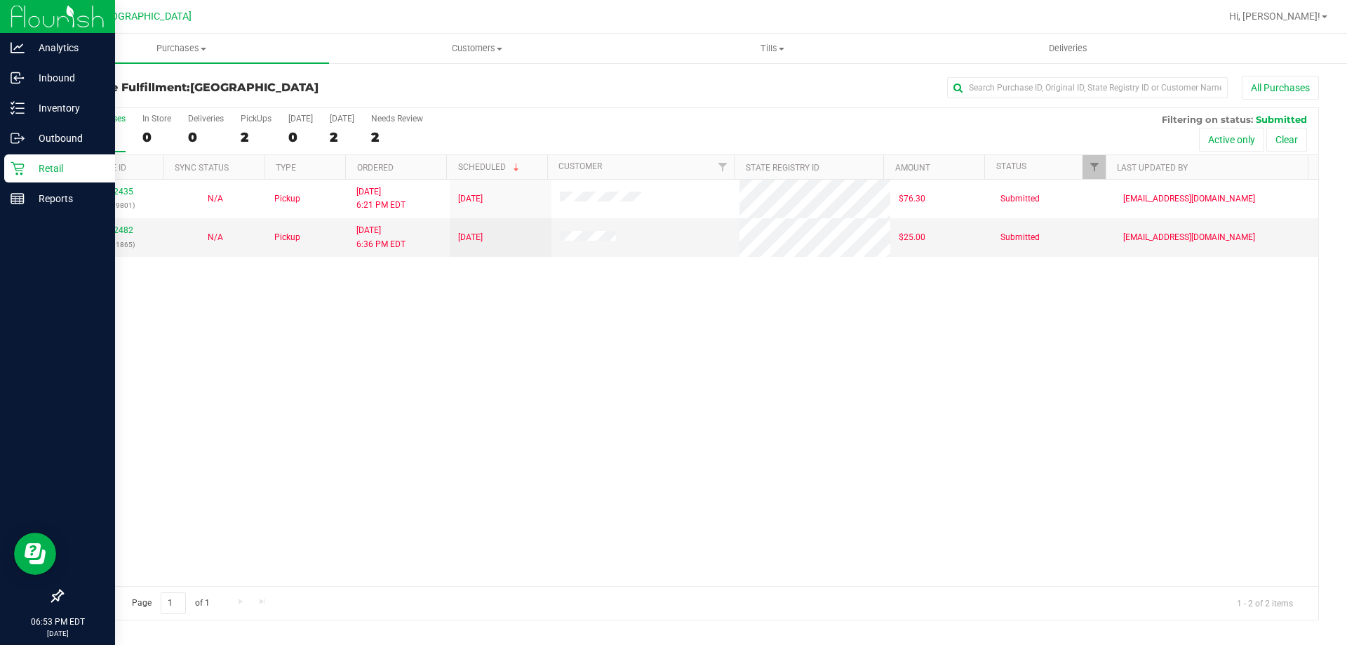
click at [67, 163] on p "Retail" at bounding box center [67, 168] width 84 height 17
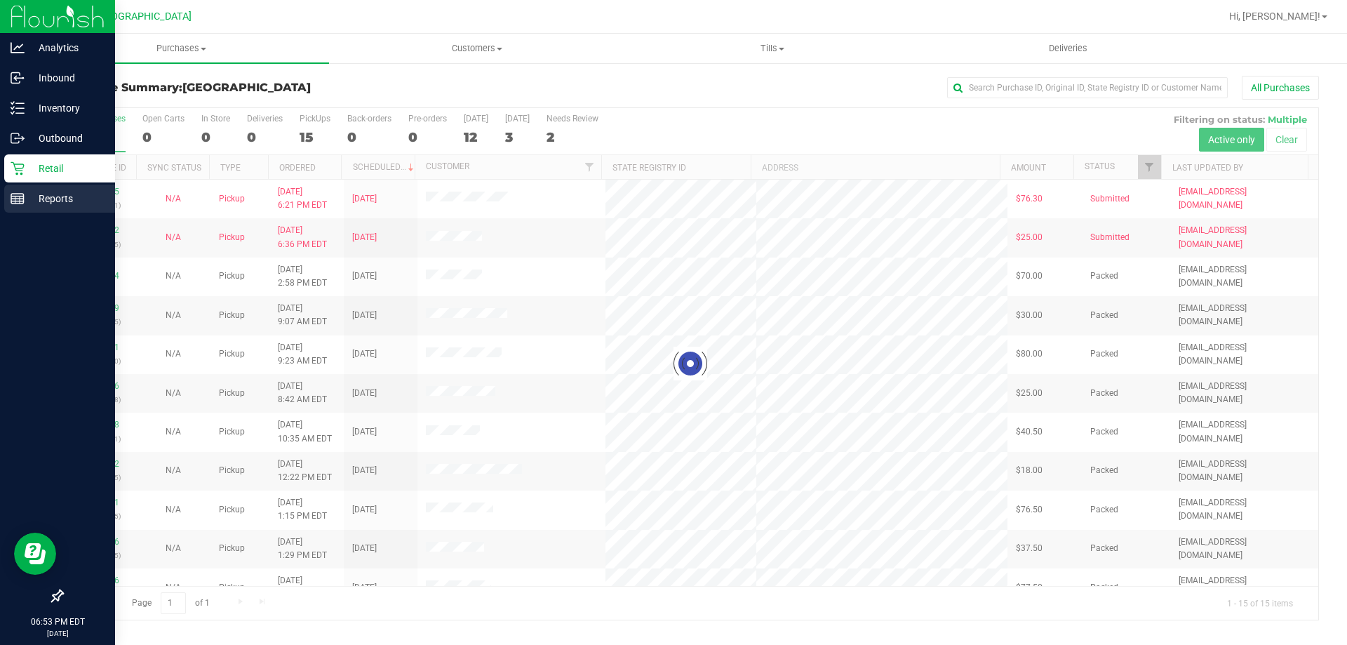
click at [67, 197] on p "Reports" at bounding box center [67, 198] width 84 height 17
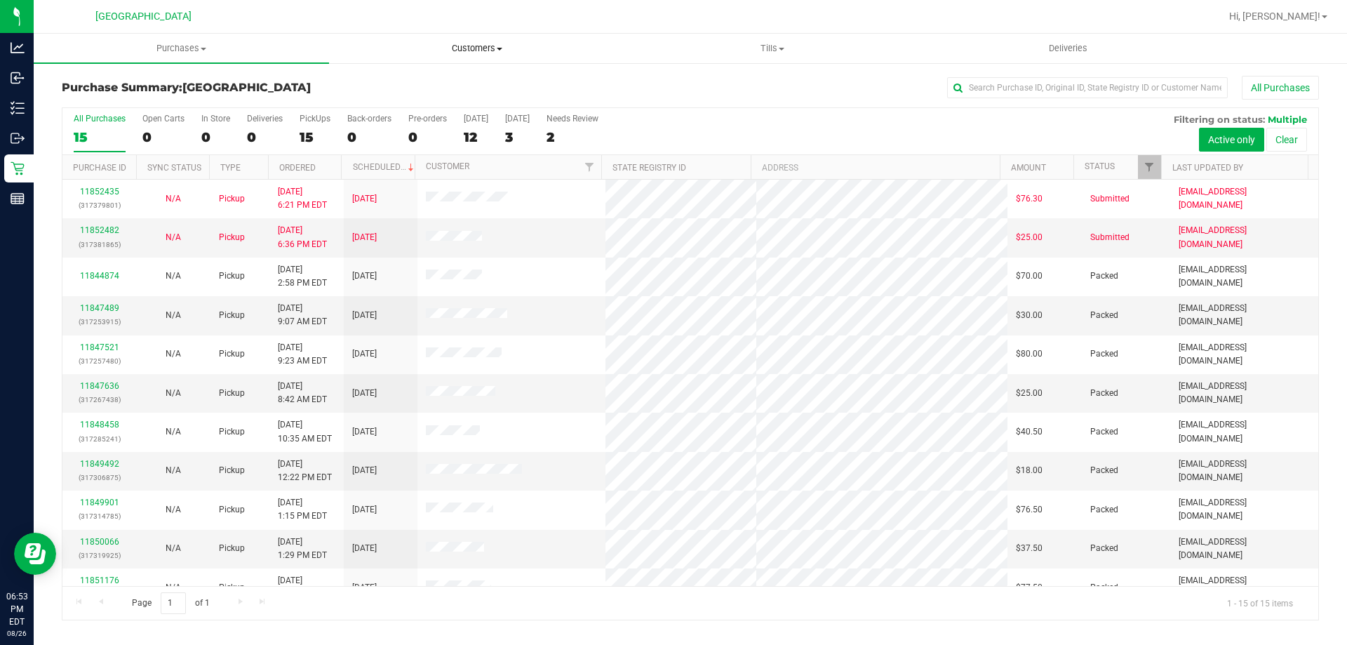
click at [456, 46] on span "Customers" at bounding box center [477, 48] width 294 height 13
click at [168, 46] on span "Purchases" at bounding box center [181, 48] width 294 height 13
click at [85, 98] on span "Fulfillment" at bounding box center [77, 101] width 87 height 12
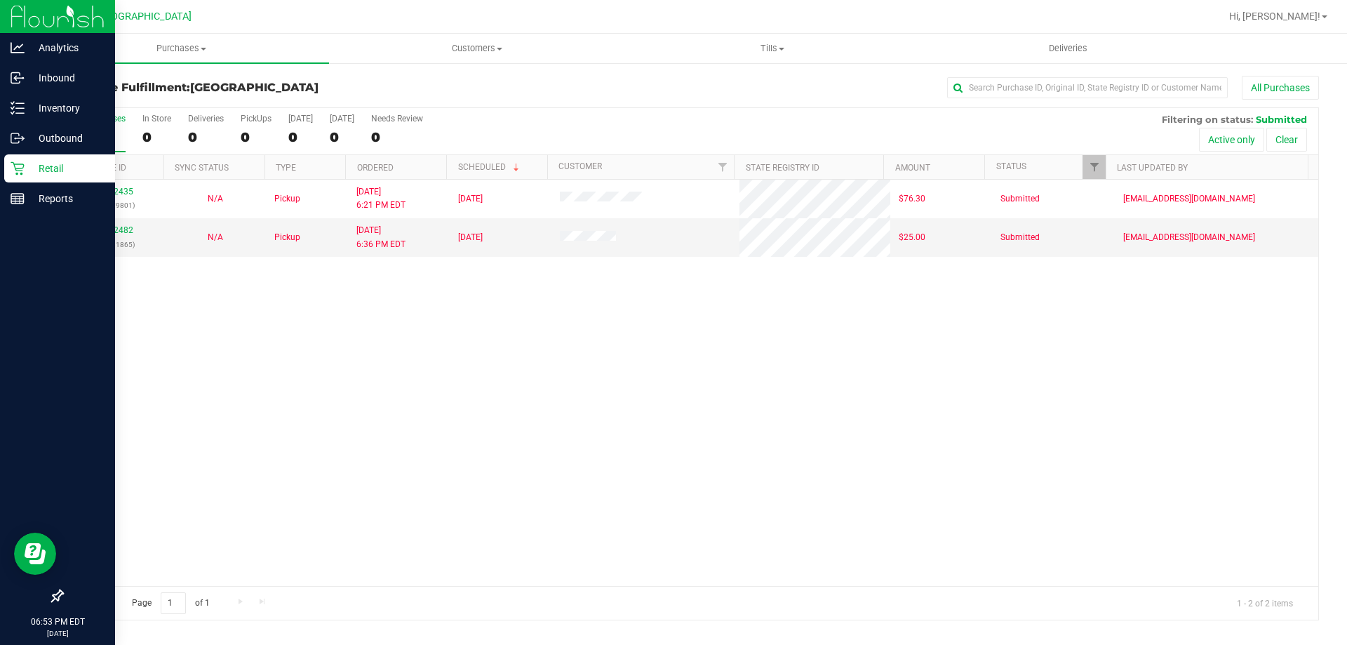
click at [62, 163] on p "Retail" at bounding box center [67, 168] width 84 height 17
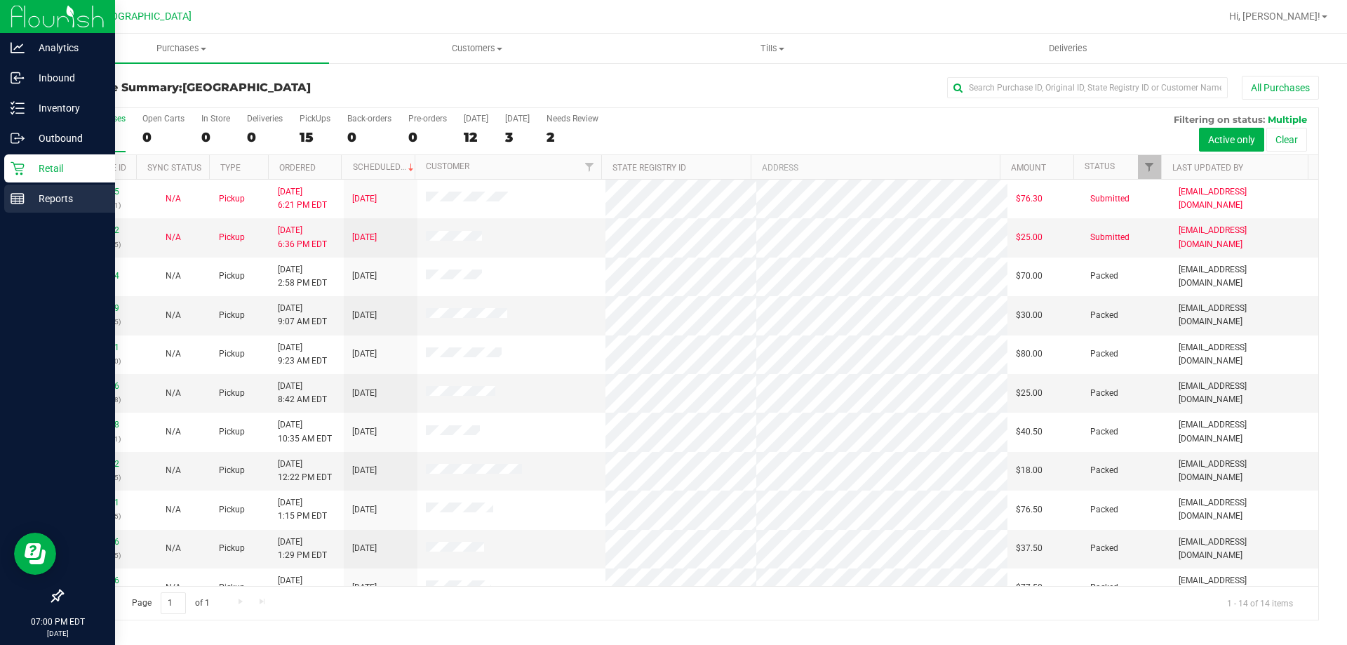
click at [58, 193] on p "Reports" at bounding box center [67, 198] width 84 height 17
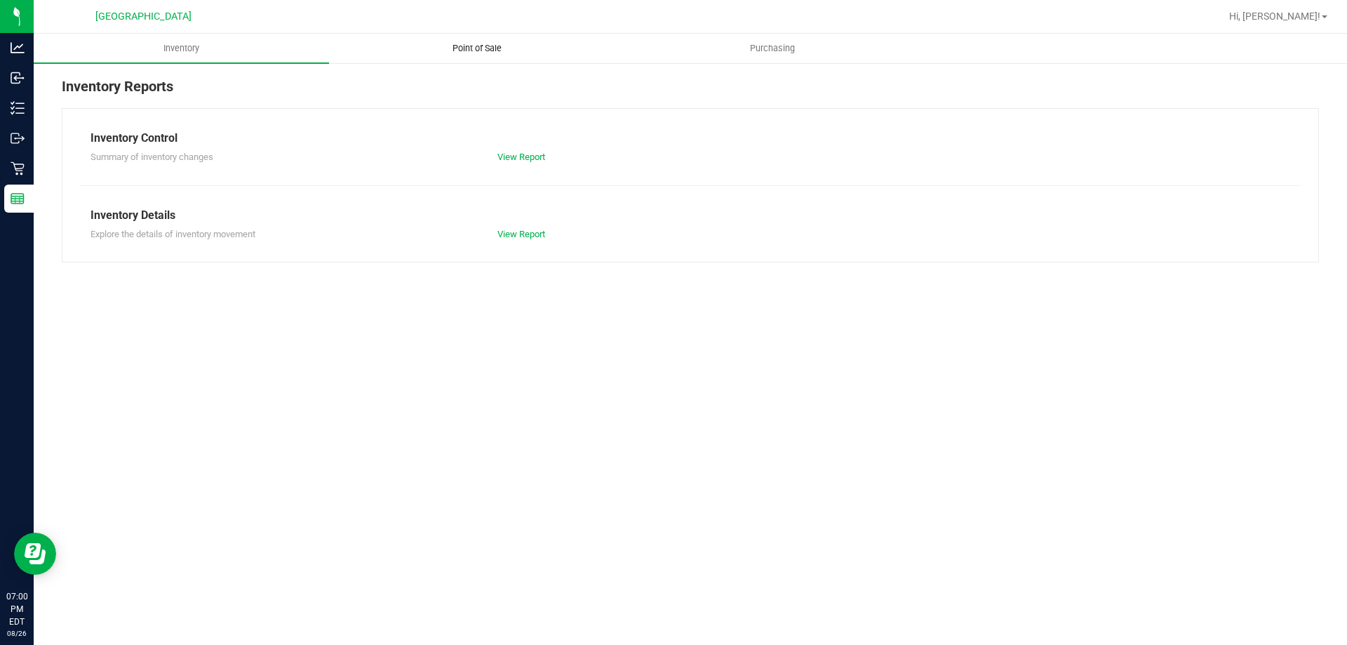
click at [484, 51] on span "Point of Sale" at bounding box center [477, 48] width 87 height 13
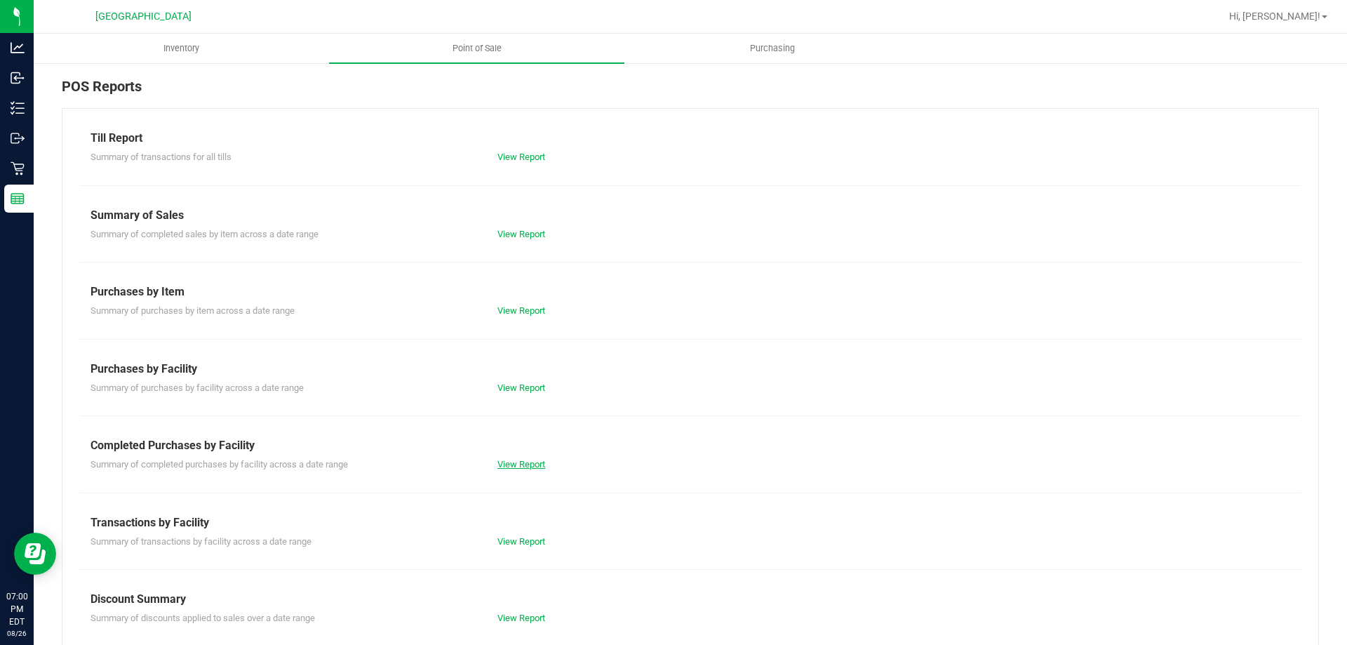
click at [523, 462] on link "View Report" at bounding box center [521, 464] width 48 height 11
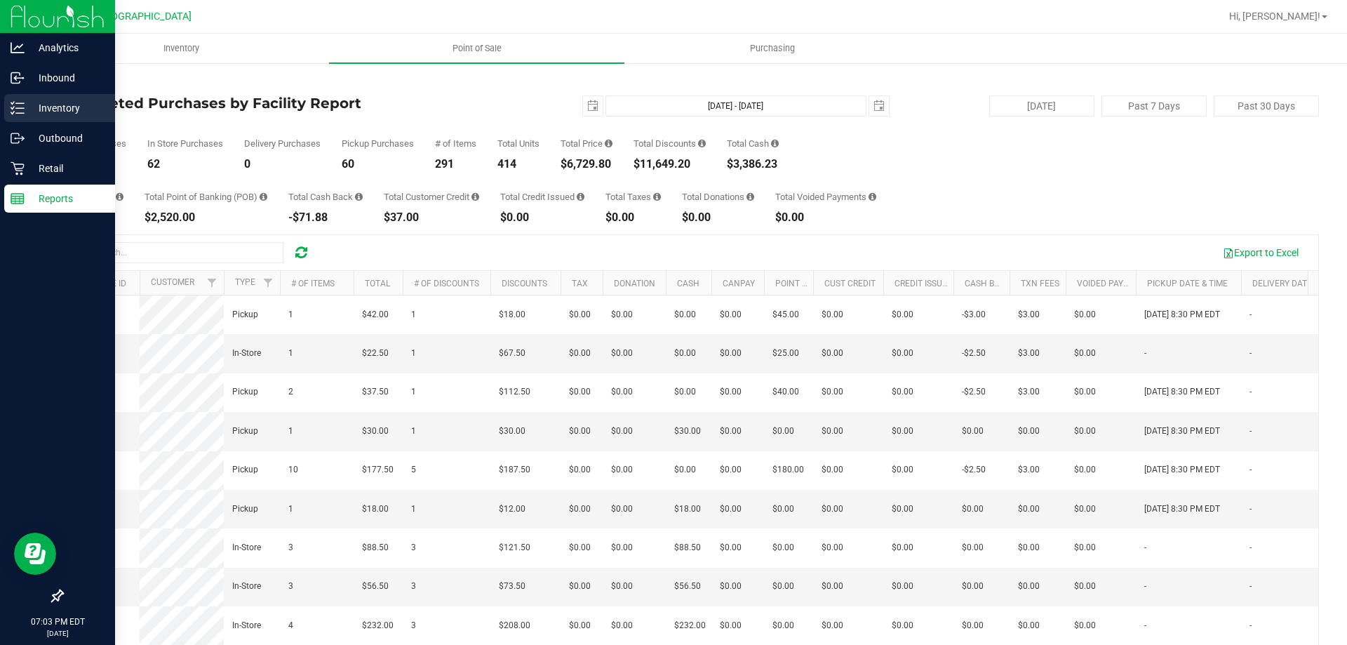
click at [48, 97] on div "Inventory" at bounding box center [59, 108] width 111 height 28
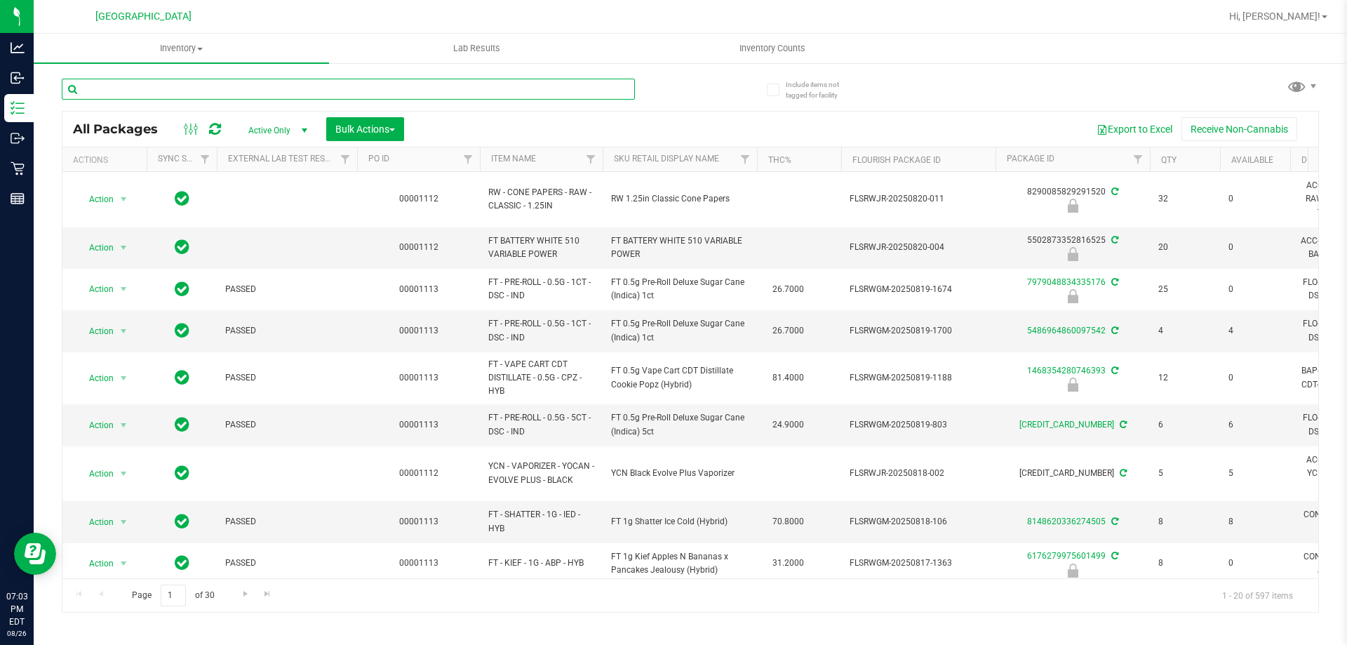
click at [300, 87] on input "text" at bounding box center [348, 89] width 573 height 21
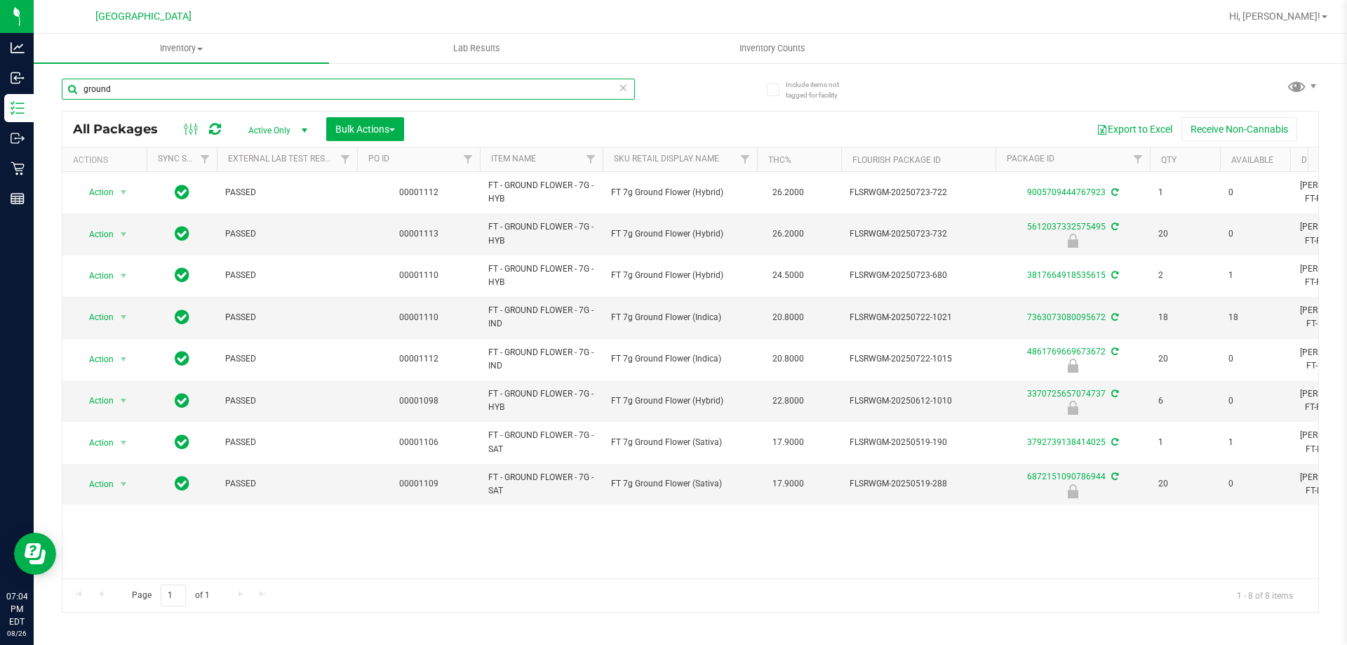
type input "ground"
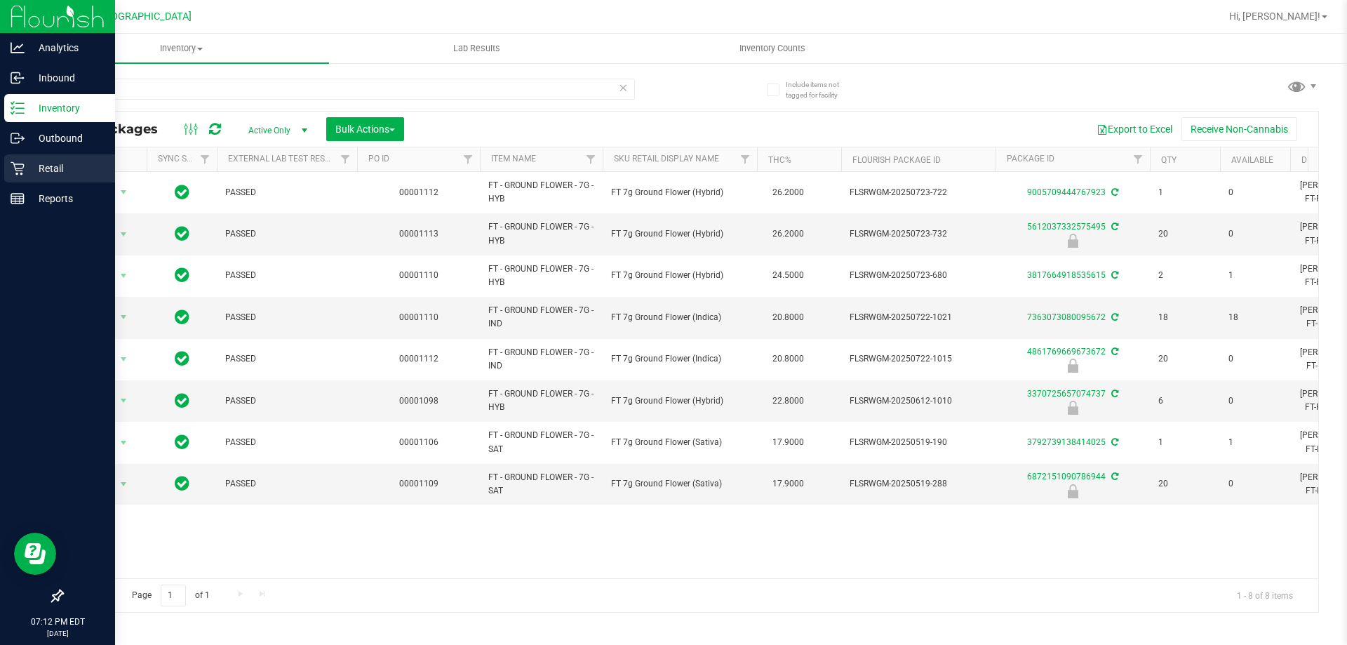
click at [21, 162] on icon at bounding box center [18, 168] width 14 height 14
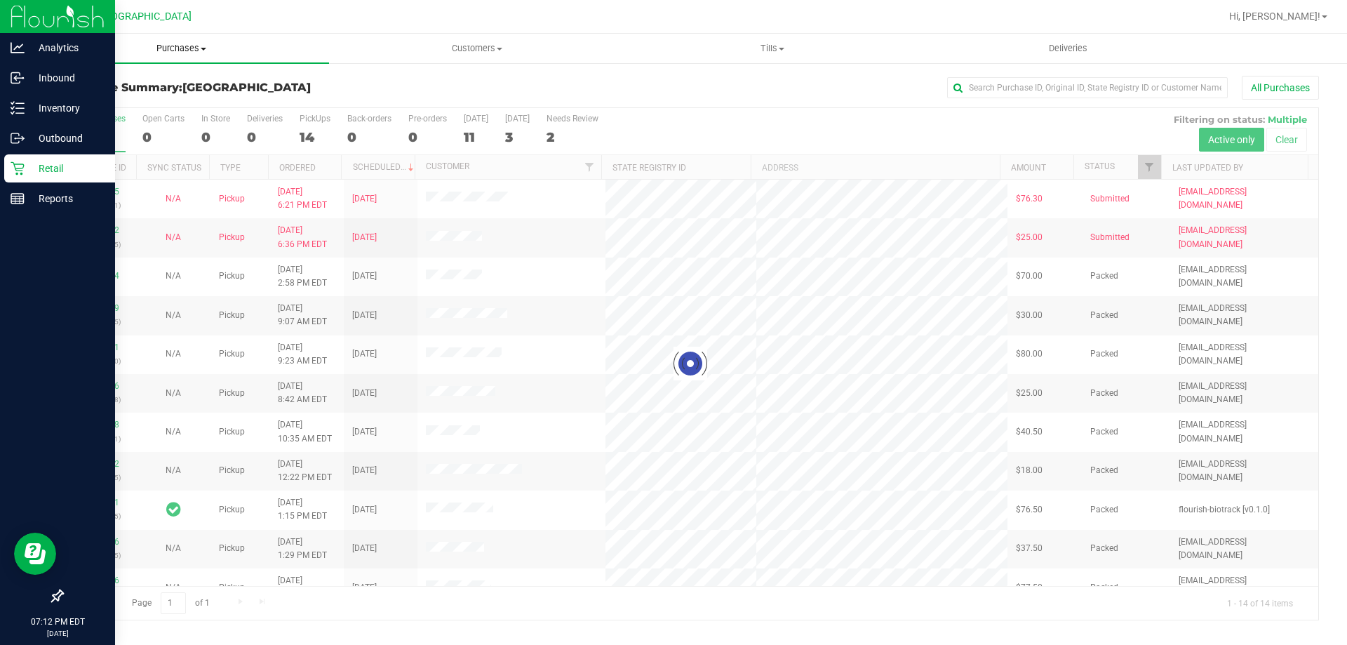
click at [187, 44] on span "Purchases" at bounding box center [181, 48] width 295 height 13
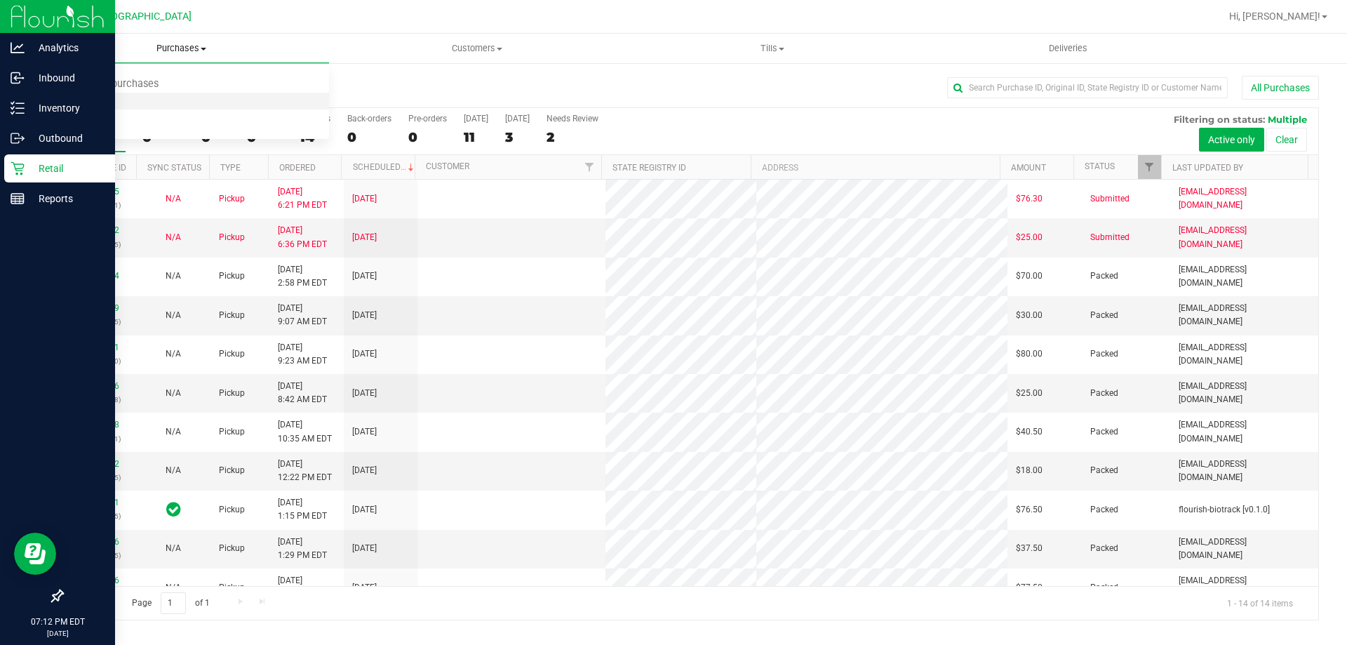
click at [149, 105] on li "Fulfillment" at bounding box center [181, 101] width 295 height 17
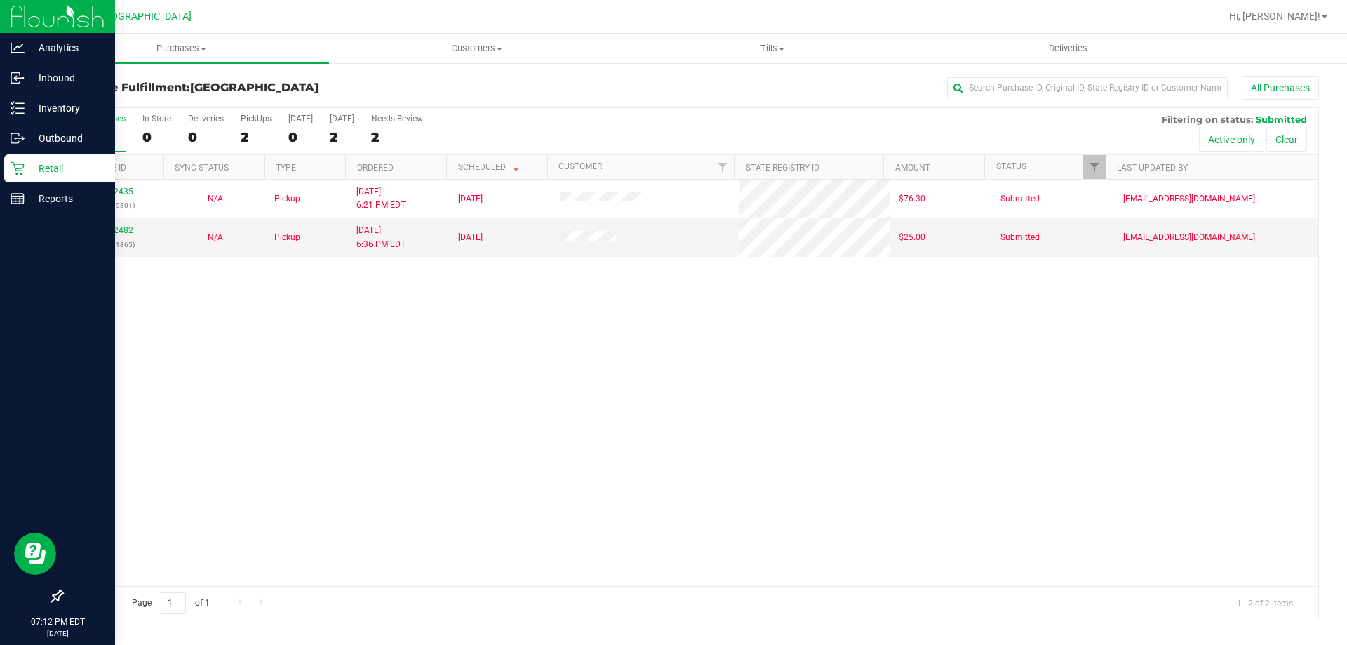
click at [62, 173] on p "Retail" at bounding box center [67, 168] width 84 height 17
